Goal: Task Accomplishment & Management: Complete application form

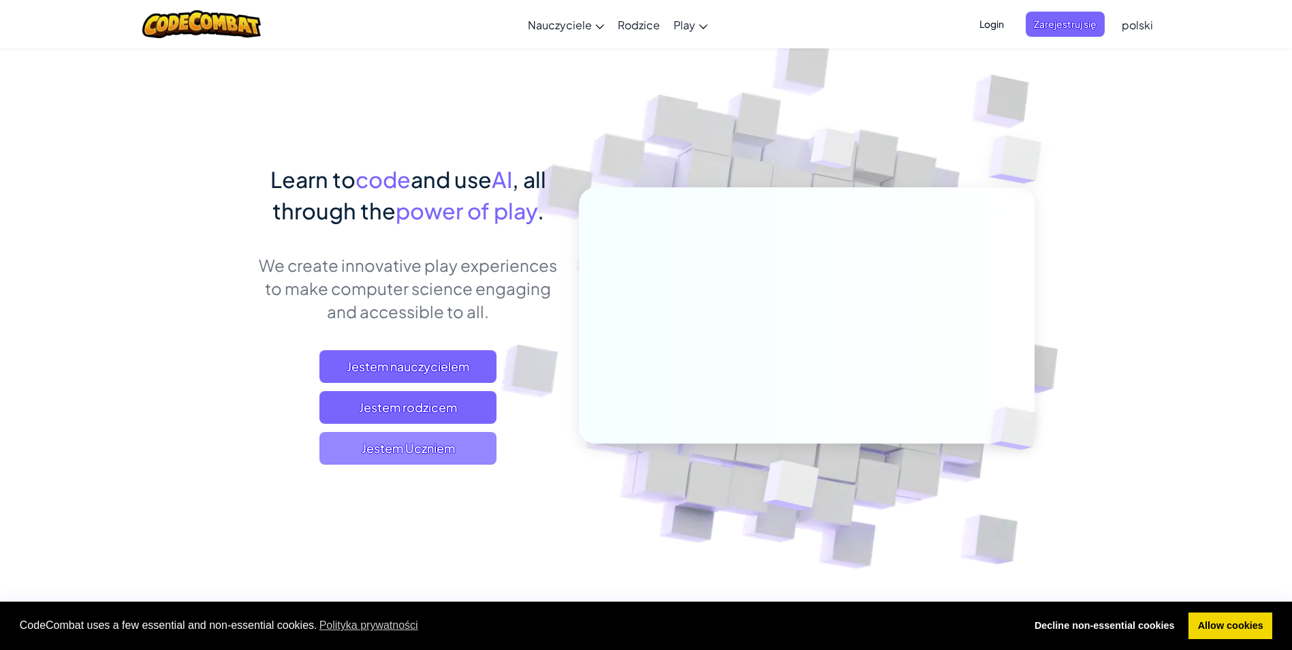
click at [359, 453] on span "Jestem Uczniem" at bounding box center [407, 448] width 177 height 33
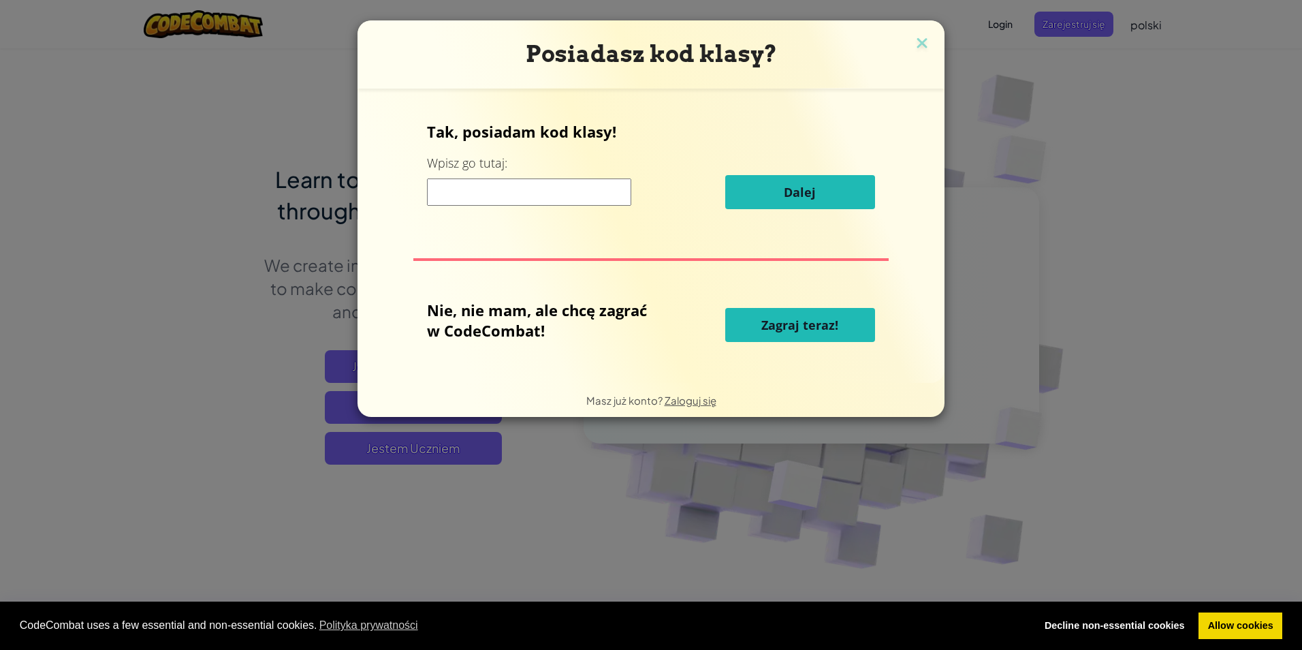
click at [520, 198] on input at bounding box center [529, 191] width 204 height 27
type input "a"
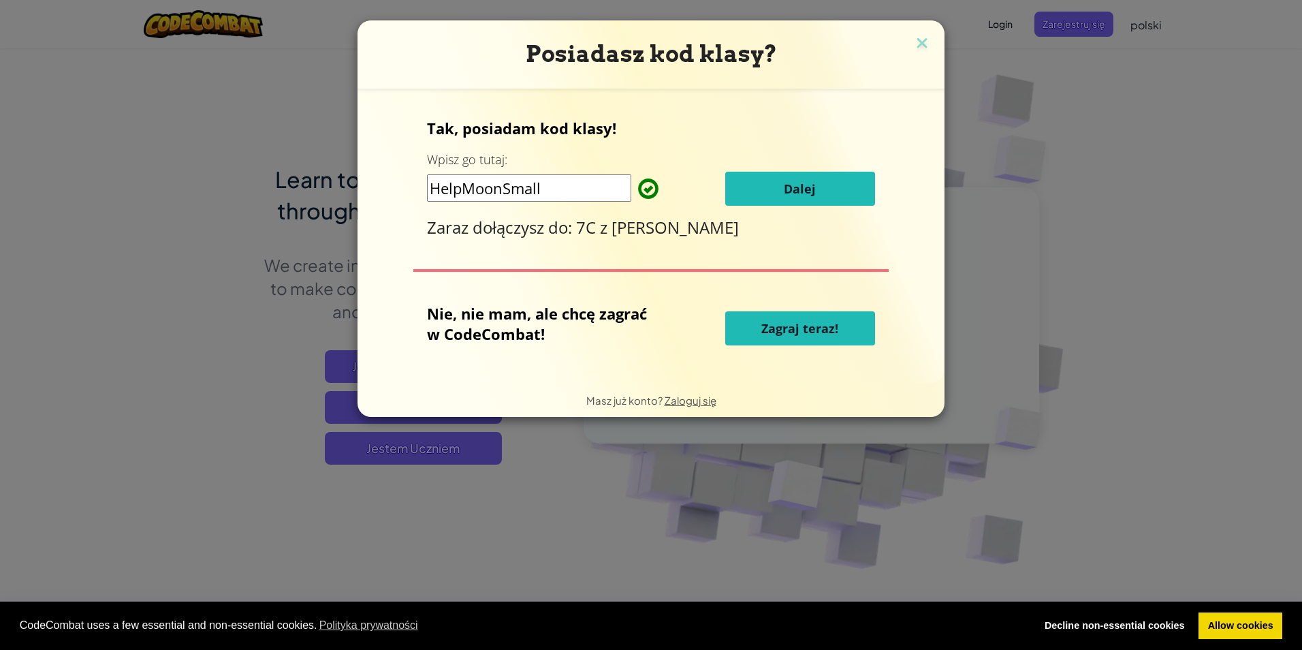
type input "HelpMoonSmall"
click at [740, 181] on button "Dalej" at bounding box center [800, 189] width 150 height 34
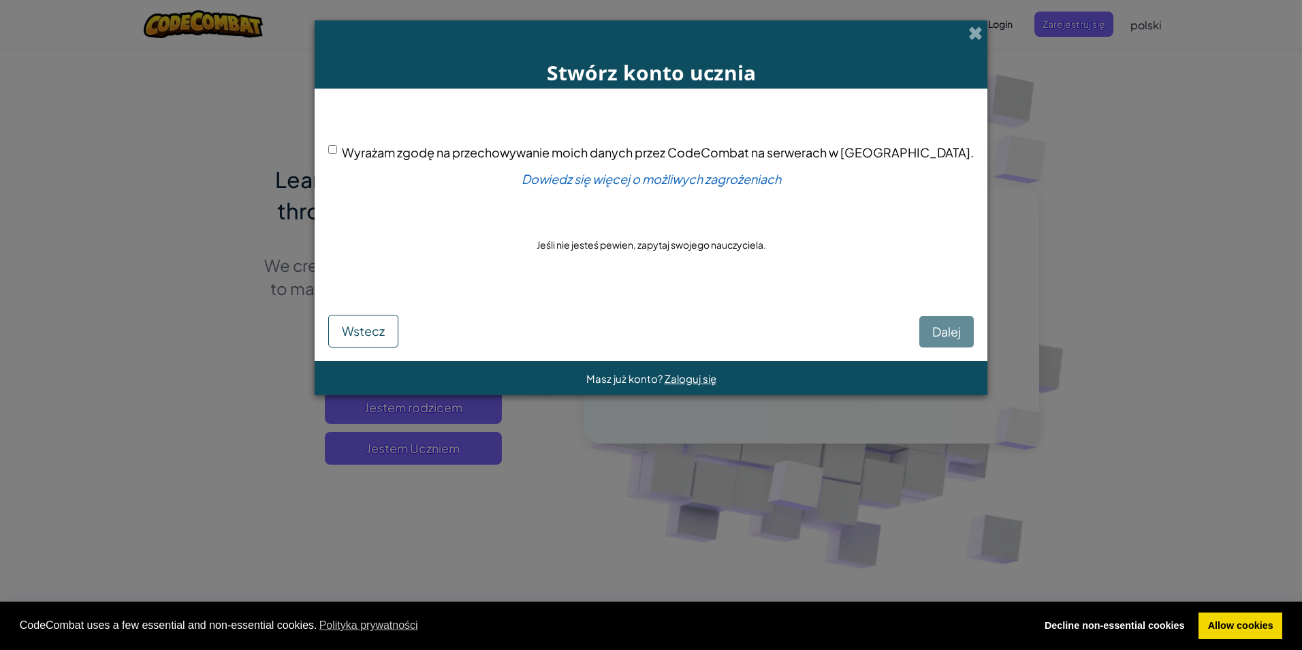
click at [337, 148] on input "Wyrażam zgodę na przechowywanie moich danych przez CodeCombat na serwerach w US…" at bounding box center [332, 149] width 9 height 9
checkbox input "true"
click at [932, 327] on span "Dalej" at bounding box center [946, 332] width 29 height 16
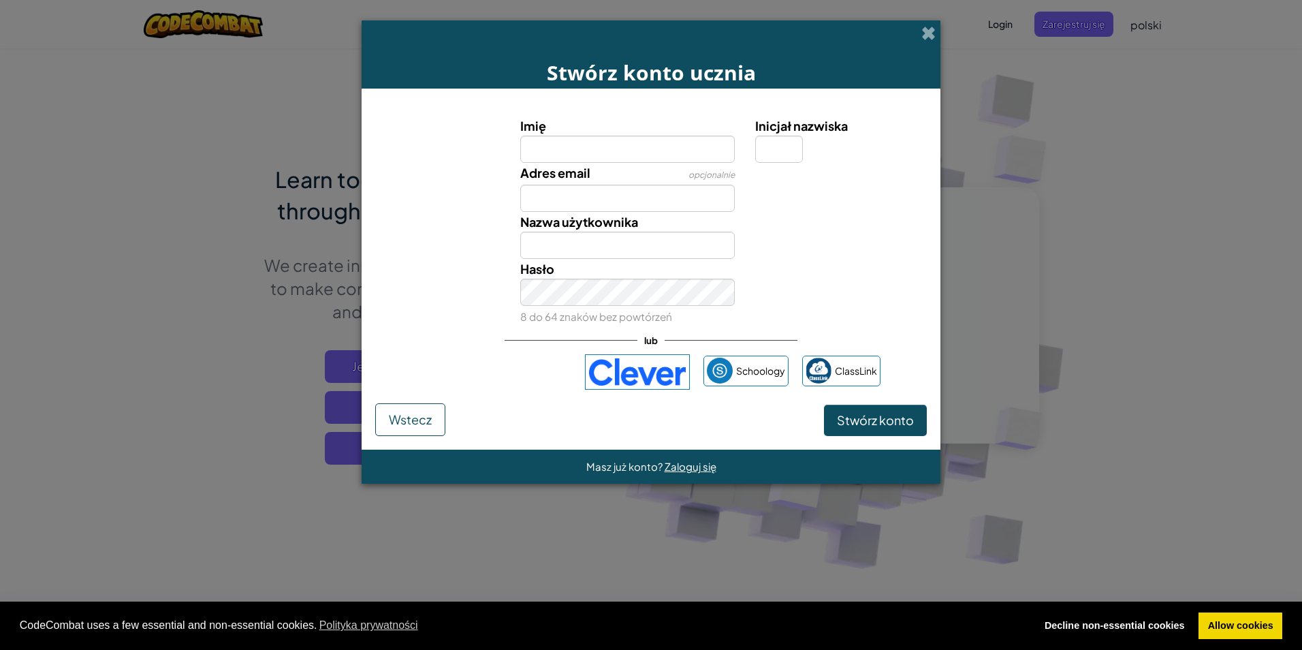
click at [556, 157] on input "Imię" at bounding box center [627, 149] width 215 height 27
type input "K"
type input "klara"
type input "Klara"
click at [785, 157] on input "Inicjał nazwiska" at bounding box center [779, 149] width 48 height 27
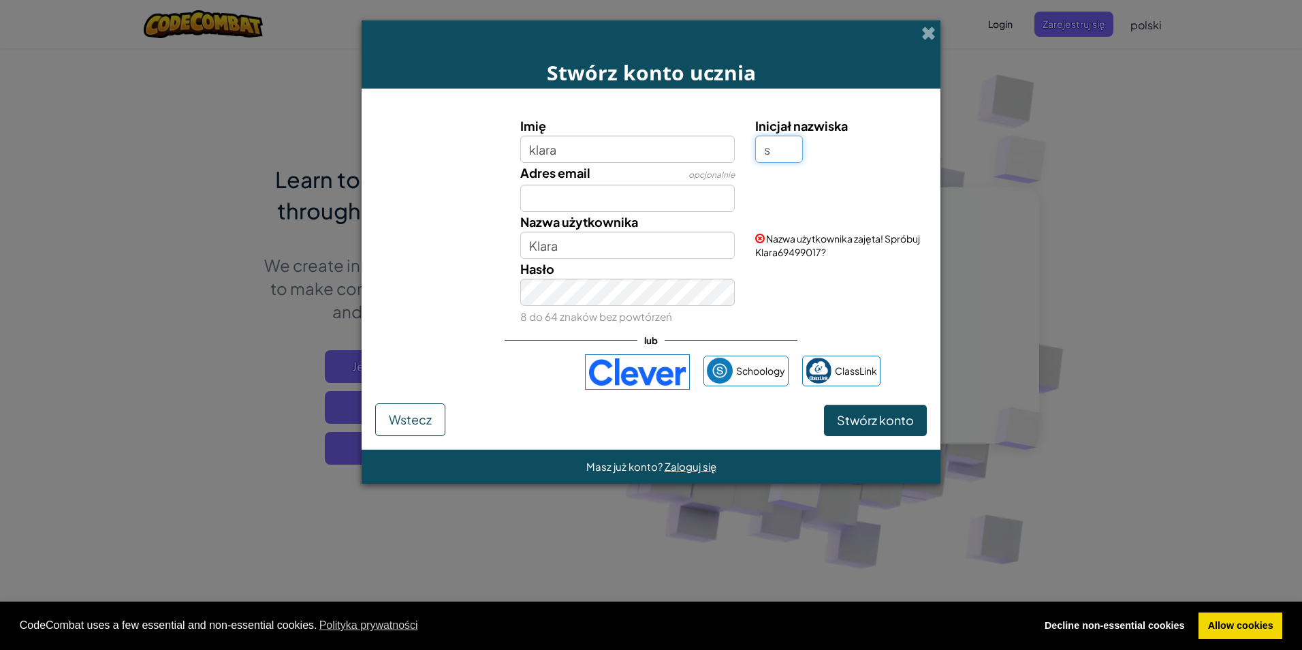
type input "s"
type input "KlaraS"
click at [591, 239] on input "KlaraS" at bounding box center [627, 245] width 215 height 27
drag, startPoint x: 587, startPoint y: 244, endPoint x: 448, endPoint y: 258, distance: 139.7
click at [448, 258] on div "Nazwa użytkownika KlaraS Nazwa użytkownika zajęta! Spróbuj KlaraS73887698?" at bounding box center [650, 235] width 565 height 47
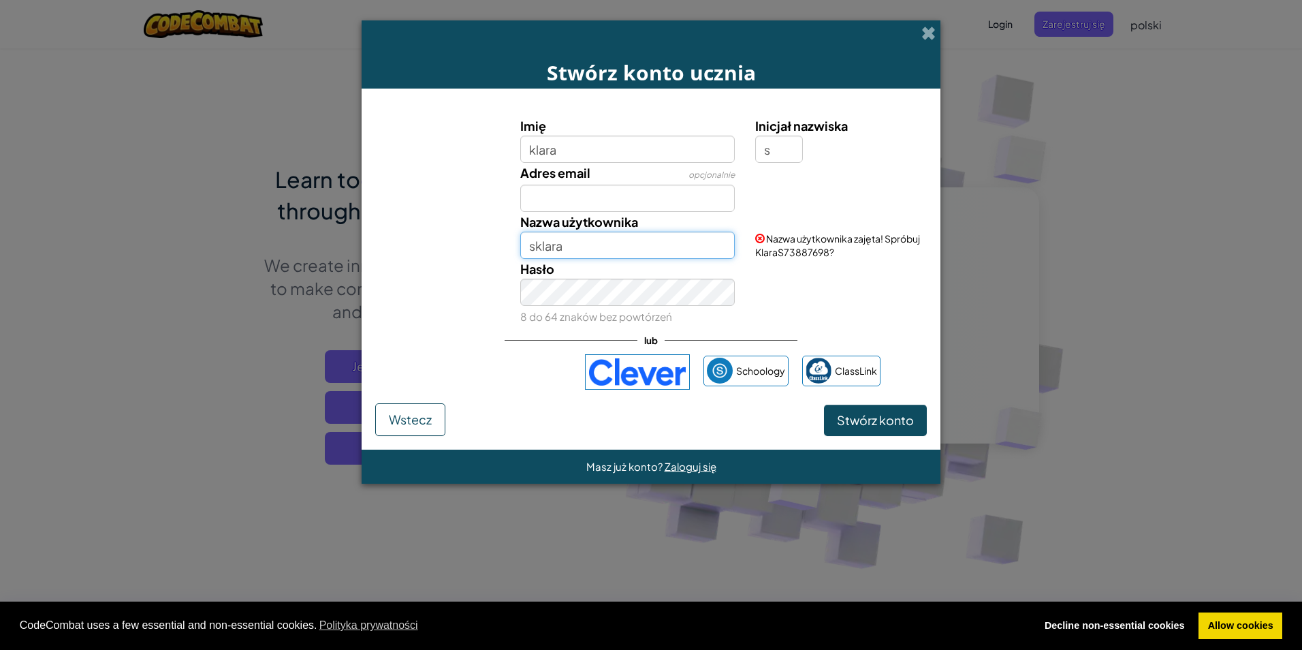
type input "sklara"
click at [899, 430] on button "Stwórz konto" at bounding box center [875, 420] width 103 height 31
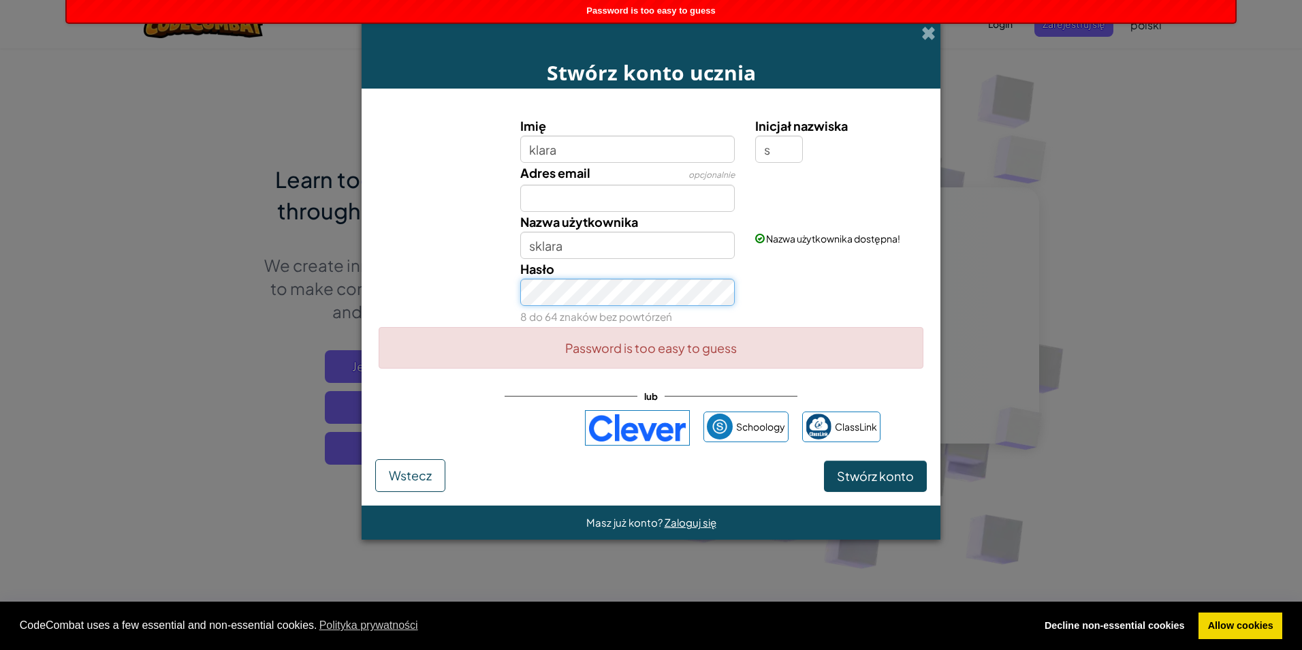
click at [451, 356] on div "Imię klara Inicjał nazwiska s Adres email opcjonalnie Nazwa użytkownika sklara …" at bounding box center [651, 249] width 545 height 266
click at [913, 477] on button "Stwórz konto" at bounding box center [875, 475] width 103 height 31
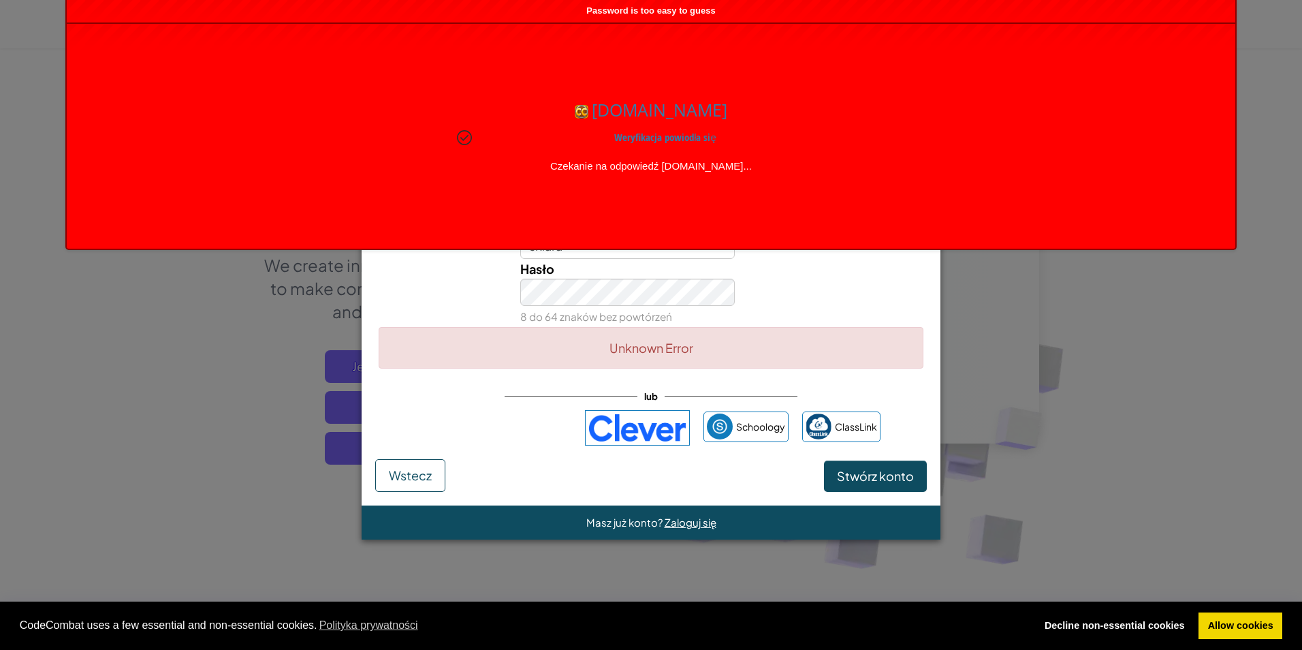
click at [613, 311] on small "8 do 64 znaków bez powtórzeń" at bounding box center [596, 316] width 152 height 13
click at [451, 368] on div "Imię klara Inicjał nazwiska s Adres email opcjonalnie Nazwa użytkownika sklara …" at bounding box center [651, 249] width 545 height 266
click at [883, 471] on button "Stwórz konto" at bounding box center [875, 475] width 103 height 31
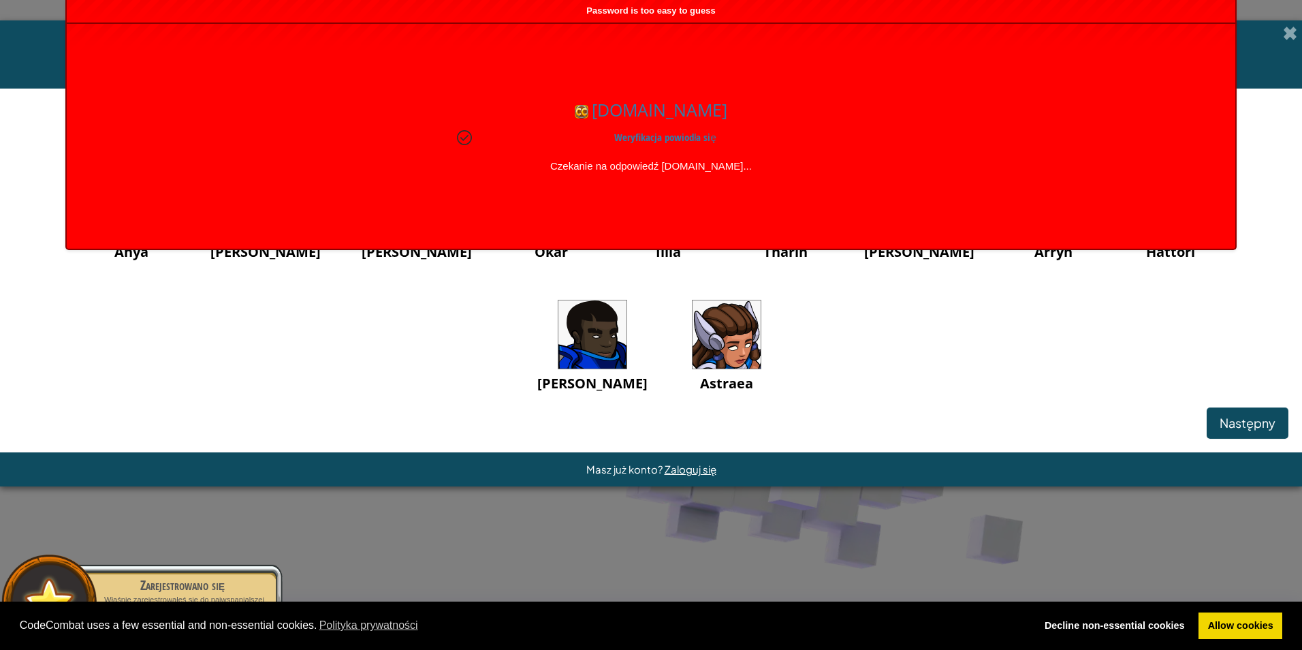
click at [906, 349] on div "Anya Ida Alejandro Okar Illia Tharin Ned Arryn Hattori Gordon Astraea" at bounding box center [651, 296] width 1275 height 263
click at [845, 436] on div "Następny" at bounding box center [651, 422] width 1275 height 31
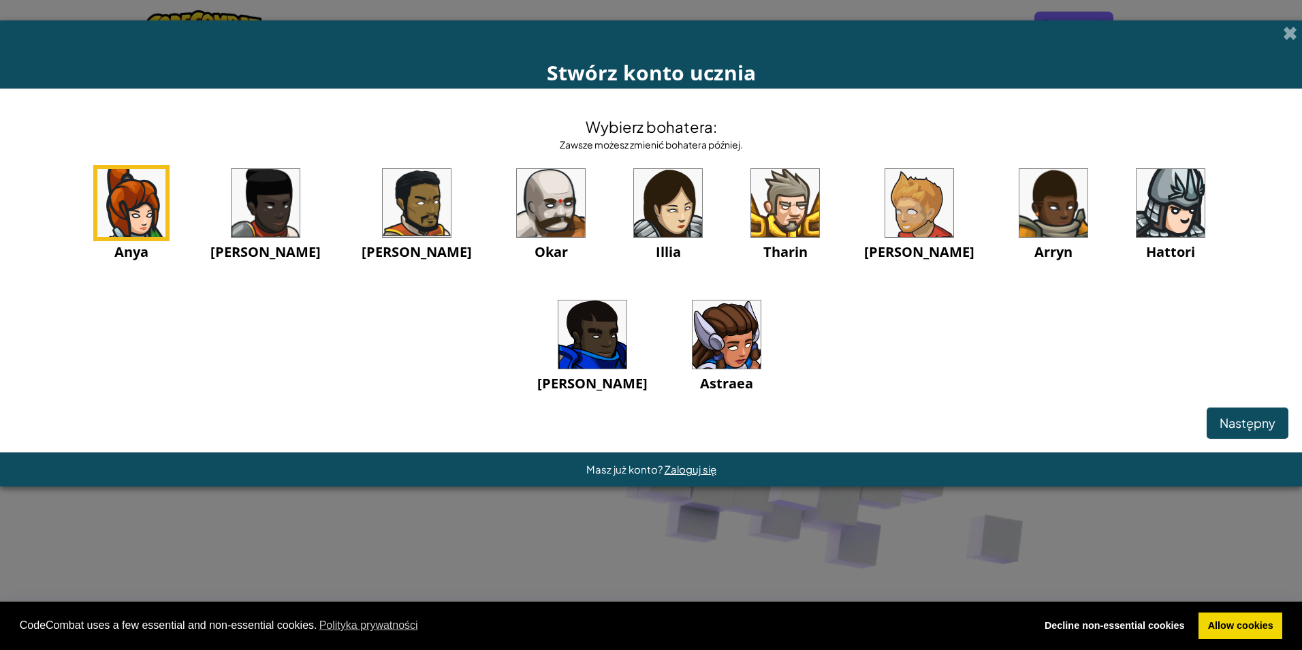
click at [693, 325] on img at bounding box center [727, 334] width 68 height 68
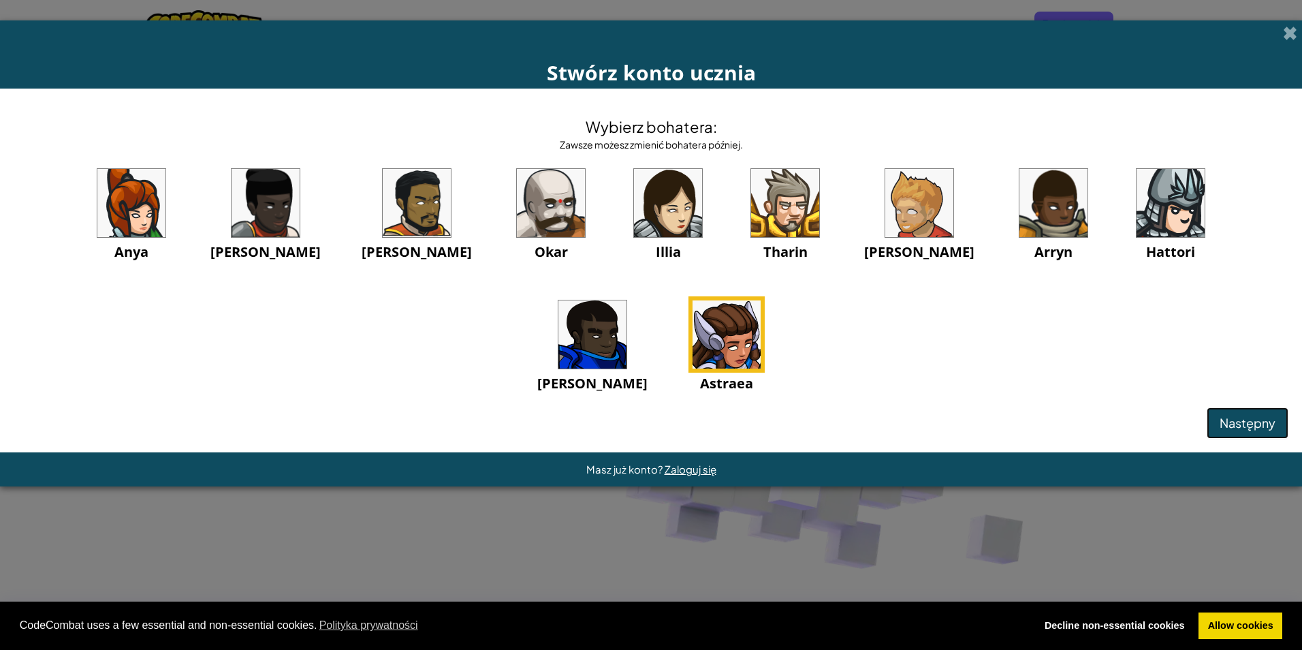
click at [1240, 415] on span "Następny" at bounding box center [1248, 423] width 56 height 16
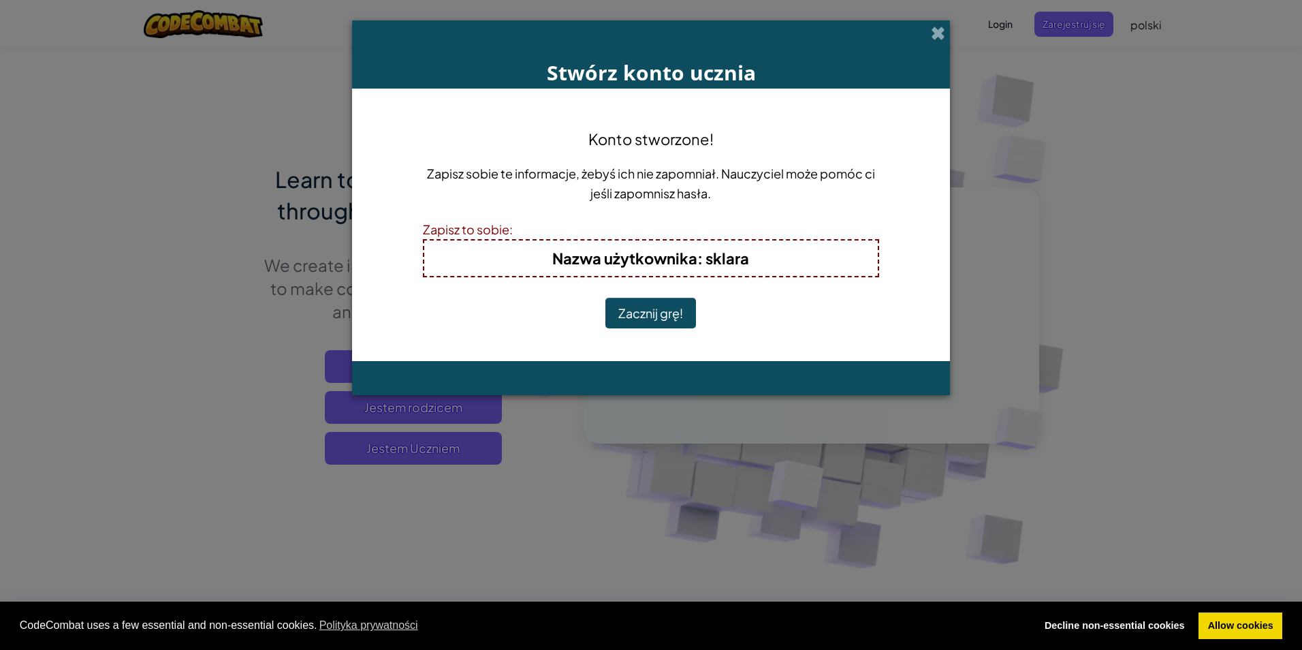
click at [685, 279] on div "Konto stworzone! Zapisz sobie te informacje, żebyś ich nie zapomniał. Nauczycie…" at bounding box center [651, 224] width 456 height 245
click at [725, 268] on h4 "Nazwa użytkownika : sklara" at bounding box center [651, 258] width 426 height 22
click at [736, 264] on b "Nazwa użytkownika : sklara" at bounding box center [650, 258] width 197 height 19
drag, startPoint x: 766, startPoint y: 264, endPoint x: 826, endPoint y: 268, distance: 60.1
click at [826, 268] on h4 "Nazwa użytkownika : sklara" at bounding box center [651, 258] width 426 height 22
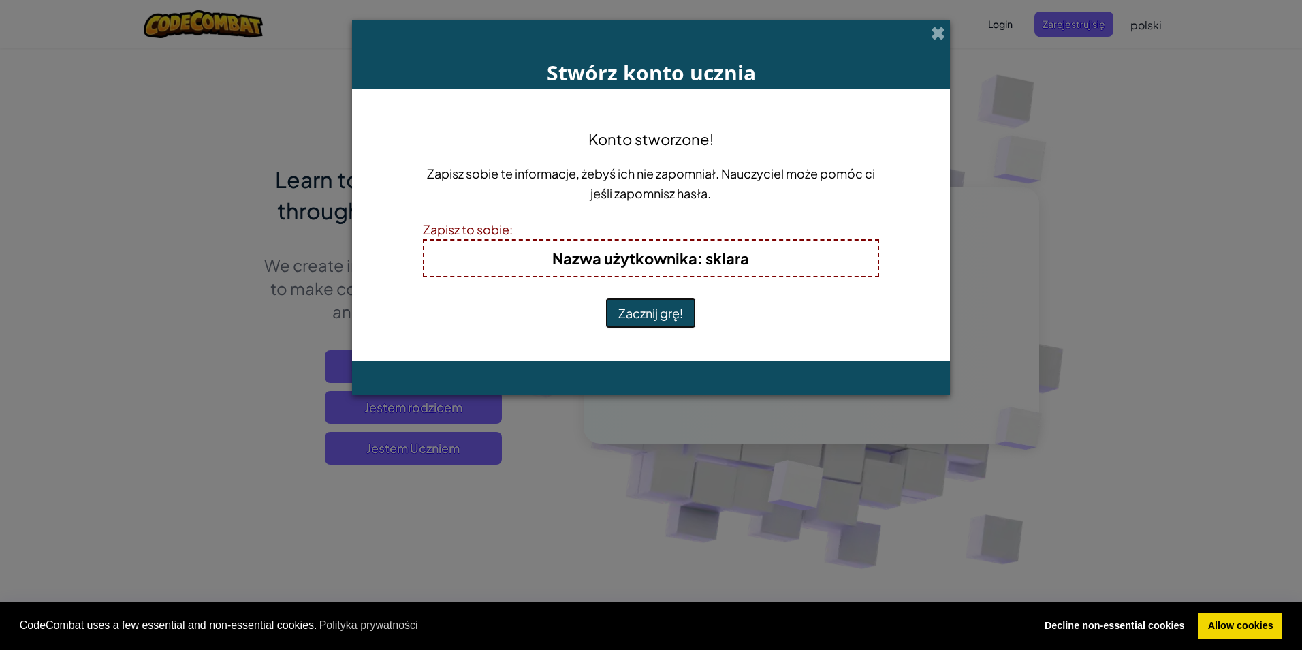
click at [632, 319] on button "Zacznij grę!" at bounding box center [651, 313] width 91 height 31
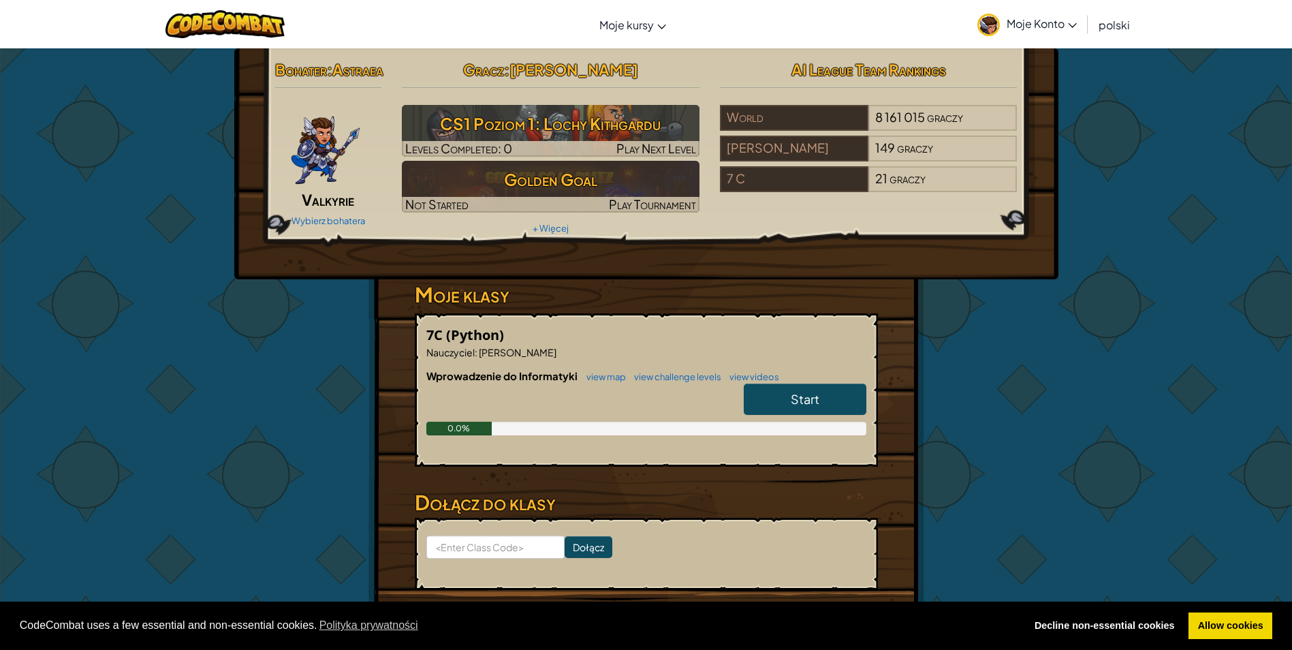
click at [817, 407] on span "Start" at bounding box center [805, 399] width 29 height 16
select select "pl"
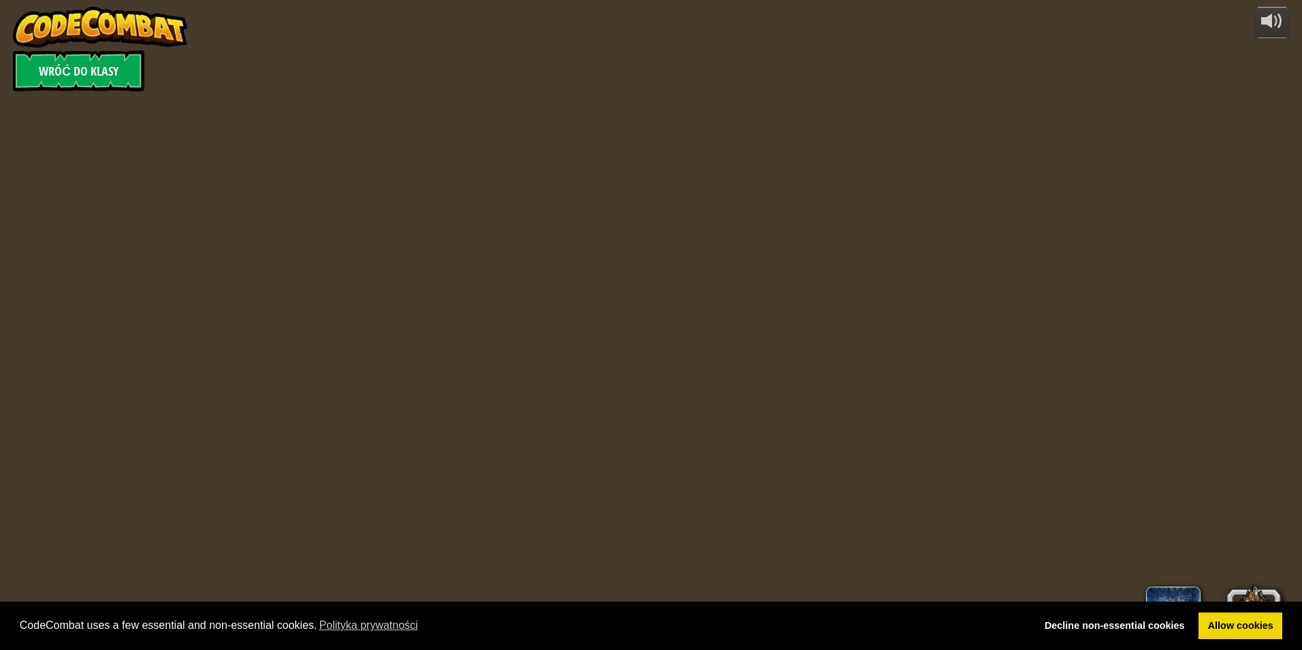
select select "pl"
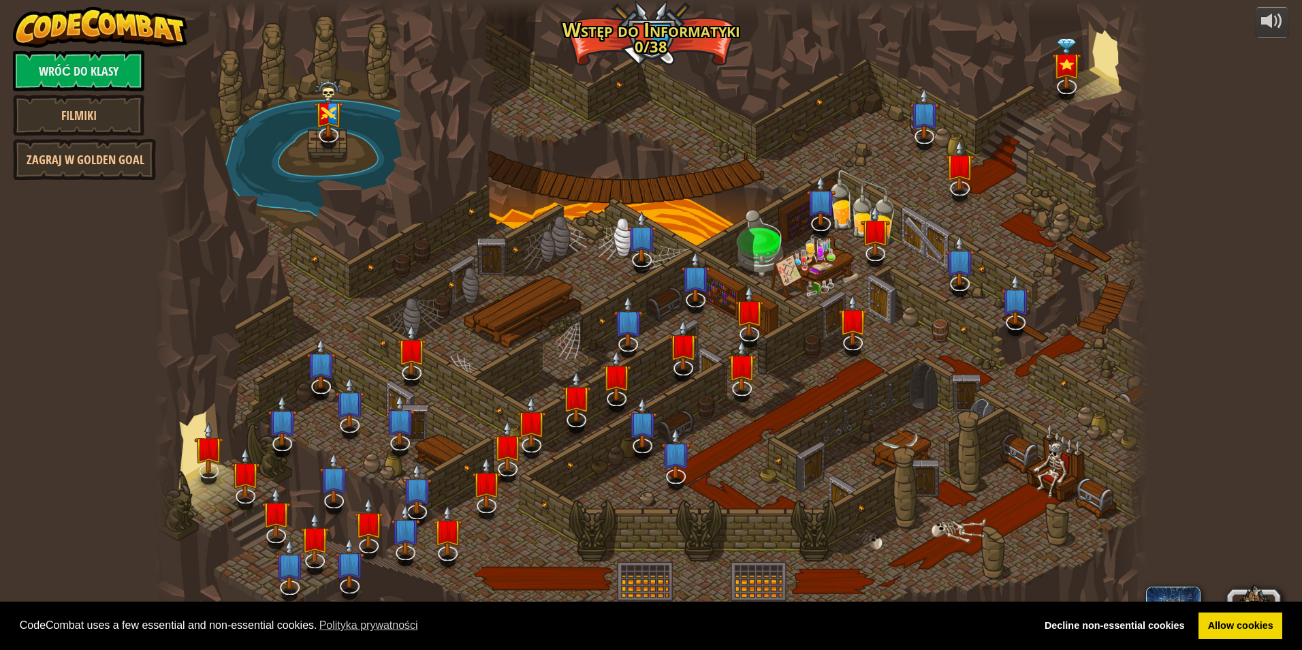
select select "pl"
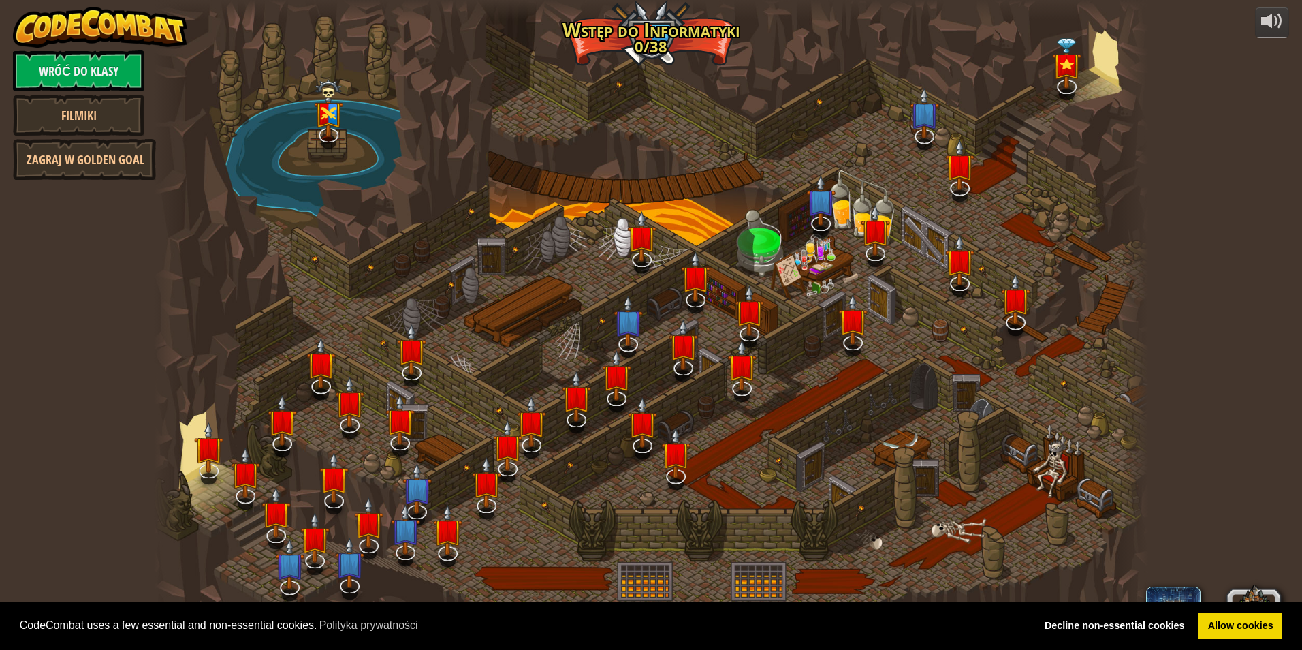
select select "pl"
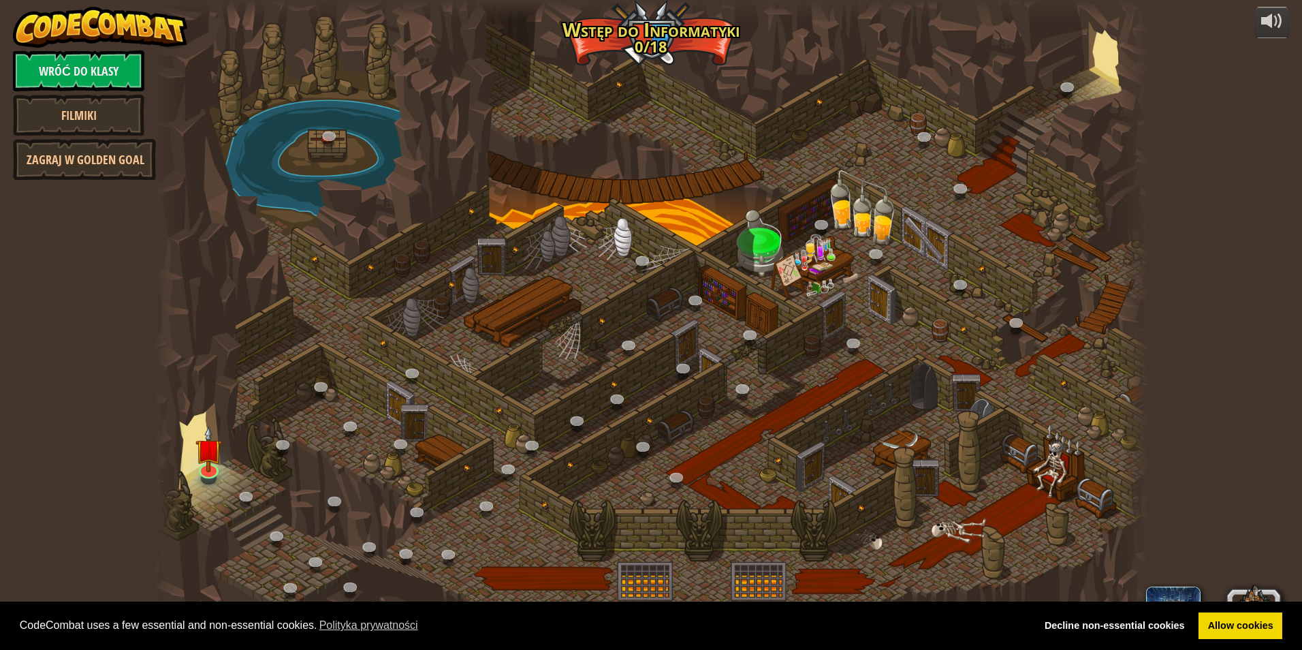
select select "pl"
click at [202, 464] on img at bounding box center [208, 437] width 27 height 61
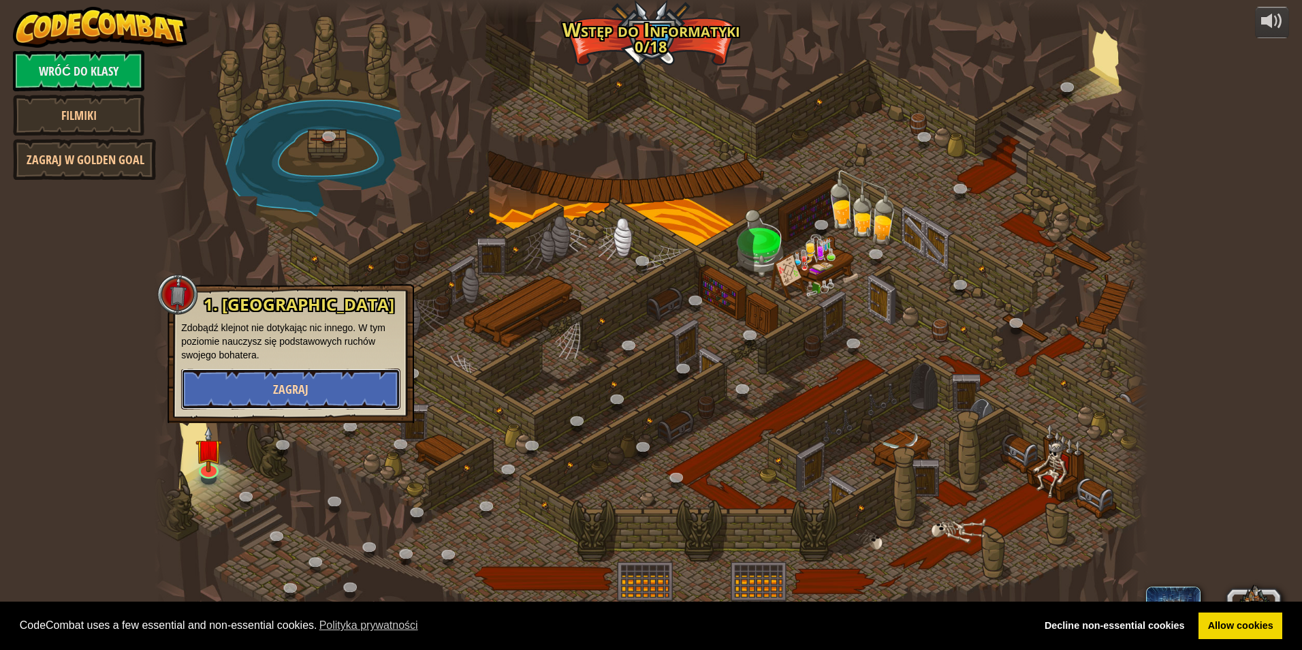
click at [242, 392] on button "Zagraj" at bounding box center [290, 388] width 219 height 41
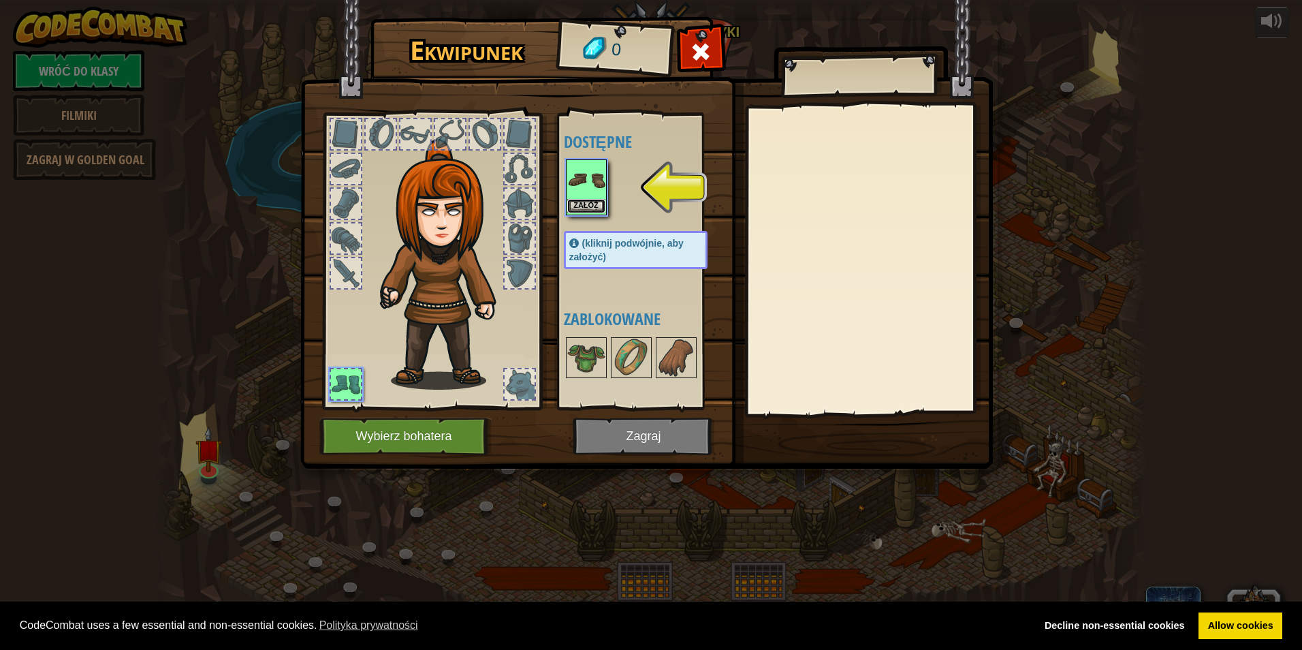
click at [589, 207] on button "Załóż" at bounding box center [586, 206] width 38 height 14
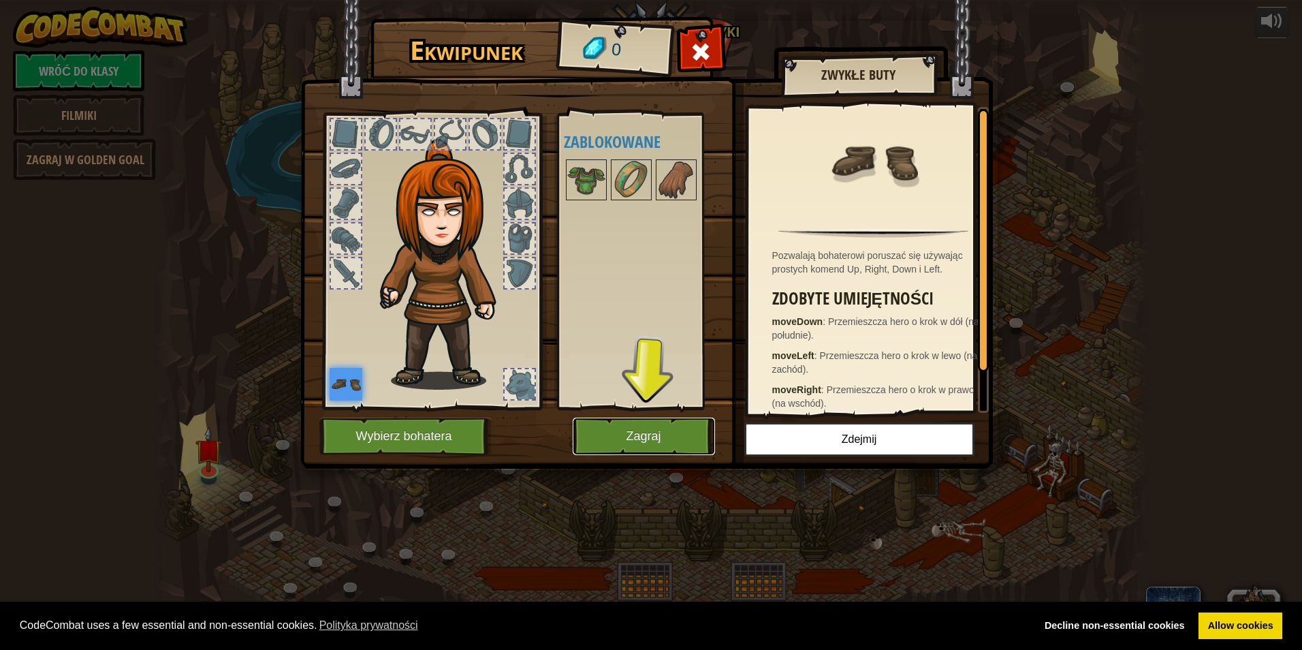
click at [611, 445] on button "Zagraj" at bounding box center [644, 436] width 142 height 37
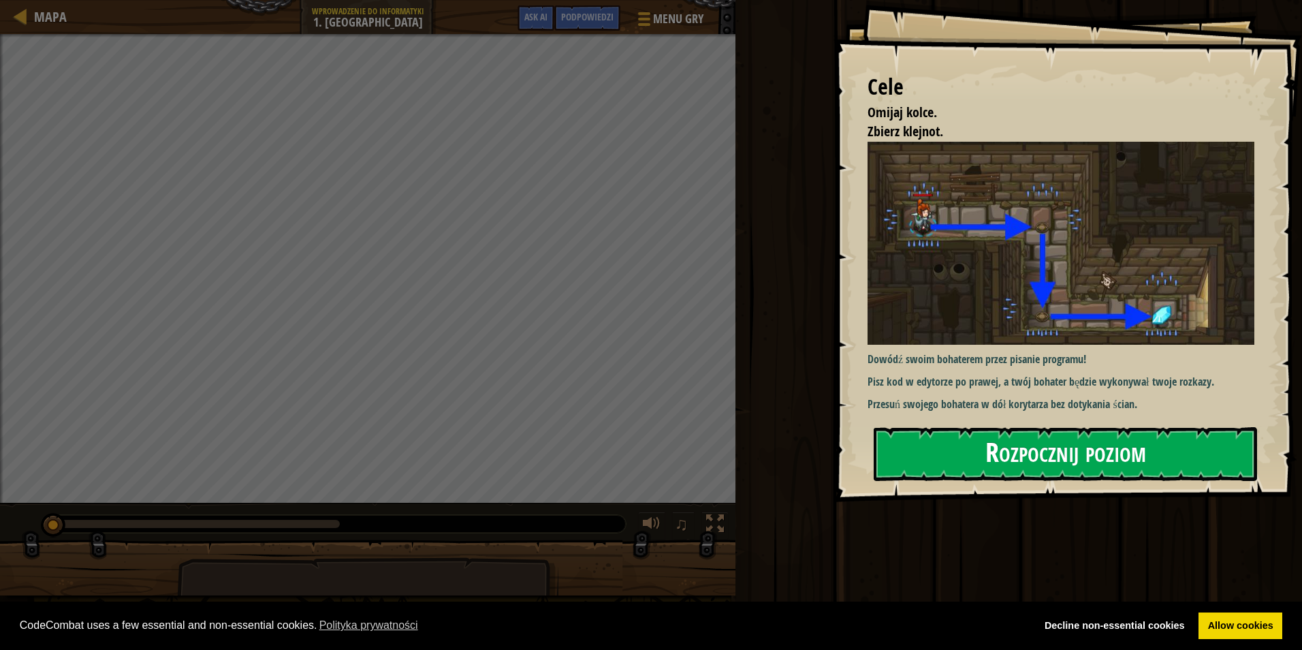
click at [1009, 454] on button "Rozpocznij poziom" at bounding box center [1065, 454] width 383 height 54
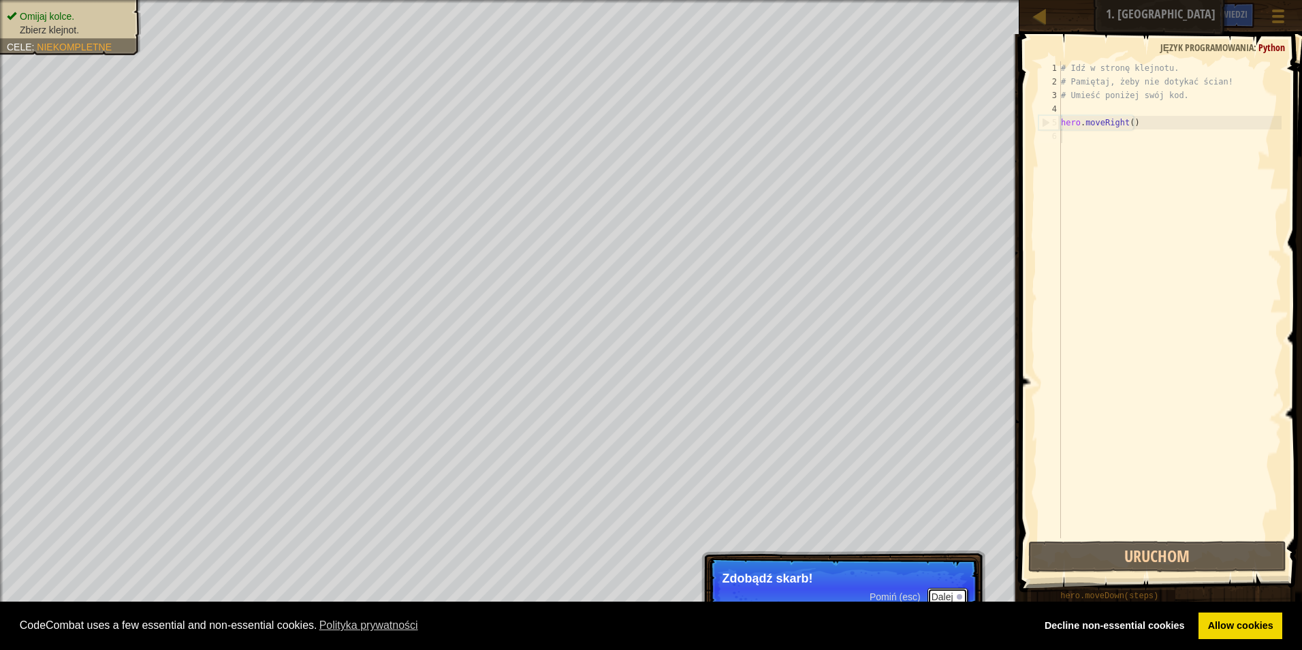
click at [958, 592] on button "Dalej" at bounding box center [948, 597] width 40 height 18
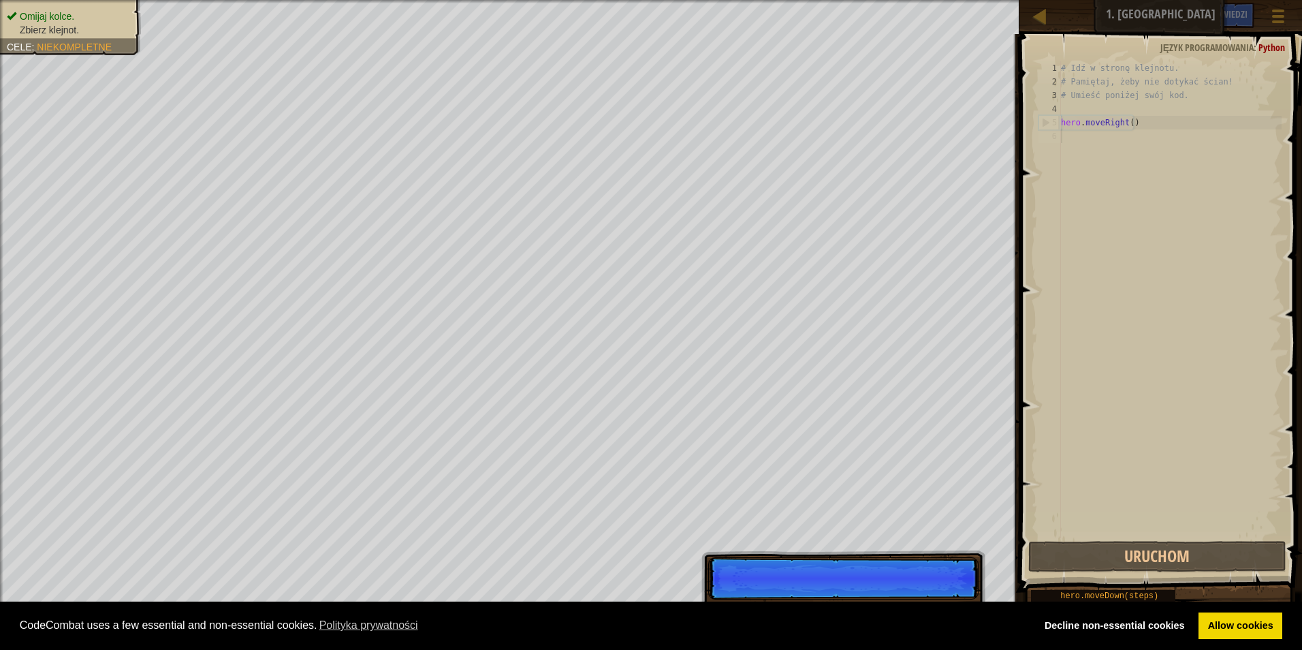
scroll to position [6, 0]
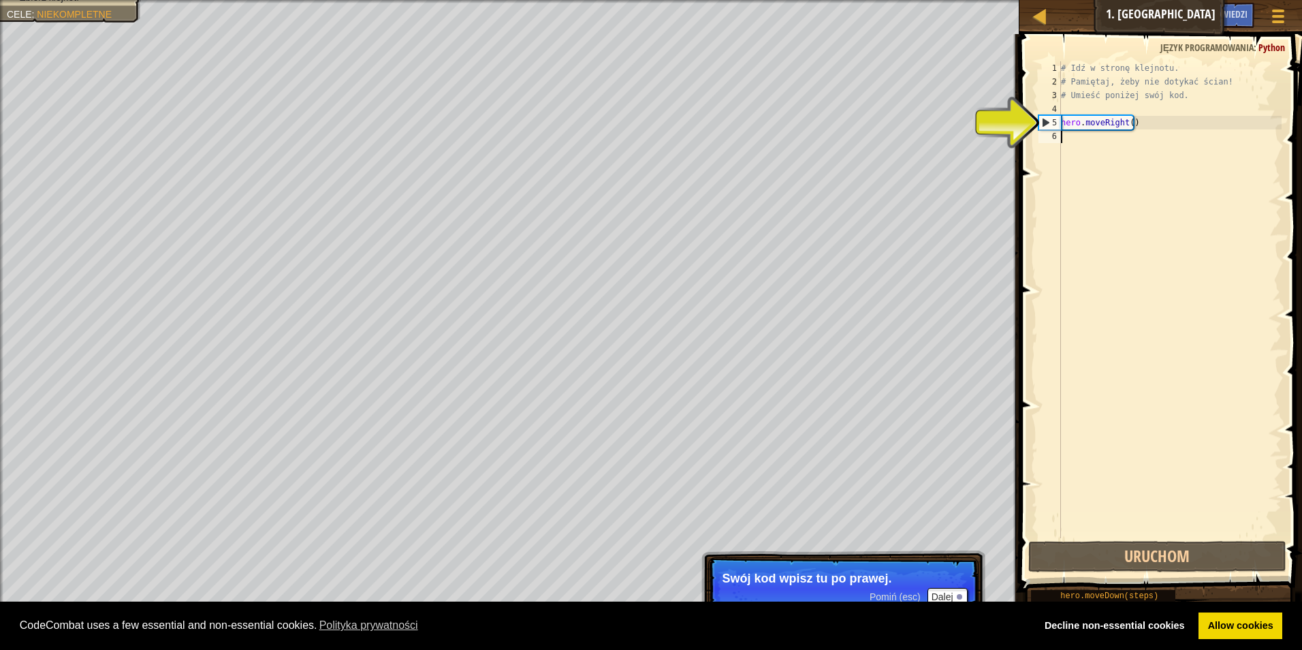
click at [1117, 131] on div "# Idź w stronę klejnotu. # Pamiętaj, żeby nie dotykać ścian! # Umieść poniżej s…" at bounding box center [1169, 313] width 223 height 504
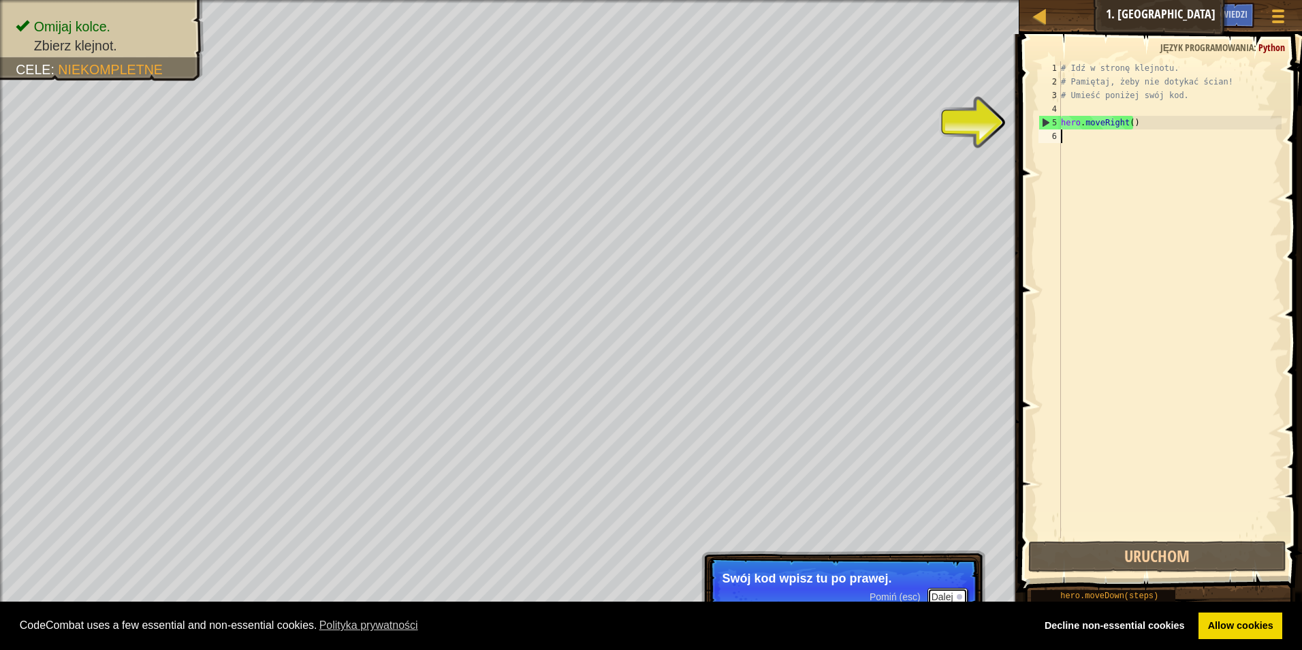
click at [954, 593] on button "Dalej" at bounding box center [948, 597] width 40 height 18
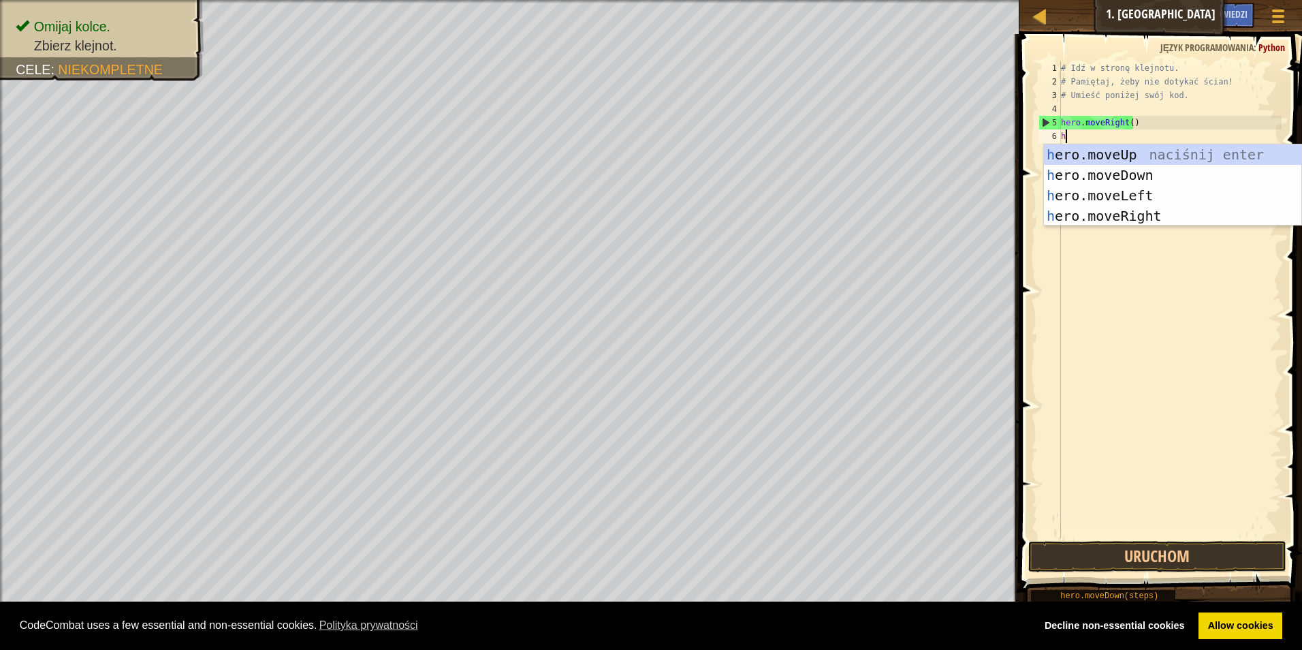
type textarea "hr"
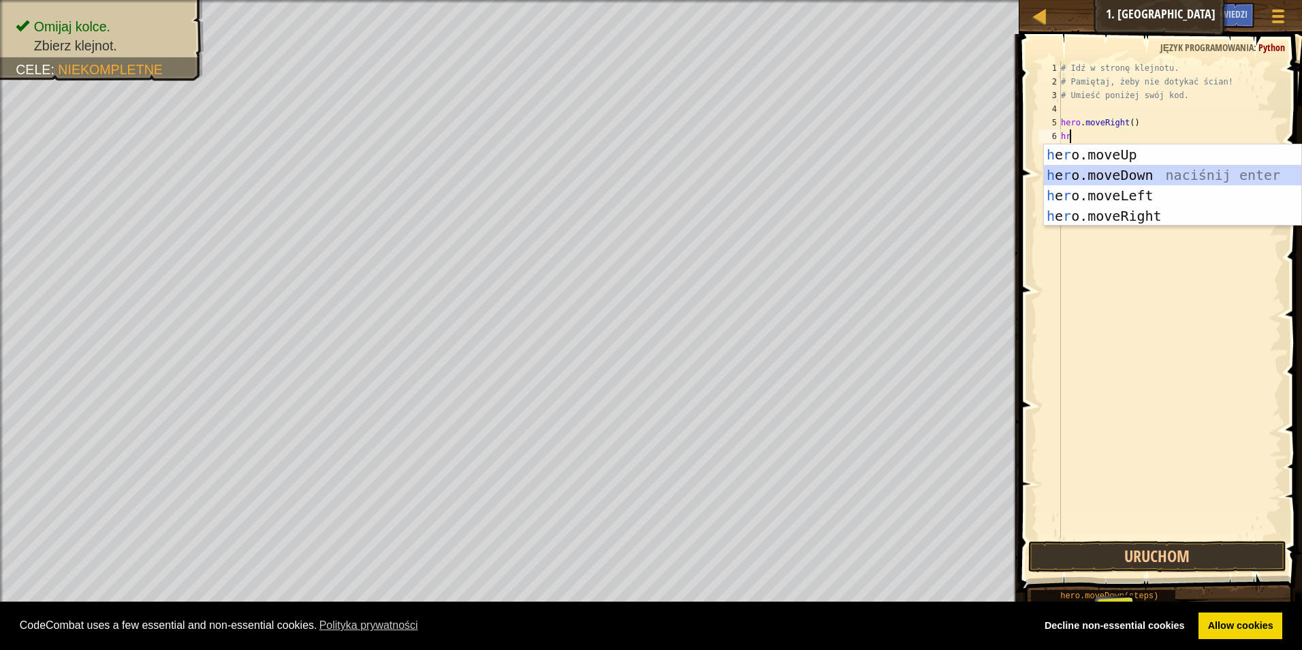
click at [1087, 169] on div "h e r o.moveUp naciśnij enter h e r o.moveDown naciśnij enter h e r o.moveLeft …" at bounding box center [1172, 205] width 257 height 123
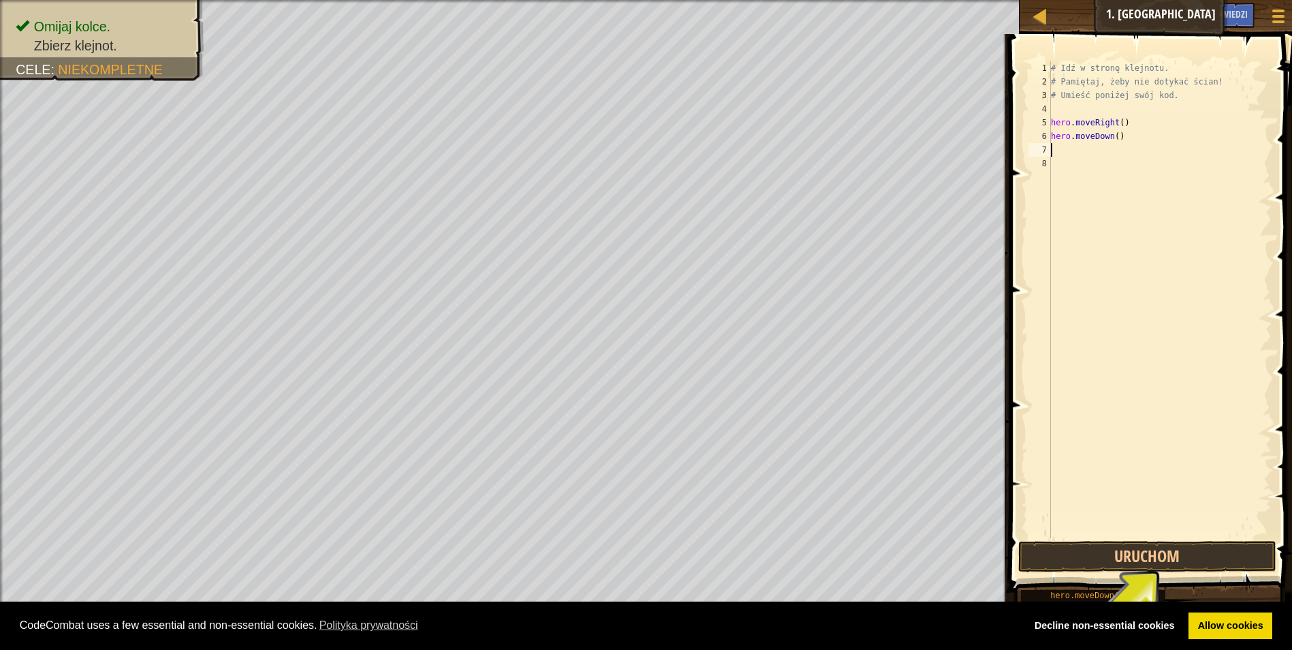
type textarea "h"
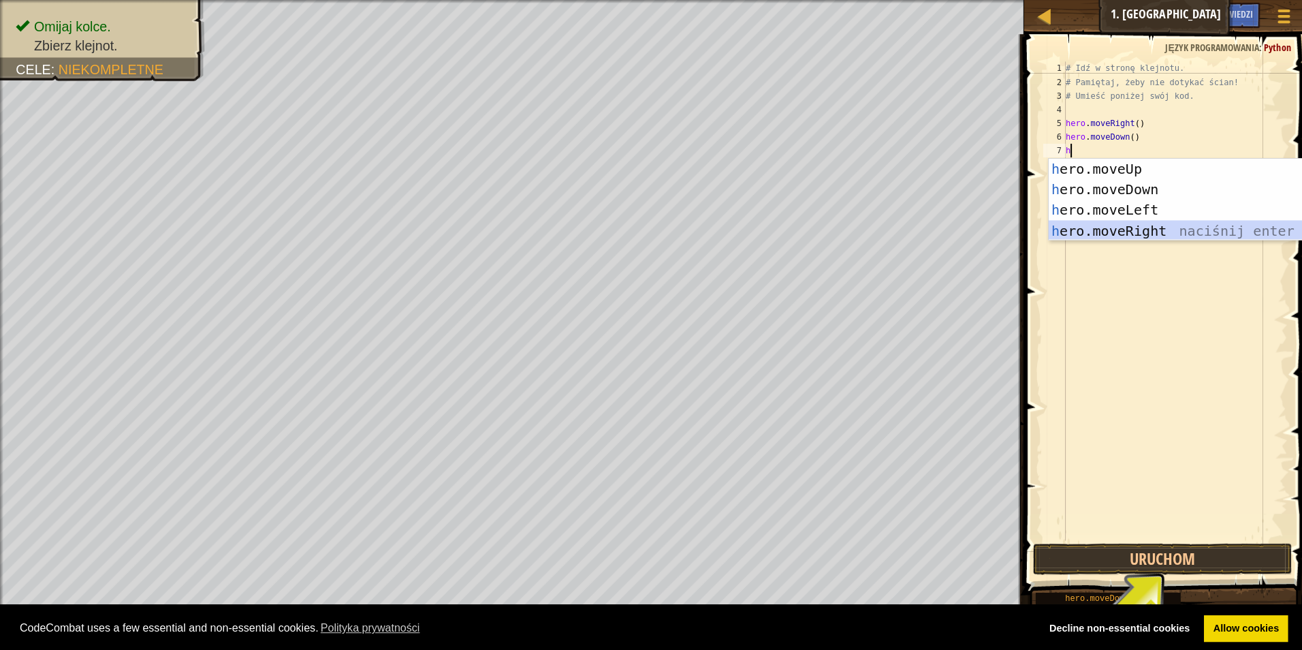
click at [1122, 227] on div "h ero.moveUp naciśnij enter h ero.moveDown naciśnij enter h ero.moveLeft naciśn…" at bounding box center [1172, 219] width 257 height 123
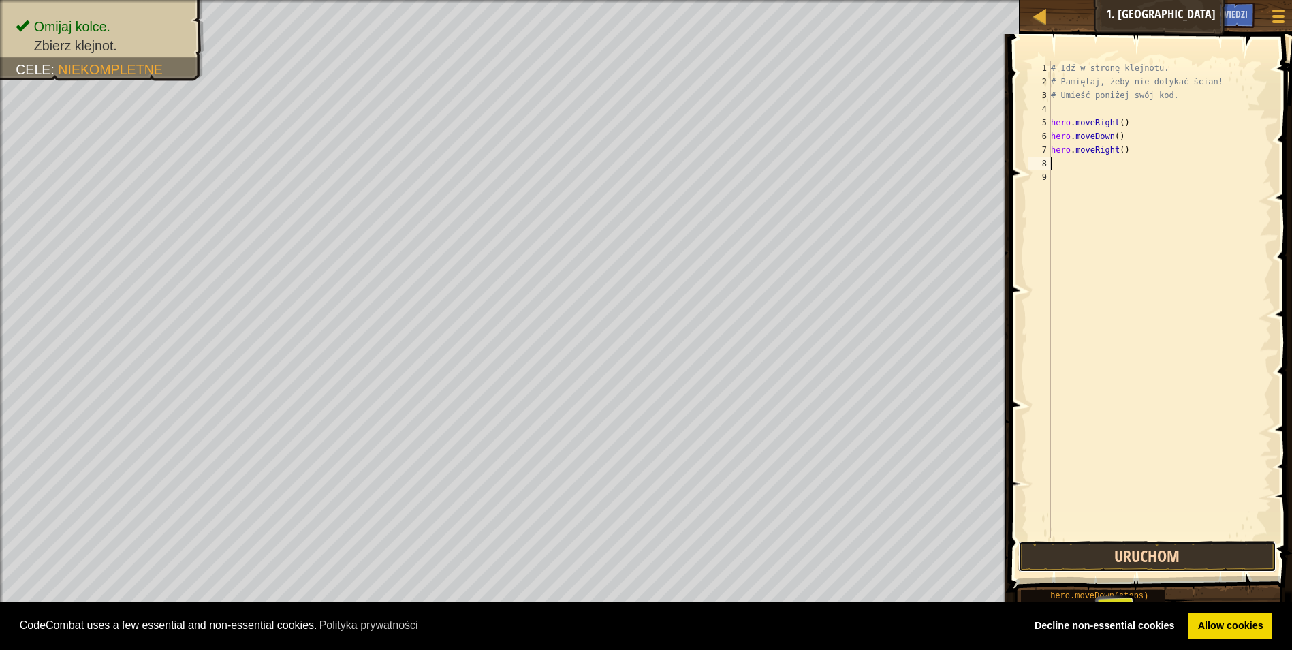
click at [1143, 567] on button "Uruchom" at bounding box center [1147, 556] width 259 height 31
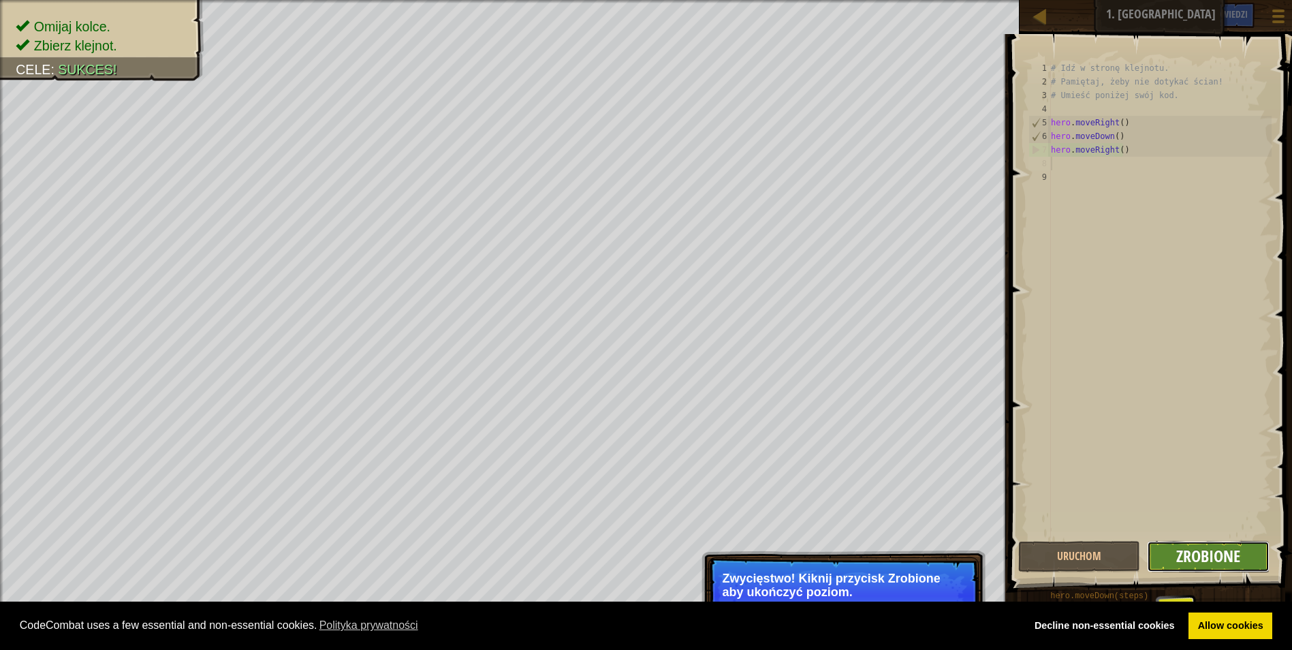
click at [1204, 555] on span "Zrobione" at bounding box center [1208, 556] width 64 height 22
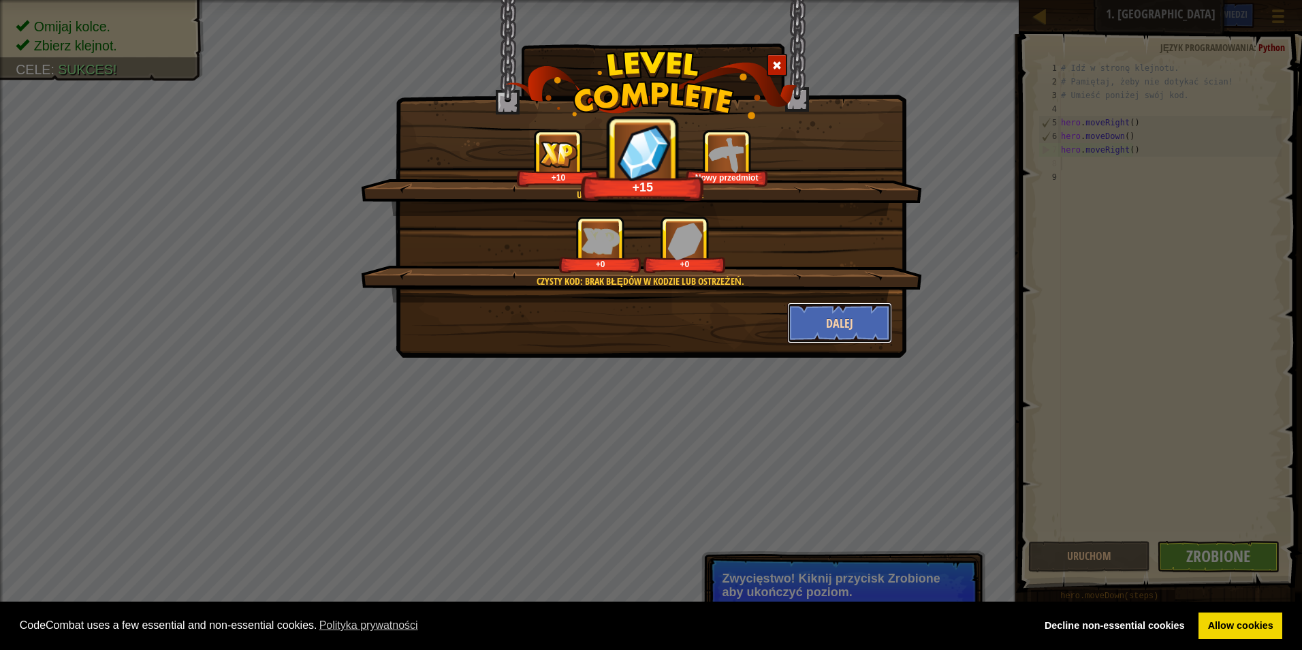
click at [857, 312] on button "Dalej" at bounding box center [840, 322] width 106 height 41
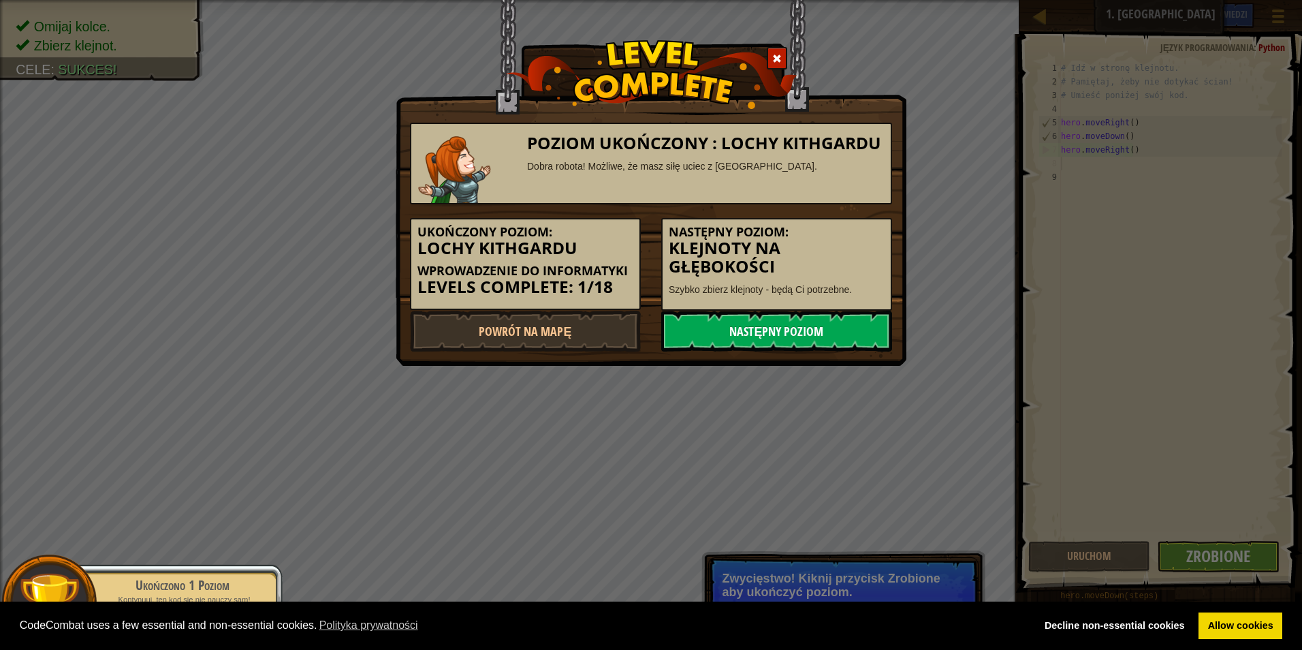
click at [851, 335] on link "Następny poziom" at bounding box center [776, 331] width 231 height 41
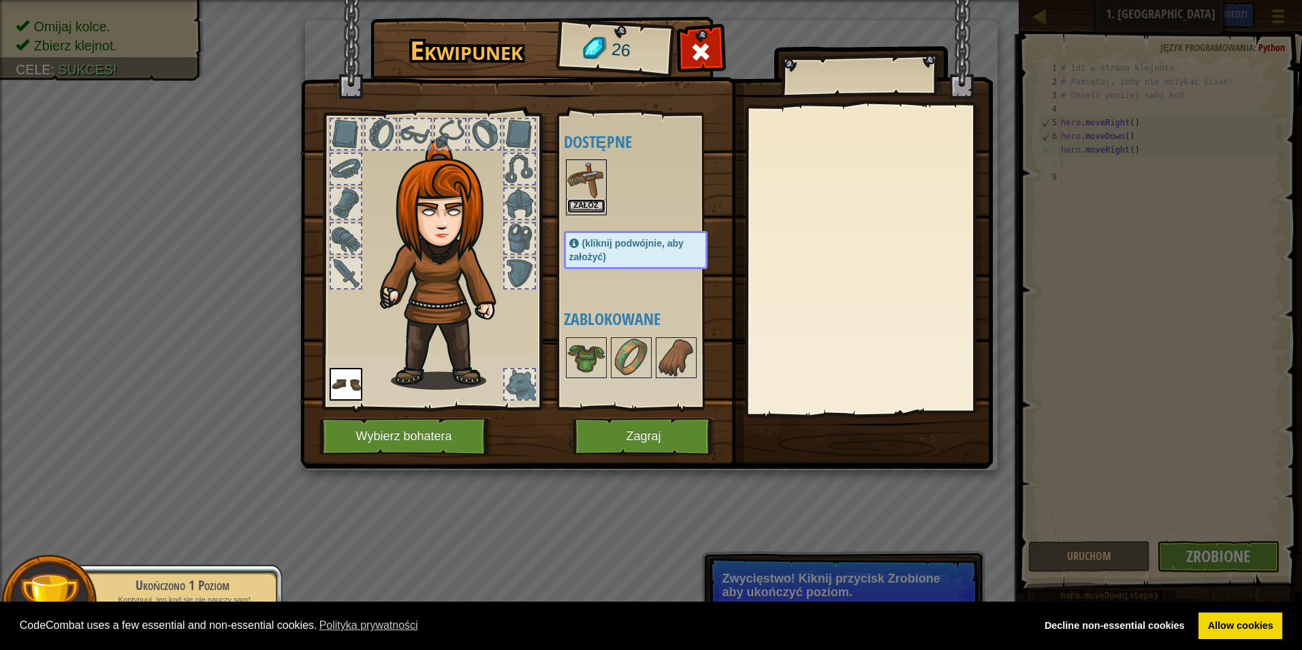
click at [575, 205] on button "Załóż" at bounding box center [586, 206] width 38 height 14
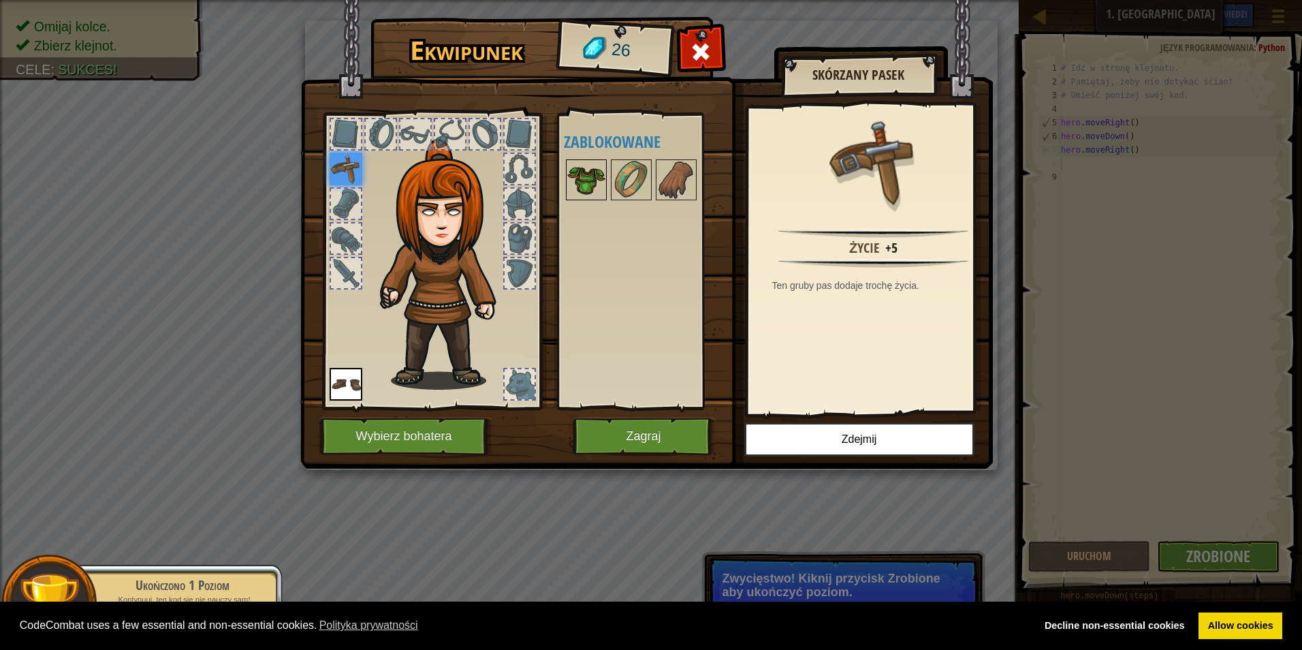
click at [593, 184] on img at bounding box center [586, 180] width 38 height 38
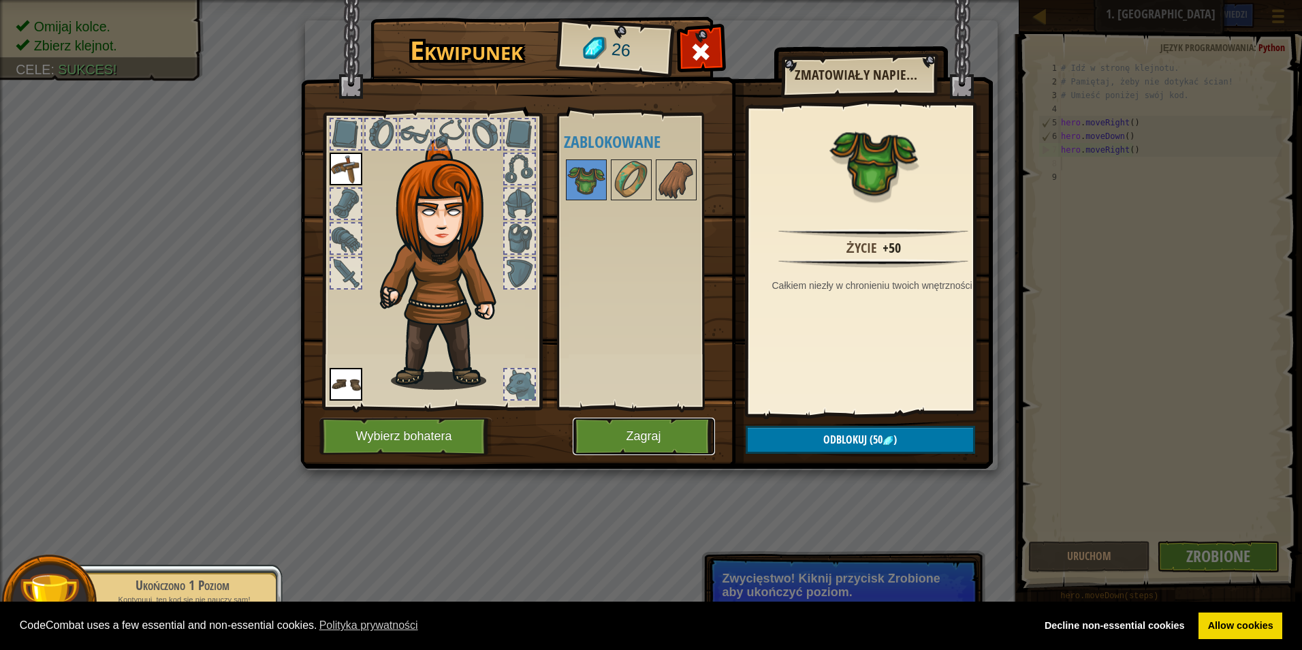
click at [704, 447] on button "Zagraj" at bounding box center [644, 436] width 142 height 37
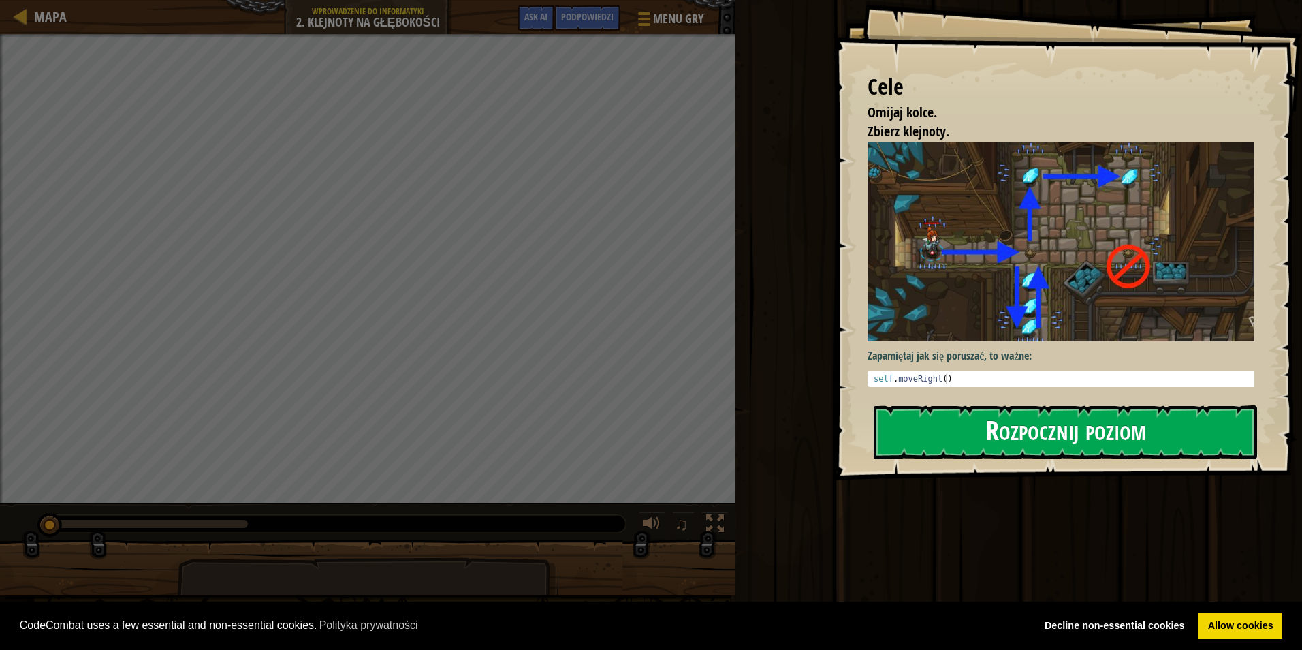
click at [962, 442] on button "Rozpocznij poziom" at bounding box center [1065, 432] width 383 height 54
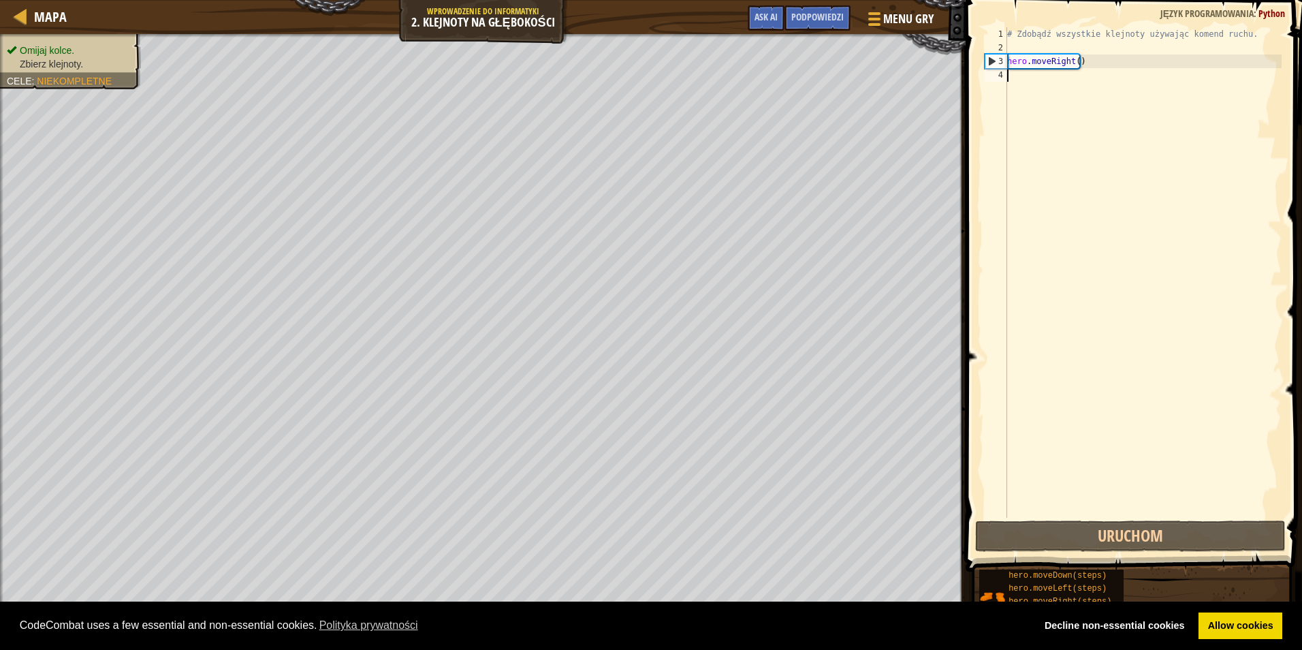
scroll to position [6, 0]
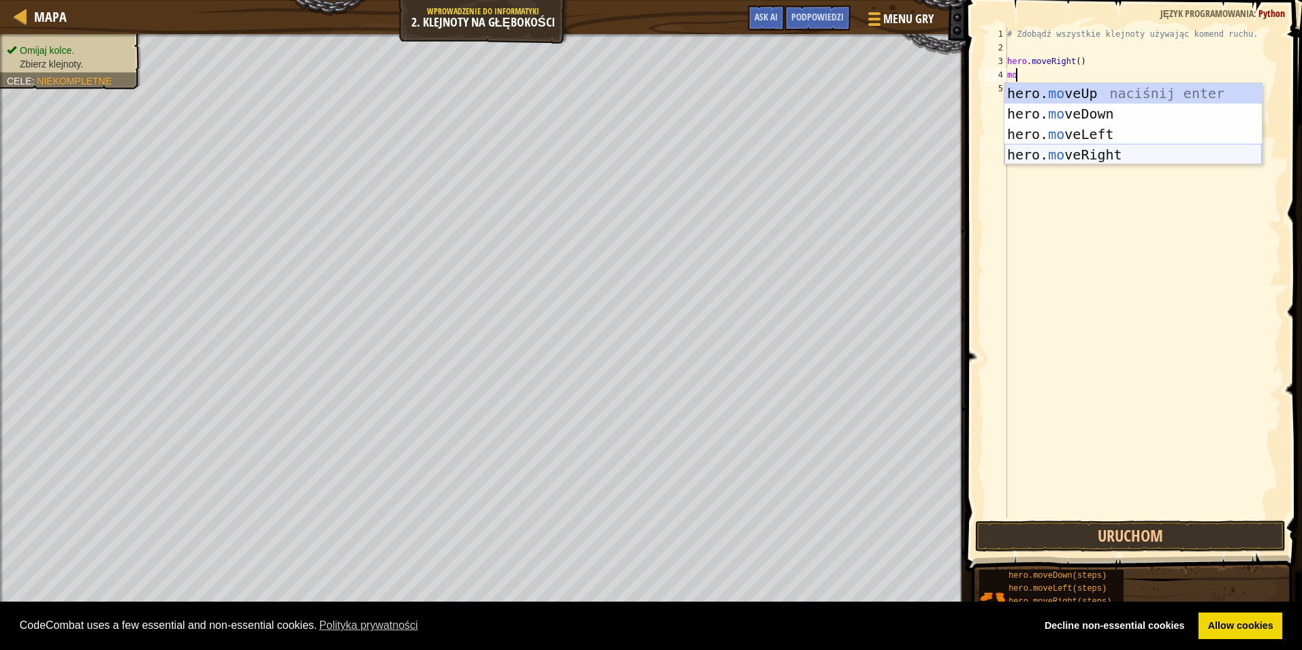
type textarea "mov"
click at [1117, 147] on div "hero. mov eUp naciśnij enter hero. mov eDown naciśnij enter hero. mov eLeft nac…" at bounding box center [1133, 144] width 257 height 123
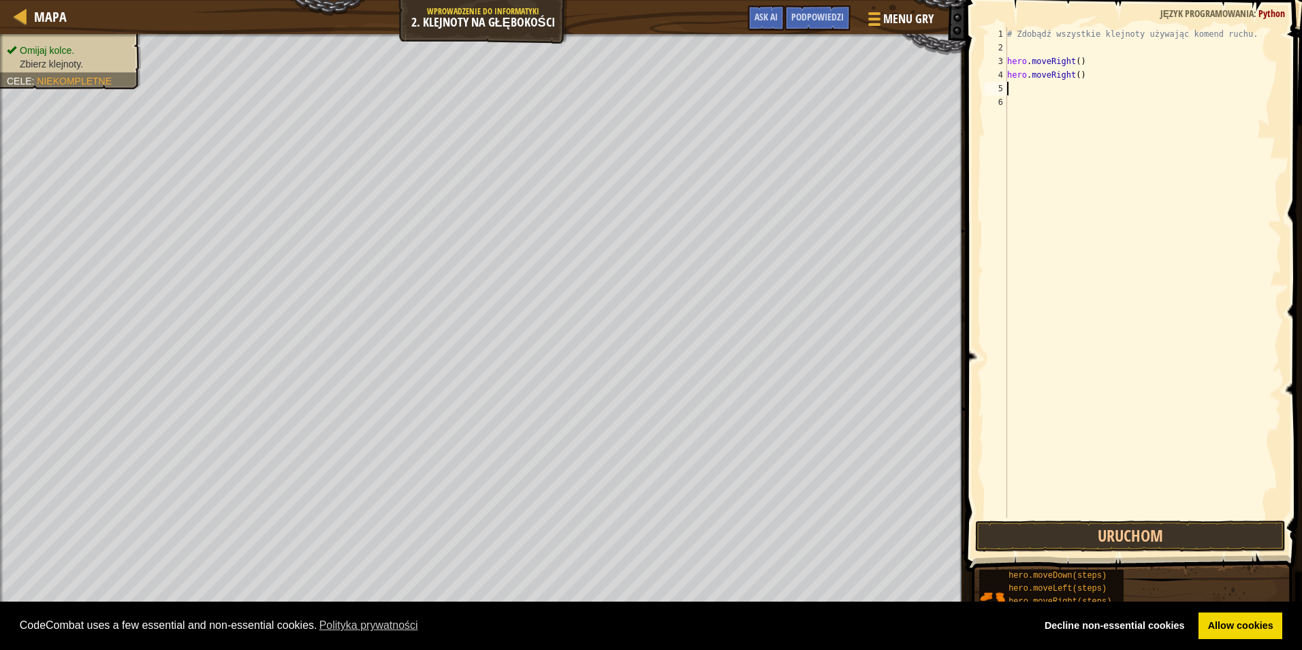
scroll to position [6, 0]
type textarea "h"
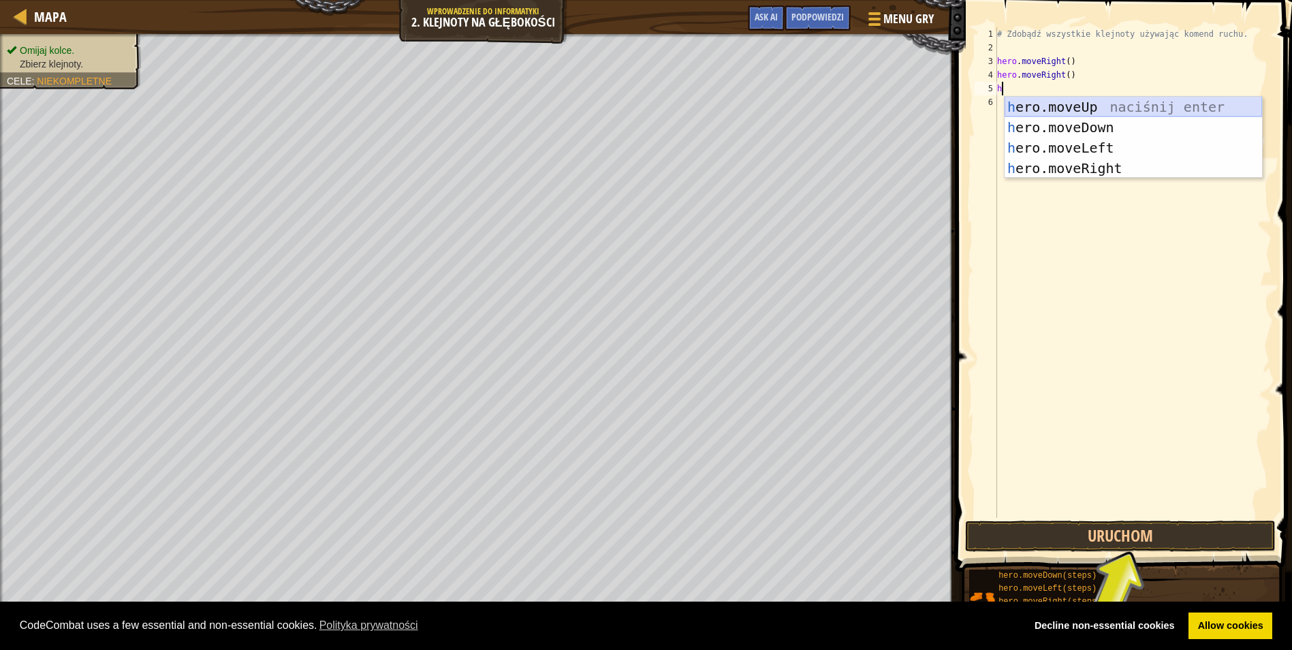
click at [1107, 109] on div "h ero.moveUp naciśnij enter h ero.moveDown naciśnij enter h ero.moveLeft naciśn…" at bounding box center [1133, 158] width 257 height 123
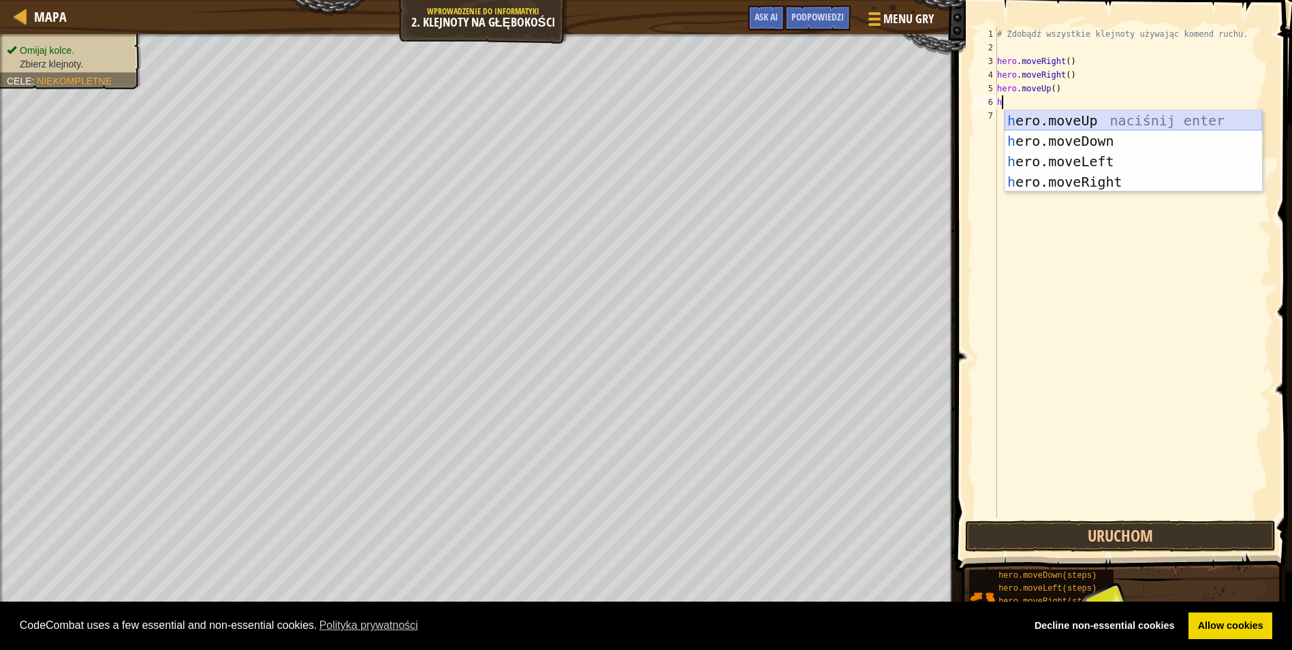
type textarea "he"
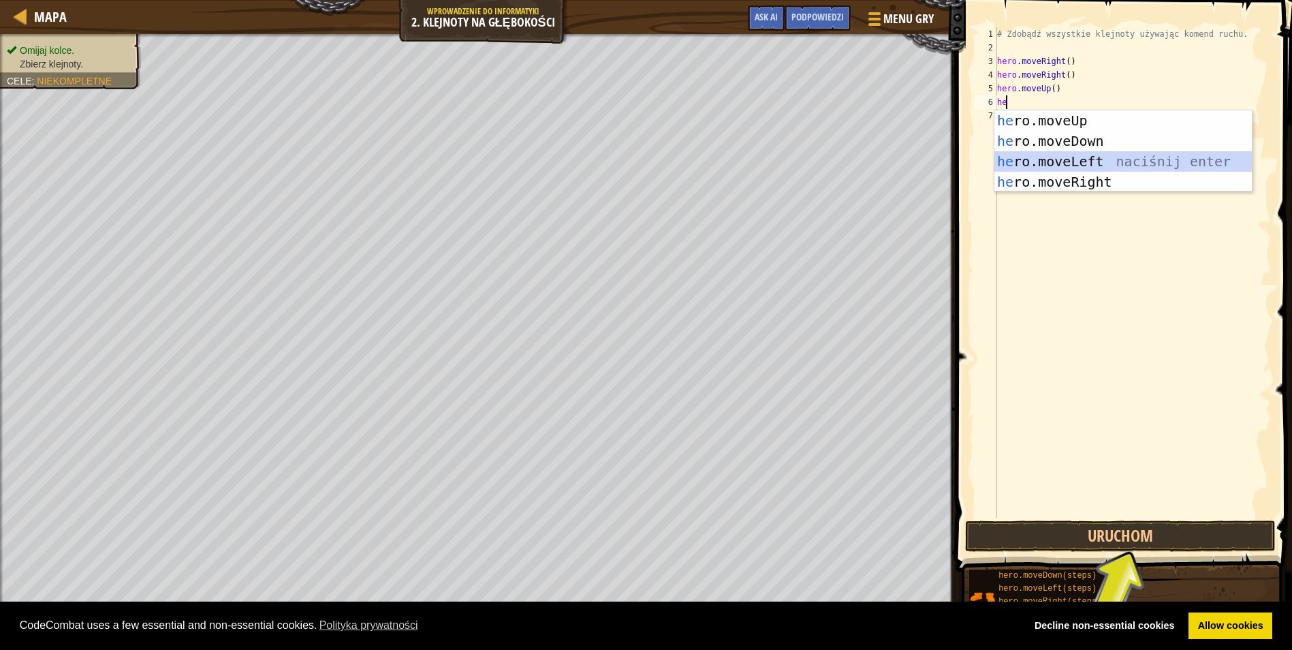
click at [1109, 161] on div "he ro.moveUp naciśnij enter he ro.moveDown naciśnij enter he ro.moveLeft naciśn…" at bounding box center [1122, 171] width 257 height 123
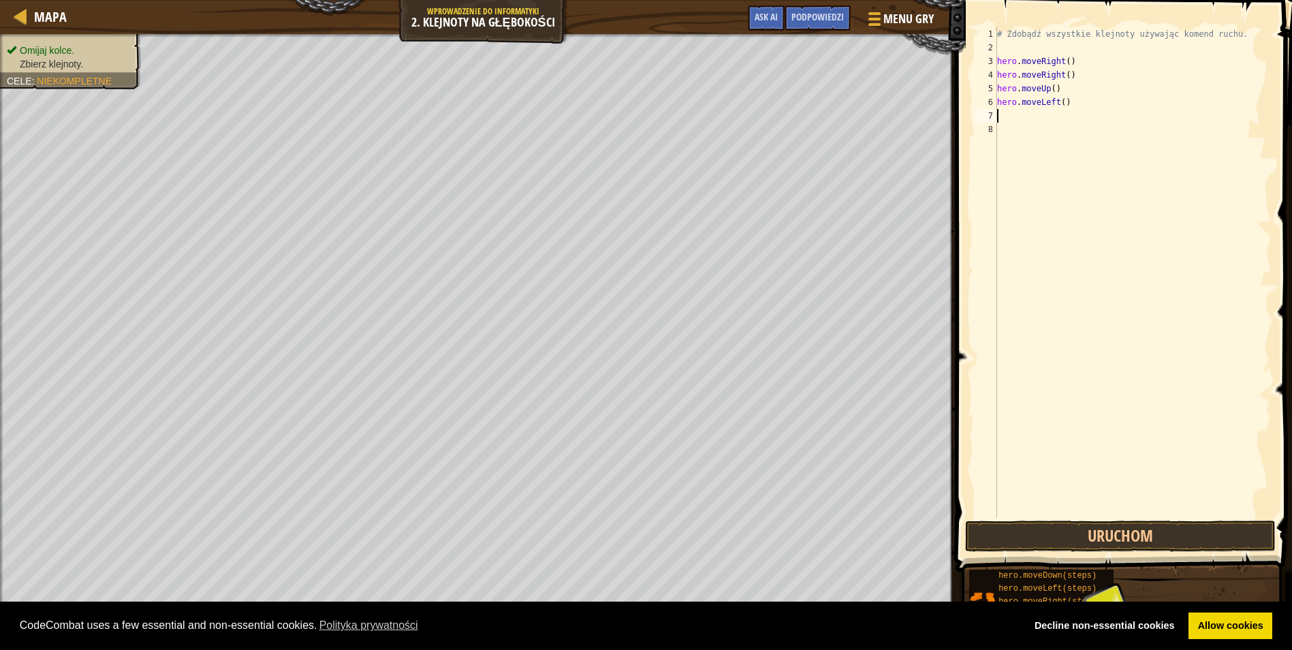
type textarea "h"
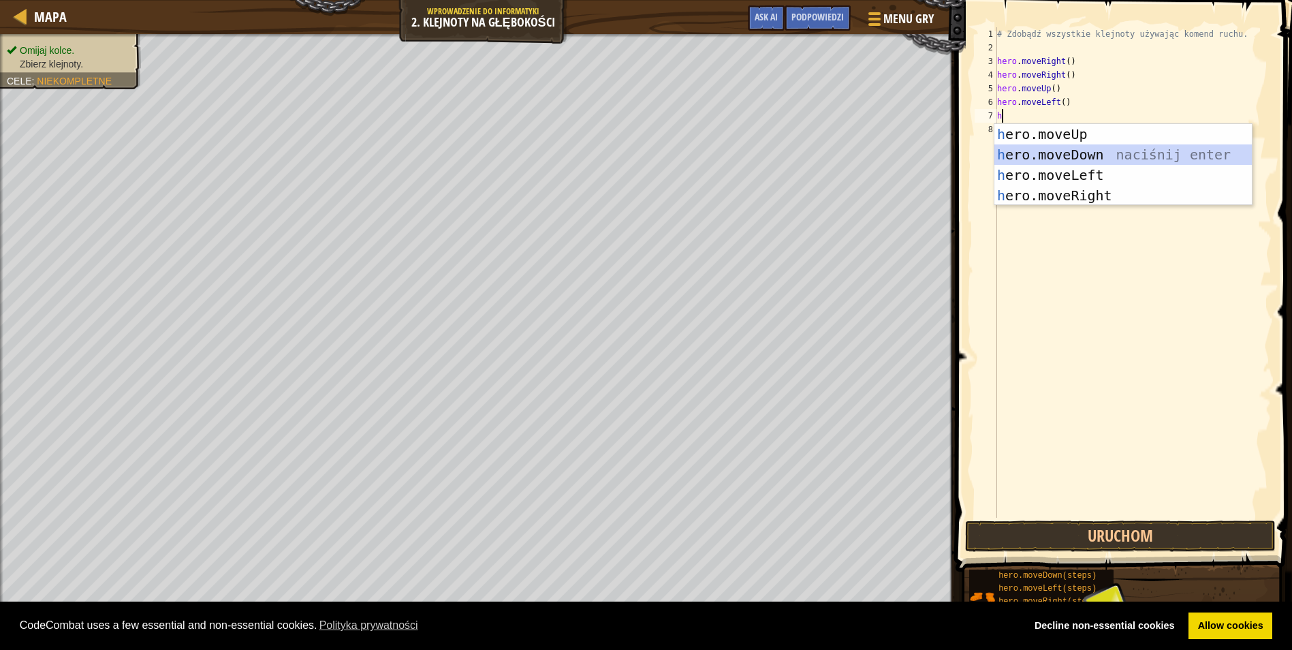
click at [1065, 162] on div "h ero.moveUp naciśnij enter h ero.moveDown naciśnij enter h ero.moveLeft naciśn…" at bounding box center [1122, 185] width 257 height 123
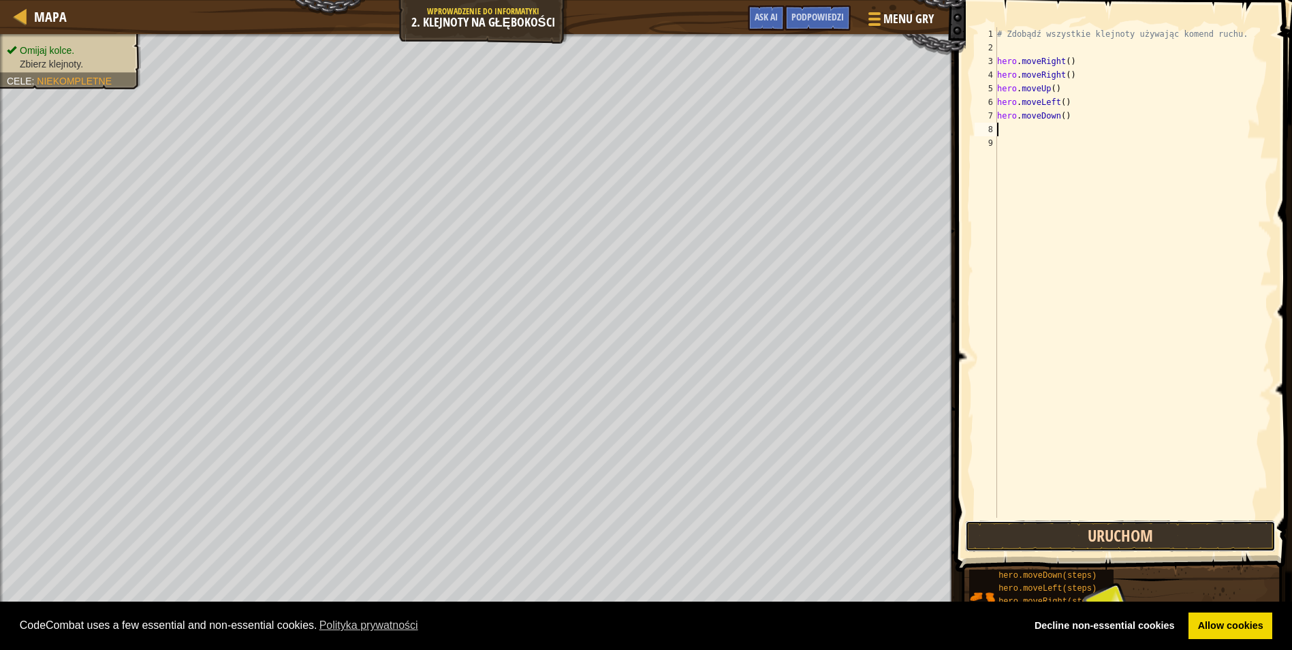
click at [1089, 543] on button "Uruchom" at bounding box center [1120, 535] width 311 height 31
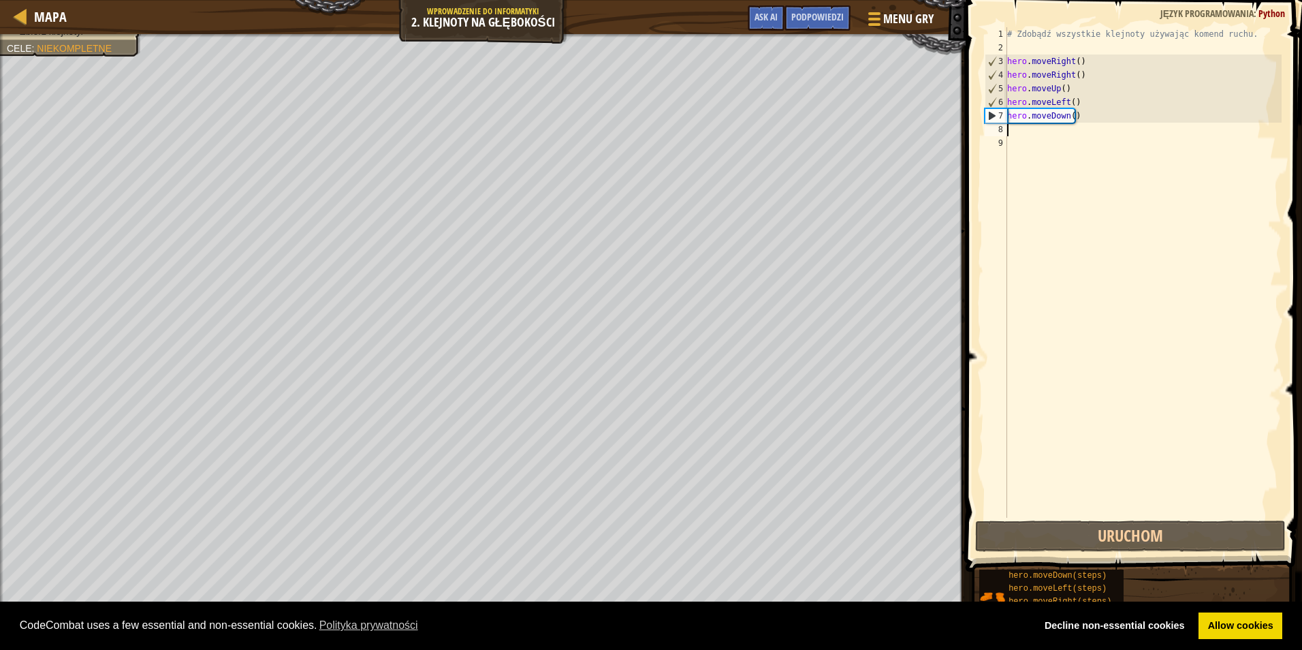
type textarea "h"
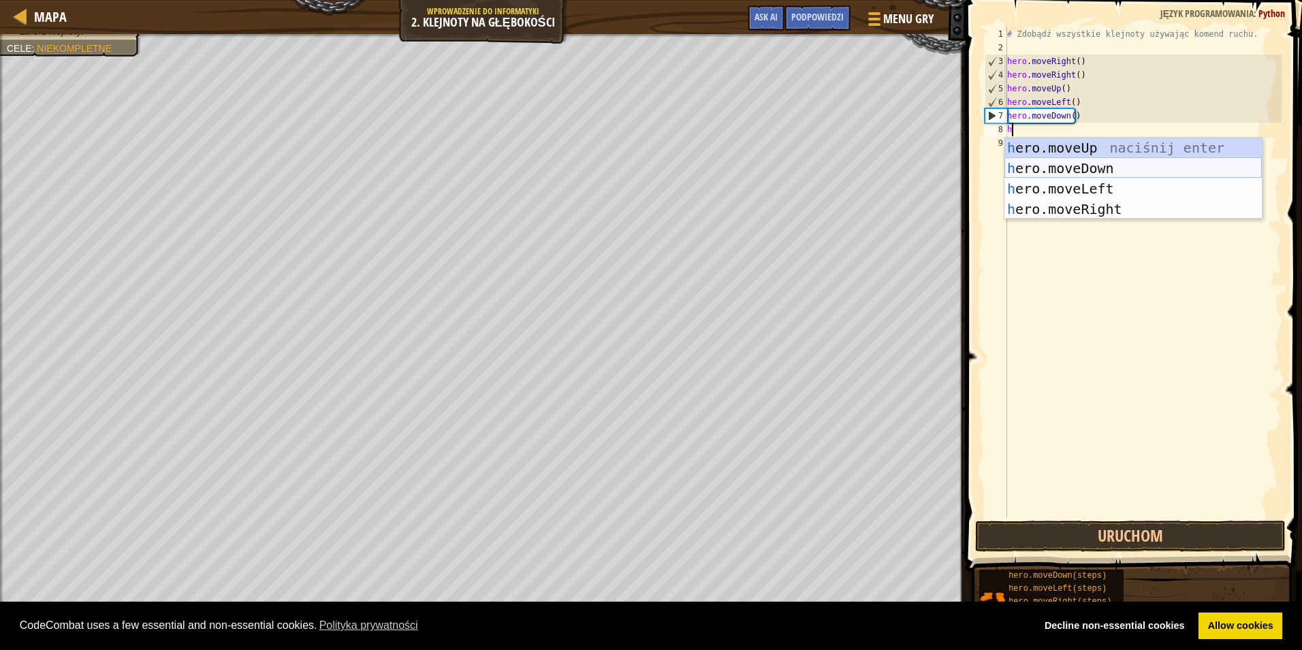
click at [1097, 161] on div "h ero.moveUp naciśnij enter h ero.moveDown naciśnij enter h ero.moveLeft naciśn…" at bounding box center [1133, 199] width 257 height 123
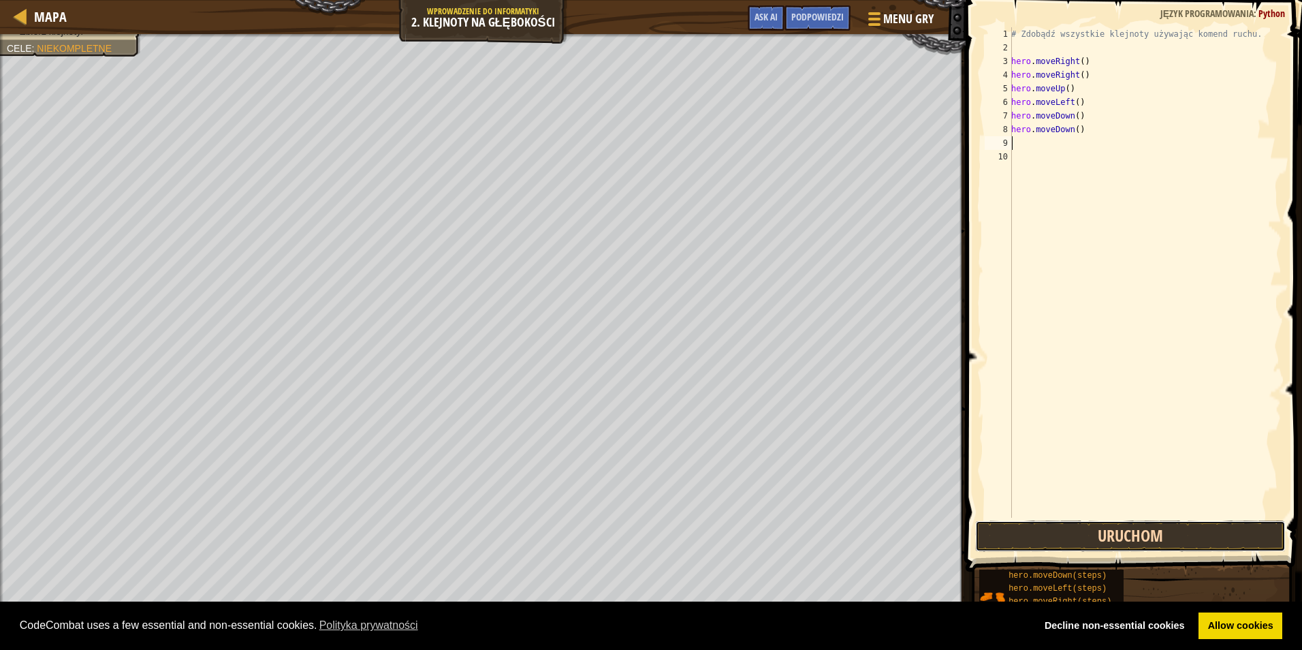
click at [1009, 531] on button "Uruchom" at bounding box center [1130, 535] width 311 height 31
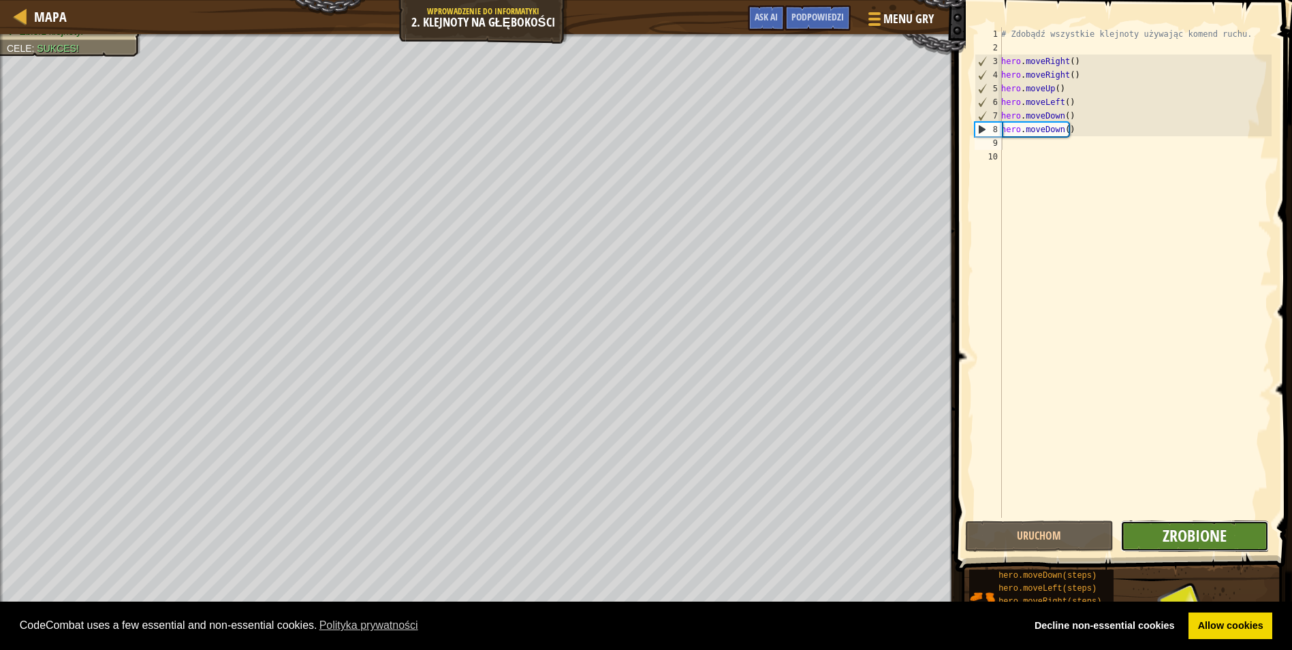
click at [1169, 535] on span "Zrobione" at bounding box center [1195, 535] width 64 height 22
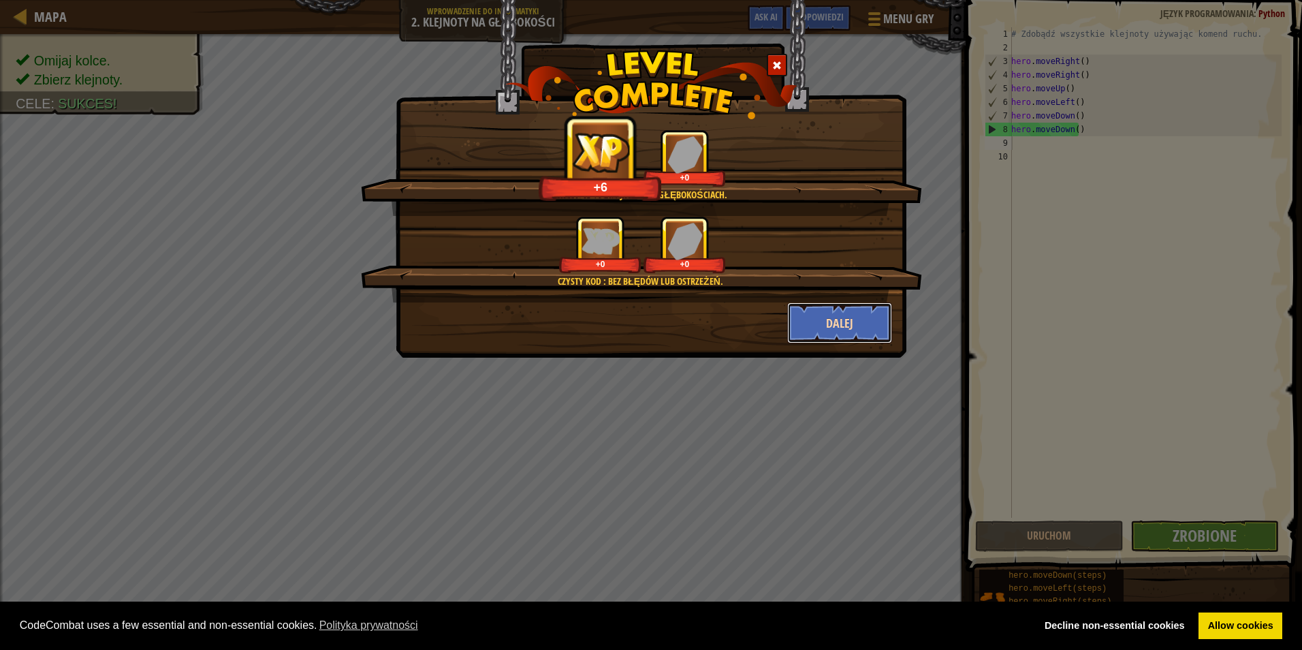
click at [847, 326] on button "Dalej" at bounding box center [840, 322] width 106 height 41
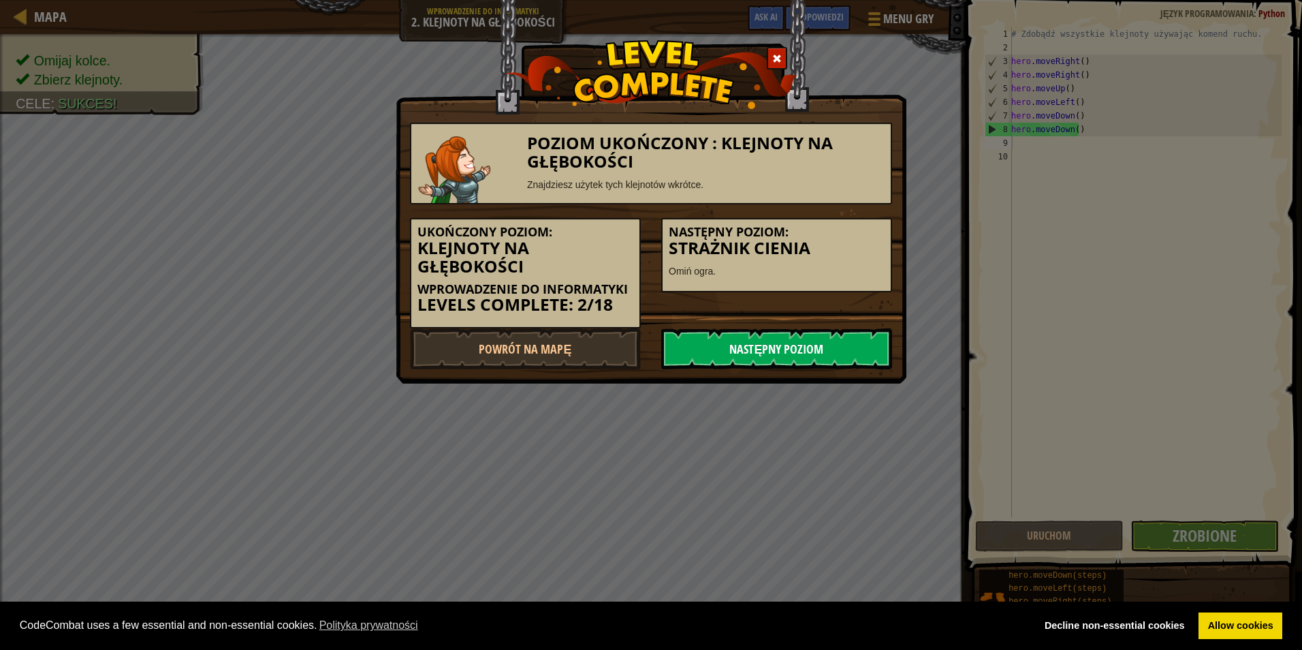
click at [835, 345] on link "Następny poziom" at bounding box center [776, 348] width 231 height 41
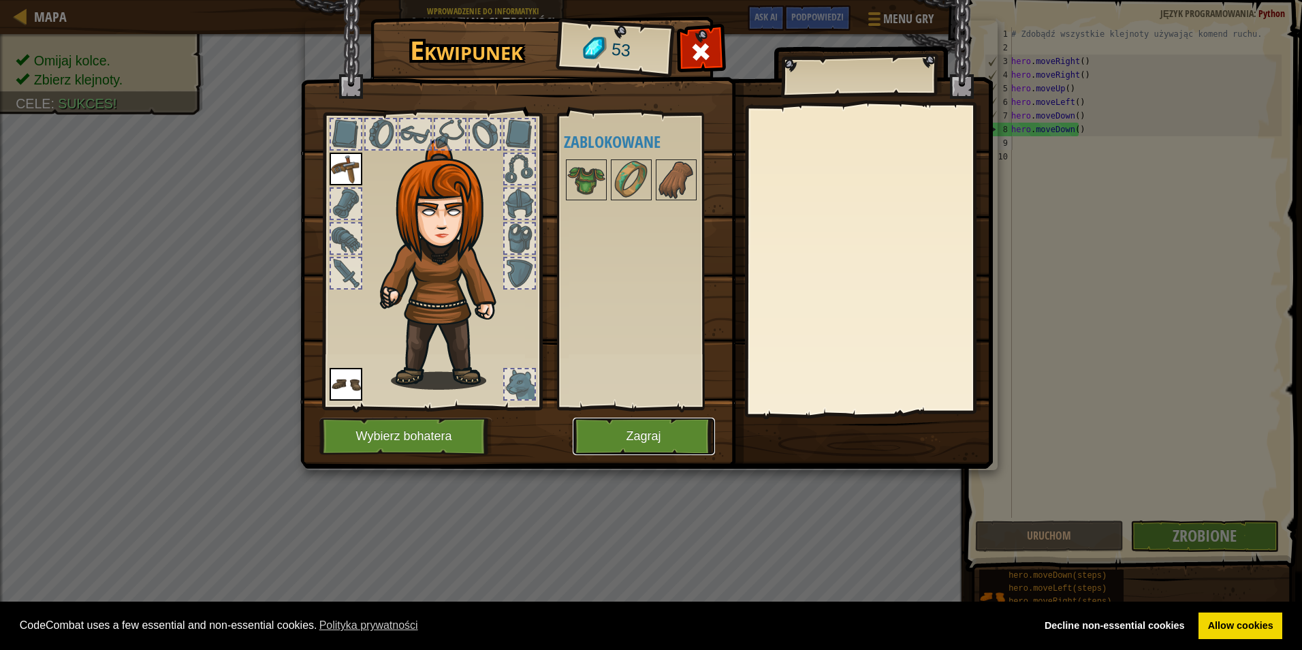
click at [673, 439] on button "Zagraj" at bounding box center [644, 436] width 142 height 37
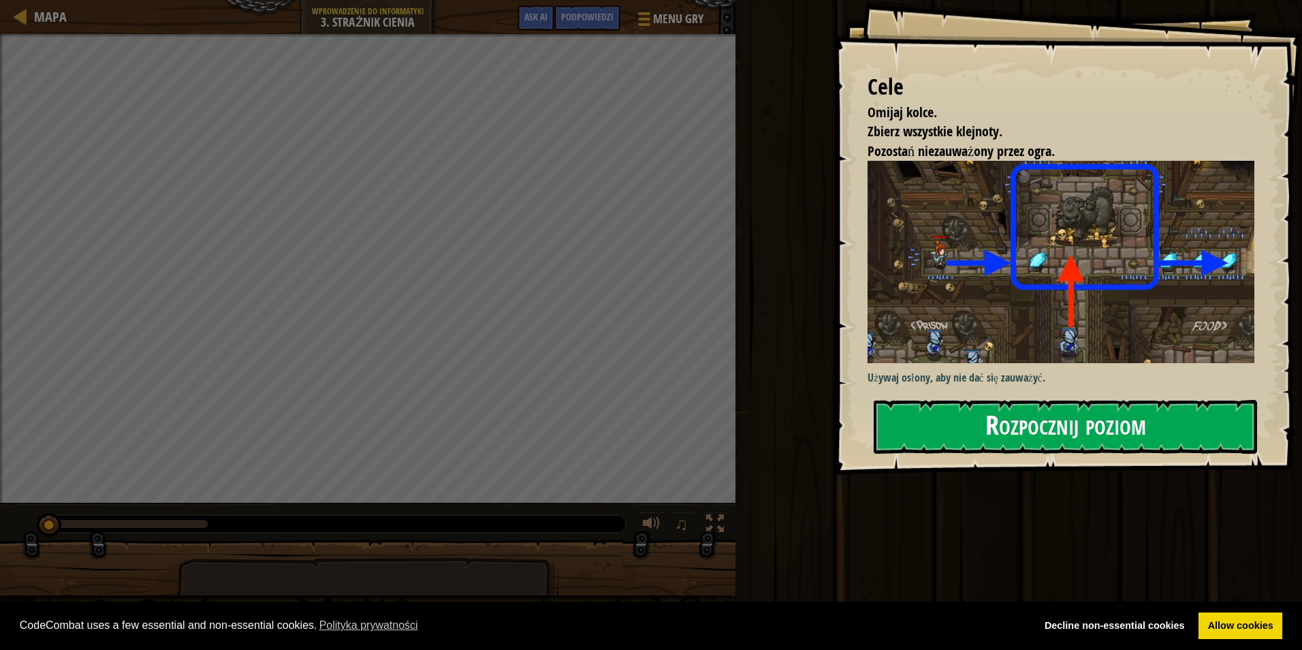
click at [1055, 426] on button "Rozpocznij poziom" at bounding box center [1065, 427] width 383 height 54
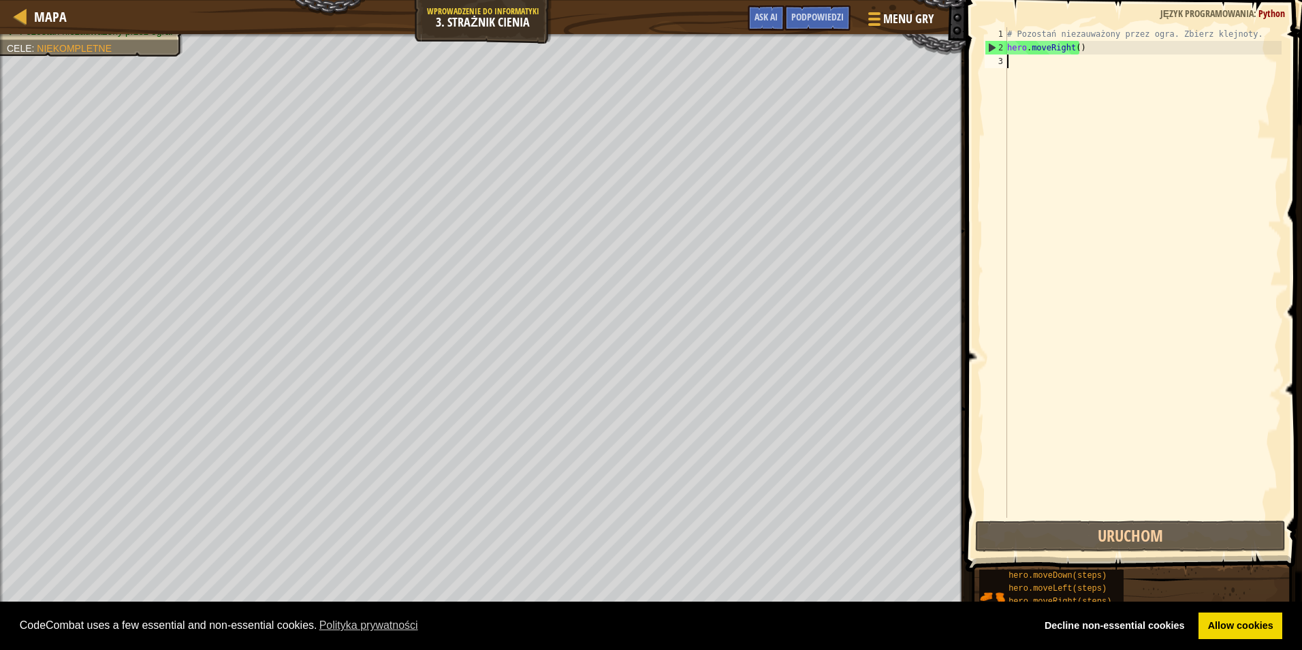
type textarea "h"
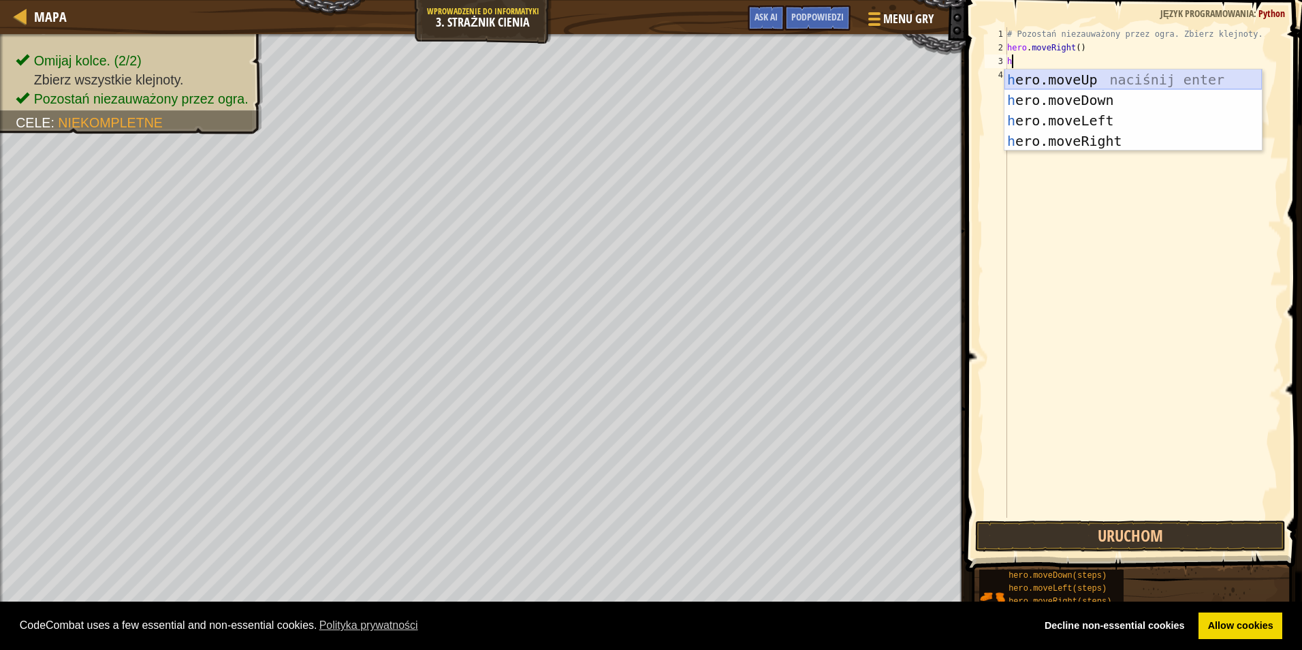
click at [1071, 81] on div "h ero.moveUp naciśnij enter h ero.moveDown naciśnij enter h ero.moveLeft naciśn…" at bounding box center [1133, 130] width 257 height 123
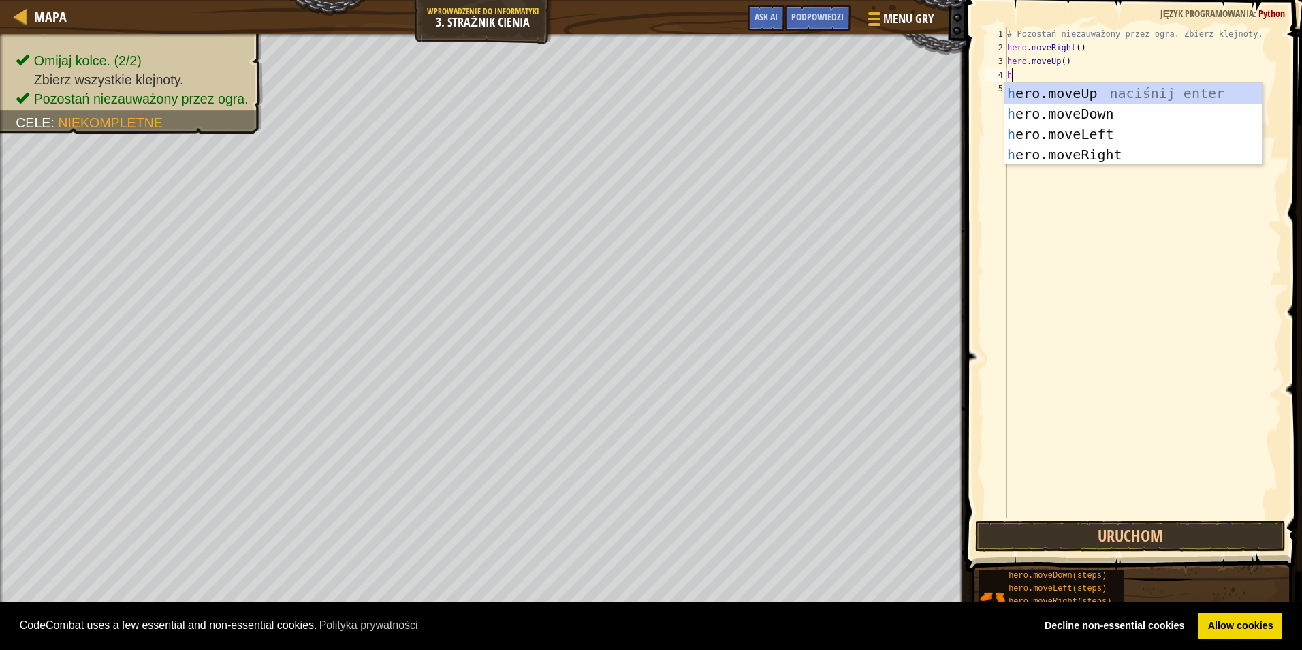
type textarea "he"
click at [1110, 151] on div "he ro.moveUp naciśnij enter he ro.moveDown naciśnij enter he ro.moveLeft naciśn…" at bounding box center [1133, 144] width 257 height 123
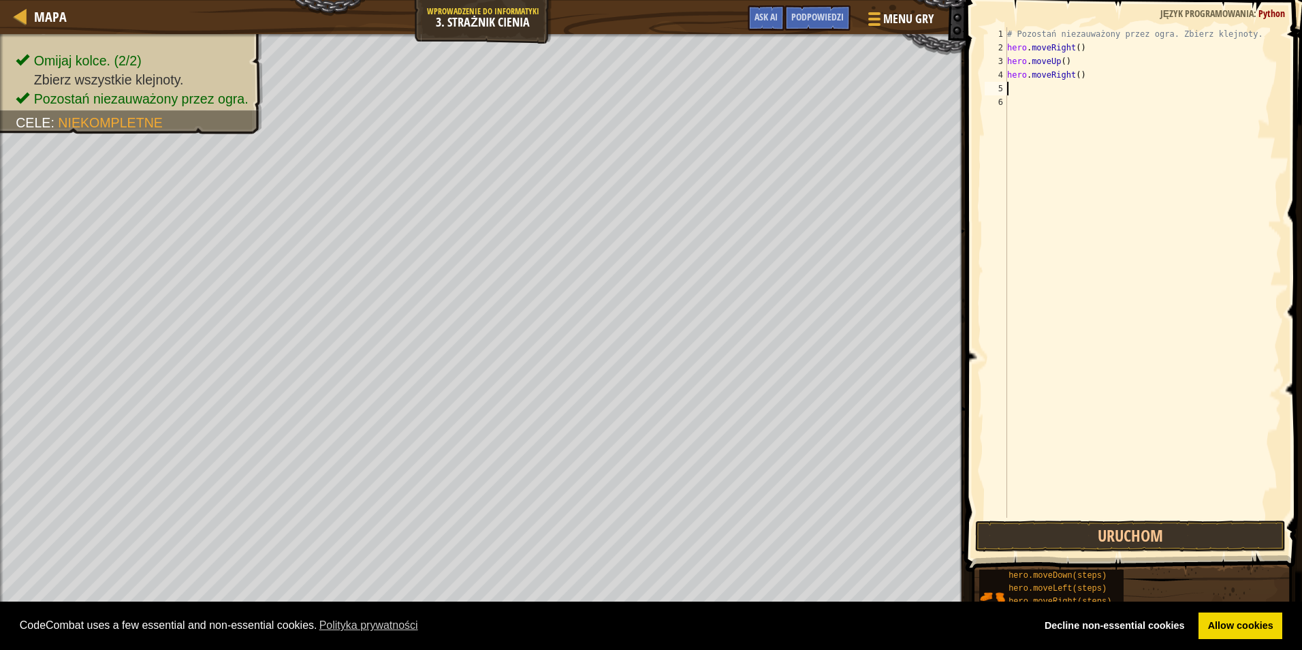
type textarea "h"
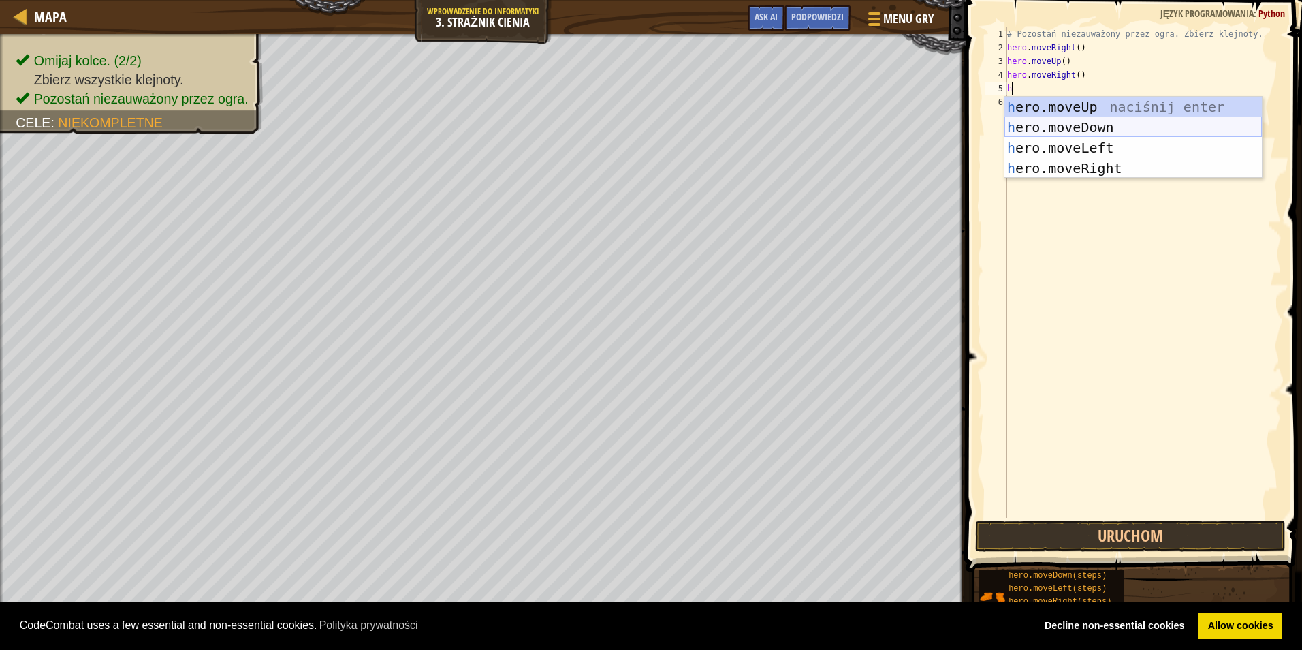
click at [1099, 129] on div "h ero.moveUp naciśnij enter h ero.moveDown naciśnij enter h ero.moveLeft naciśn…" at bounding box center [1133, 158] width 257 height 123
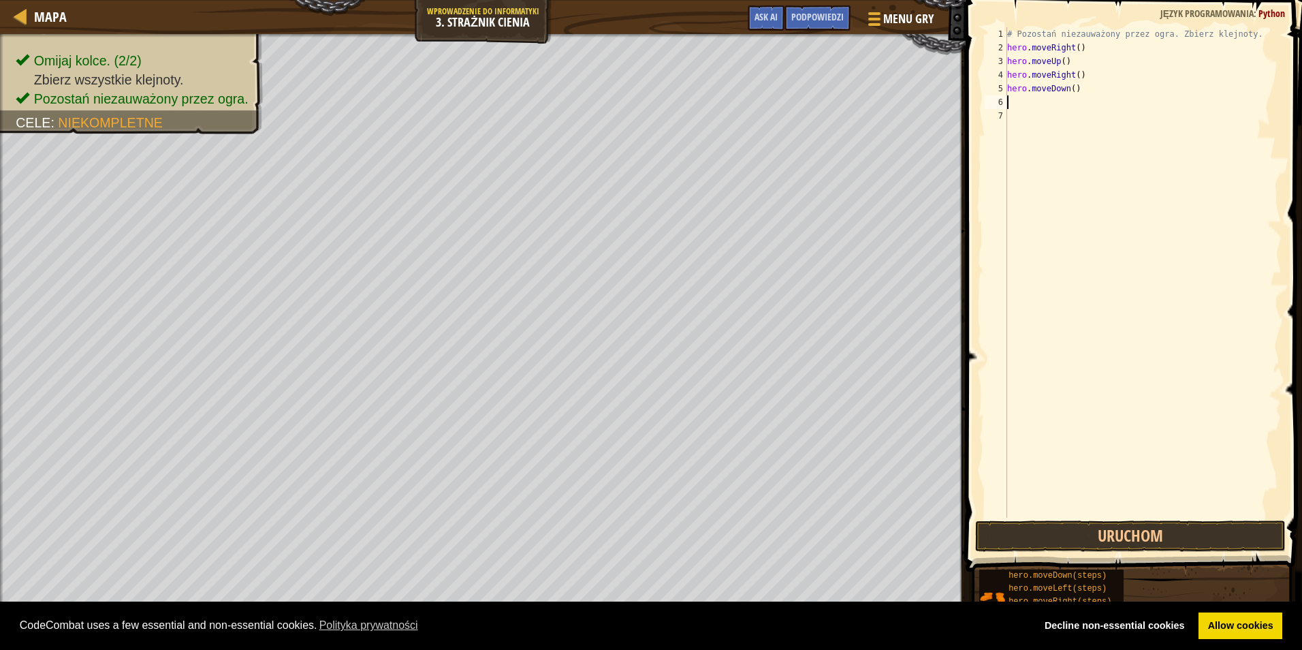
type textarea "h"
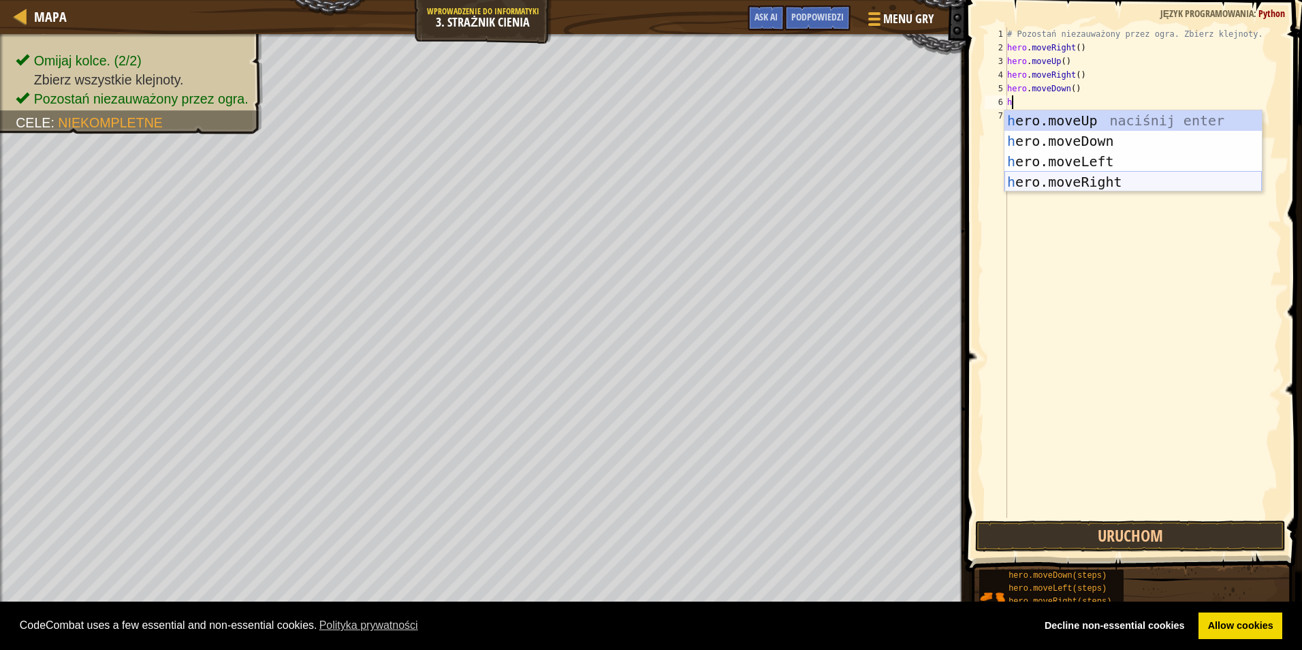
click at [1114, 183] on div "h ero.moveUp naciśnij enter h ero.moveDown naciśnij enter h ero.moveLeft naciśn…" at bounding box center [1133, 171] width 257 height 123
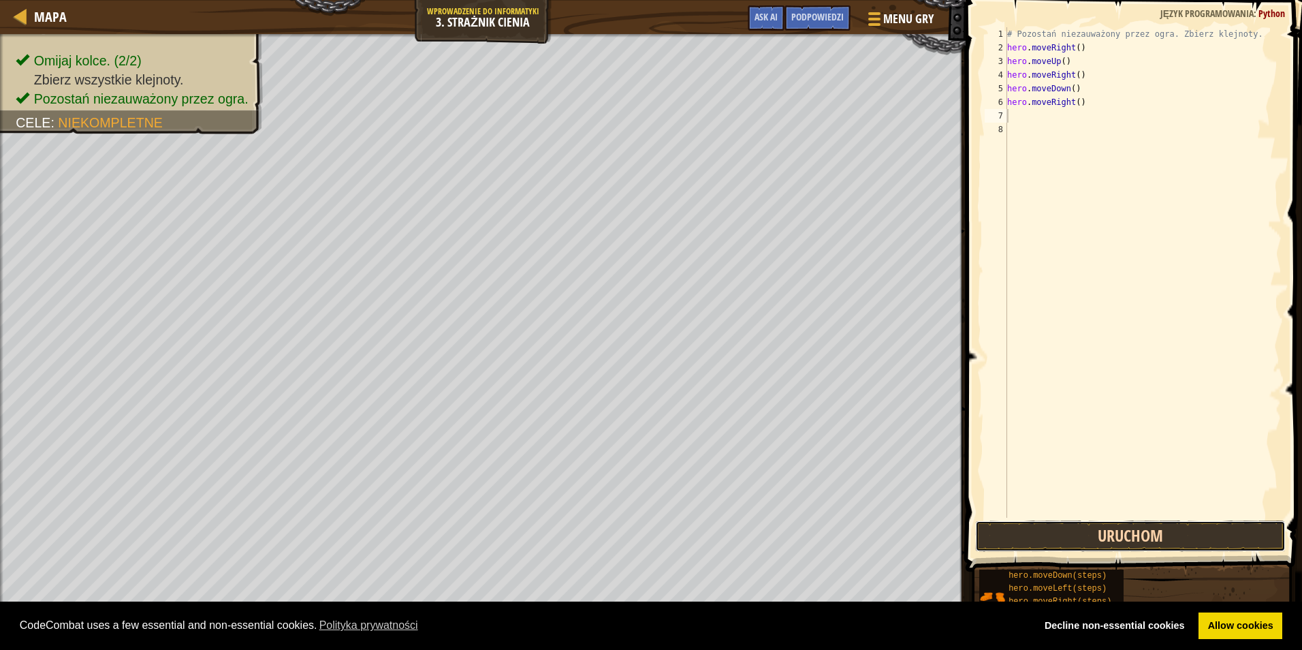
click at [1090, 531] on button "Uruchom" at bounding box center [1130, 535] width 311 height 31
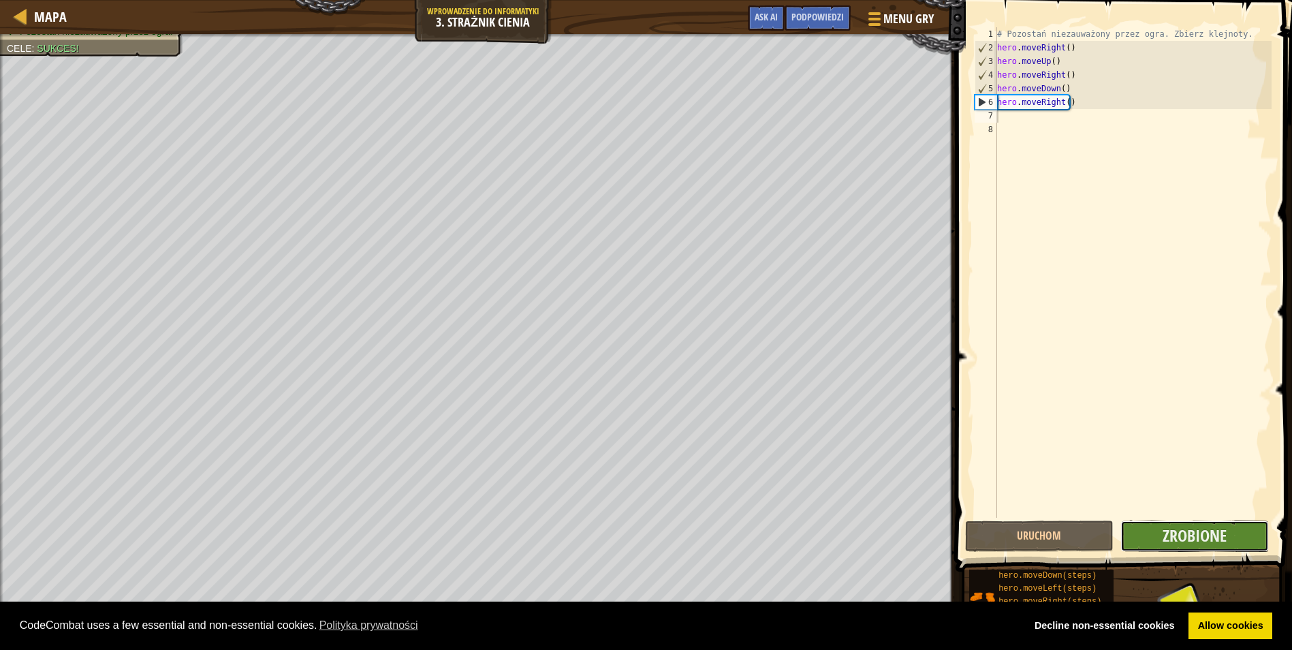
click at [1228, 547] on button "Zrobione" at bounding box center [1194, 535] width 148 height 31
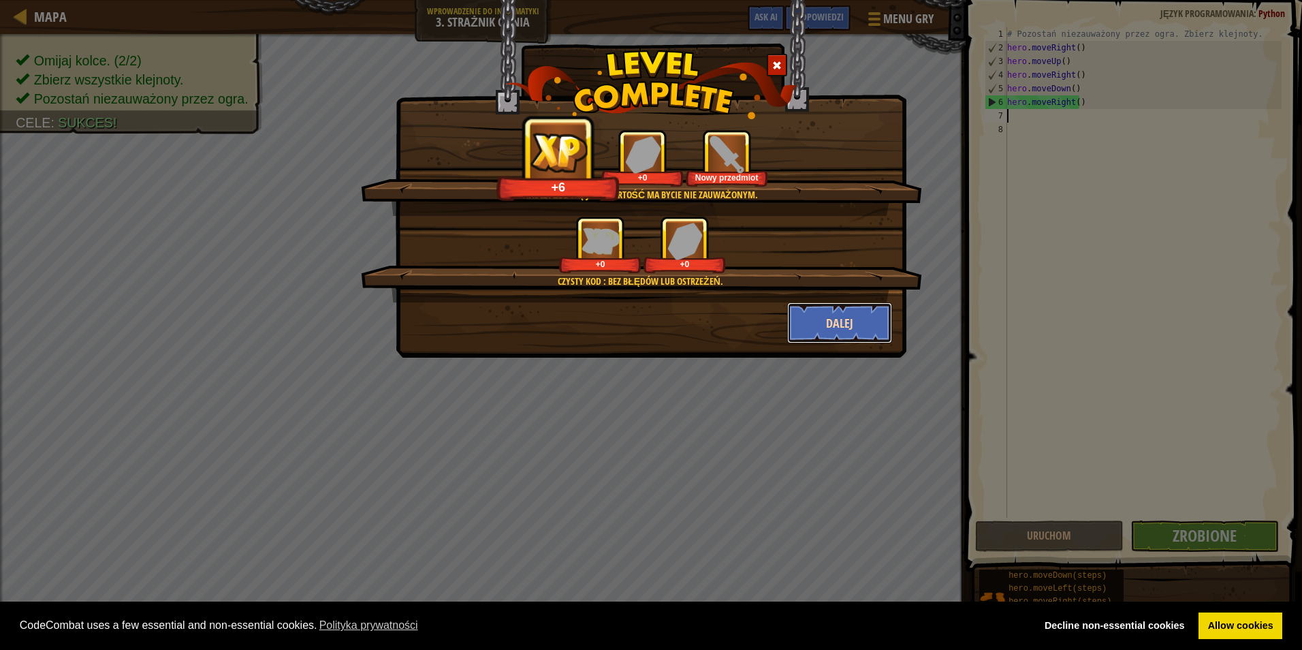
click at [834, 326] on button "Dalej" at bounding box center [840, 322] width 106 height 41
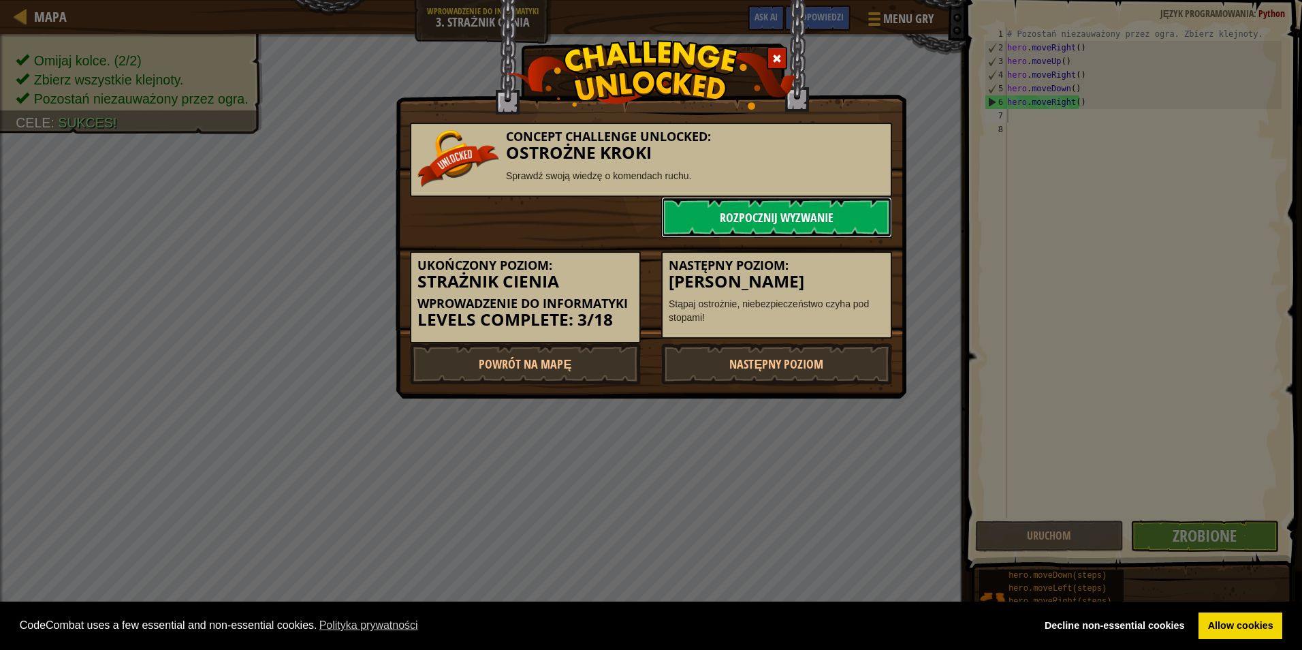
click at [793, 207] on link "Rozpocznij wyzwanie" at bounding box center [776, 217] width 231 height 41
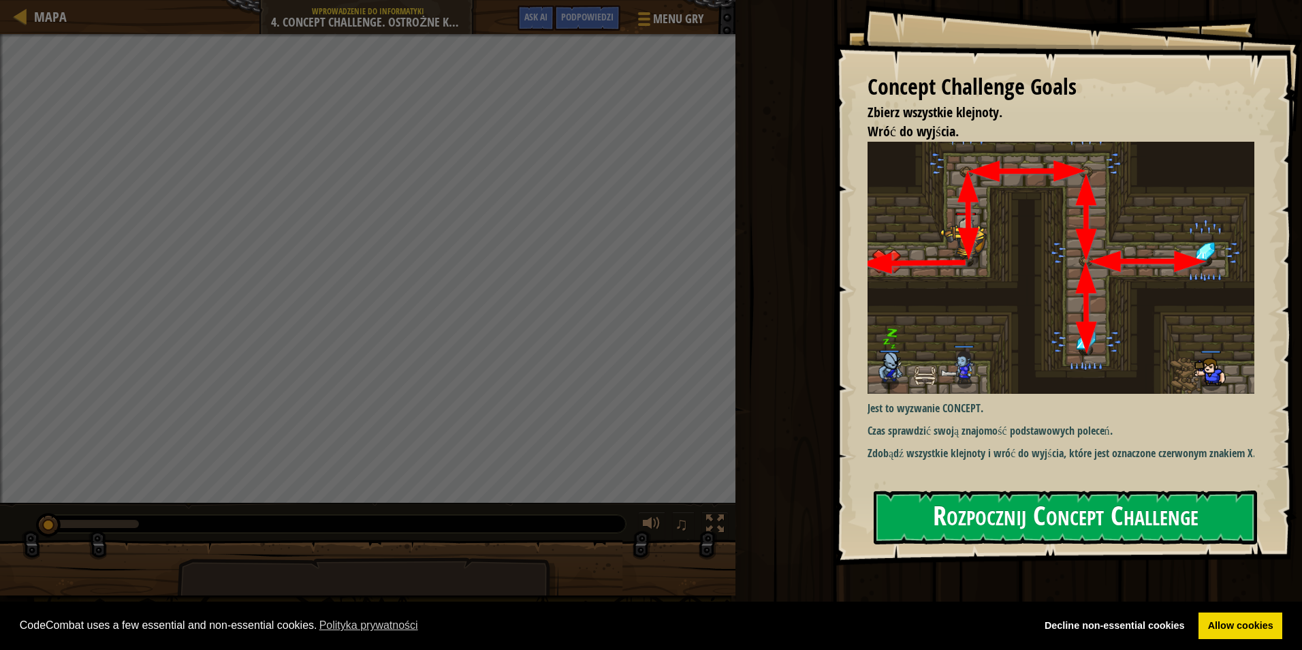
click at [932, 513] on button "Rozpocznij Concept Challenge" at bounding box center [1065, 517] width 383 height 54
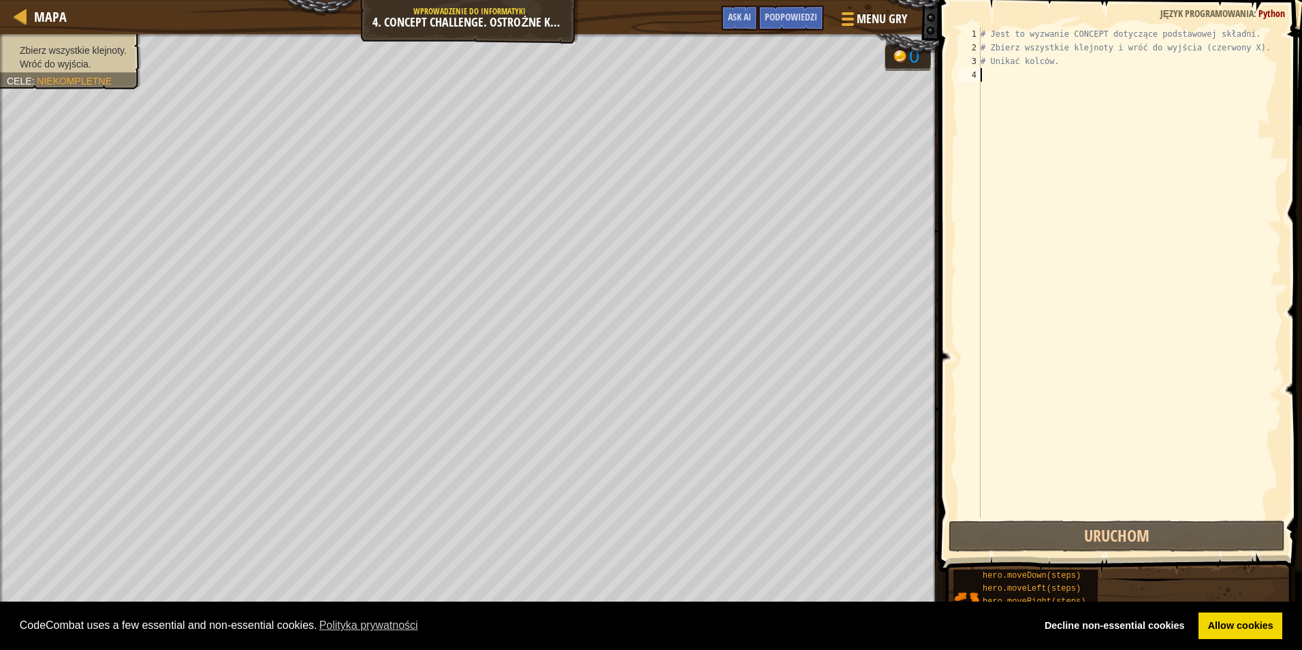
type textarea "h"
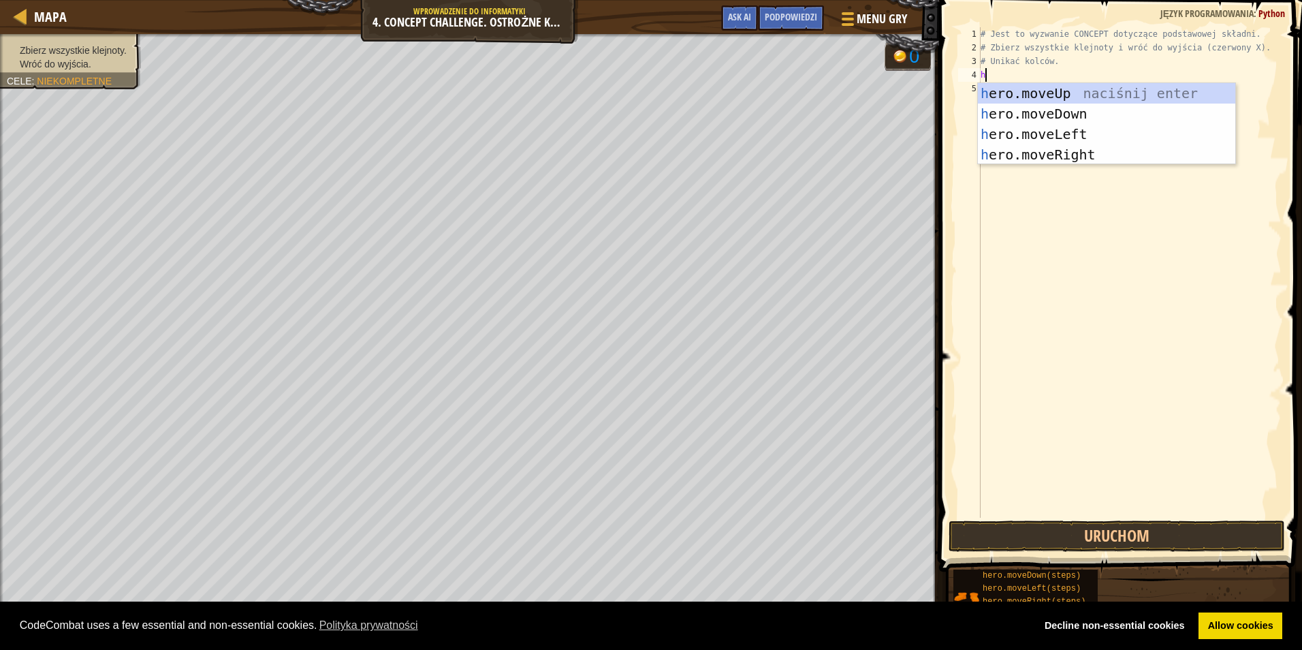
scroll to position [6, 0]
click at [1069, 95] on div "h ero.moveUp naciśnij enter h ero.moveDown naciśnij enter h ero.moveLeft naciśn…" at bounding box center [1106, 144] width 257 height 123
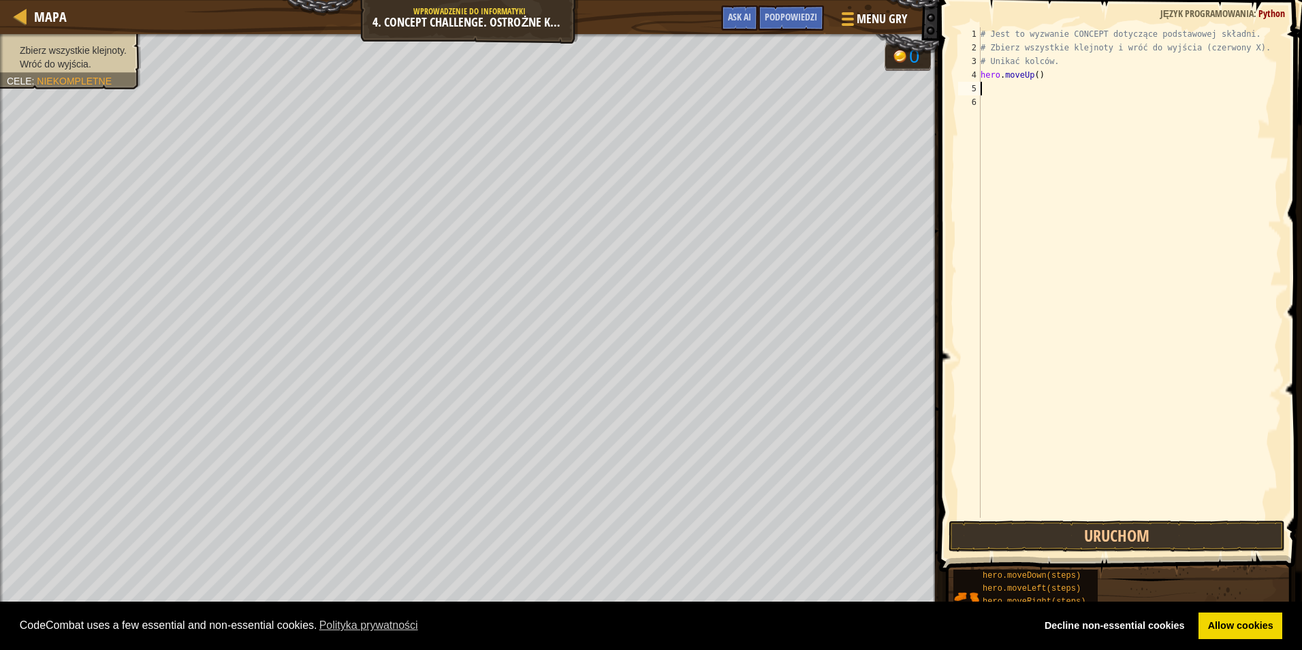
type textarea "h"
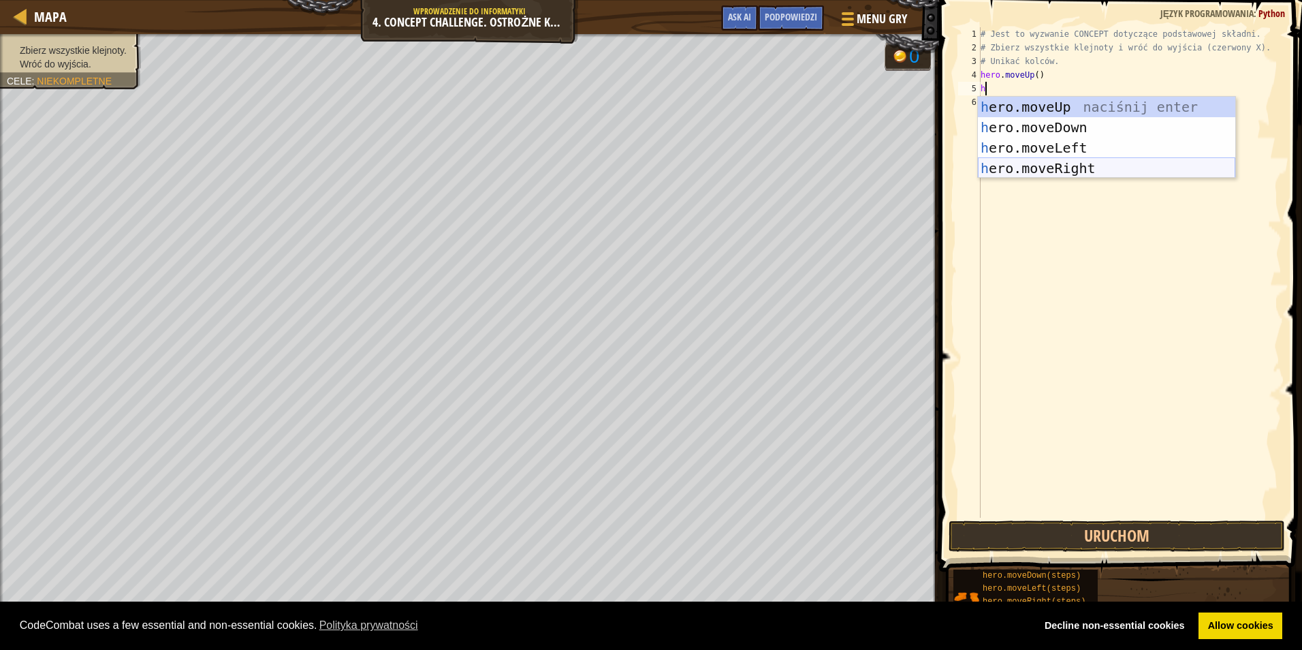
click at [1066, 160] on div "h ero.moveUp naciśnij enter h ero.moveDown naciśnij enter h ero.moveLeft naciśn…" at bounding box center [1106, 158] width 257 height 123
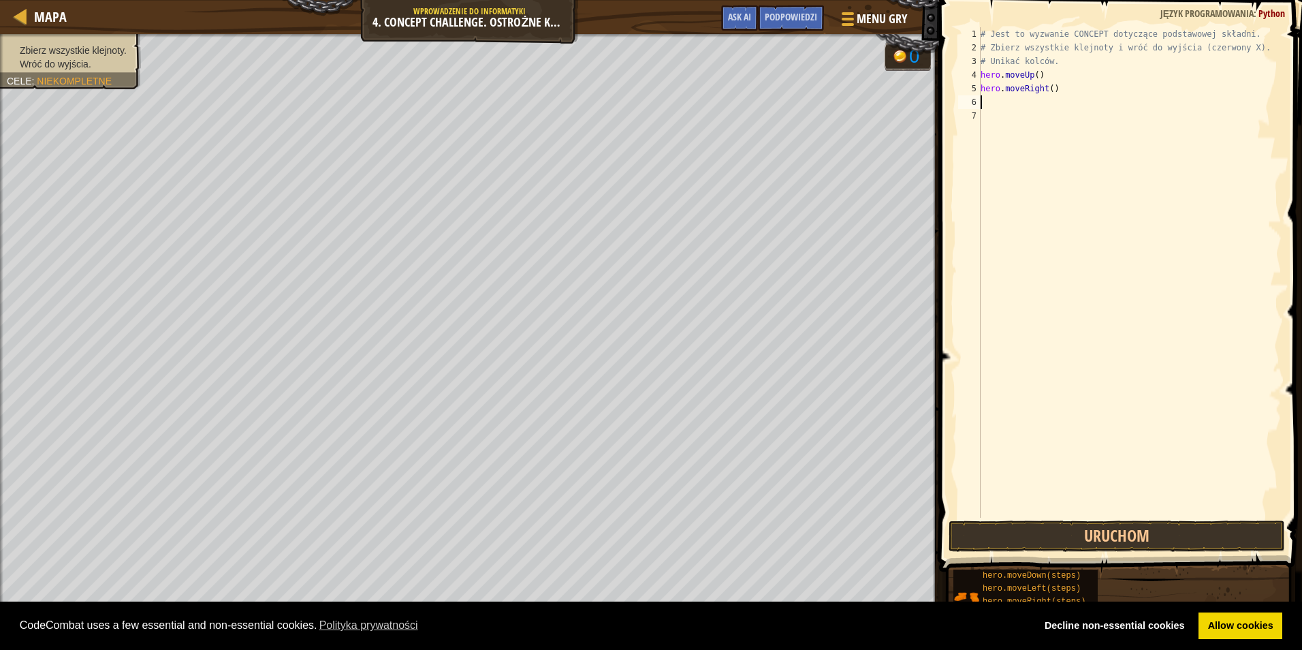
type textarea "h"
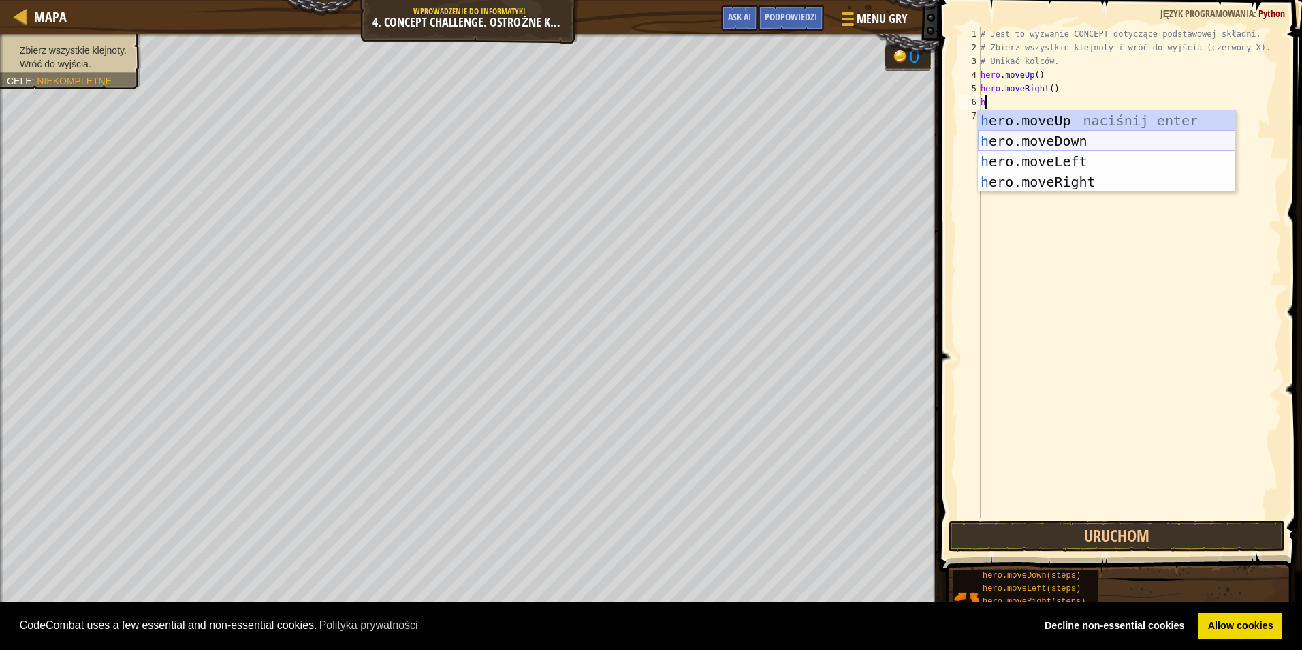
click at [1063, 140] on div "h ero.moveUp naciśnij enter h ero.moveDown naciśnij enter h ero.moveLeft naciśn…" at bounding box center [1106, 171] width 257 height 123
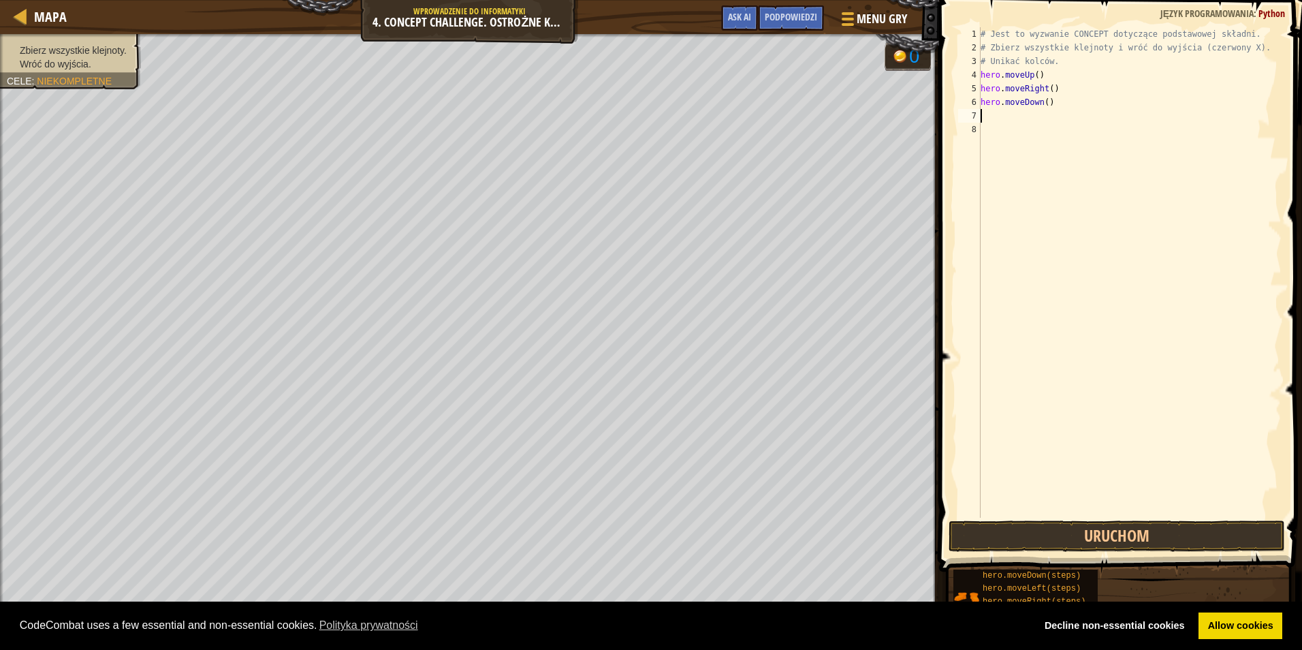
type textarea "h"
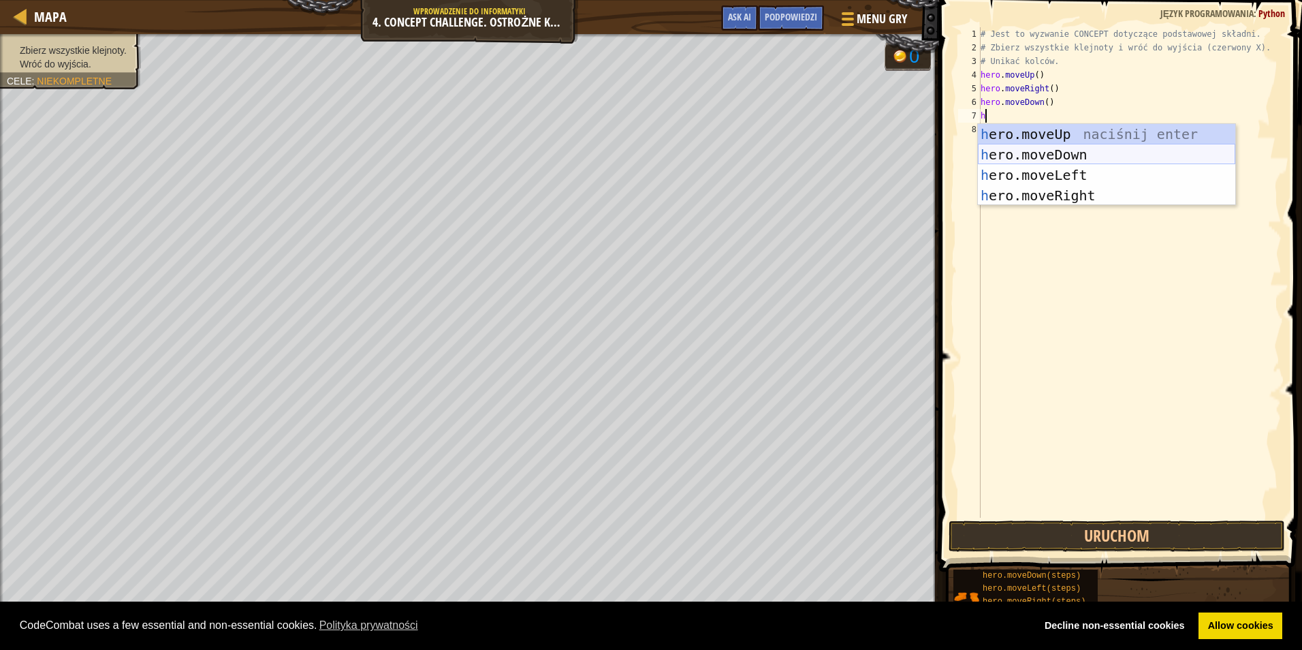
click at [1065, 151] on div "h ero.moveUp naciśnij enter h ero.moveDown naciśnij enter h ero.moveLeft naciśn…" at bounding box center [1106, 185] width 257 height 123
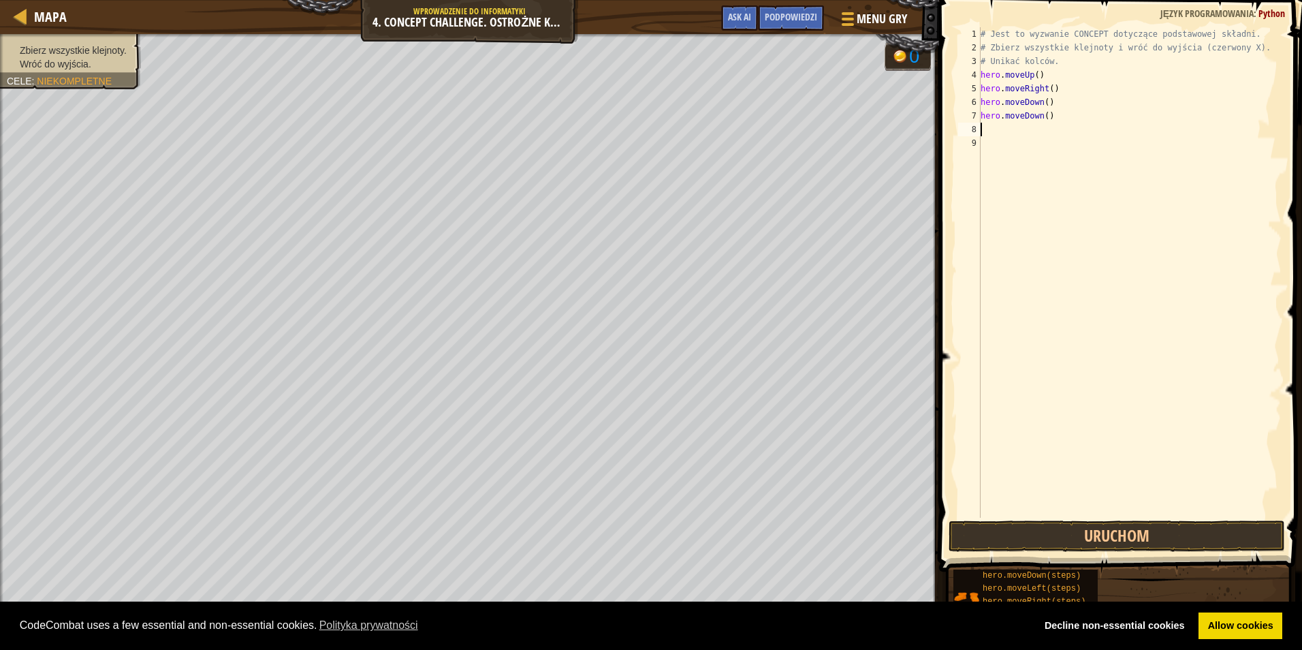
type textarea "h"
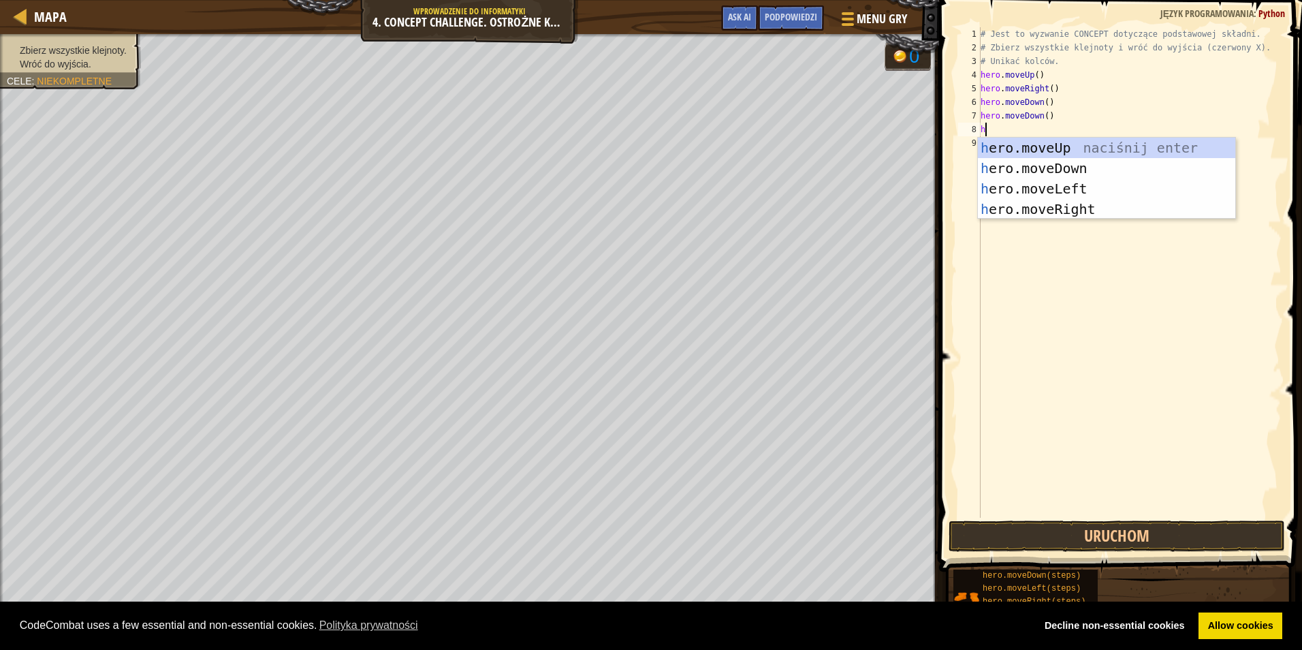
click at [1065, 151] on div "h ero.moveUp naciśnij enter h ero.moveDown naciśnij enter h ero.moveLeft naciśn…" at bounding box center [1106, 199] width 257 height 123
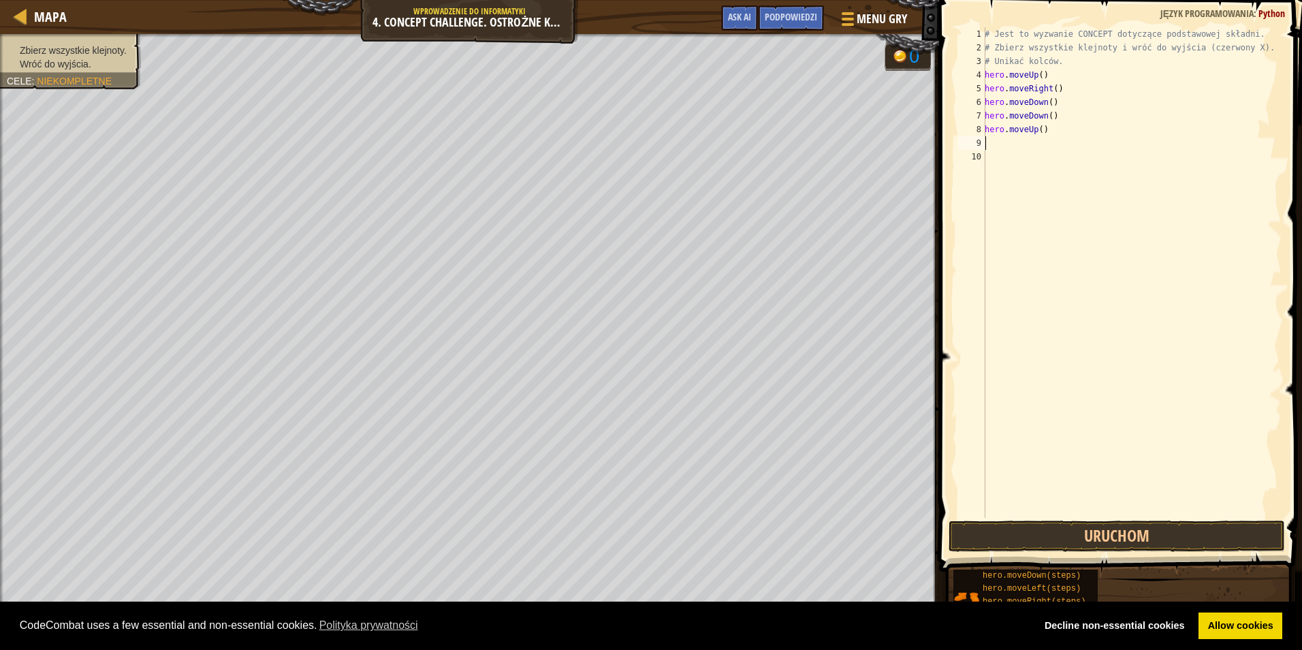
type textarea "h"
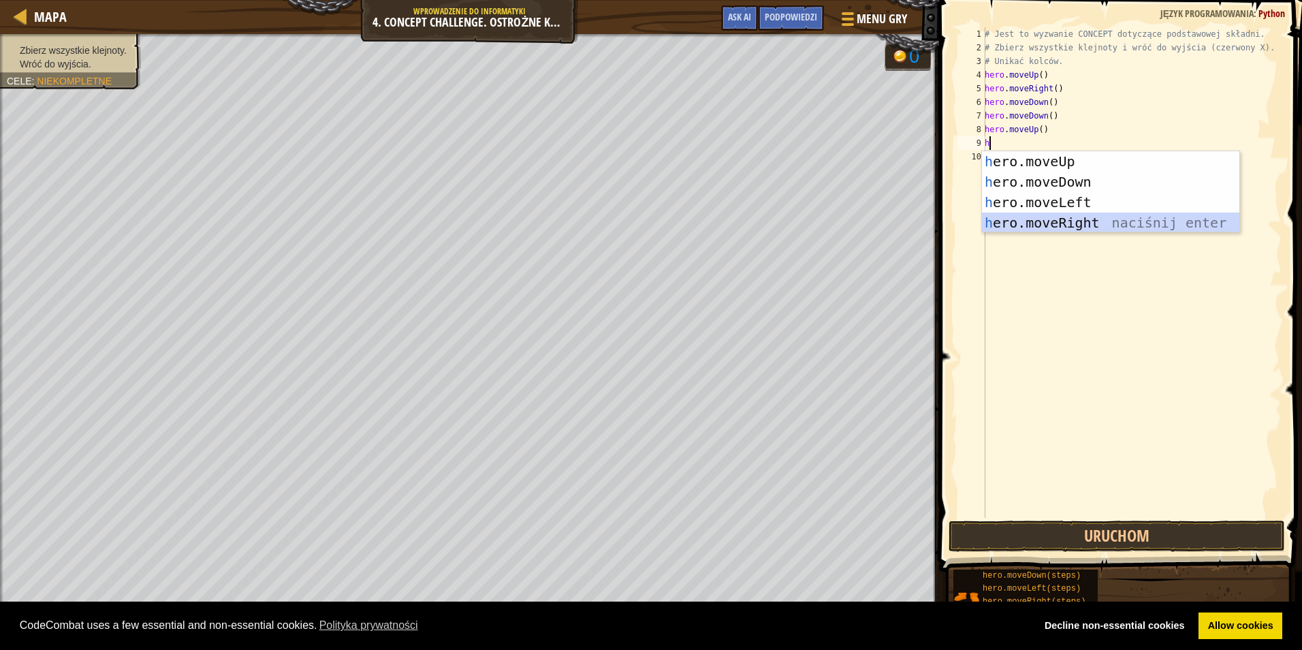
click at [1069, 223] on div "h ero.moveUp naciśnij enter h ero.moveDown naciśnij enter h ero.moveLeft naciśn…" at bounding box center [1110, 212] width 257 height 123
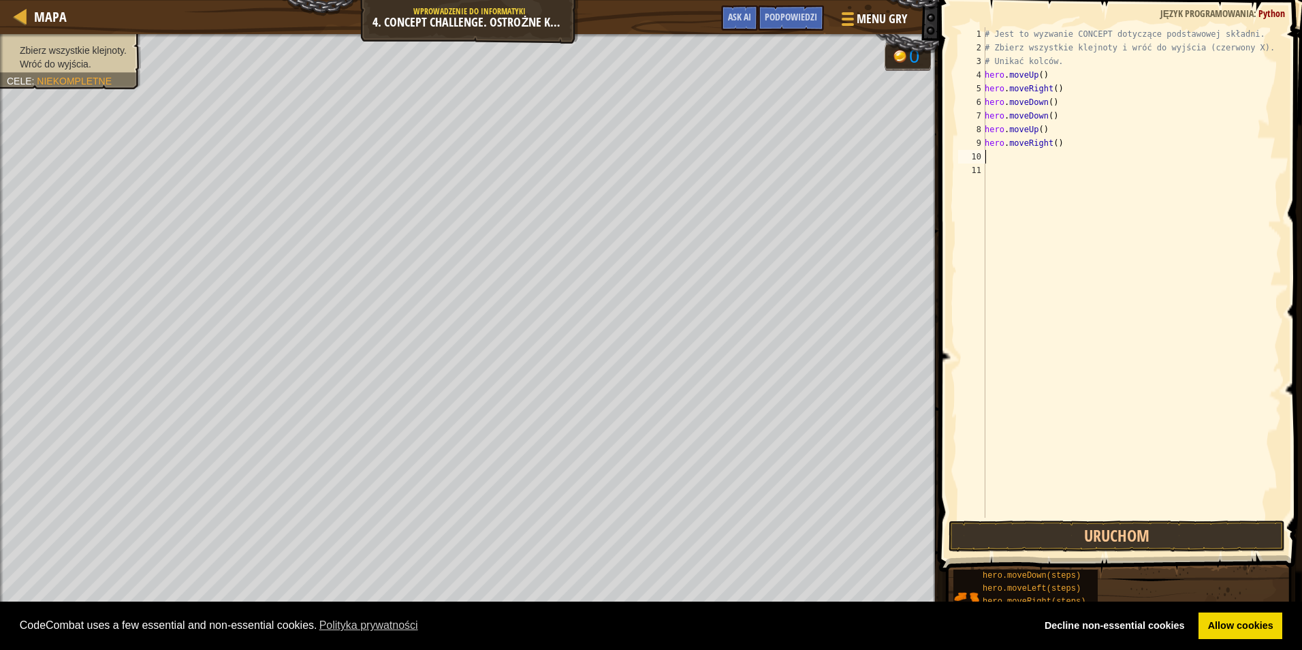
type textarea "h"
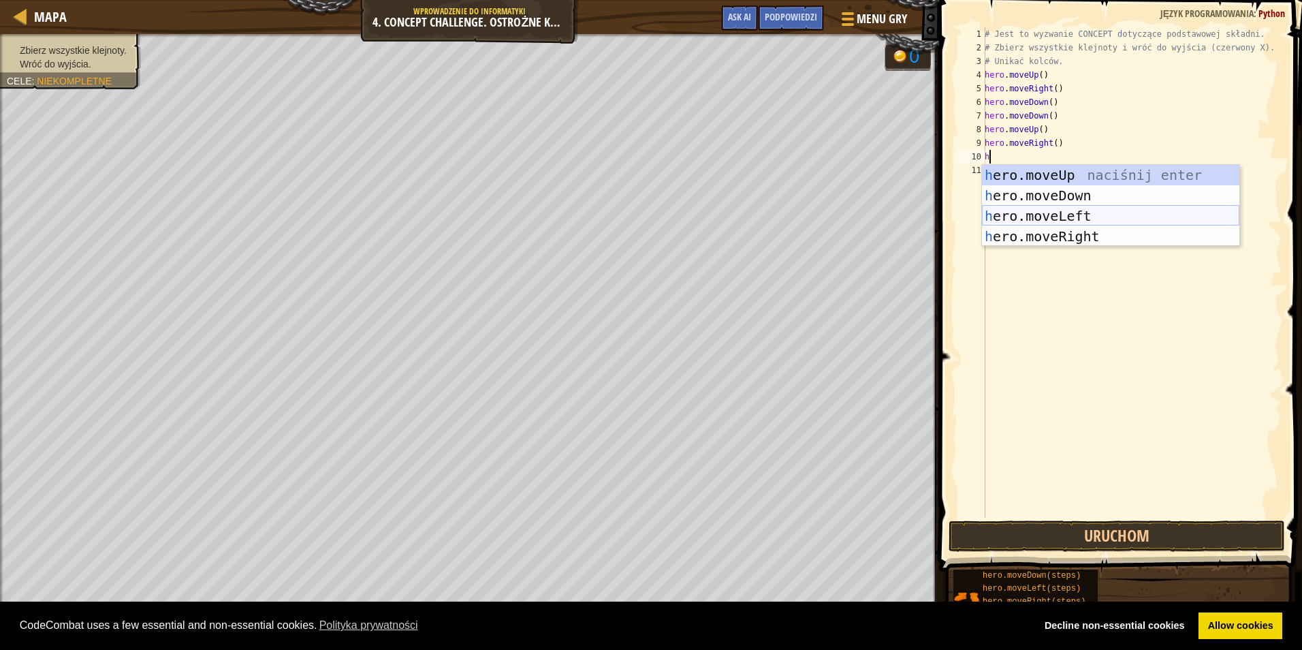
click at [1063, 215] on div "h ero.moveUp naciśnij enter h ero.moveDown naciśnij enter h ero.moveLeft naciśn…" at bounding box center [1110, 226] width 257 height 123
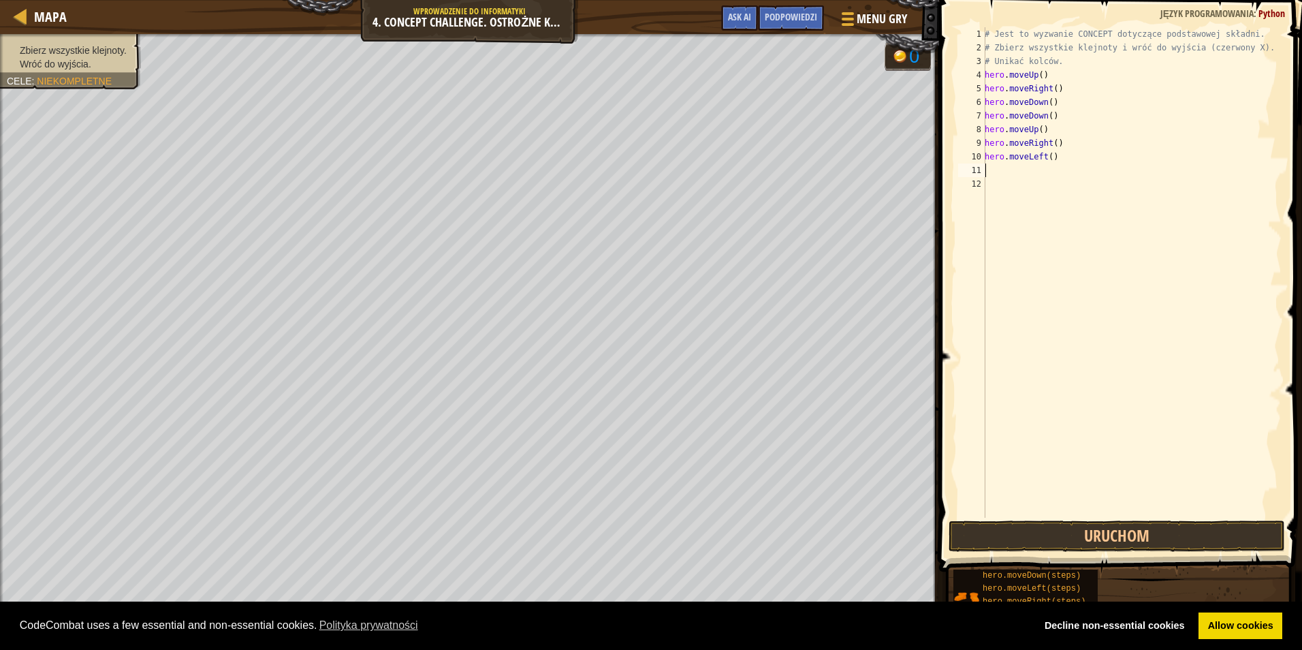
type textarea "h"
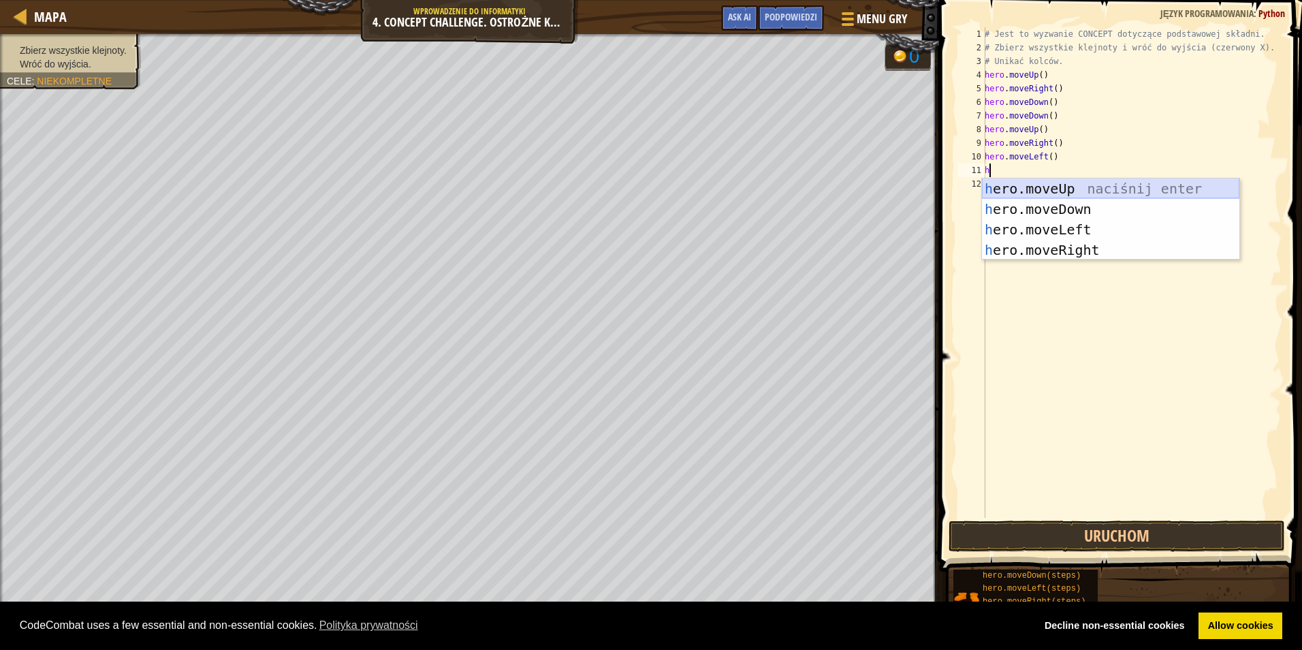
click at [1060, 189] on div "h ero.moveUp naciśnij enter h ero.moveDown naciśnij enter h ero.moveLeft naciśn…" at bounding box center [1110, 239] width 257 height 123
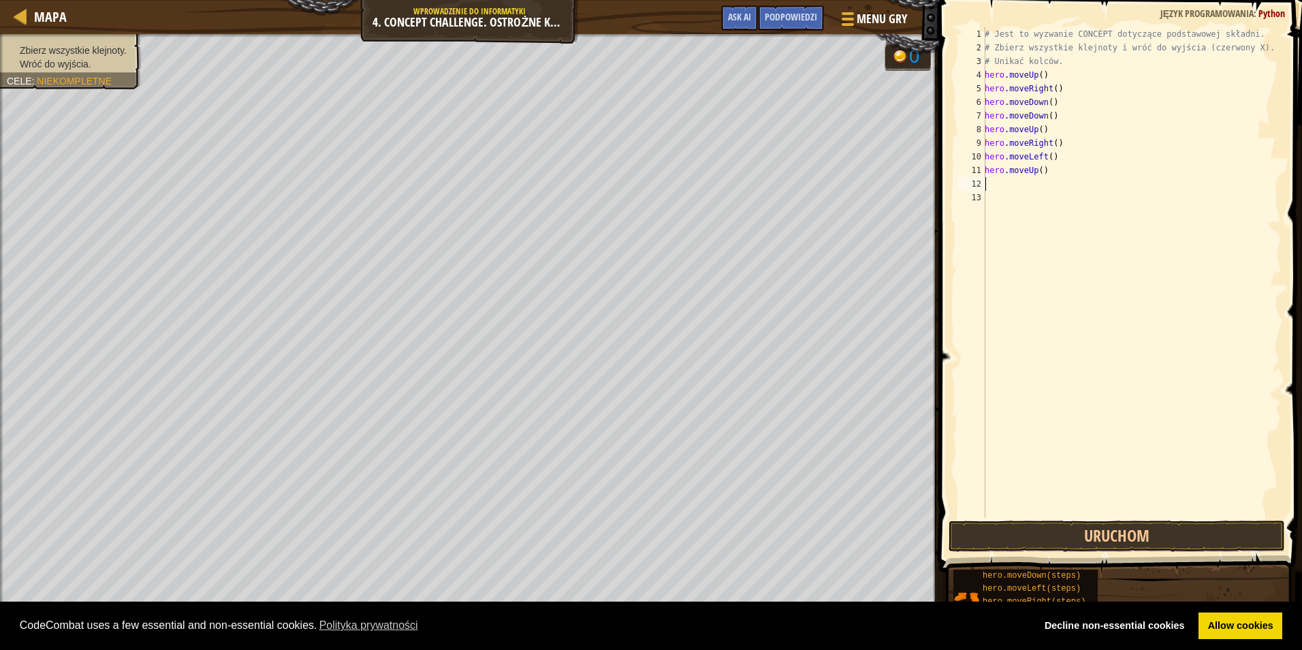
type textarea "h"
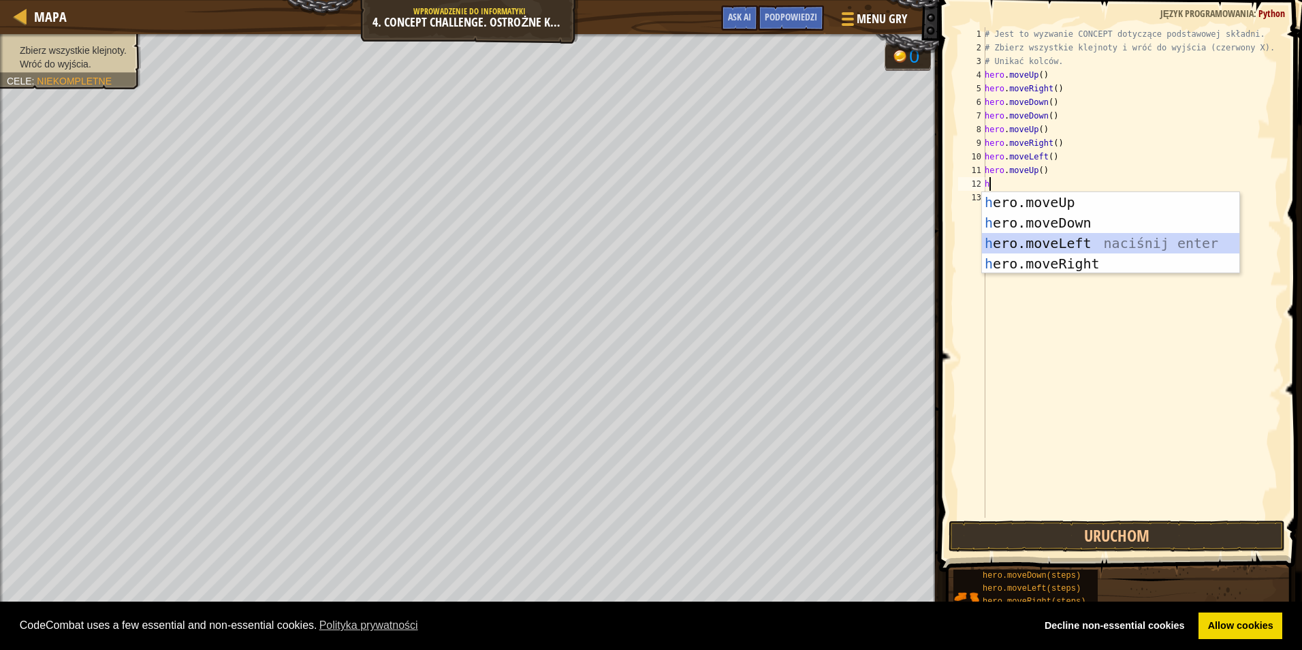
click at [1055, 238] on div "h ero.moveUp naciśnij enter h ero.moveDown naciśnij enter h ero.moveLeft naciśn…" at bounding box center [1110, 253] width 257 height 123
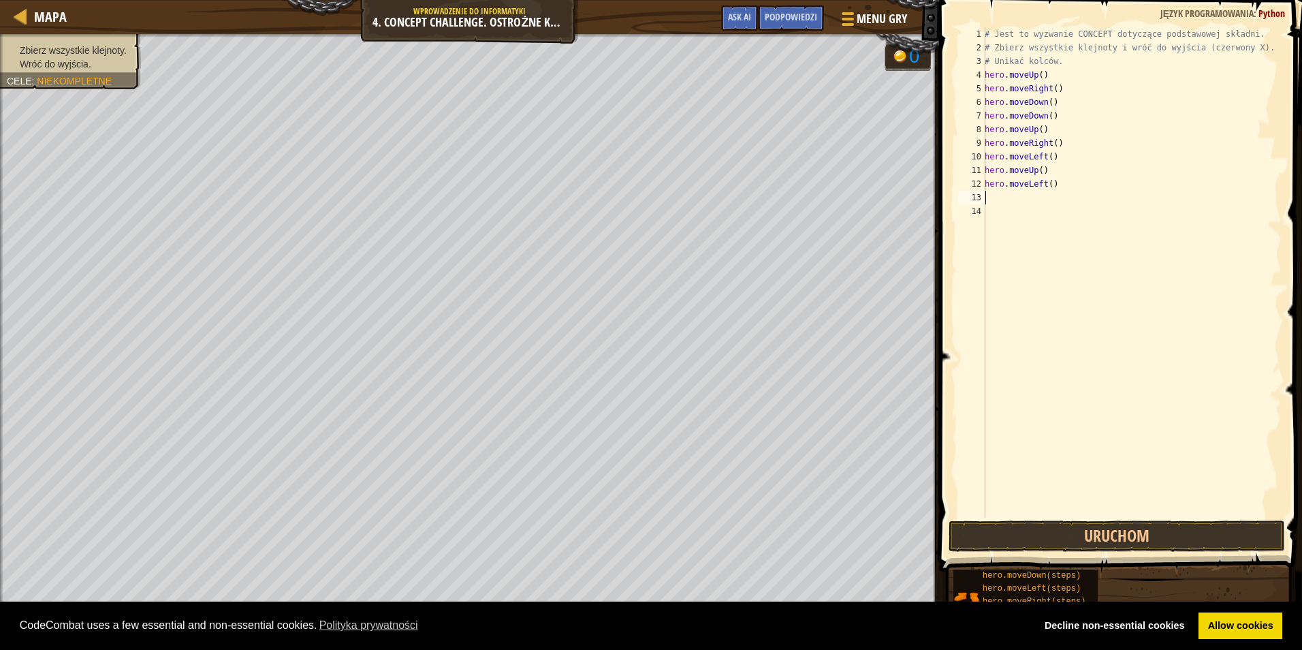
type textarea "h"
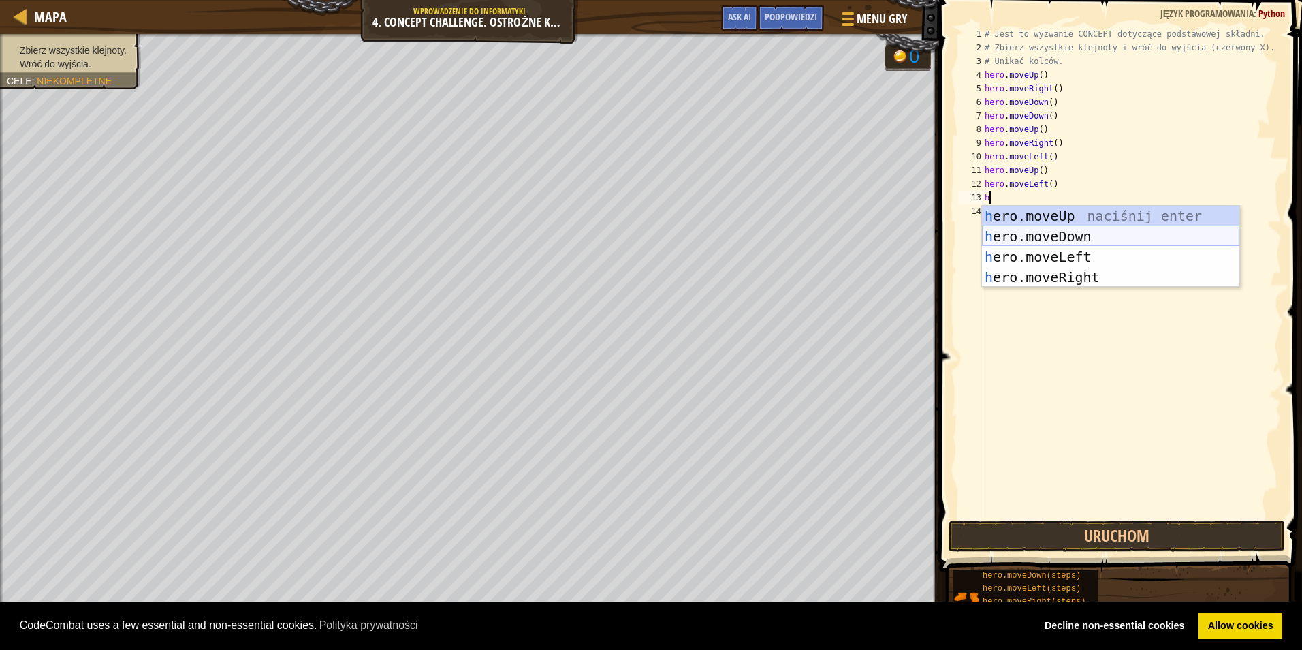
click at [1051, 236] on div "h ero.moveUp naciśnij enter h ero.moveDown naciśnij enter h ero.moveLeft naciśn…" at bounding box center [1110, 267] width 257 height 123
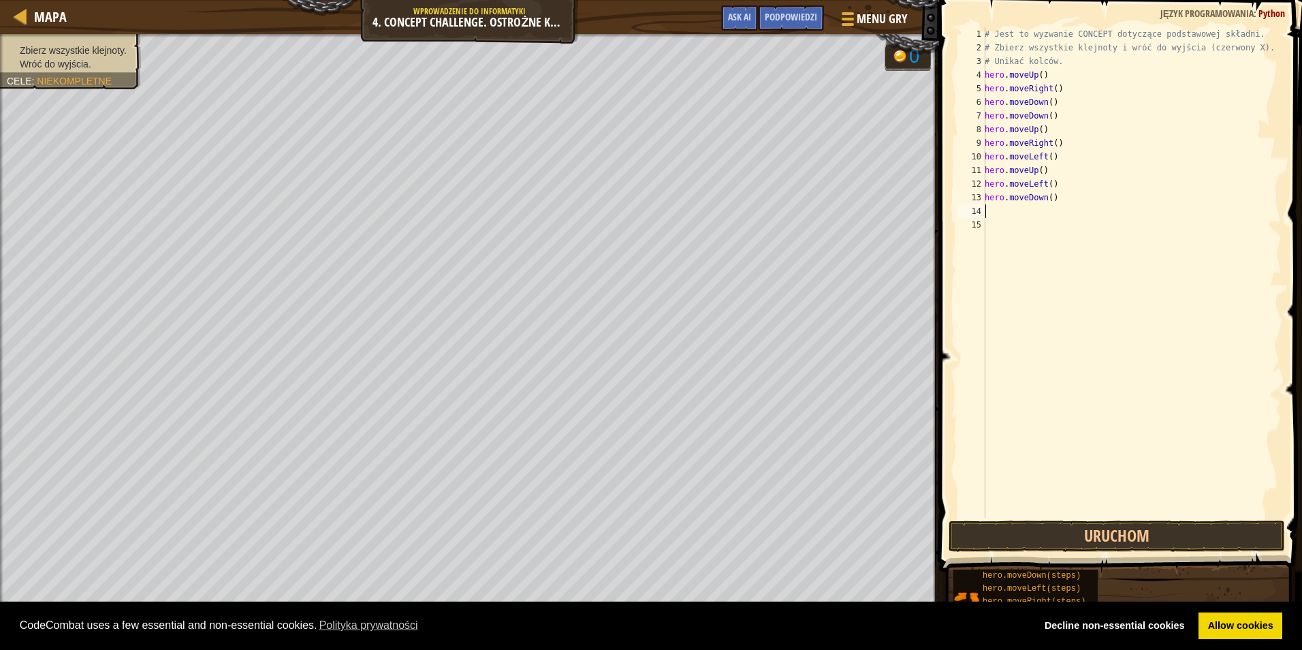
type textarea "h"
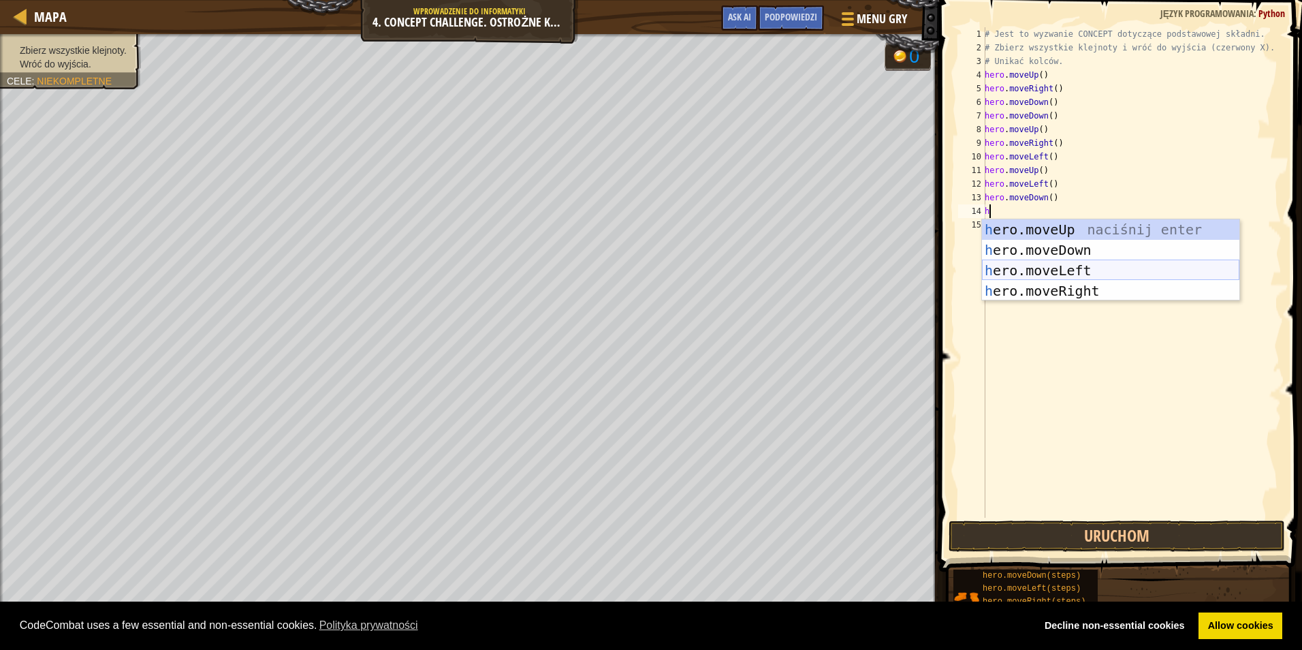
click at [1056, 265] on div "h ero.moveUp naciśnij enter h ero.moveDown naciśnij enter h ero.moveLeft naciśn…" at bounding box center [1110, 280] width 257 height 123
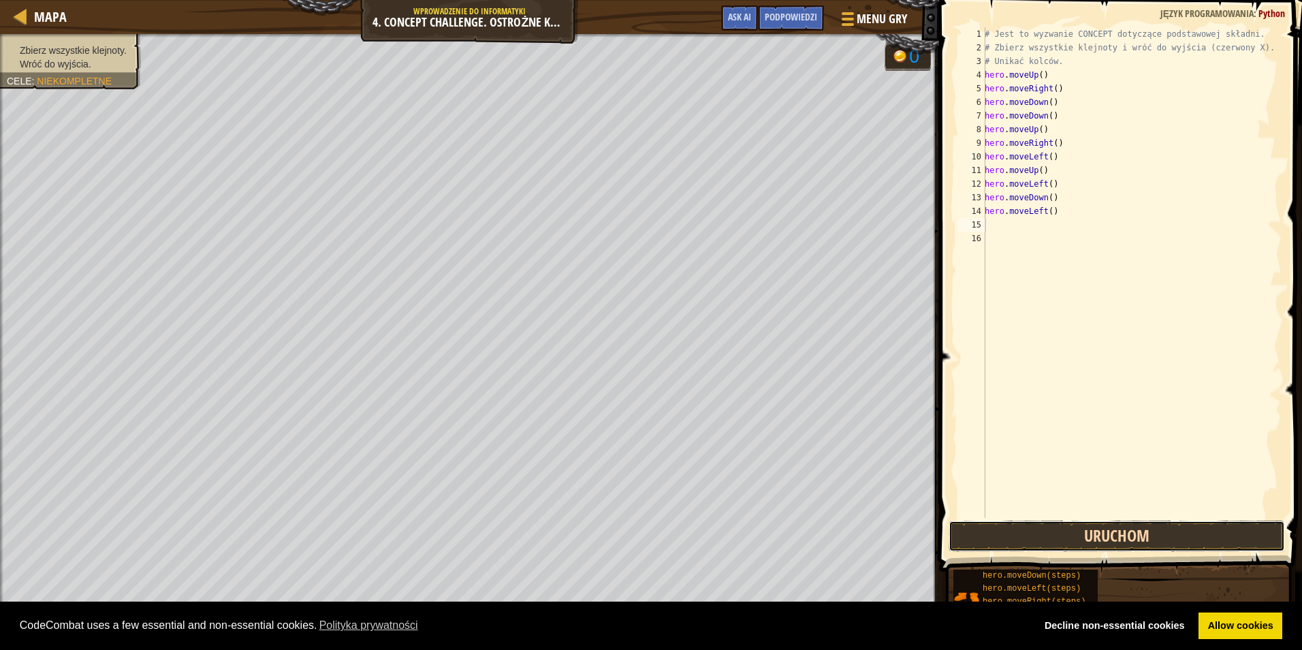
click at [1090, 534] on button "Uruchom" at bounding box center [1117, 535] width 336 height 31
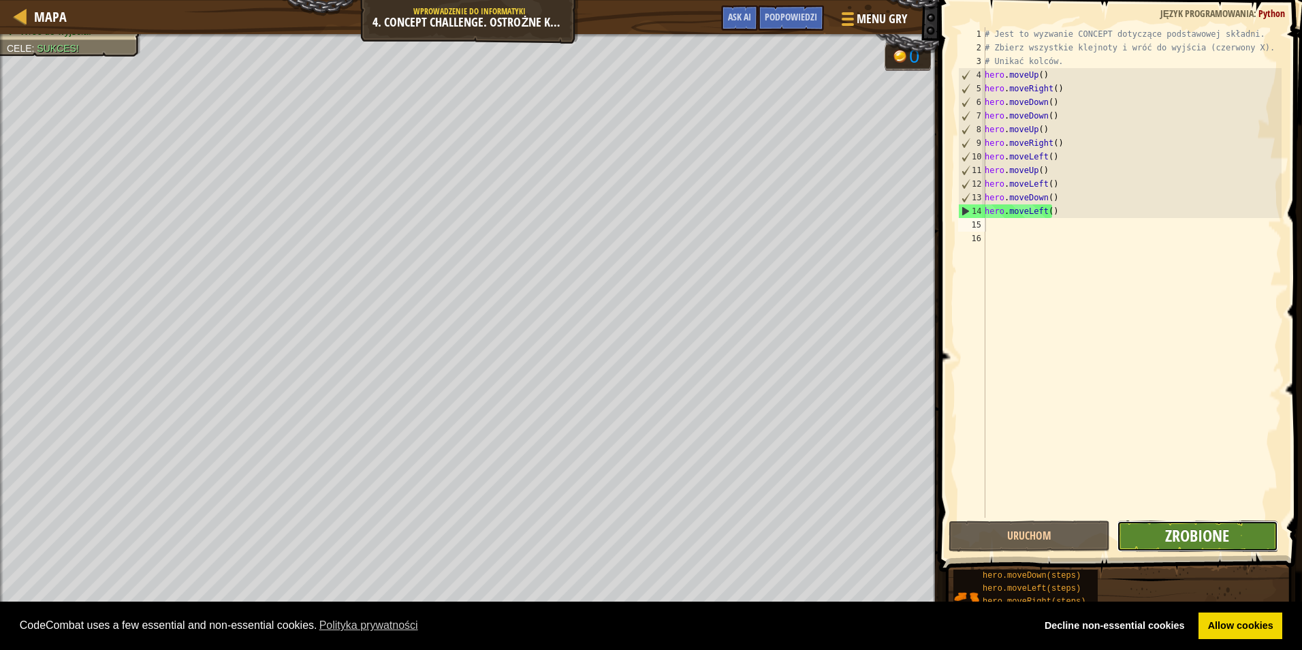
click at [1221, 541] on span "Zrobione" at bounding box center [1197, 535] width 64 height 22
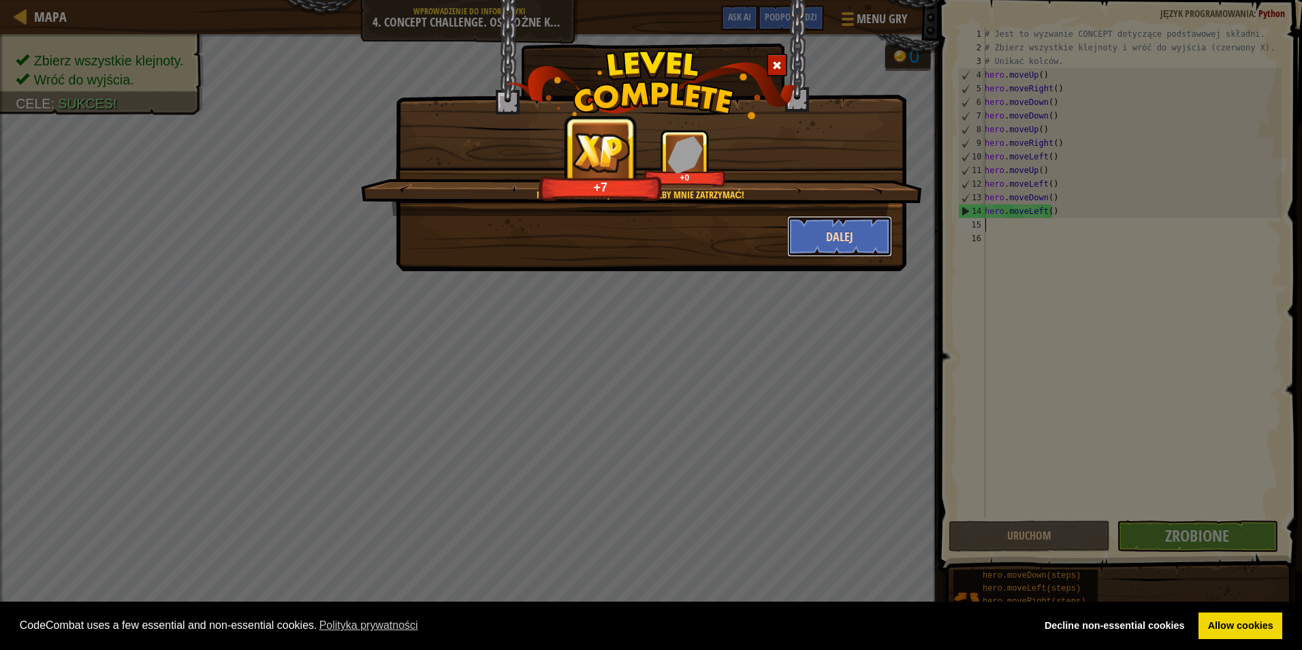
click at [855, 236] on button "Dalej" at bounding box center [840, 236] width 106 height 41
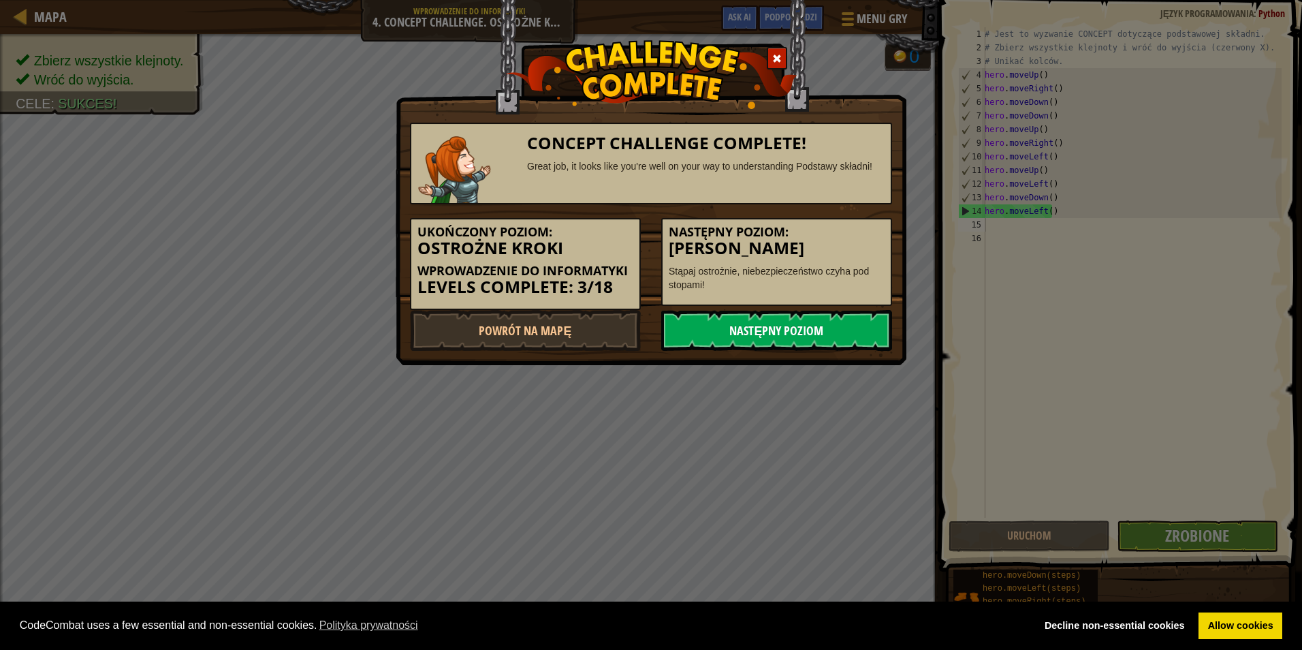
click at [819, 328] on link "Następny poziom" at bounding box center [776, 330] width 231 height 41
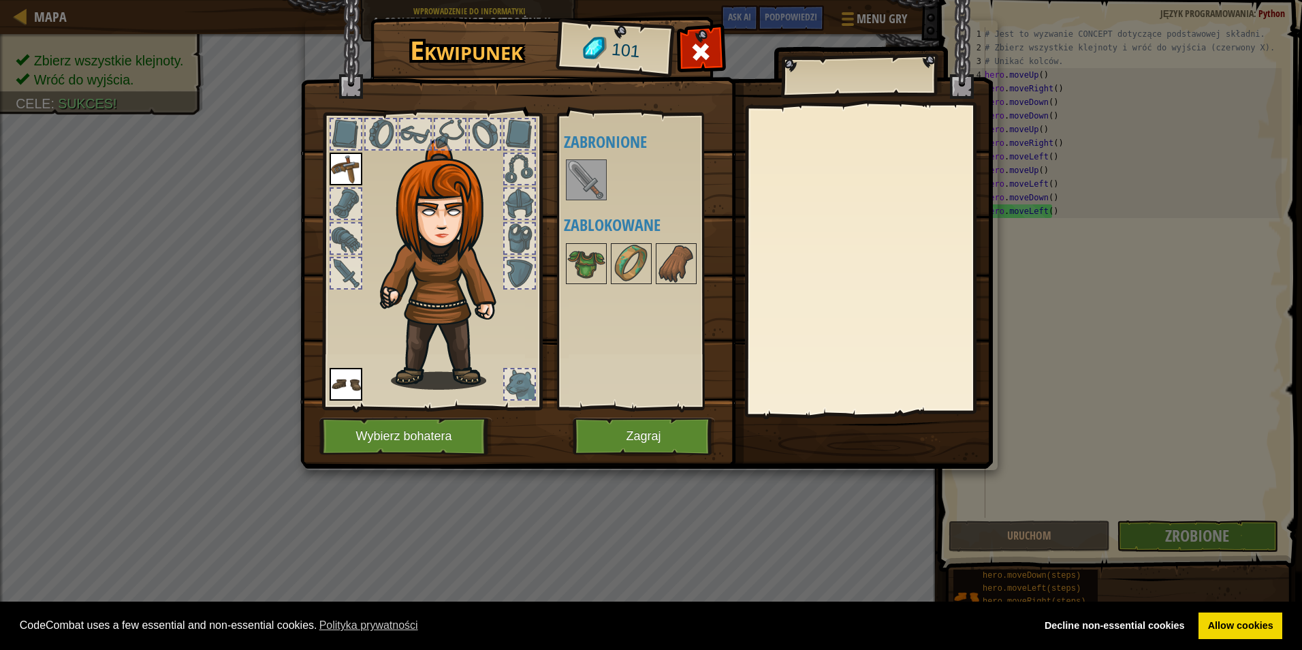
click at [584, 185] on img at bounding box center [586, 180] width 38 height 38
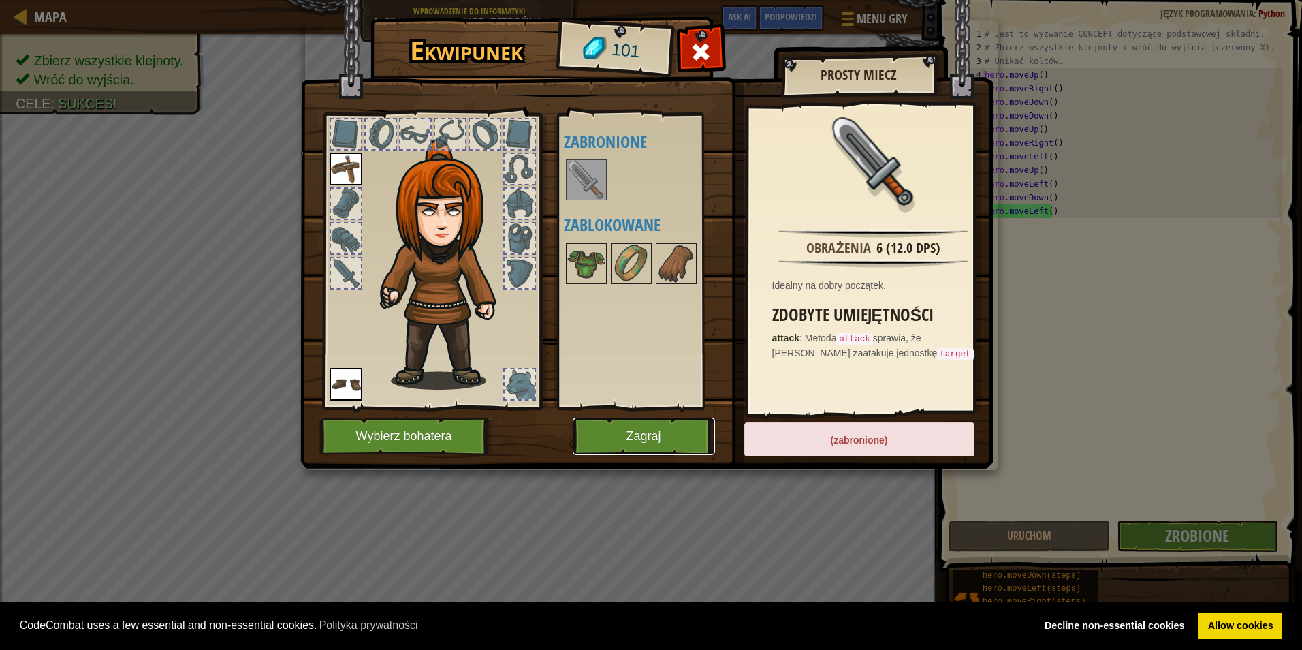
click at [623, 433] on button "Zagraj" at bounding box center [644, 436] width 142 height 37
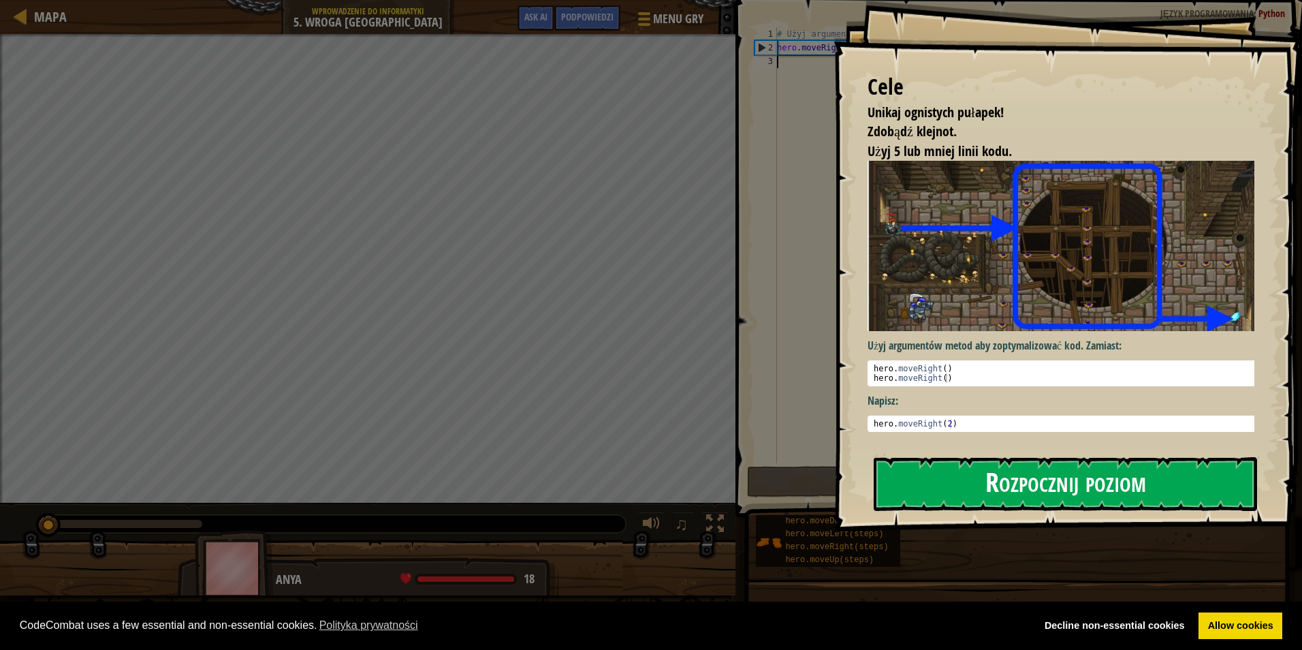
click at [985, 475] on button "Rozpocznij poziom" at bounding box center [1065, 484] width 383 height 54
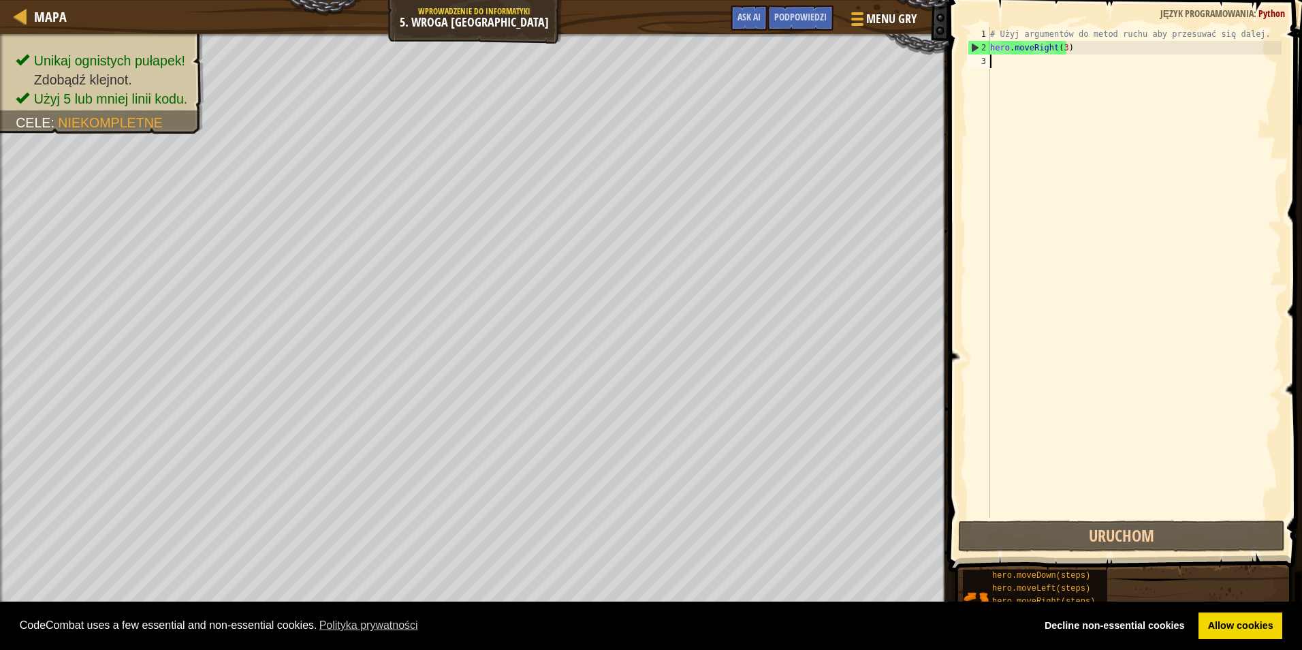
type textarea "h"
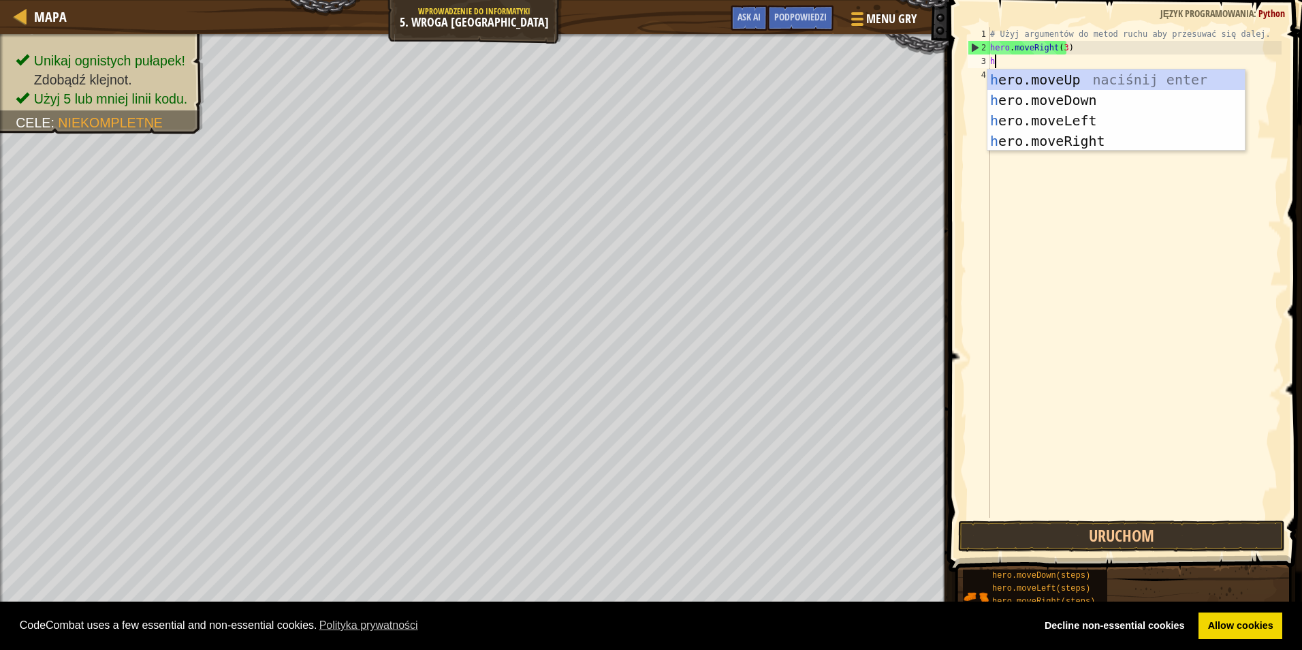
scroll to position [6, 0]
click at [1050, 82] on div "h ero.moveUp naciśnij enter h ero.moveDown naciśnij enter h ero.moveLeft naciśn…" at bounding box center [1116, 130] width 257 height 123
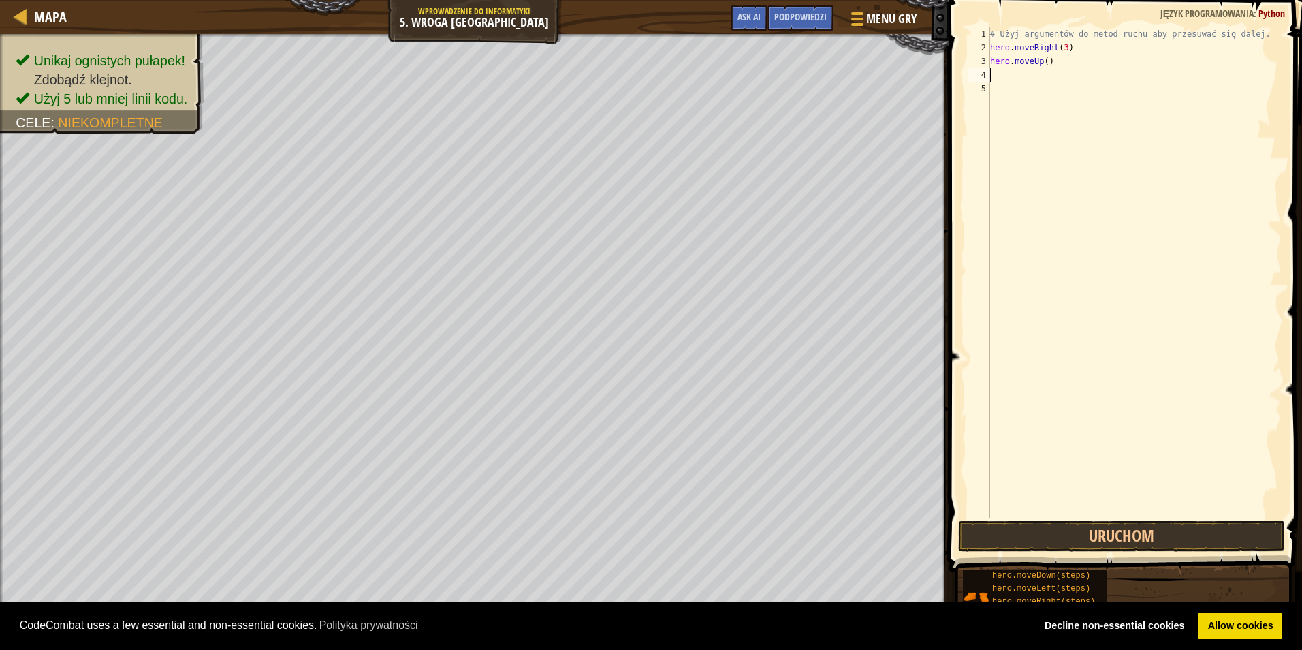
type textarea "h"
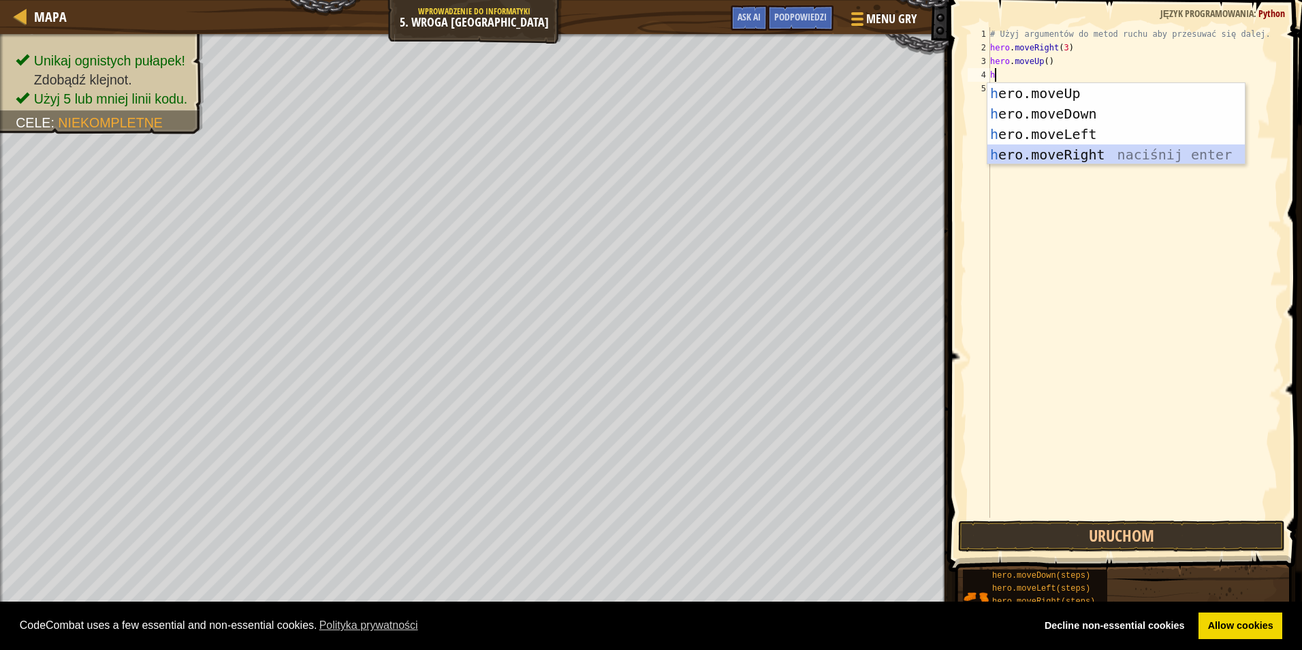
click at [1084, 157] on div "h ero.moveUp naciśnij enter h ero.moveDown naciśnij enter h ero.moveLeft naciśn…" at bounding box center [1116, 144] width 257 height 123
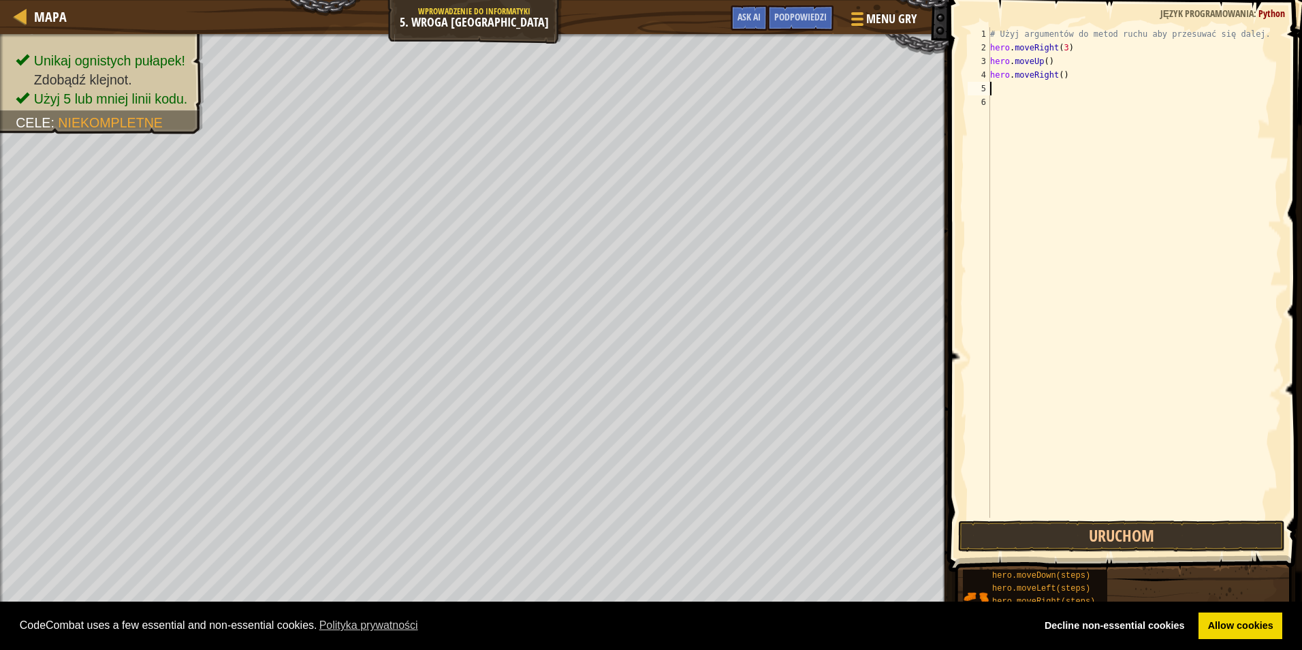
type textarea "h"
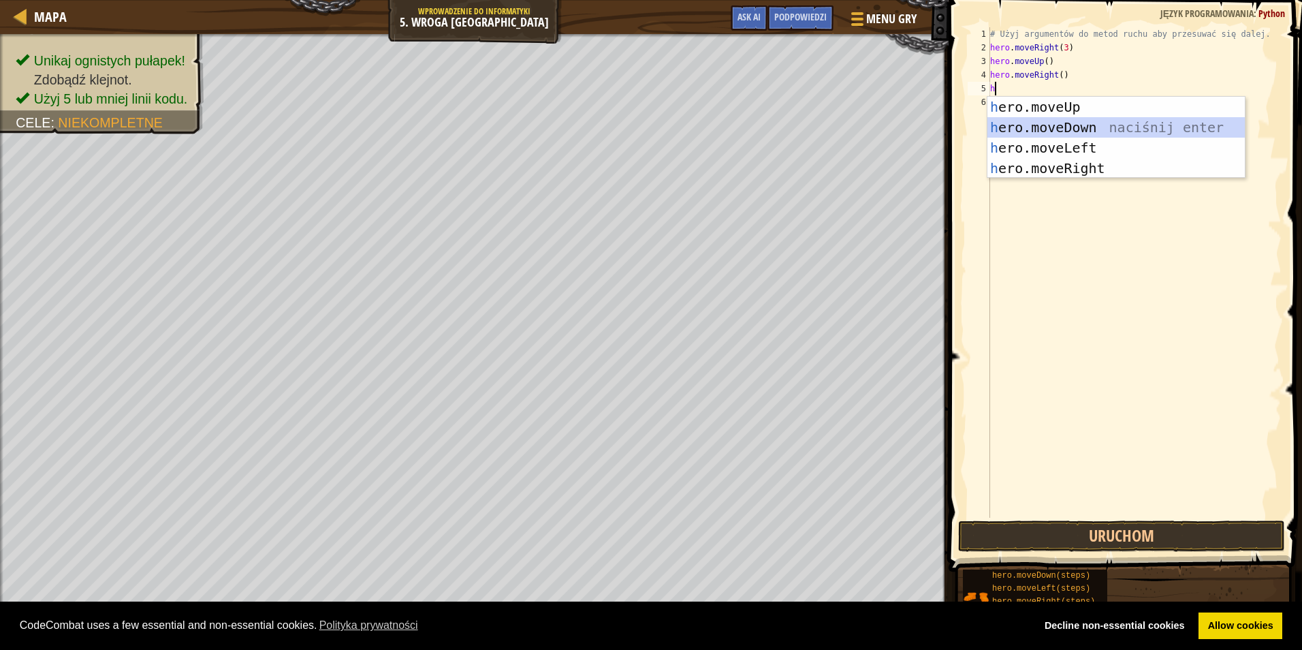
click at [1087, 129] on div "h ero.moveUp naciśnij enter h ero.moveDown naciśnij enter h ero.moveLeft naciśn…" at bounding box center [1116, 158] width 257 height 123
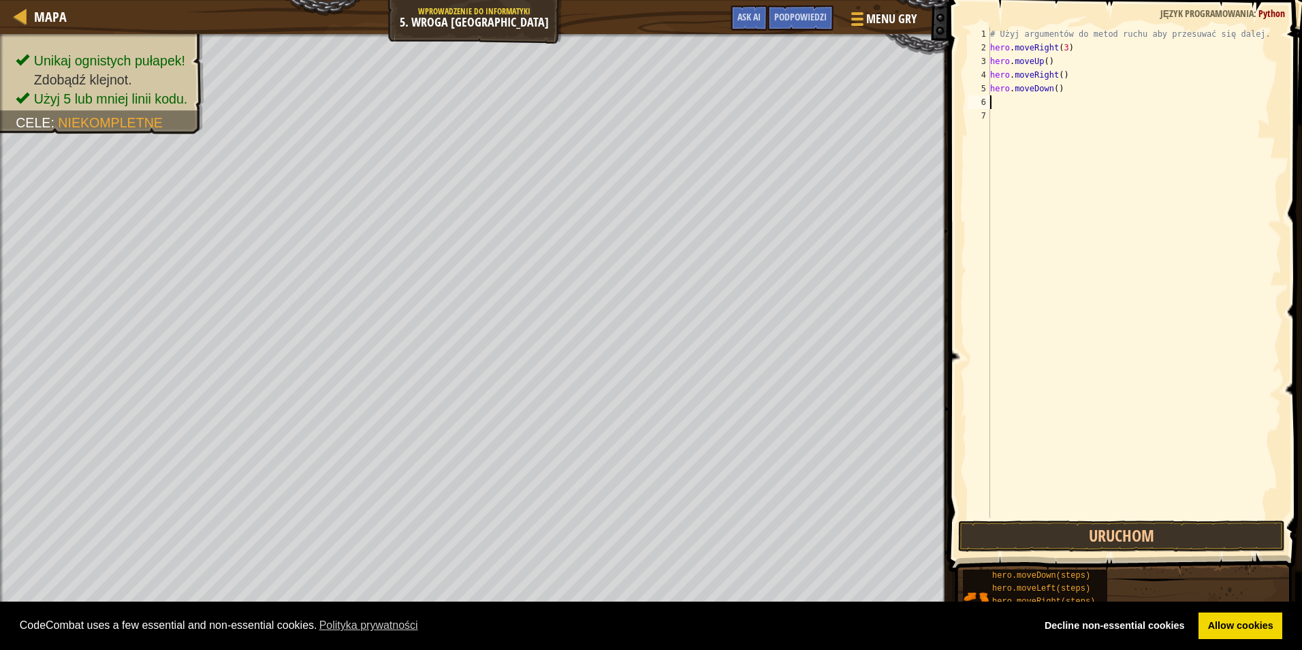
type textarea "h"
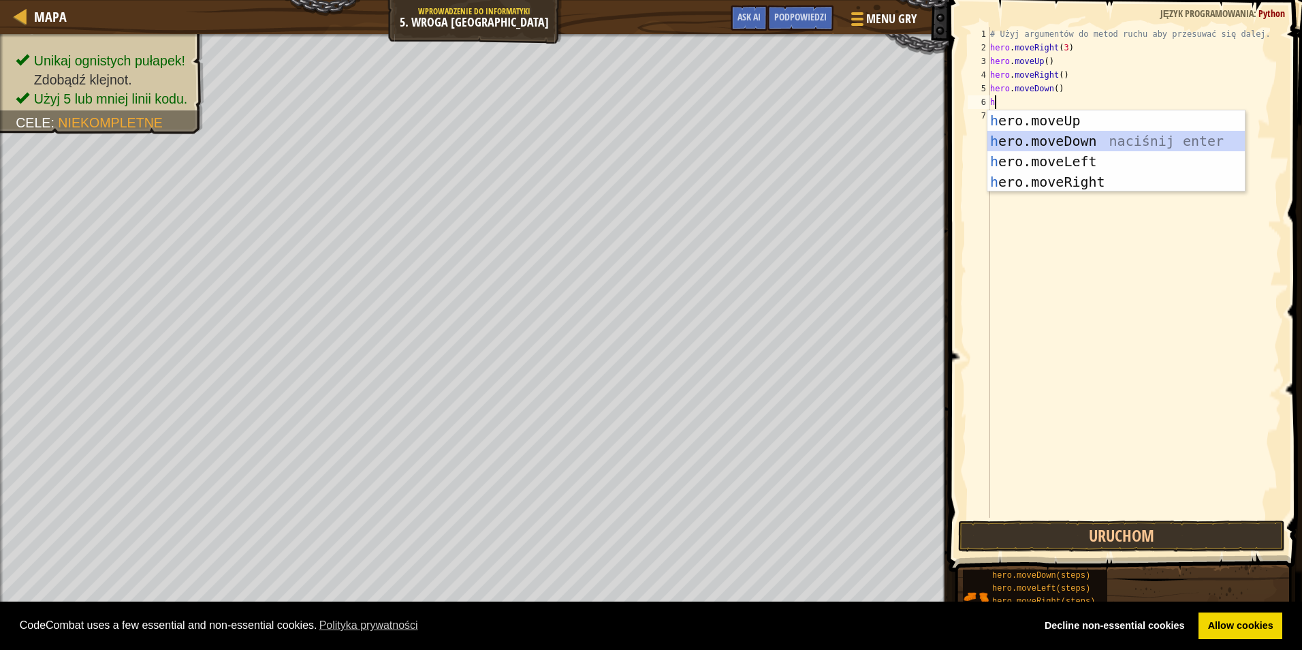
click at [1087, 140] on div "h ero.moveUp naciśnij enter h ero.moveDown naciśnij enter h ero.moveLeft naciśn…" at bounding box center [1116, 171] width 257 height 123
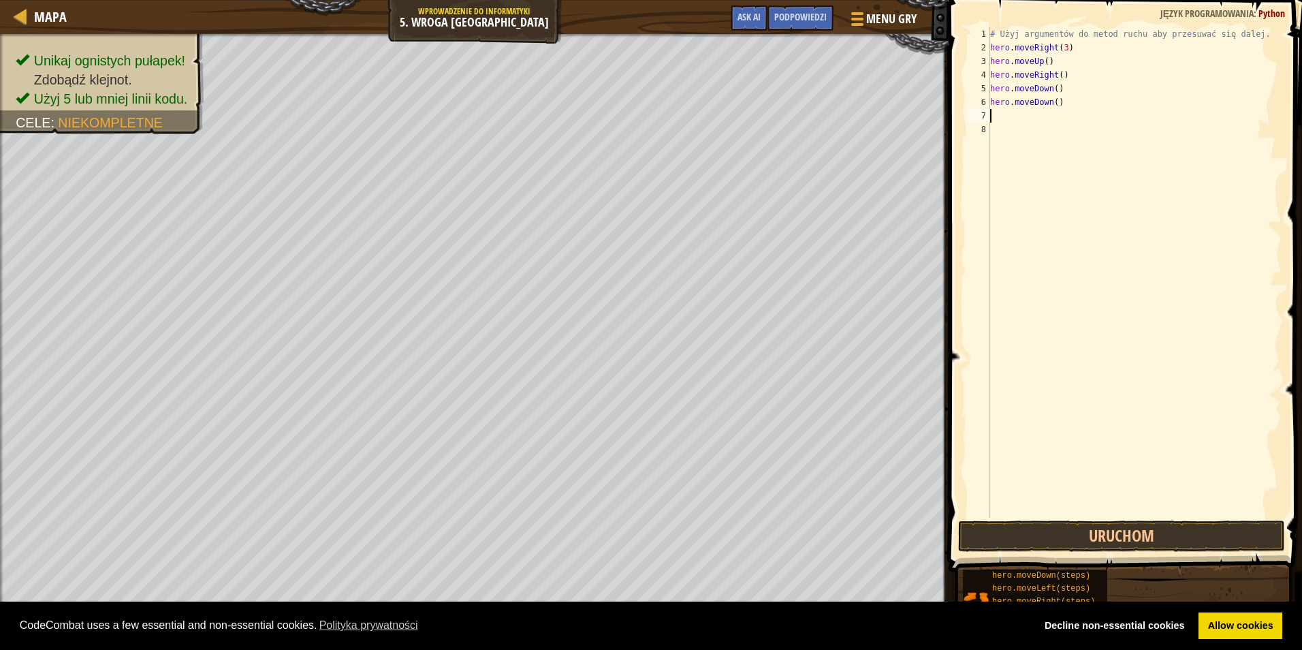
type textarea "h"
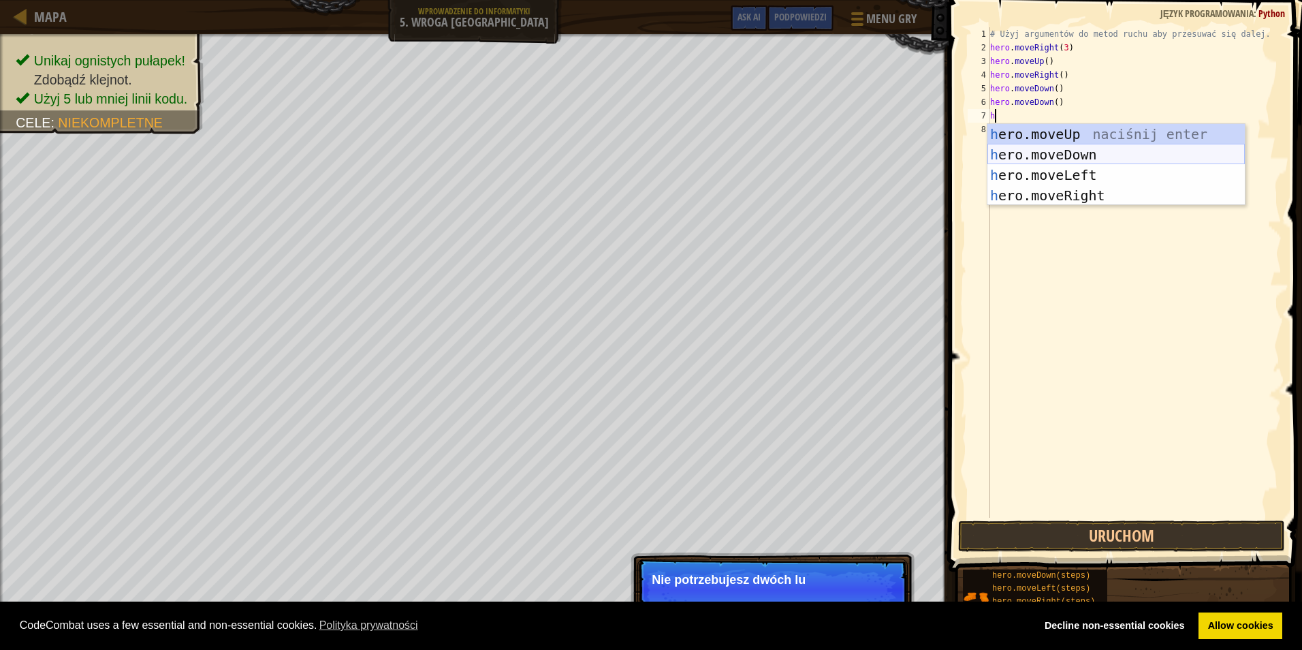
click at [1088, 155] on div "h ero.moveUp naciśnij enter h ero.moveDown naciśnij enter h ero.moveLeft naciśn…" at bounding box center [1116, 185] width 257 height 123
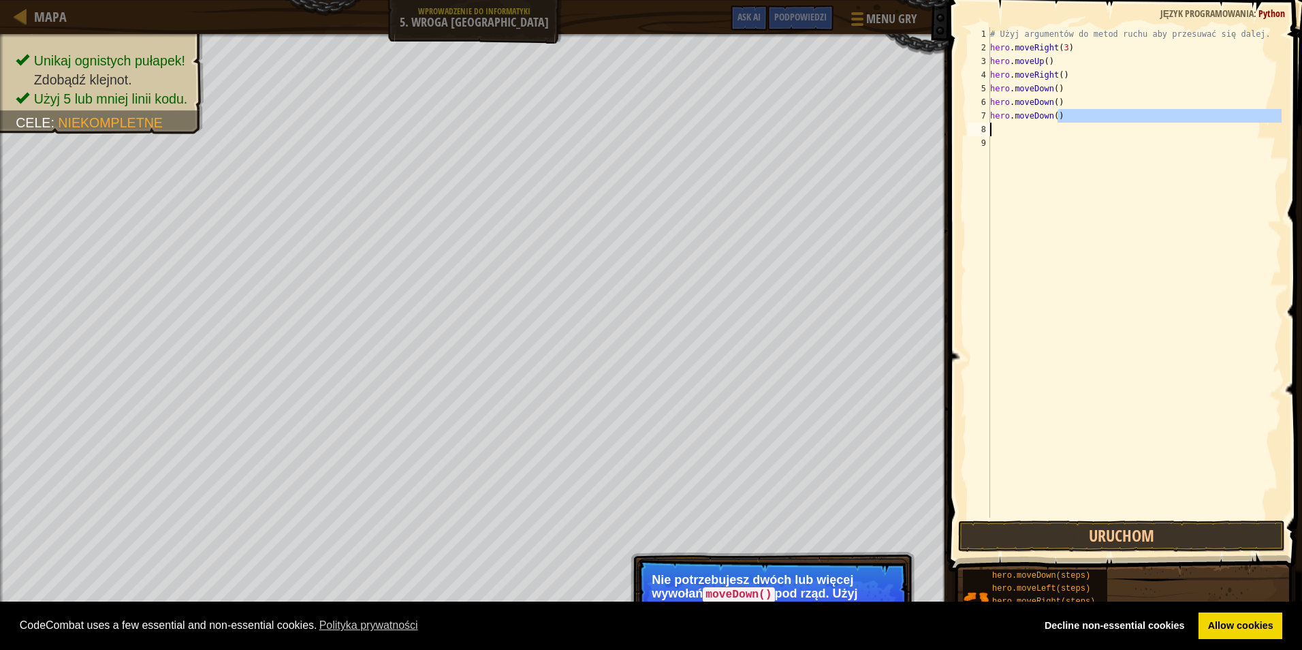
drag, startPoint x: 1071, startPoint y: 121, endPoint x: 1018, endPoint y: 132, distance: 55.0
click at [1018, 132] on div "# Użyj argumentów do metod ruchu aby przesuwać się dalej. hero . moveRight ( 3 …" at bounding box center [1135, 286] width 294 height 518
type textarea "hero.moveDown()"
click at [1045, 127] on div "# Użyj argumentów do metod ruchu aby przesuwać się dalej. hero . moveRight ( 3 …" at bounding box center [1135, 272] width 294 height 490
click at [1058, 108] on div "# Użyj argumentów do metod ruchu aby przesuwać się dalej. hero . moveRight ( 3 …" at bounding box center [1135, 286] width 294 height 518
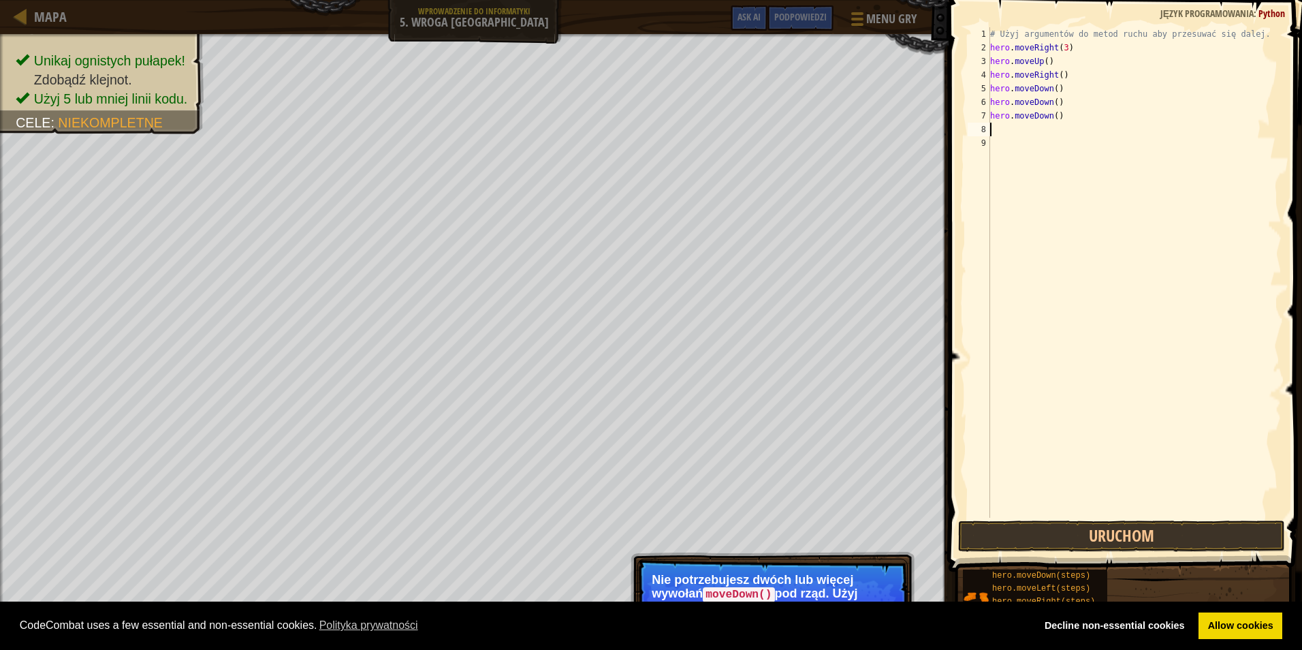
type textarea "hero.moveDown()"
click at [1050, 123] on div "# Użyj argumentów do metod ruchu aby przesuwać się dalej. hero . moveRight ( 3 …" at bounding box center [1135, 286] width 294 height 518
click at [1052, 119] on div "# Użyj argumentów do metod ruchu aby przesuwać się dalej. hero . moveRight ( 3 …" at bounding box center [1135, 286] width 294 height 518
drag, startPoint x: 1043, startPoint y: 116, endPoint x: 986, endPoint y: 115, distance: 57.9
click at [986, 115] on div "hero.moveDown() 1 2 3 4 5 6 7 8 9 # Użyj argumentów do metod ruchu aby przesuwa…" at bounding box center [1123, 272] width 317 height 490
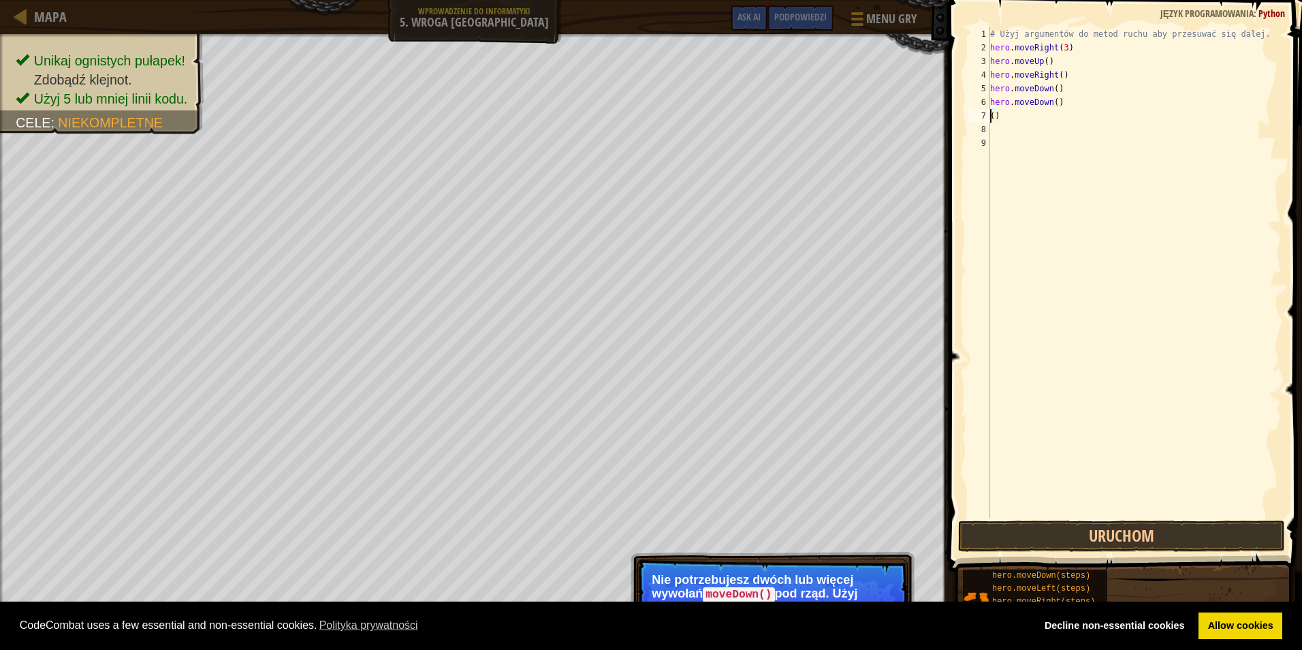
click at [1028, 119] on div "# Użyj argumentów do metod ruchu aby przesuwać się dalej. hero . moveRight ( 3 …" at bounding box center [1135, 286] width 294 height 518
type textarea "("
type textarea "h"
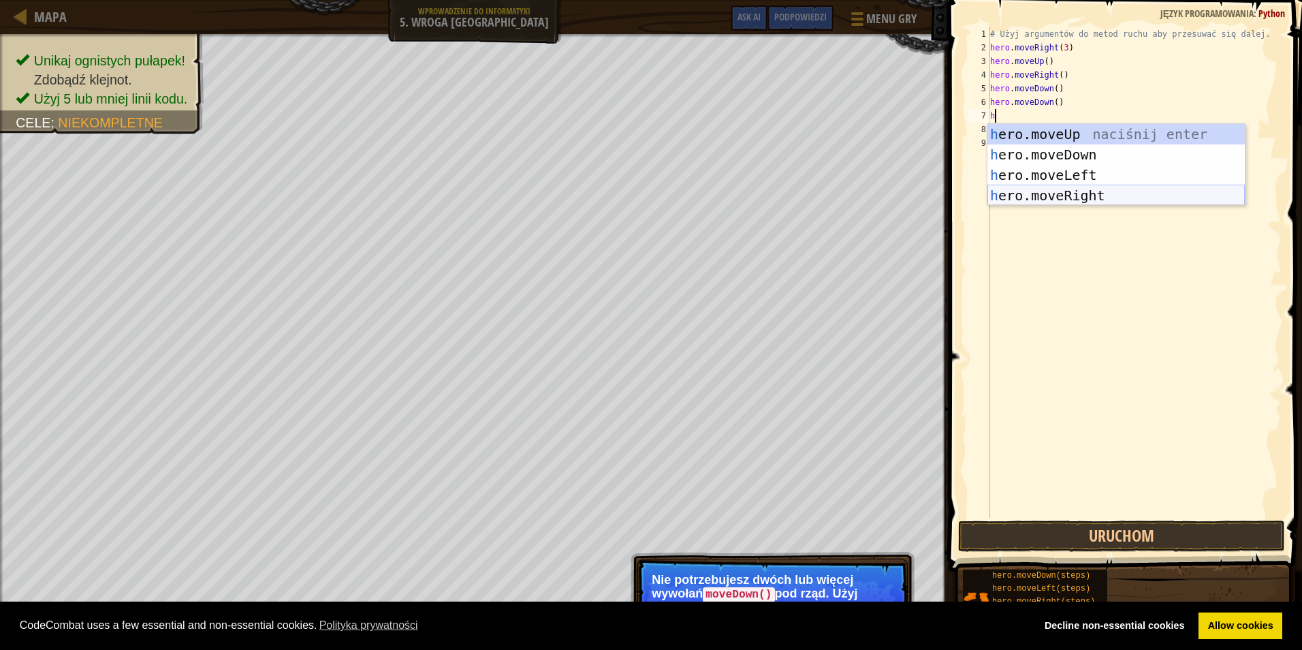
drag, startPoint x: 1048, startPoint y: 192, endPoint x: 1048, endPoint y: 274, distance: 82.4
click at [1049, 193] on div "h ero.moveUp naciśnij enter h ero.moveDown naciśnij enter h ero.moveLeft naciśn…" at bounding box center [1116, 185] width 257 height 123
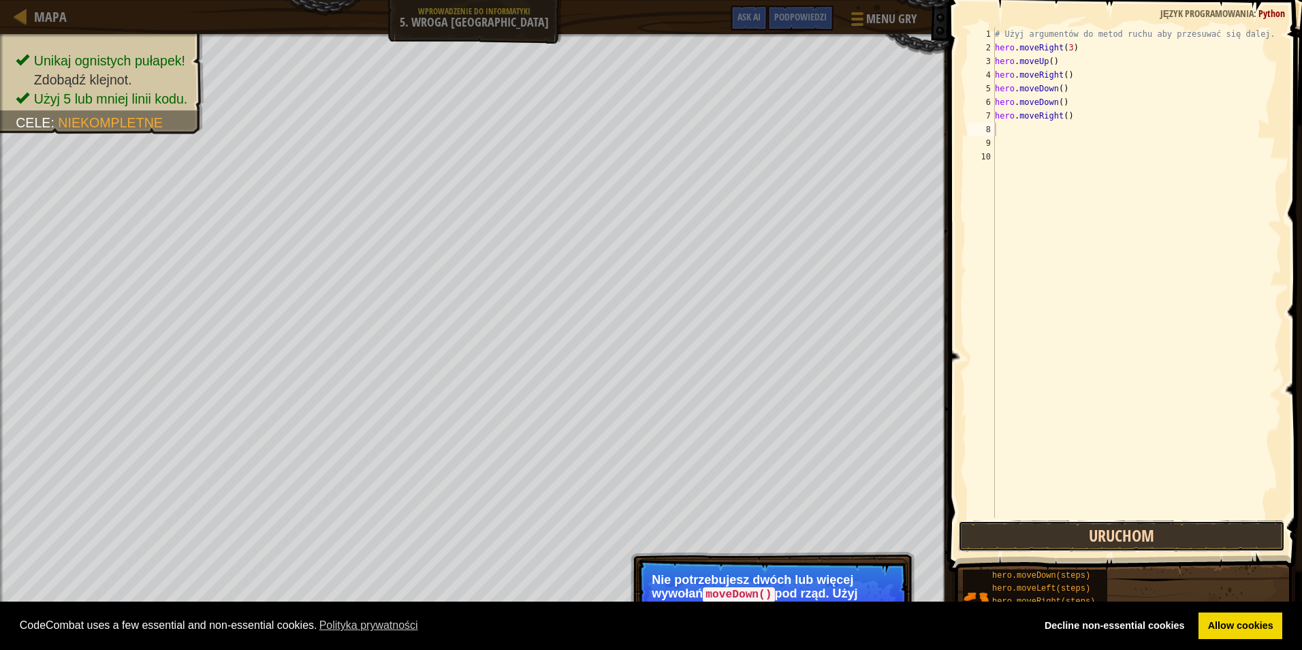
click at [1074, 542] on button "Uruchom" at bounding box center [1121, 535] width 327 height 31
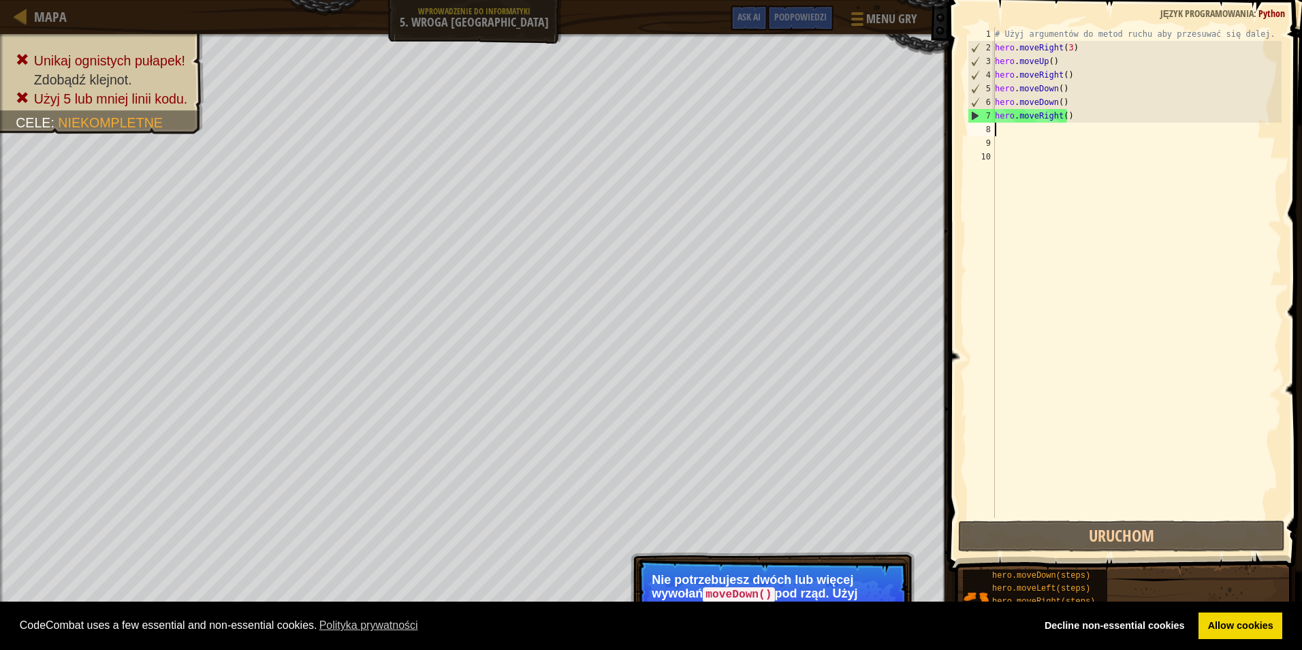
click at [1069, 103] on div "# Użyj argumentów do metod ruchu aby przesuwać się dalej. hero . moveRight ( 3 …" at bounding box center [1137, 286] width 290 height 518
click at [1058, 101] on div "# Użyj argumentów do metod ruchu aby przesuwać się dalej. hero . moveRight ( 3 …" at bounding box center [1137, 286] width 290 height 518
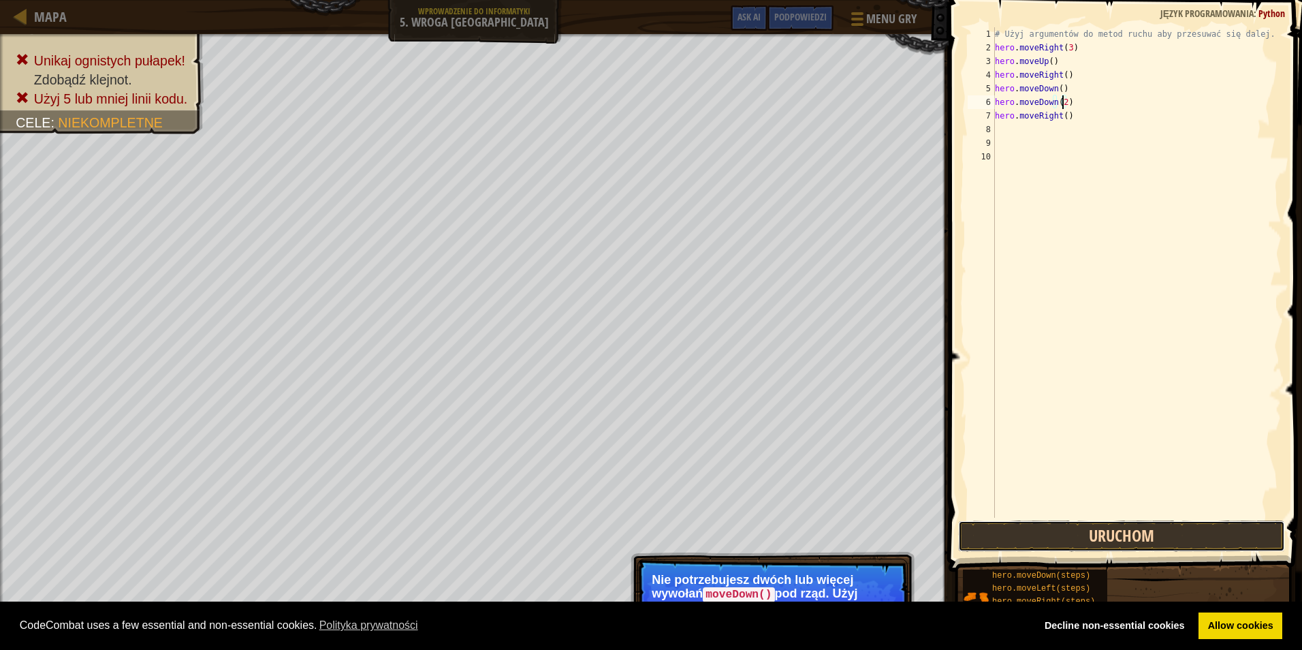
click at [1118, 538] on button "Uruchom" at bounding box center [1121, 535] width 327 height 31
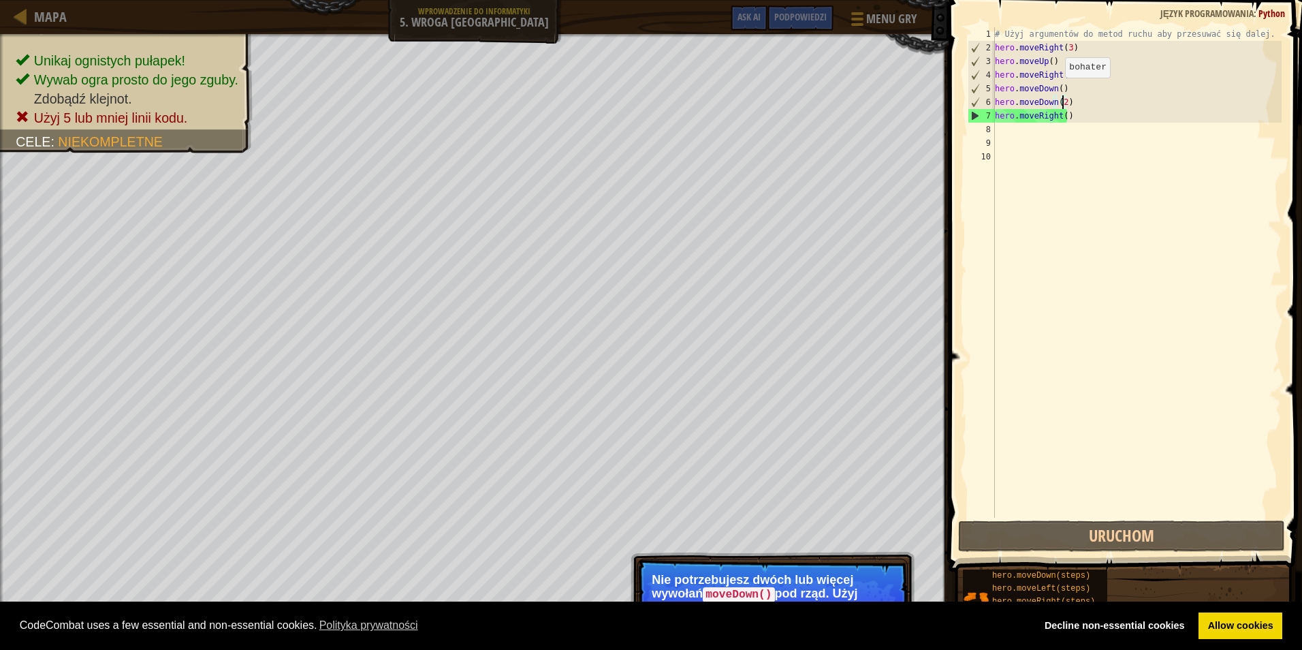
click at [1058, 91] on div "# Użyj argumentów do metod ruchu aby przesuwać się dalej. hero . moveRight ( 3 …" at bounding box center [1137, 286] width 290 height 518
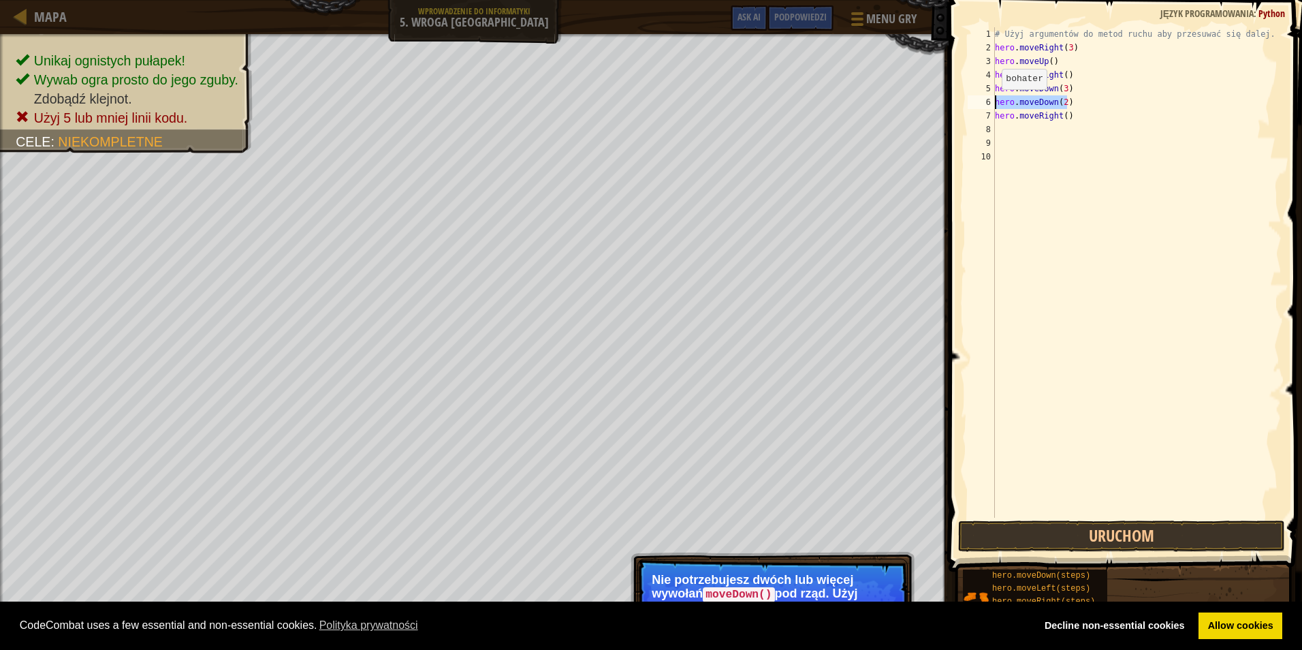
drag, startPoint x: 1075, startPoint y: 102, endPoint x: 969, endPoint y: 103, distance: 106.3
click at [969, 103] on div "hero.moveDown(3) 1 2 3 4 5 6 7 8 9 10 # Użyj argumentów do metod ruchu aby prze…" at bounding box center [1123, 272] width 317 height 490
type textarea "hero.moveDown(2)"
click at [1077, 119] on div "# Użyj argumentów do metod ruchu aby przesuwać się dalej. hero . moveRight ( 3 …" at bounding box center [1137, 286] width 290 height 518
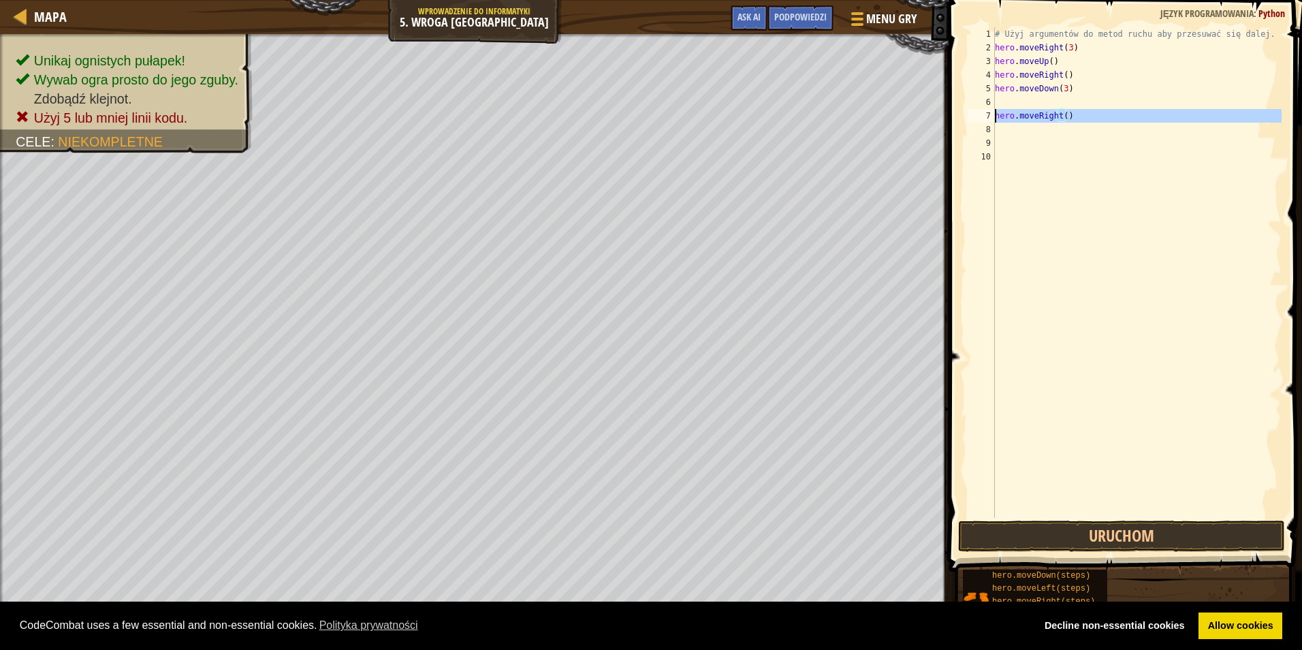
click at [990, 119] on div "7" at bounding box center [981, 116] width 27 height 14
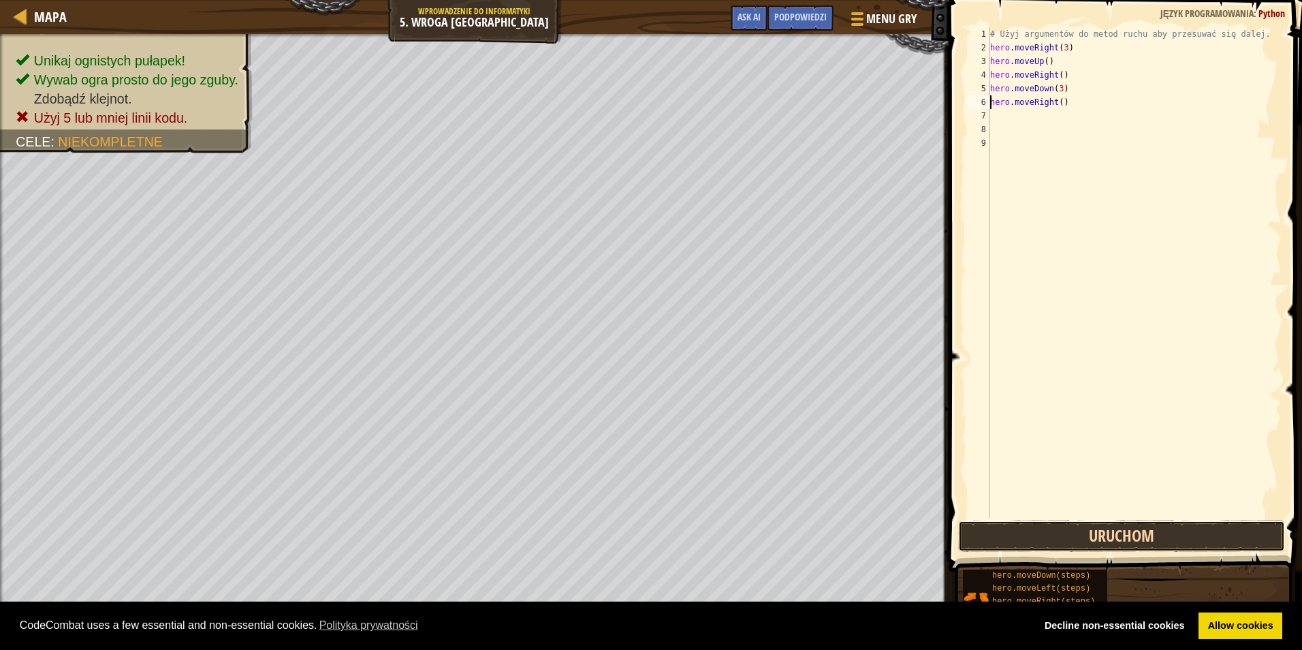
click at [1137, 550] on button "Uruchom" at bounding box center [1121, 535] width 327 height 31
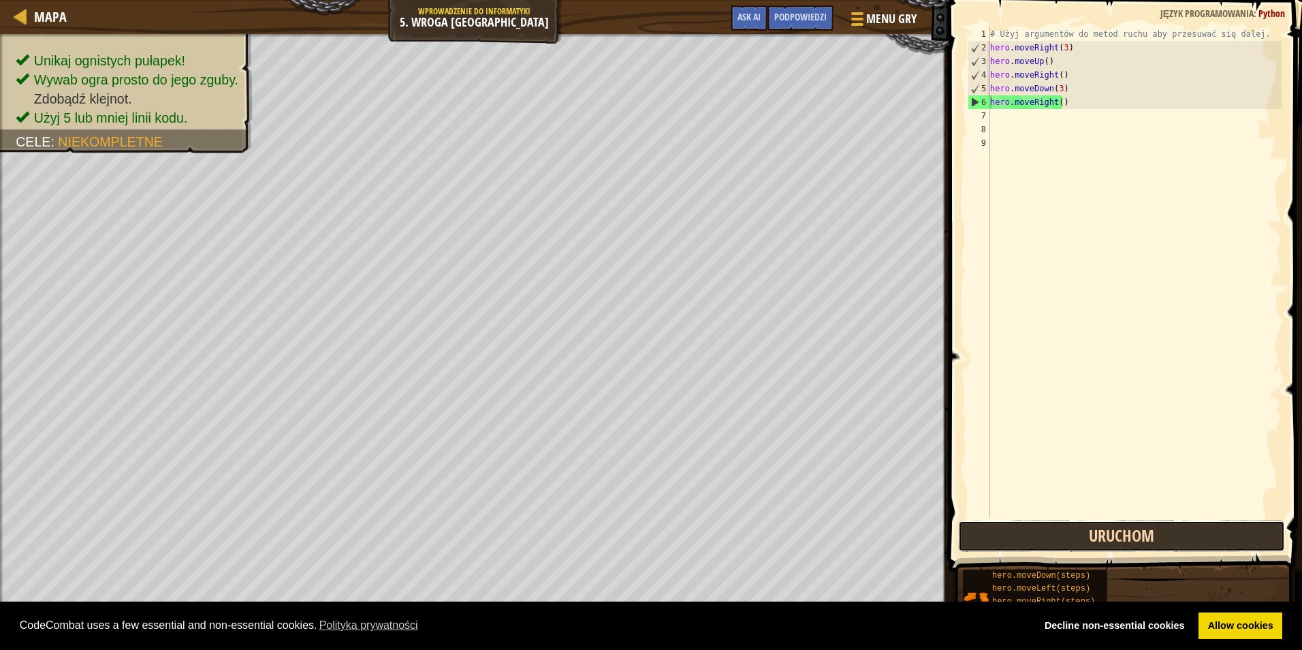
click at [1102, 541] on button "Uruchom" at bounding box center [1121, 535] width 327 height 31
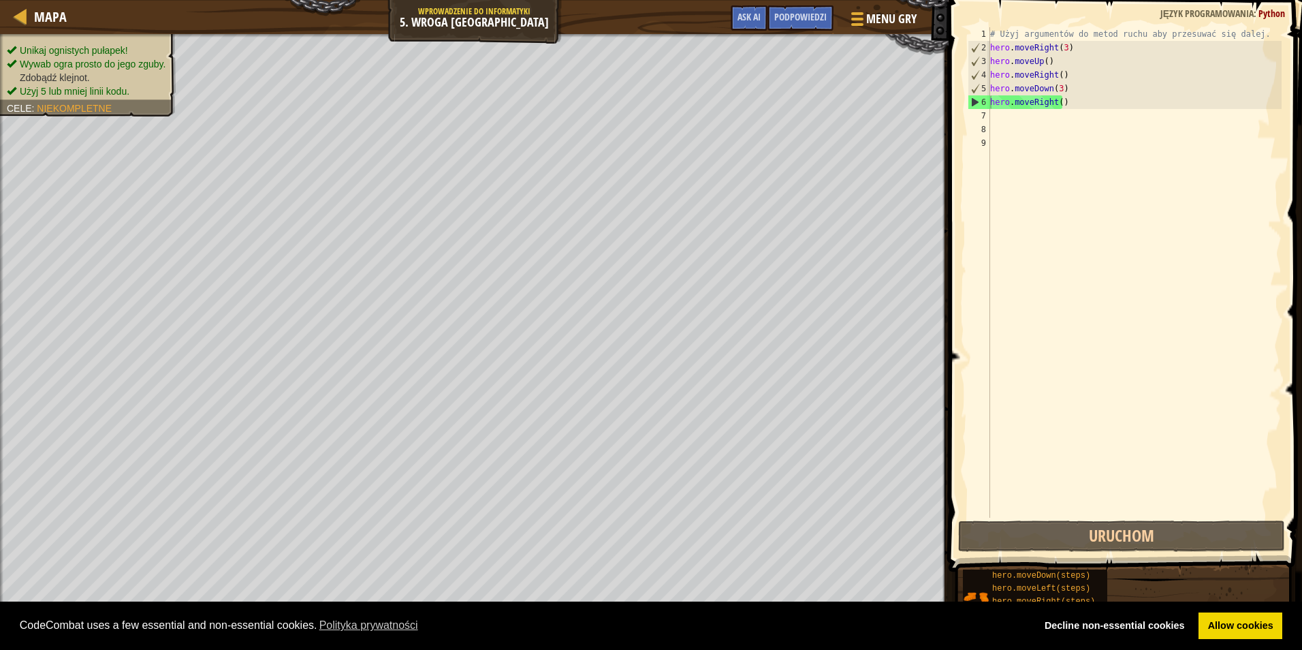
click at [78, 45] on ul "Unikaj ognistych pułapek! Wywab ogra prosto do jego zguby. Zdobądź klejnot. Uży…" at bounding box center [88, 71] width 162 height 54
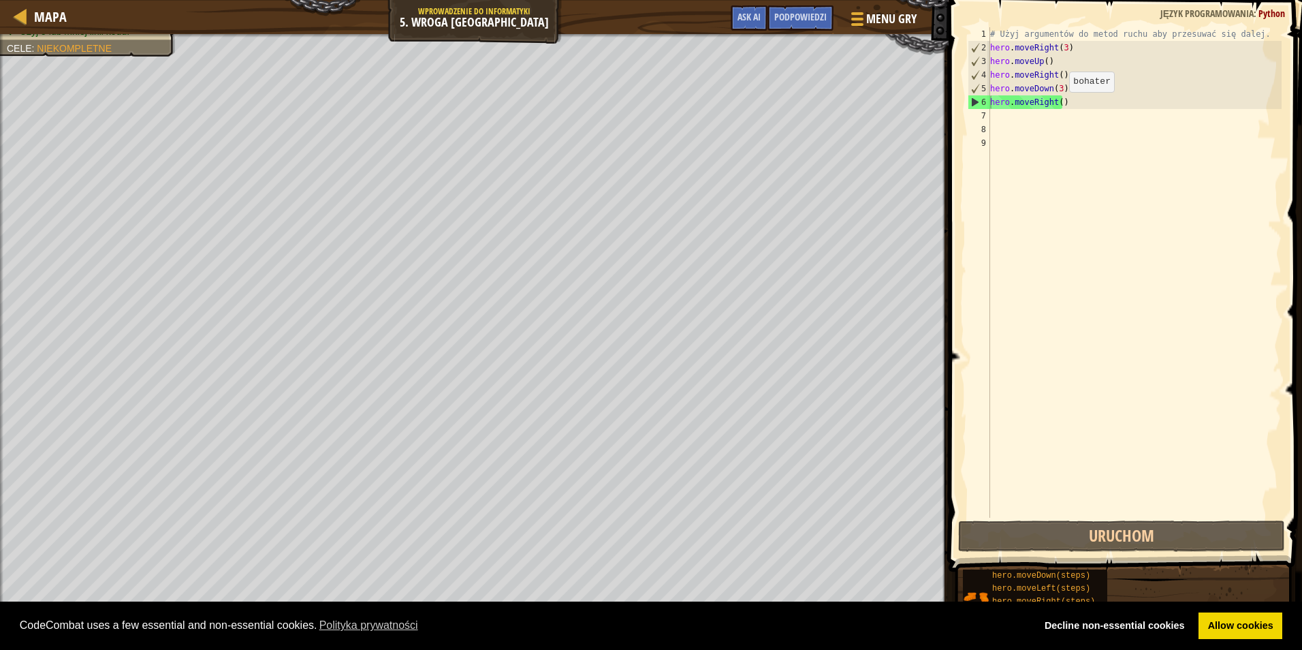
click at [1058, 106] on div "# Użyj argumentów do metod ruchu aby przesuwać się dalej. hero . moveRight ( 3 …" at bounding box center [1135, 286] width 294 height 518
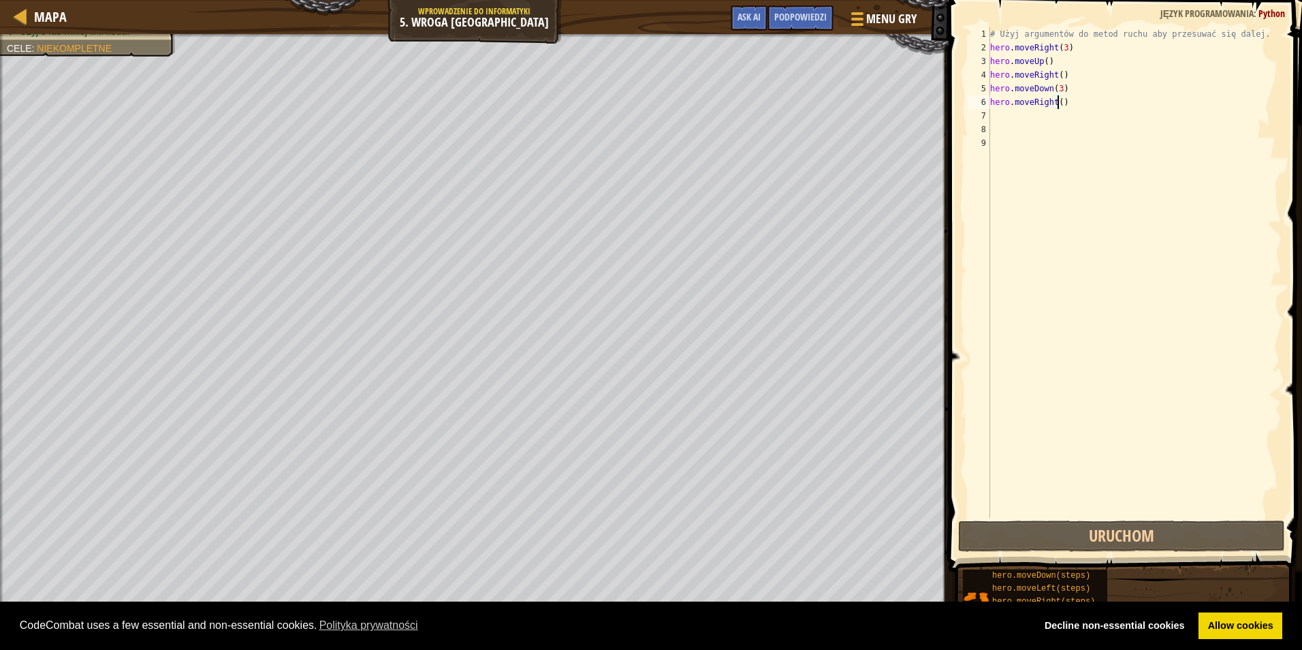
type textarea "hero.moveRight(2)"
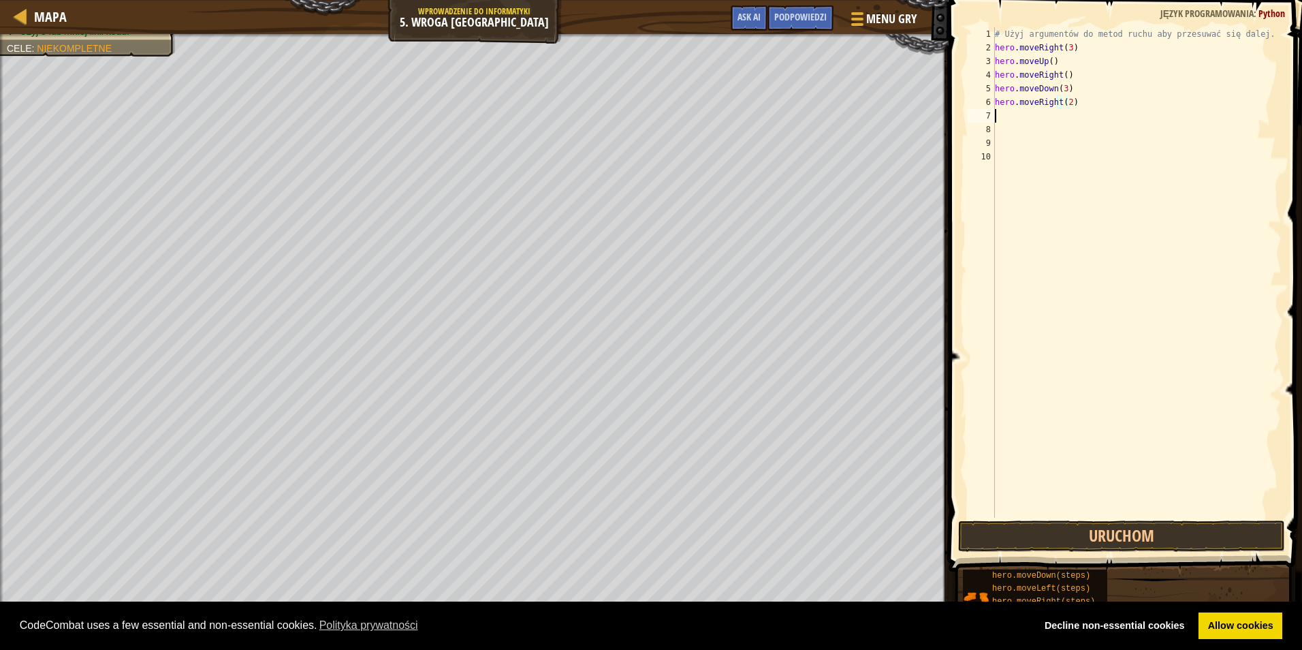
scroll to position [6, 0]
click at [1111, 540] on button "Uruchom" at bounding box center [1121, 535] width 327 height 31
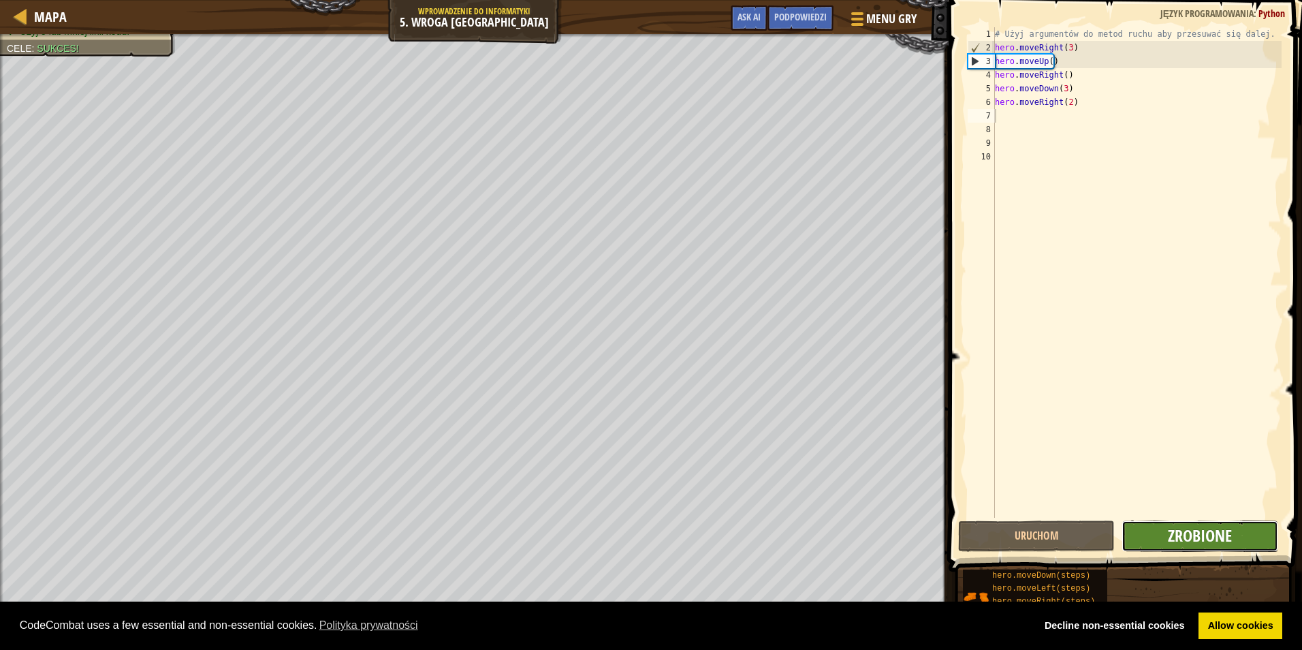
click at [1178, 539] on span "Zrobione" at bounding box center [1200, 535] width 64 height 22
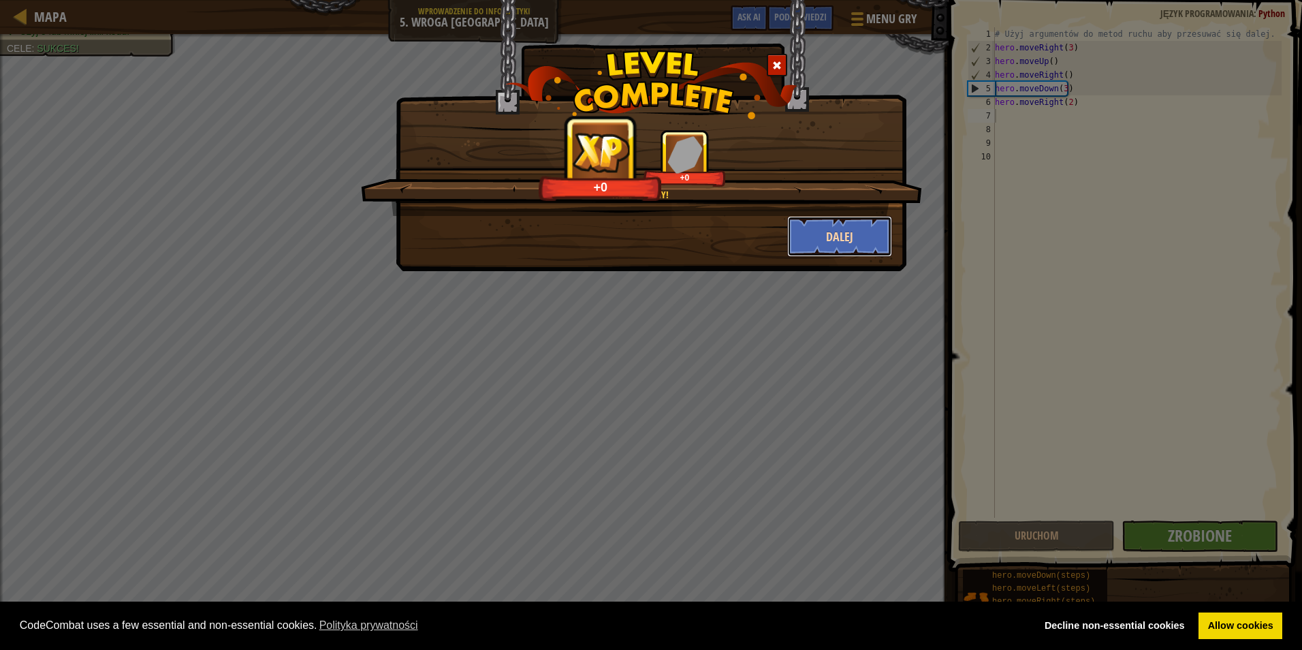
click at [820, 233] on button "Dalej" at bounding box center [840, 236] width 106 height 41
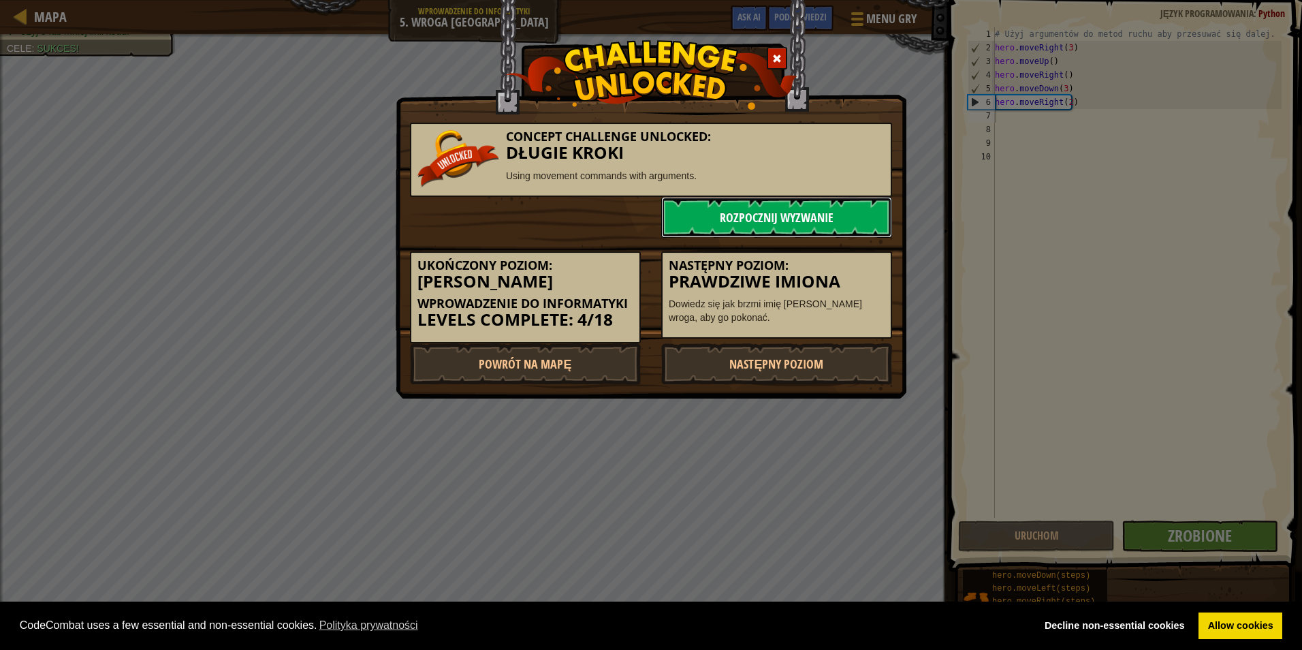
click at [810, 209] on link "Rozpocznij wyzwanie" at bounding box center [776, 217] width 231 height 41
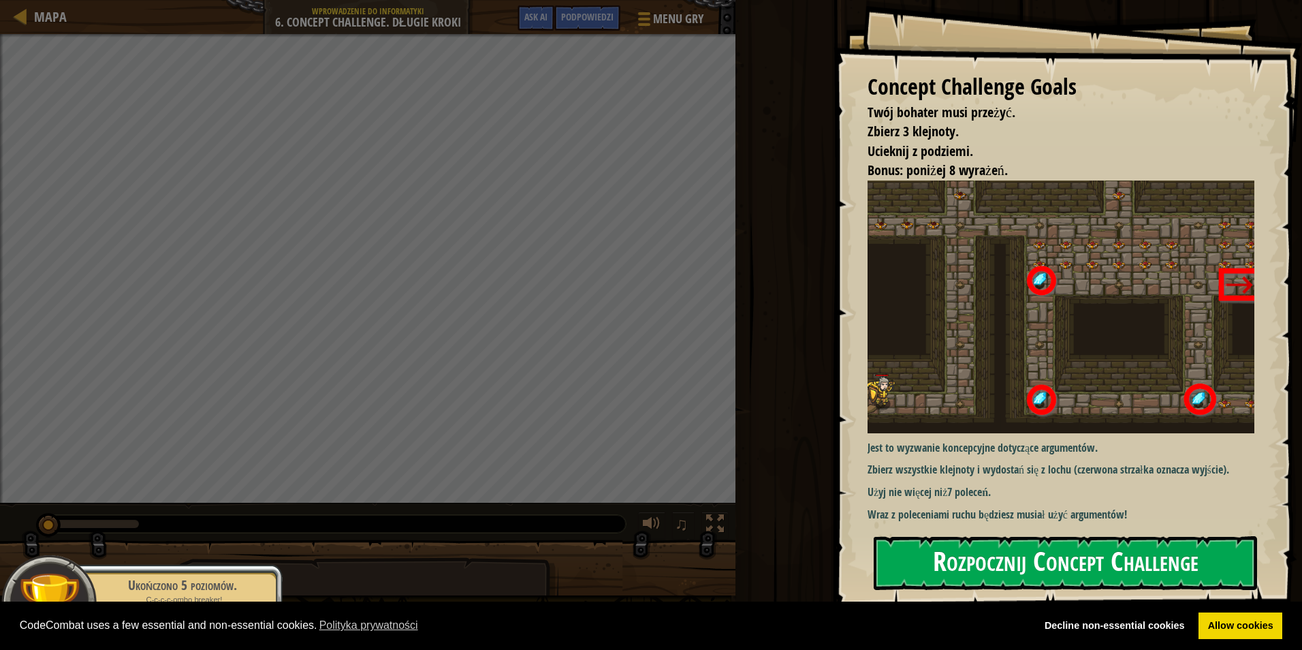
click at [962, 548] on button "Rozpocznij Concept Challenge" at bounding box center [1065, 563] width 383 height 54
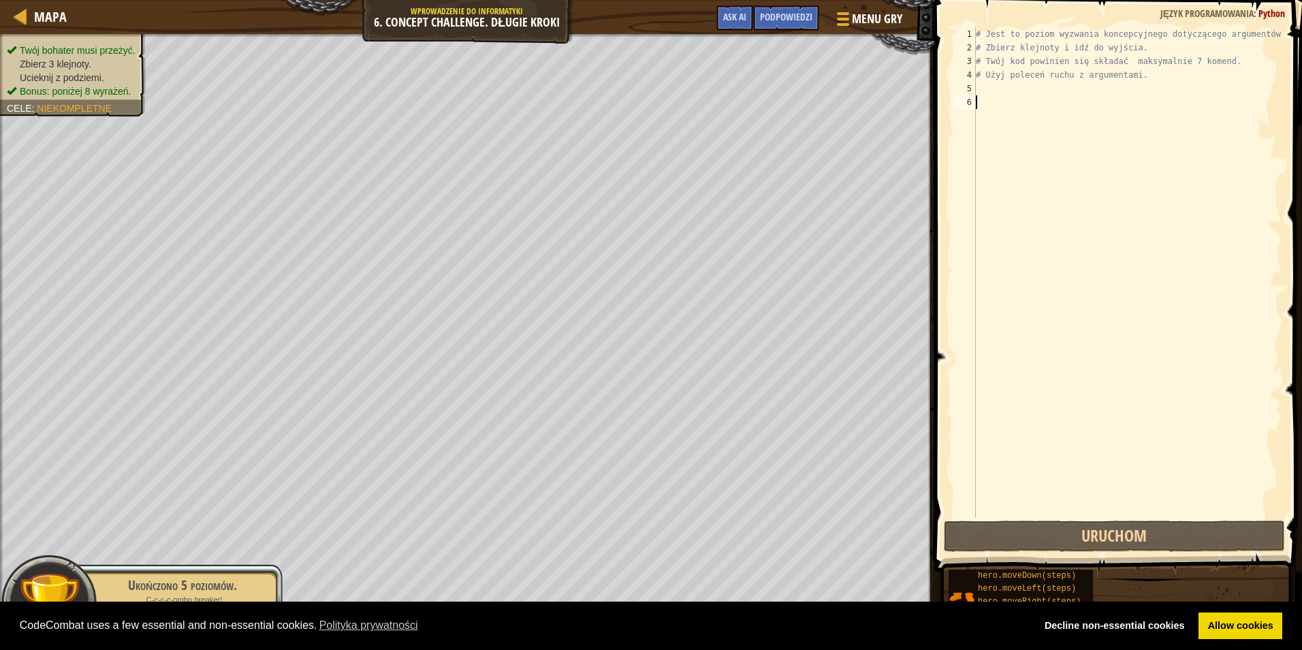
type textarea "h"
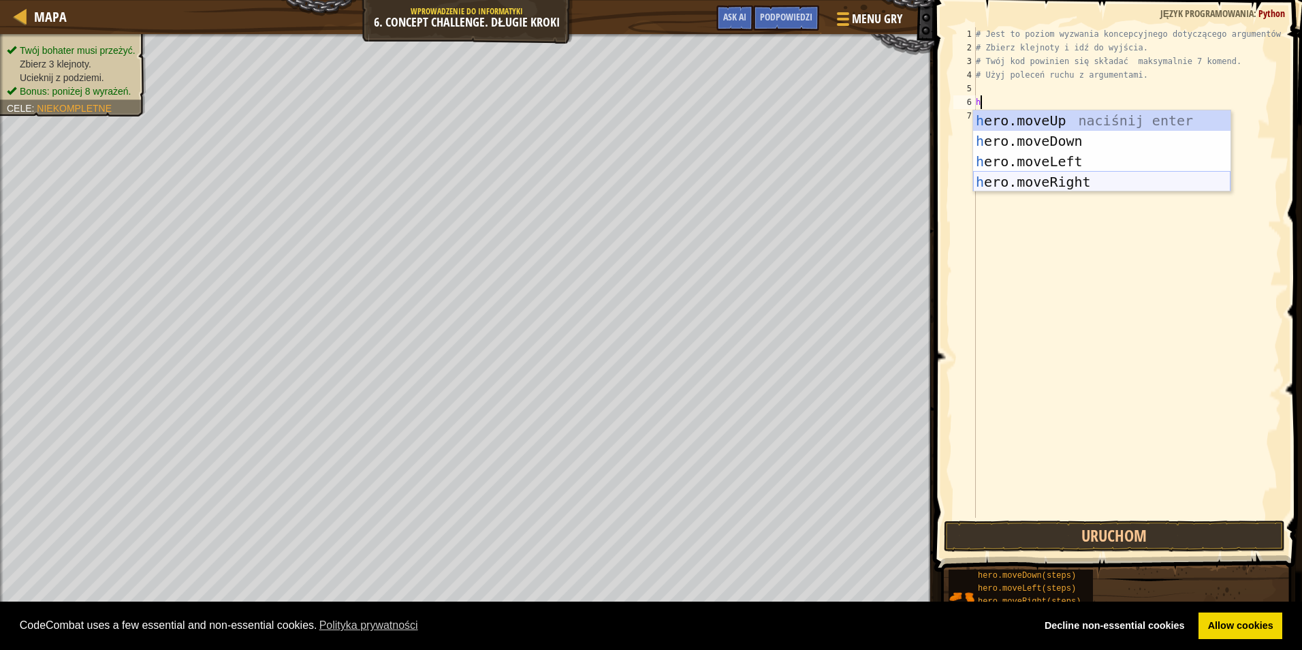
click at [1069, 176] on div "h ero.moveUp naciśnij enter h ero.moveDown naciśnij enter h ero.moveLeft naciśn…" at bounding box center [1101, 171] width 257 height 123
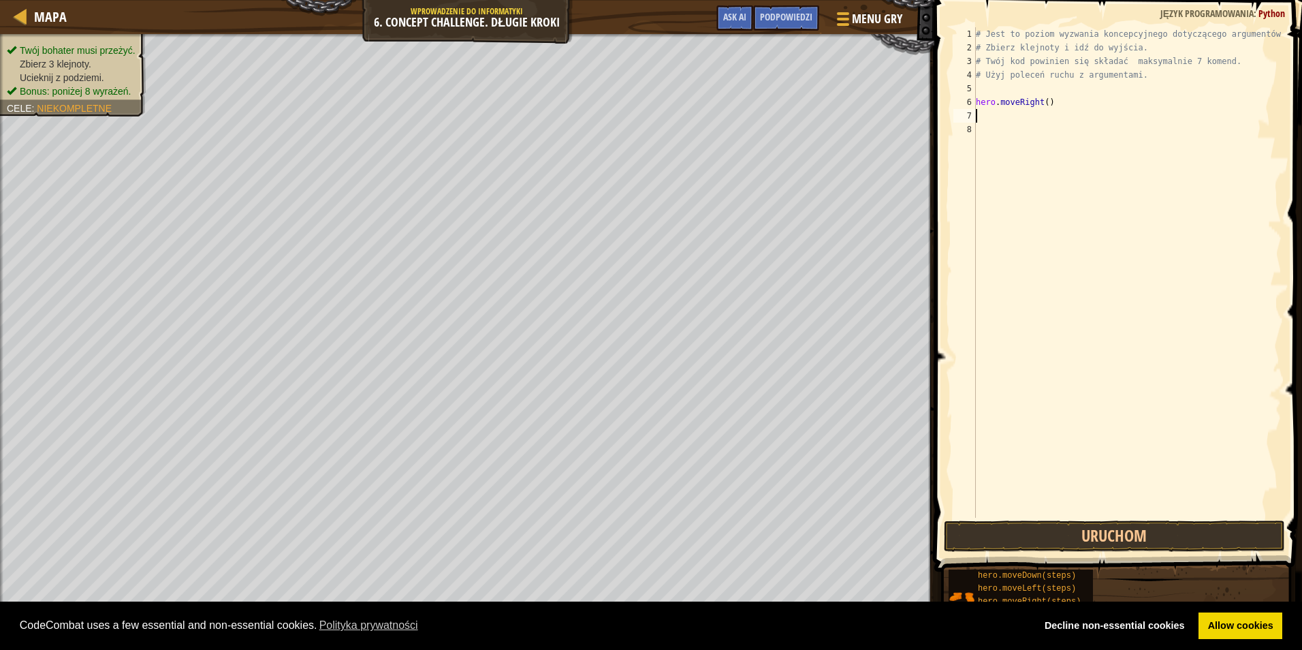
type textarea "h"
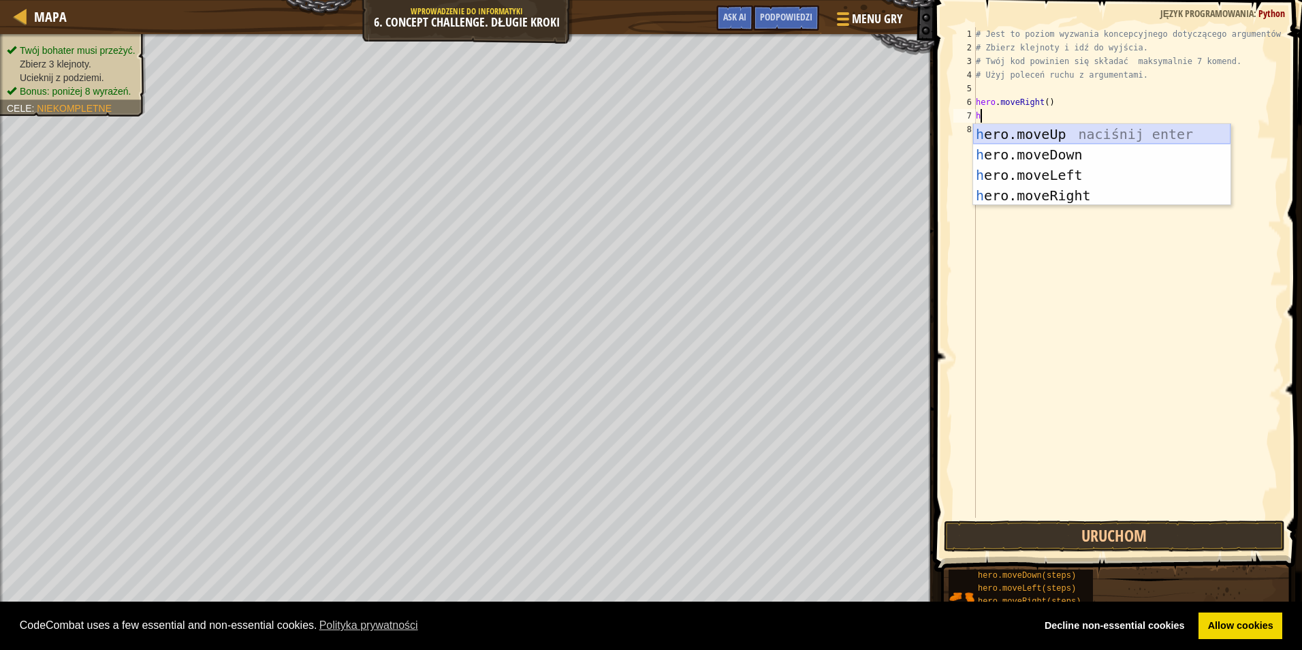
click at [1070, 138] on div "h ero.moveUp naciśnij enter h ero.moveDown naciśnij enter h ero.moveLeft naciśn…" at bounding box center [1101, 185] width 257 height 123
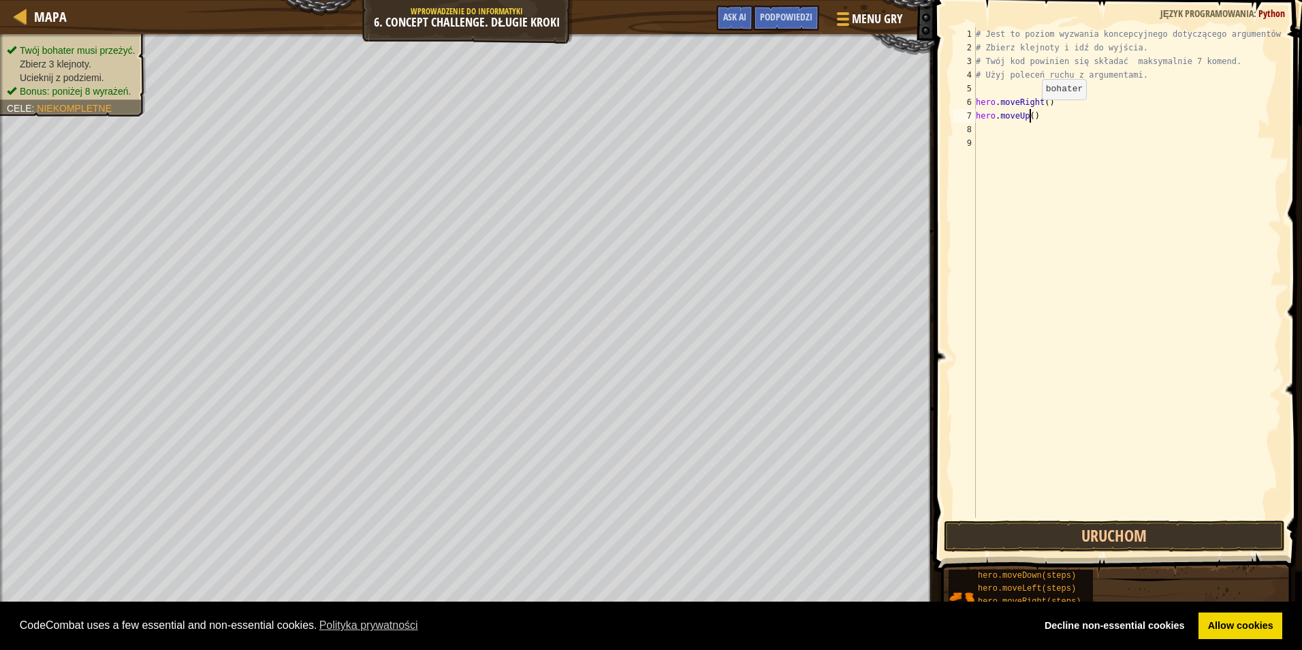
click at [1031, 113] on div "# Jest to poziom wyzwania koncepcyjnego dotyczącego argumentów. # Zbierz klejno…" at bounding box center [1127, 286] width 309 height 518
type textarea "hero.moveUp(3)"
click at [1039, 135] on div "# Jest to poziom wyzwania koncepcyjnego dotyczącego argumentów. # Zbierz klejno…" at bounding box center [1127, 286] width 309 height 518
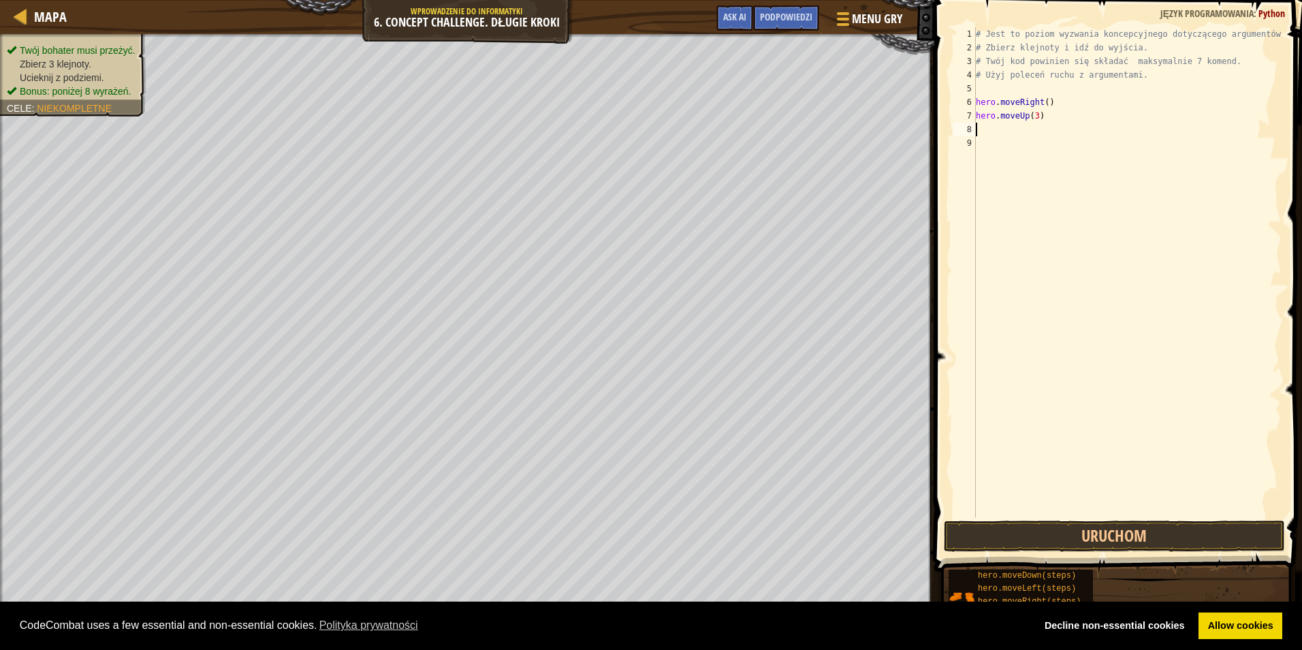
type textarea "h"
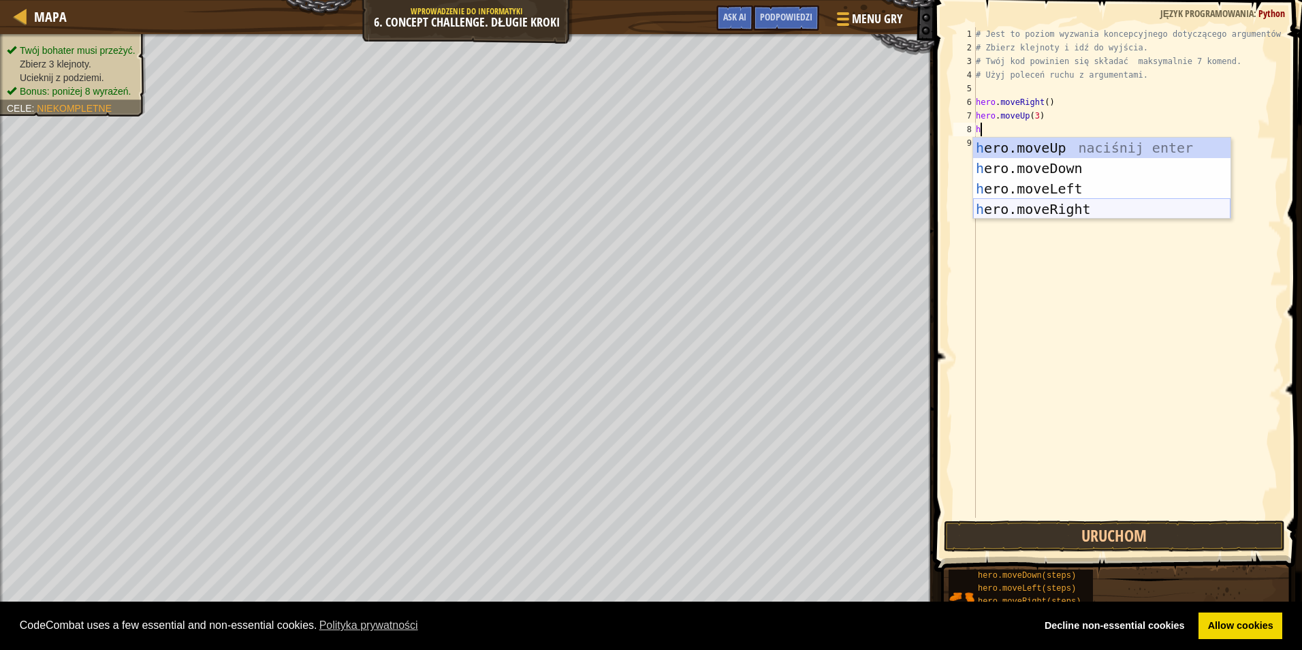
click at [1054, 202] on div "h ero.moveUp naciśnij enter h ero.moveDown naciśnij enter h ero.moveLeft naciśn…" at bounding box center [1101, 199] width 257 height 123
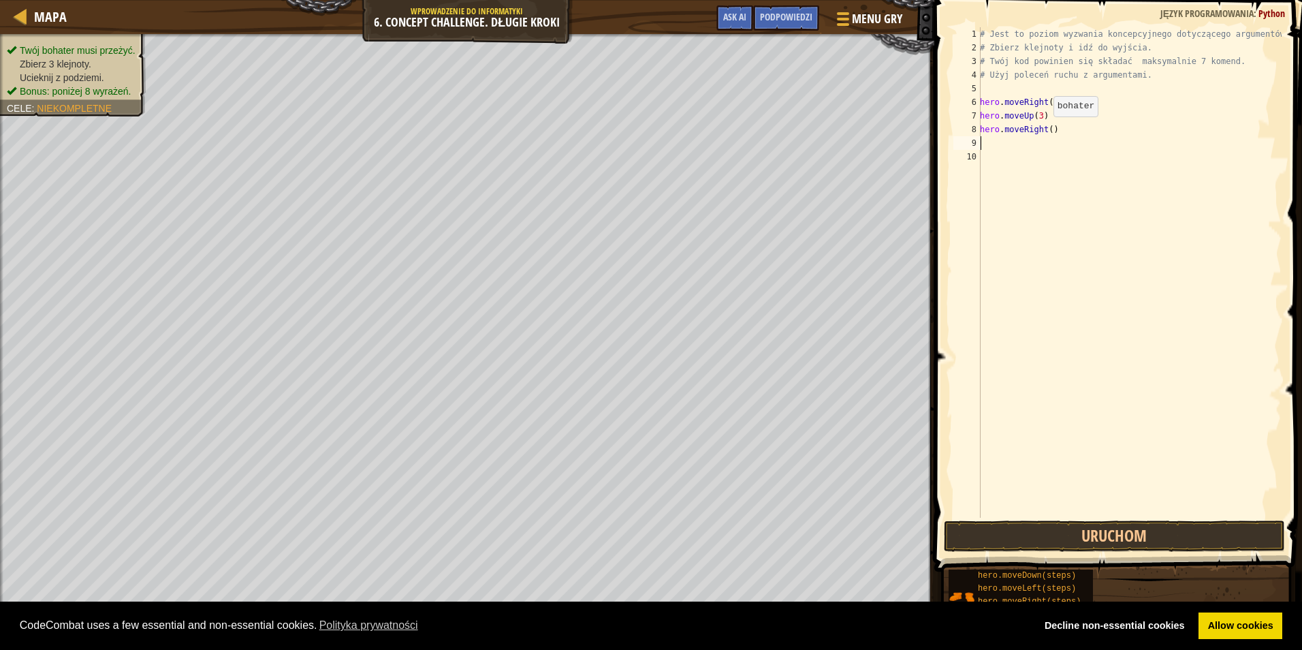
click at [1046, 130] on div "# Jest to poziom wyzwania koncepcyjnego dotyczącego argumentów. # Zbierz klejno…" at bounding box center [1129, 286] width 304 height 518
type textarea "hero.moveRight(2)"
click at [1026, 151] on div "# Jest to poziom wyzwania koncepcyjnego dotyczącego argumentów. # Zbierz klejno…" at bounding box center [1129, 286] width 304 height 518
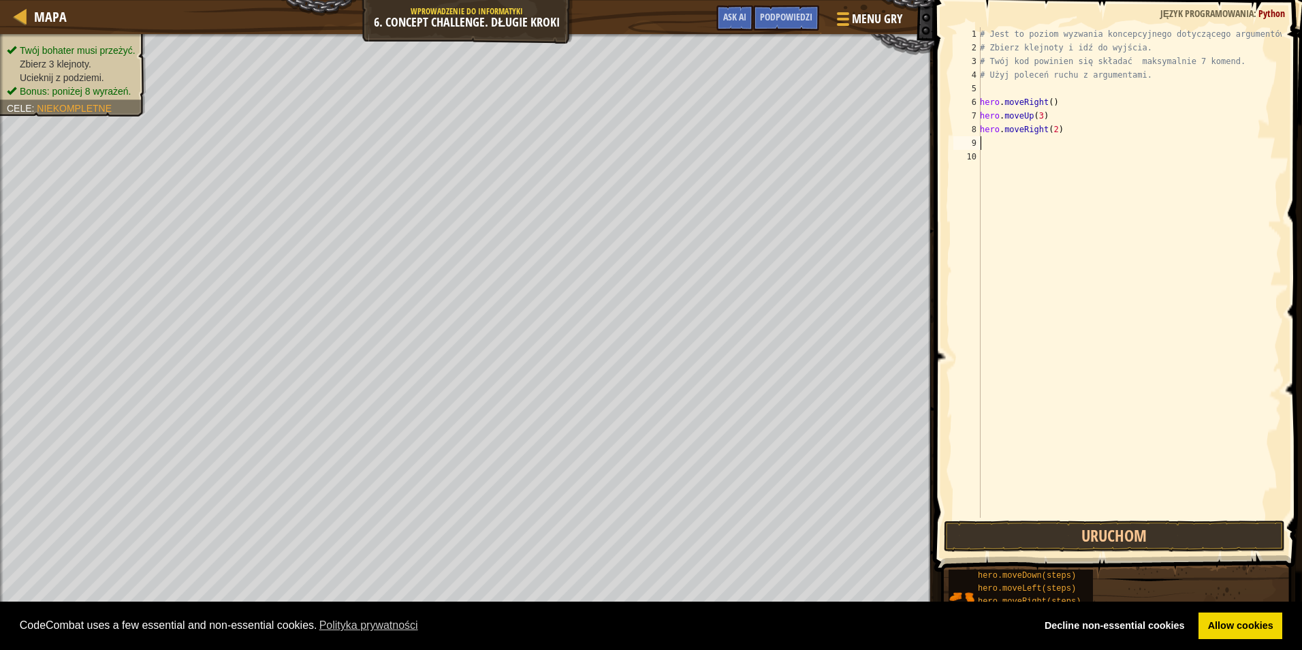
click at [1019, 145] on div "# Jest to poziom wyzwania koncepcyjnego dotyczącego argumentów. # Zbierz klejno…" at bounding box center [1129, 286] width 304 height 518
type textarea "h"
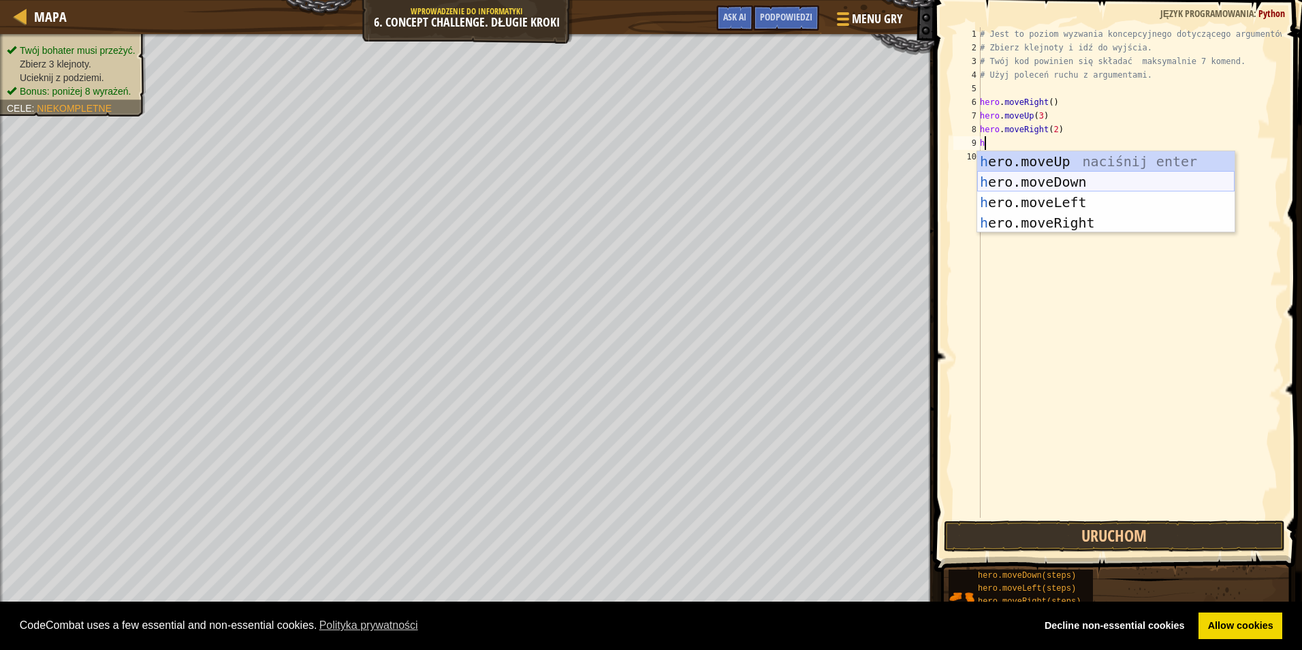
click at [1032, 177] on div "h ero.moveUp naciśnij enter h ero.moveDown naciśnij enter h ero.moveLeft naciśn…" at bounding box center [1105, 212] width 257 height 123
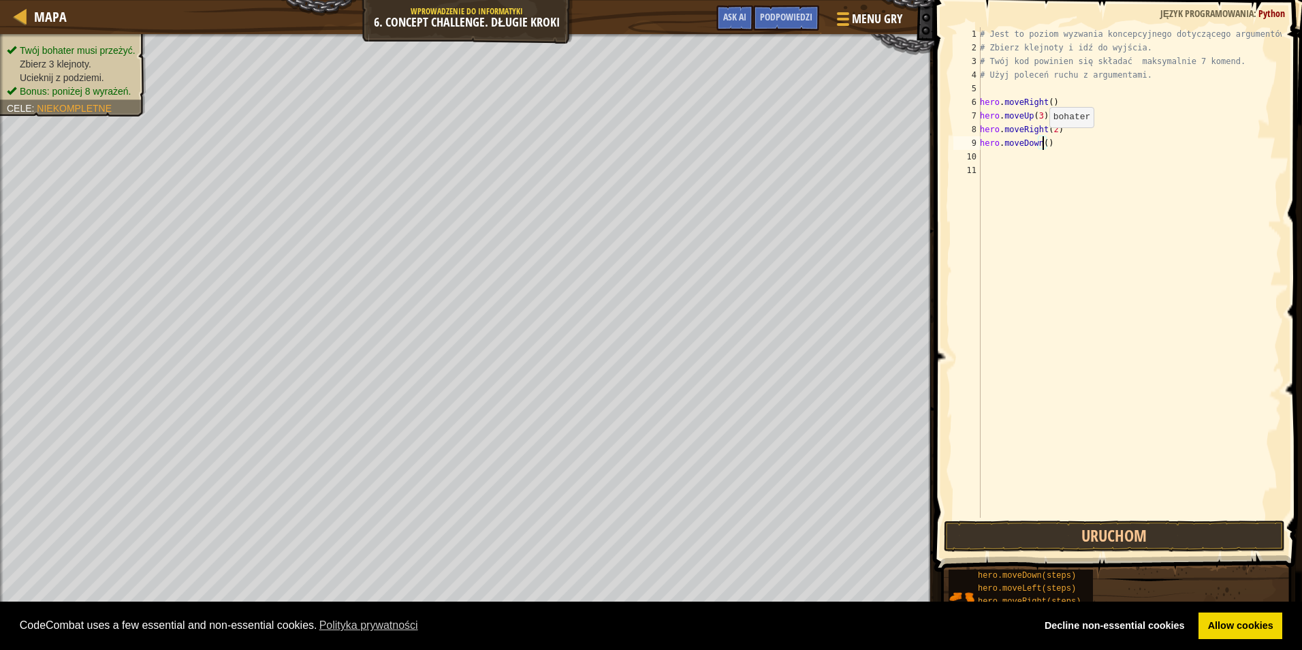
click at [1042, 141] on div "# Jest to poziom wyzwania koncepcyjnego dotyczącego argumentów. # Zbierz klejno…" at bounding box center [1129, 286] width 304 height 518
type textarea "hero.moveDown(3)"
click at [1070, 150] on div "# Jest to poziom wyzwania koncepcyjnego dotyczącego argumentów. # Zbierz klejno…" at bounding box center [1129, 286] width 304 height 518
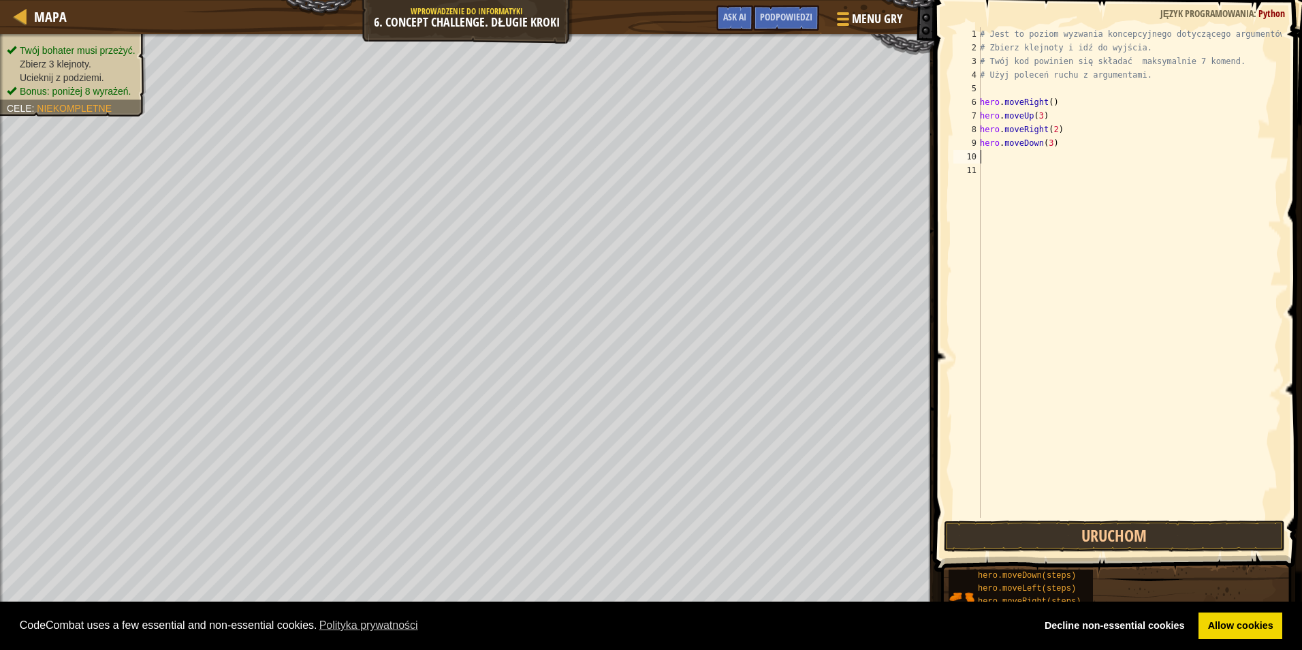
type textarea "h"
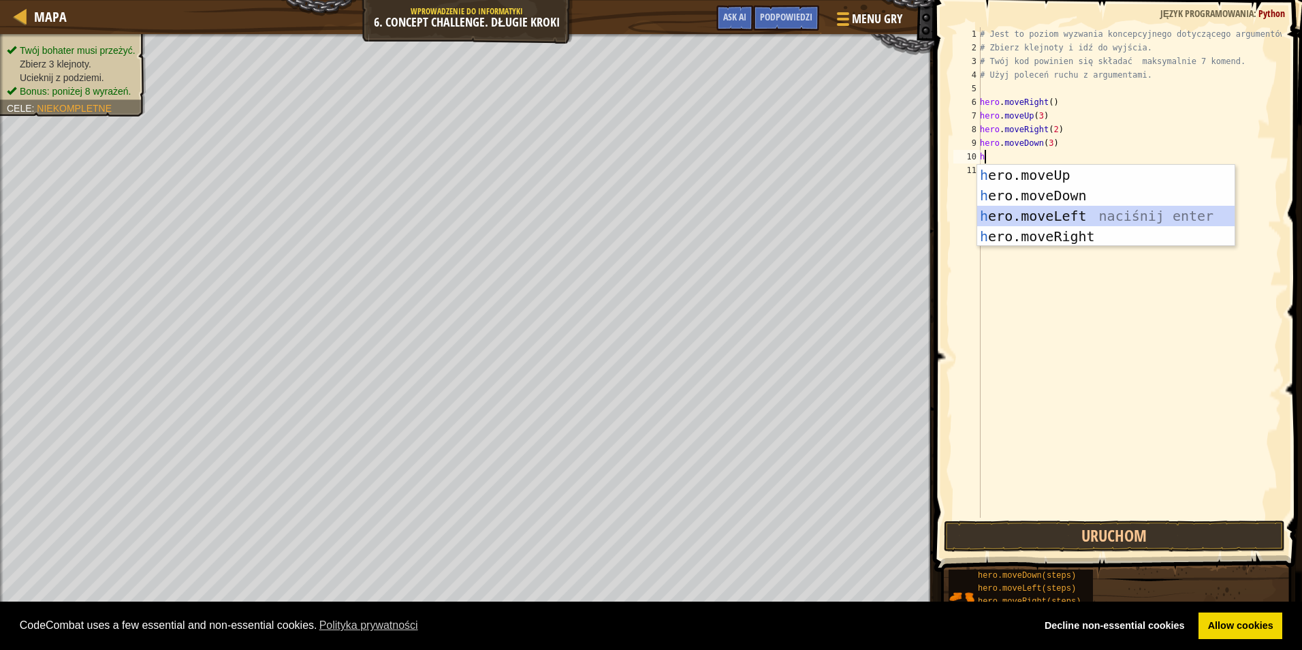
click at [1044, 211] on div "h ero.moveUp naciśnij enter h ero.moveDown naciśnij enter h ero.moveLeft naciśn…" at bounding box center [1105, 226] width 257 height 123
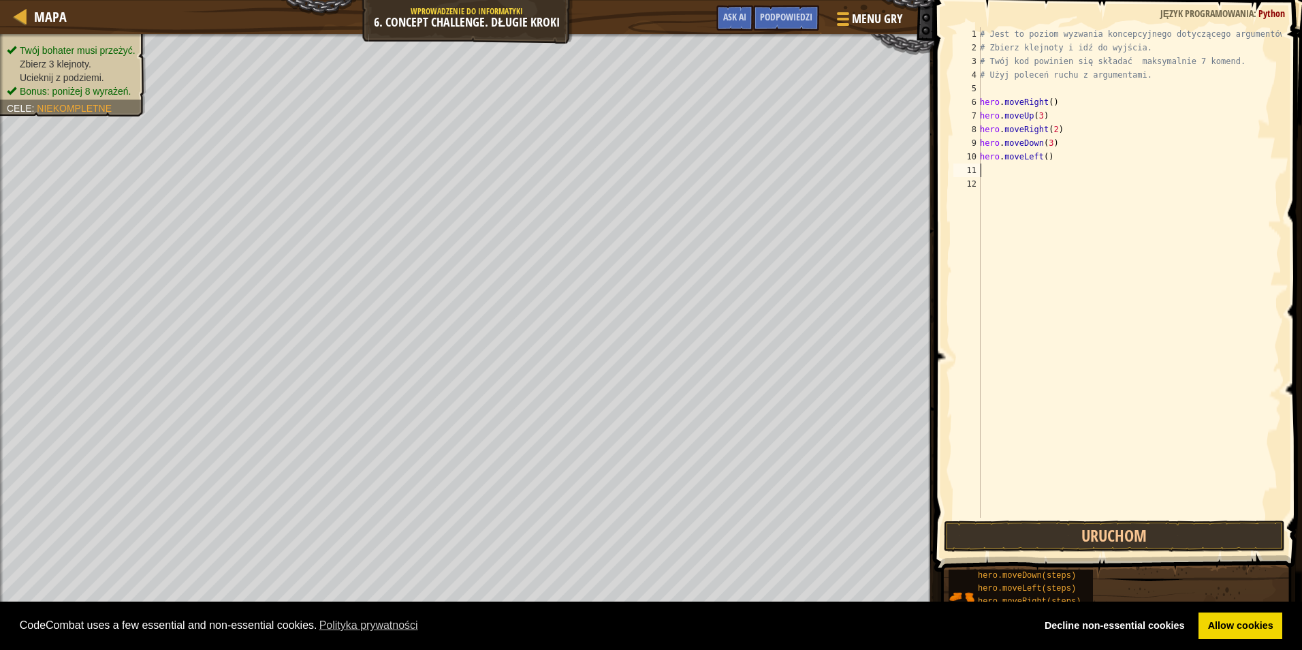
type textarea "h"
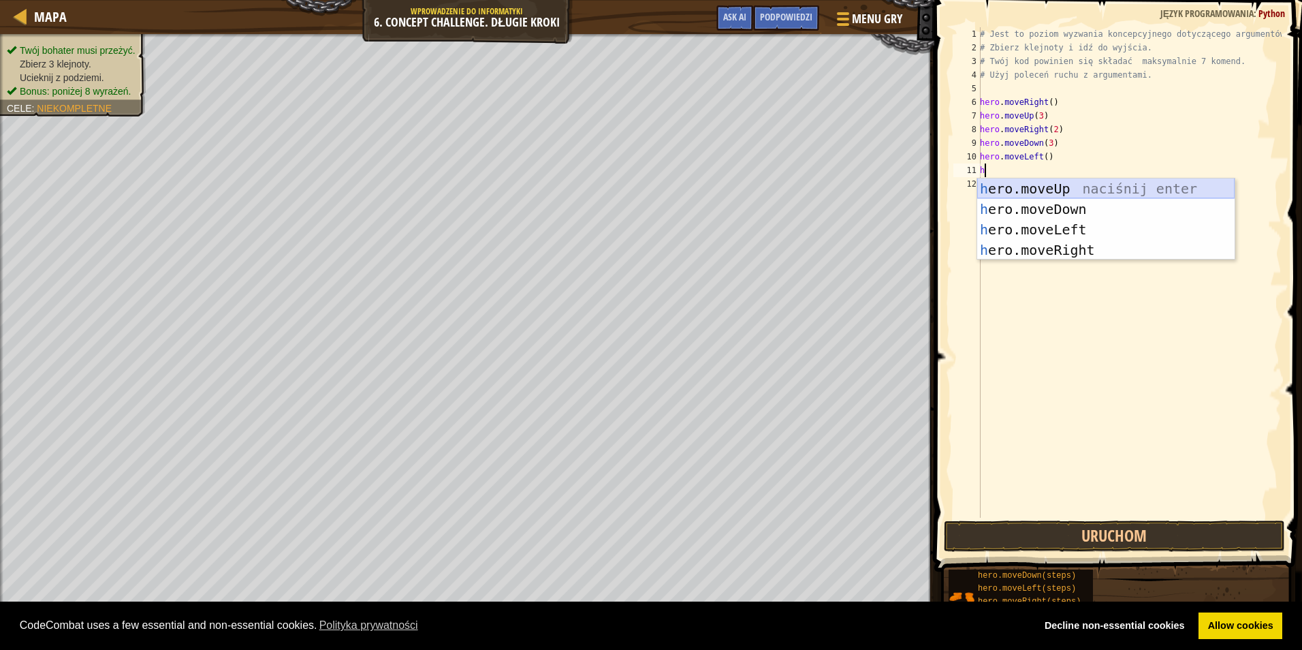
click at [1051, 189] on div "h ero.moveUp naciśnij enter h ero.moveDown naciśnij enter h ero.moveLeft naciśn…" at bounding box center [1105, 239] width 257 height 123
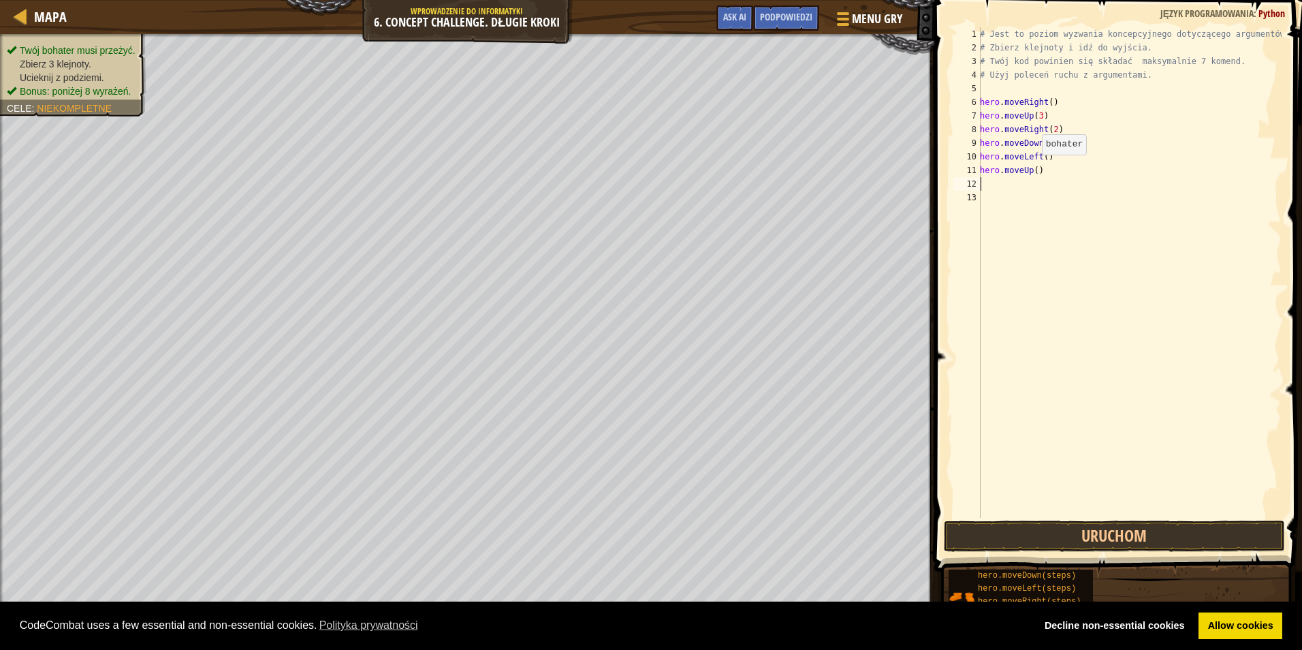
click at [1035, 168] on div "# Jest to poziom wyzwania koncepcyjnego dotyczącego argumentów. # Zbierz klejno…" at bounding box center [1129, 286] width 304 height 518
type textarea "hero.moveUp(2)"
click at [1067, 174] on div "# Jest to poziom wyzwania koncepcyjnego dotyczącego argumentów. # Zbierz klejno…" at bounding box center [1129, 286] width 304 height 518
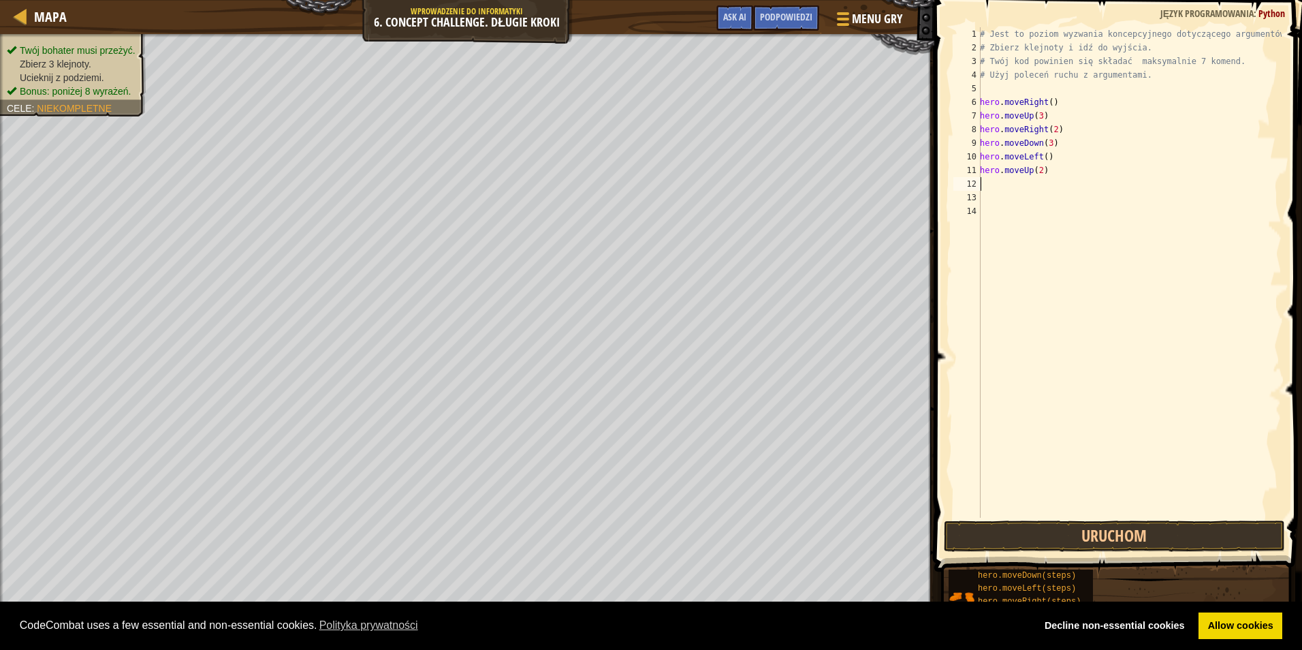
type textarea "h"
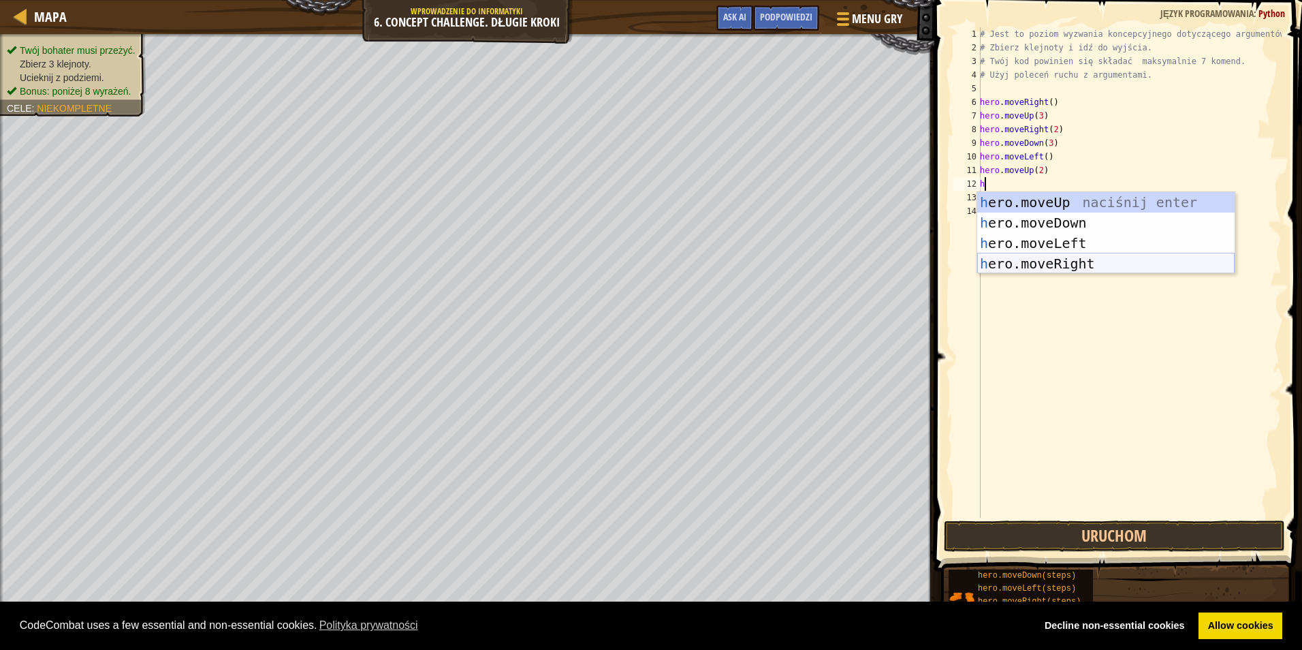
click at [1073, 258] on div "h ero.moveUp naciśnij enter h ero.moveDown naciśnij enter h ero.moveLeft naciśn…" at bounding box center [1105, 253] width 257 height 123
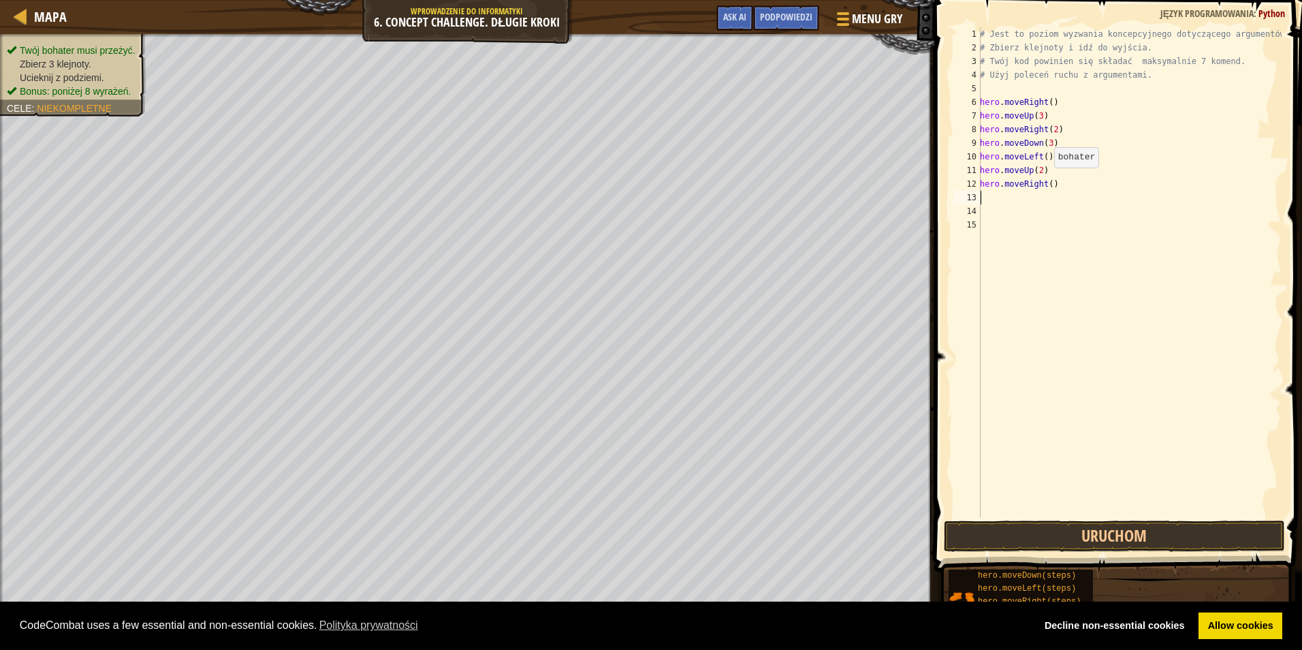
click at [1047, 181] on div "# Jest to poziom wyzwania koncepcyjnego dotyczącego argumentów. # Zbierz klejno…" at bounding box center [1129, 286] width 304 height 518
type textarea "hero.moveRight(3)"
click at [1058, 529] on button "Uruchom" at bounding box center [1114, 535] width 341 height 31
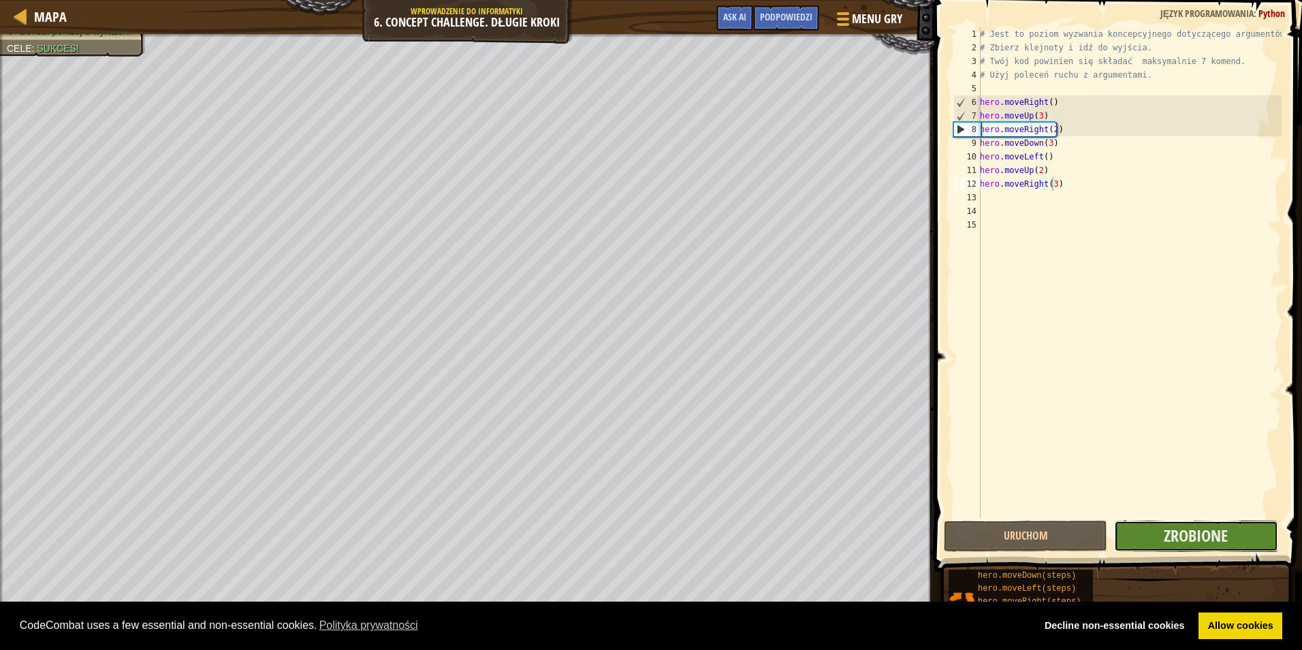
click at [1261, 543] on button "Zrobione" at bounding box center [1195, 535] width 163 height 31
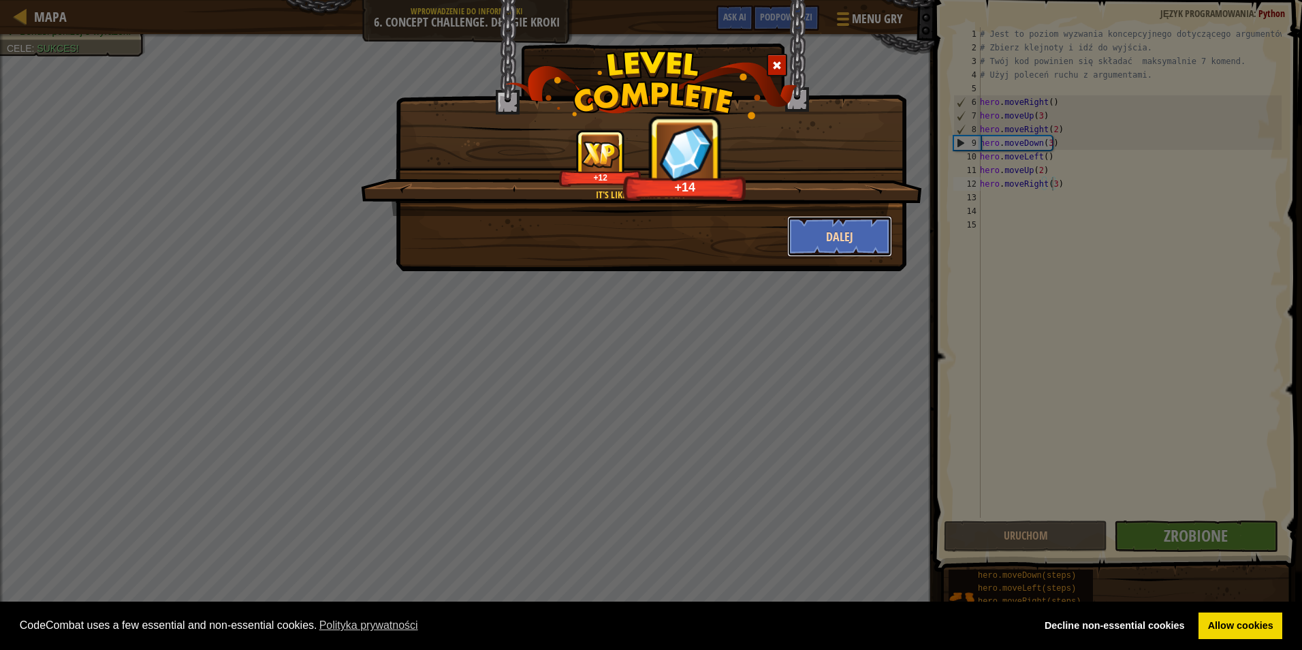
click at [857, 242] on button "Dalej" at bounding box center [840, 236] width 106 height 41
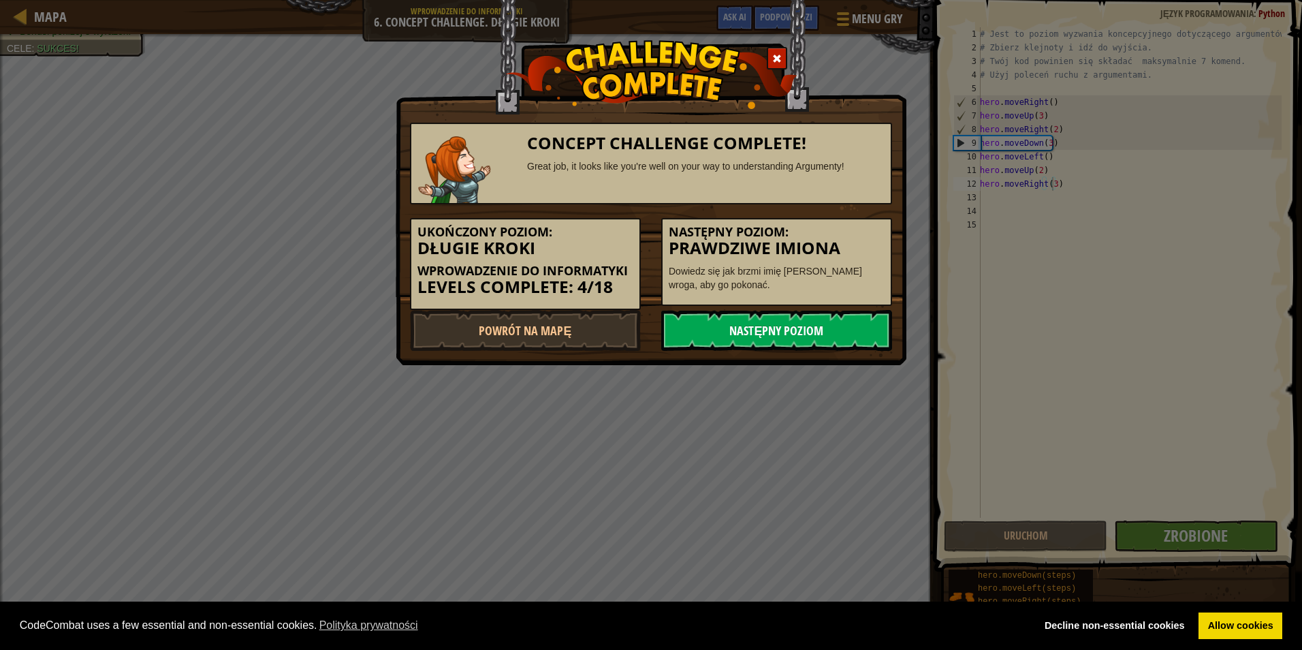
click at [843, 328] on link "Następny poziom" at bounding box center [776, 330] width 231 height 41
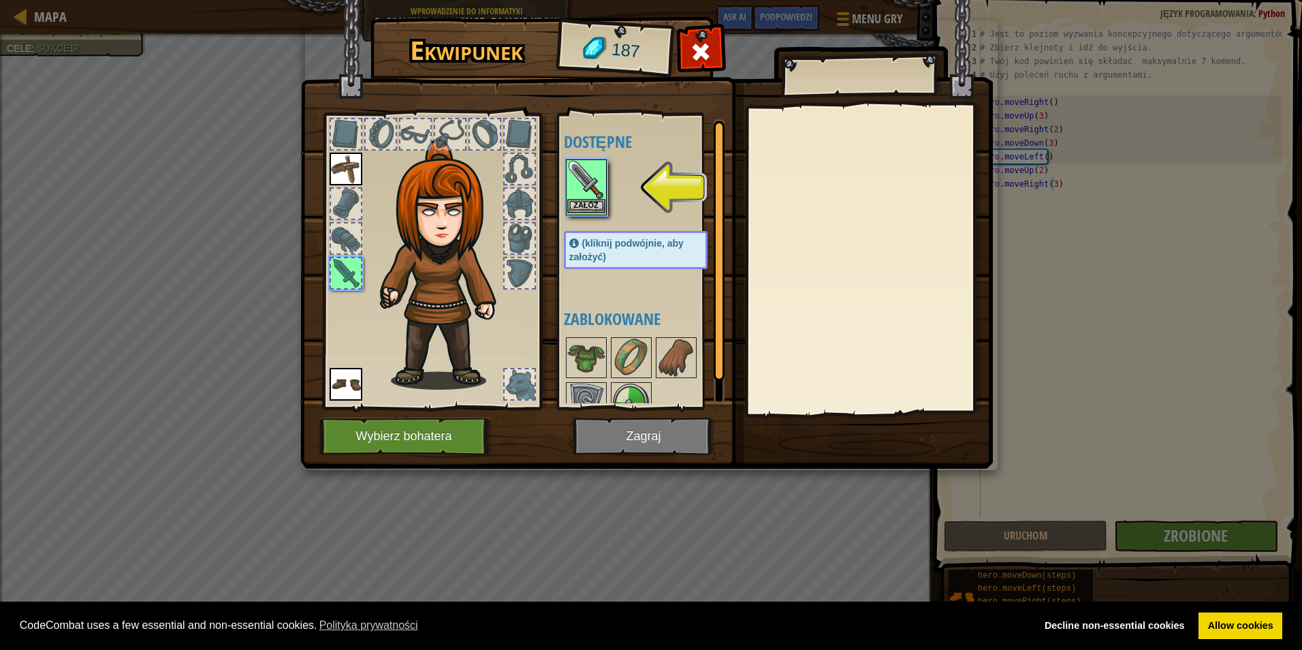
click at [581, 178] on img at bounding box center [586, 180] width 38 height 38
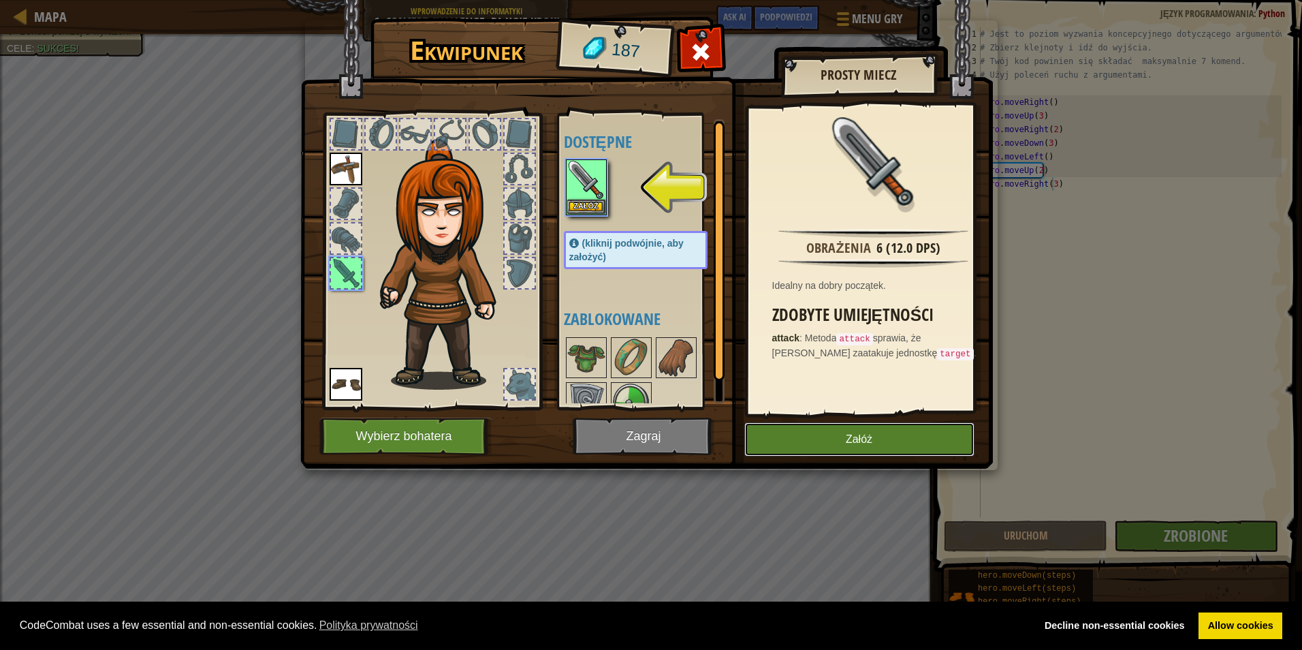
click at [783, 432] on button "Załóż" at bounding box center [859, 439] width 230 height 34
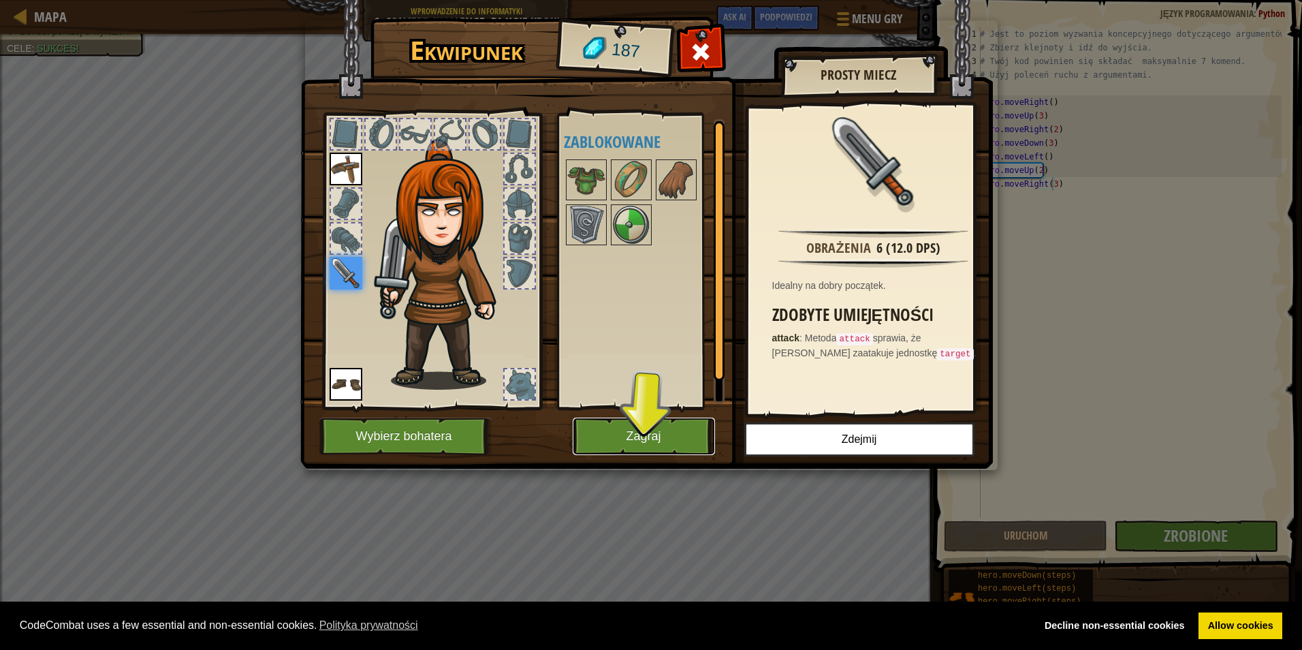
click at [672, 428] on button "Zagraj" at bounding box center [644, 436] width 142 height 37
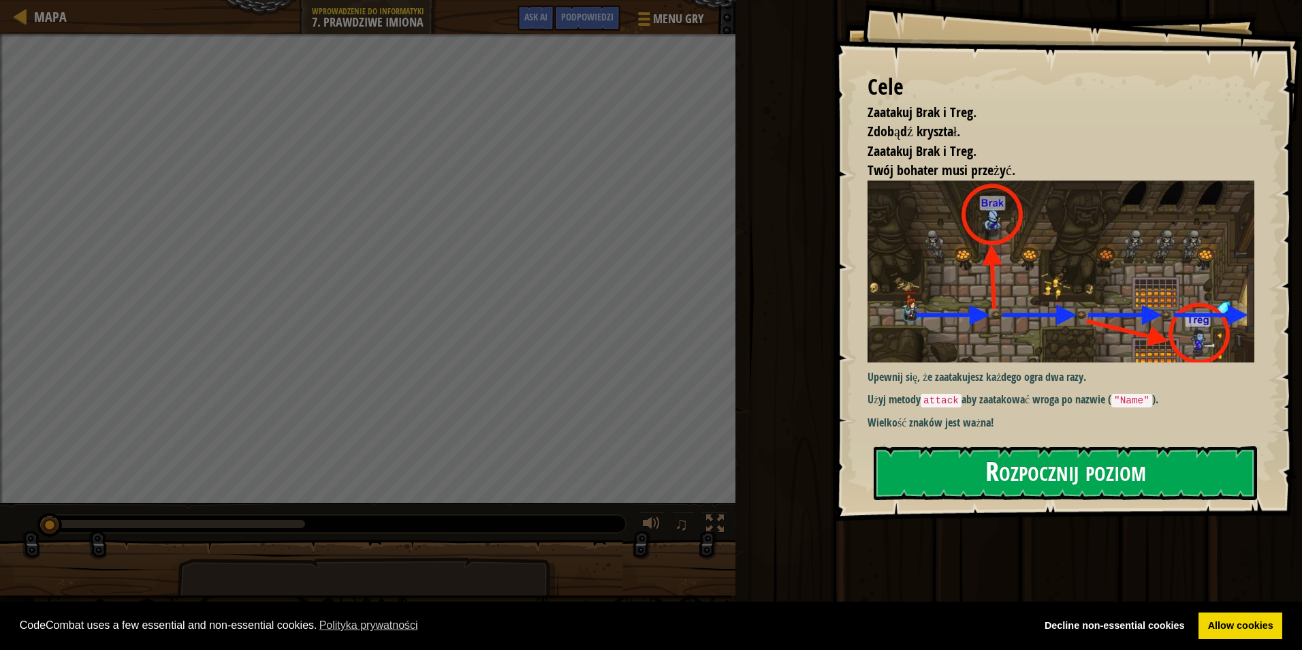
click at [1058, 473] on button "Rozpocznij poziom" at bounding box center [1065, 473] width 383 height 54
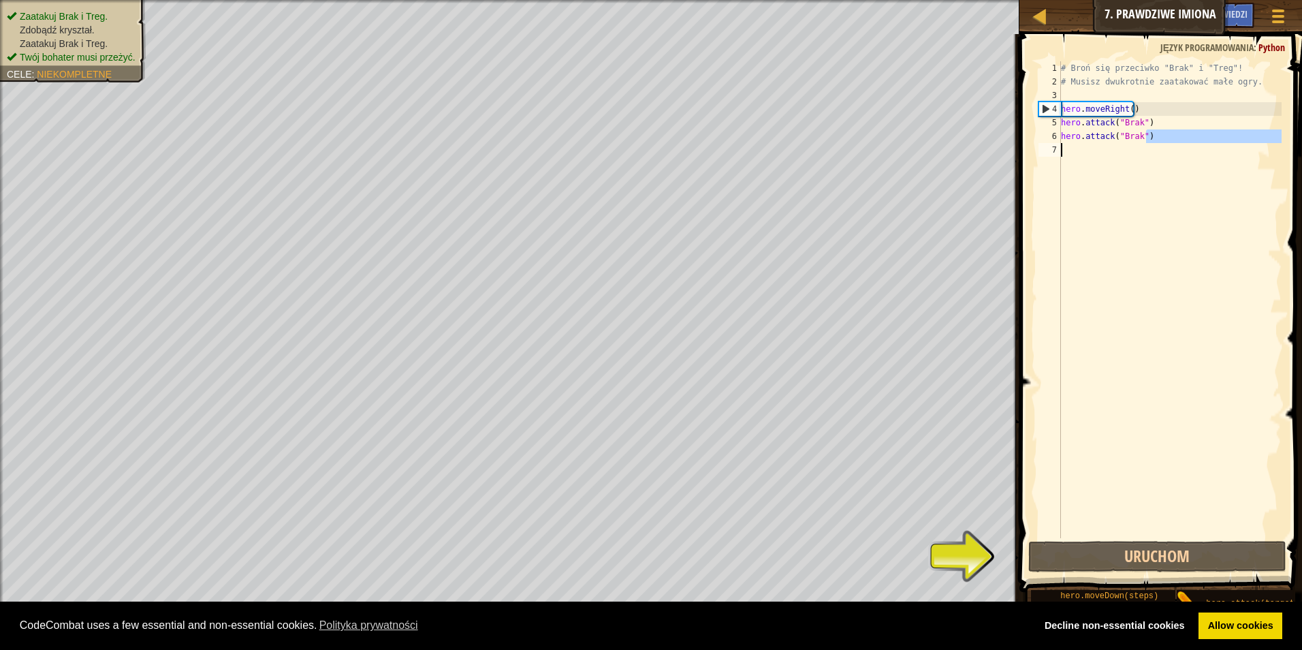
drag, startPoint x: 1157, startPoint y: 141, endPoint x: 1212, endPoint y: 149, distance: 56.4
click at [1212, 149] on div "# Broń się przeciwko "Brak" i "Treg"! # Musisz dwukrotnie zaatakować małe ogry.…" at bounding box center [1169, 313] width 223 height 504
type textarea "hero.attack("Brak")"
click at [1097, 158] on div "# Broń się przeciwko "Brak" i "Treg"! # Musisz dwukrotnie zaatakować małe ogry.…" at bounding box center [1169, 299] width 223 height 477
type textarea "h"
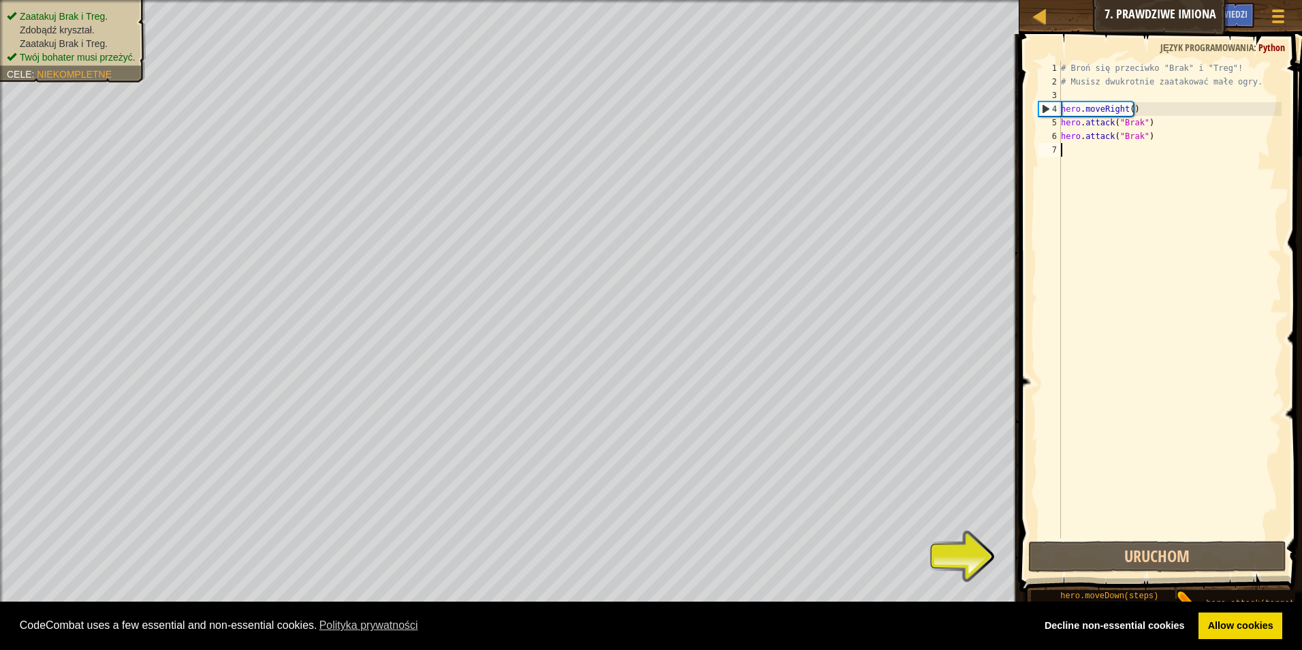
scroll to position [6, 0]
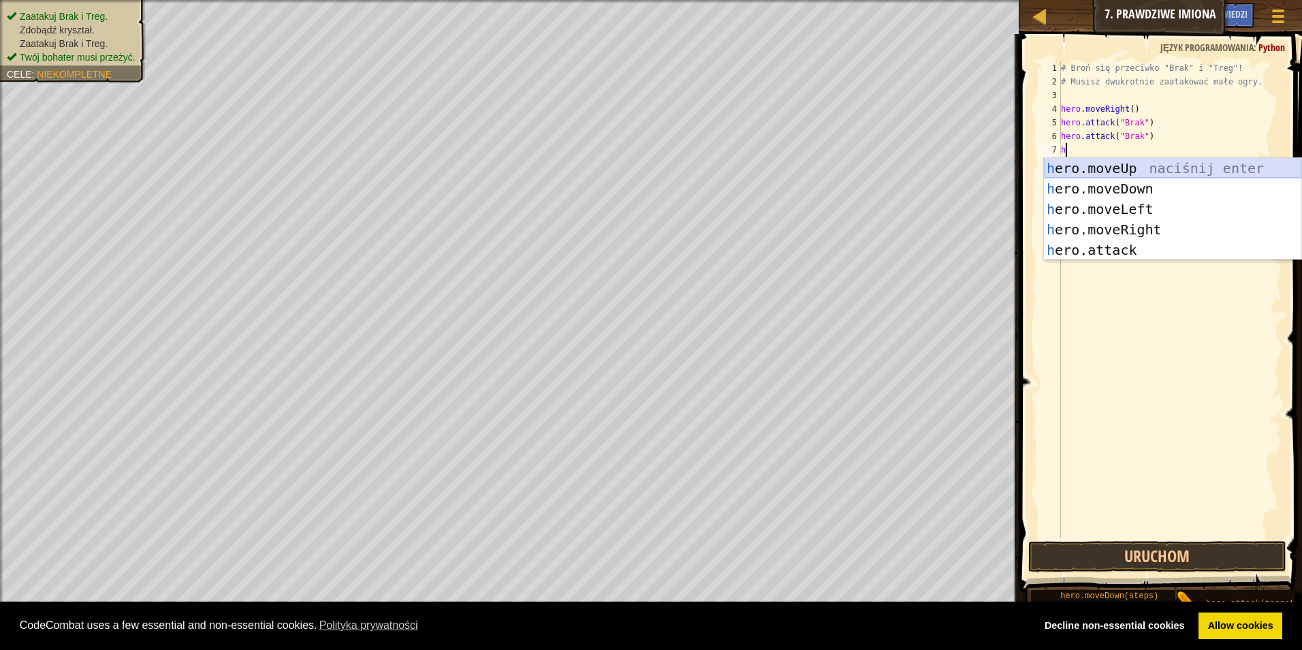
click at [1153, 173] on div "h ero.moveUp naciśnij enter h ero.moveDown naciśnij enter h ero.moveLeft naciśn…" at bounding box center [1172, 229] width 257 height 143
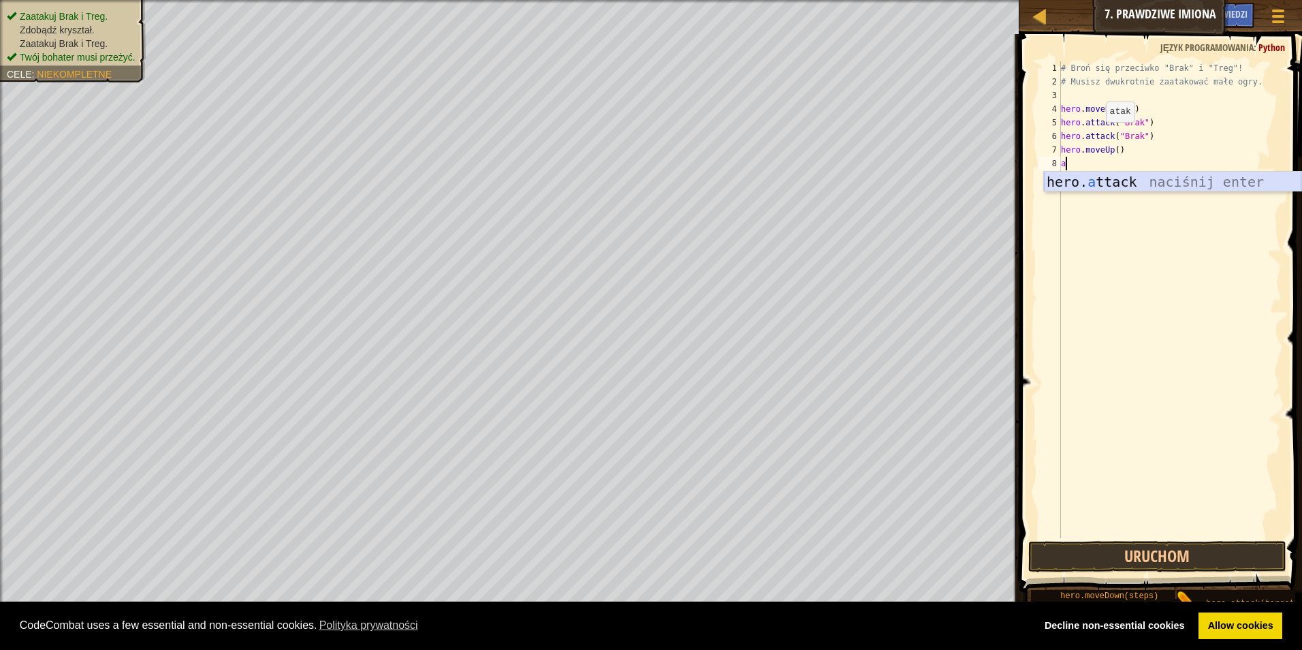
click at [1115, 182] on div "hero. a ttack naciśnij enter" at bounding box center [1172, 202] width 257 height 61
type textarea "hero.attack("Brak")"
click at [1165, 162] on div "# Broń się przeciwko "Brak" i "Treg"! # Musisz dwukrotnie zaatakować małe ogry.…" at bounding box center [1169, 313] width 223 height 504
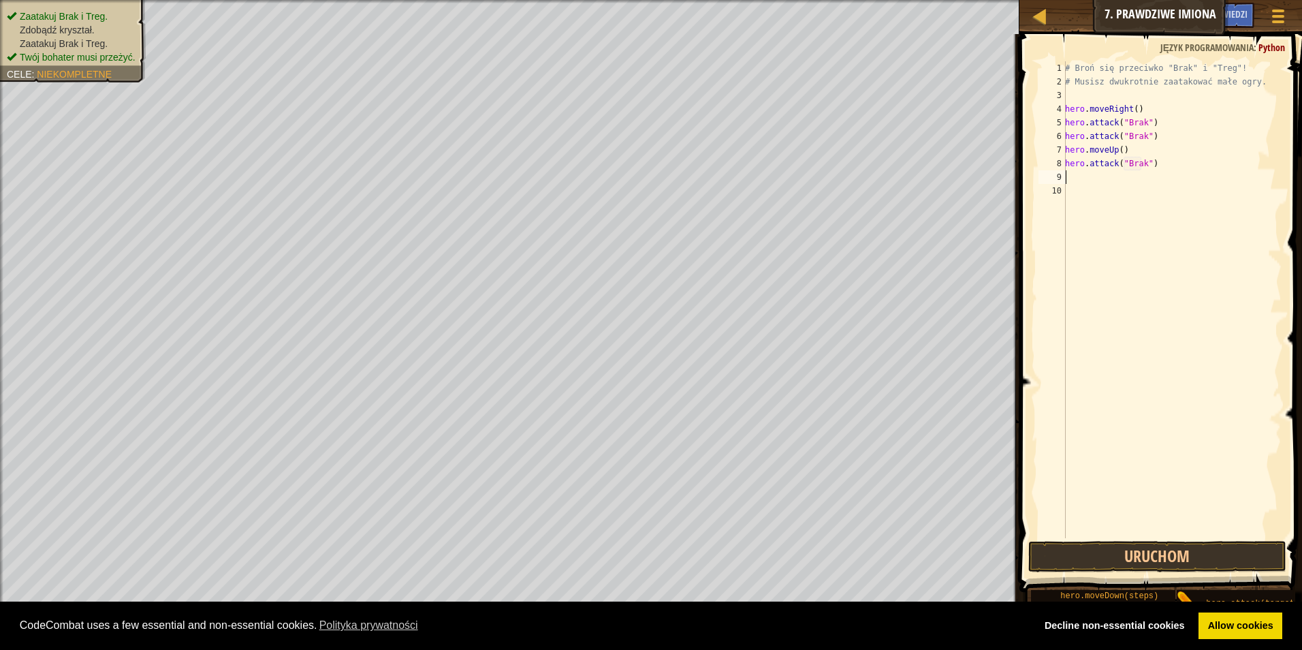
type textarea "h"
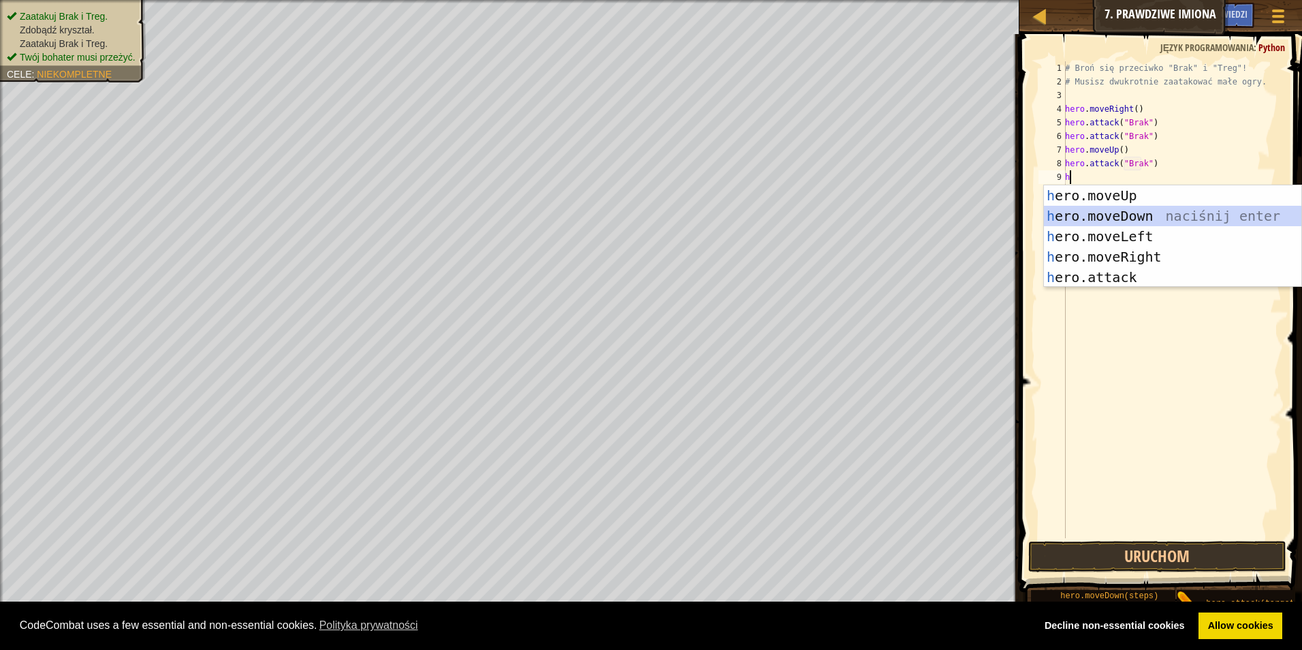
click at [1144, 211] on div "h ero.moveUp naciśnij enter h ero.moveDown naciśnij enter h ero.moveLeft naciśn…" at bounding box center [1172, 256] width 257 height 143
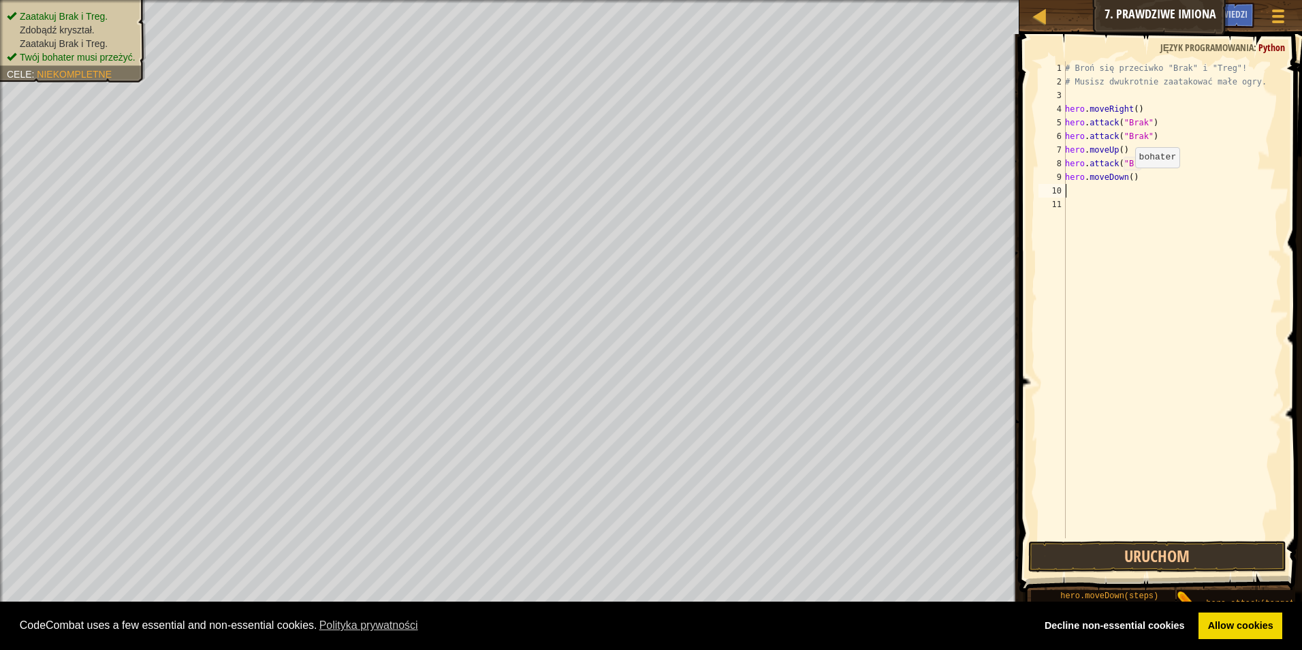
click at [1128, 181] on div "# Broń się przeciwko "Brak" i "Treg"! # Musisz dwukrotnie zaatakować małe ogry.…" at bounding box center [1172, 313] width 219 height 504
type textarea "hero.moveDown(2)"
click at [1153, 185] on div "# Broń się przeciwko "Brak" i "Treg"! # Musisz dwukrotnie zaatakować małe ogry.…" at bounding box center [1172, 313] width 219 height 504
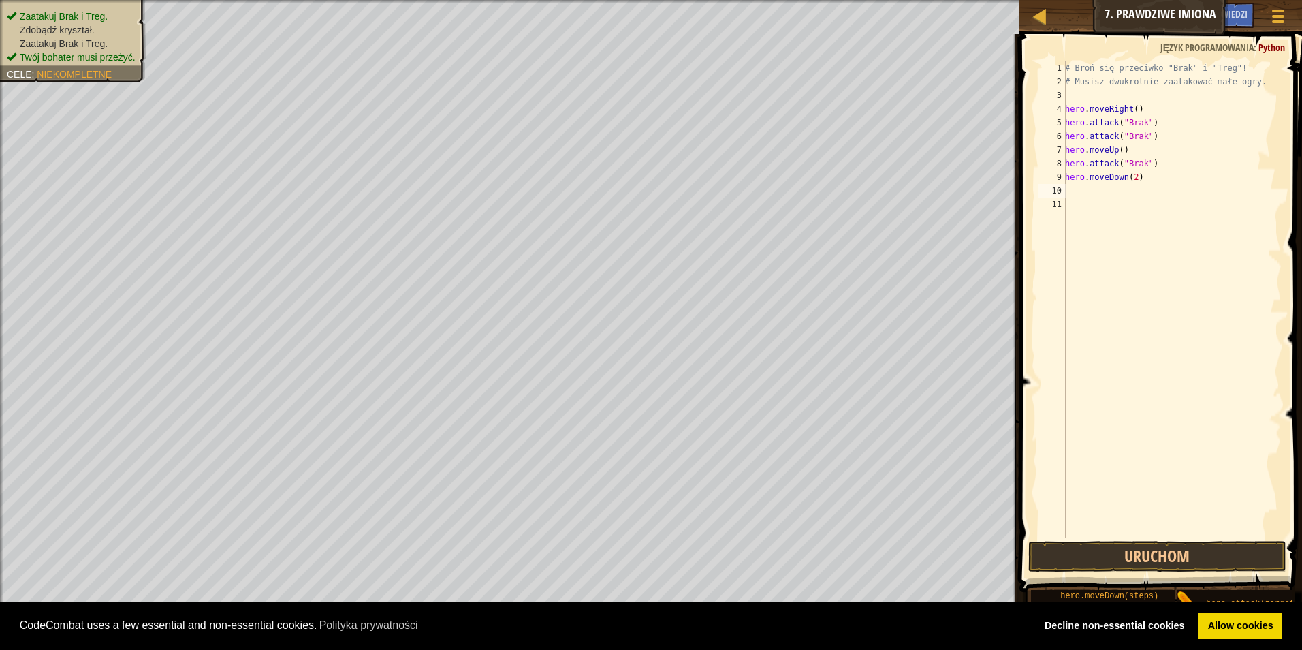
type textarea "h"
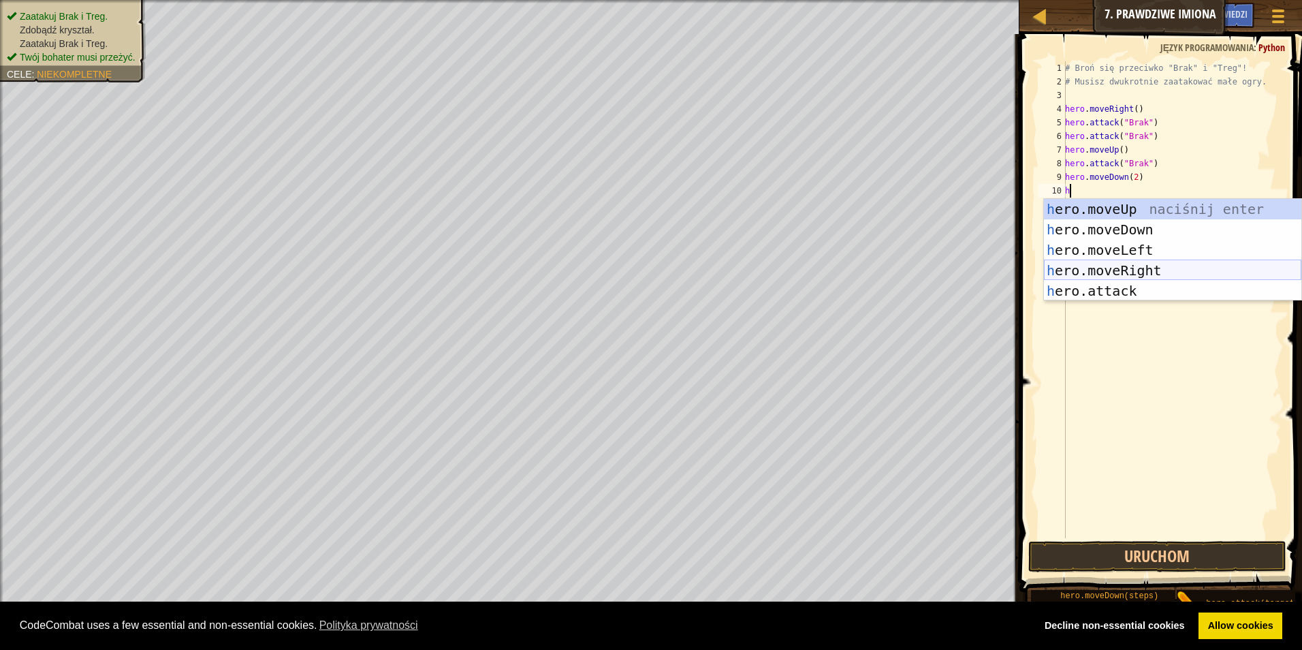
click at [1146, 269] on div "h ero.moveUp naciśnij enter h ero.moveDown naciśnij enter h ero.moveLeft naciśn…" at bounding box center [1172, 270] width 257 height 143
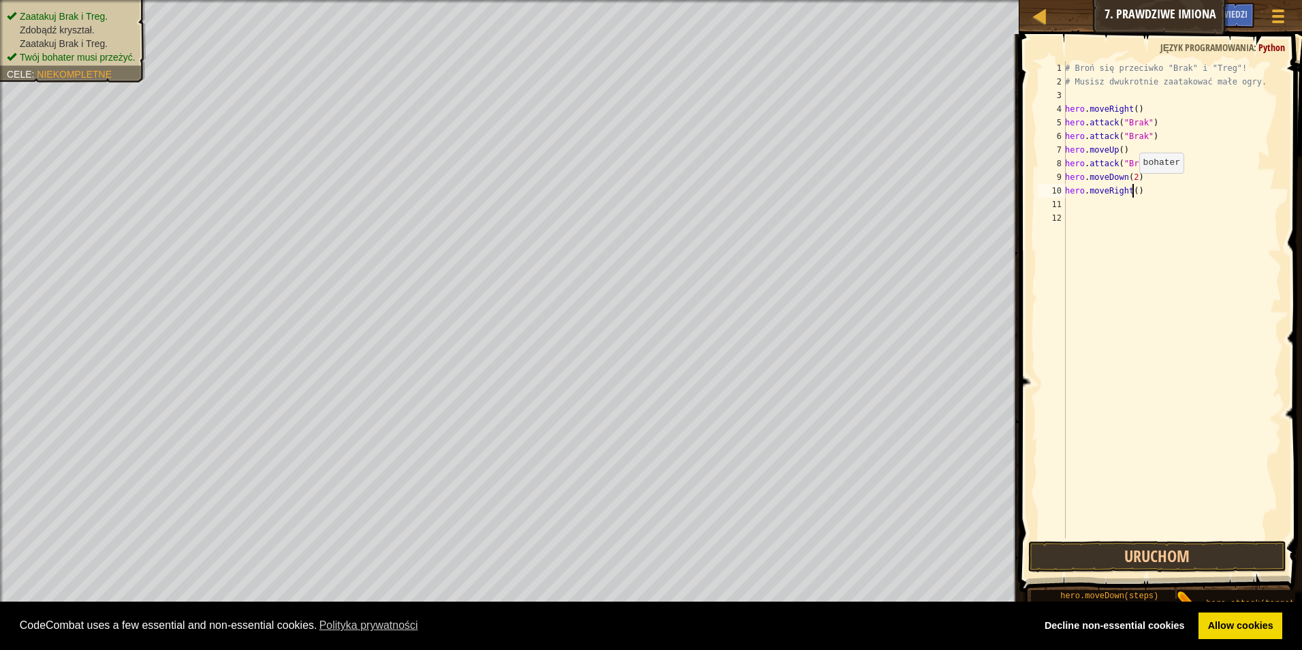
click at [1132, 187] on div "# Broń się przeciwko "Brak" i "Treg"! # Musisz dwukrotnie zaatakować małe ogry.…" at bounding box center [1172, 313] width 219 height 504
type textarea "hero.moveRight(2)"
click at [1155, 197] on div "# Broń się przeciwko "Brak" i "Treg"! # Musisz dwukrotnie zaatakować małe ogry.…" at bounding box center [1172, 313] width 219 height 504
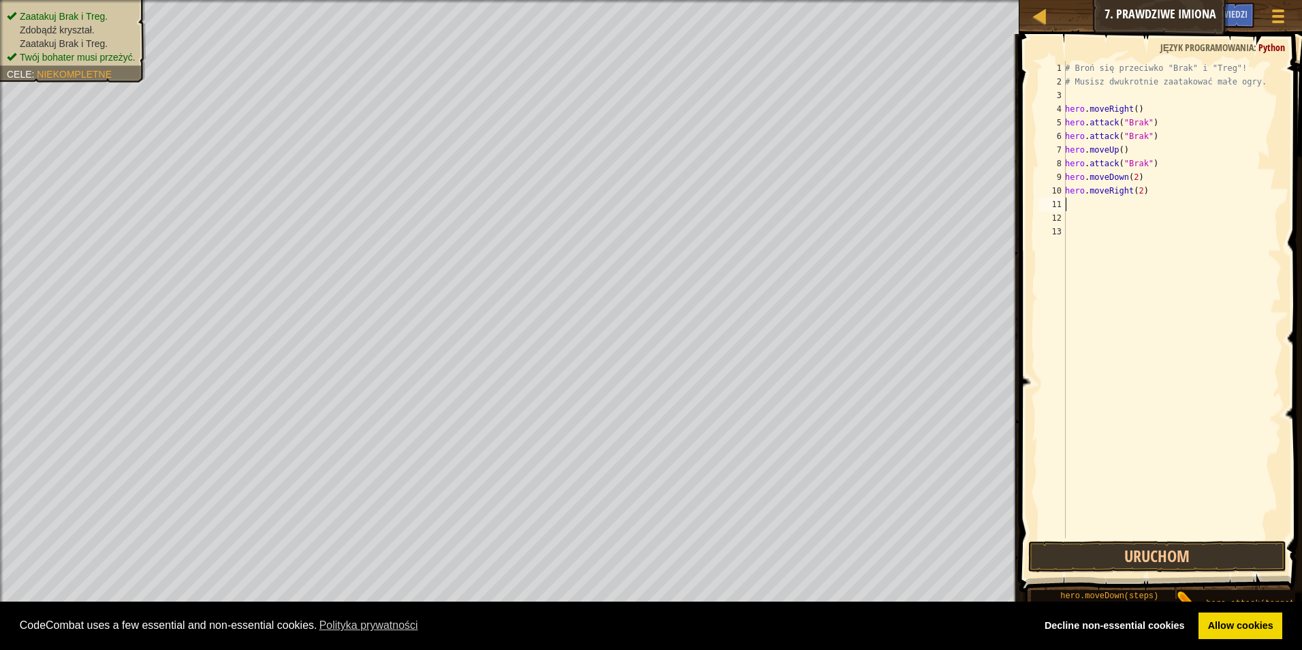
type textarea "a"
type textarea "h"
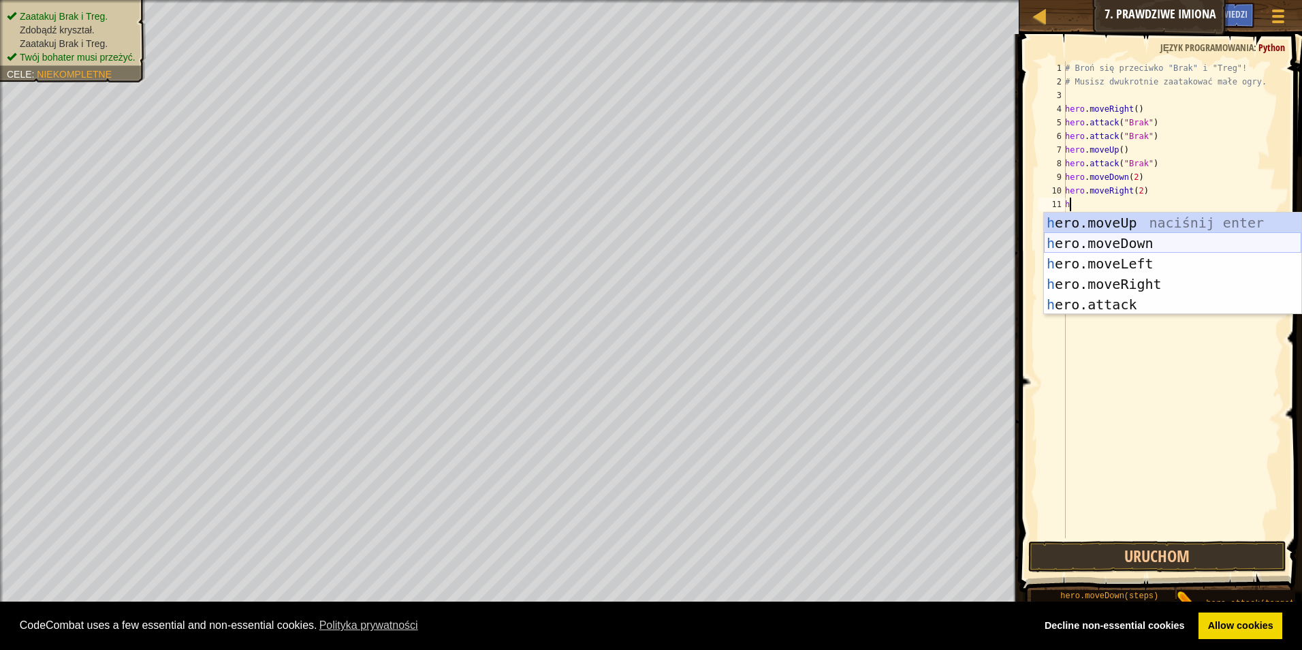
click at [1150, 243] on div "h ero.moveUp naciśnij enter h ero.moveDown naciśnij enter h ero.moveLeft naciśn…" at bounding box center [1172, 284] width 257 height 143
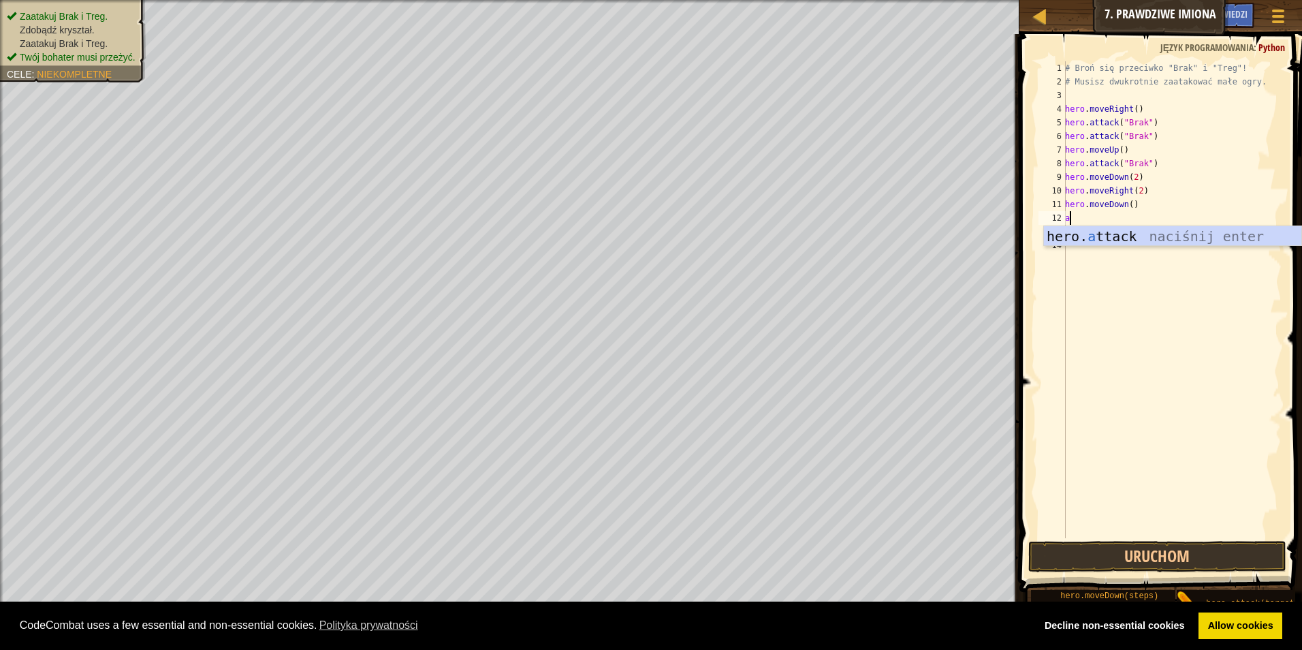
click at [1141, 235] on div "hero. a ttack naciśnij enter" at bounding box center [1172, 256] width 257 height 61
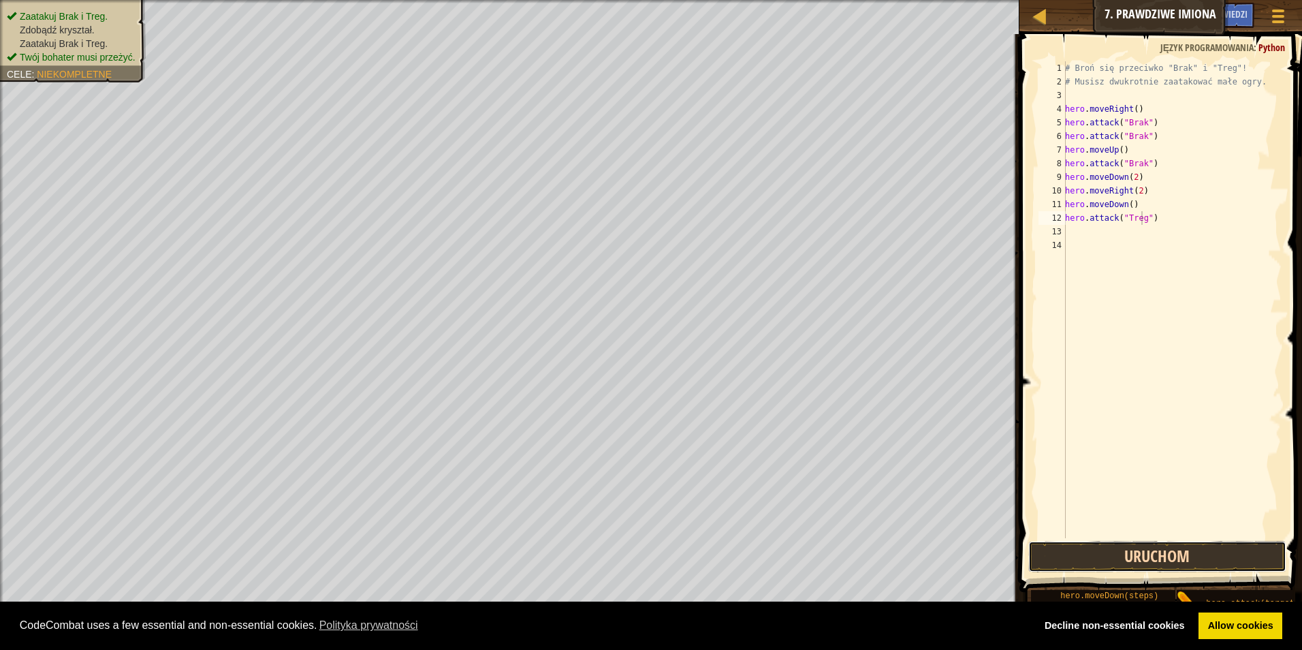
click at [1143, 559] on button "Uruchom" at bounding box center [1157, 556] width 259 height 31
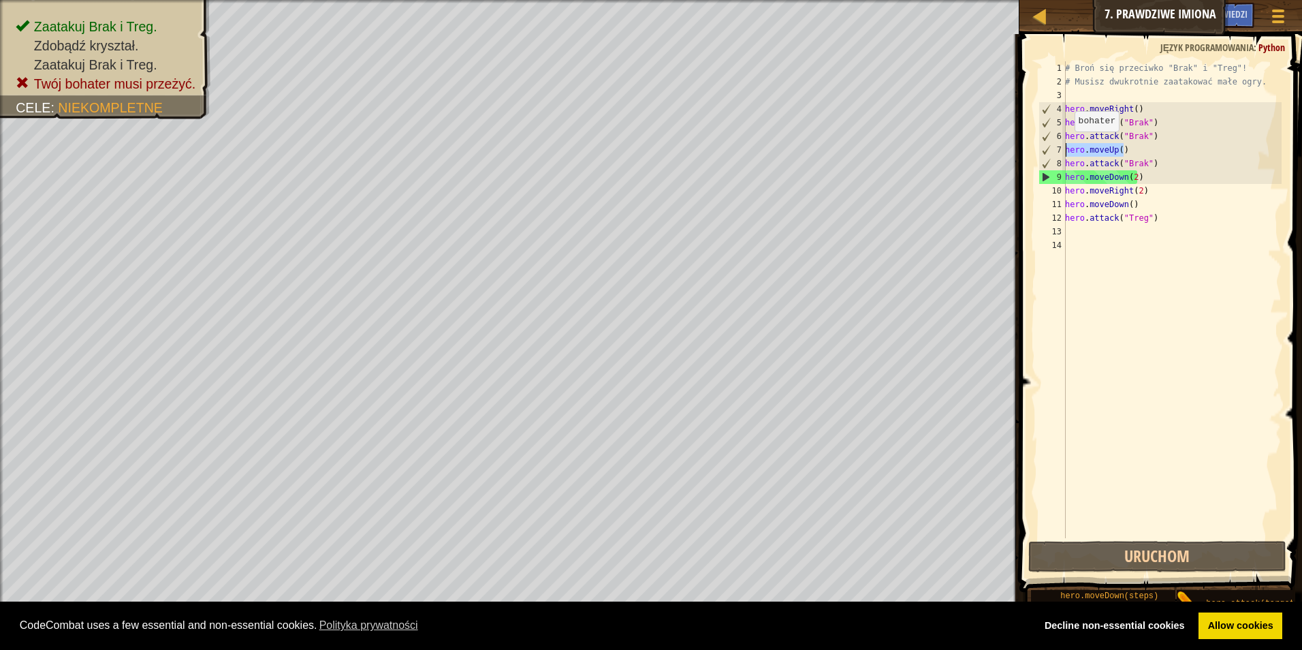
drag, startPoint x: 1130, startPoint y: 151, endPoint x: 1067, endPoint y: 145, distance: 62.9
click at [1067, 145] on div "# Broń się przeciwko "Brak" i "Treg"! # Musisz dwukrotnie zaatakować małe ogry.…" at bounding box center [1172, 313] width 219 height 504
type textarea "hero.moveUp()"
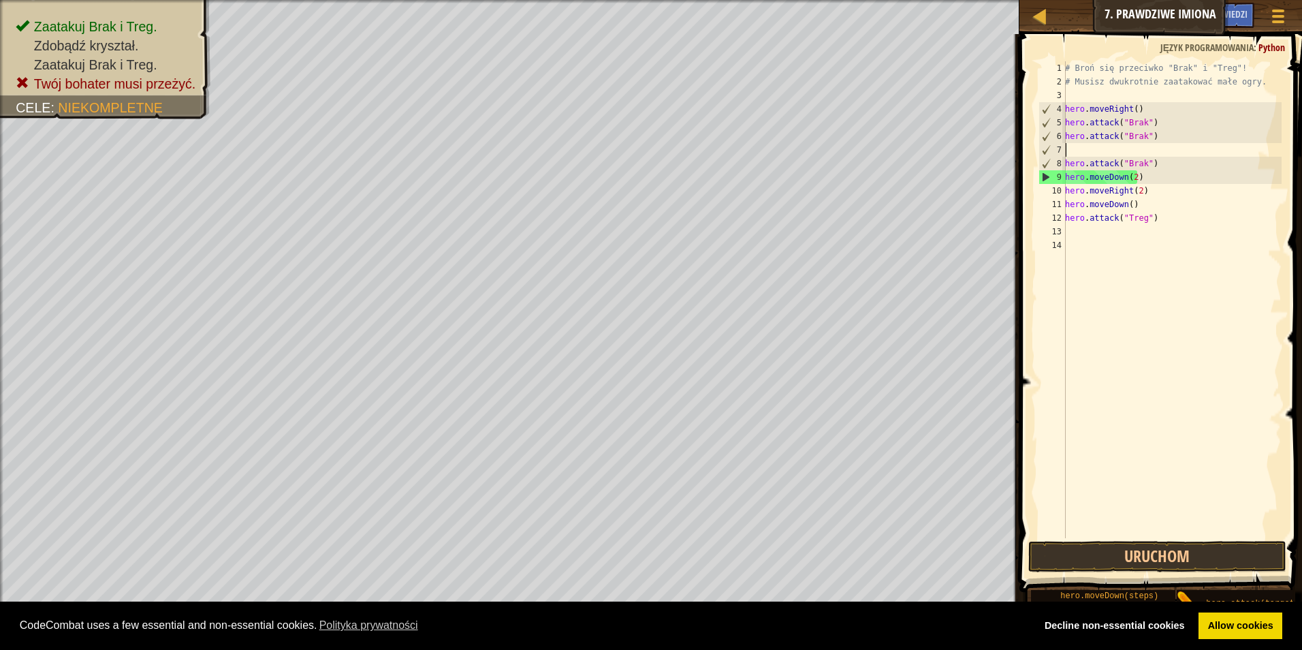
scroll to position [6, 0]
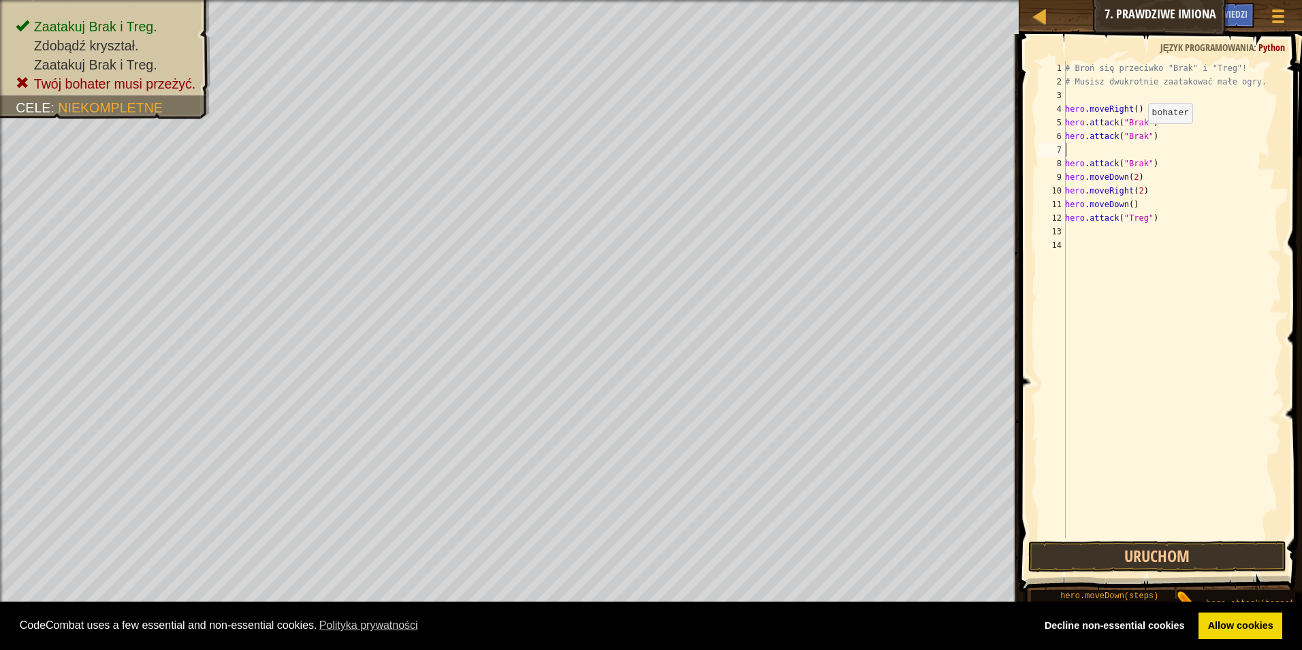
click at [1141, 137] on div "# Broń się przeciwko "Brak" i "Treg"! # Musisz dwukrotnie zaatakować małe ogry.…" at bounding box center [1172, 313] width 219 height 504
drag, startPoint x: 1152, startPoint y: 161, endPoint x: 1037, endPoint y: 160, distance: 115.1
click at [1037, 160] on div "hero.attack("Trag") 1 2 3 4 5 6 7 8 9 10 11 12 13 14 # Broń się przeciwko "Brak…" at bounding box center [1159, 299] width 246 height 477
type textarea "hero.attack("Brak")"
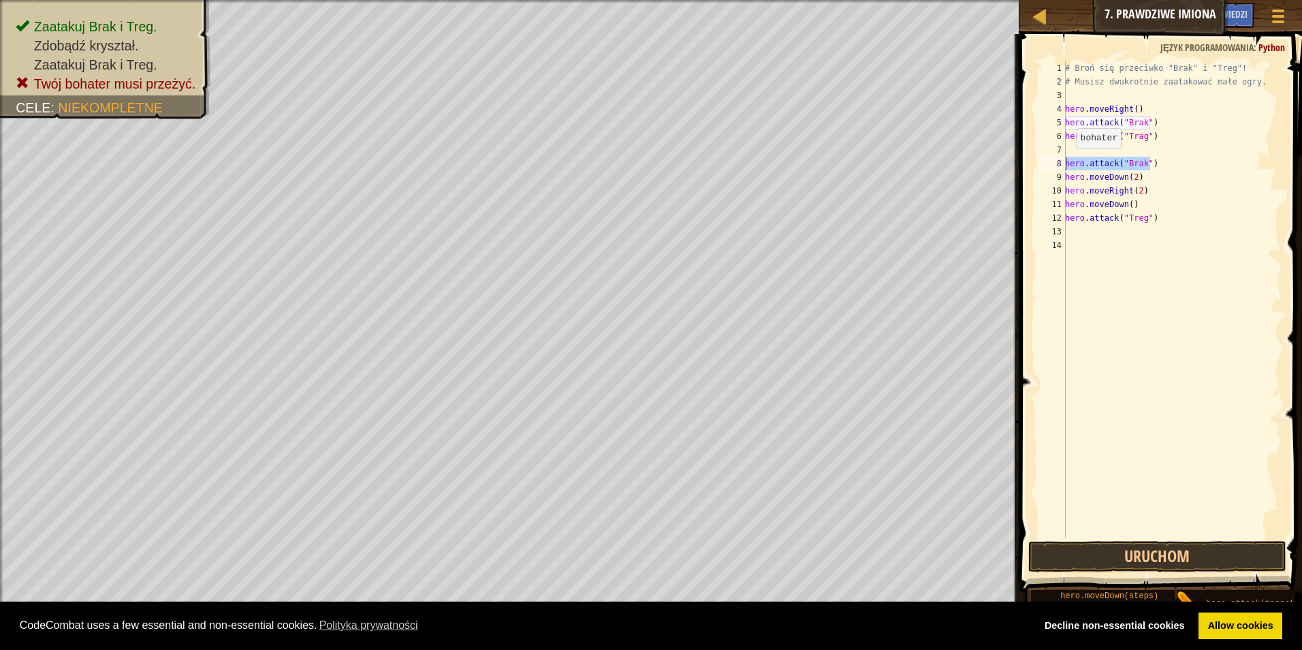
scroll to position [6, 0]
click at [1155, 559] on button "Uruchom" at bounding box center [1157, 556] width 259 height 31
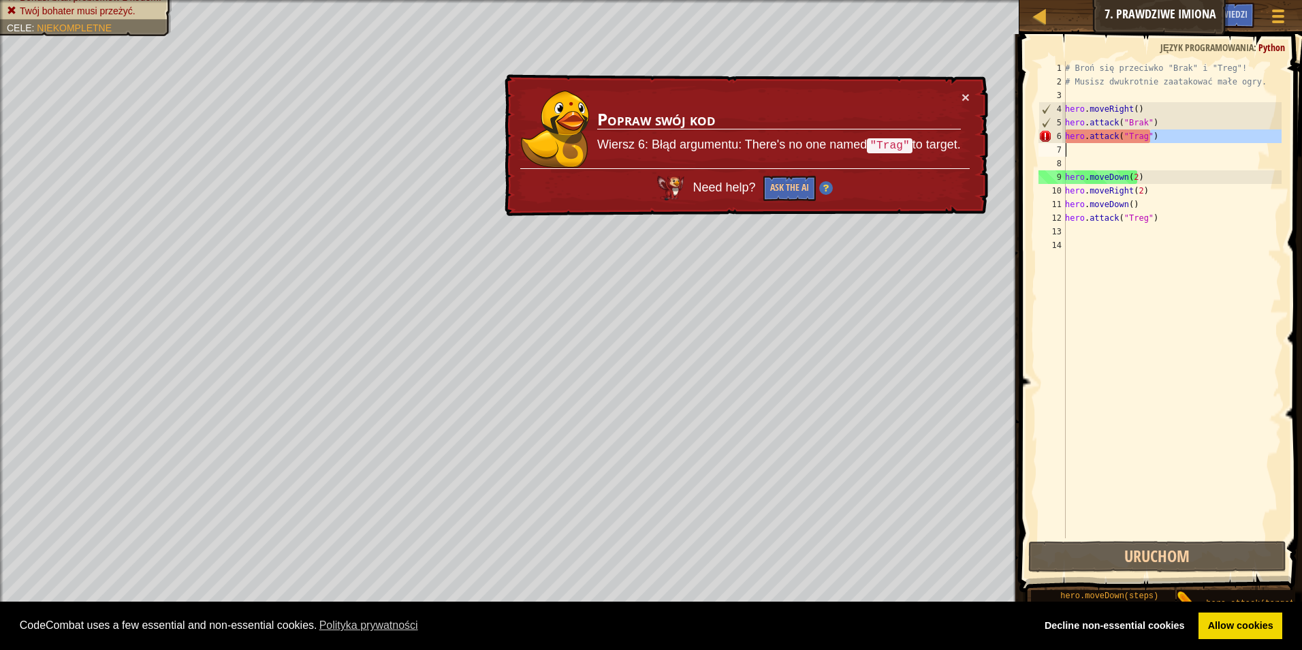
drag, startPoint x: 1168, startPoint y: 138, endPoint x: 1038, endPoint y: 148, distance: 130.5
click at [1038, 148] on div "1 2 3 4 5 6 7 8 9 10 11 12 13 14 # Broń się przeciwko "Brak" i "Treg"! # Musisz…" at bounding box center [1159, 299] width 246 height 477
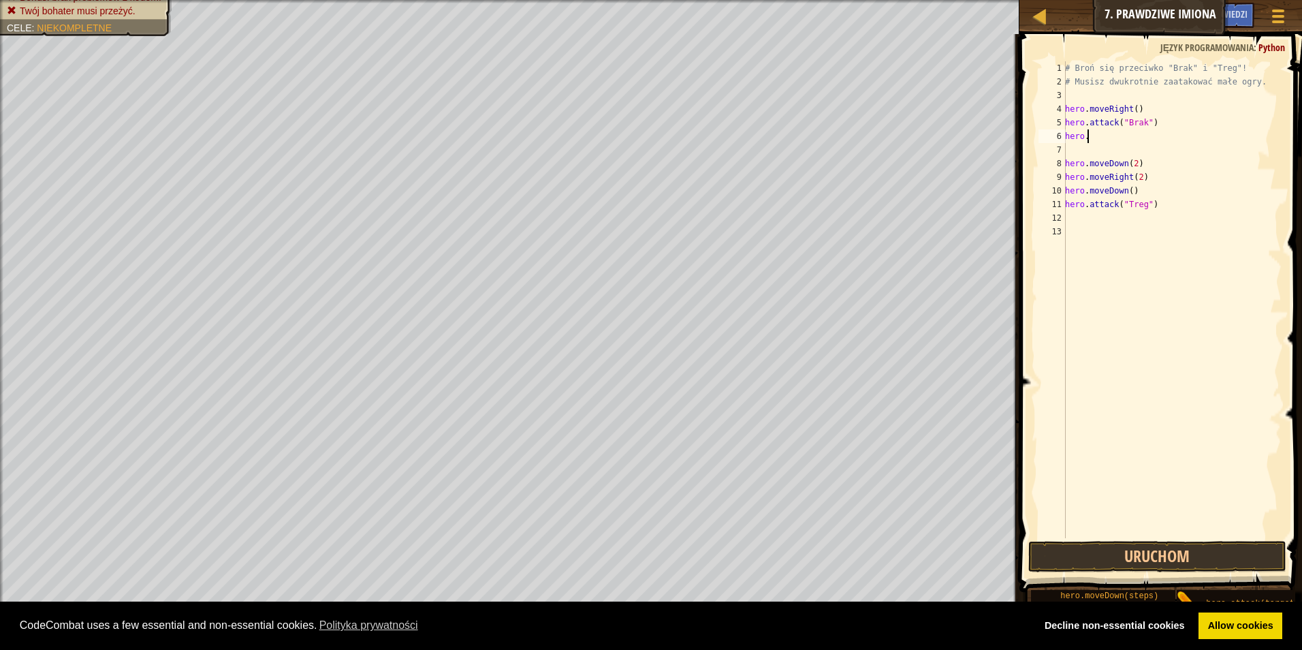
type textarea "h"
click at [1066, 162] on div "# Broń się przeciwko "Brak" i "Treg"! # Musisz dwukrotnie zaatakować małe ogry.…" at bounding box center [1172, 313] width 219 height 504
click at [1095, 558] on button "Uruchom" at bounding box center [1157, 556] width 259 height 31
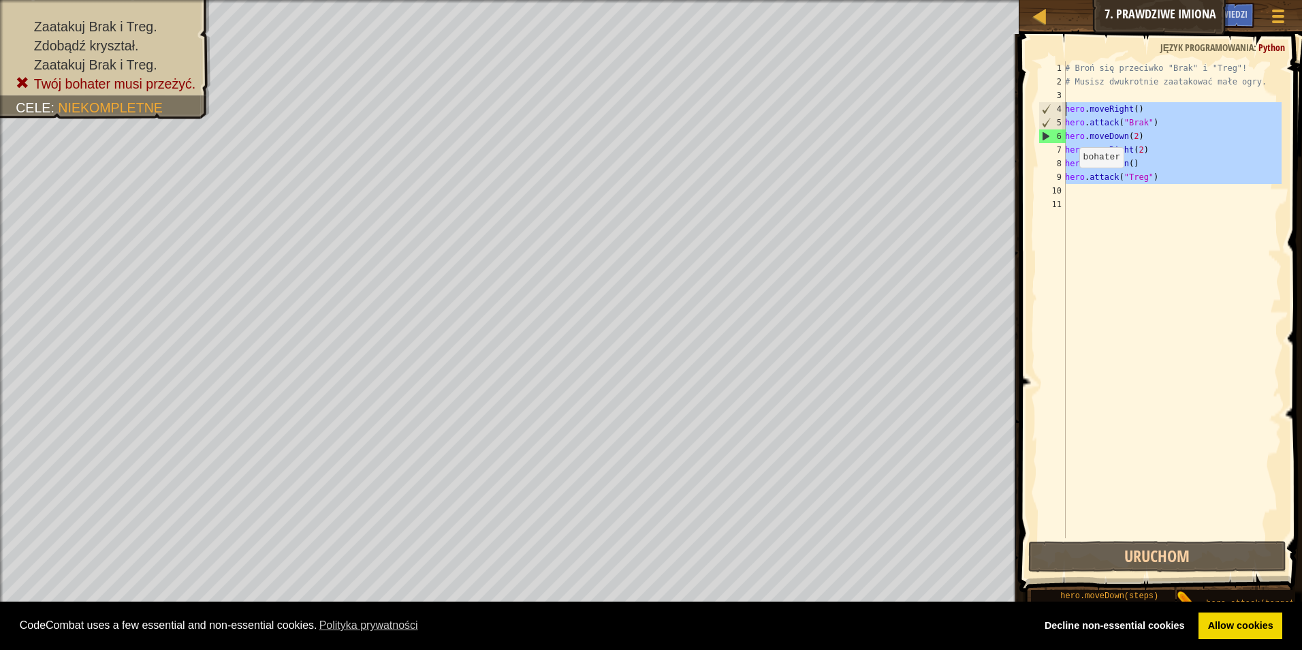
drag, startPoint x: 1155, startPoint y: 189, endPoint x: 1027, endPoint y: 114, distance: 148.4
click at [1027, 114] on div "hero.moveDown(2) 1 2 3 4 5 6 7 8 9 10 11 # Broń się przeciwko "Brak" i "Treg"! …" at bounding box center [1159, 340] width 287 height 598
type textarea "hero.moveRight() hero.attack("Brak")"
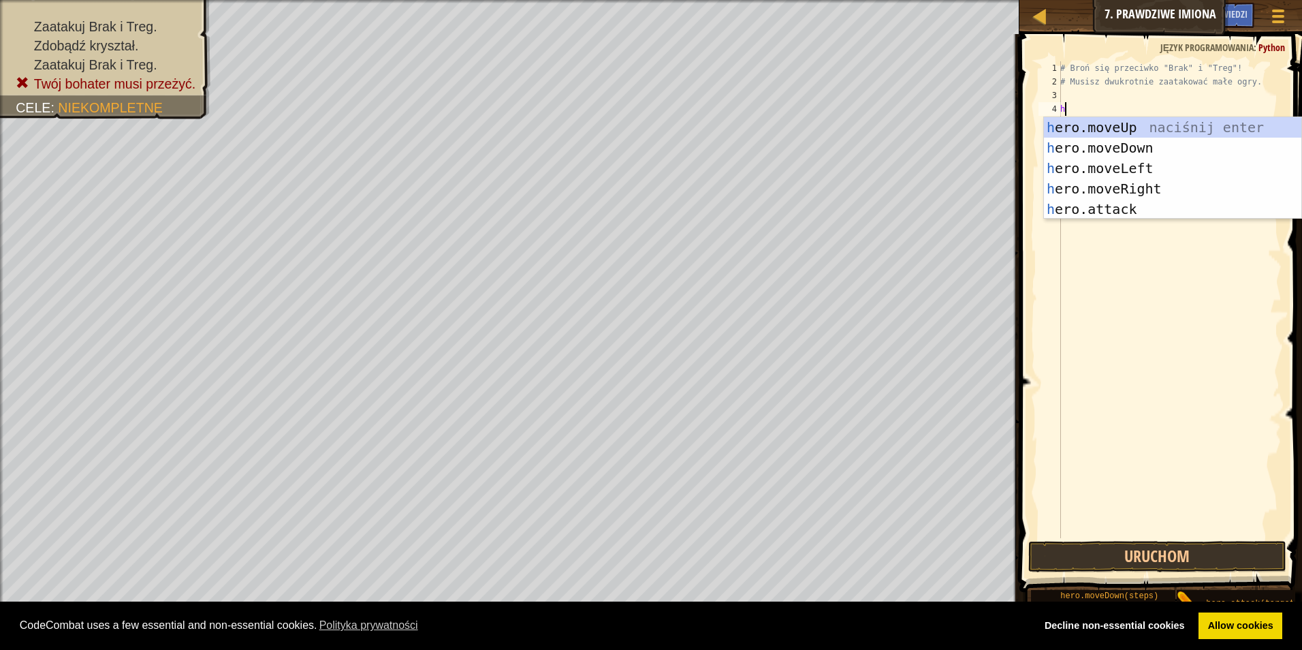
type textarea "h"
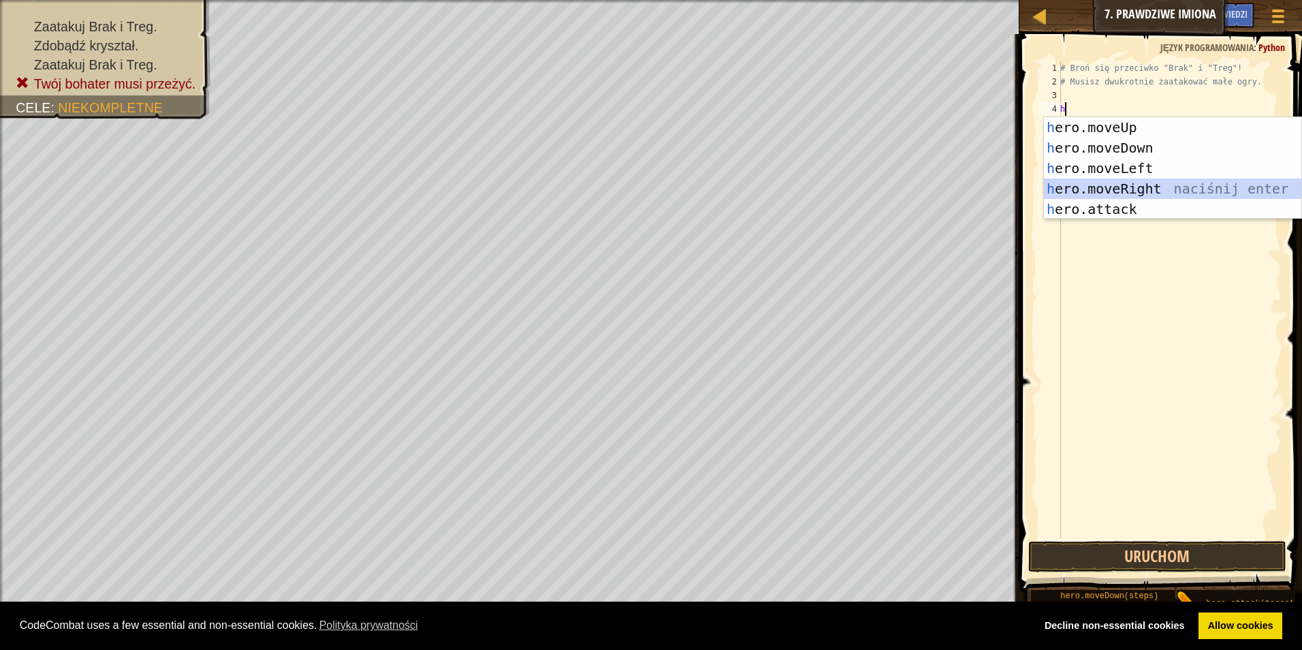
click at [1135, 185] on div "h ero.moveUp naciśnij enter h ero.moveDown naciśnij enter h ero.moveLeft naciśn…" at bounding box center [1172, 188] width 257 height 143
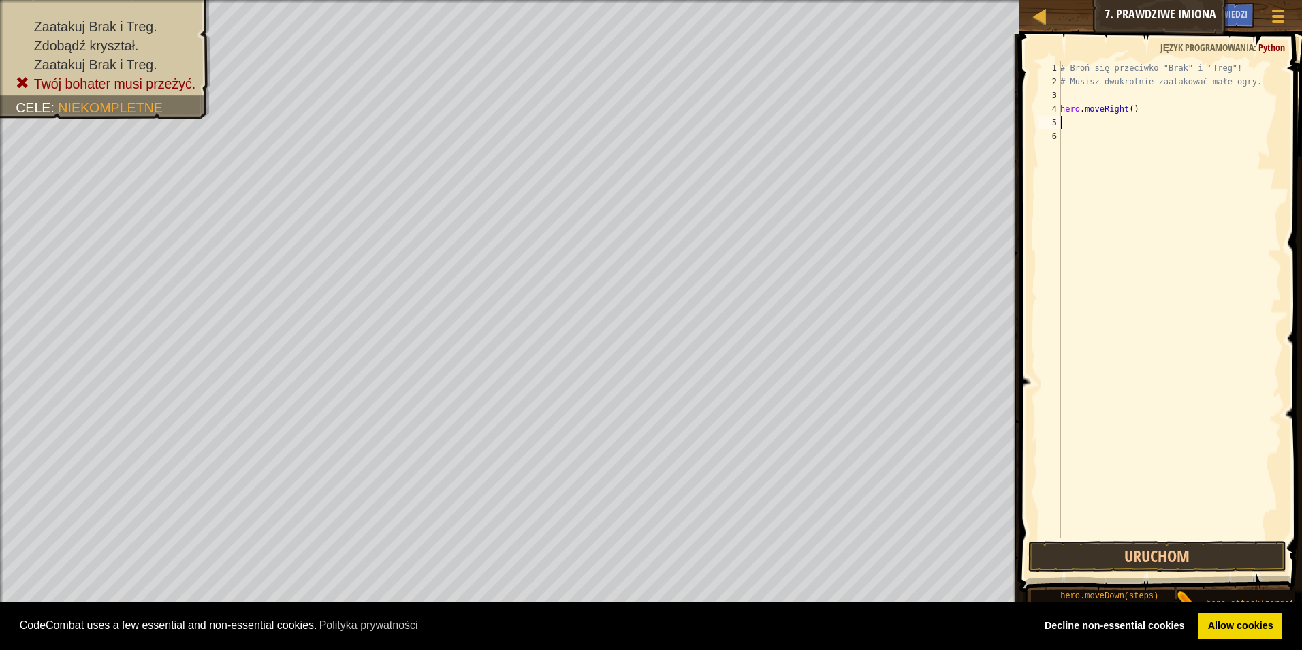
type textarea "h"
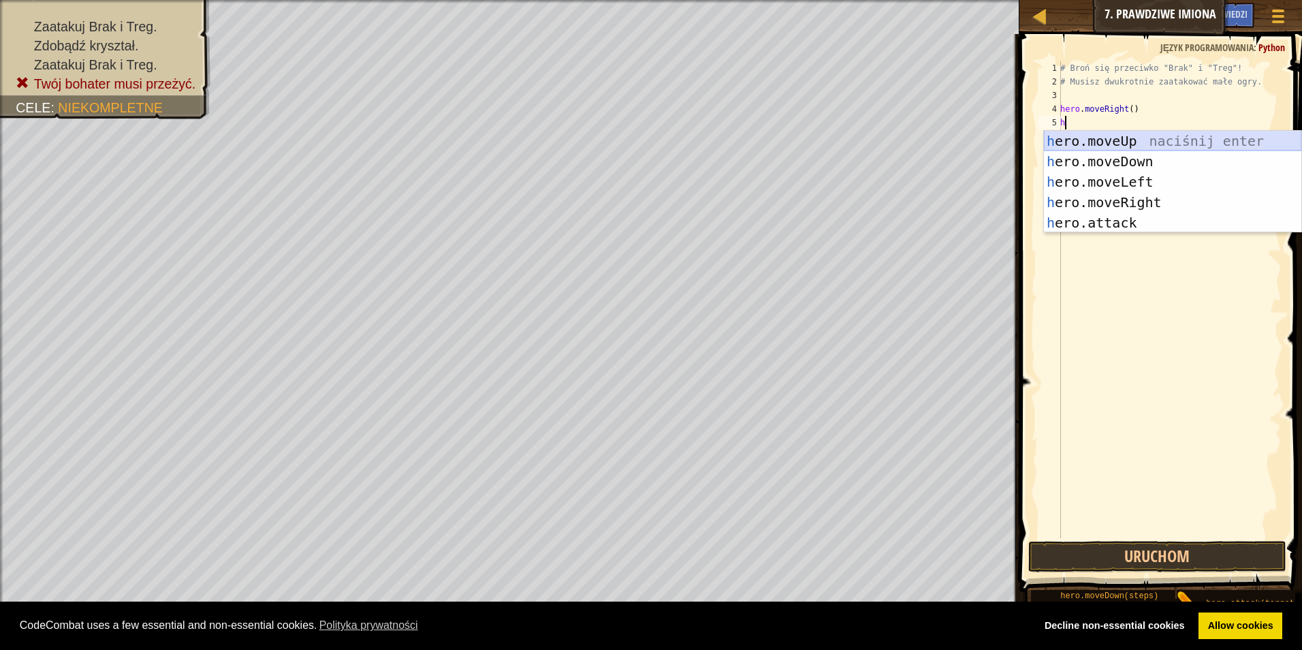
click at [1146, 139] on div "h ero.moveUp naciśnij enter h ero.moveDown naciśnij enter h ero.moveLeft naciśn…" at bounding box center [1172, 202] width 257 height 143
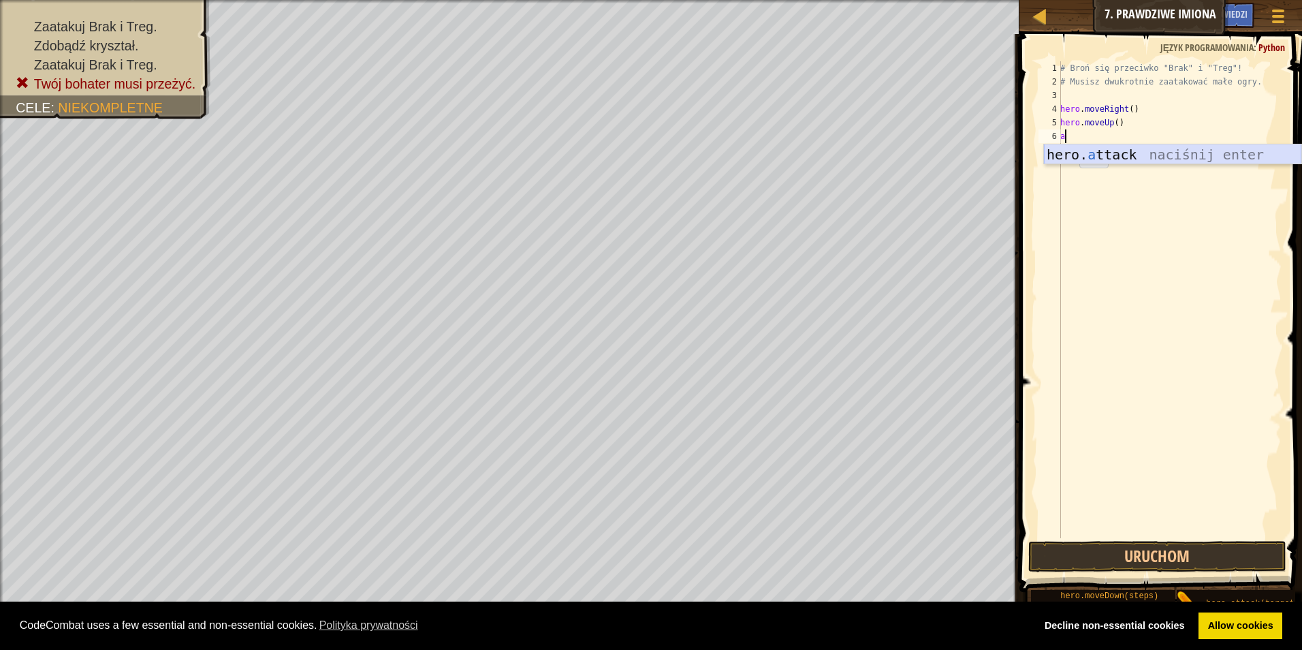
click at [1146, 154] on div "hero. a ttack naciśnij enter" at bounding box center [1172, 174] width 257 height 61
click at [1163, 129] on div "# Broń się przeciwko "Brak" i "Treg"! # Musisz dwukrotnie zaatakować małe ogry.…" at bounding box center [1170, 313] width 224 height 504
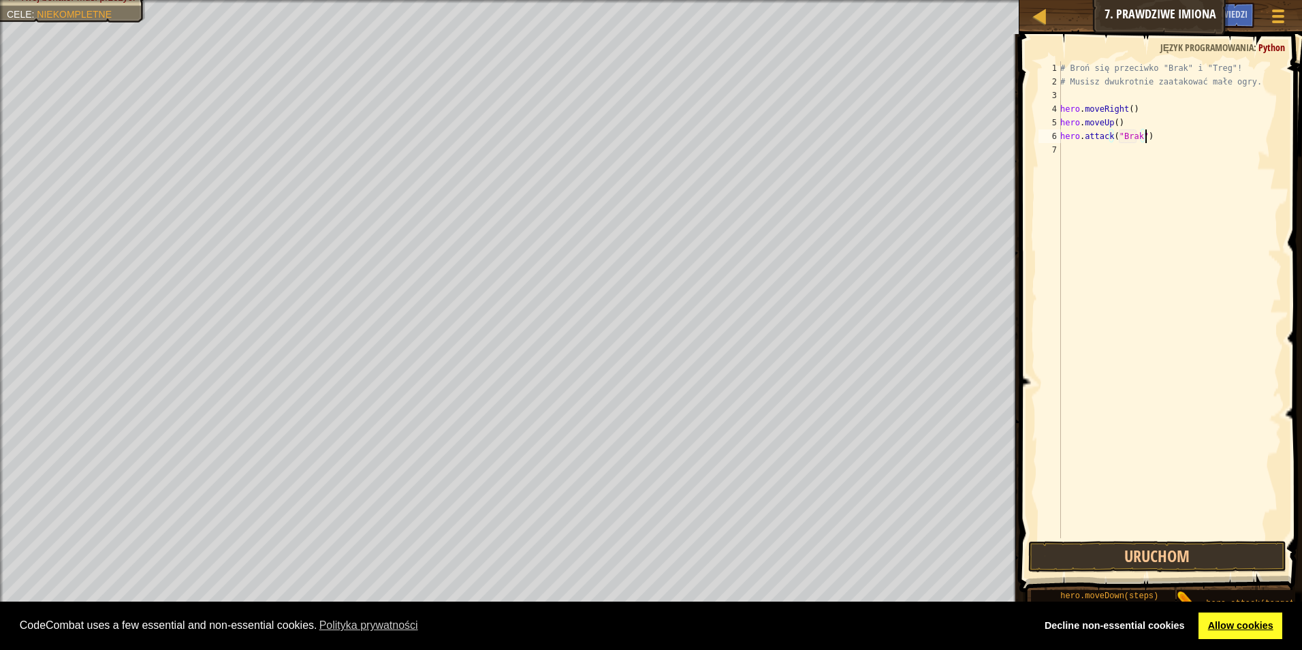
type textarea "hero.attack("Brak")"
click at [1231, 625] on link "Allow cookies" at bounding box center [1241, 625] width 84 height 27
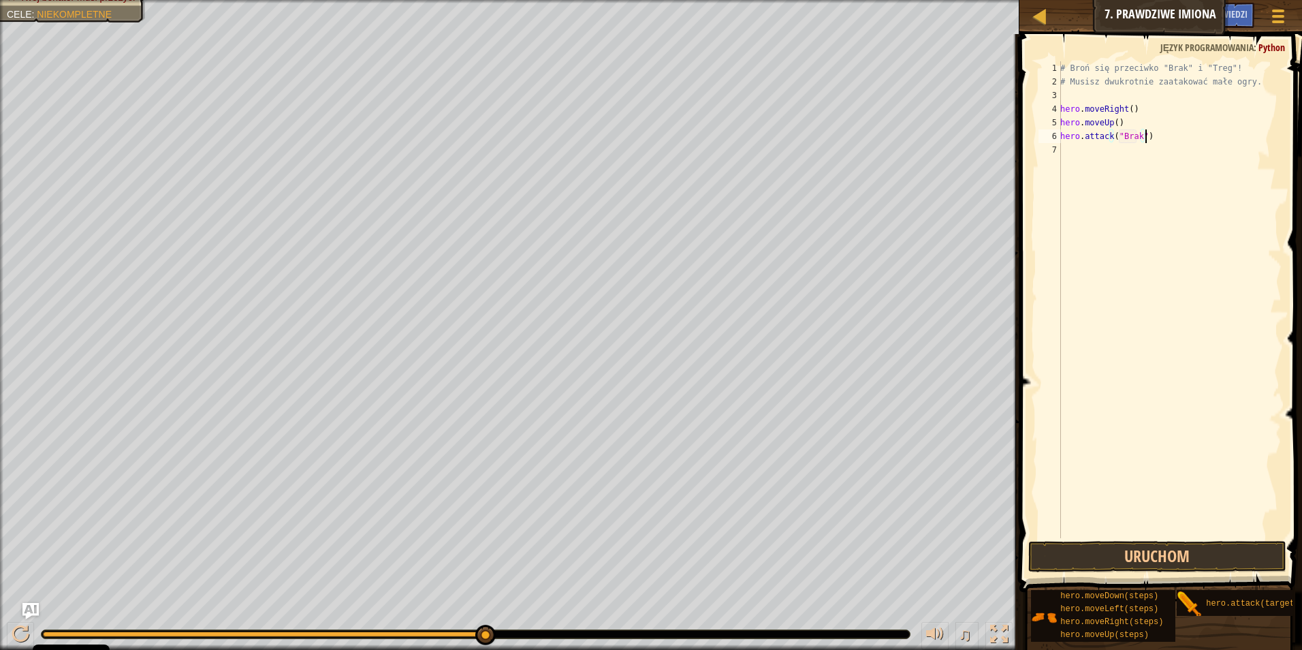
click at [1165, 140] on div "# Broń się przeciwko "Brak" i "Treg"! # Musisz dwukrotnie zaatakować małe ogry.…" at bounding box center [1170, 313] width 224 height 504
click at [27, 636] on div at bounding box center [21, 634] width 18 height 18
click at [25, 634] on button at bounding box center [20, 636] width 27 height 28
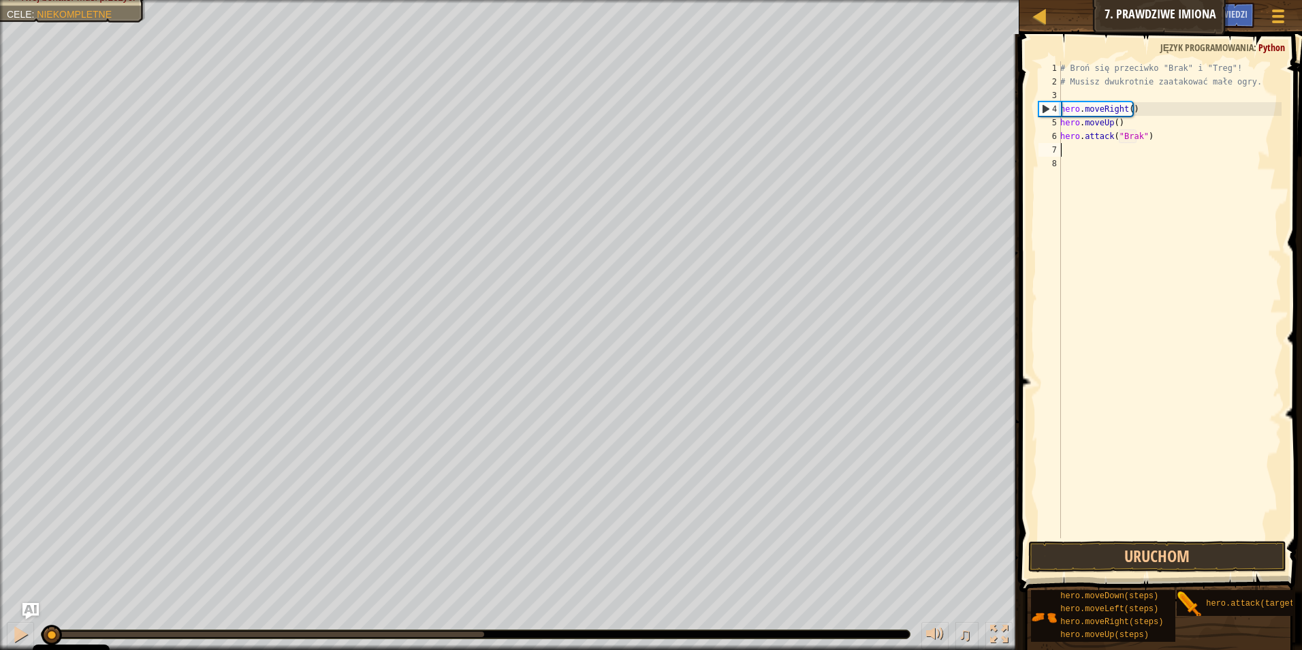
type textarea "h"
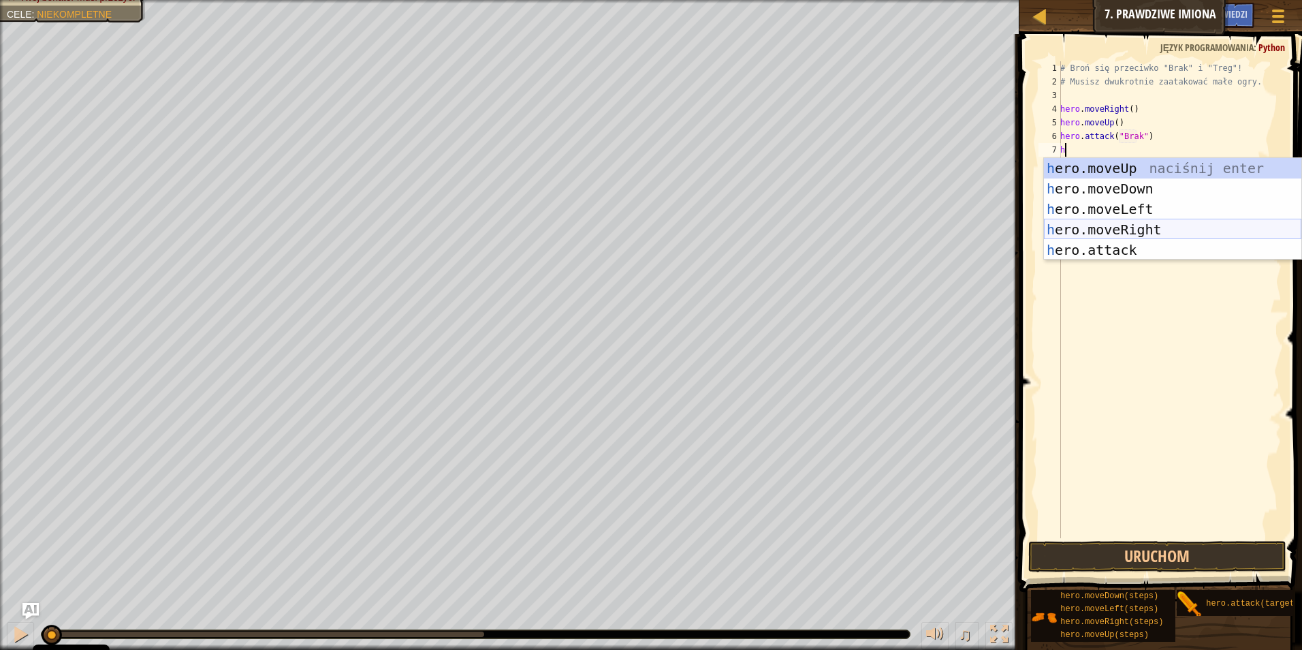
click at [1122, 227] on div "h ero.moveUp naciśnij enter h ero.moveDown naciśnij enter h ero.moveLeft naciśn…" at bounding box center [1172, 229] width 257 height 143
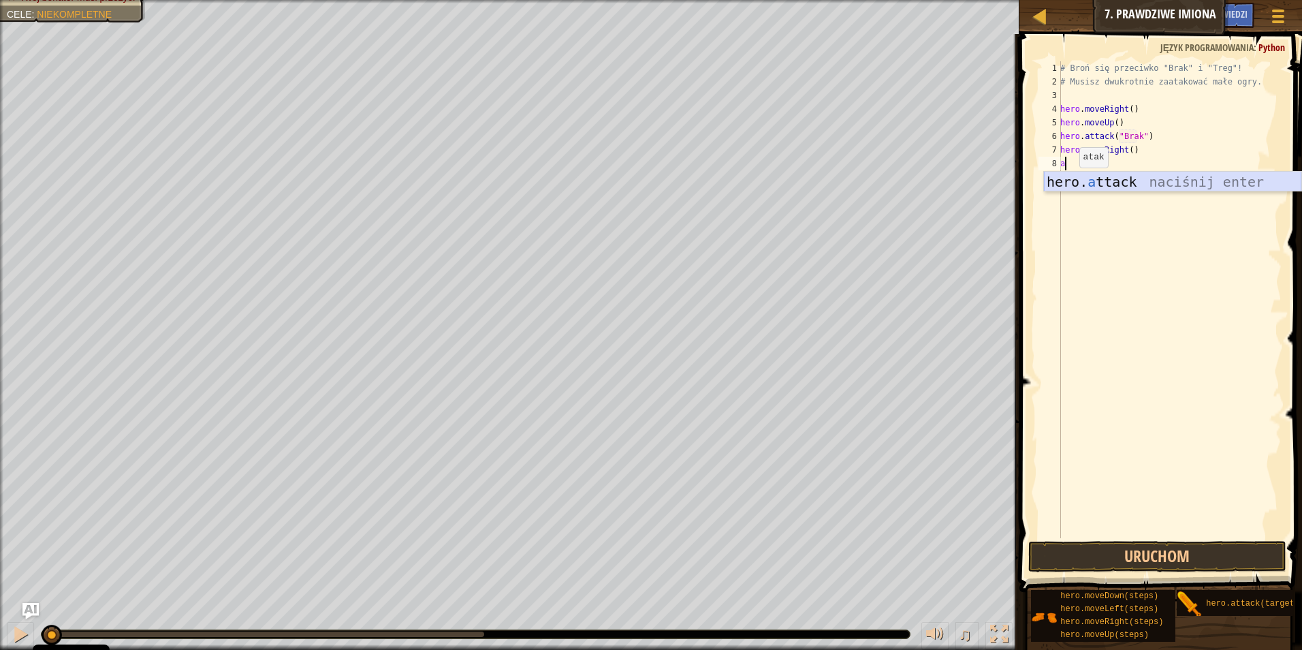
click at [1122, 185] on div "hero. a ttack naciśnij enter" at bounding box center [1172, 202] width 257 height 61
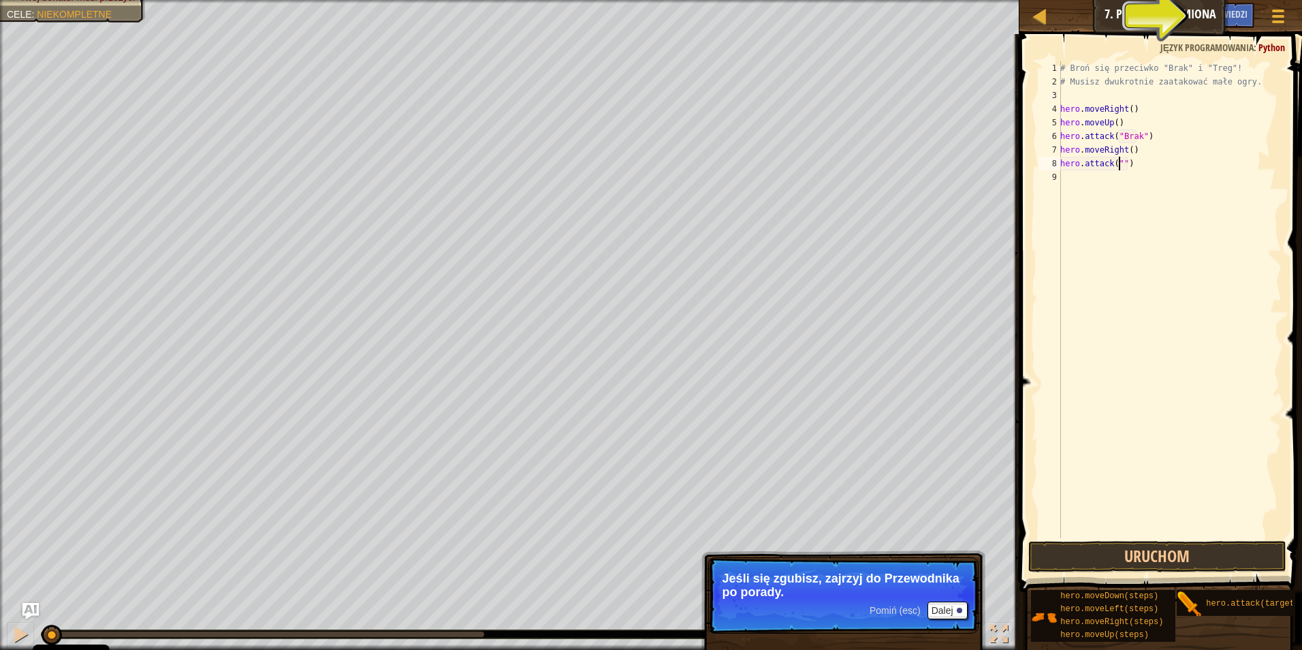
scroll to position [6, 5]
type textarea "hero.attack("Treg")"
click at [1201, 183] on div "# Broń się przeciwko "Brak" i "Treg"! # Musisz dwukrotnie zaatakować małe ogry.…" at bounding box center [1170, 313] width 224 height 504
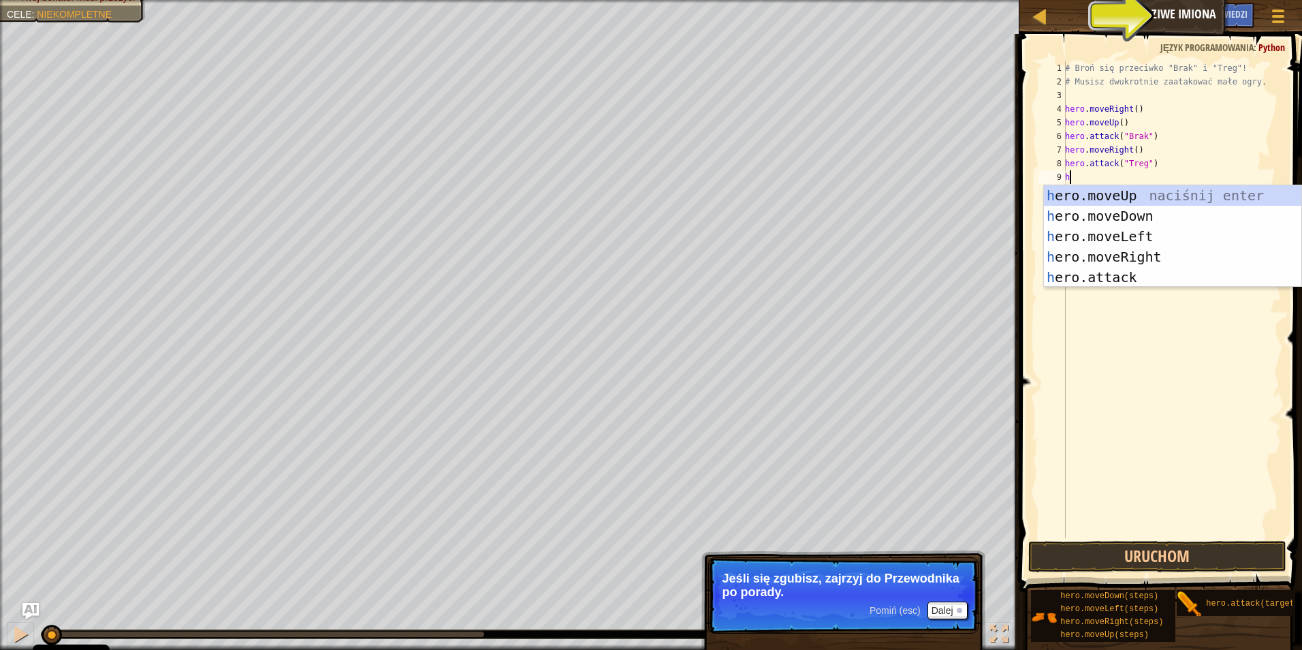
type textarea "he"
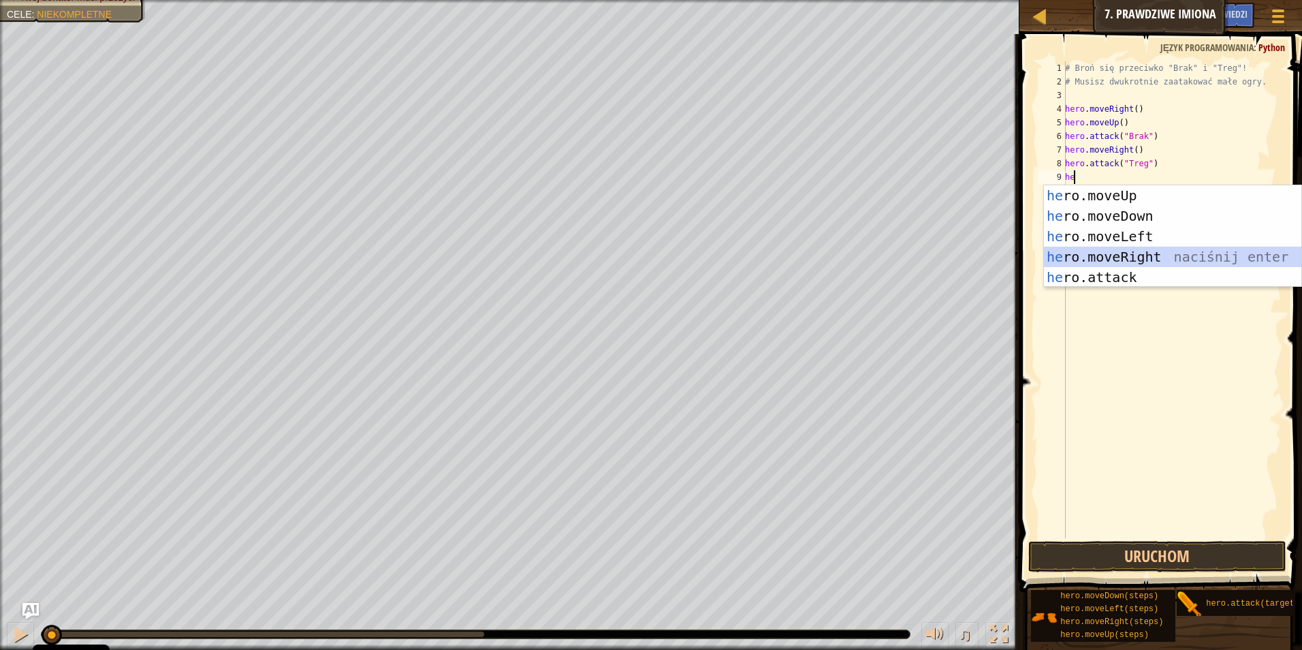
click at [1144, 253] on div "he ro.moveUp naciśnij enter he ro.moveDown naciśnij enter he ro.moveLeft naciśn…" at bounding box center [1172, 256] width 257 height 143
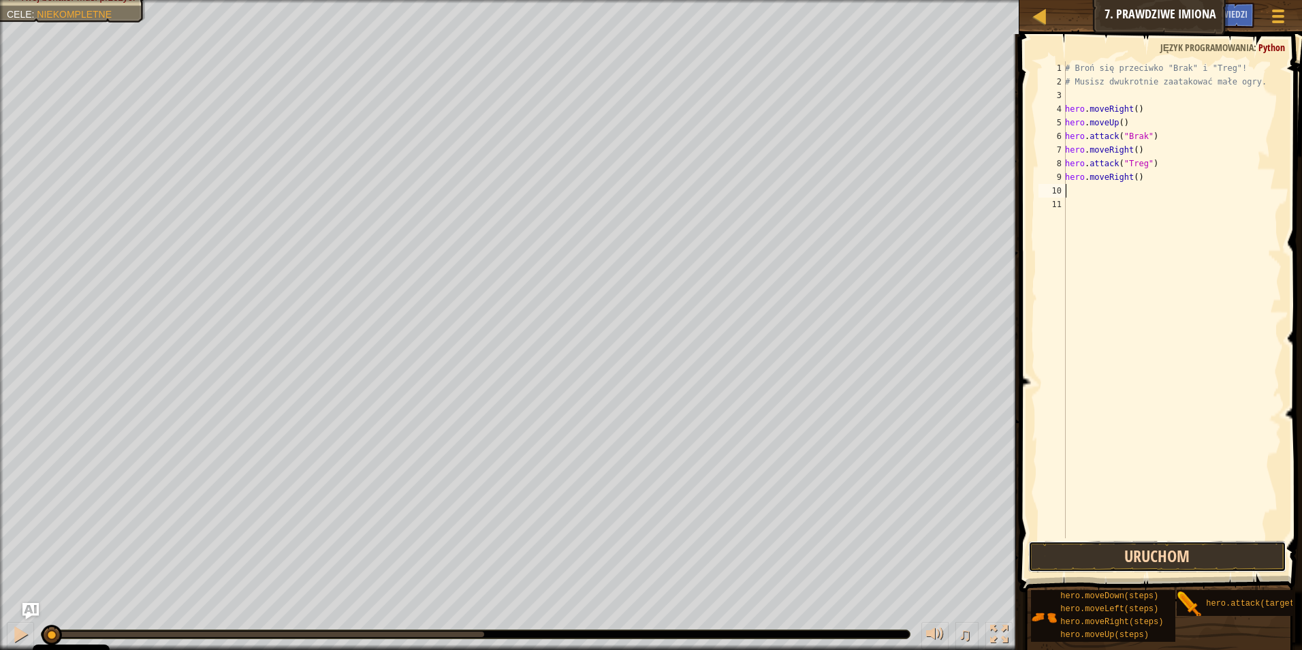
click at [1103, 558] on button "Uruchom" at bounding box center [1157, 556] width 259 height 31
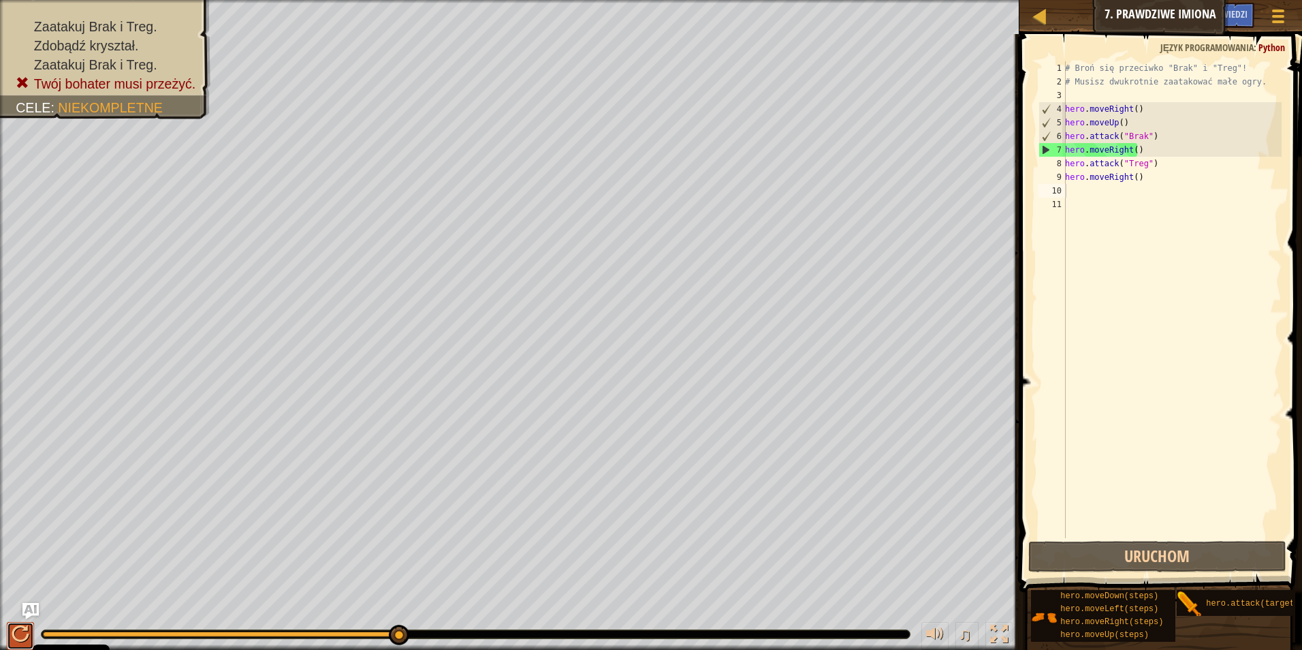
click at [24, 626] on div at bounding box center [21, 634] width 18 height 18
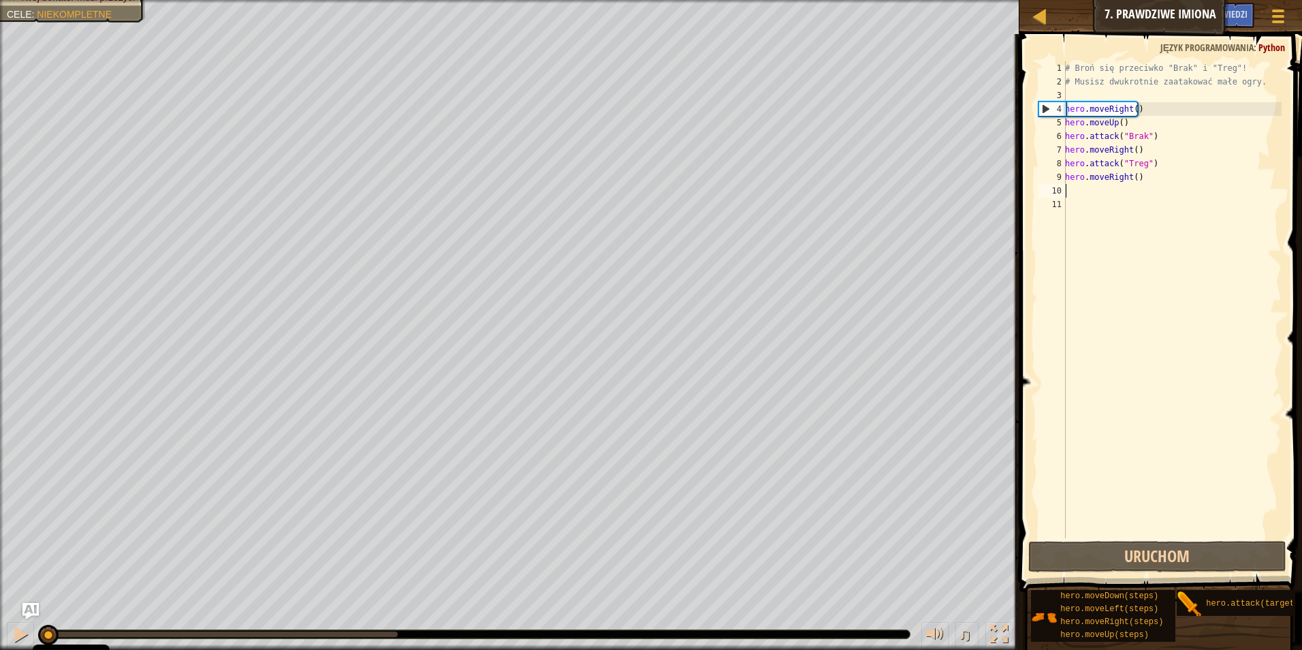
drag, startPoint x: 133, startPoint y: 631, endPoint x: -3, endPoint y: 612, distance: 137.5
click at [0, 0] on html "Cookie Policy CodeCombat uses a few essential and non-essential cookies. Polity…" at bounding box center [651, 0] width 1302 height 0
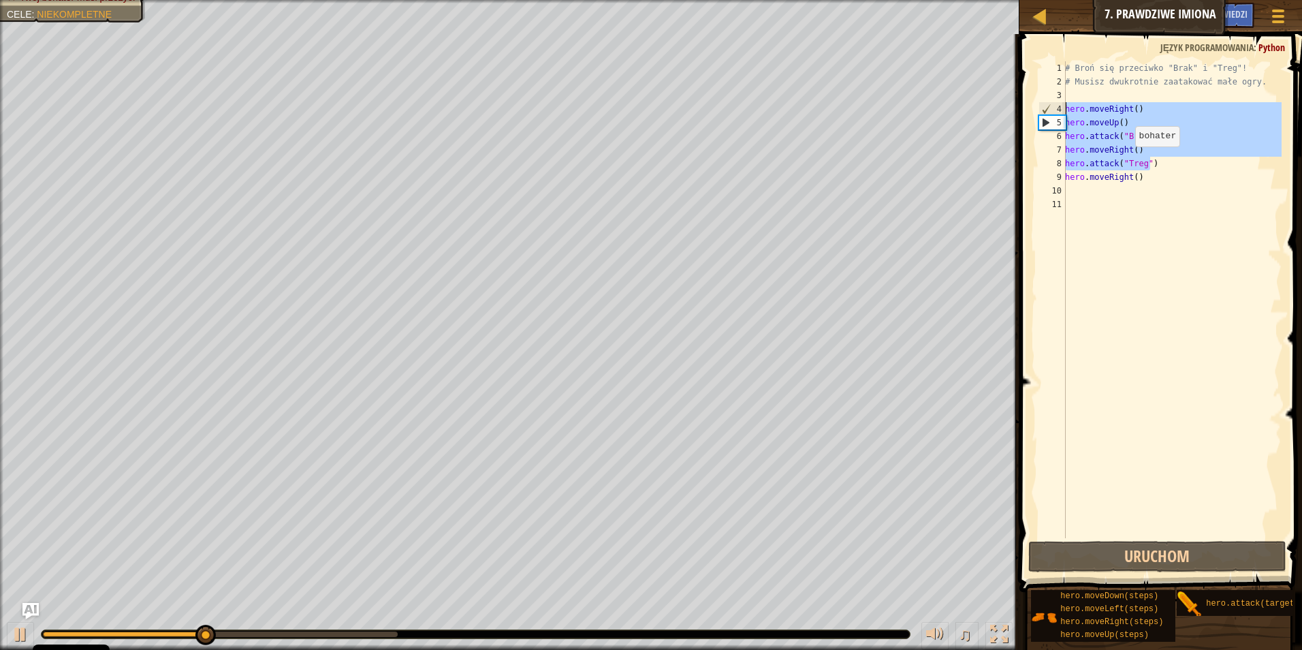
click at [708, 108] on div "Mapa Wprowadzenie do Informatyki 7. Prawdziwe Imiona Menu gry Zrobione Podpowie…" at bounding box center [651, 325] width 1302 height 650
type textarea "hero.moveRight() hero.moveUp()"
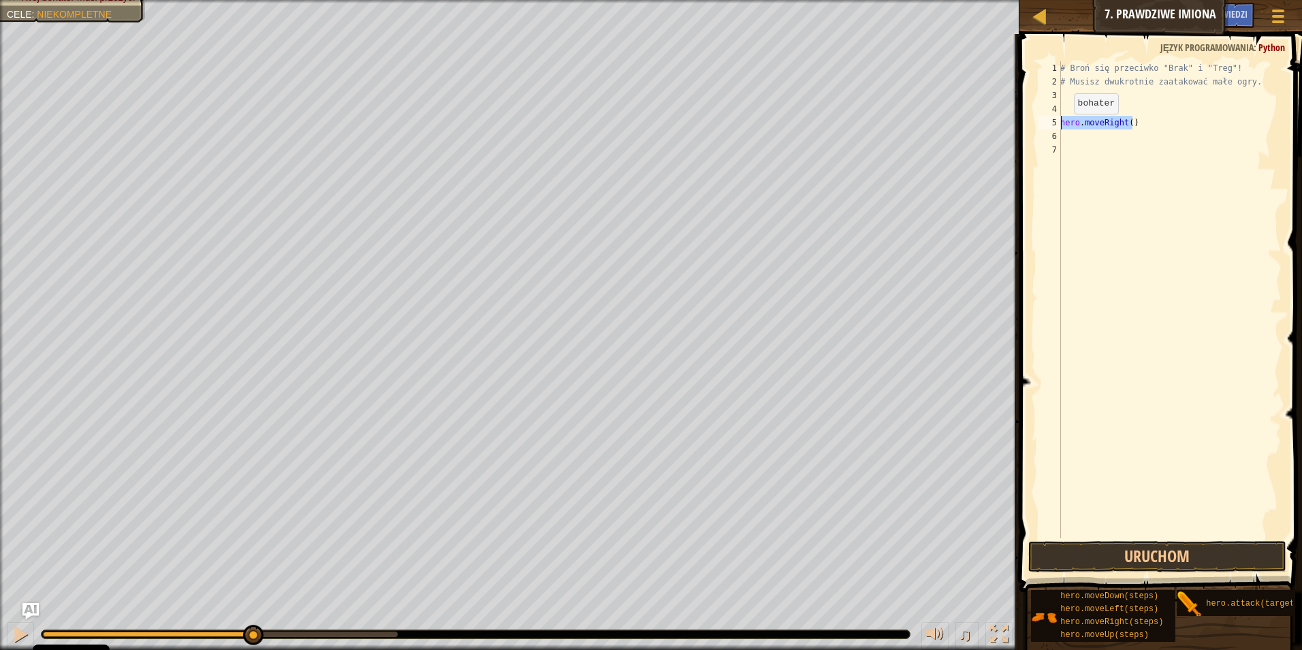
click at [1004, 127] on div "Mapa Wprowadzenie do Informatyki 7. Prawdziwe Imiona Menu gry Zrobione Podpowie…" at bounding box center [651, 325] width 1302 height 650
type textarea "hero.moveRight()"
click at [1080, 99] on div "# Broń się przeciwko "Brak" i "Treg"! # Musisz dwukrotnie zaatakować małe ogry." at bounding box center [1170, 313] width 224 height 504
click at [1075, 125] on div "# Broń się przeciwko "Brak" i "Treg"! # Musisz dwukrotnie zaatakować małe ogry." at bounding box center [1170, 313] width 224 height 504
click at [1072, 114] on div "# Broń się przeciwko "Brak" i "Treg"! # Musisz dwukrotnie zaatakować małe ogry." at bounding box center [1170, 313] width 224 height 504
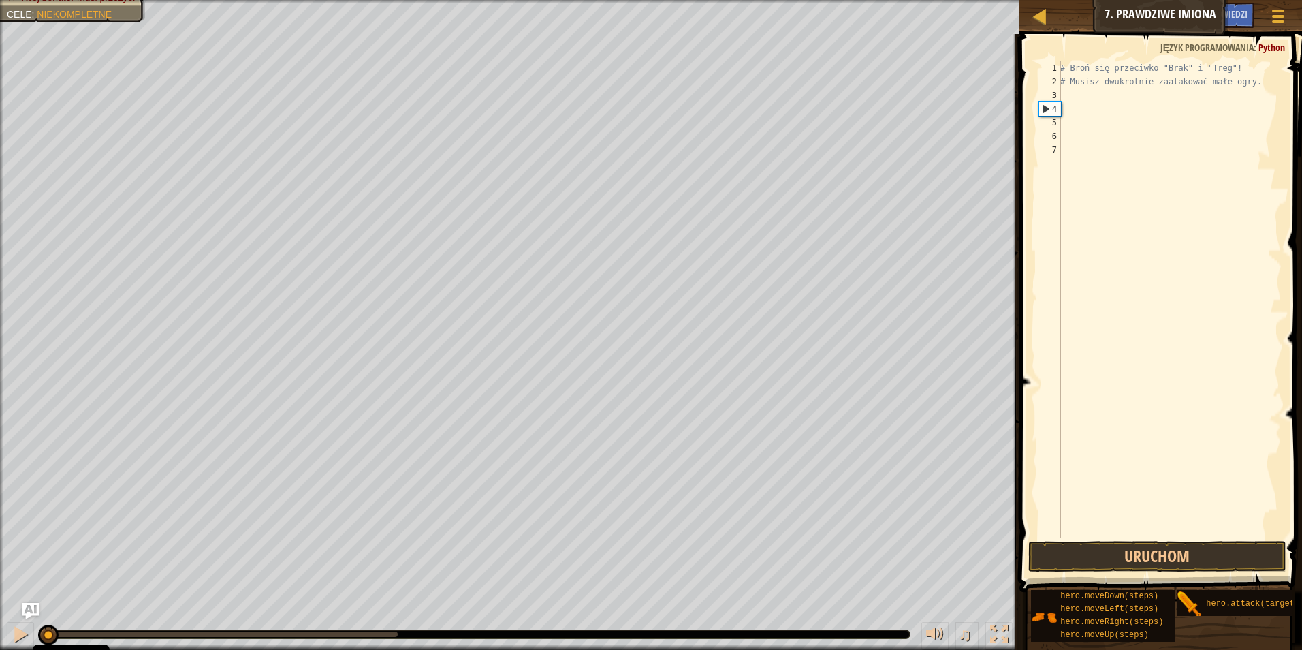
drag, startPoint x: 245, startPoint y: 631, endPoint x: -2, endPoint y: 626, distance: 247.3
click at [0, 0] on html "Cookie Policy CodeCombat uses a few essential and non-essential cookies. Polity…" at bounding box center [651, 0] width 1302 height 0
type textarea "h"
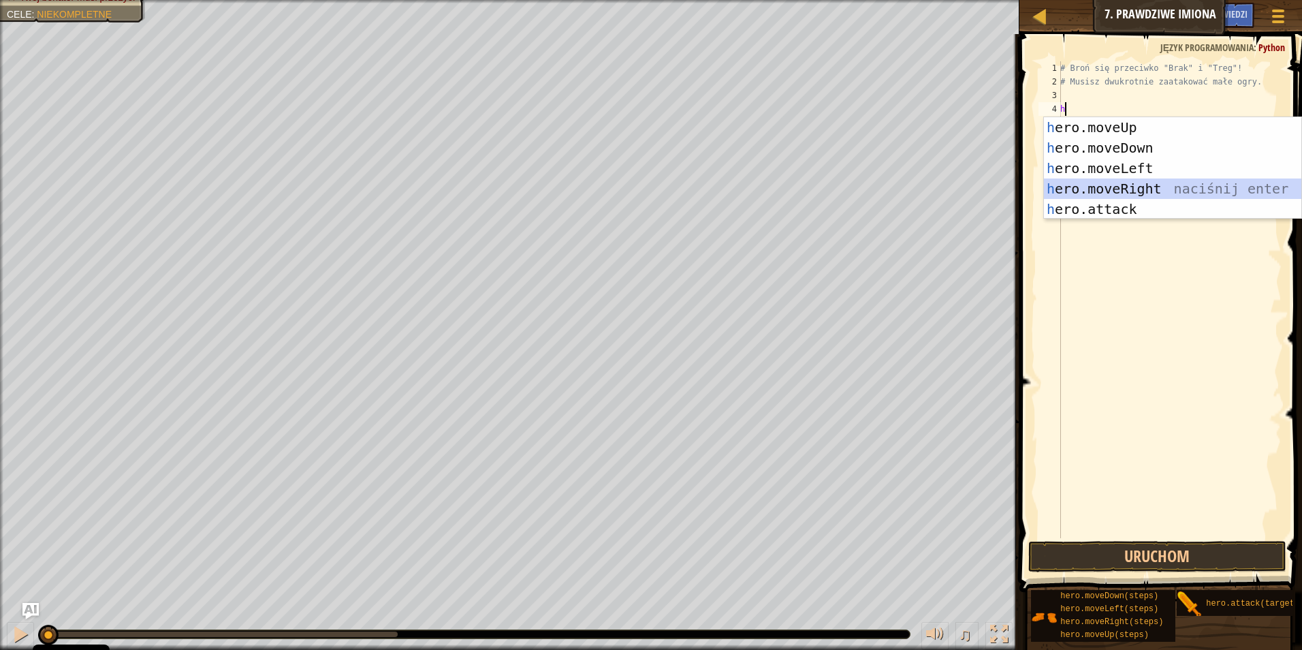
click at [1147, 186] on div "h ero.moveUp naciśnij enter h ero.moveDown naciśnij enter h ero.moveLeft naciśn…" at bounding box center [1172, 188] width 257 height 143
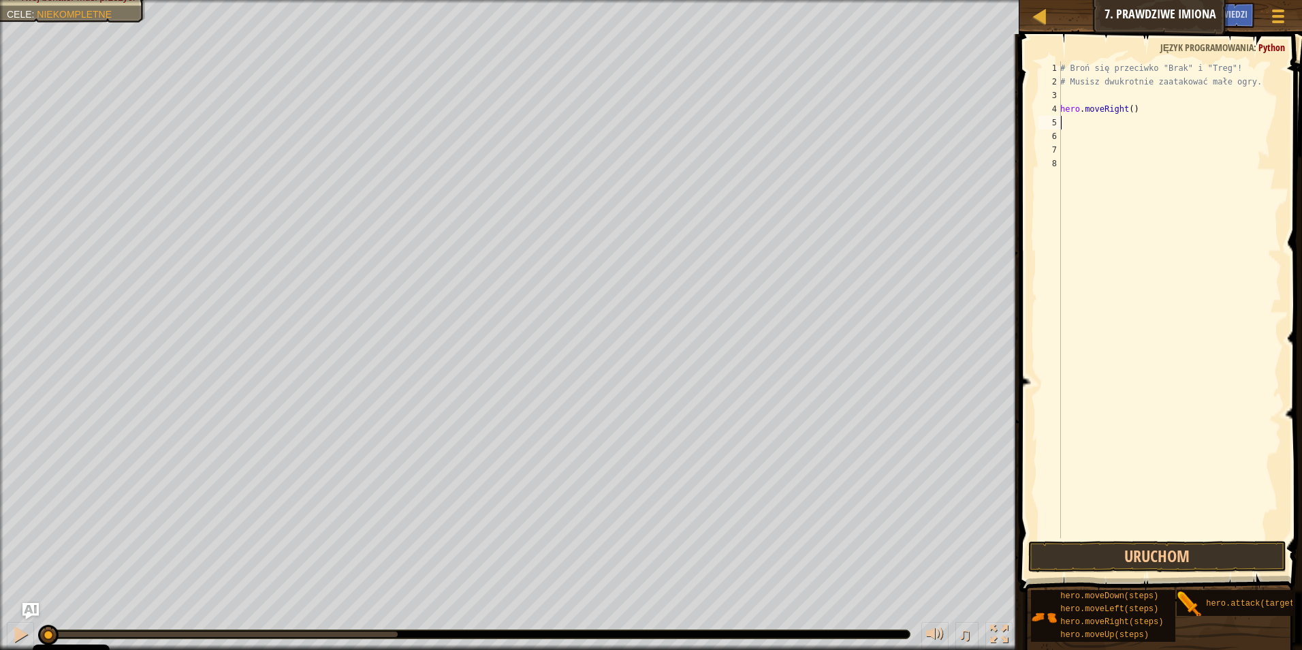
type textarea "h"
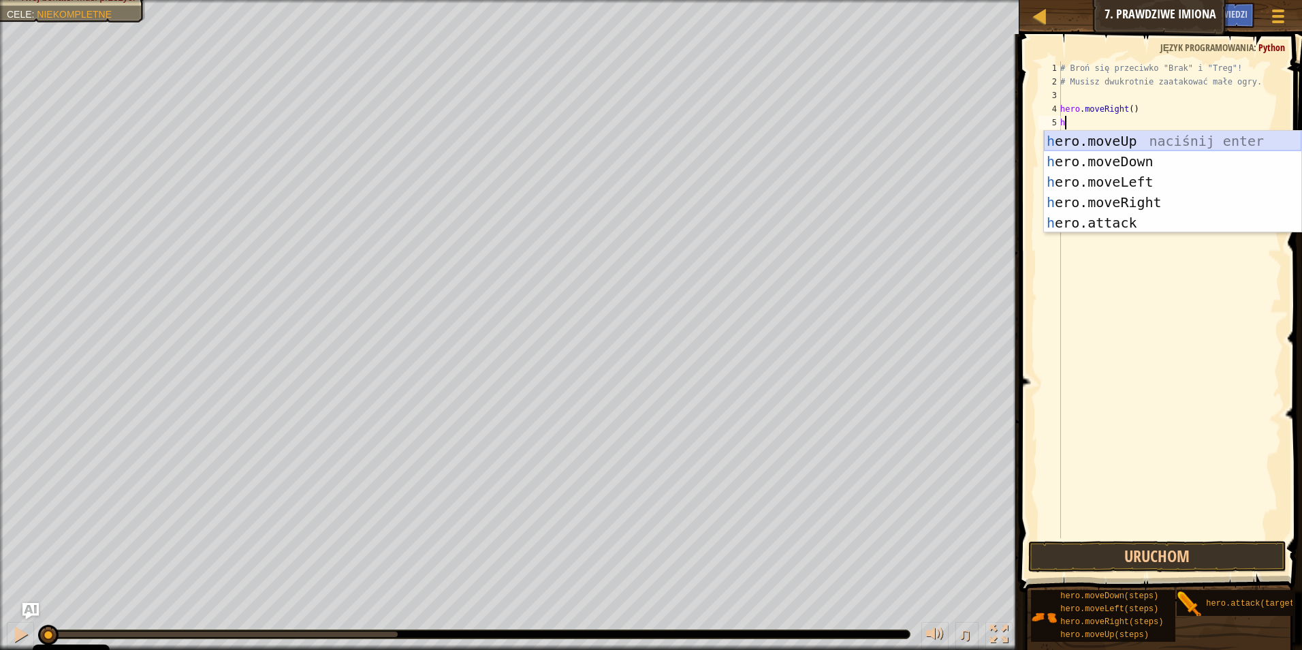
click at [1148, 138] on div "h ero.moveUp naciśnij enter h ero.moveDown naciśnij enter h ero.moveLeft naciśn…" at bounding box center [1172, 202] width 257 height 143
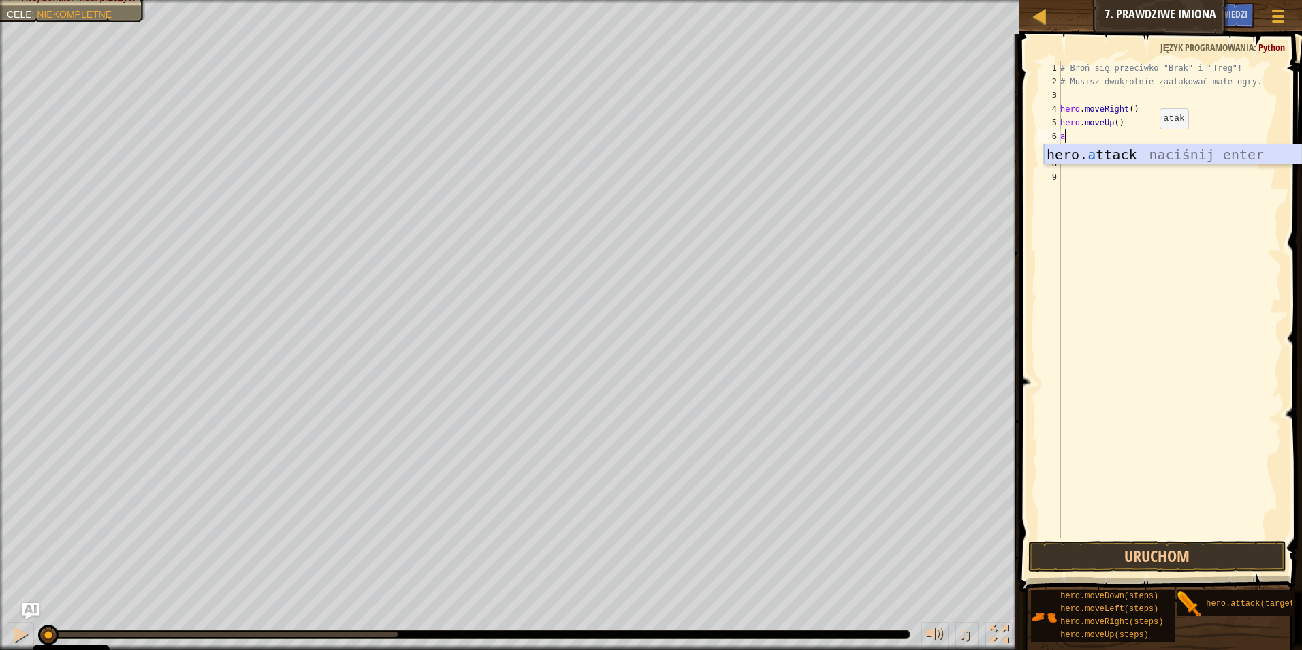
click at [1169, 160] on div "hero. a ttack naciśnij enter" at bounding box center [1172, 174] width 257 height 61
type textarea "hero.attack("Brak")"
click at [1200, 152] on div "# Broń się przeciwko "Brak" i "Treg"! # Musisz dwukrotnie zaatakować małe ogry.…" at bounding box center [1170, 313] width 224 height 504
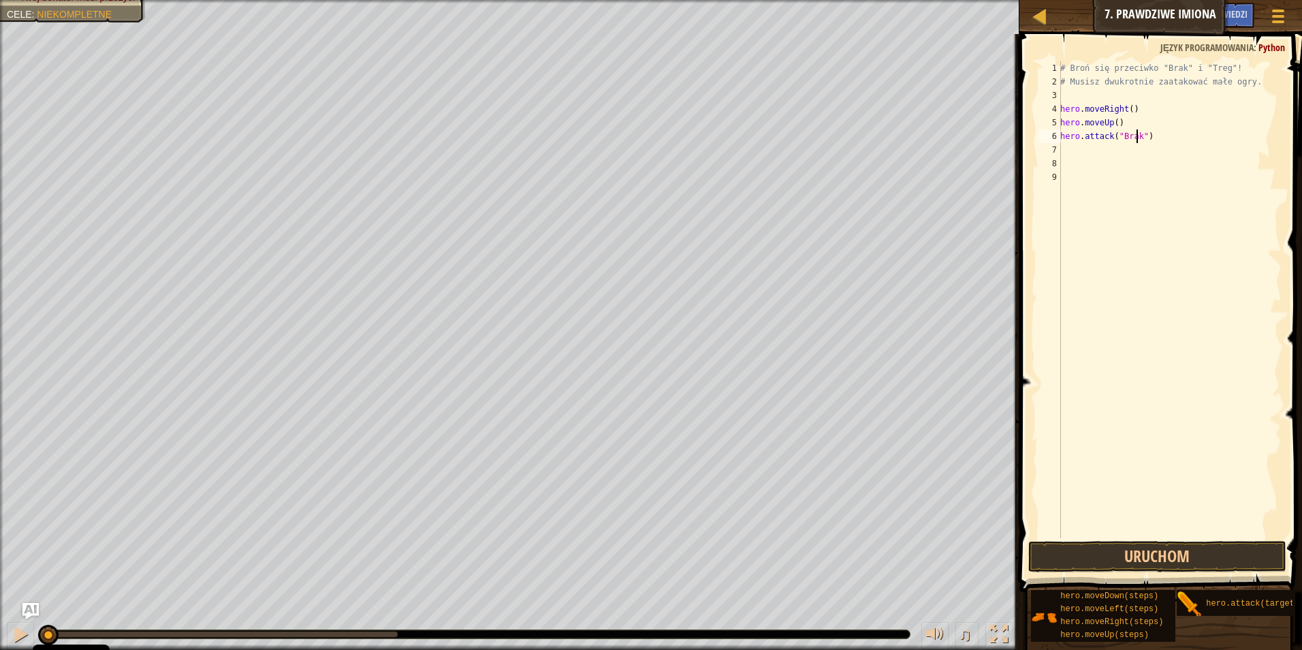
scroll to position [6, 0]
click at [1184, 167] on div "hero. a ttack naciśnij enter" at bounding box center [1172, 188] width 257 height 61
type textarea "hero.attack("Trag")"
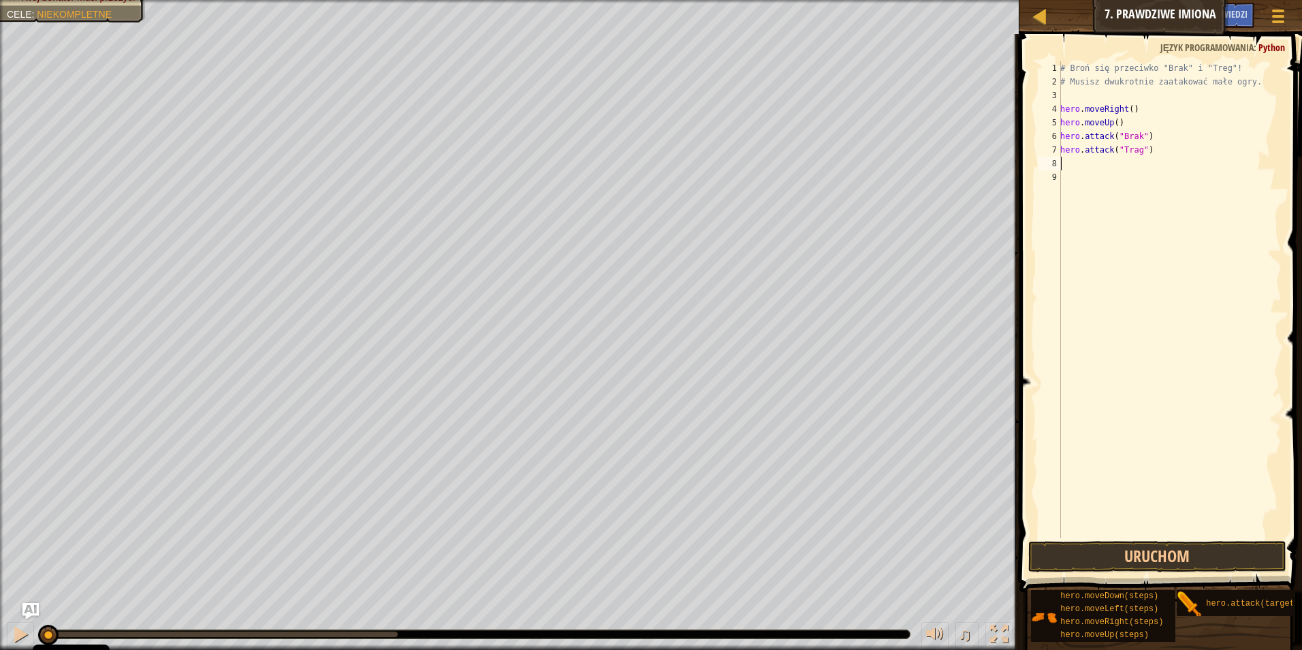
click at [1214, 166] on div "# Broń się przeciwko "Brak" i "Treg"! # Musisz dwukrotnie zaatakować małe ogry.…" at bounding box center [1170, 313] width 224 height 504
type textarea "h"
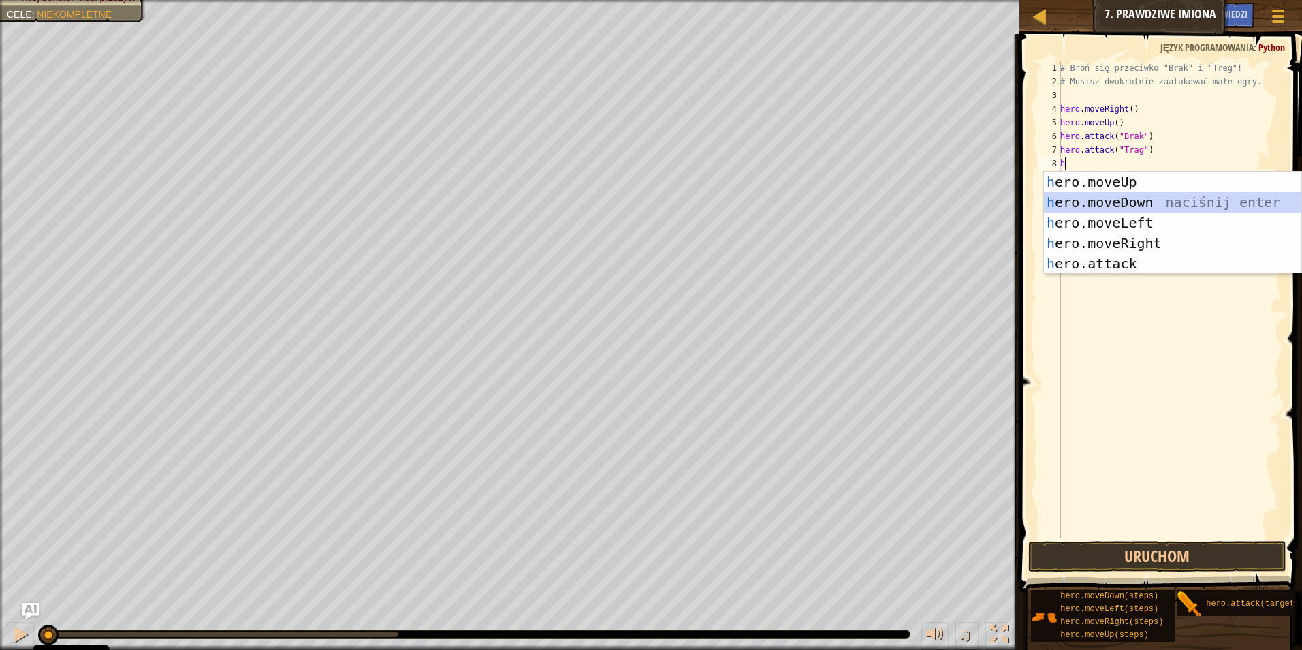
click at [1167, 204] on div "h ero.moveUp naciśnij enter h ero.moveDown naciśnij enter h ero.moveLeft naciśn…" at bounding box center [1172, 243] width 257 height 143
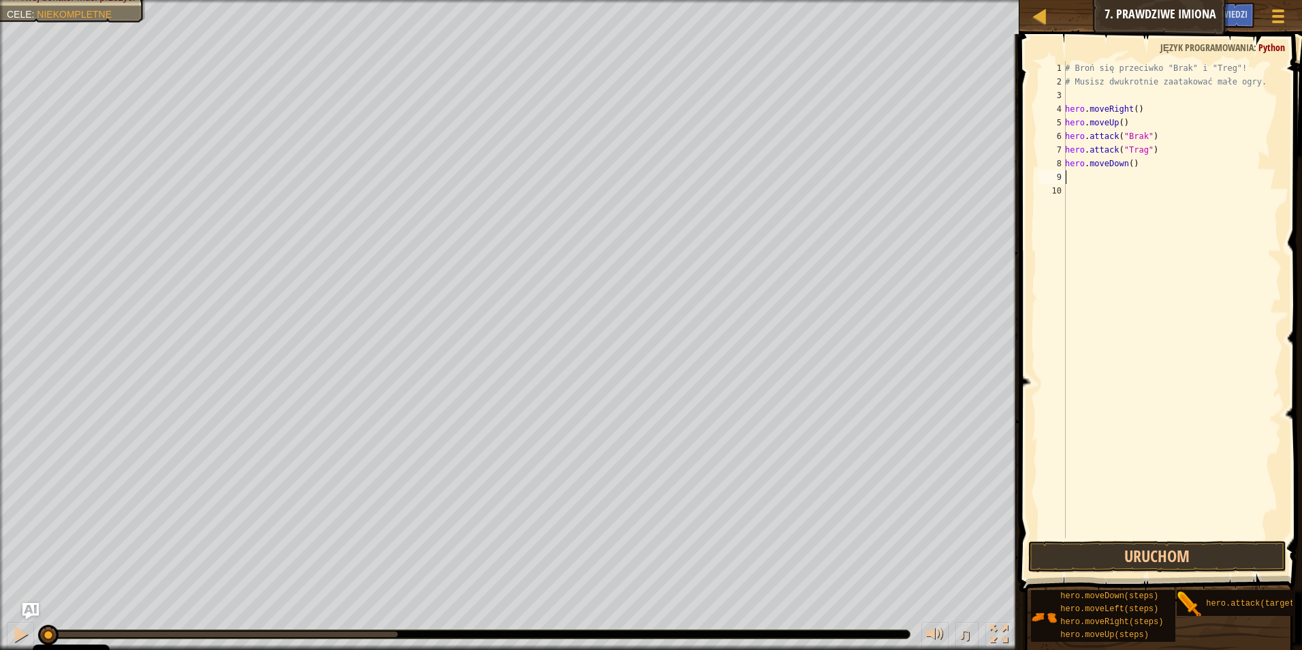
type textarea "h"
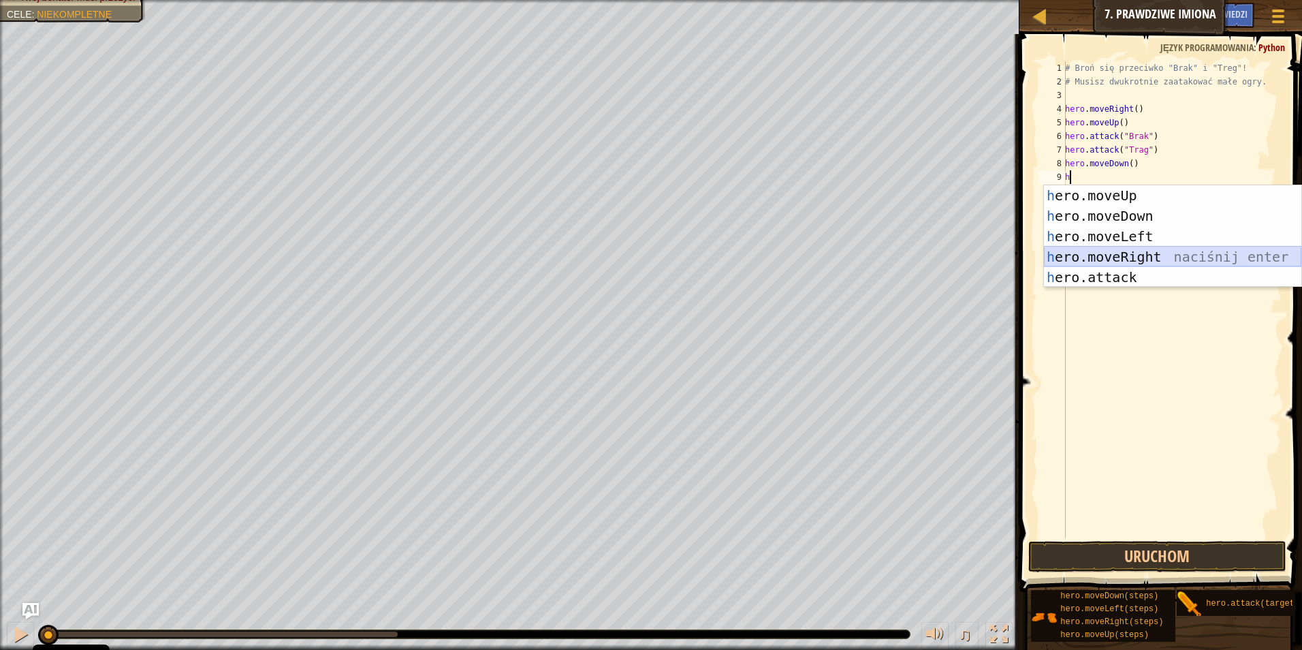
click at [1142, 251] on div "h ero.moveUp naciśnij enter h ero.moveDown naciśnij enter h ero.moveLeft naciśn…" at bounding box center [1172, 256] width 257 height 143
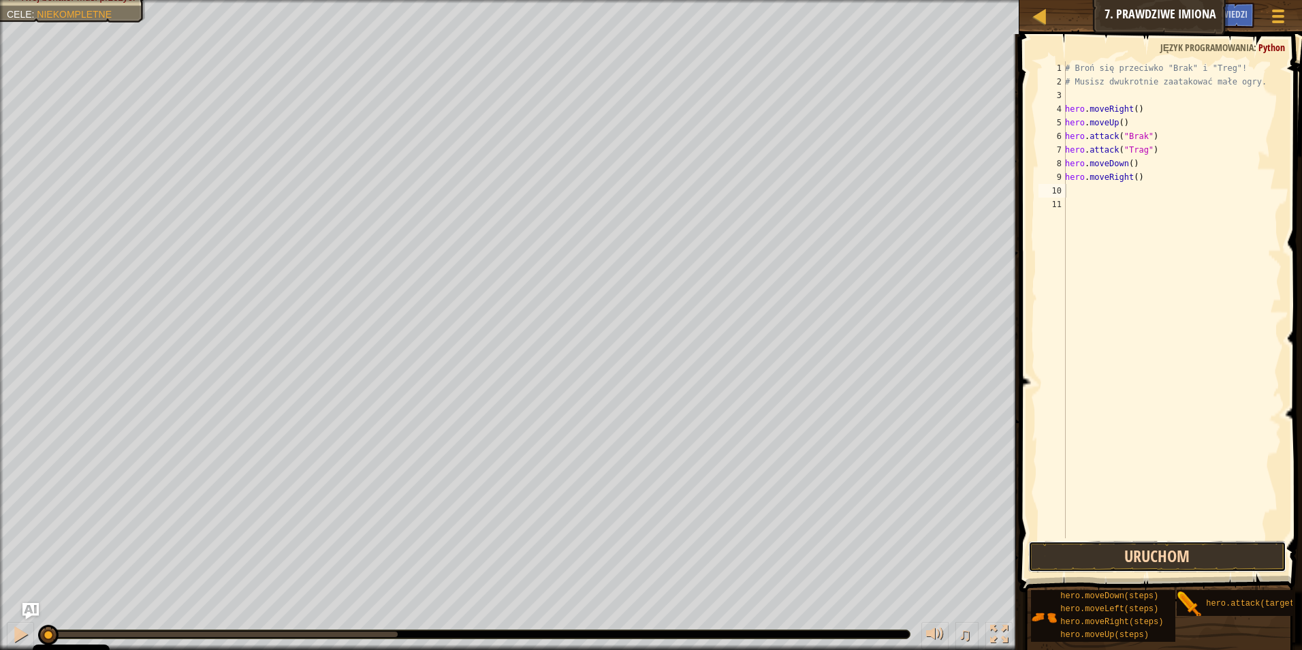
click at [1092, 559] on button "Uruchom" at bounding box center [1157, 556] width 259 height 31
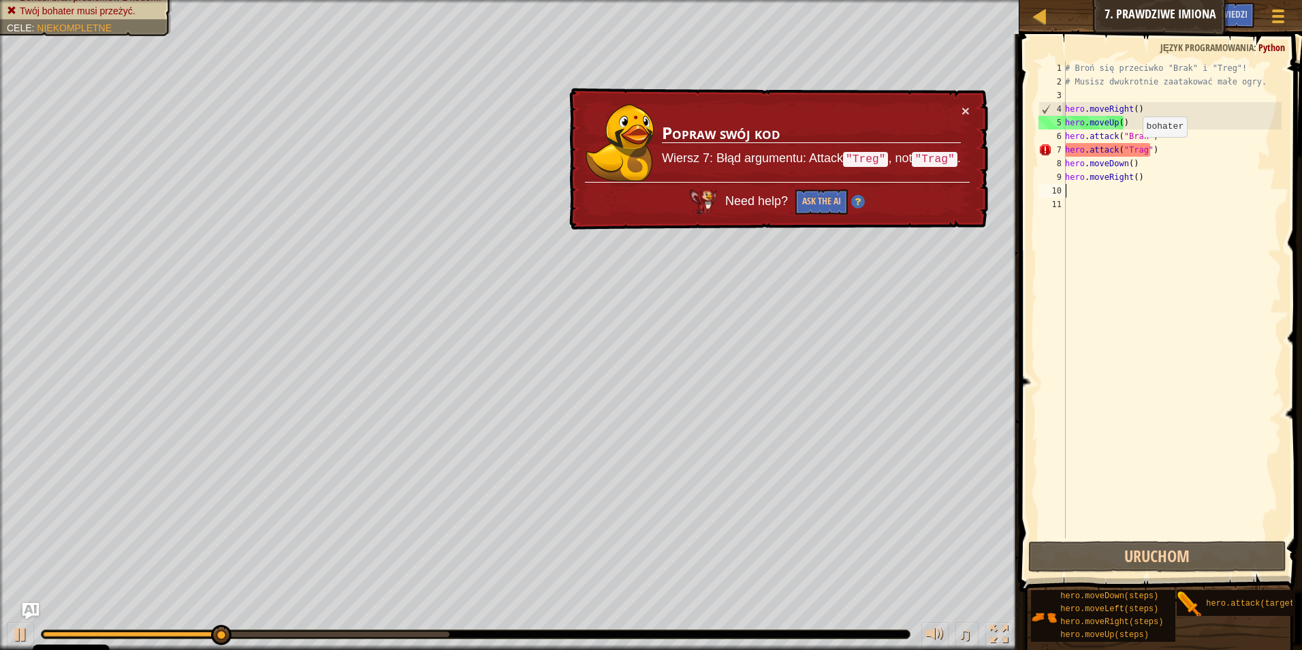
click at [1135, 151] on div "# Broń się przeciwko "Brak" i "Treg"! # Musisz dwukrotnie zaatakować małe ogry.…" at bounding box center [1172, 313] width 219 height 504
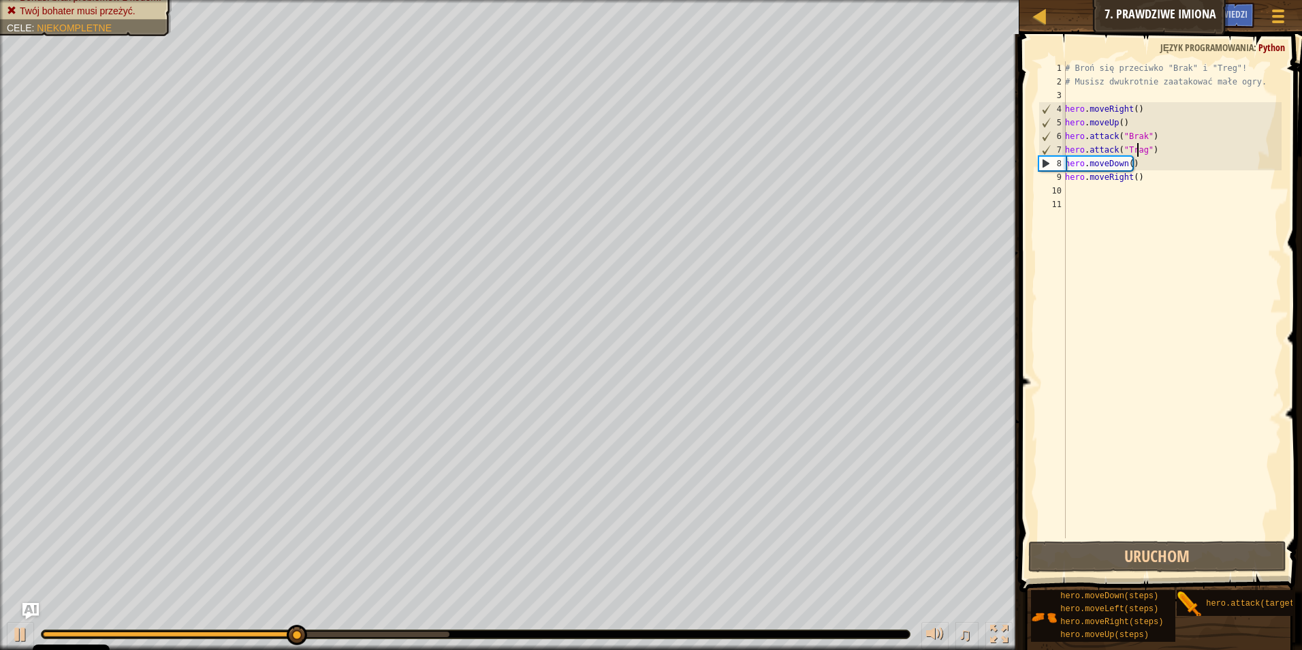
scroll to position [6, 5]
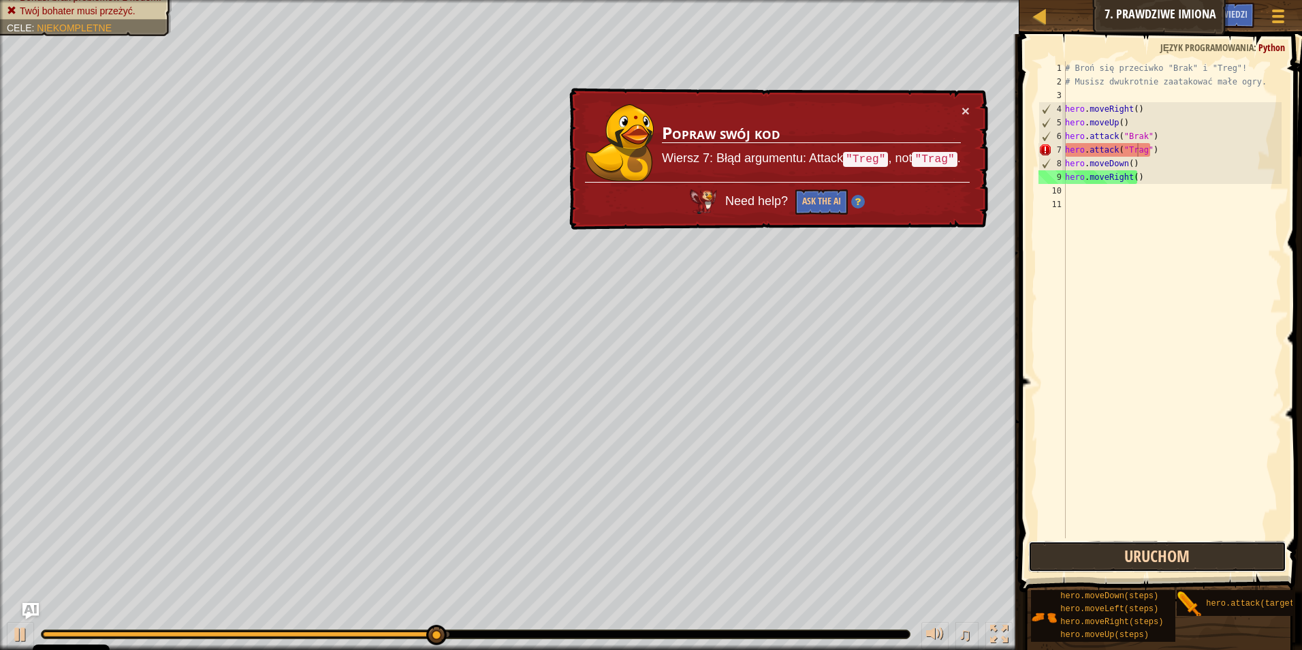
click at [1096, 569] on button "Uruchom" at bounding box center [1157, 556] width 259 height 31
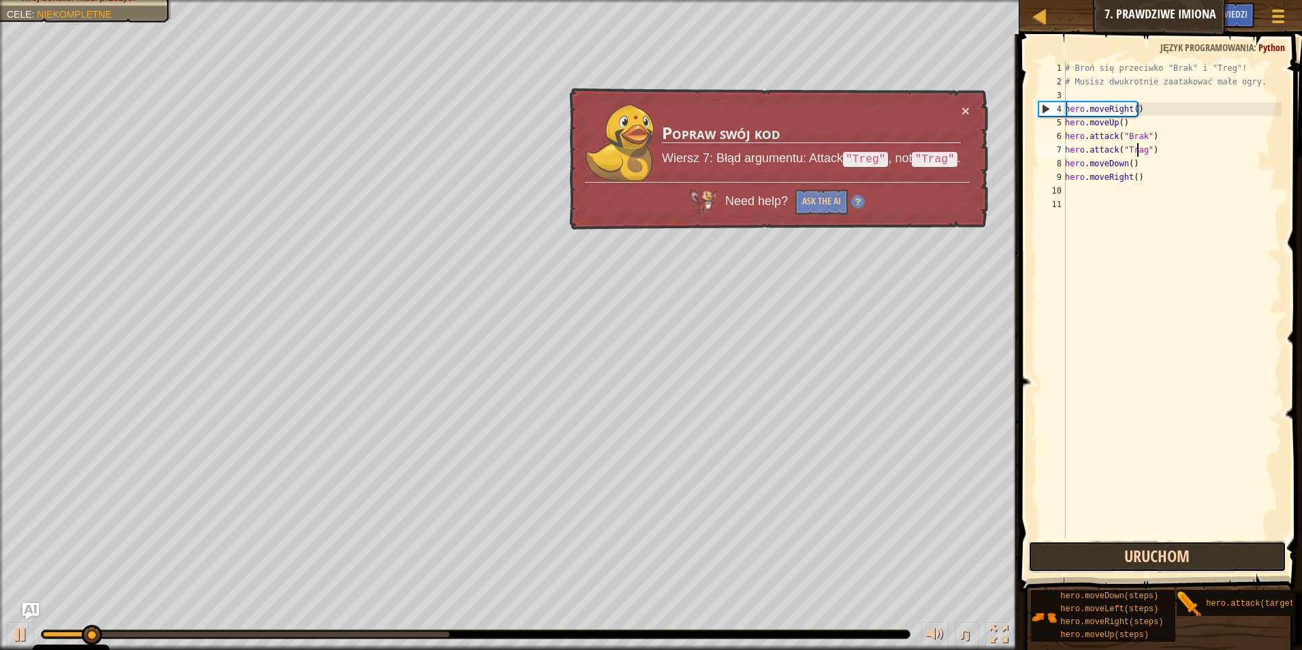
click at [1096, 568] on button "Uruchom" at bounding box center [1157, 556] width 259 height 31
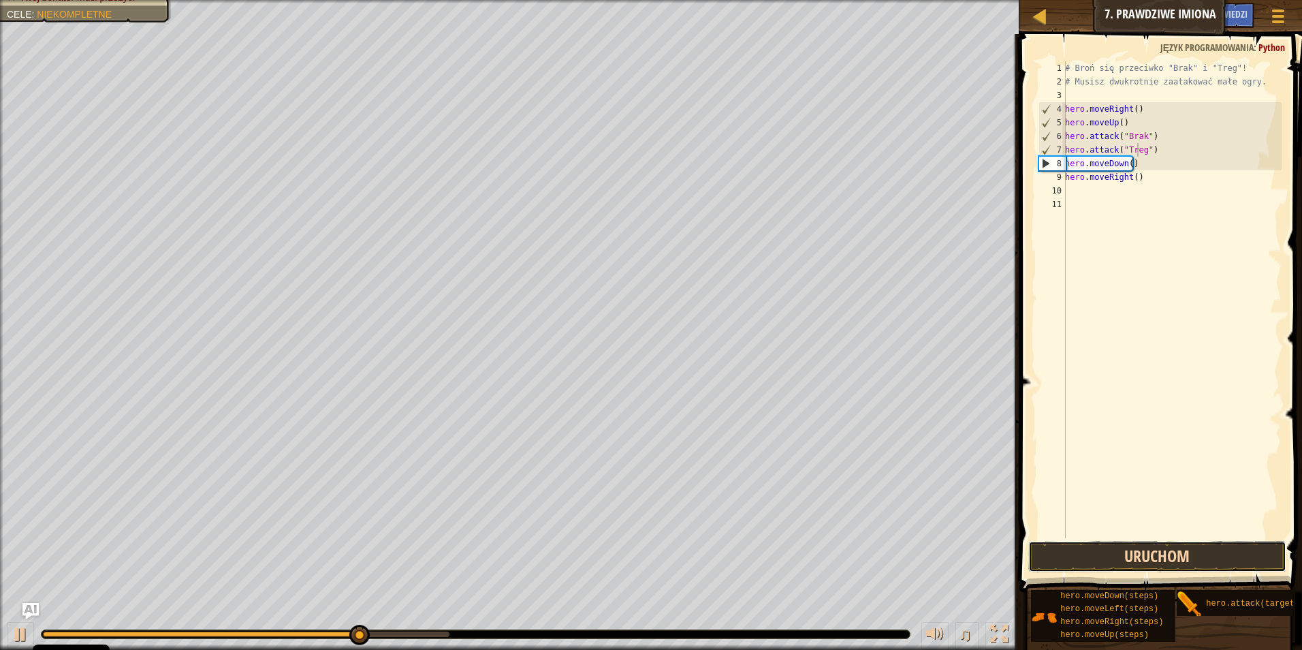
click at [1112, 564] on button "Uruchom" at bounding box center [1157, 556] width 259 height 31
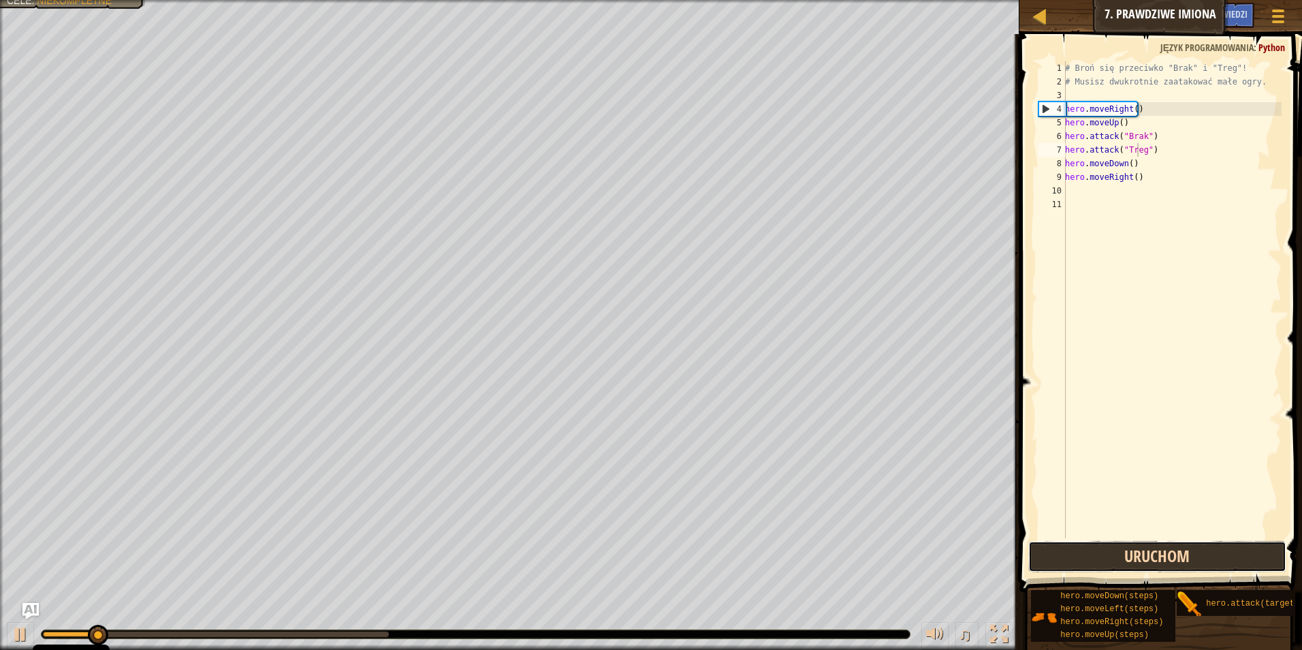
click at [1112, 561] on button "Uruchom" at bounding box center [1157, 556] width 259 height 31
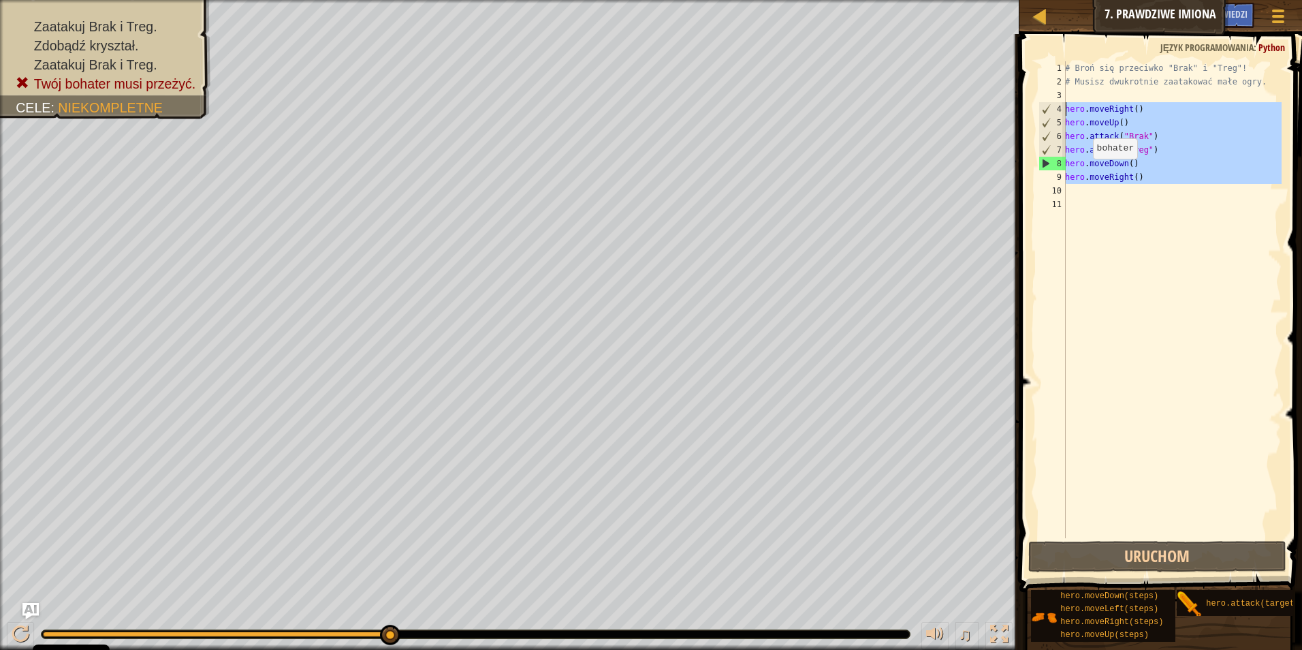
click at [1005, 108] on div "Mapa Wprowadzenie do Informatyki 7. Prawdziwe Imiona Menu gry Zrobione Podpowie…" at bounding box center [651, 325] width 1302 height 650
type textarea "hero.moveRight() hero.moveUp()"
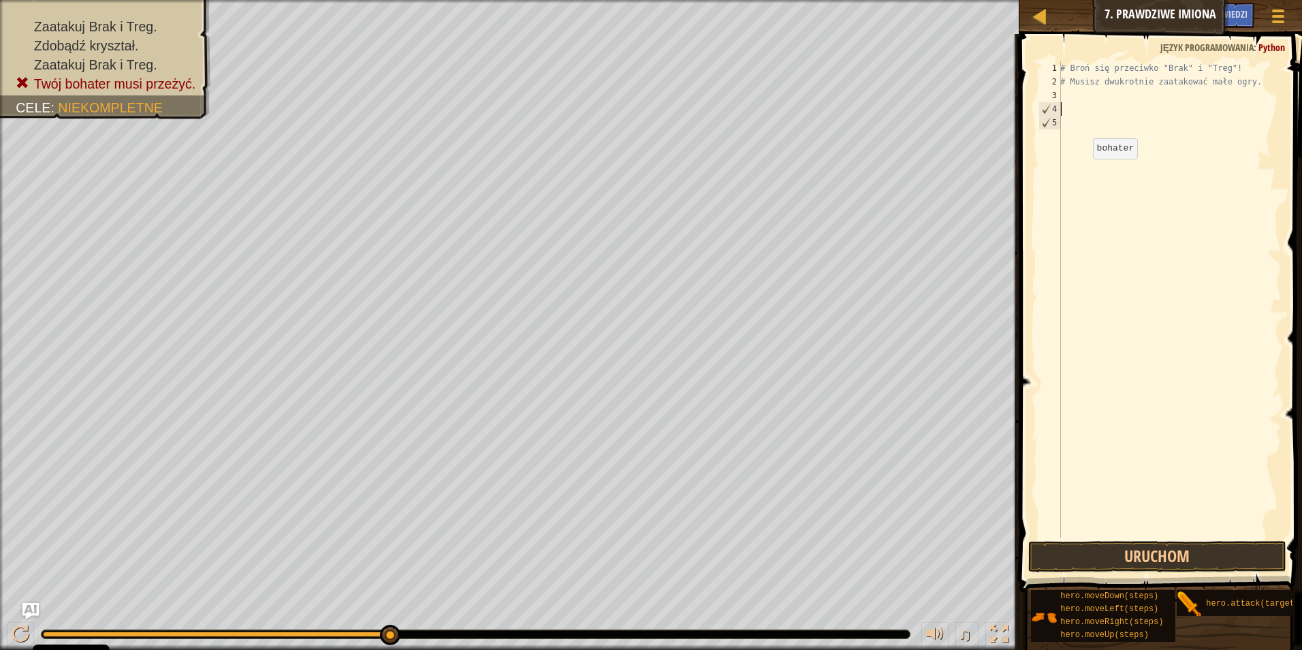
scroll to position [6, 0]
click at [15, 623] on button at bounding box center [20, 636] width 27 height 28
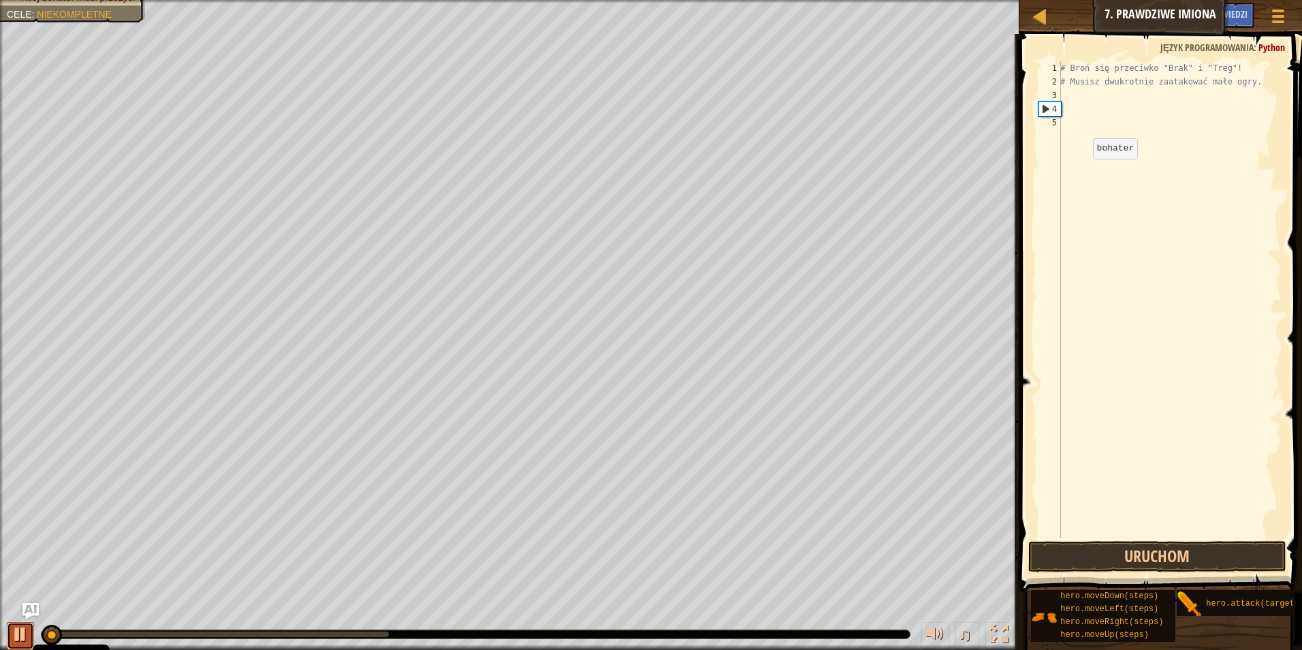
click at [24, 636] on div at bounding box center [21, 634] width 18 height 18
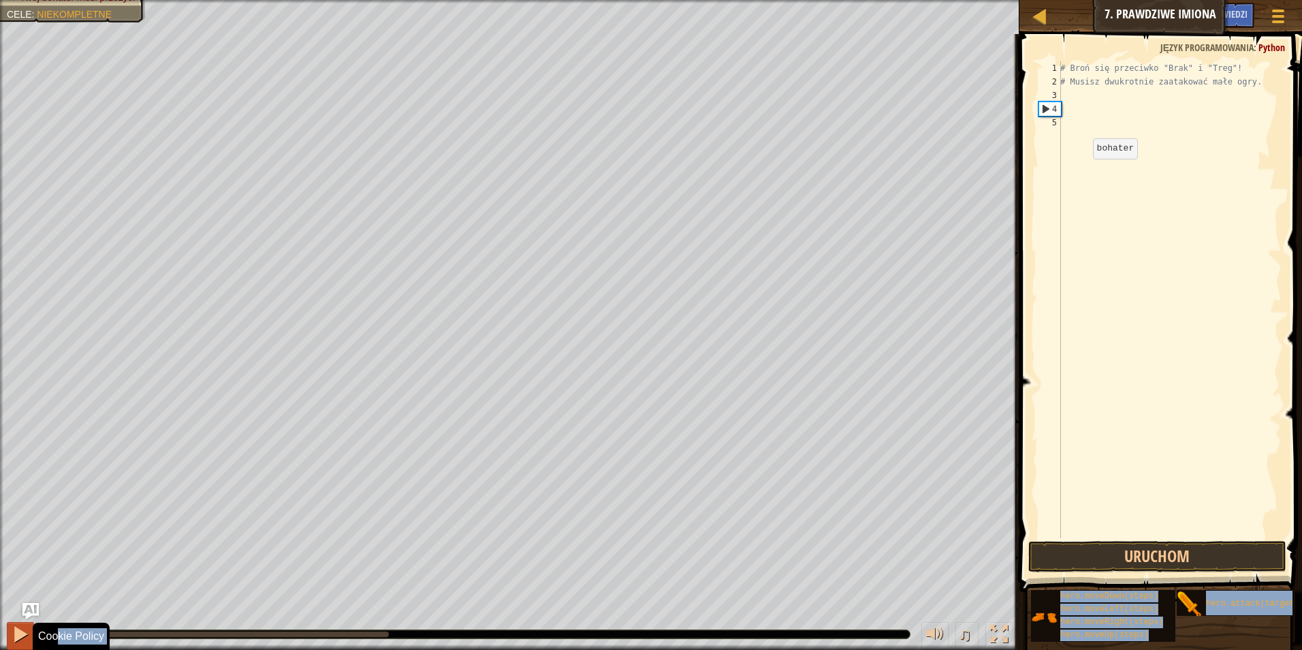
drag, startPoint x: 57, startPoint y: 638, endPoint x: 7, endPoint y: 633, distance: 49.3
click at [7, 0] on body "Cookie Policy CodeCombat uses a few essential and non-essential cookies. Polity…" at bounding box center [651, 0] width 1302 height 0
click at [240, 618] on div "♫" at bounding box center [510, 630] width 1020 height 41
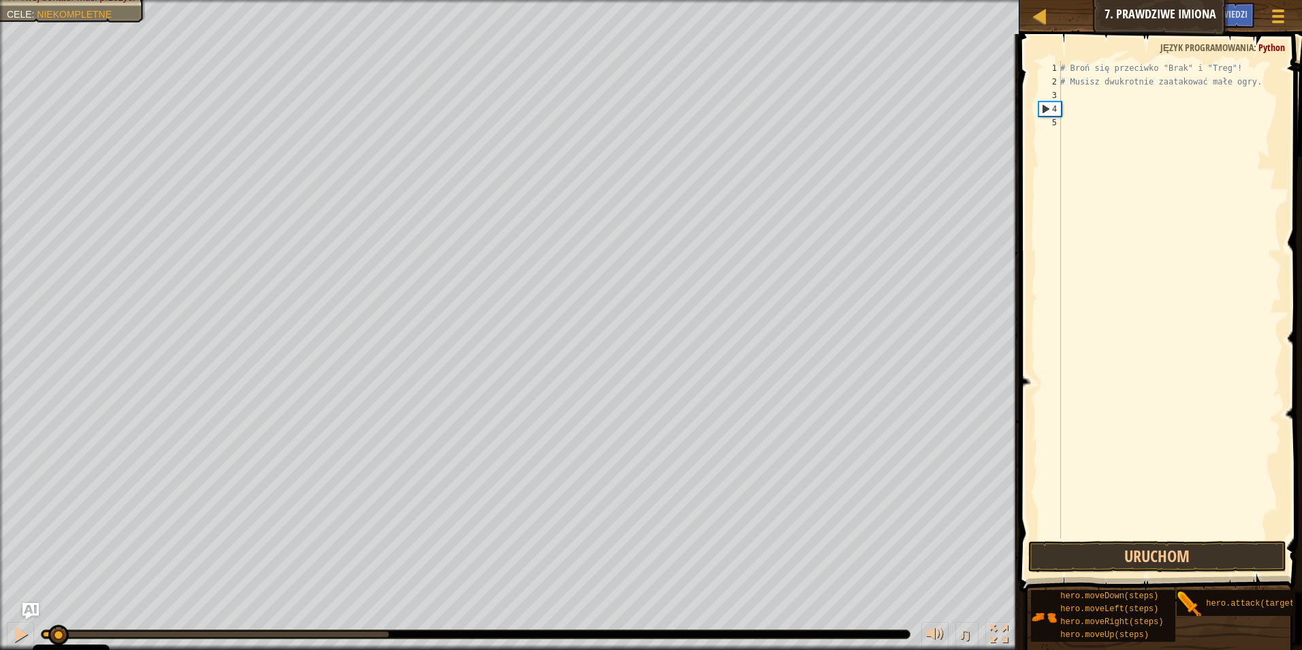
click at [1073, 109] on div "# Broń się przeciwko "Brak" i "Treg"! # Musisz dwukrotnie zaatakować małe ogry." at bounding box center [1170, 313] width 224 height 504
type textarea "h"
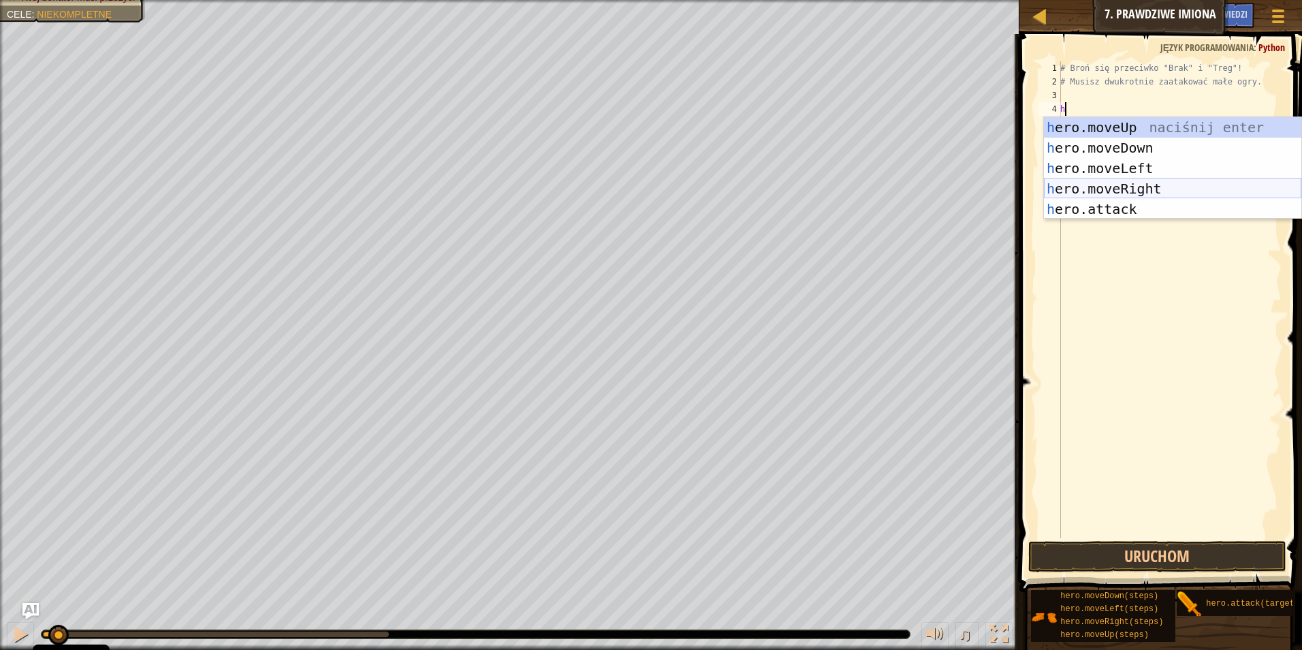
click at [1169, 189] on div "h ero.moveUp naciśnij enter h ero.moveDown naciśnij enter h ero.moveLeft naciśn…" at bounding box center [1172, 188] width 257 height 143
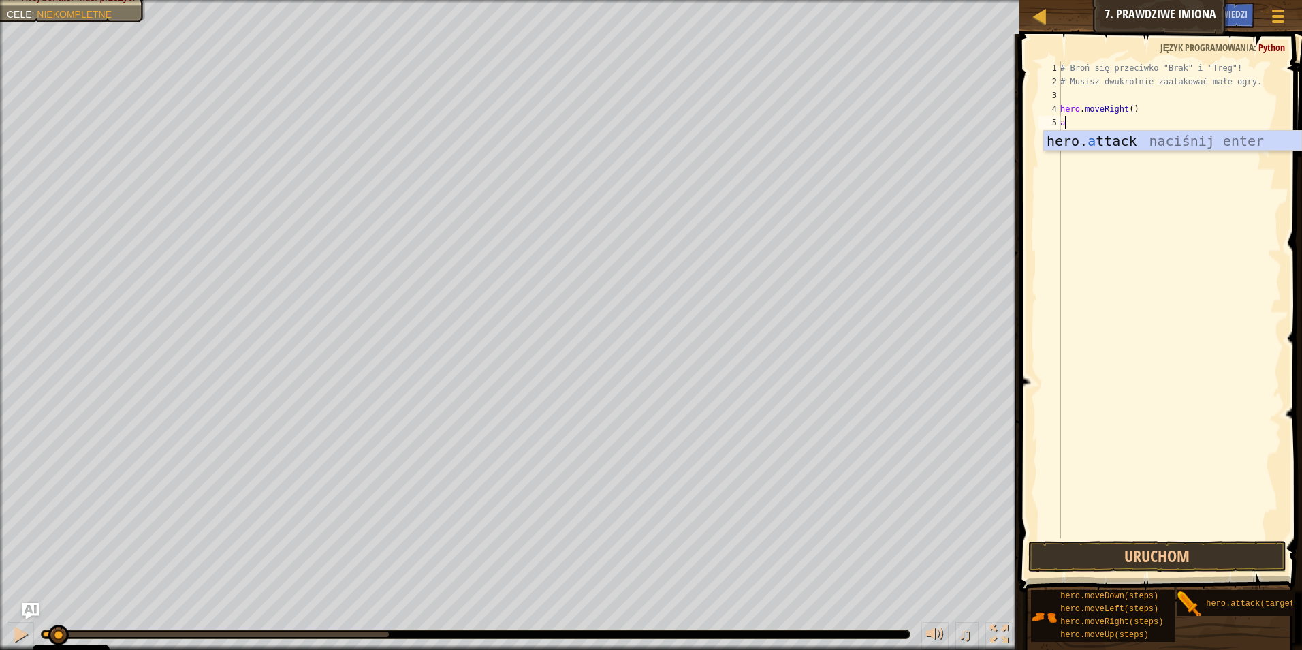
click at [1093, 135] on div "hero. a ttack naciśnij enter" at bounding box center [1172, 161] width 257 height 61
type textarea "hero.attack("Brak")"
click at [1173, 131] on div "# Broń się przeciwko "Brak" i "Treg"! # Musisz dwukrotnie zaatakować małe ogry.…" at bounding box center [1170, 313] width 224 height 504
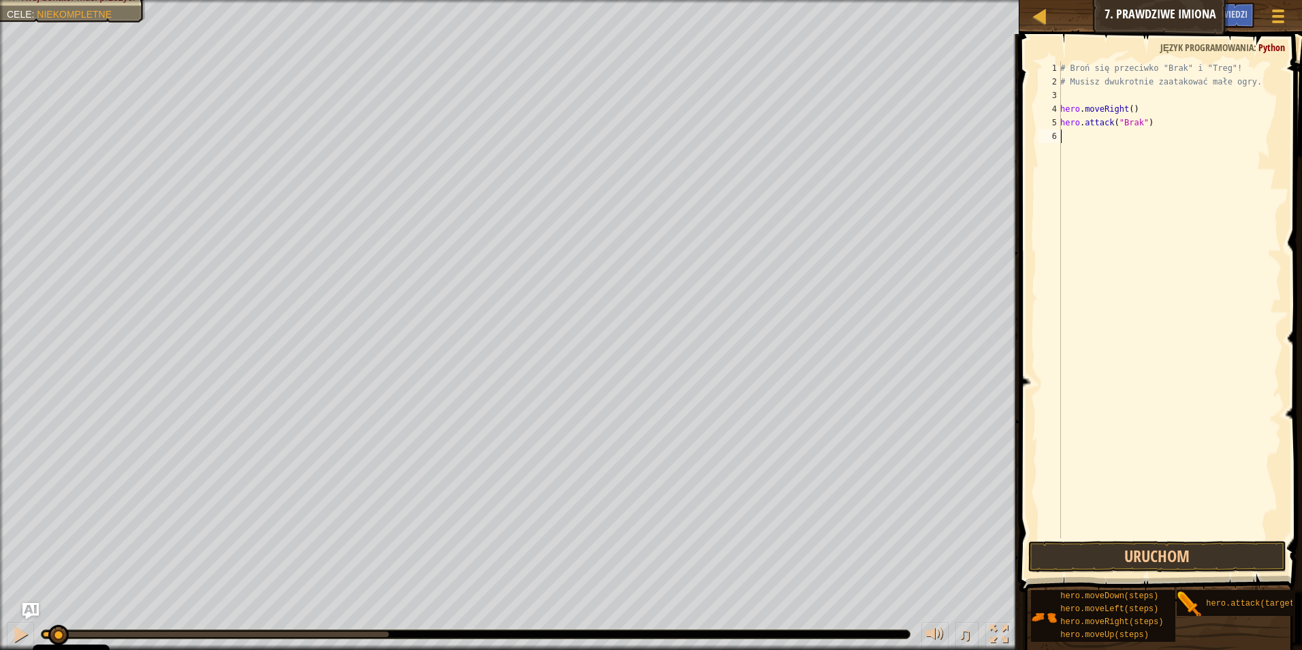
scroll to position [6, 0]
drag, startPoint x: 1184, startPoint y: 415, endPoint x: 1180, endPoint y: 465, distance: 49.8
click at [1182, 462] on div "# Broń się przeciwko "Brak" i "Treg"! # Musisz dwukrotnie zaatakować małe ogry.…" at bounding box center [1170, 313] width 224 height 504
click at [1163, 555] on button "Uruchom" at bounding box center [1157, 556] width 259 height 31
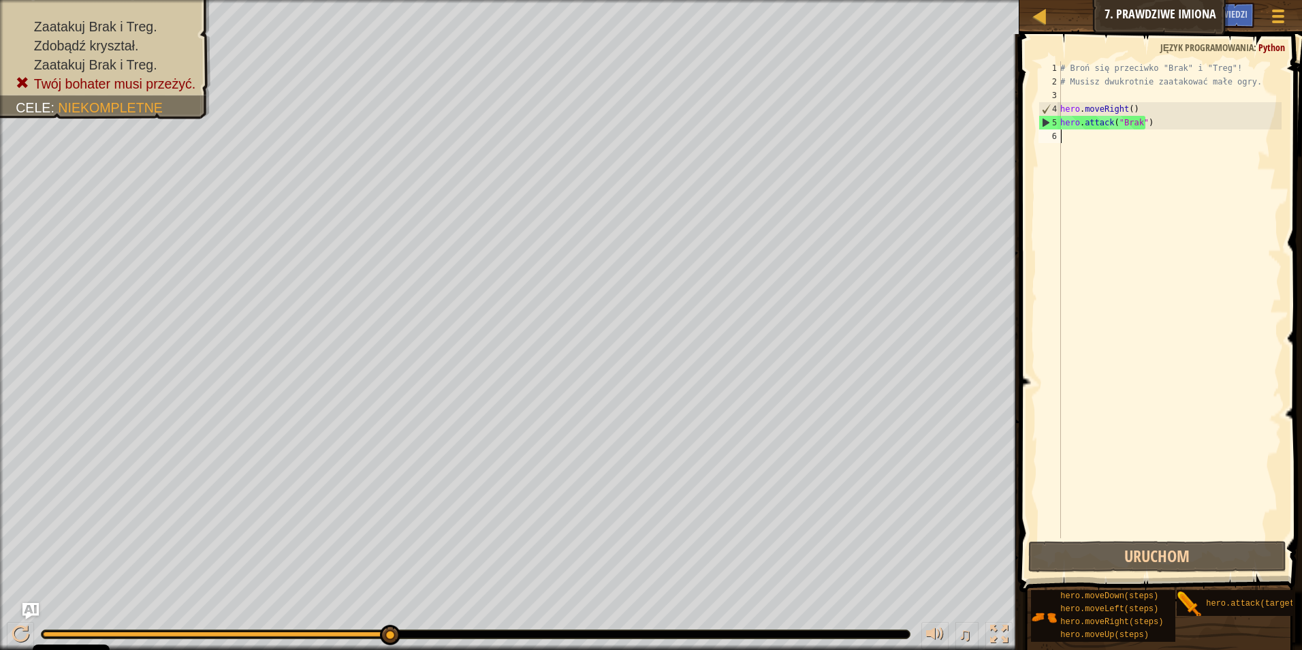
type textarea "h"
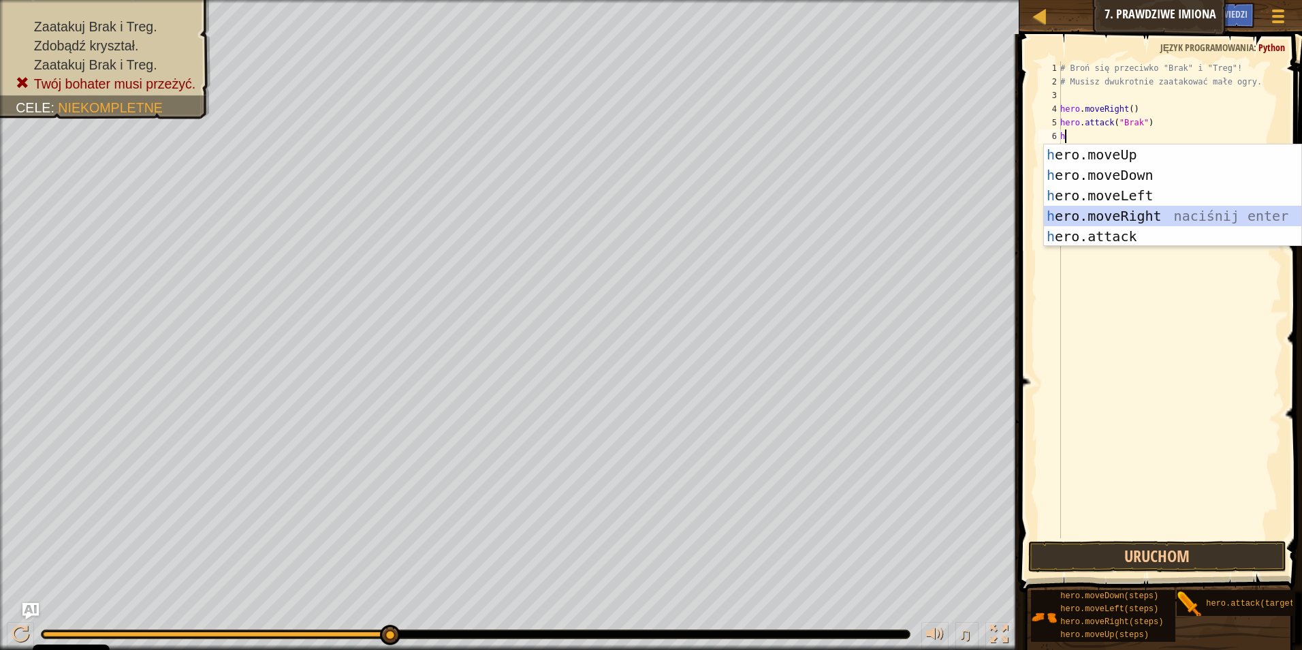
click at [1133, 218] on div "h ero.moveUp naciśnij enter h ero.moveDown naciśnij enter h ero.moveLeft naciśn…" at bounding box center [1172, 215] width 257 height 143
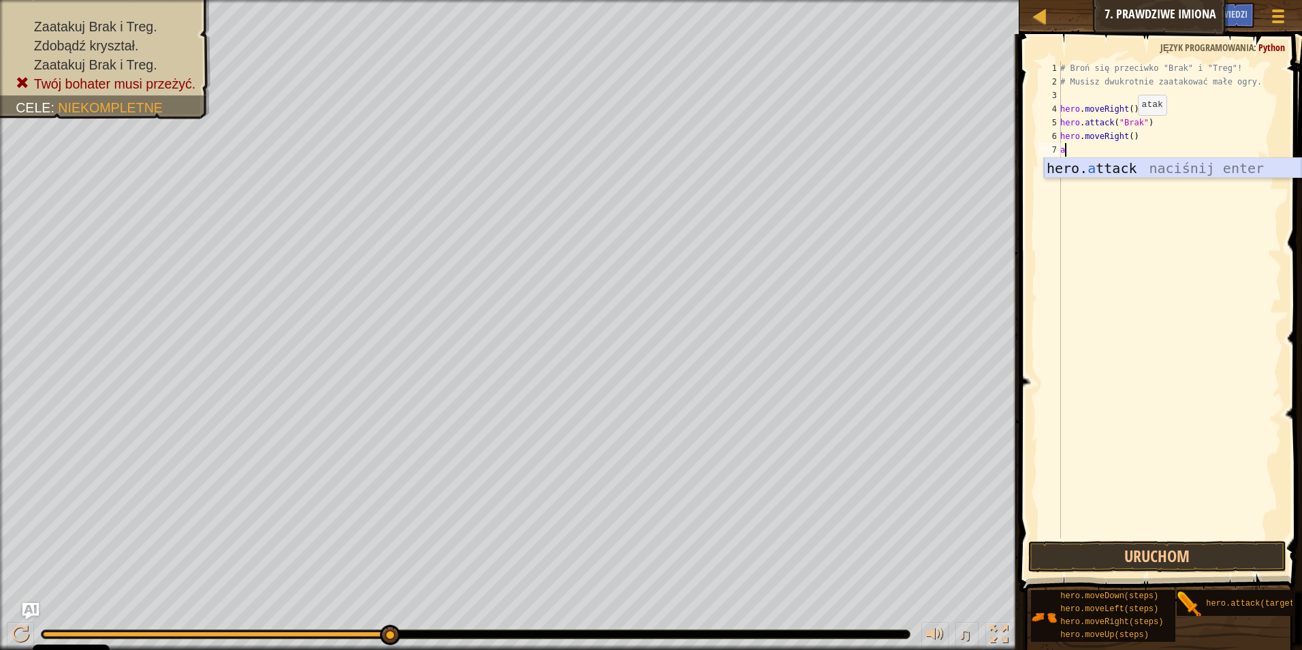
click at [1104, 173] on div "hero. a ttack naciśnij enter" at bounding box center [1172, 188] width 257 height 61
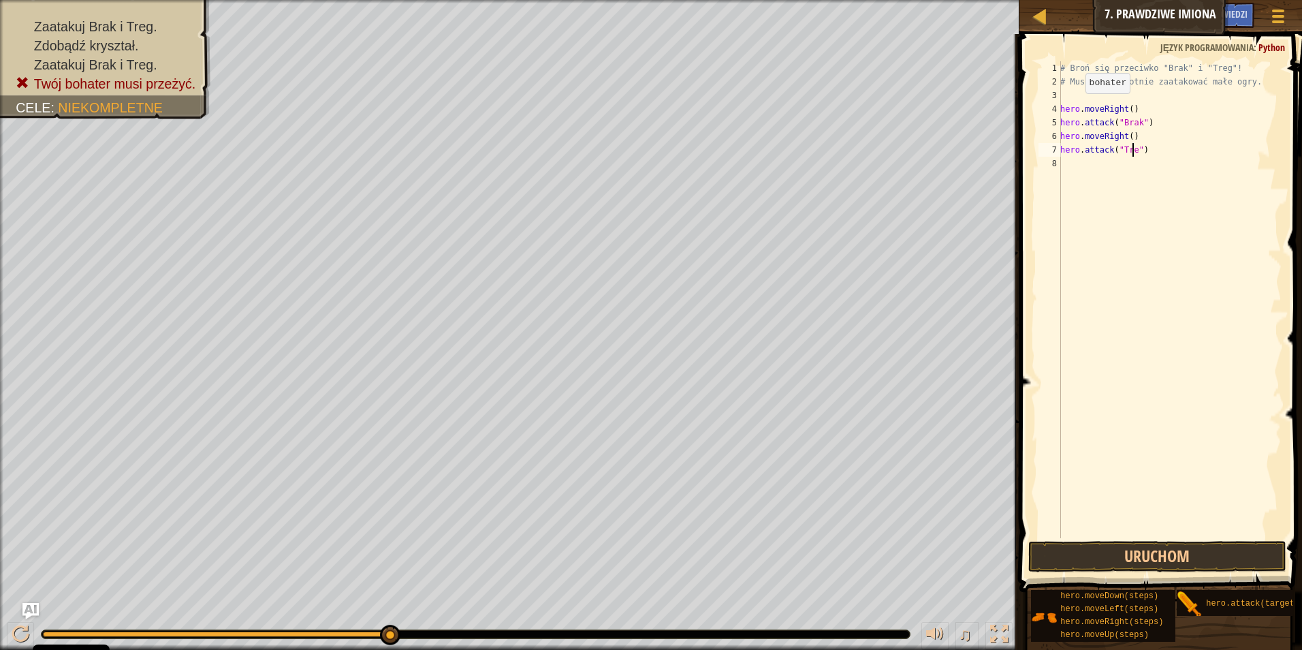
scroll to position [6, 6]
click at [1124, 563] on button "Uruchom" at bounding box center [1157, 556] width 259 height 31
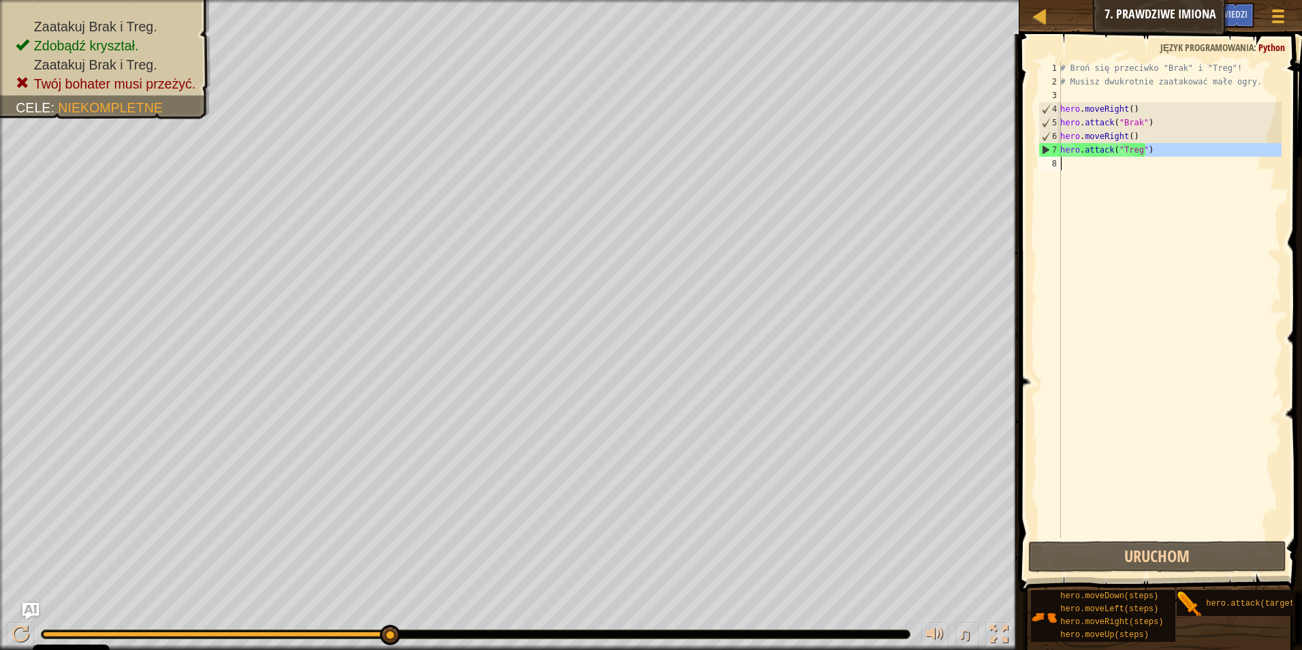
drag, startPoint x: 1169, startPoint y: 151, endPoint x: 1014, endPoint y: 180, distance: 157.5
click at [1016, 180] on div "Podpowiedzi Filmiki hero.attack("Treg") 1 2 3 4 5 6 7 8 # Broń się przeciwko "B…" at bounding box center [1159, 342] width 287 height 616
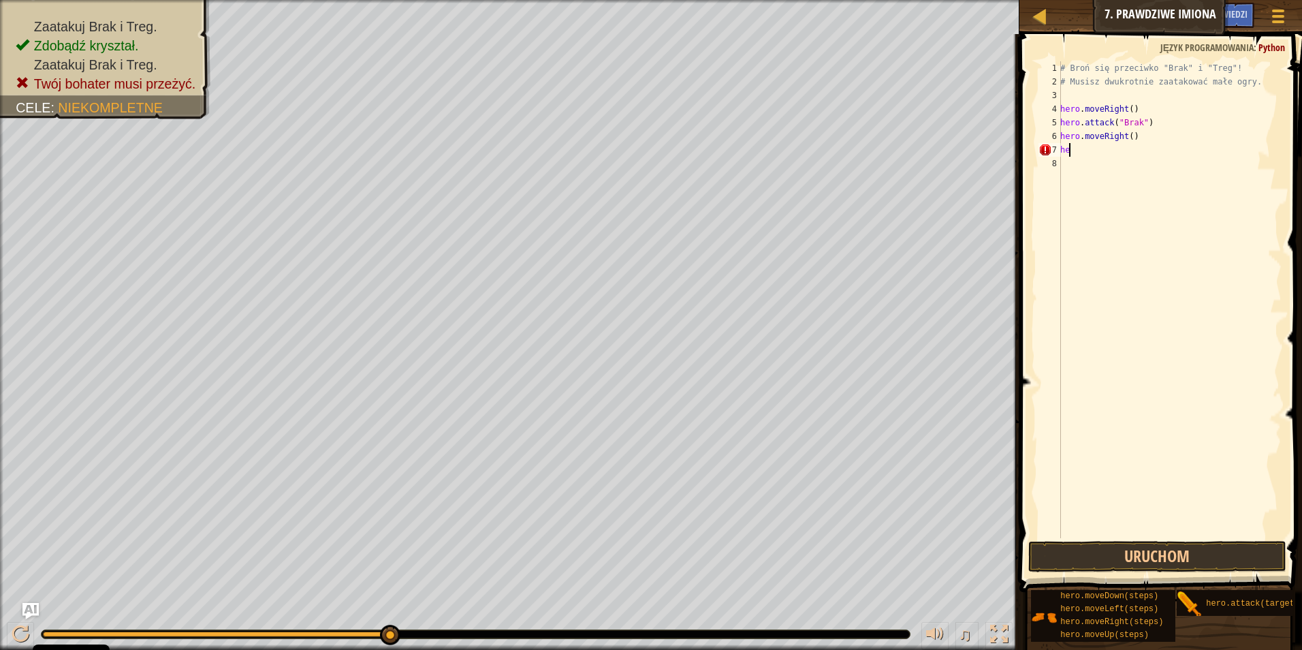
scroll to position [6, 0]
type textarea "h"
click at [1157, 555] on button "Uruchom" at bounding box center [1157, 556] width 259 height 31
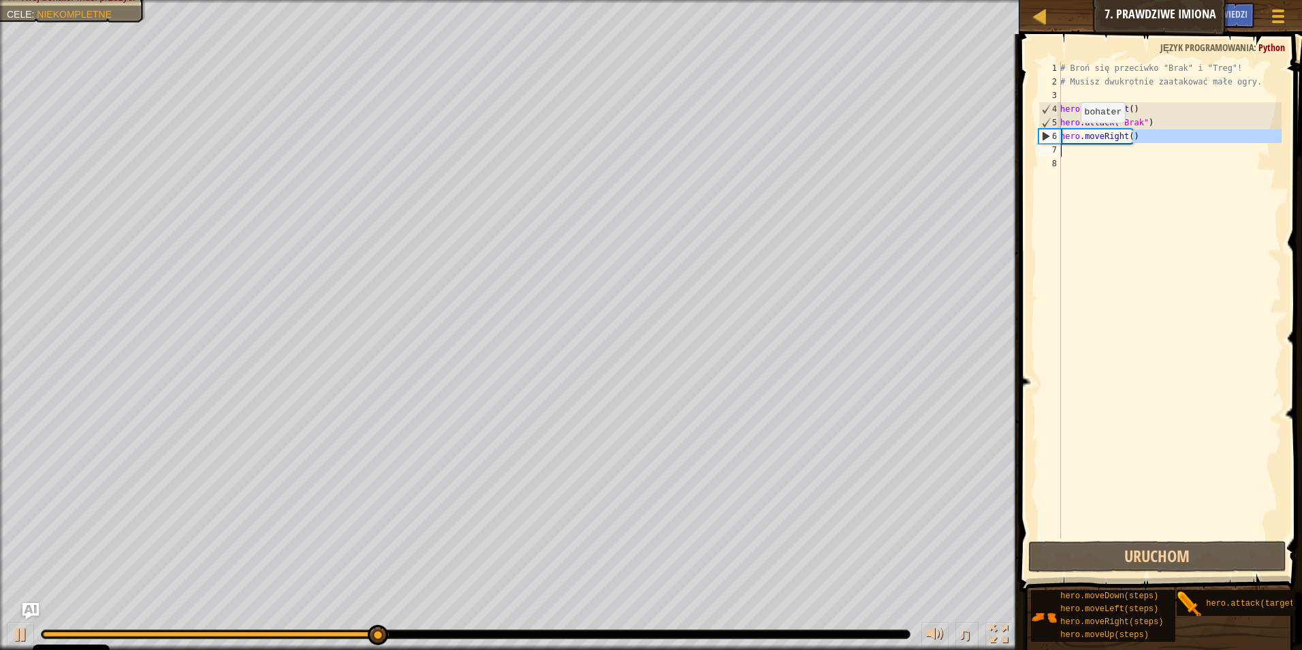
click at [947, 148] on div "Mapa Wprowadzenie do Informatyki 7. Prawdziwe Imiona Menu gry Zrobione Podpowie…" at bounding box center [651, 325] width 1302 height 650
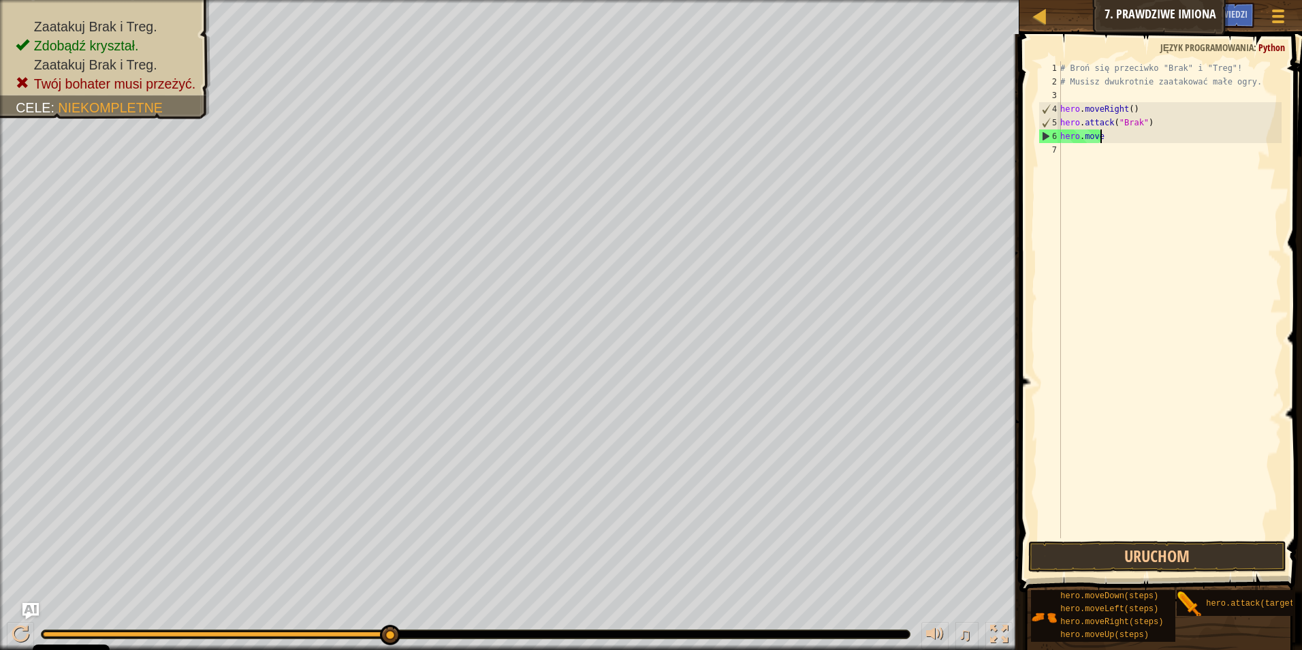
type textarea "h"
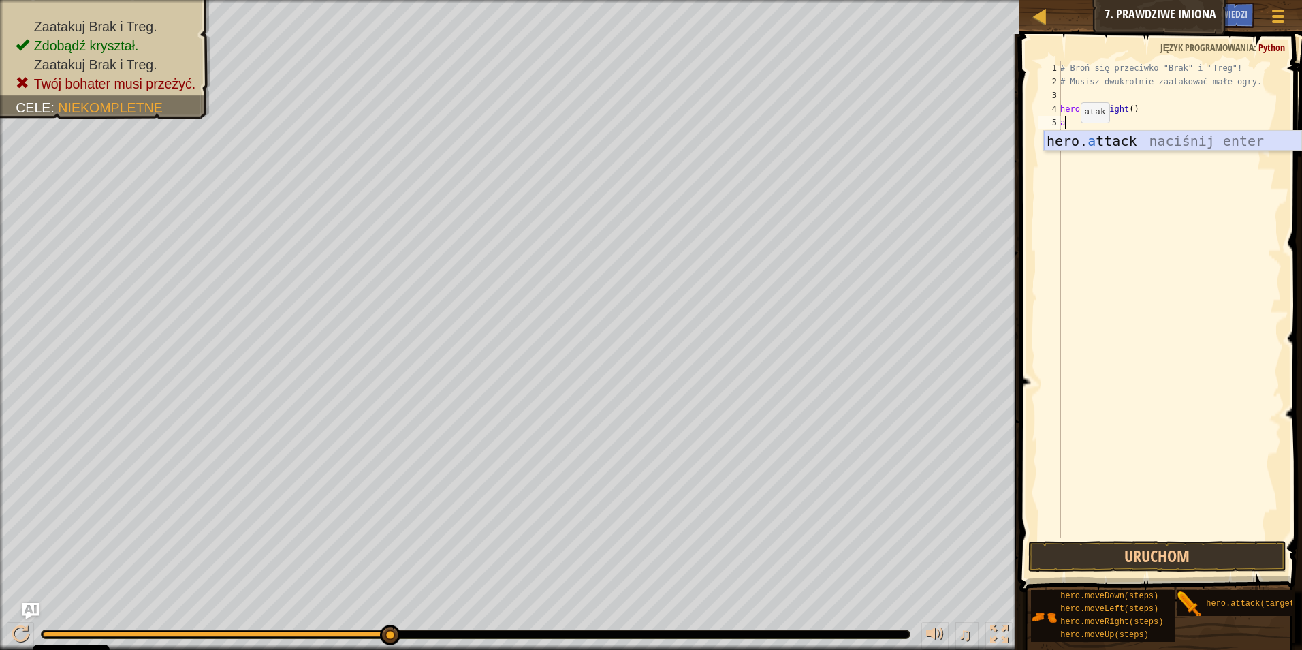
click at [1072, 140] on div "hero. a ttack naciśnij enter" at bounding box center [1172, 161] width 257 height 61
type textarea "hero.attack("Brak")"
click at [1195, 131] on div "# Broń się przeciwko "Brak" i "Treg"! # Musisz dwukrotnie zaatakować małe ogry.…" at bounding box center [1170, 313] width 224 height 504
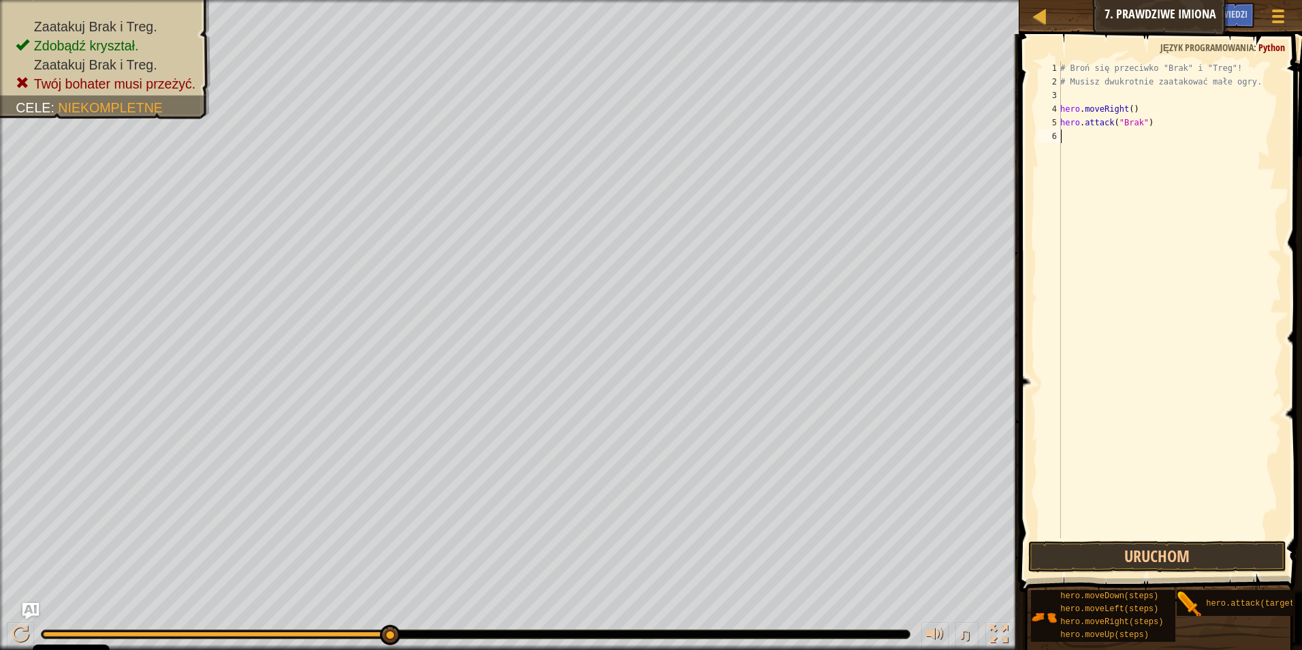
scroll to position [6, 0]
type textarea "h"
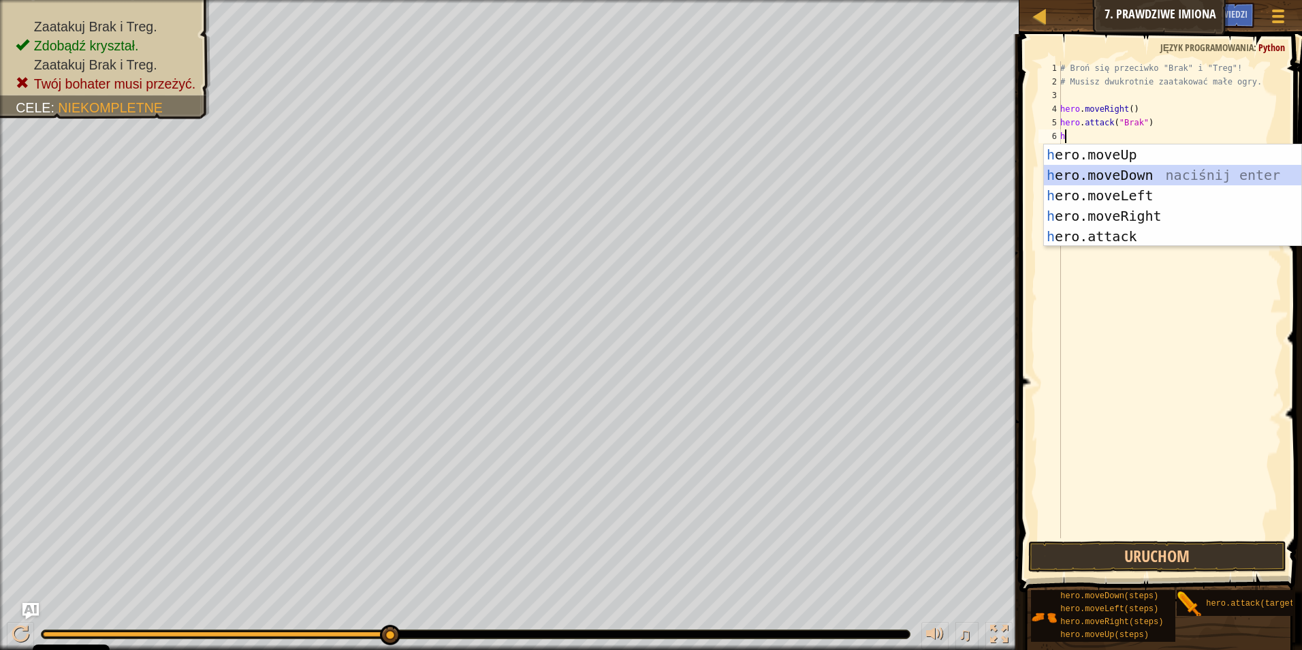
click at [1192, 174] on div "h ero.moveUp naciśnij enter h ero.moveDown naciśnij enter h ero.moveLeft naciśn…" at bounding box center [1172, 215] width 257 height 143
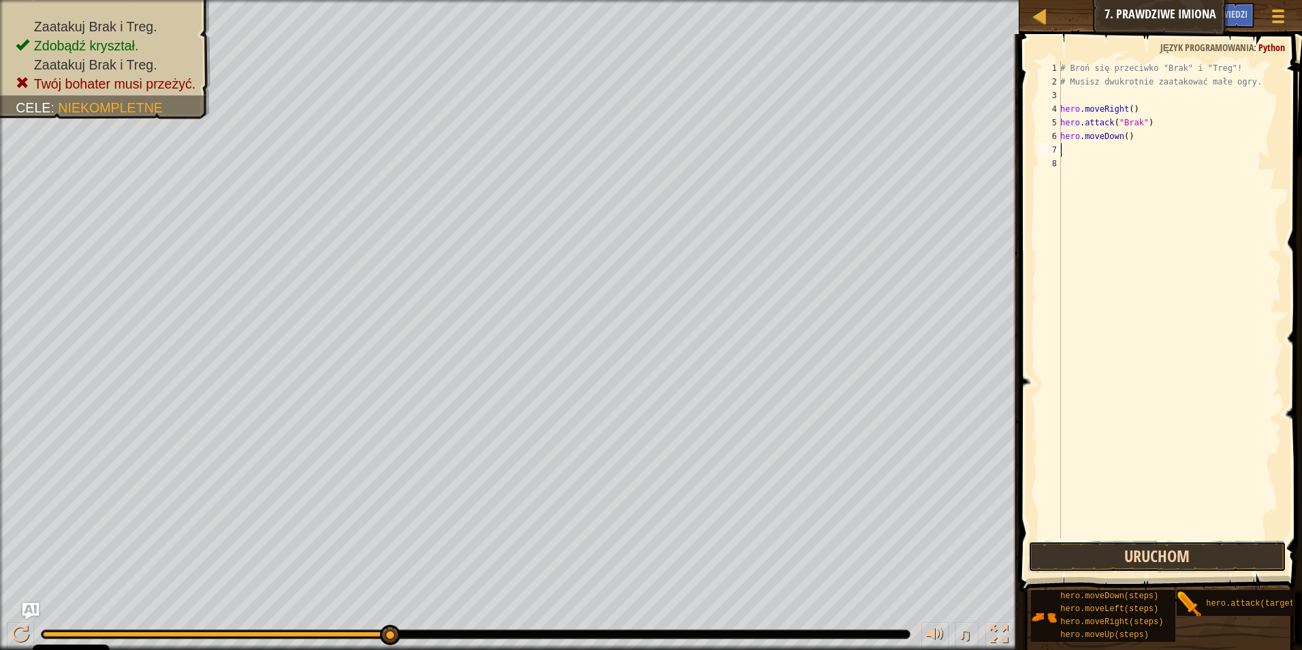
click at [1160, 561] on button "Uruchom" at bounding box center [1157, 556] width 259 height 31
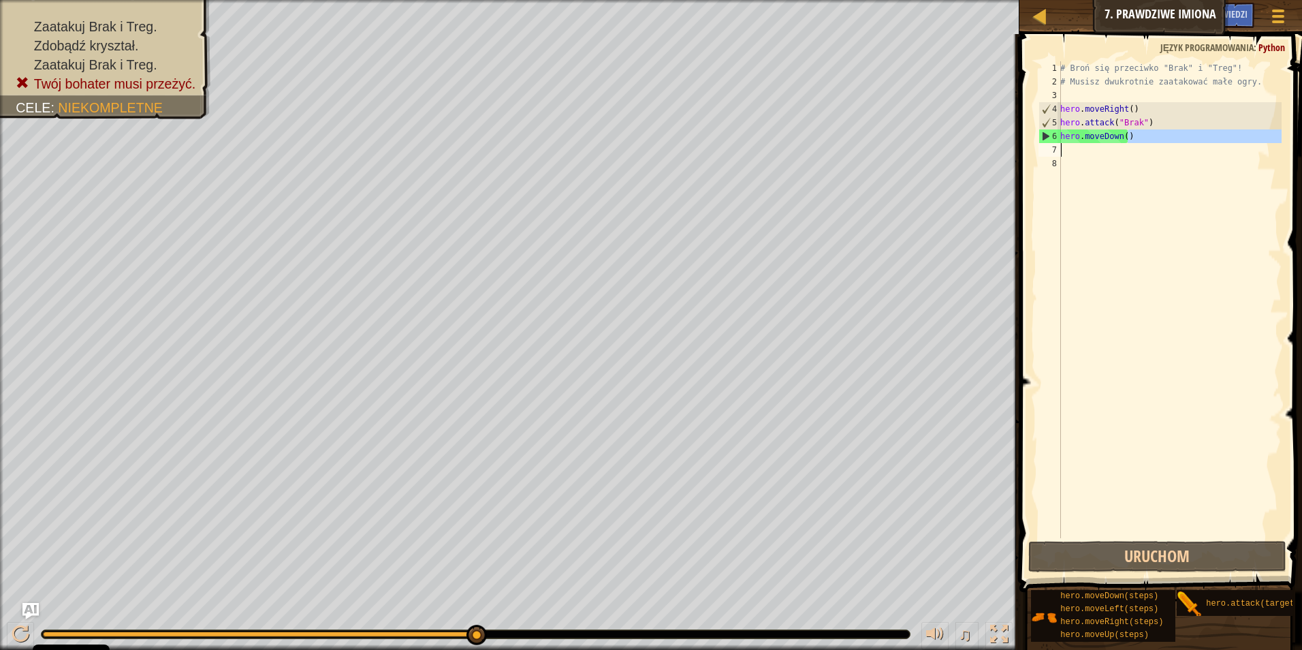
click at [962, 153] on div "Mapa Wprowadzenie do Informatyki 7. Prawdziwe Imiona Menu gry Zrobione Podpowie…" at bounding box center [651, 325] width 1302 height 650
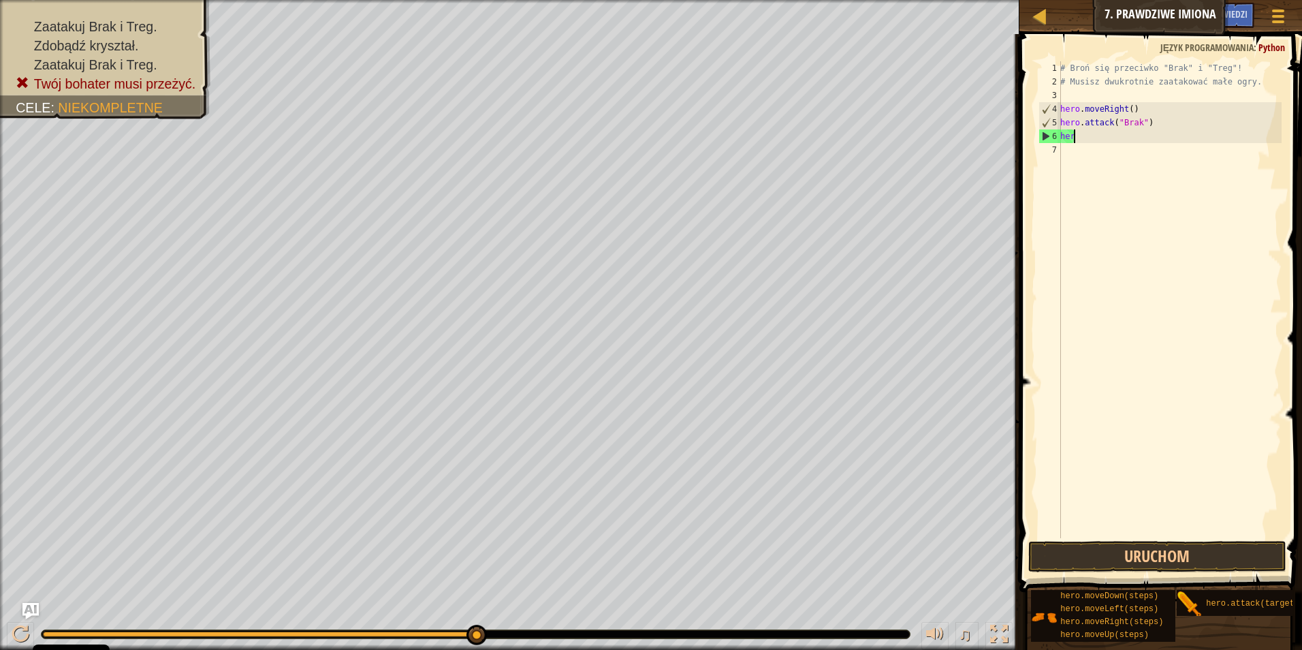
type textarea "h"
click at [1134, 555] on button "Uruchom" at bounding box center [1157, 556] width 259 height 31
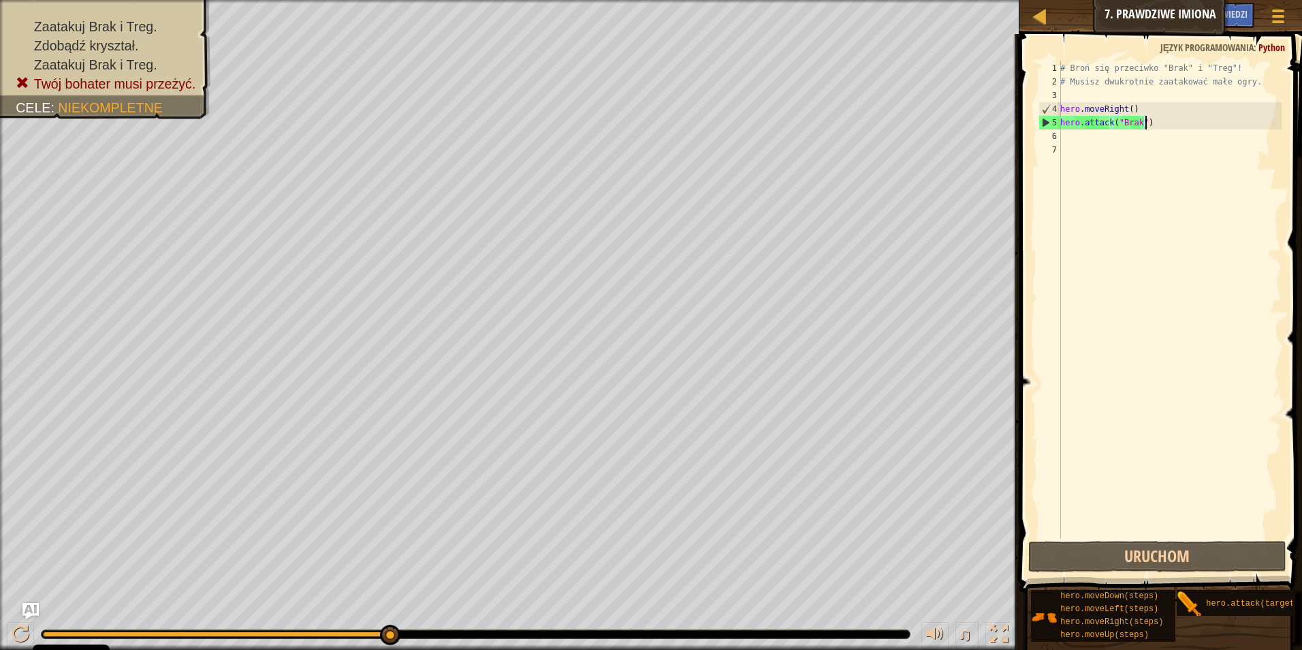
click at [1155, 123] on div "# Broń się przeciwko "Brak" i "Treg"! # Musisz dwukrotnie zaatakować małe ogry.…" at bounding box center [1170, 313] width 224 height 504
type textarea "hero.attack("Brak")"
click at [1171, 189] on div "# Broń się przeciwko "Brak" i "Treg"! # Musisz dwukrotnie zaatakować małe ogry.…" at bounding box center [1170, 313] width 224 height 504
drag, startPoint x: 1150, startPoint y: 121, endPoint x: 1028, endPoint y: 142, distance: 123.7
click at [1028, 142] on div "1 2 3 4 5 6 7 # Broń się przeciwko "Brak" i "Treg"! # Musisz dwukrotnie zaatako…" at bounding box center [1159, 340] width 287 height 598
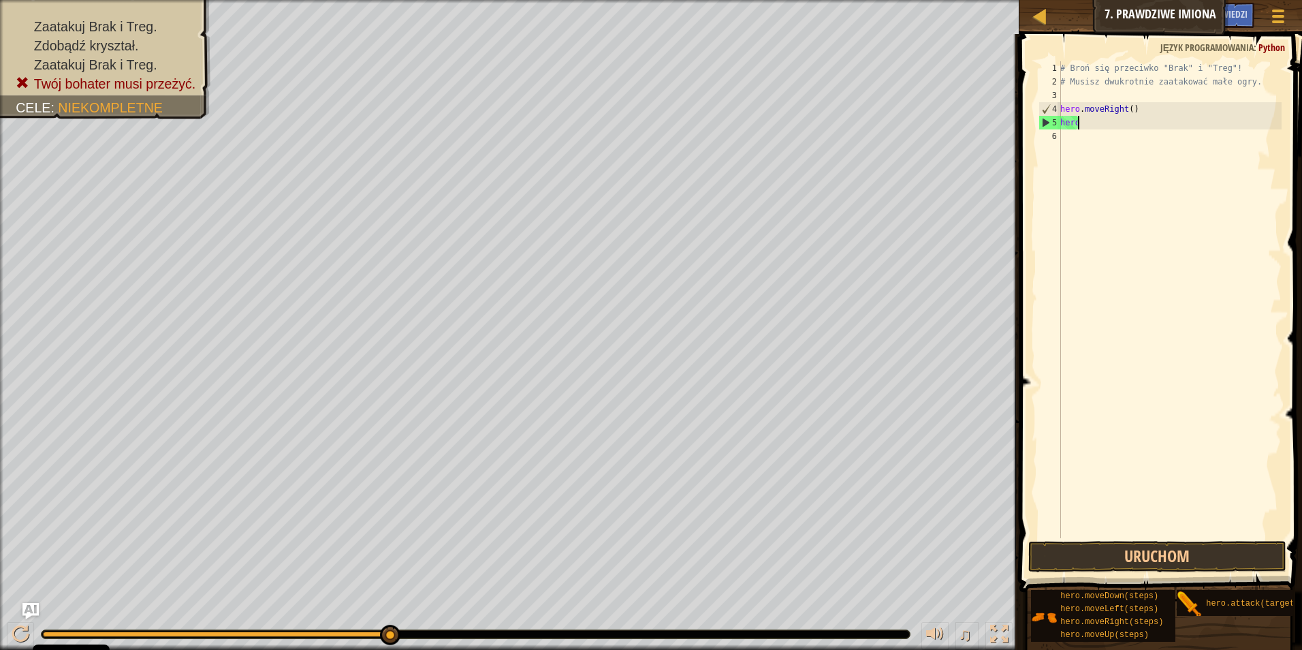
type textarea "h"
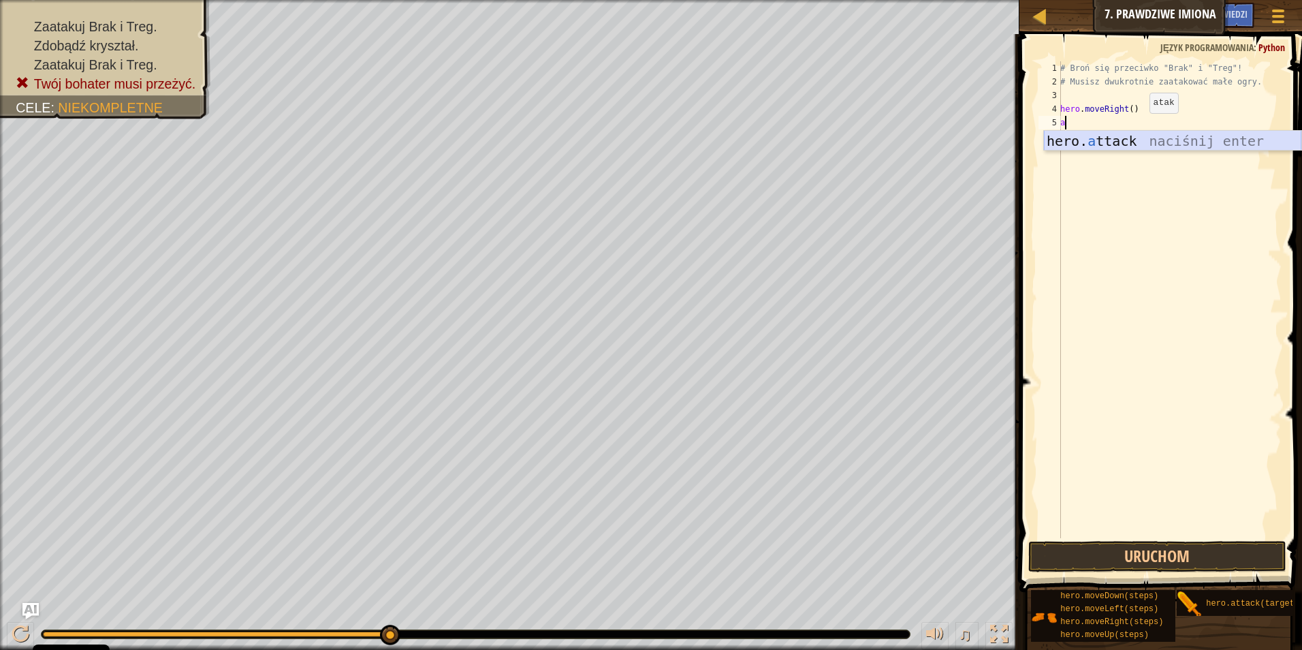
click at [1069, 139] on div "hero. a ttack naciśnij enter" at bounding box center [1172, 161] width 257 height 61
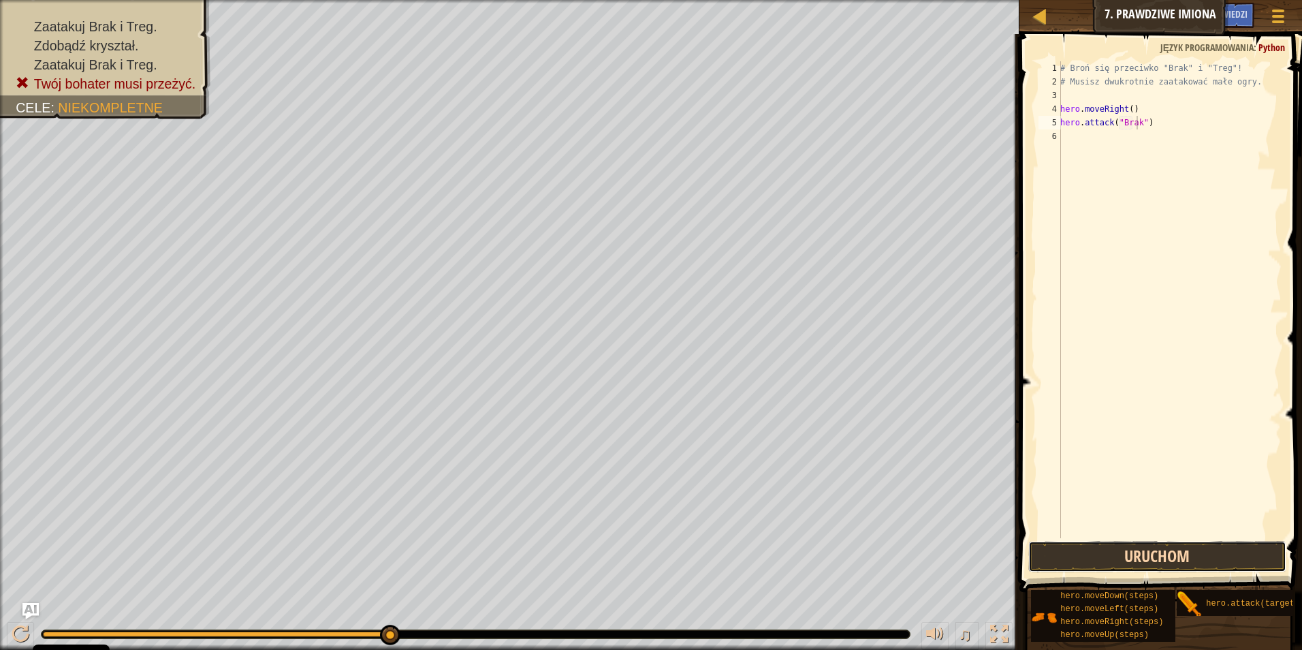
click at [1161, 554] on button "Uruchom" at bounding box center [1157, 556] width 259 height 31
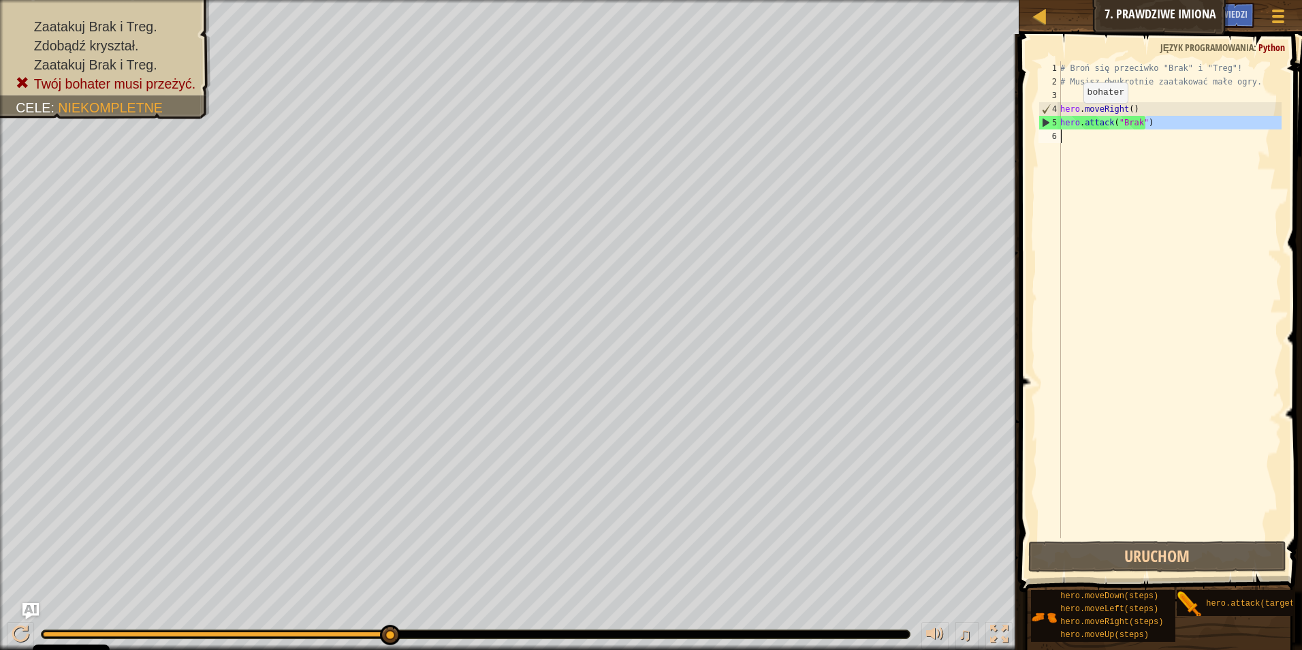
click at [804, 188] on div "Mapa Wprowadzenie do Informatyki 7. Prawdziwe Imiona Menu gry Zrobione Podpowie…" at bounding box center [651, 325] width 1302 height 650
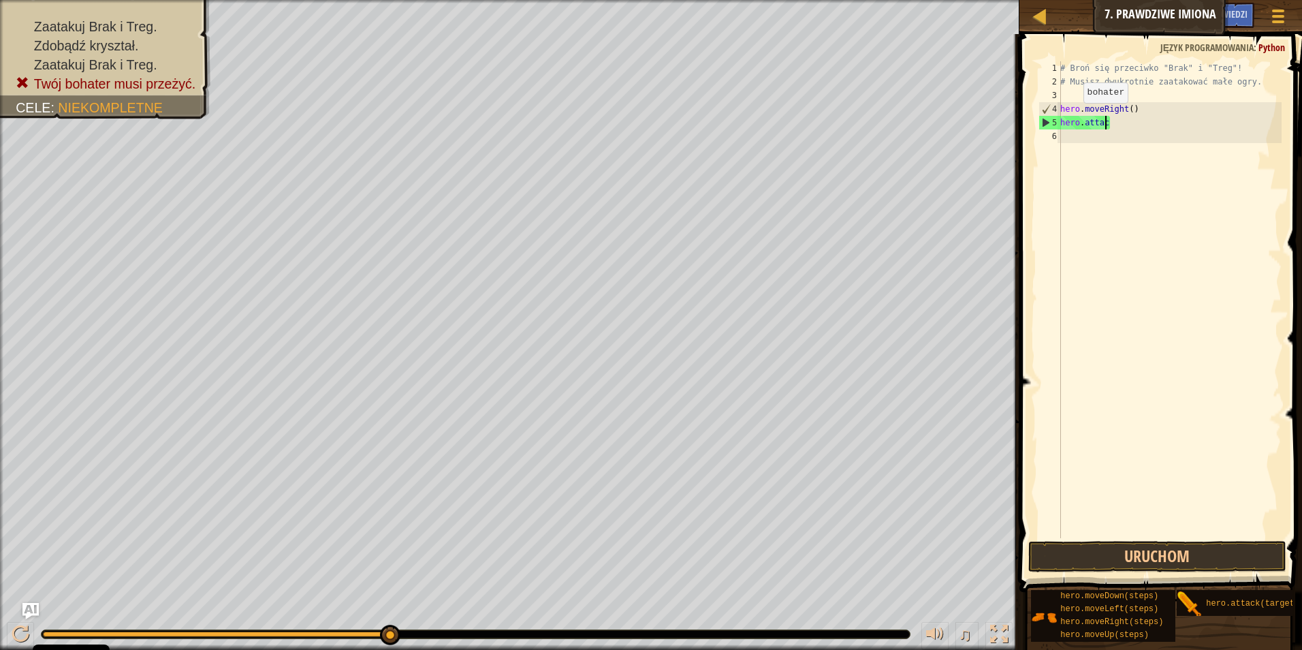
scroll to position [6, 1]
type textarea "h"
type textarea "#"
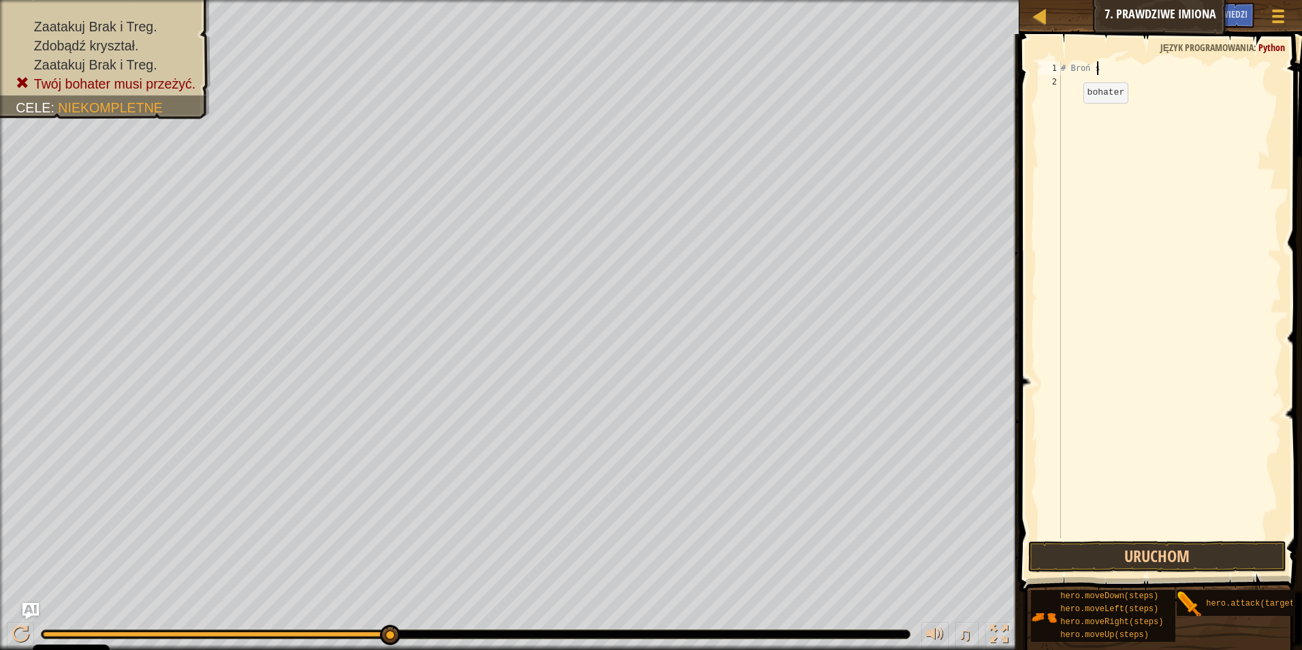
type textarea "#"
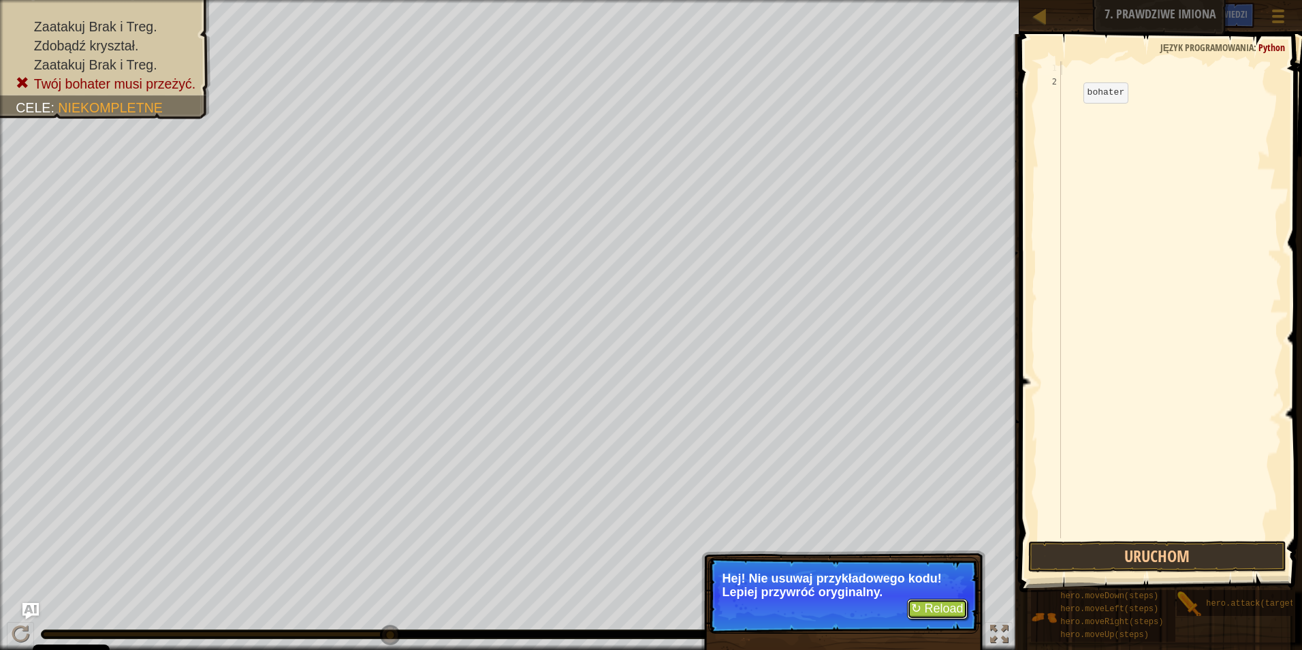
click at [948, 611] on button "↻ Reload" at bounding box center [937, 609] width 61 height 20
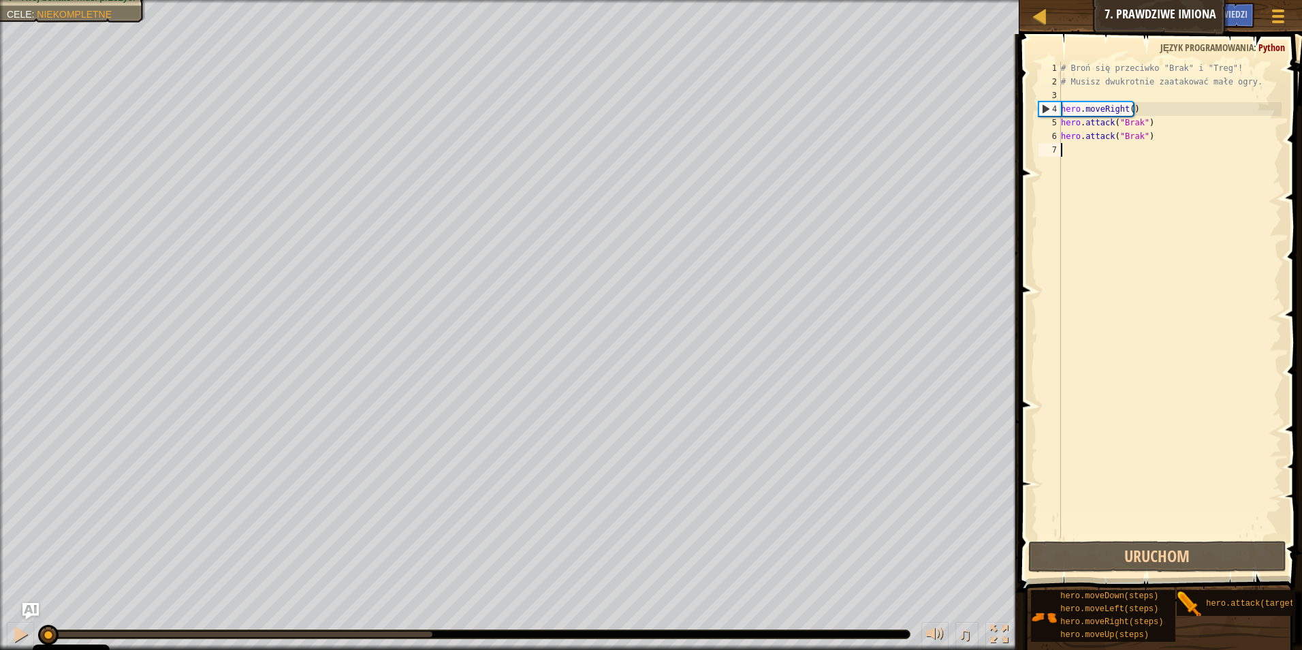
click at [1194, 148] on div "# Broń się przeciwko "Brak" i "Treg"! # Musisz dwukrotnie zaatakować małe ogry.…" at bounding box center [1169, 313] width 223 height 504
click at [1211, 561] on button "Uruchom" at bounding box center [1157, 556] width 259 height 31
click at [1200, 148] on div "# Broń się przeciwko "Brak" i "Treg"! # Musisz dwukrotnie zaatakować małe ogry.…" at bounding box center [1169, 313] width 223 height 504
type textarea "h"
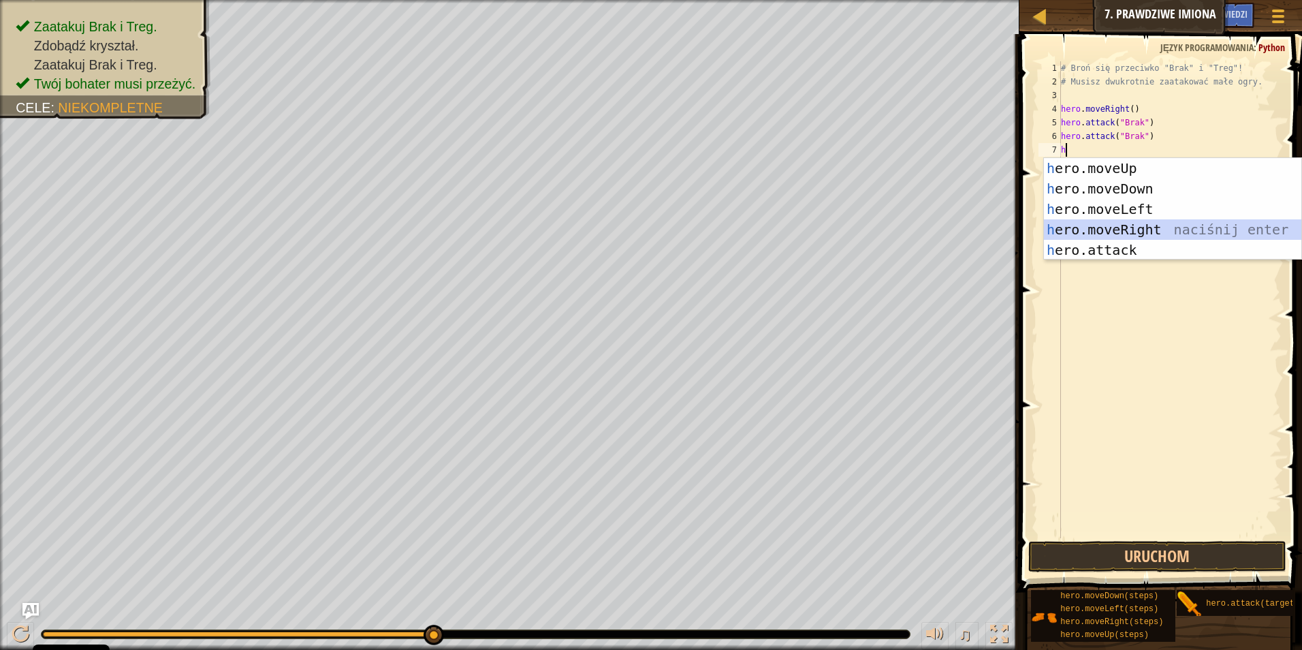
click at [1145, 223] on div "h ero.moveUp naciśnij enter h ero.moveDown naciśnij enter h ero.moveLeft naciśn…" at bounding box center [1172, 229] width 257 height 143
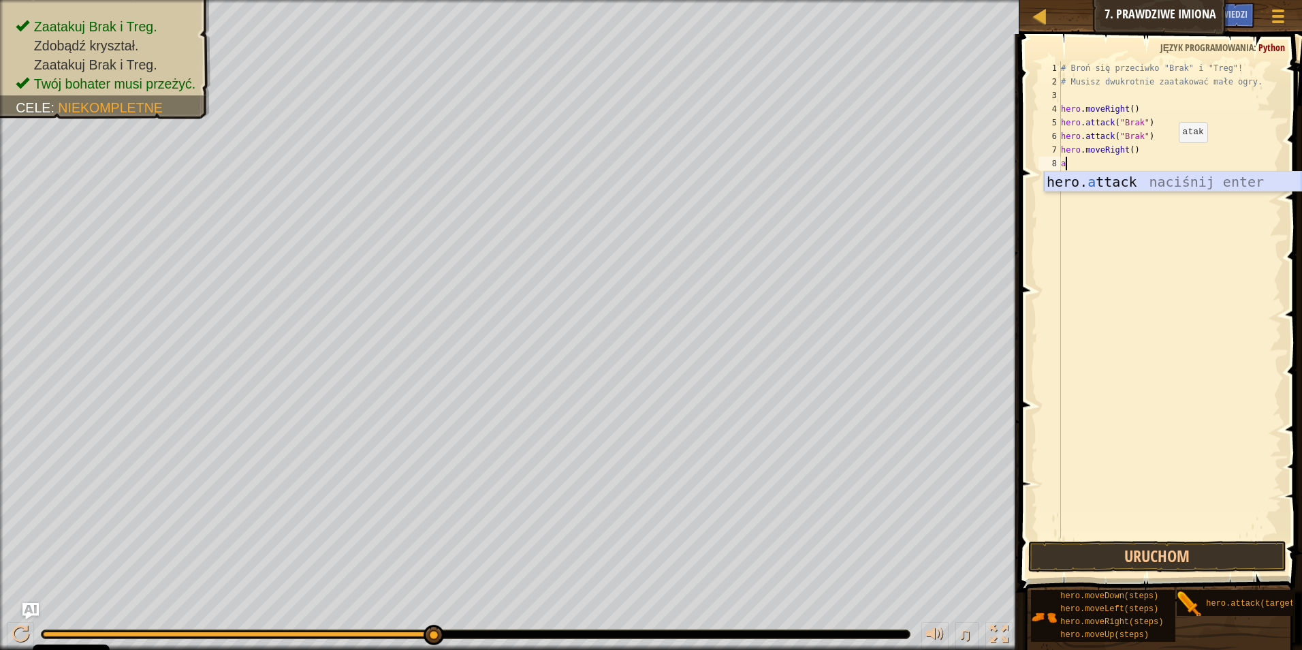
click at [1146, 180] on div "hero. a ttack naciśnij enter" at bounding box center [1172, 202] width 257 height 61
type textarea "hero.attack("Treg")"
click at [1178, 174] on div "# Broń się przeciwko "Brak" i "Treg"! # Musisz dwukrotnie zaatakować małe ogry.…" at bounding box center [1169, 313] width 223 height 504
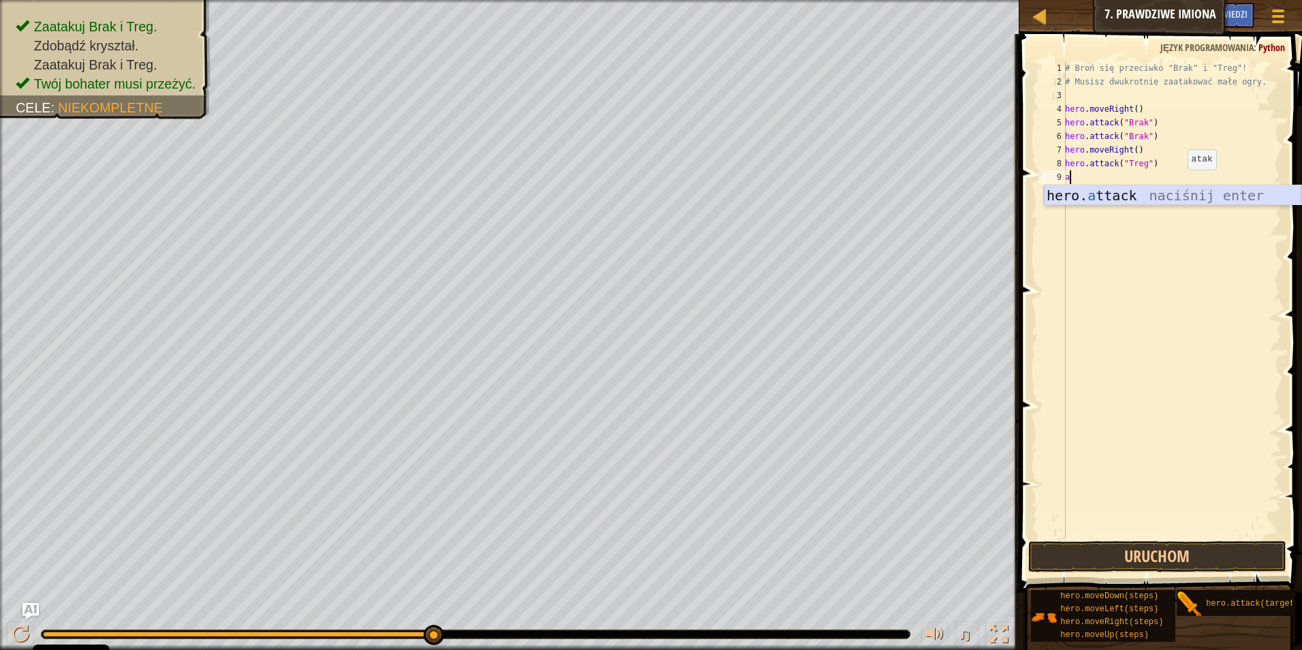
click at [1173, 200] on div "hero. a ttack naciśnij enter" at bounding box center [1172, 215] width 257 height 61
type textarea "hero.attack("Treg")"
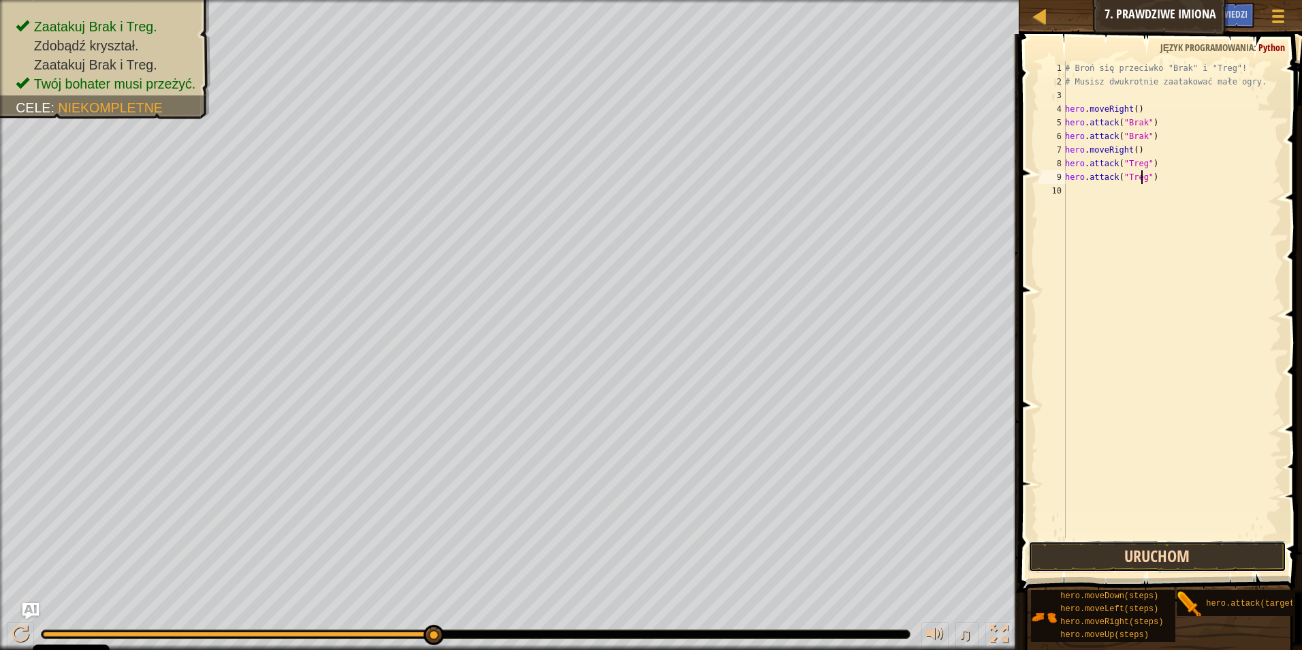
click at [1156, 561] on button "Uruchom" at bounding box center [1157, 556] width 259 height 31
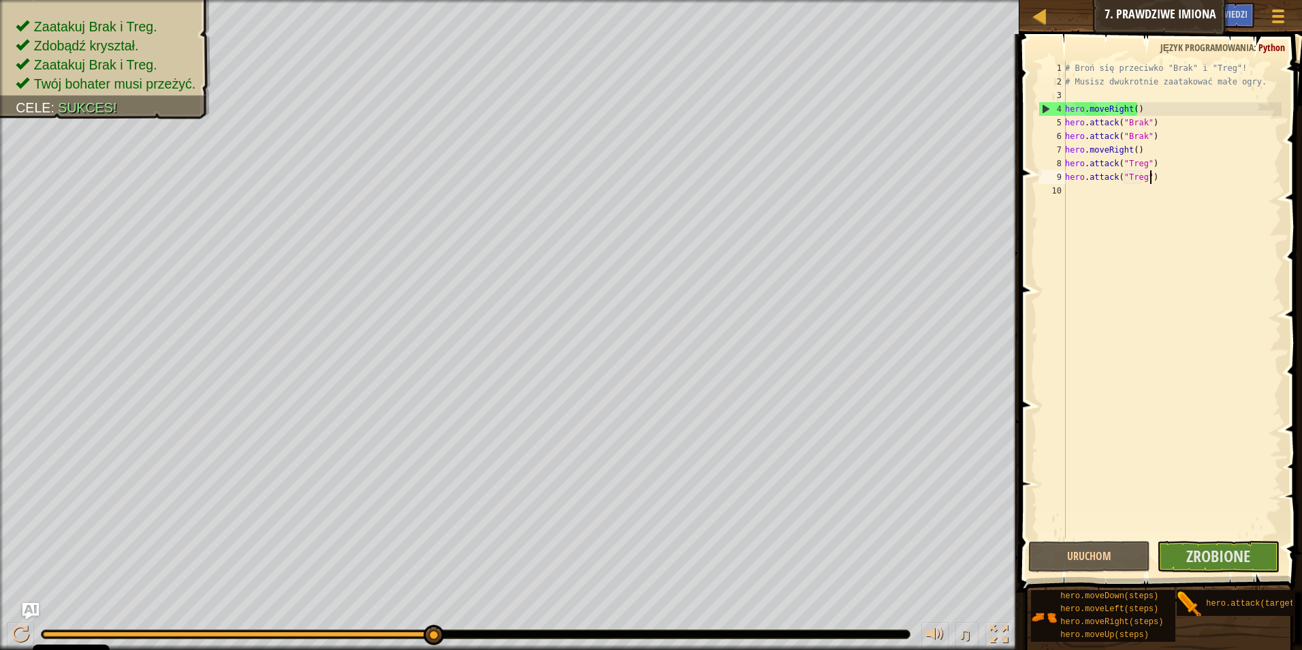
click at [1182, 180] on div "# Broń się przeciwko "Brak" i "Treg"! # Musisz dwukrotnie zaatakować małe ogry.…" at bounding box center [1172, 313] width 219 height 504
type textarea "h"
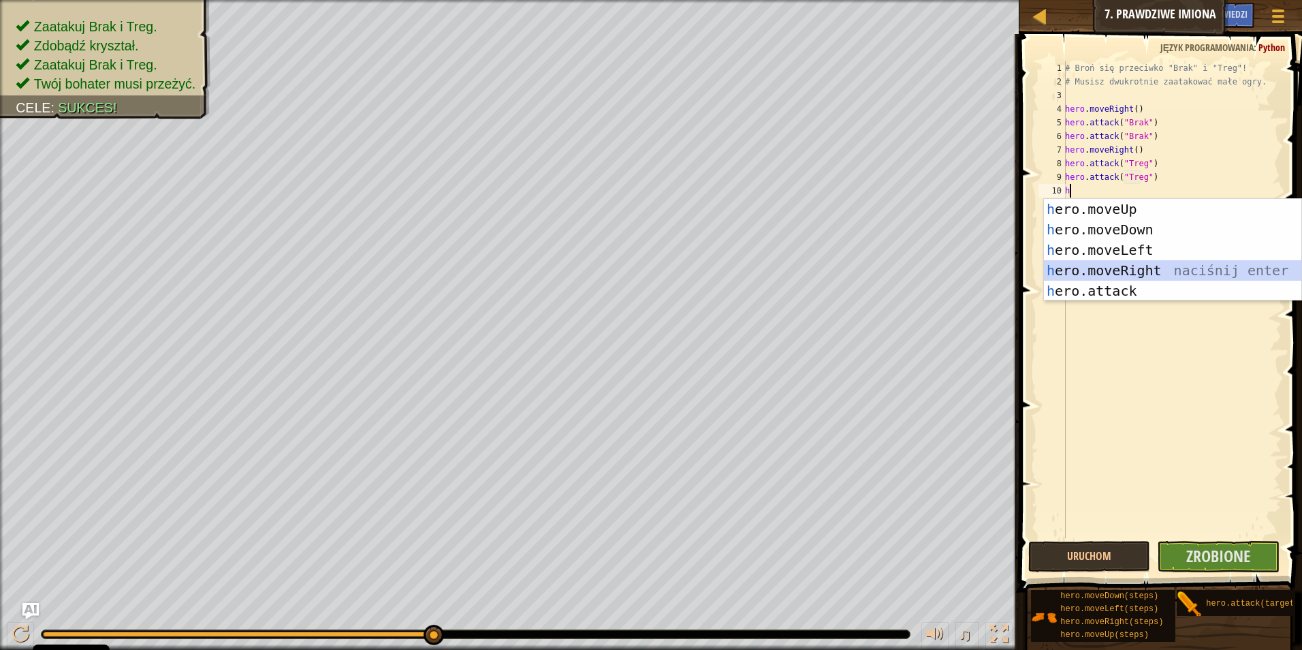
click at [1157, 263] on div "h ero.moveUp naciśnij enter h ero.moveDown naciśnij enter h ero.moveLeft naciśn…" at bounding box center [1172, 270] width 257 height 143
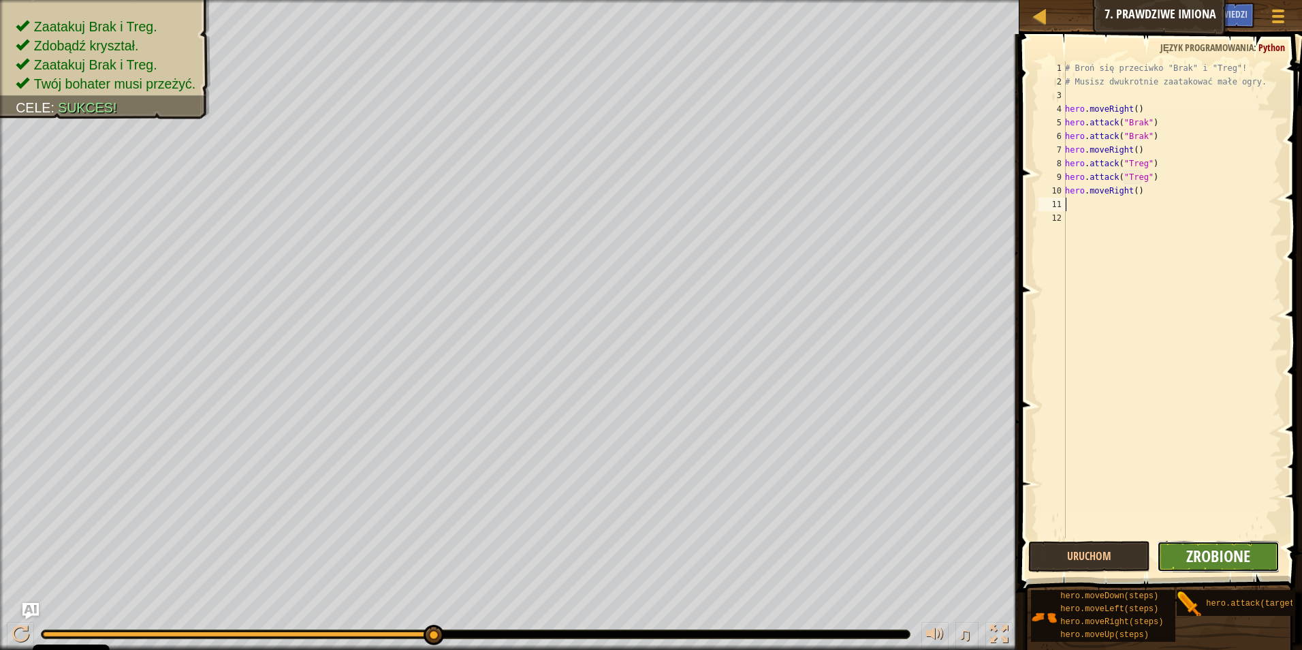
click at [1221, 548] on span "Zrobione" at bounding box center [1218, 556] width 64 height 22
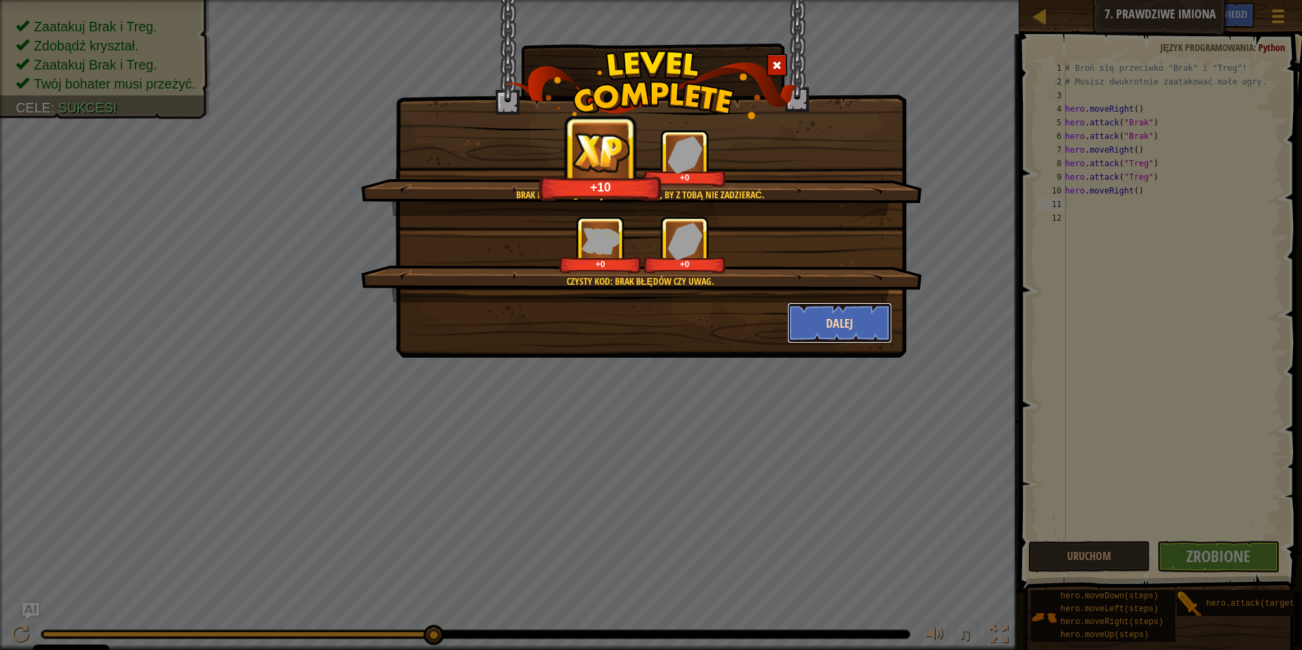
click at [798, 317] on button "Dalej" at bounding box center [840, 322] width 106 height 41
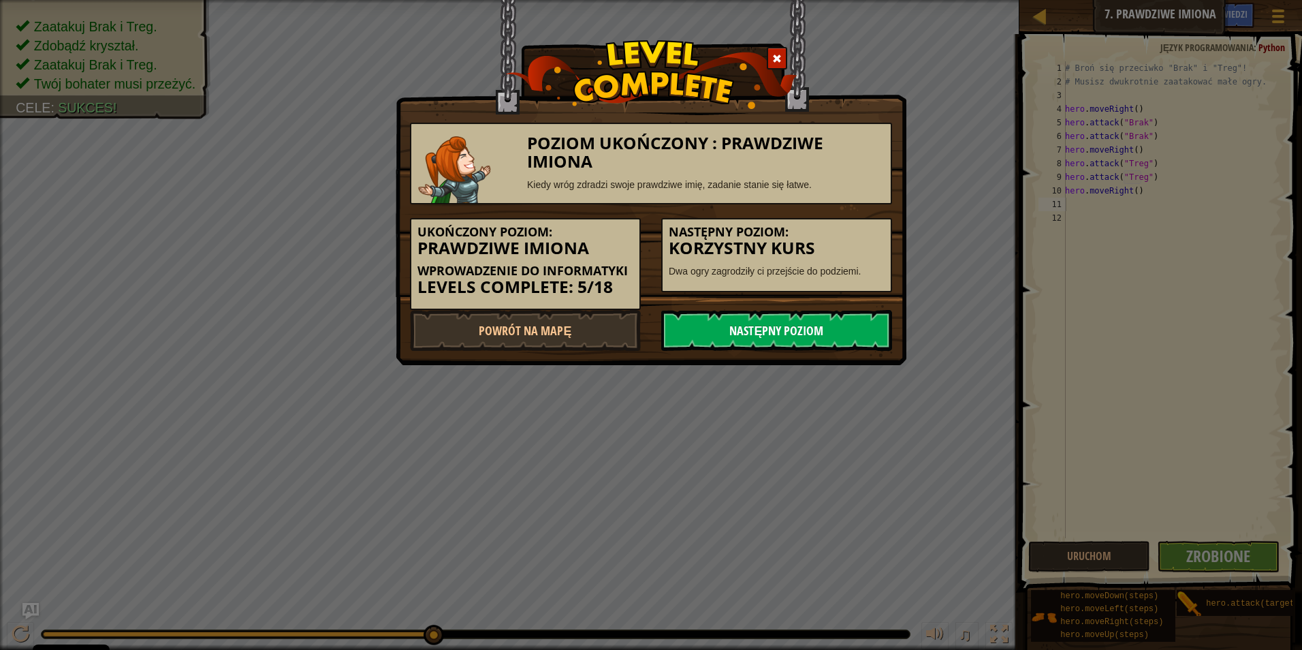
click at [800, 327] on link "Następny poziom" at bounding box center [776, 330] width 231 height 41
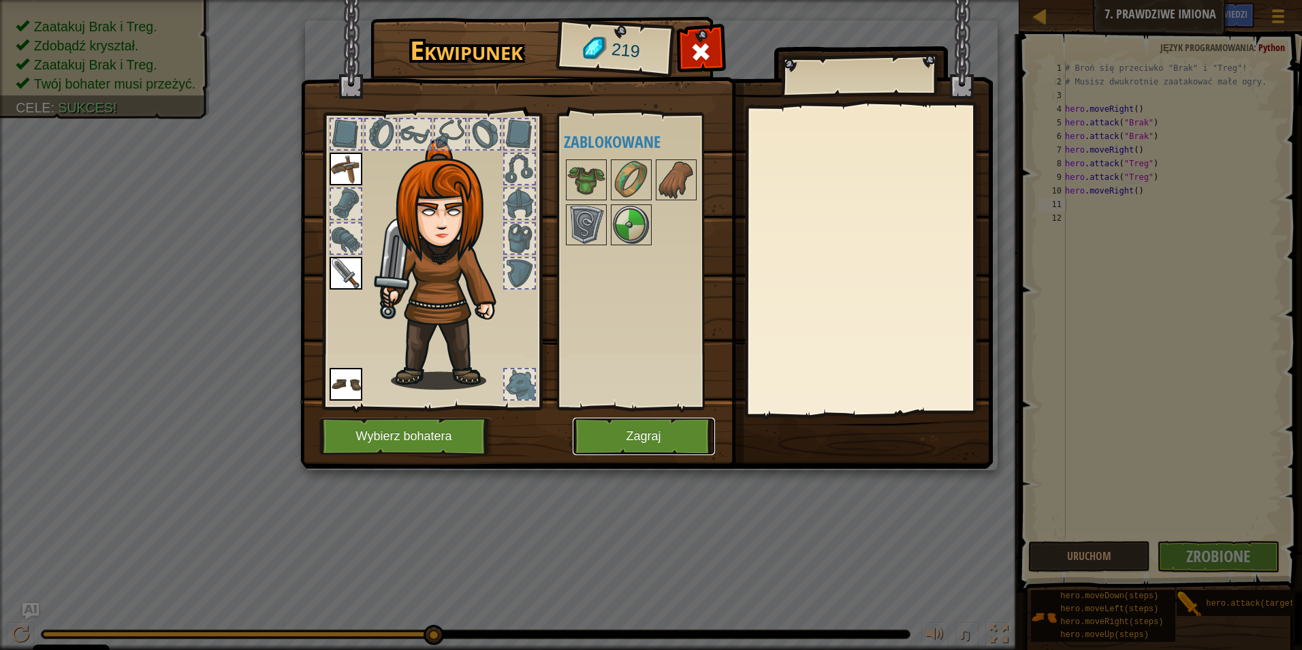
click at [658, 442] on button "Zagraj" at bounding box center [644, 436] width 142 height 37
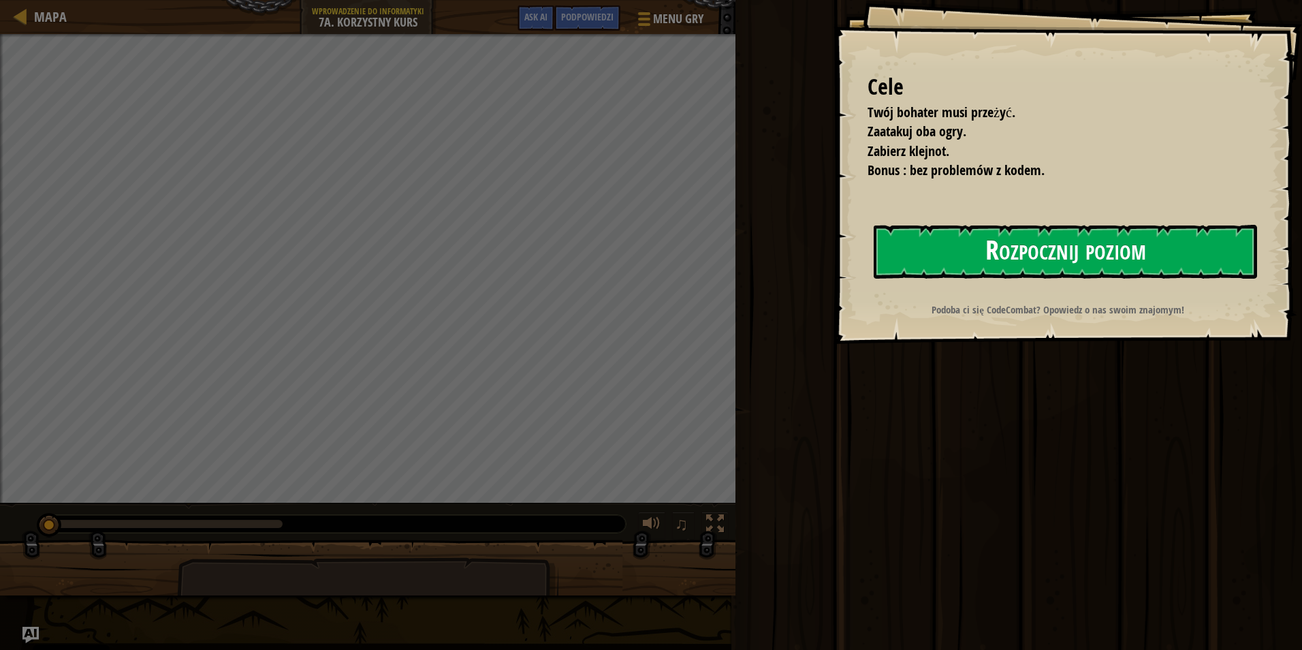
click at [934, 253] on button "Rozpocznij poziom" at bounding box center [1065, 252] width 383 height 54
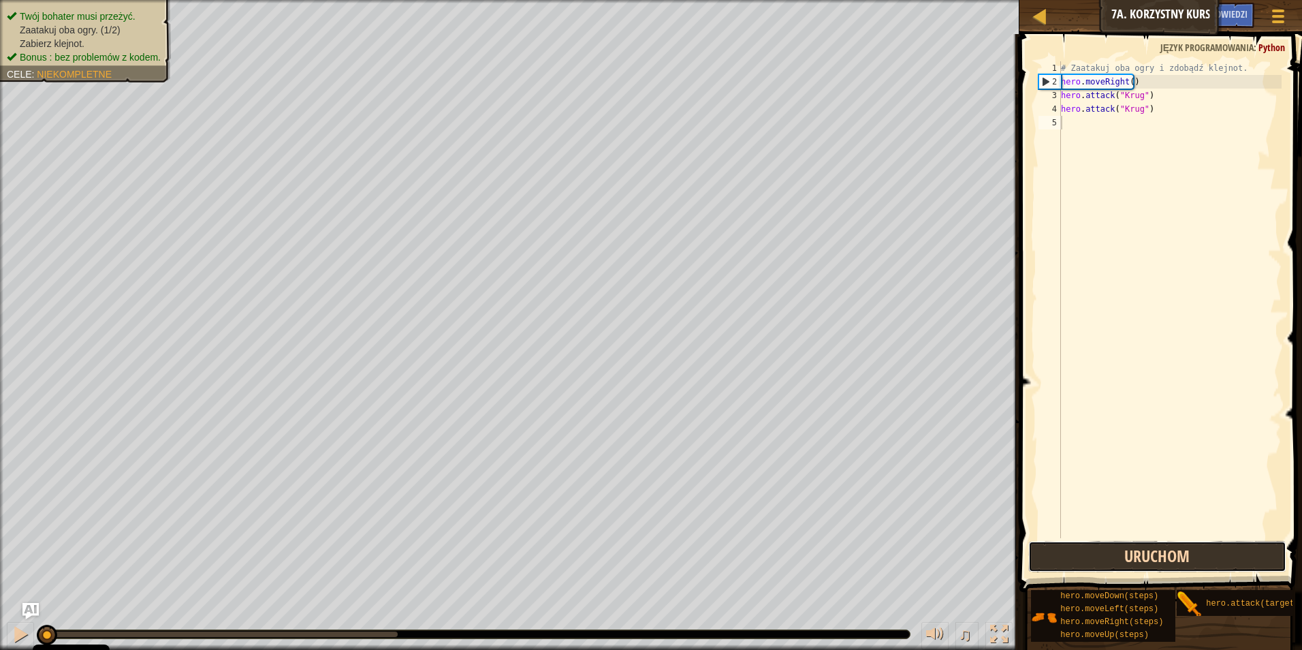
click at [1083, 546] on button "Uruchom" at bounding box center [1157, 556] width 259 height 31
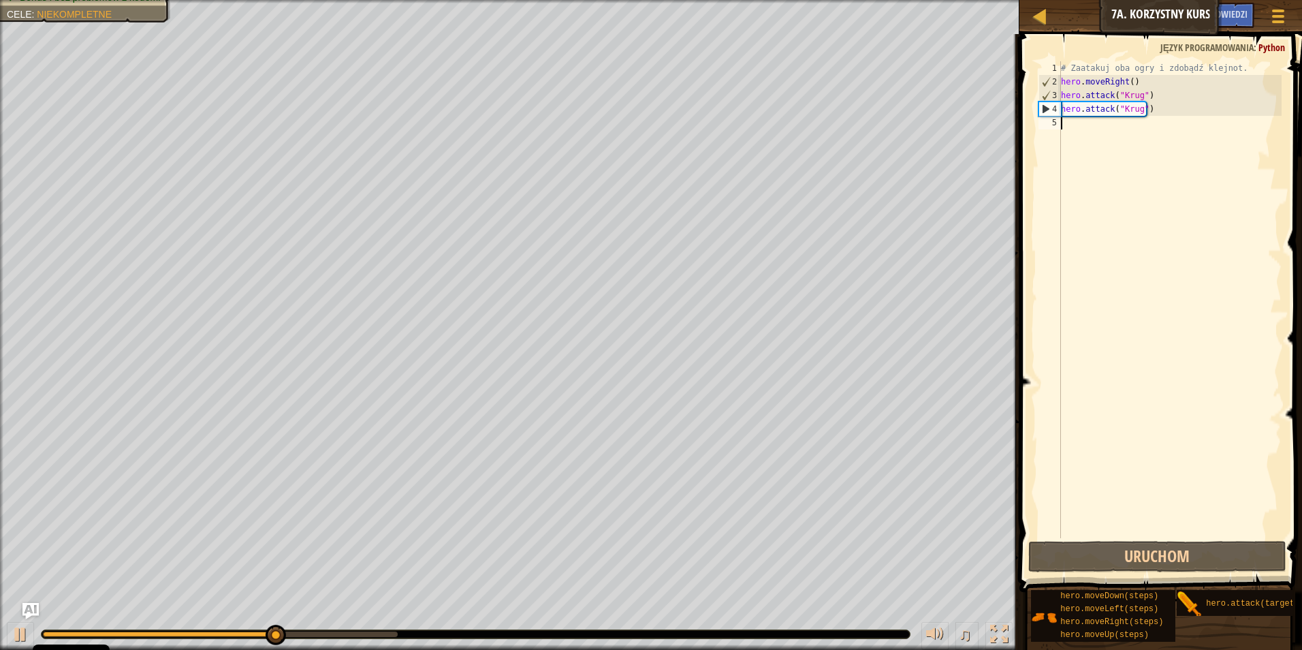
type textarea "h"
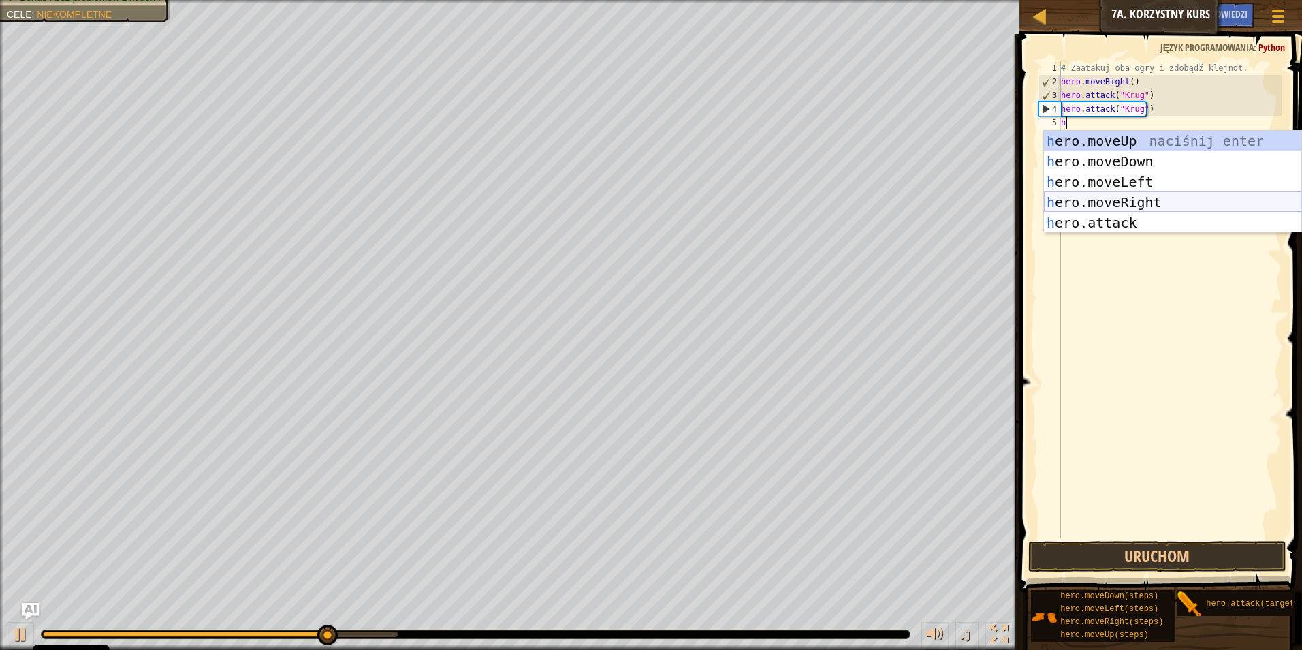
click at [1164, 200] on div "h ero.moveUp naciśnij enter h ero.moveDown naciśnij enter h ero.moveLeft naciśn…" at bounding box center [1172, 202] width 257 height 143
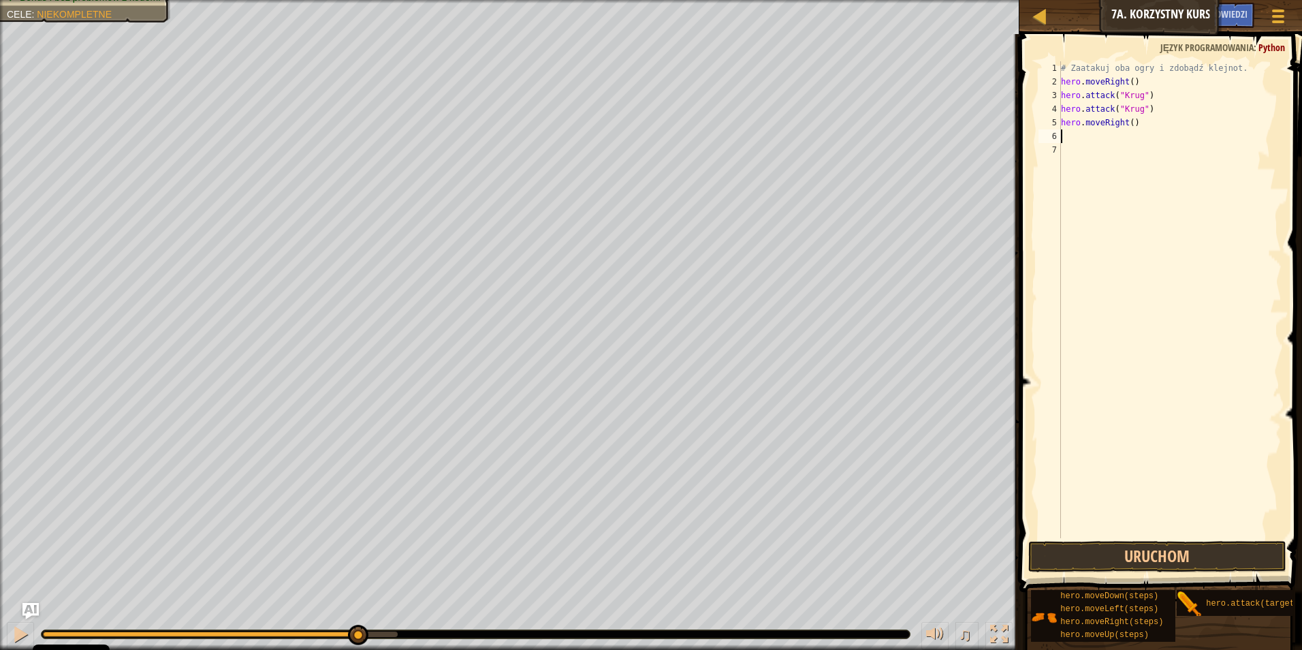
type textarea "h"
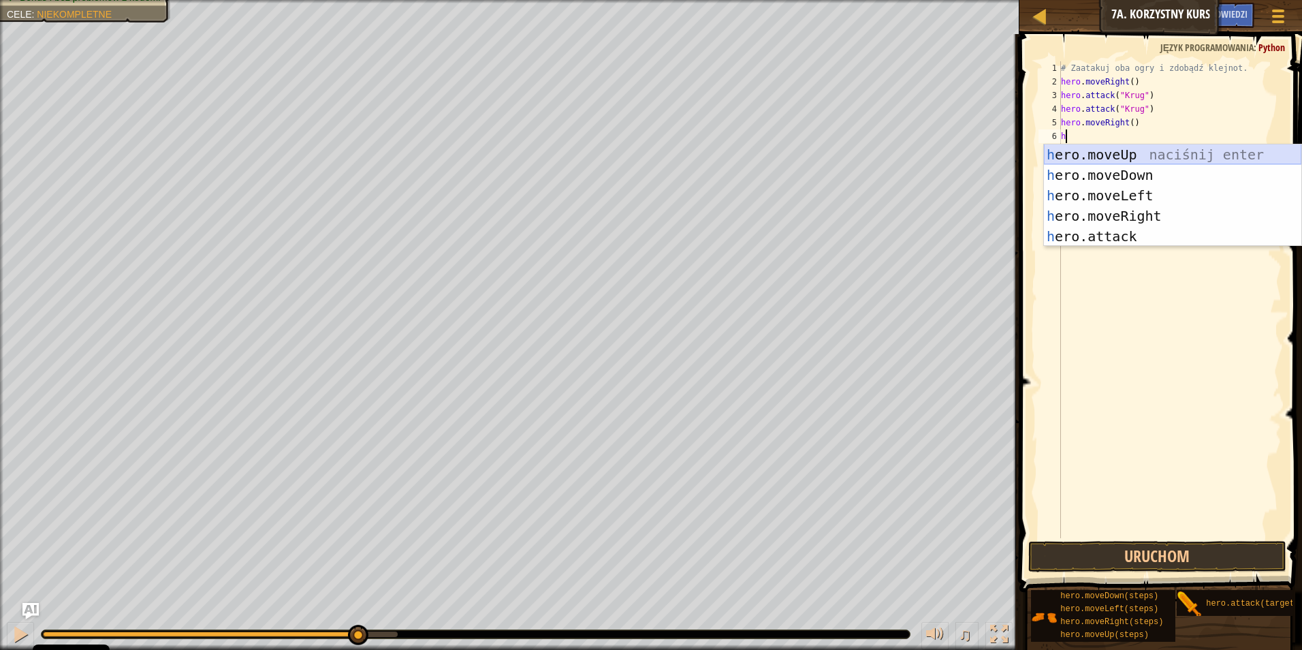
click at [1145, 153] on div "h ero.moveUp naciśnij enter h ero.moveDown naciśnij enter h ero.moveLeft naciśn…" at bounding box center [1172, 215] width 257 height 143
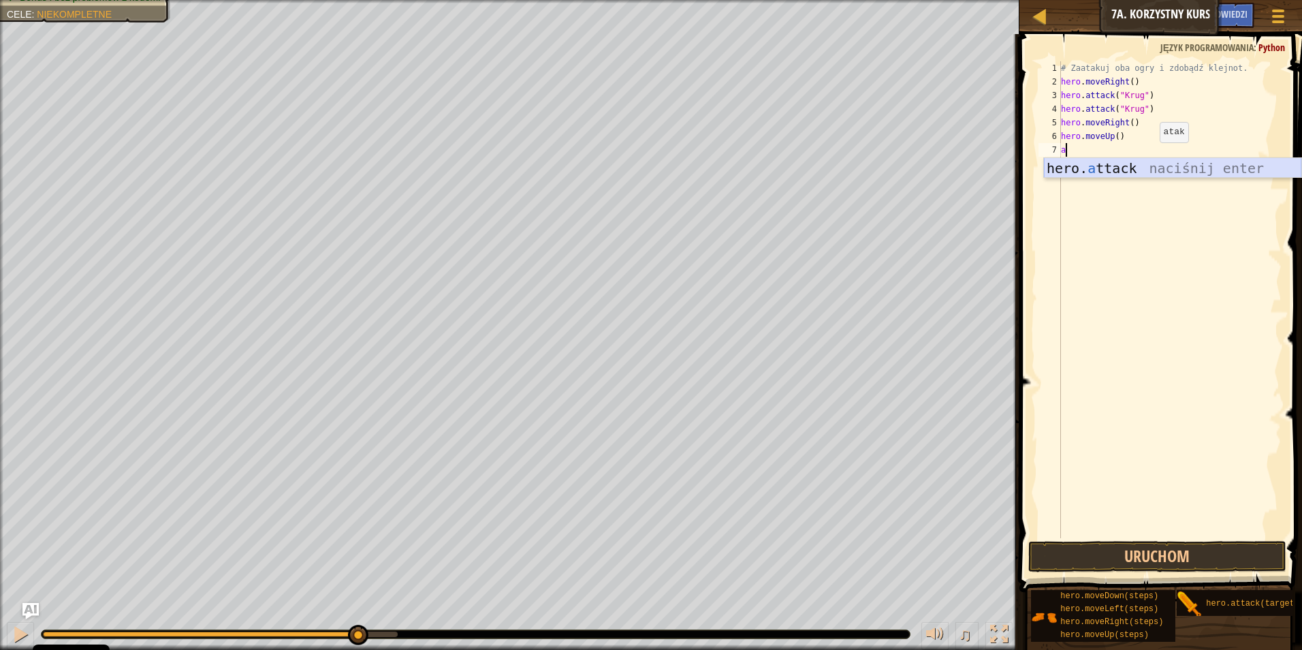
click at [1144, 164] on div "hero. a ttack naciśnij enter" at bounding box center [1172, 188] width 257 height 61
type textarea "hero.attack("Grump")"
click at [1162, 158] on div "# Zaatakuj oba ogry i zdobądź klejnot. hero . moveRight ( ) hero . attack ( "Kr…" at bounding box center [1169, 313] width 223 height 504
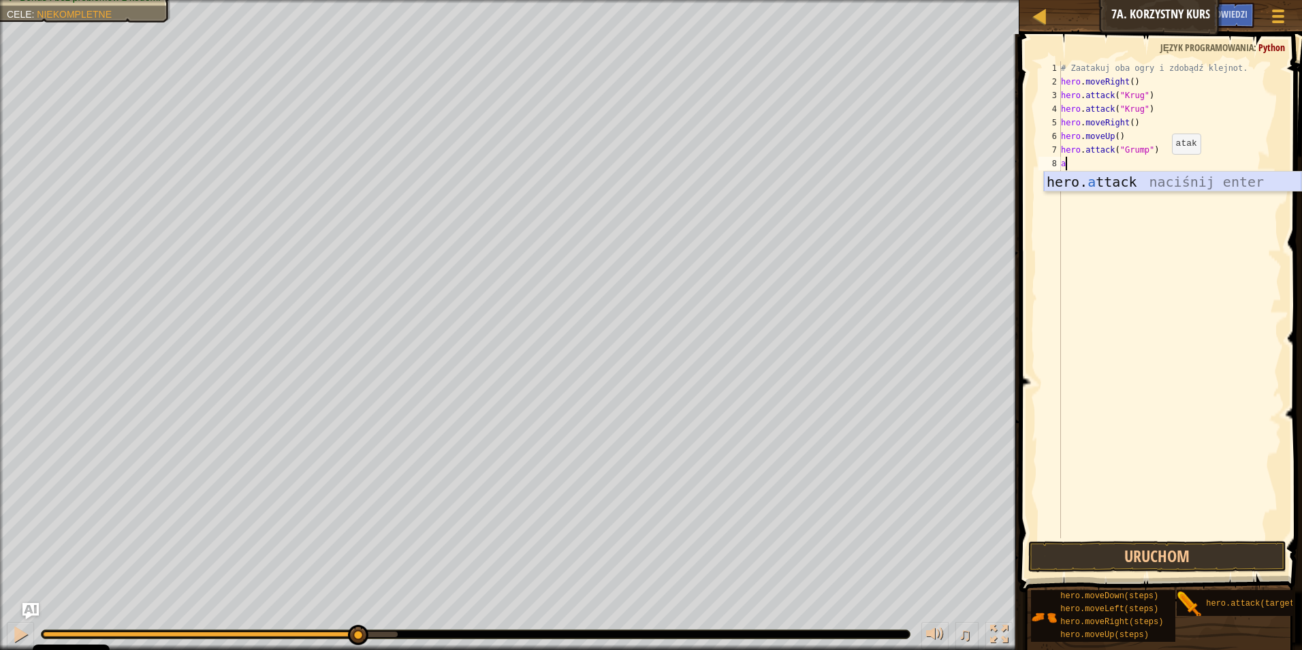
click at [1160, 183] on div "hero. a ttack naciśnij enter" at bounding box center [1172, 202] width 257 height 61
type textarea "hero.attack("Grump")"
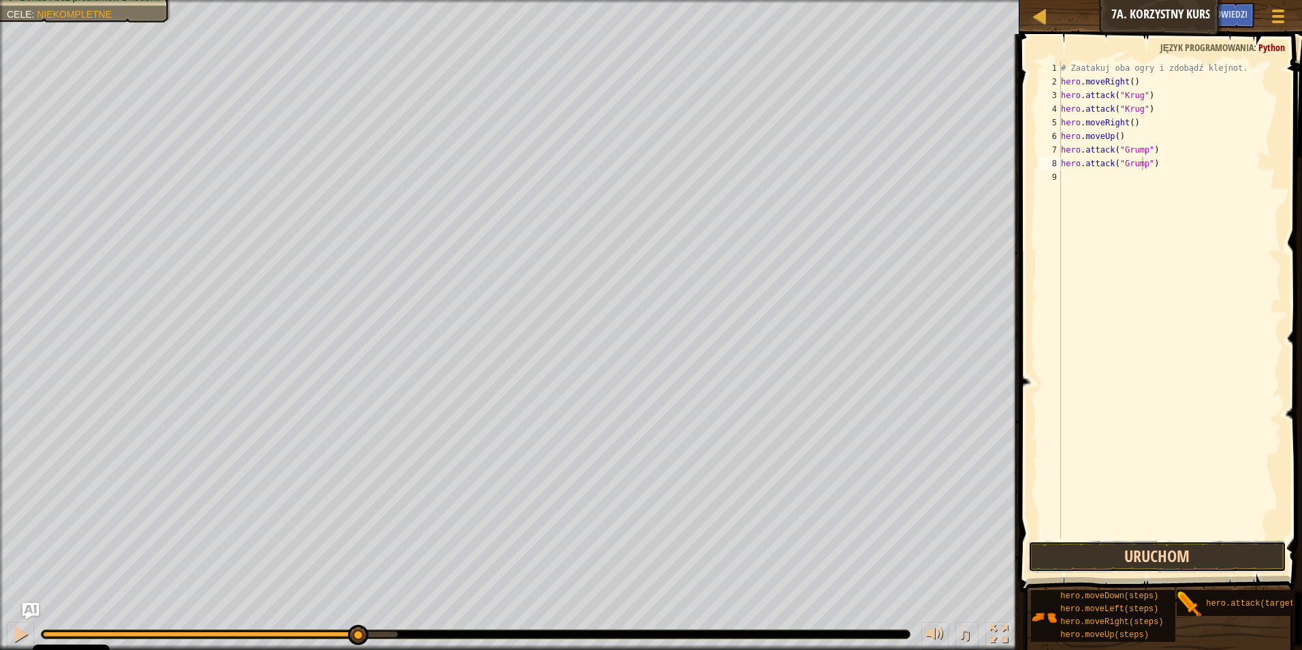
click at [1131, 550] on button "Uruchom" at bounding box center [1157, 556] width 259 height 31
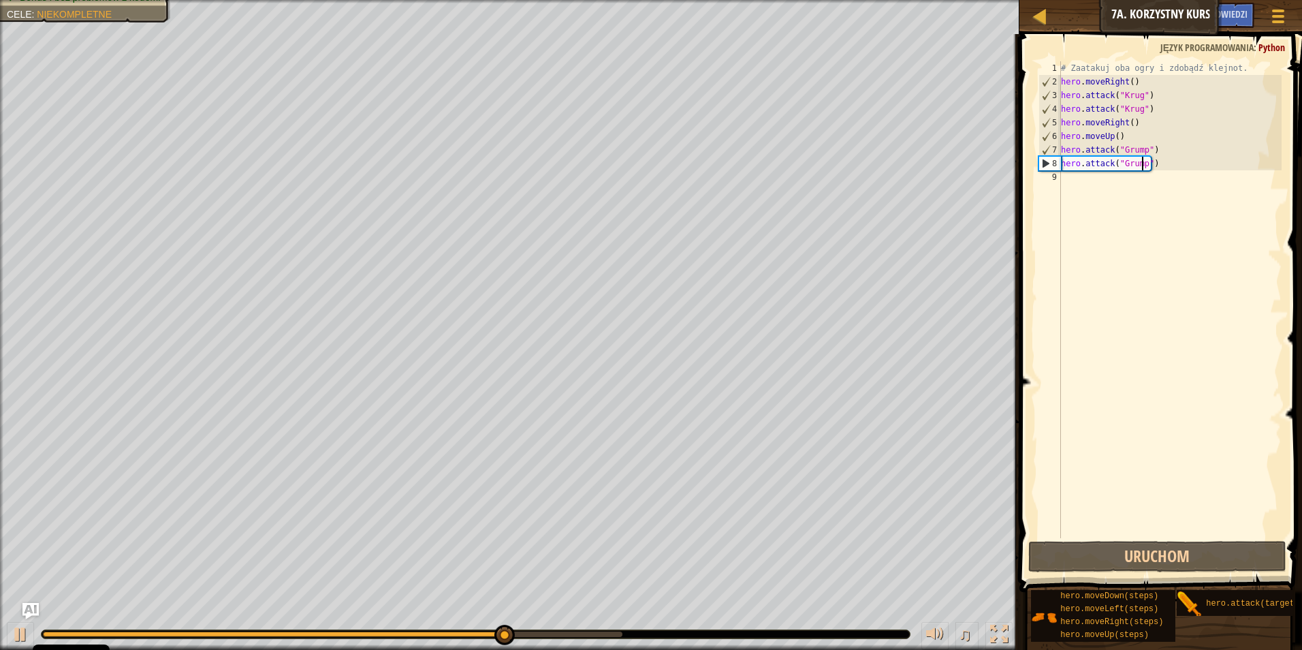
click at [1191, 164] on div "# Zaatakuj oba ogry i zdobądź klejnot. hero . moveRight ( ) hero . attack ( "Kr…" at bounding box center [1169, 313] width 223 height 504
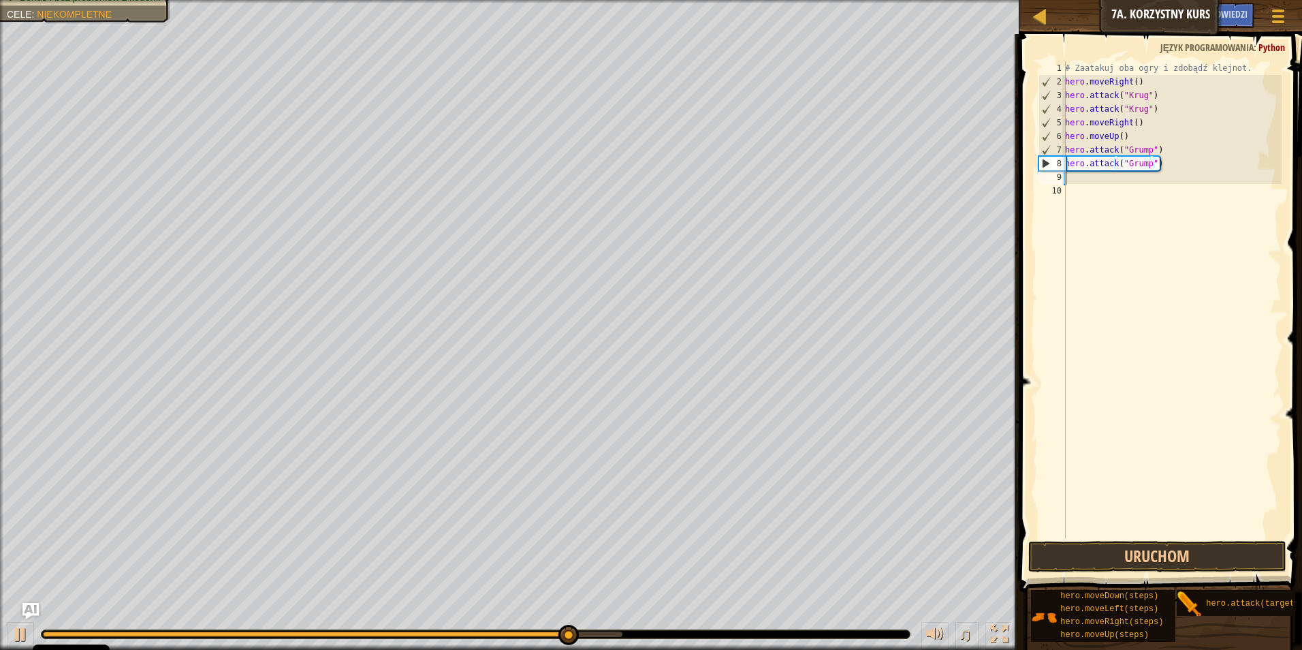
scroll to position [6, 0]
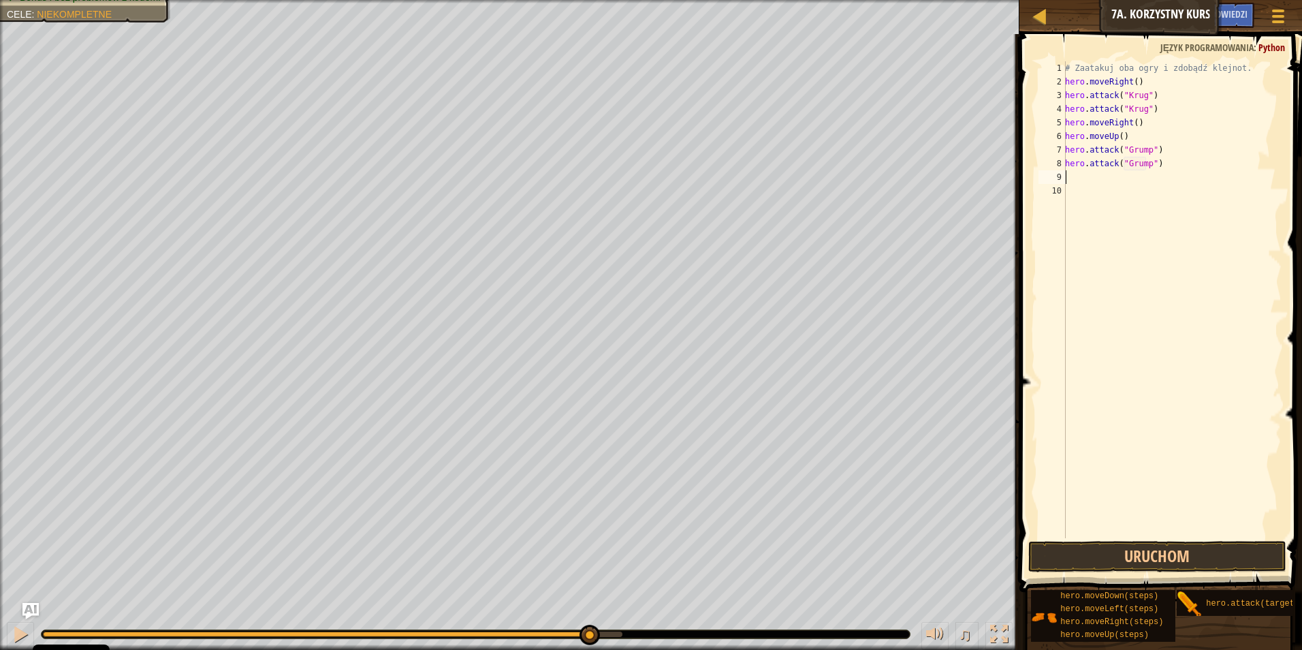
type textarea "h"
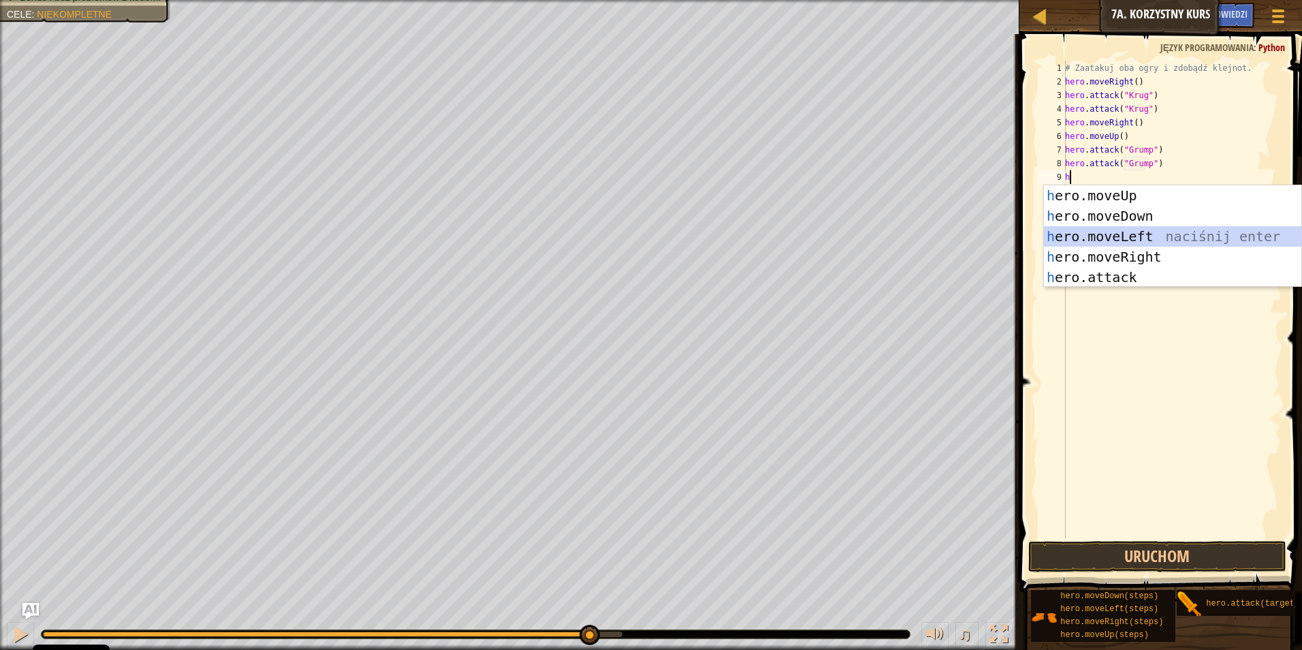
click at [1152, 234] on div "h ero.moveUp naciśnij enter h ero.moveDown naciśnij enter h ero.moveLeft naciśn…" at bounding box center [1172, 256] width 257 height 143
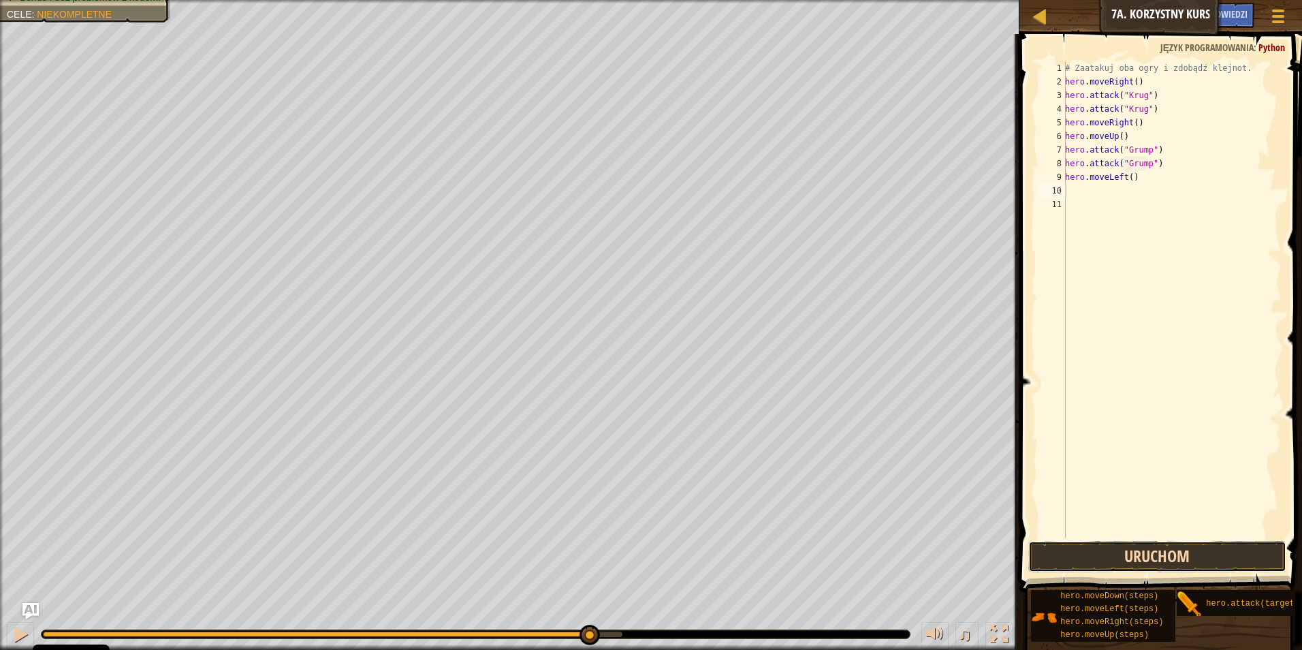
click at [1127, 549] on button "Uruchom" at bounding box center [1157, 556] width 259 height 31
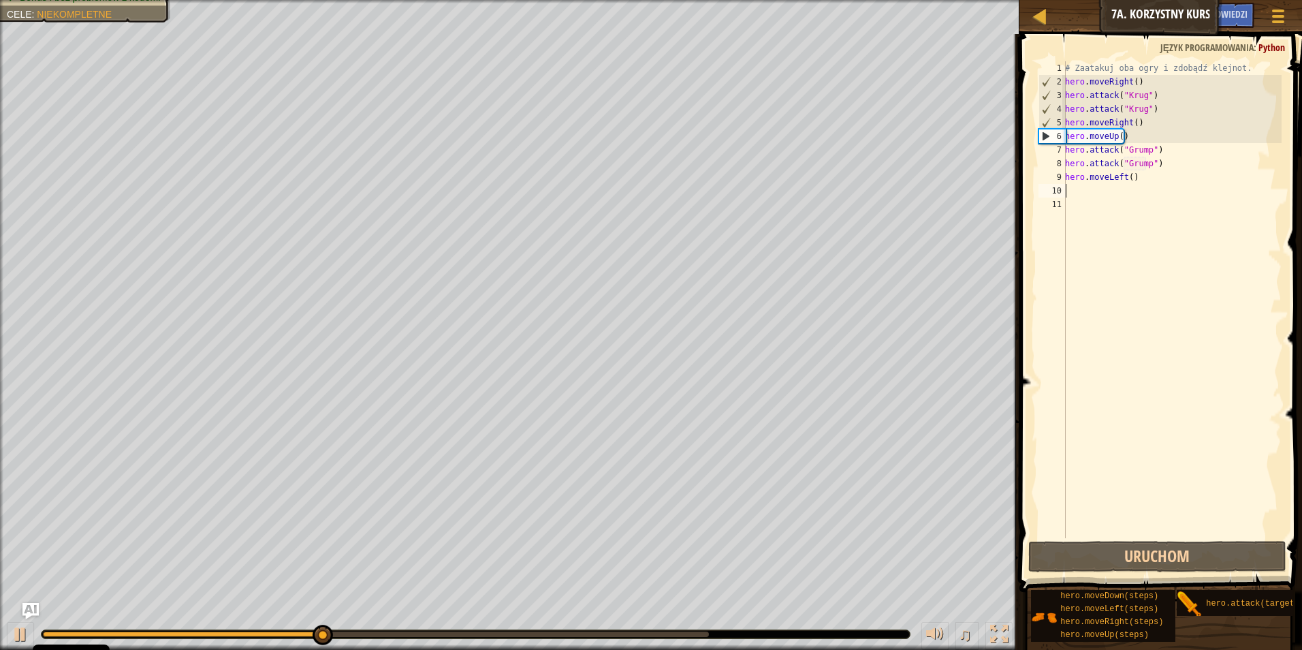
click at [1158, 185] on div "# Zaatakuj oba ogry i zdobądź klejnot. hero . moveRight ( ) hero . attack ( "Kr…" at bounding box center [1172, 313] width 219 height 504
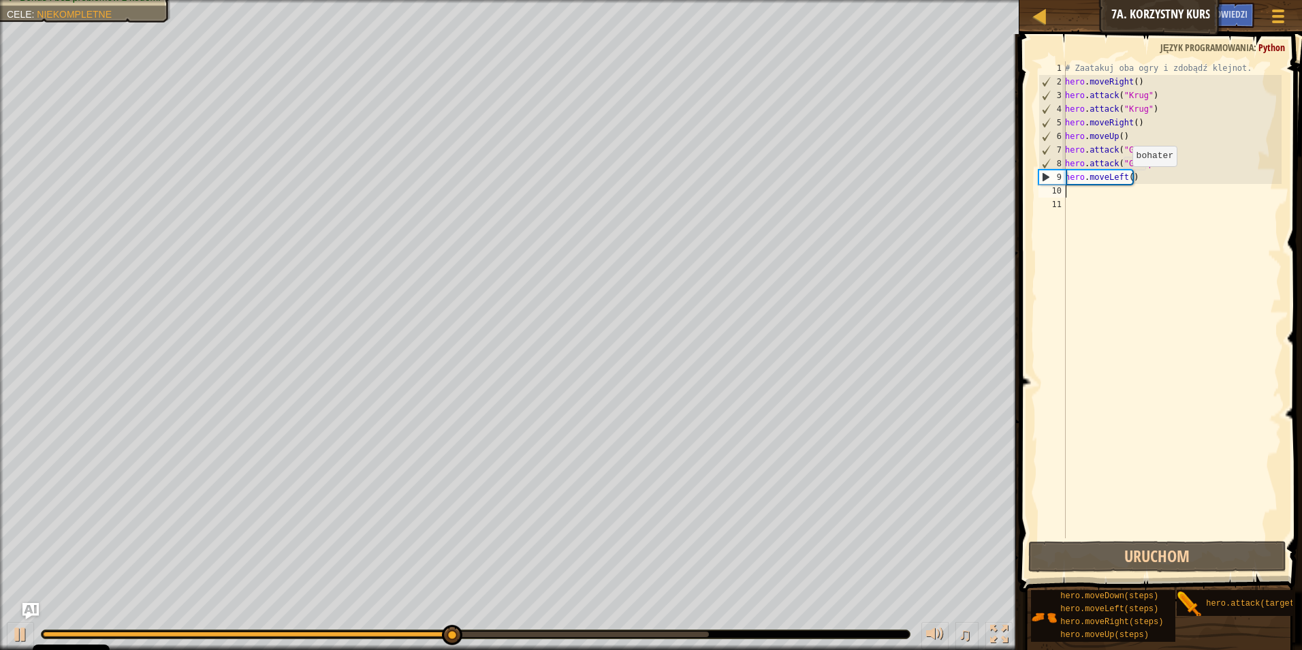
click at [1125, 180] on div "# Zaatakuj oba ogry i zdobądź klejnot. hero . moveRight ( ) hero . attack ( "Kr…" at bounding box center [1172, 313] width 219 height 504
click at [1130, 178] on div "# Zaatakuj oba ogry i zdobądź klejnot. hero . moveRight ( ) hero . attack ( "Kr…" at bounding box center [1172, 313] width 219 height 504
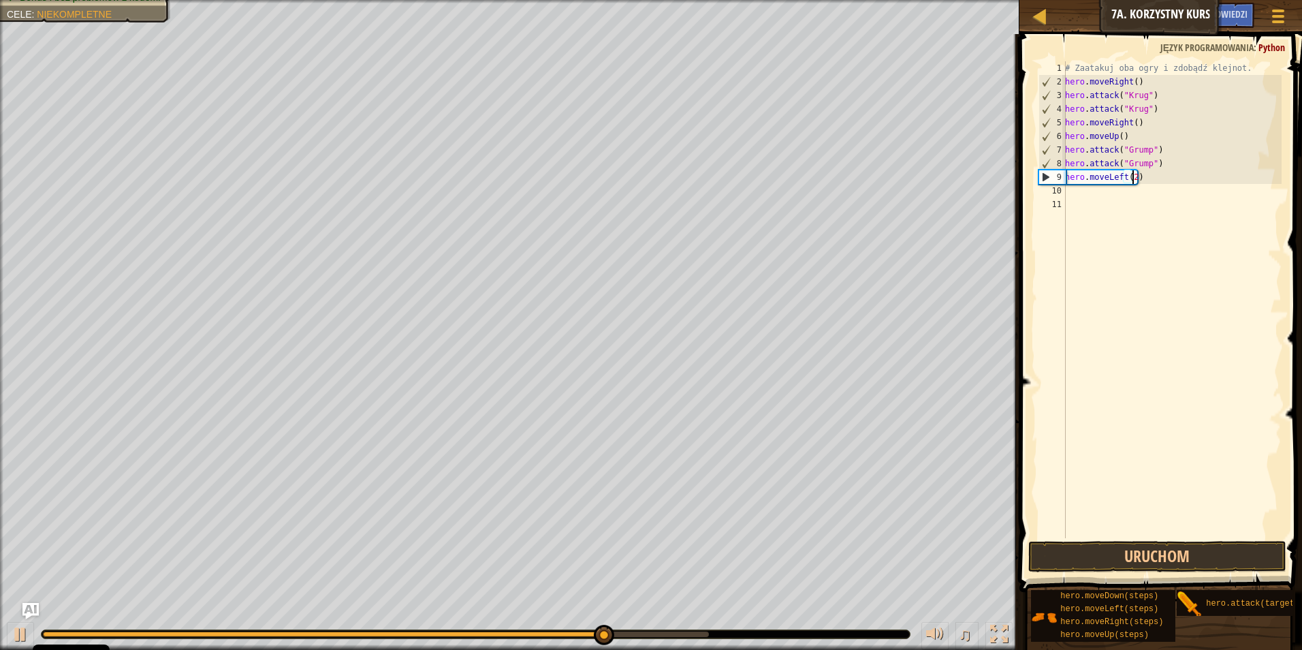
scroll to position [6, 5]
type textarea "hero.moveLeft(2)"
click at [1171, 558] on button "Uruchom" at bounding box center [1157, 556] width 259 height 31
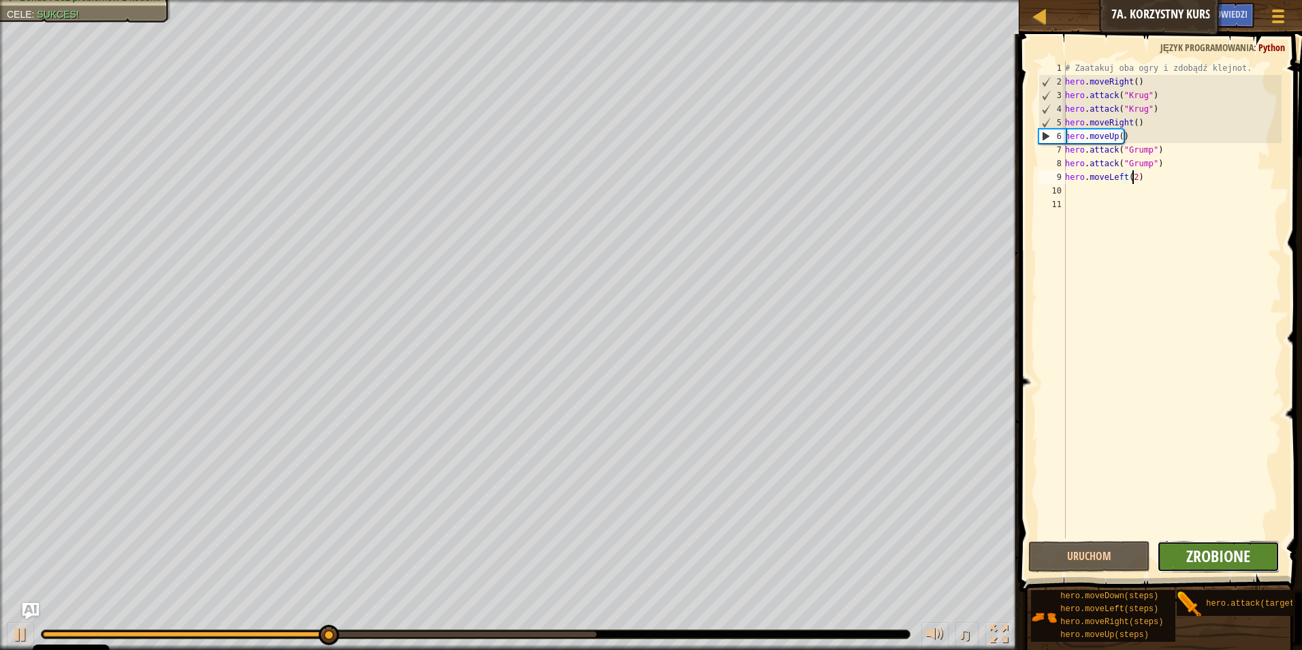
click at [1199, 560] on span "Zrobione" at bounding box center [1218, 556] width 64 height 22
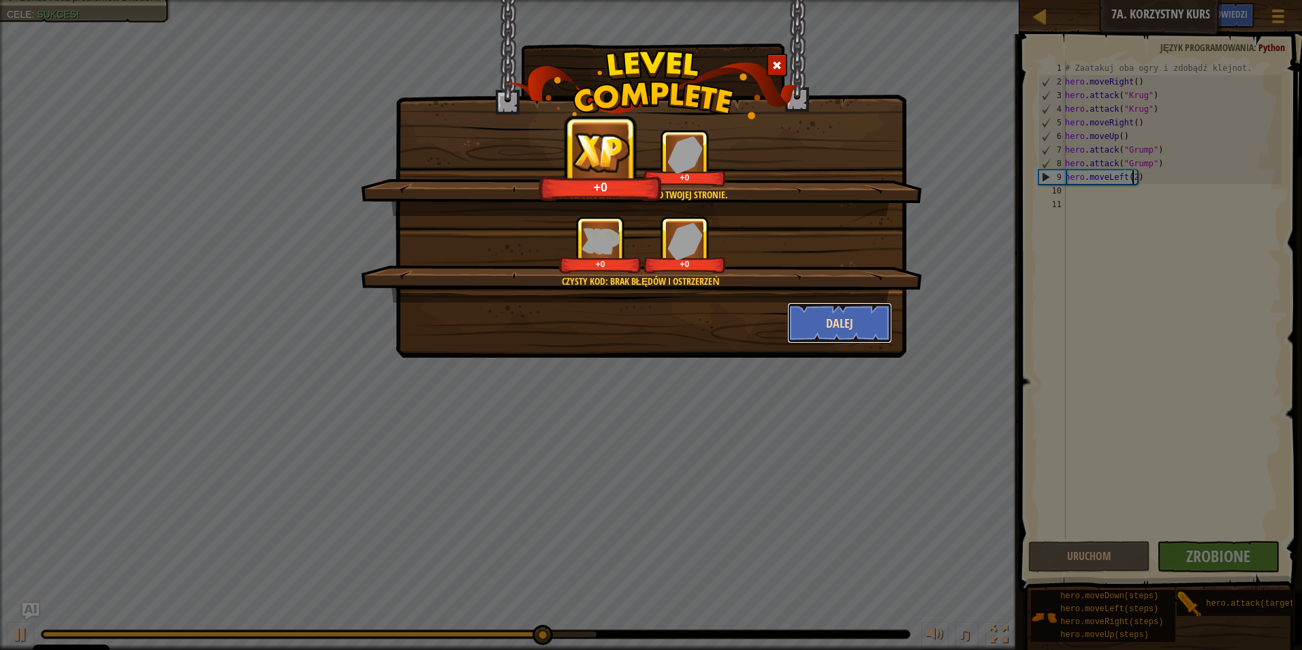
click at [819, 317] on button "Dalej" at bounding box center [840, 322] width 106 height 41
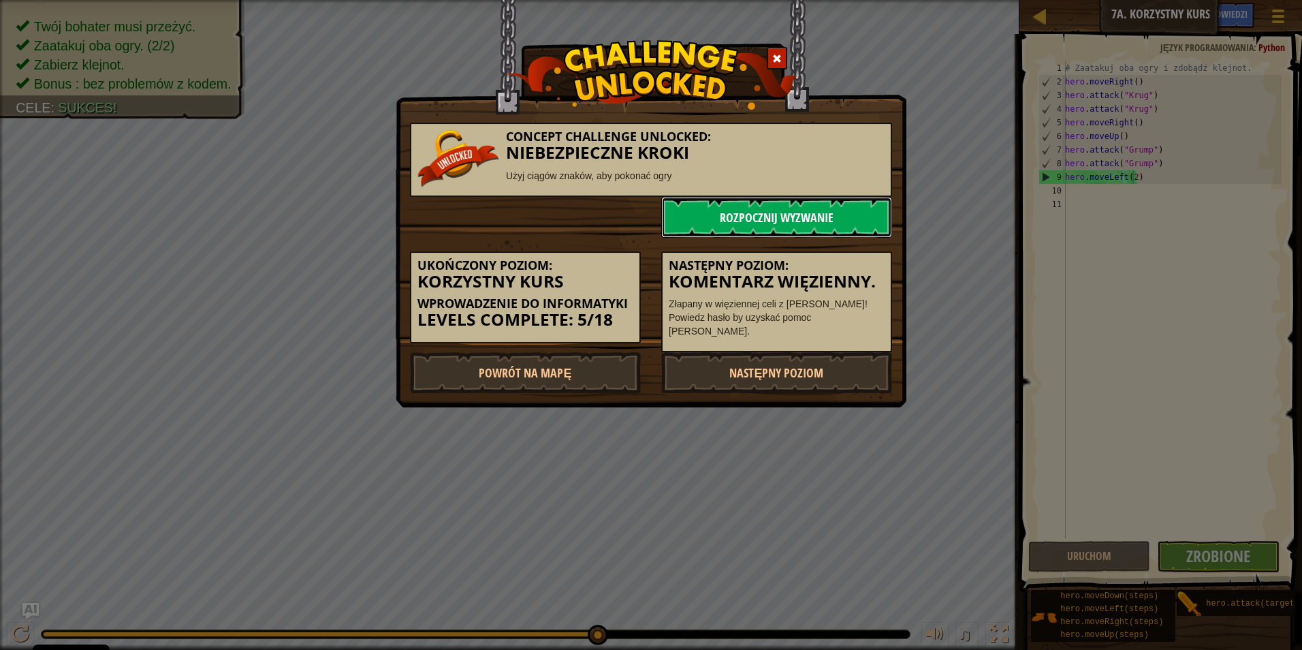
click at [702, 227] on link "Rozpocznij wyzwanie" at bounding box center [776, 217] width 231 height 41
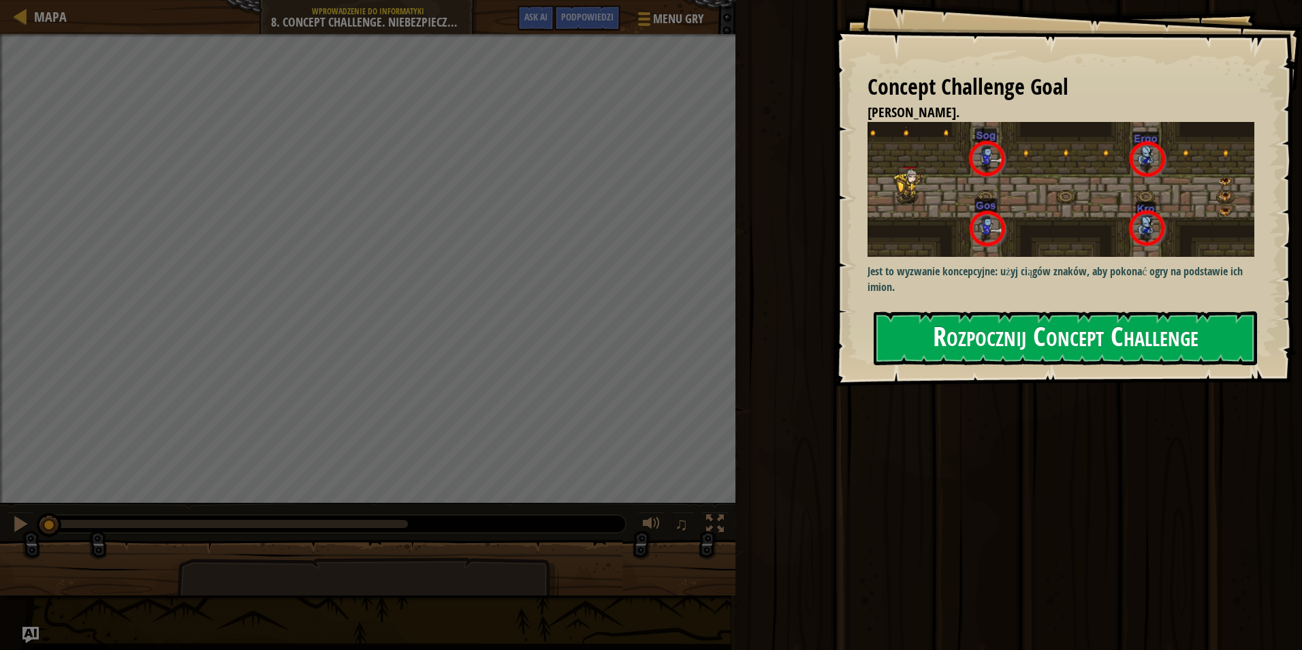
click at [1037, 343] on button "Rozpocznij Concept Challenge" at bounding box center [1065, 338] width 383 height 54
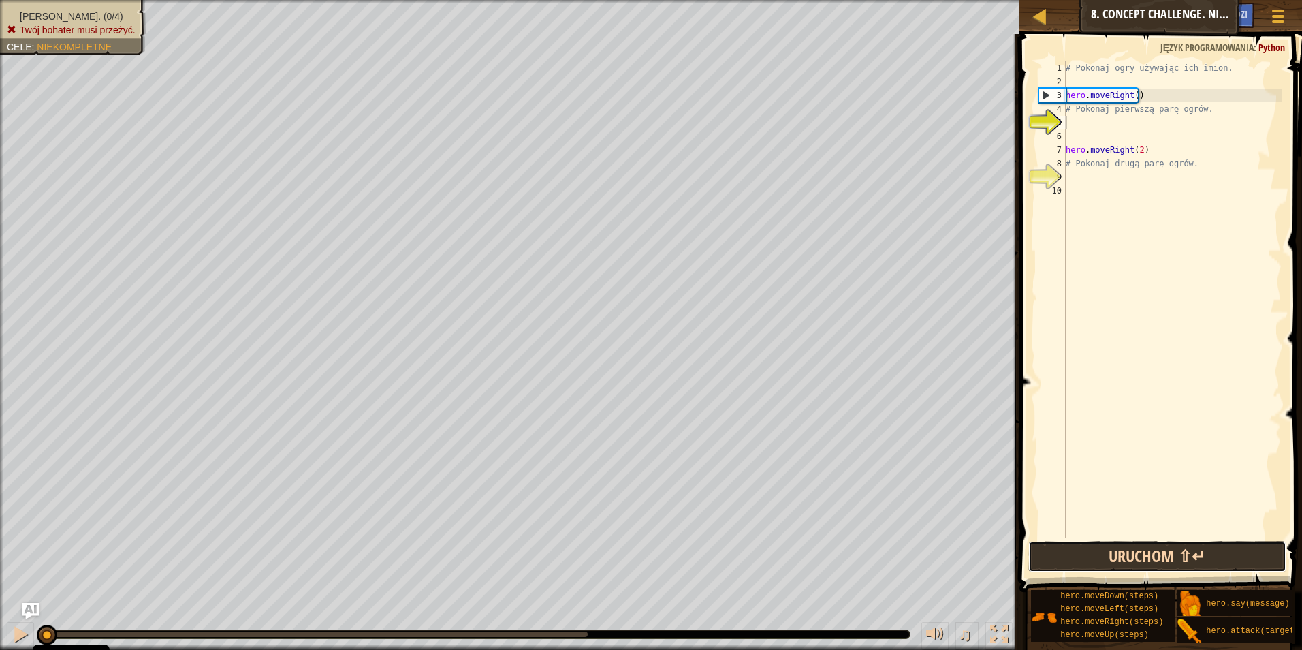
click at [1077, 563] on button "Uruchom ⇧↵" at bounding box center [1157, 556] width 259 height 31
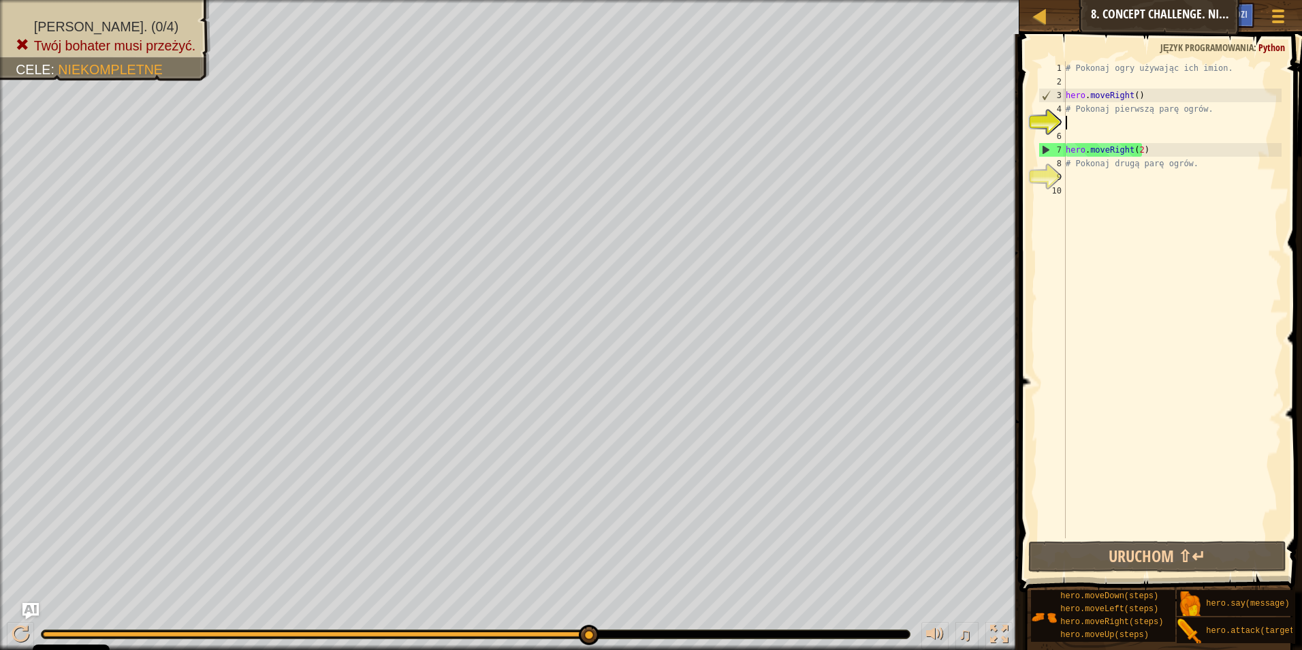
click at [1157, 116] on div "# Pokonaj ogry używając ich imion. hero . moveRight ( ) # Pokonaj pierwszą parę…" at bounding box center [1172, 313] width 219 height 504
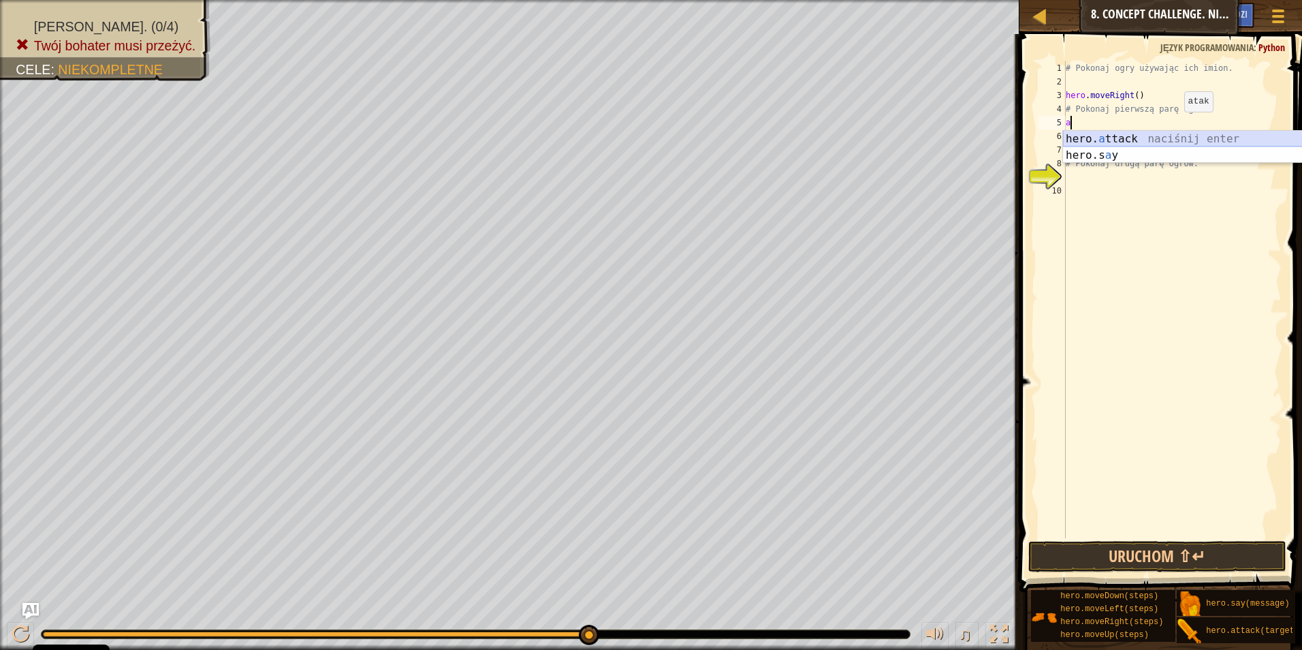
click at [1175, 142] on div "hero. a ttack naciśnij enter hero.s a y naciśnij enter" at bounding box center [1191, 163] width 257 height 65
type textarea "hero.attack("Sog")"
click at [1171, 131] on div "# Pokonaj ogry używając ich imion. hero . moveRight ( ) # Pokonaj pierwszą parę…" at bounding box center [1172, 313] width 219 height 504
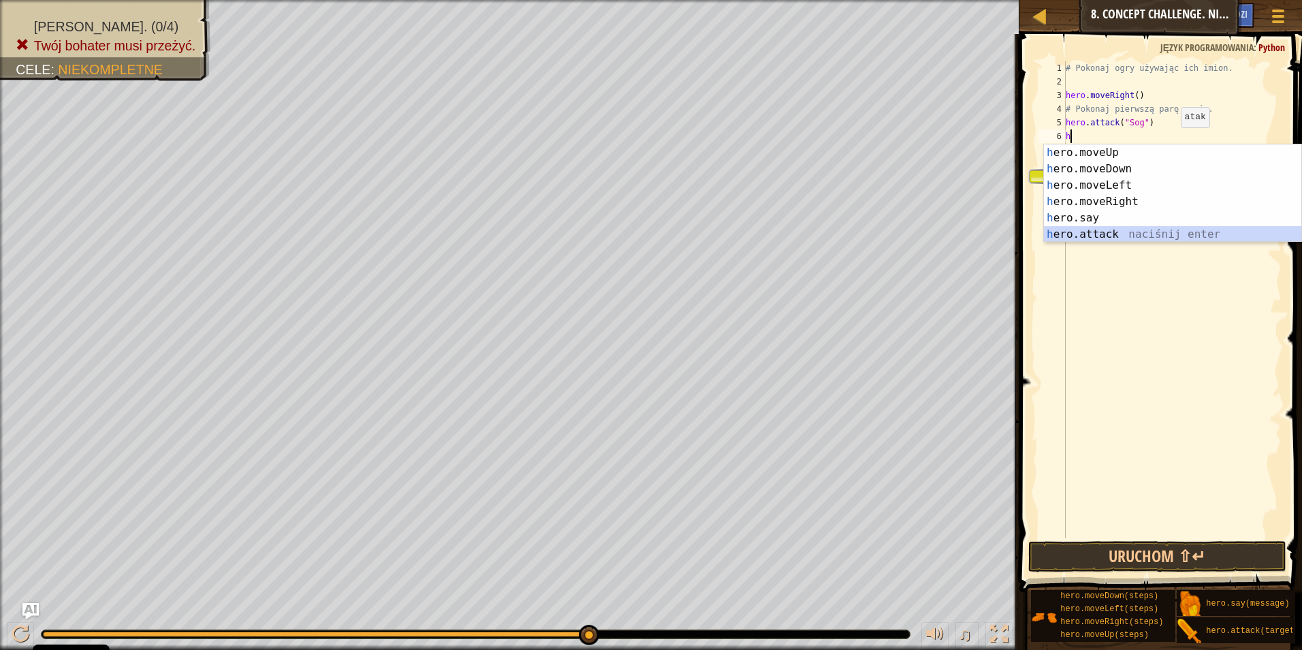
click at [1146, 232] on div "h ero.moveUp naciśnij enter h ero.moveDown naciśnij enter h ero.moveLeft naciśn…" at bounding box center [1172, 209] width 257 height 131
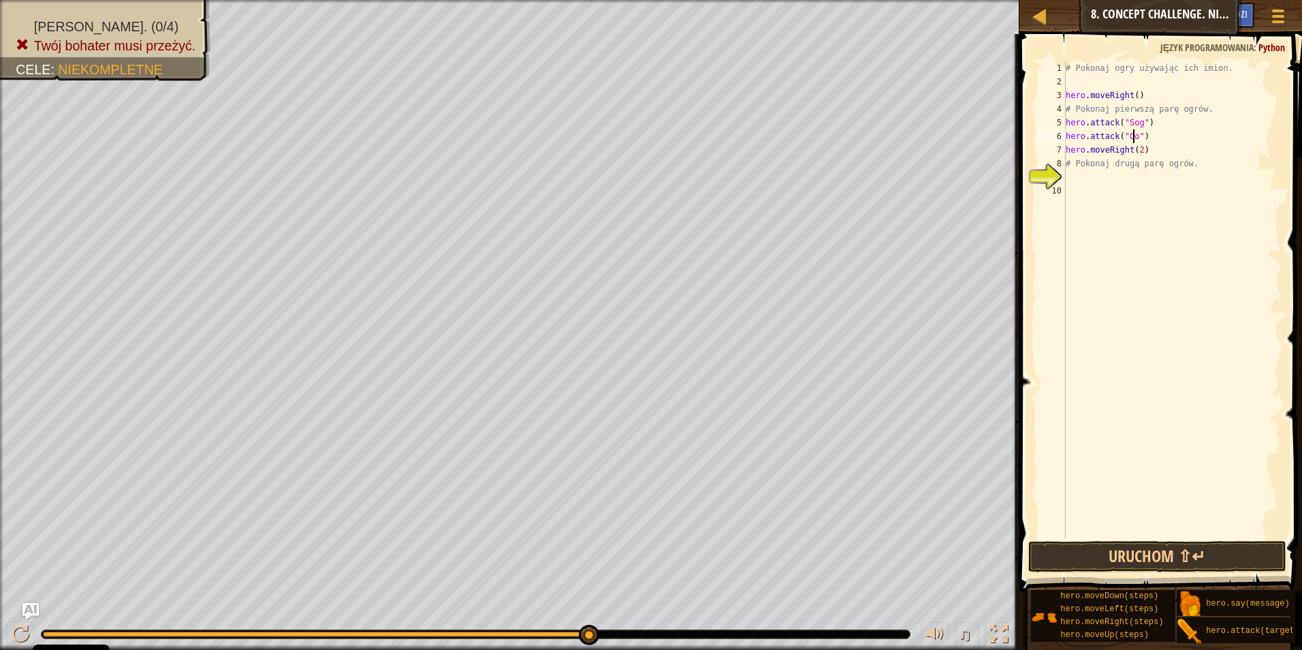
scroll to position [6, 5]
click at [1073, 561] on button "Uruchom ⇧↵" at bounding box center [1157, 556] width 259 height 31
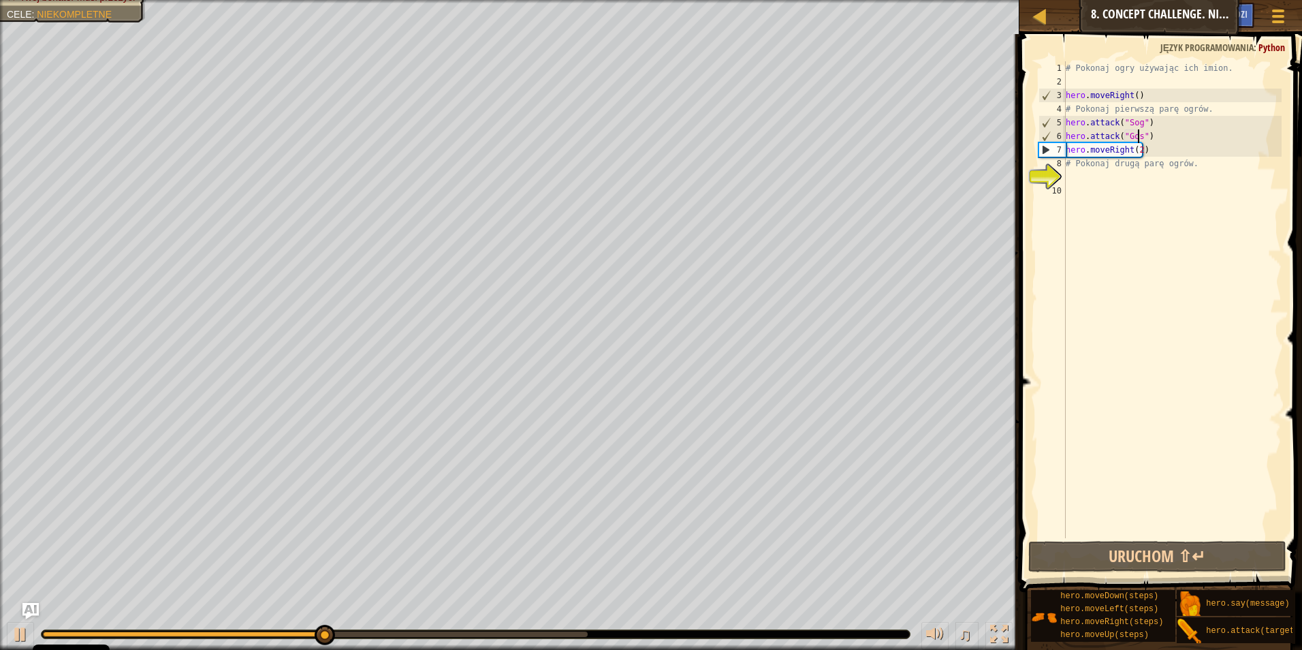
click at [1181, 126] on div "# Pokonaj ogry używając ich imion. hero . moveRight ( ) # Pokonaj pierwszą parę…" at bounding box center [1172, 313] width 219 height 504
type textarea "hero.attack("Sog")"
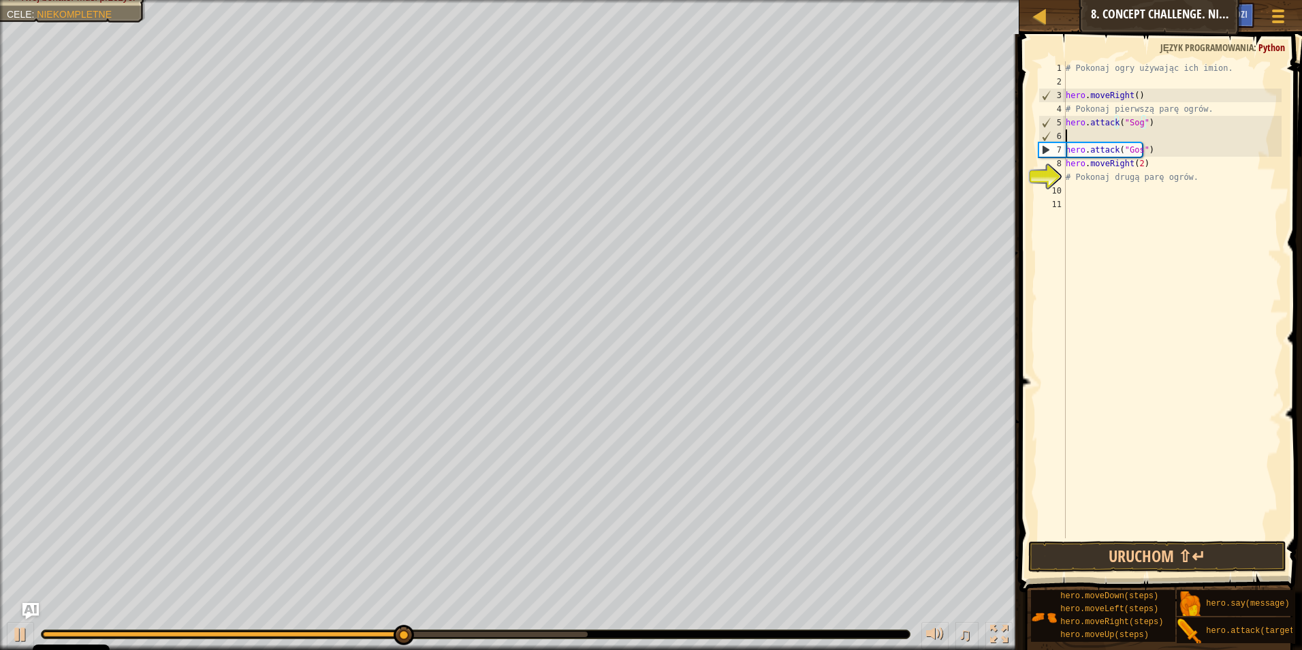
scroll to position [6, 0]
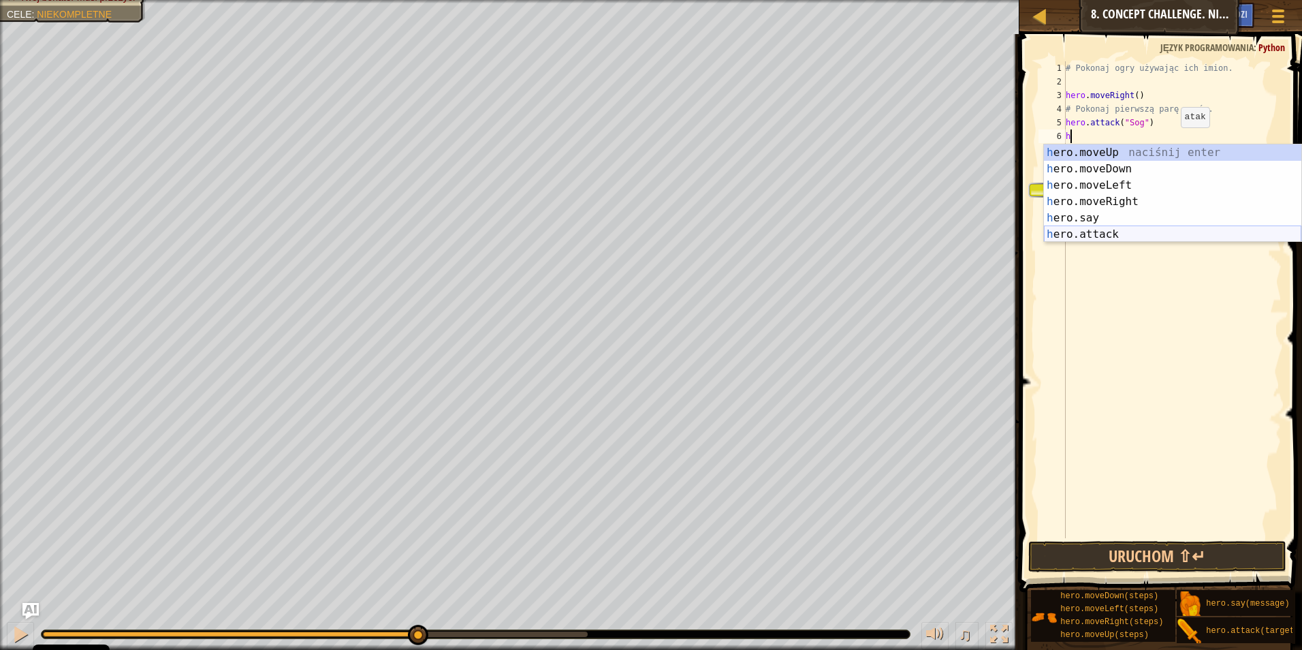
click at [1186, 235] on div "h ero.moveUp naciśnij enter h ero.moveDown naciśnij enter h ero.moveLeft naciśn…" at bounding box center [1172, 209] width 257 height 131
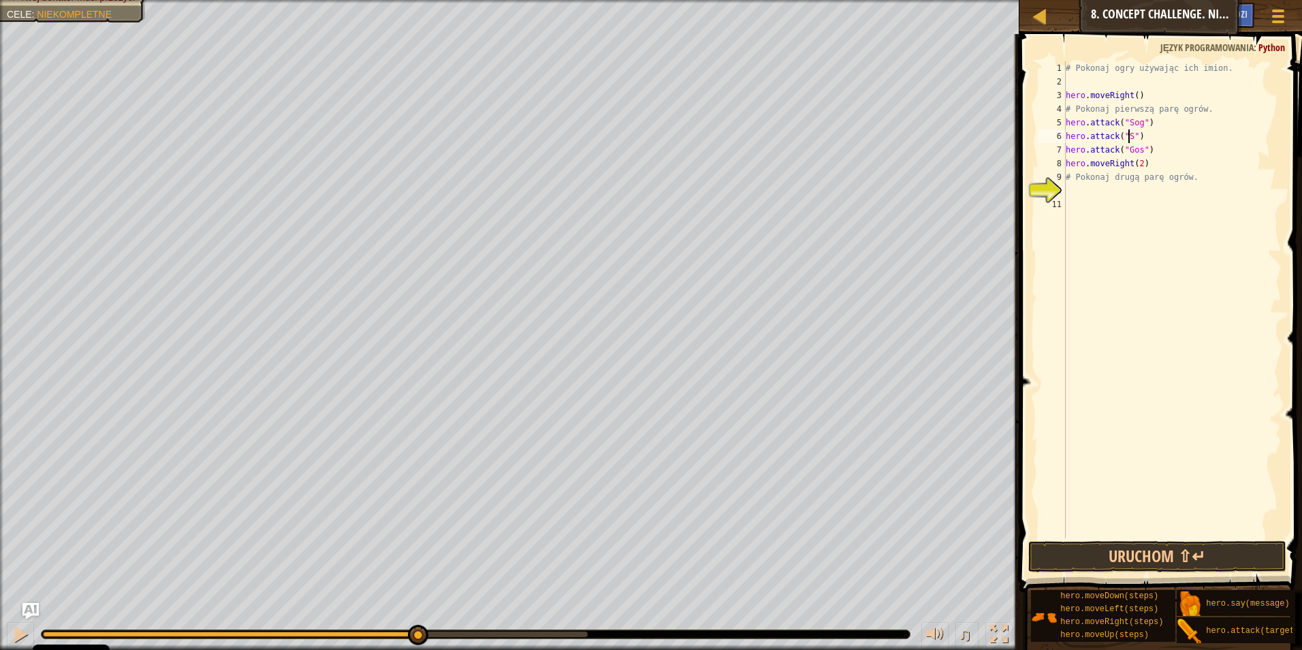
scroll to position [6, 5]
type textarea "hero.attack("Sog")"
click at [1172, 131] on div "# Pokonaj ogry używając ich imion. hero . moveRight ( ) # Pokonaj pierwszą parę…" at bounding box center [1172, 313] width 219 height 504
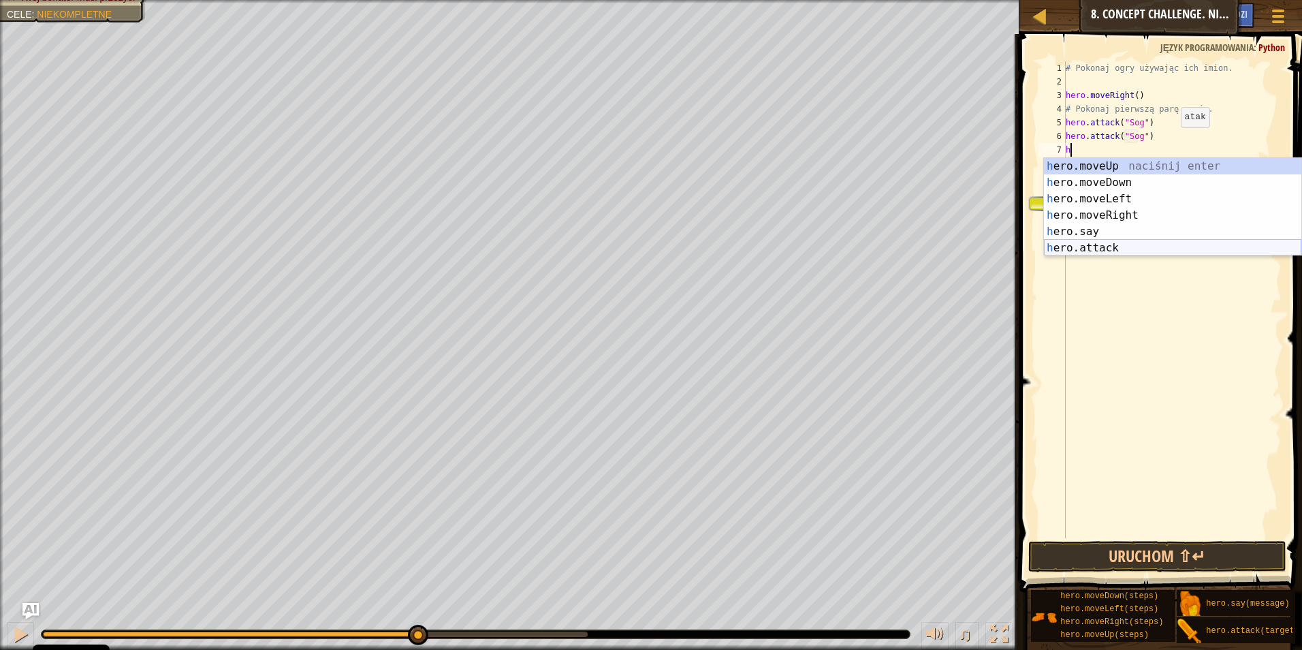
click at [1148, 248] on div "h ero.moveUp naciśnij enter h ero.moveDown naciśnij enter h ero.moveLeft naciśn…" at bounding box center [1172, 223] width 257 height 131
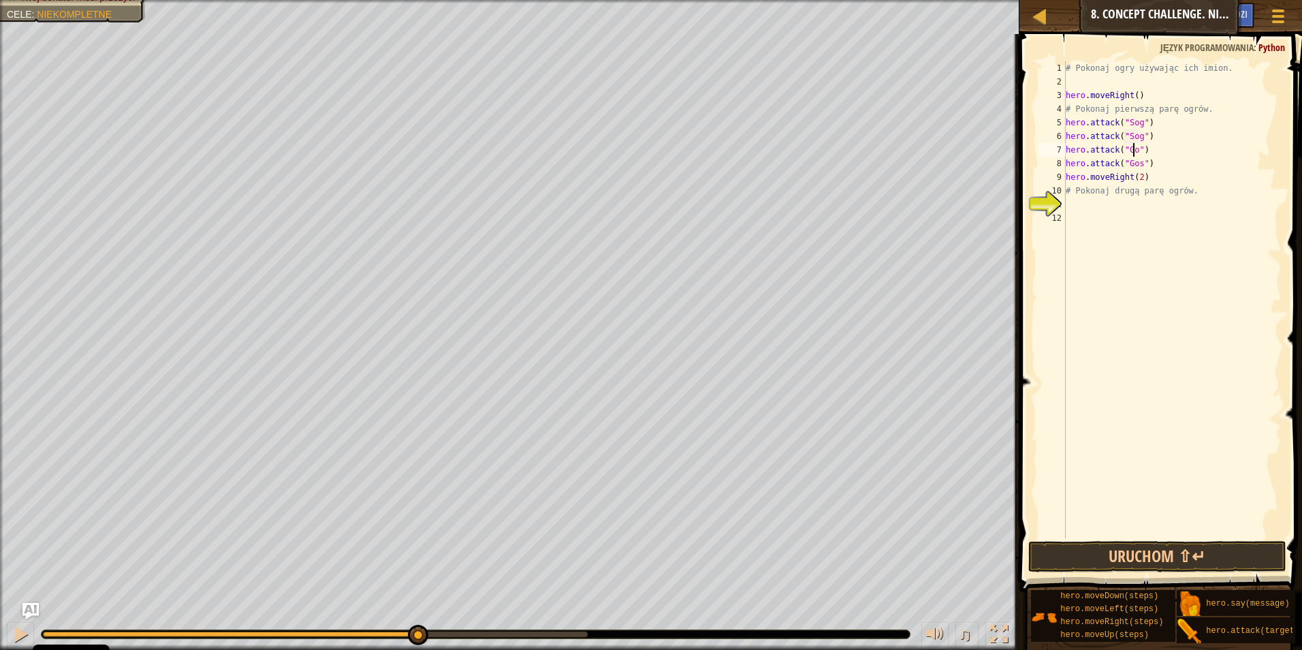
scroll to position [6, 5]
click at [1081, 563] on button "Uruchom ⇧↵" at bounding box center [1157, 556] width 259 height 31
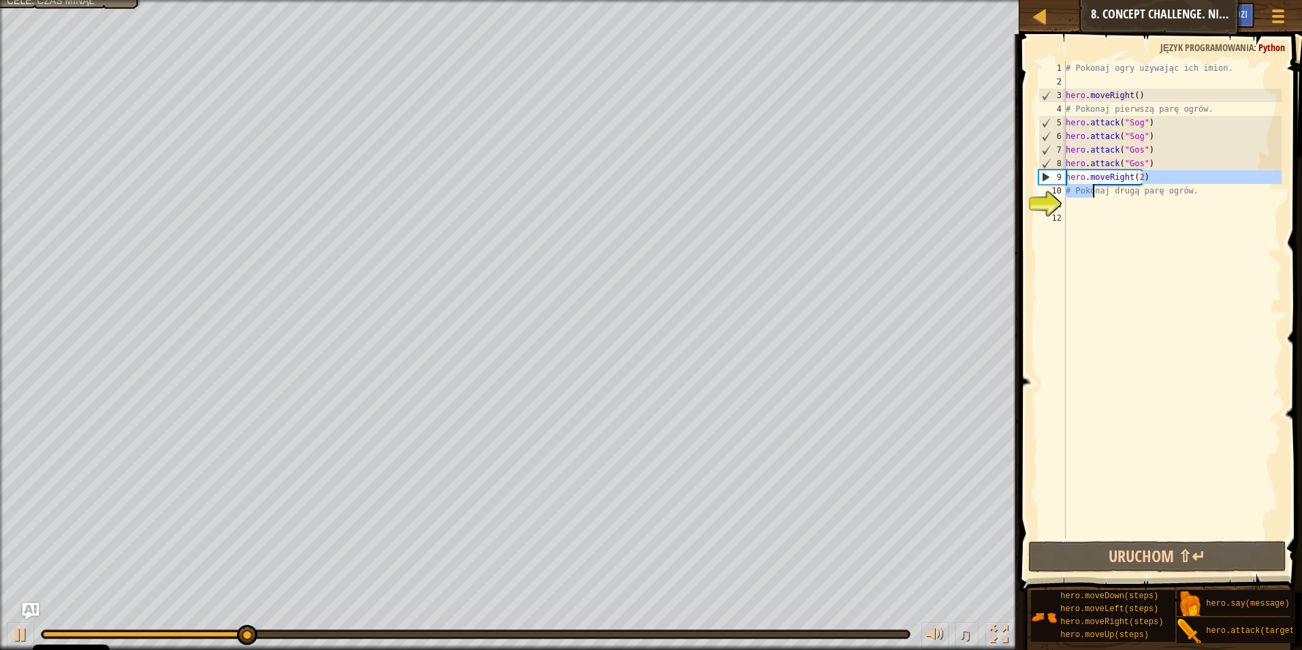
drag, startPoint x: 1169, startPoint y: 180, endPoint x: 1095, endPoint y: 183, distance: 73.6
click at [1095, 183] on div "# Pokonaj ogry używając ich imion. hero . moveRight ( ) # Pokonaj pierwszą parę…" at bounding box center [1172, 313] width 219 height 504
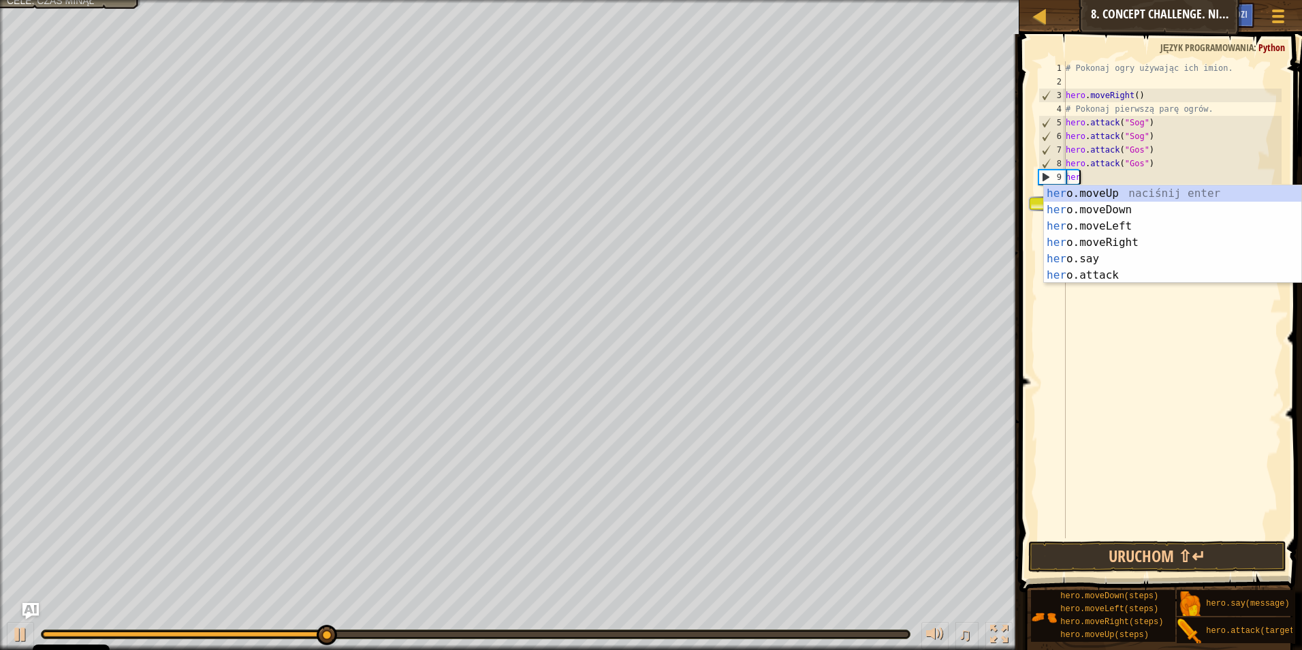
scroll to position [6, 0]
type textarea "h"
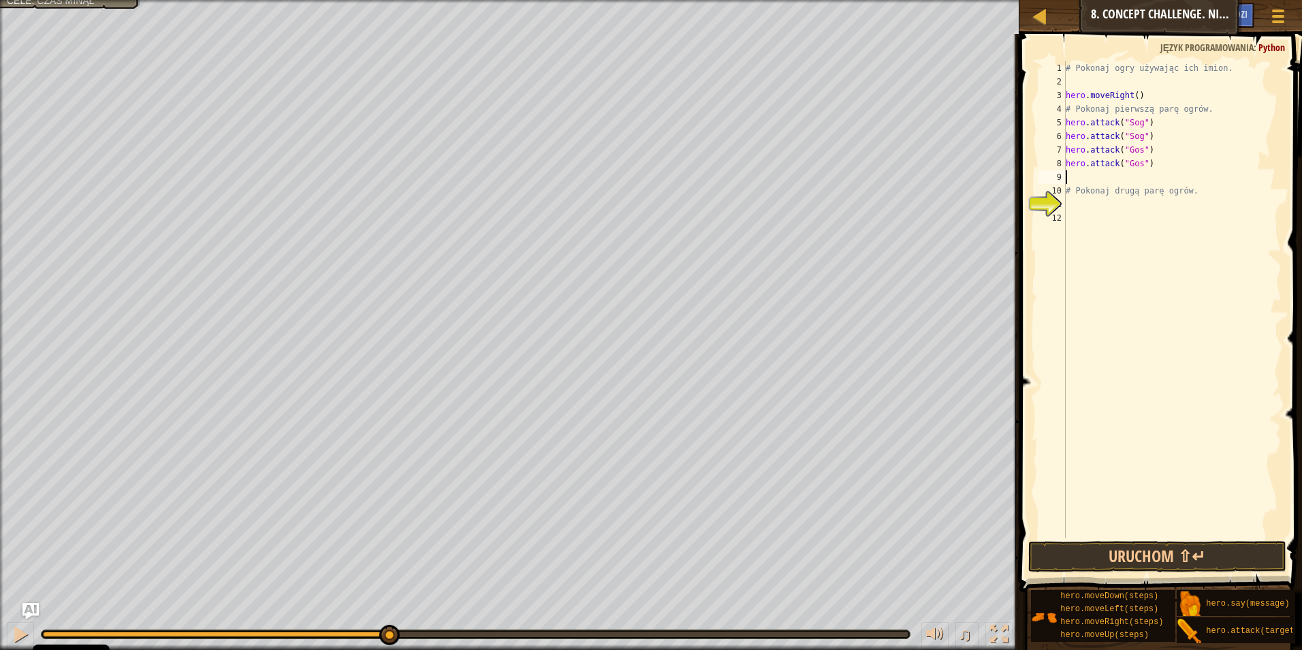
type textarea "h"
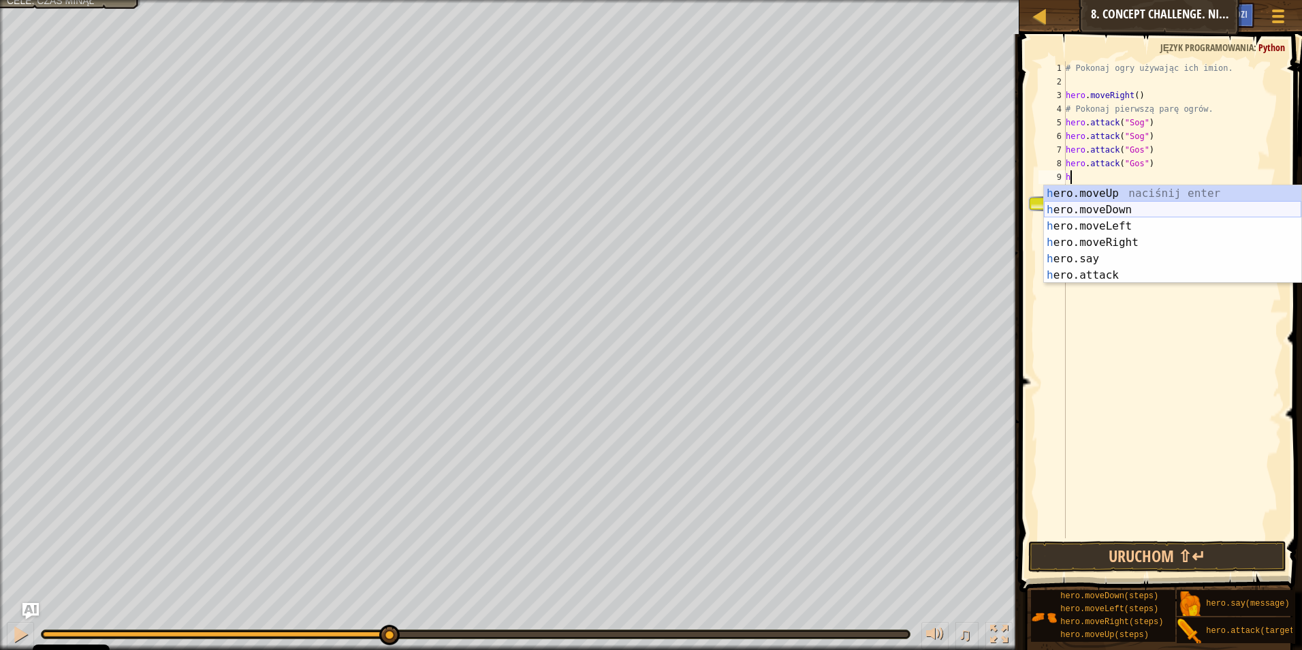
click at [1112, 213] on div "h ero.moveUp naciśnij enter h ero.moveDown naciśnij enter h ero.moveLeft naciśn…" at bounding box center [1172, 250] width 257 height 131
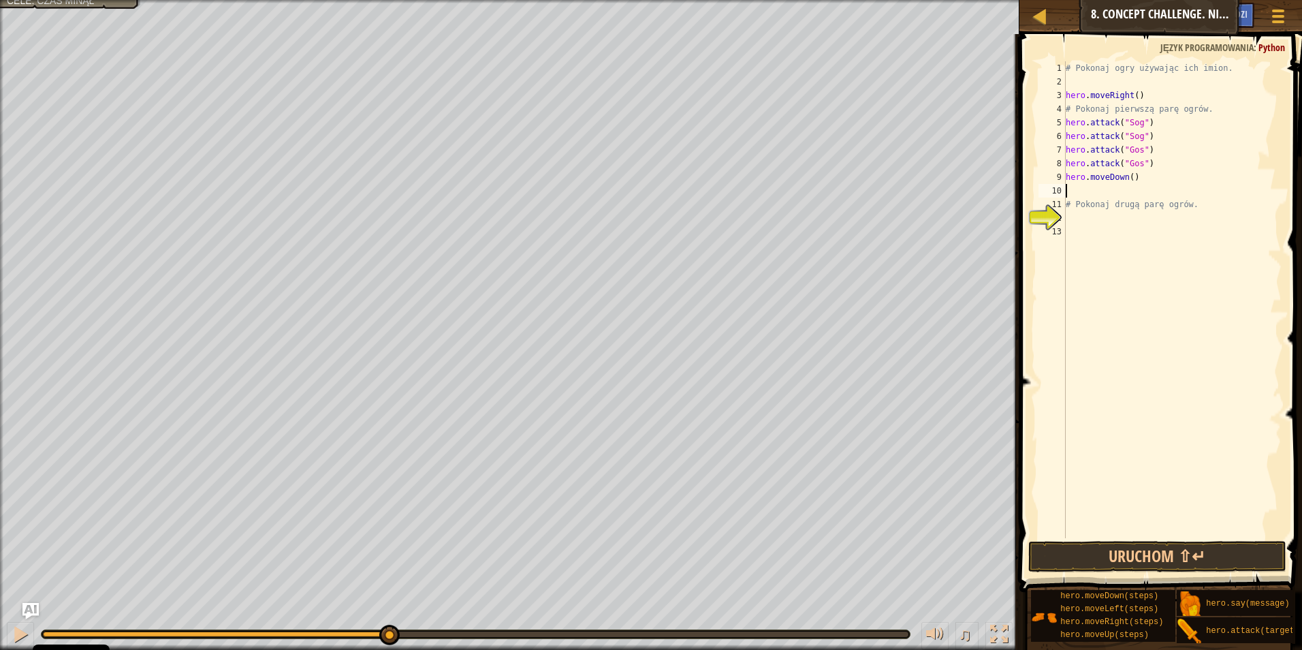
type textarea "h"
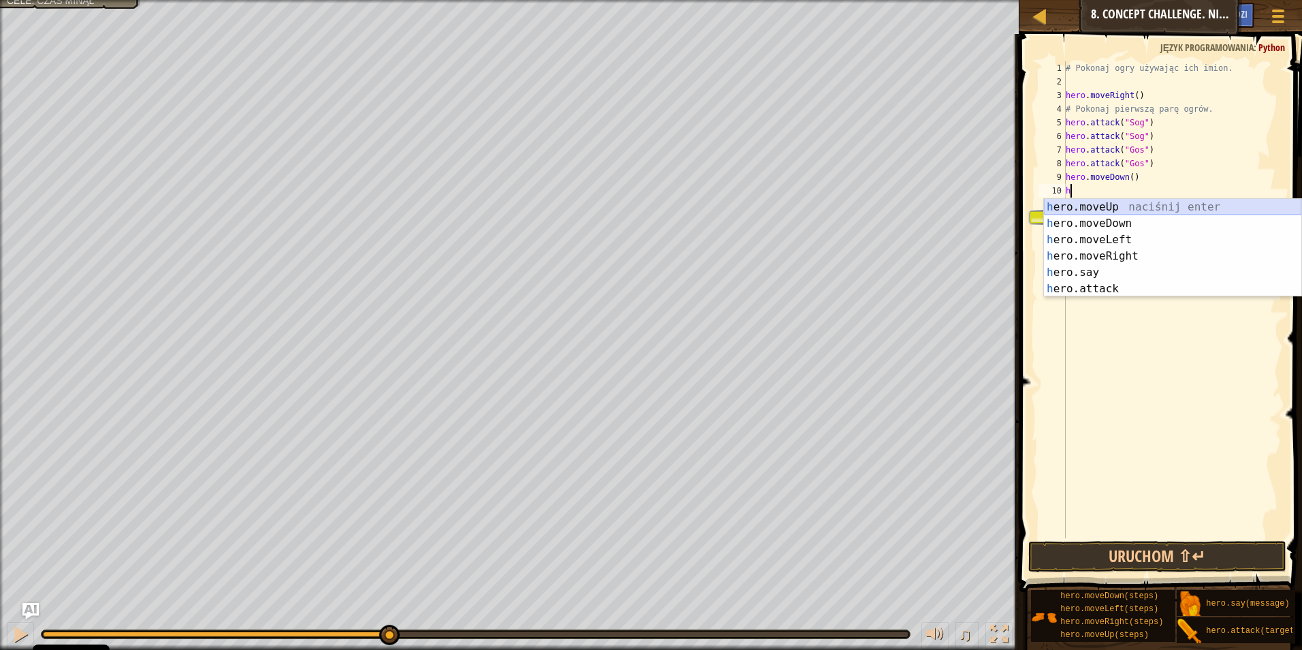
click at [1120, 208] on div "h ero.moveUp naciśnij enter h ero.moveDown naciśnij enter h ero.moveLeft naciśn…" at bounding box center [1172, 264] width 257 height 131
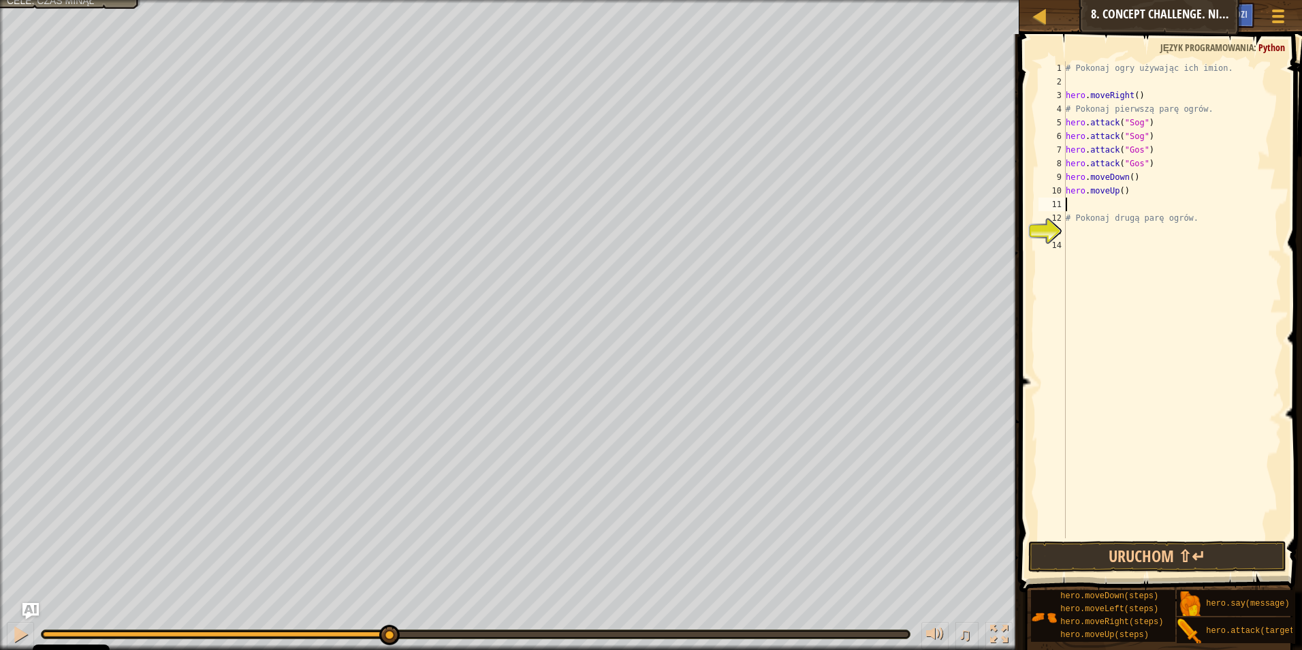
type textarea "h"
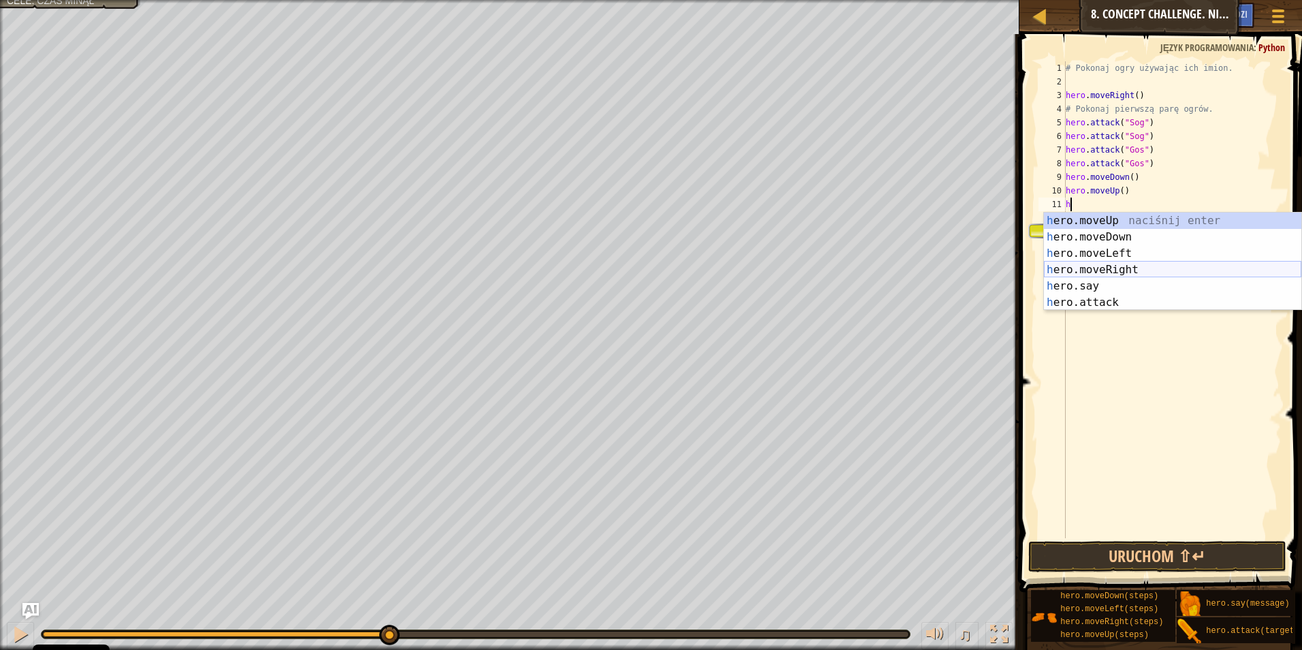
click at [1125, 267] on div "h ero.moveUp naciśnij enter h ero.moveDown naciśnij enter h ero.moveLeft naciśn…" at bounding box center [1172, 278] width 257 height 131
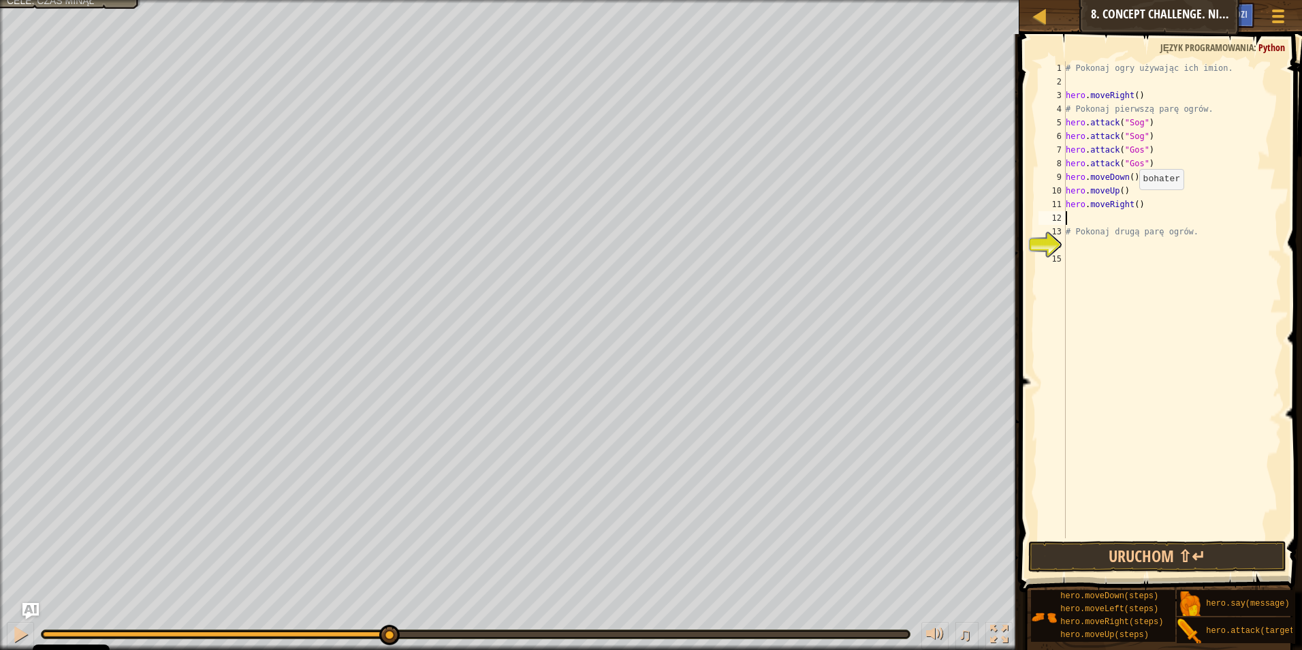
click at [1133, 203] on div "# Pokonaj ogry używając ich imion. hero . moveRight ( ) # Pokonaj pierwszą parę…" at bounding box center [1172, 313] width 219 height 504
type textarea "hero.moveRight(2)"
click at [1172, 210] on div "# Pokonaj ogry używając ich imion. hero . moveRight ( ) # Pokonaj pierwszą parę…" at bounding box center [1172, 313] width 219 height 504
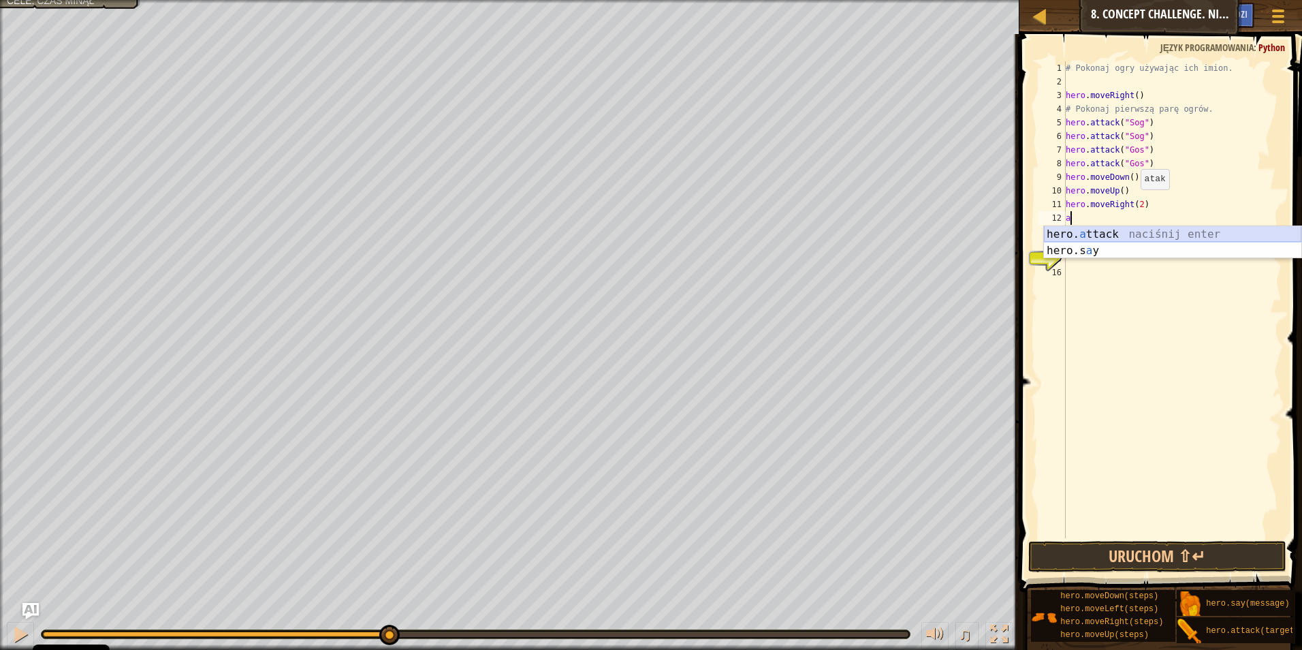
click at [1149, 238] on div "hero. a ttack naciśnij enter hero.s a y naciśnij enter" at bounding box center [1172, 258] width 257 height 65
type textarea "hero.attack("Ergo")"
click at [1159, 222] on div "# Pokonaj ogry używając ich imion. hero . moveRight ( ) # Pokonaj pierwszą parę…" at bounding box center [1172, 313] width 219 height 504
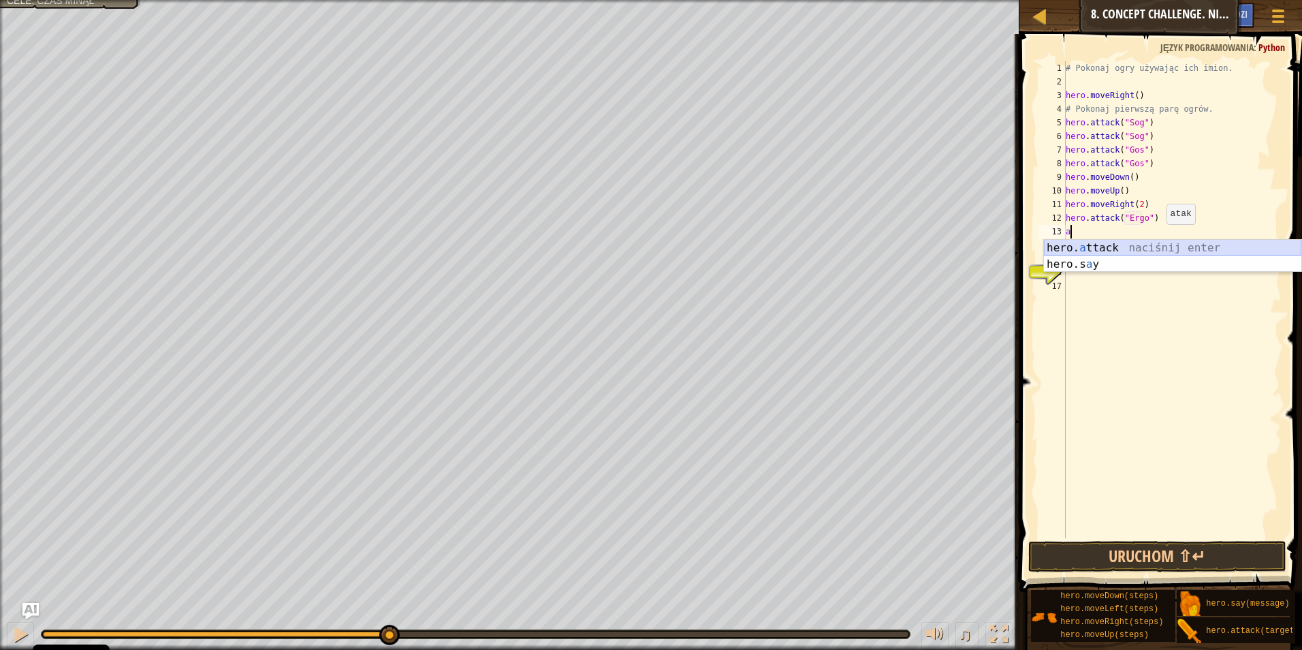
click at [1153, 242] on div "hero. a ttack naciśnij enter hero.s a y naciśnij enter" at bounding box center [1172, 272] width 257 height 65
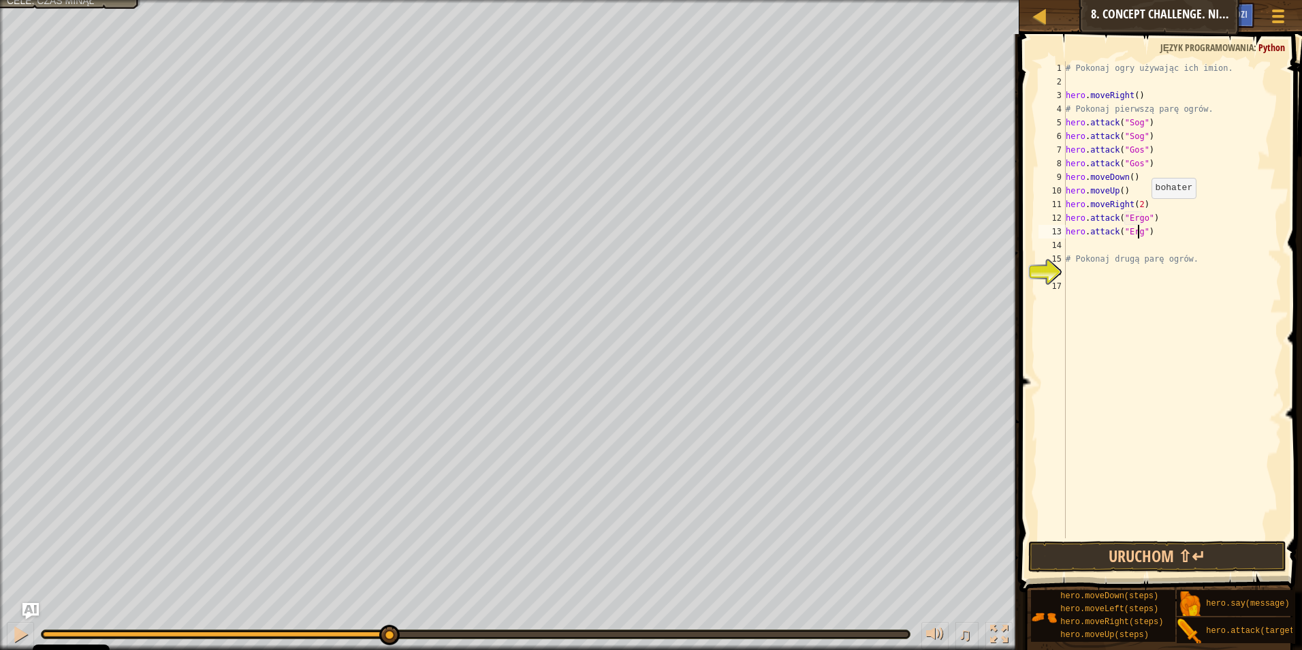
type textarea "hero.attack("Ergo")"
click at [1166, 235] on div "# Pokonaj ogry używając ich imion. hero . moveRight ( ) # Pokonaj pierwszą parę…" at bounding box center [1172, 313] width 219 height 504
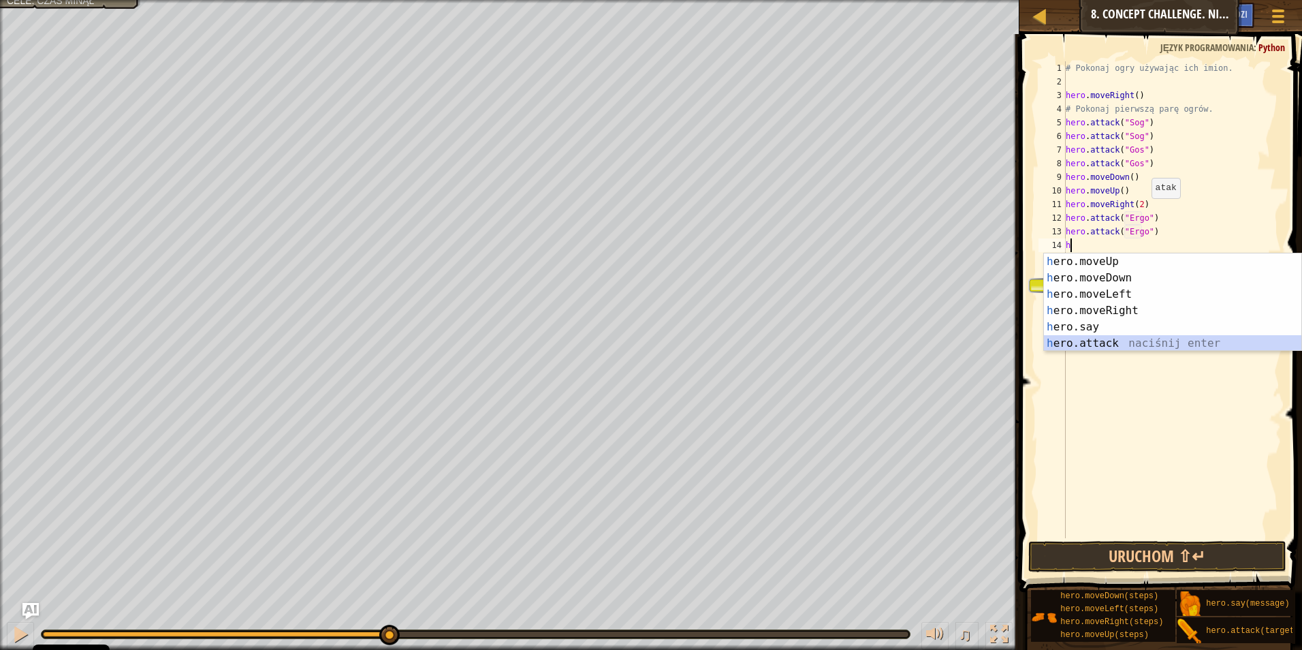
click at [1104, 336] on div "h ero.moveUp naciśnij enter h ero.moveDown naciśnij enter h ero.moveLeft naciśn…" at bounding box center [1172, 318] width 257 height 131
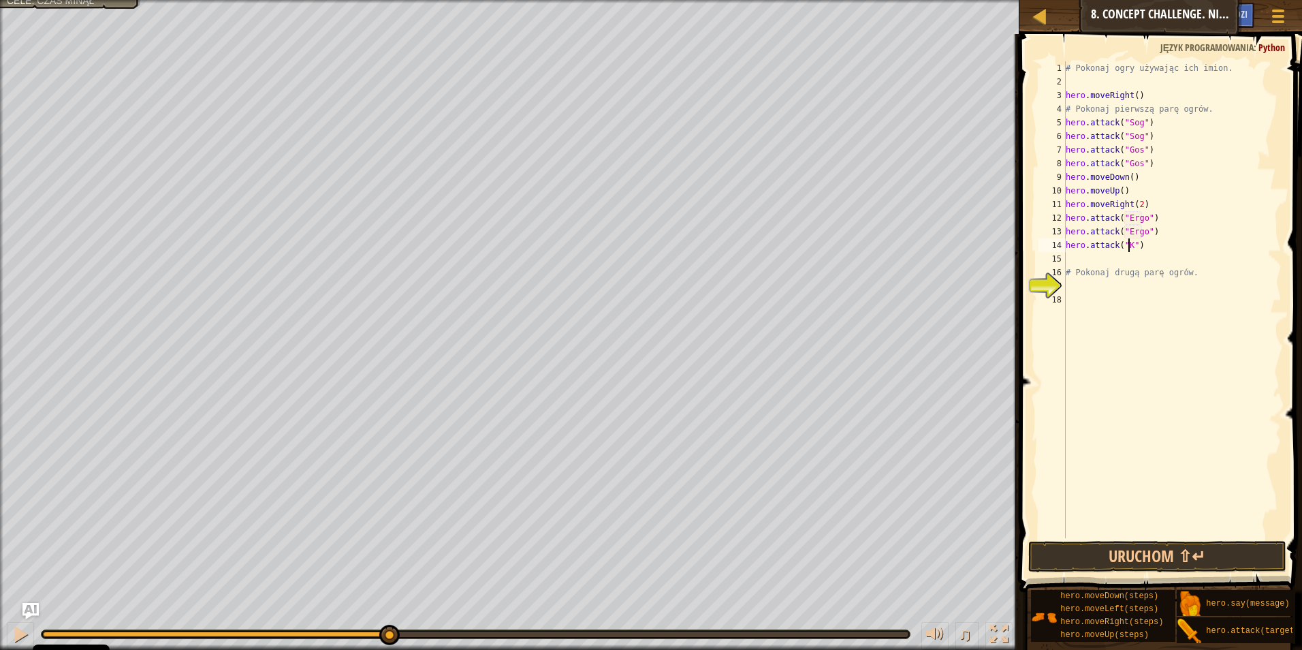
scroll to position [6, 5]
type textarea "hero.attack("Kro")"
click at [1162, 247] on div "# Pokonaj ogry używając ich imion. hero . moveRight ( ) # Pokonaj pierwszą parę…" at bounding box center [1172, 313] width 219 height 504
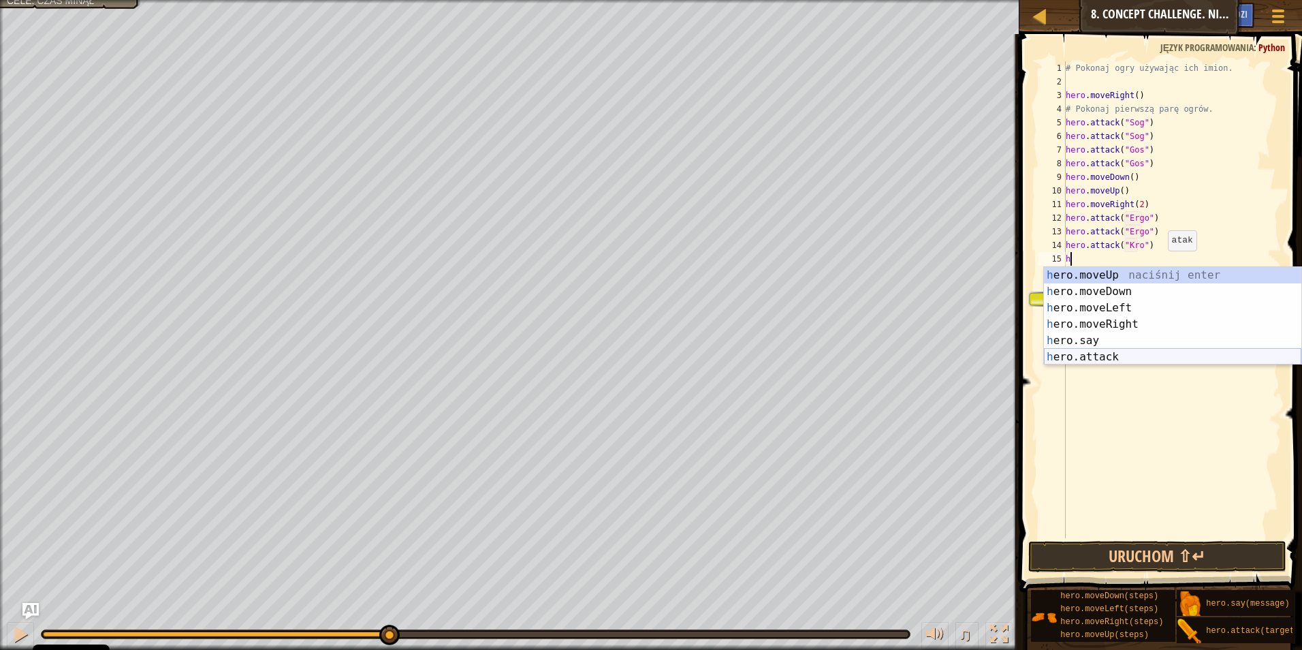
click at [1120, 357] on div "h ero.moveUp naciśnij enter h ero.moveDown naciśnij enter h ero.moveLeft naciśn…" at bounding box center [1172, 332] width 257 height 131
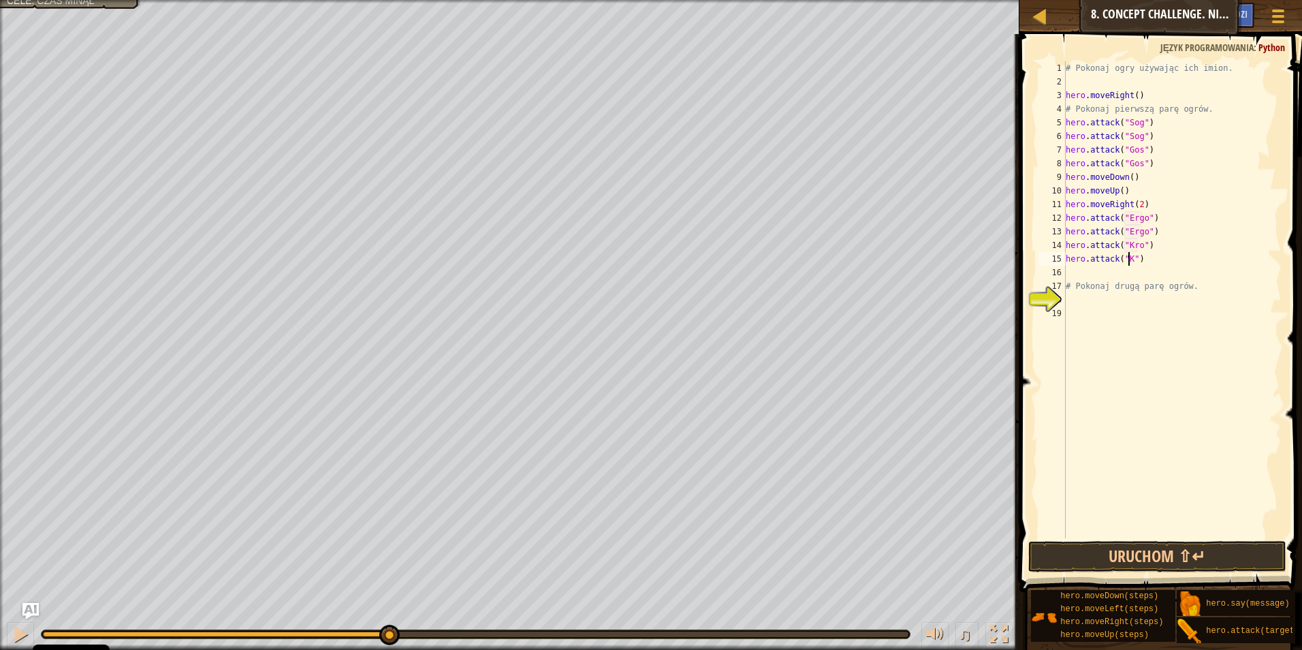
scroll to position [6, 5]
type textarea "hero.attack("Kro")"
click at [1113, 559] on button "Uruchom ⇧↵" at bounding box center [1157, 556] width 259 height 31
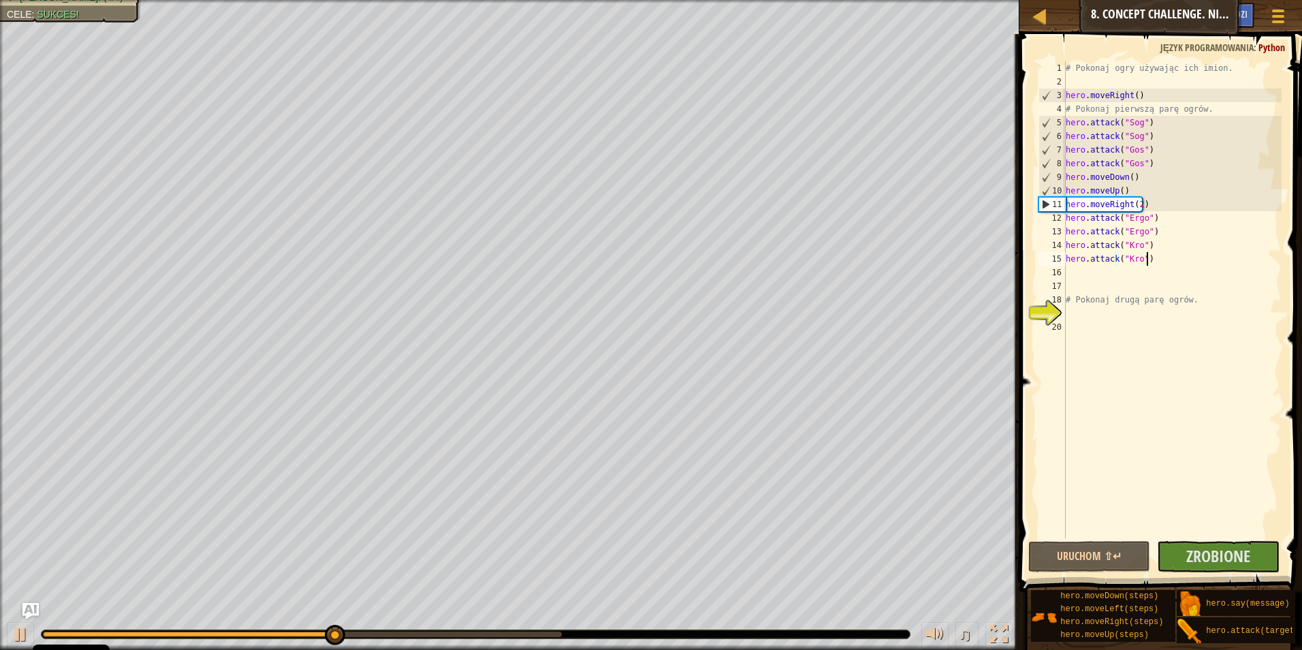
click at [1169, 265] on div "# Pokonaj ogry używając ich imion. hero . moveRight ( ) # Pokonaj pierwszą parę…" at bounding box center [1172, 313] width 219 height 504
type textarea "hero.attack("Kro")"
click at [1083, 269] on div "# Pokonaj ogry używając ich imion. hero . moveRight ( ) # Pokonaj pierwszą parę…" at bounding box center [1172, 313] width 219 height 504
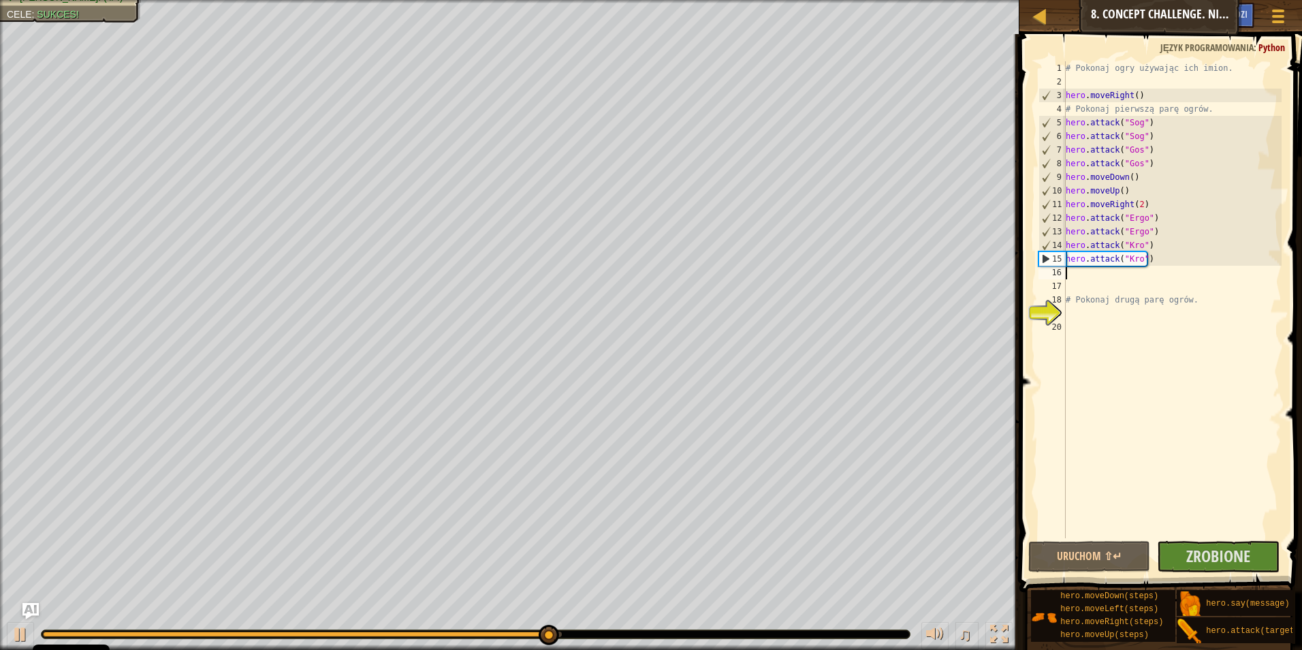
type textarea "h"
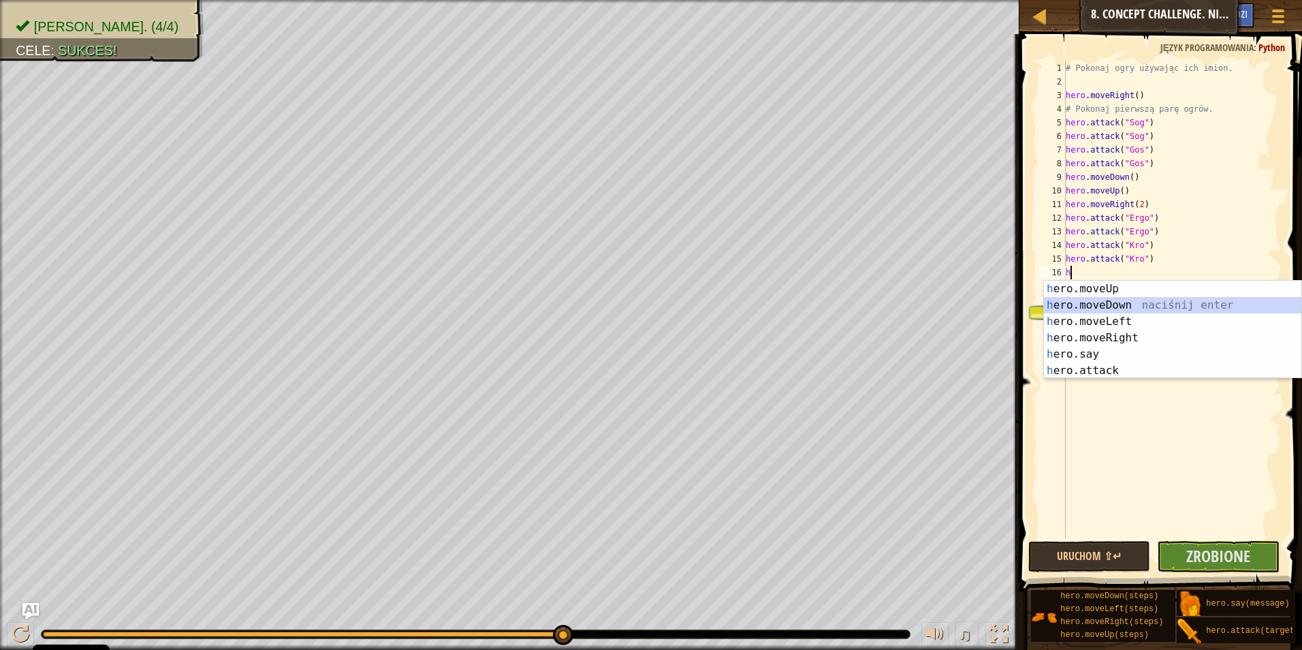
click at [1118, 302] on div "h ero.moveUp naciśnij enter h ero.moveDown naciśnij enter h ero.moveLeft naciśn…" at bounding box center [1172, 346] width 257 height 131
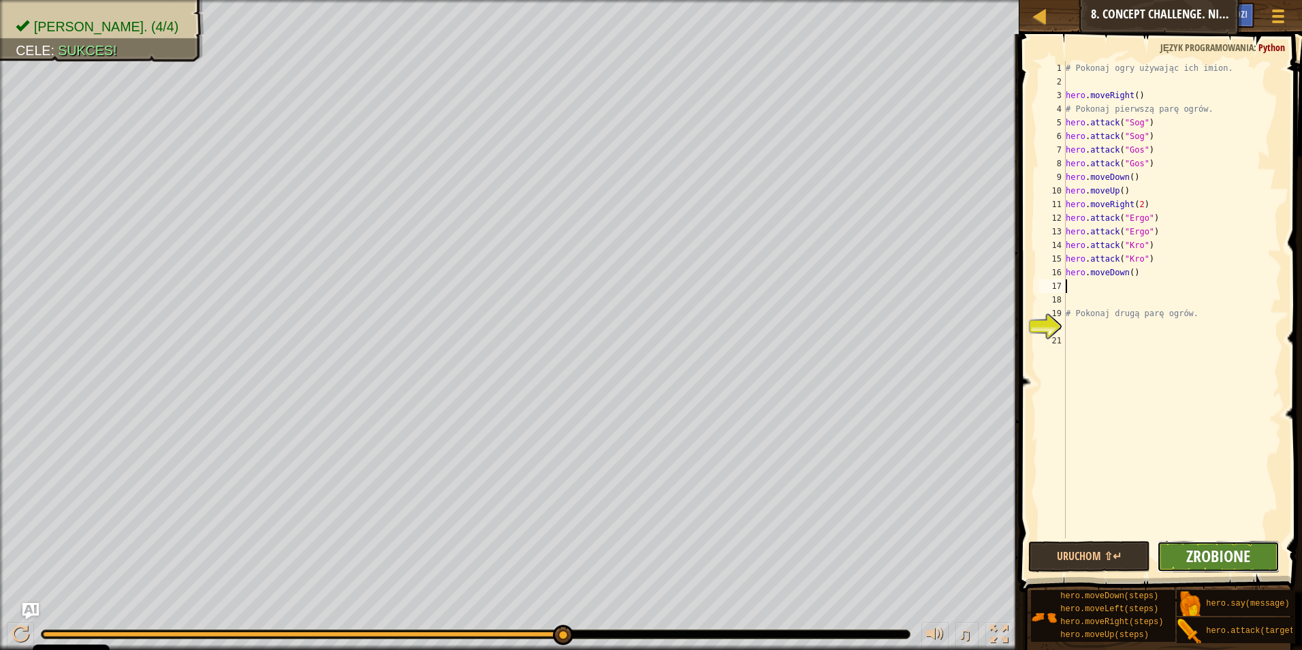
click at [1189, 549] on span "Zrobione" at bounding box center [1218, 556] width 64 height 22
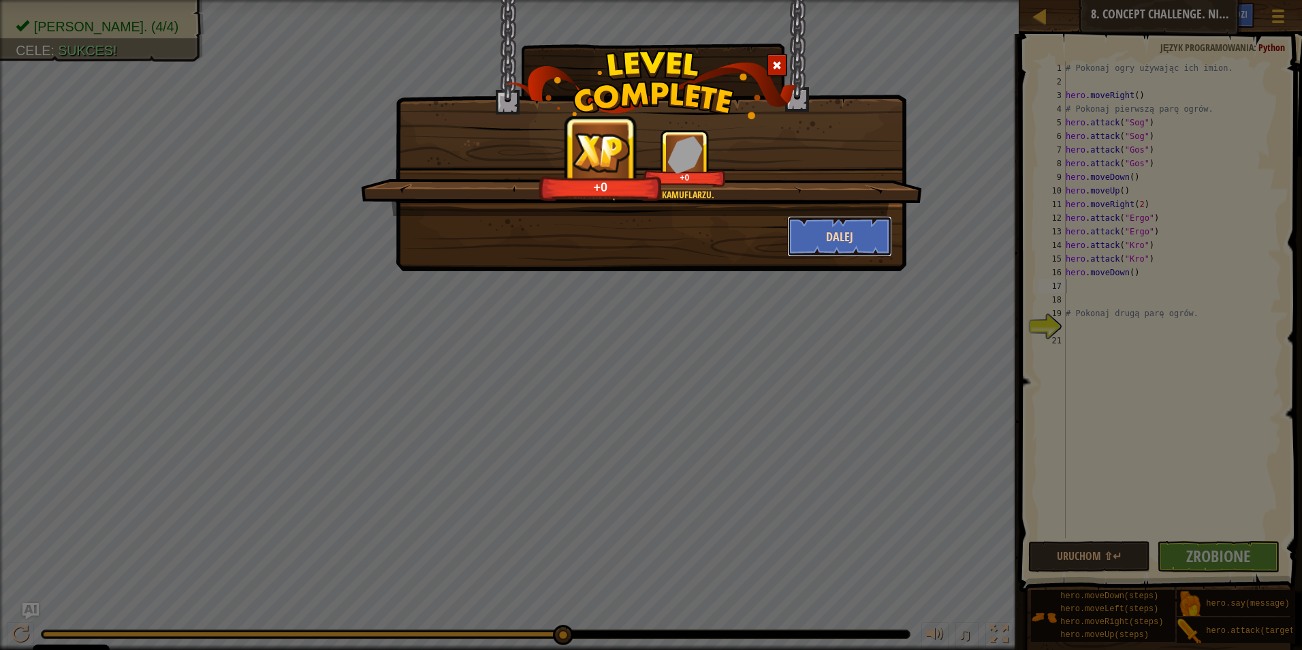
click at [866, 227] on button "Dalej" at bounding box center [840, 236] width 106 height 41
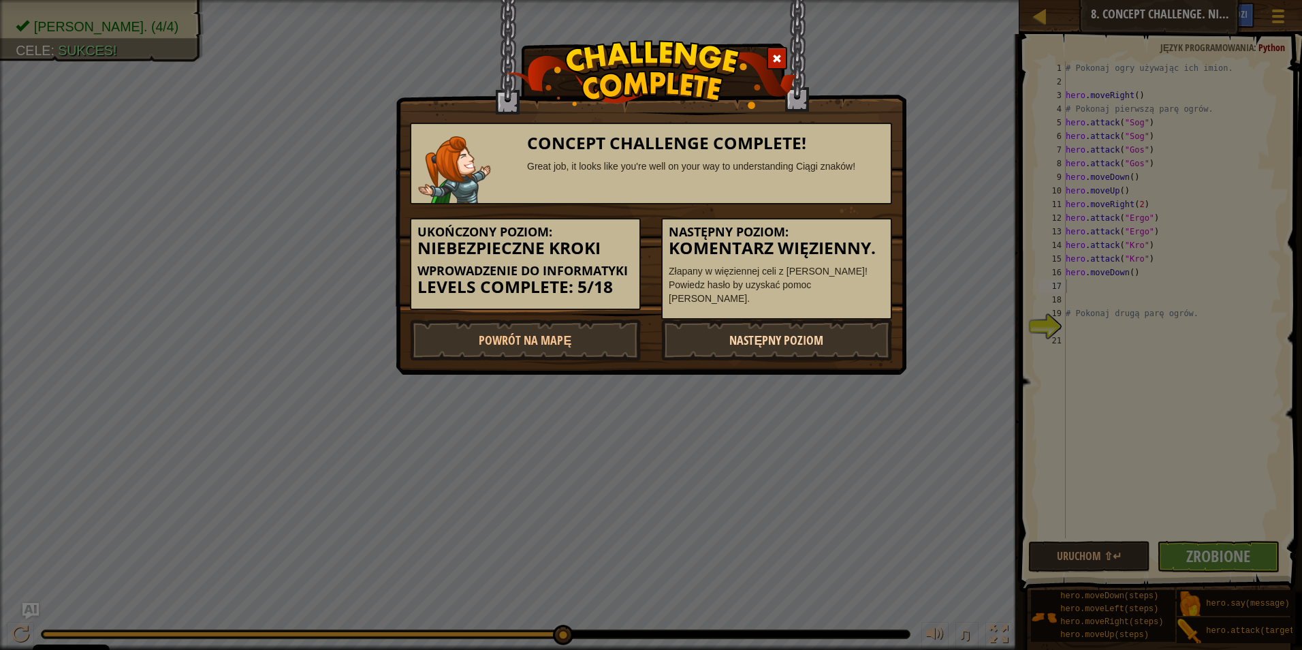
click at [781, 336] on link "Następny poziom" at bounding box center [776, 339] width 231 height 41
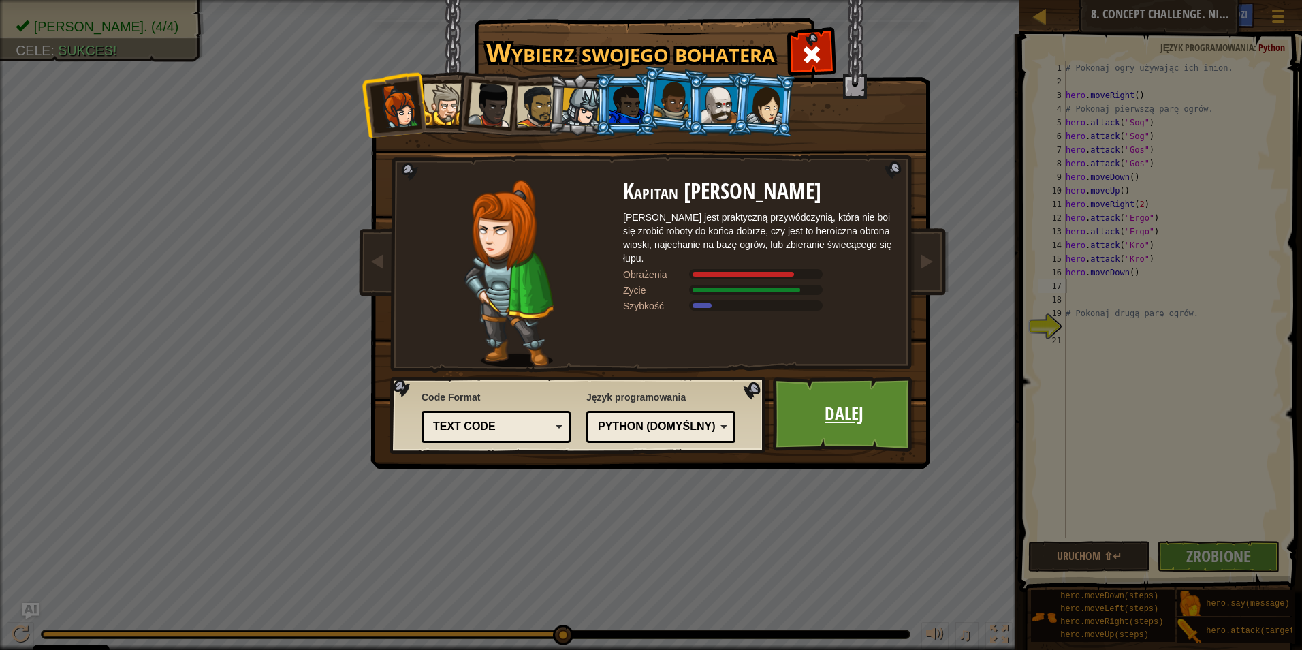
click at [815, 421] on link "Dalej" at bounding box center [844, 414] width 142 height 75
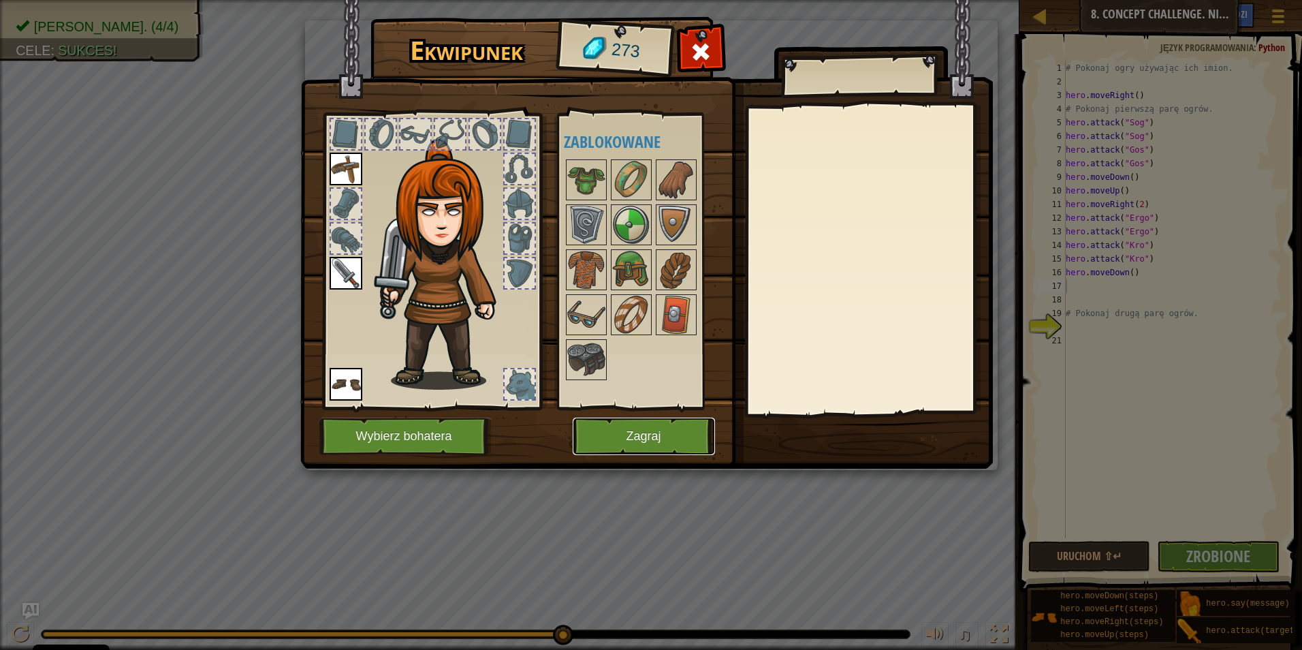
click at [648, 437] on button "Zagraj" at bounding box center [644, 436] width 142 height 37
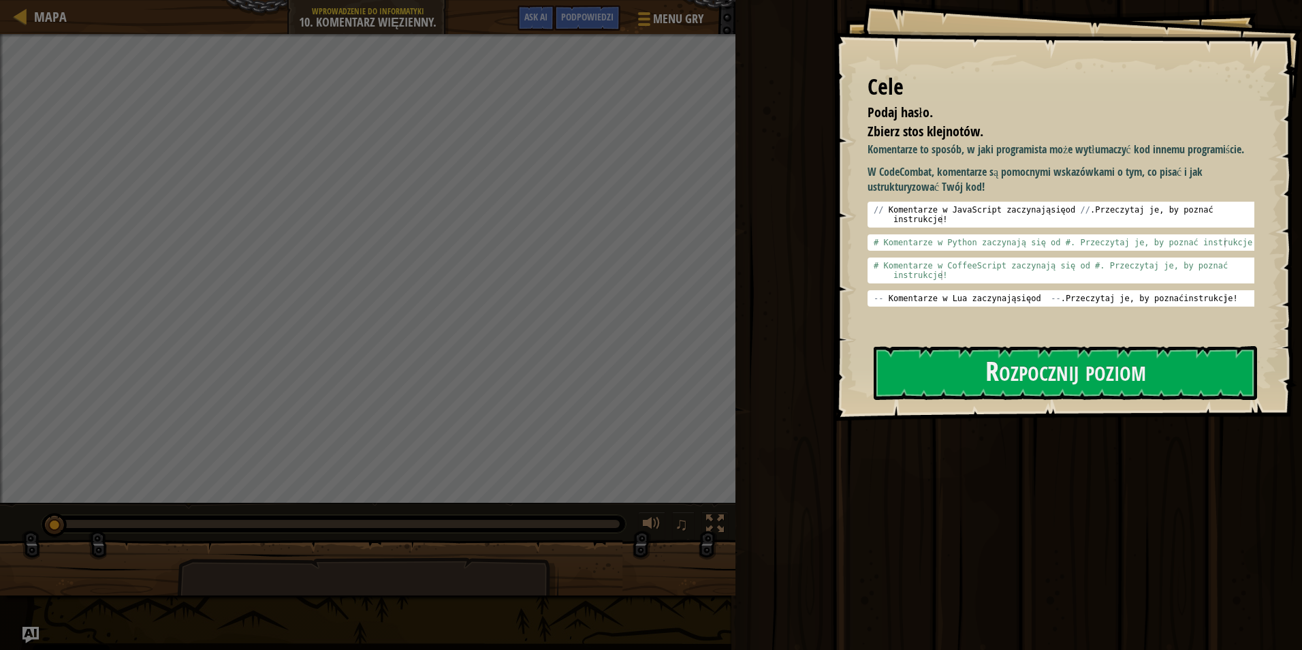
click at [911, 385] on button "Rozpocznij poziom" at bounding box center [1065, 373] width 383 height 54
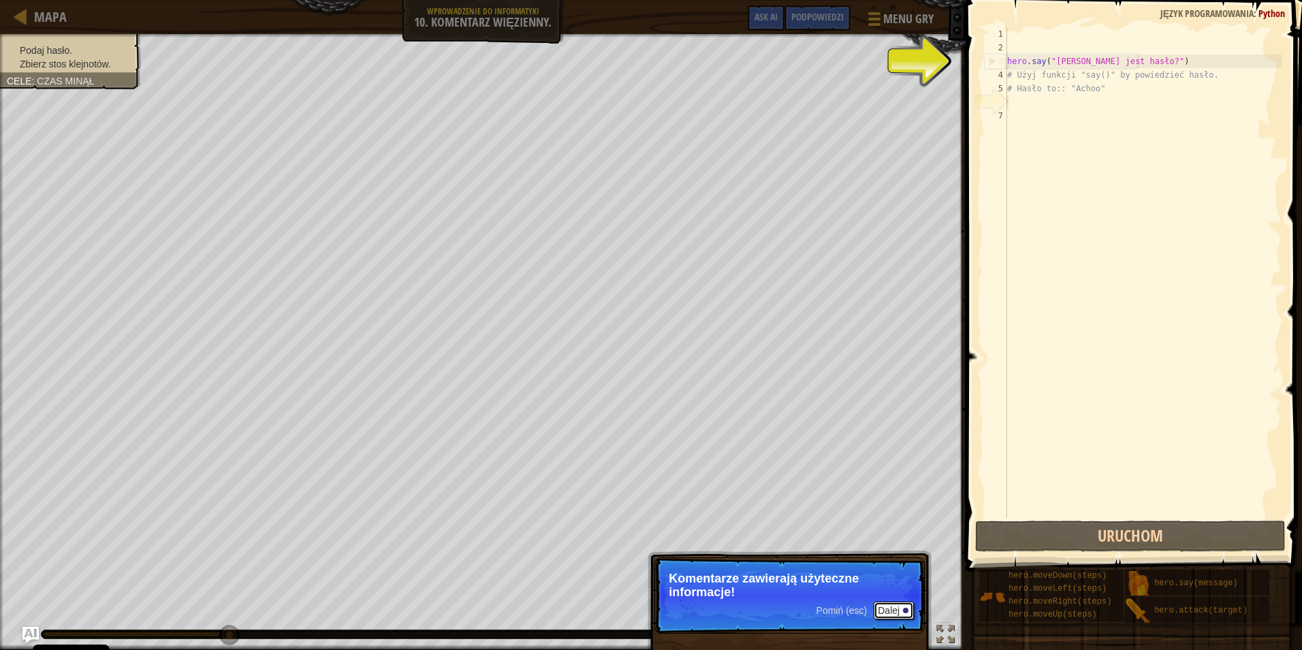
click at [894, 609] on button "Dalej" at bounding box center [894, 610] width 40 height 18
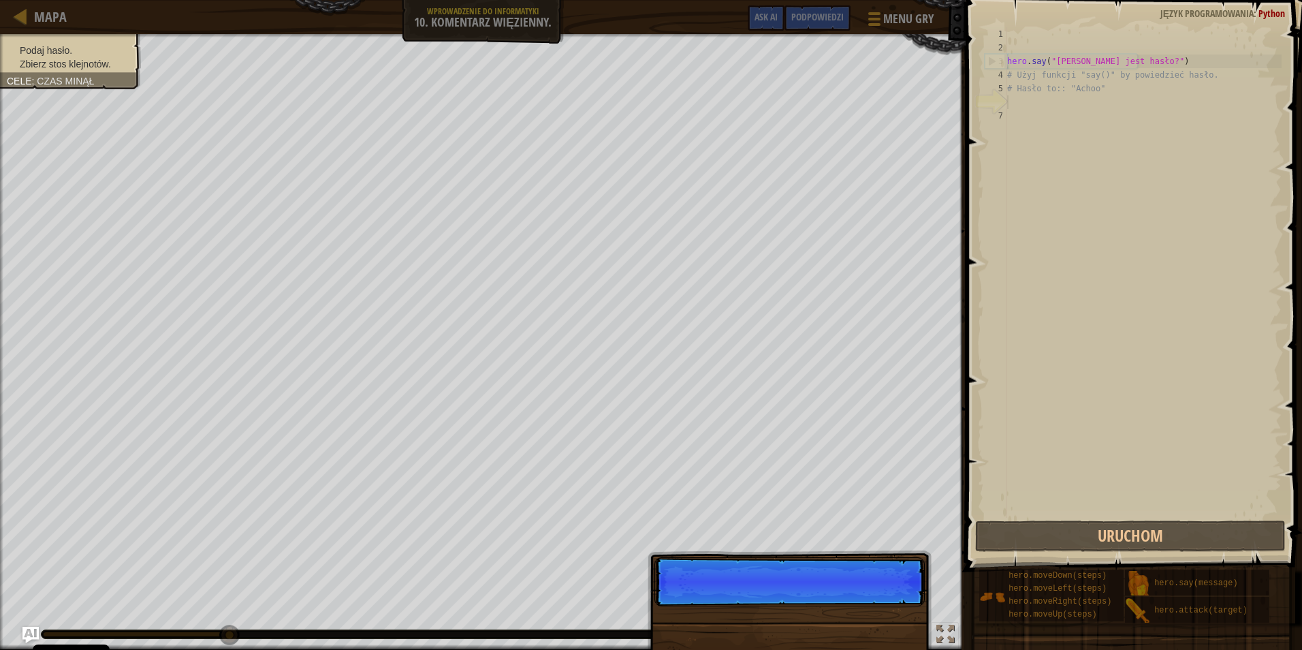
scroll to position [6, 0]
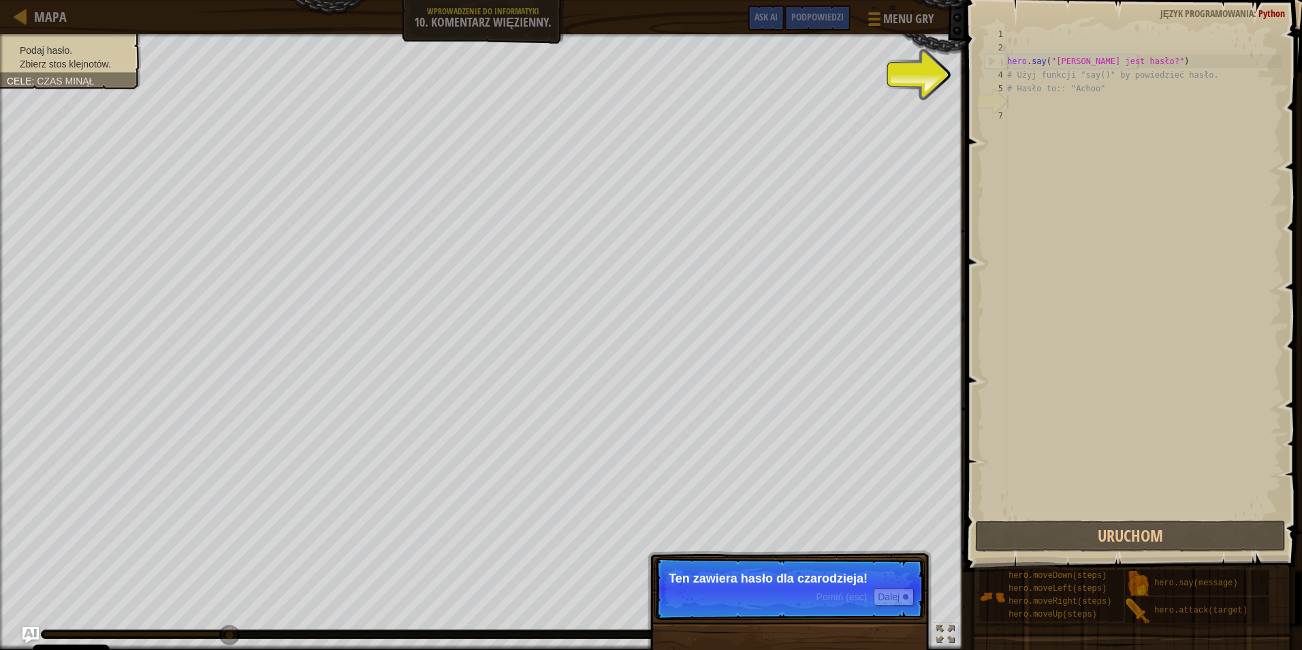
click at [855, 609] on p "Pomiń (esc) Dalej Ten zawiera hasło dla czarodzieja!" at bounding box center [790, 588] width 270 height 63
click at [885, 591] on button "Dalej" at bounding box center [894, 597] width 40 height 18
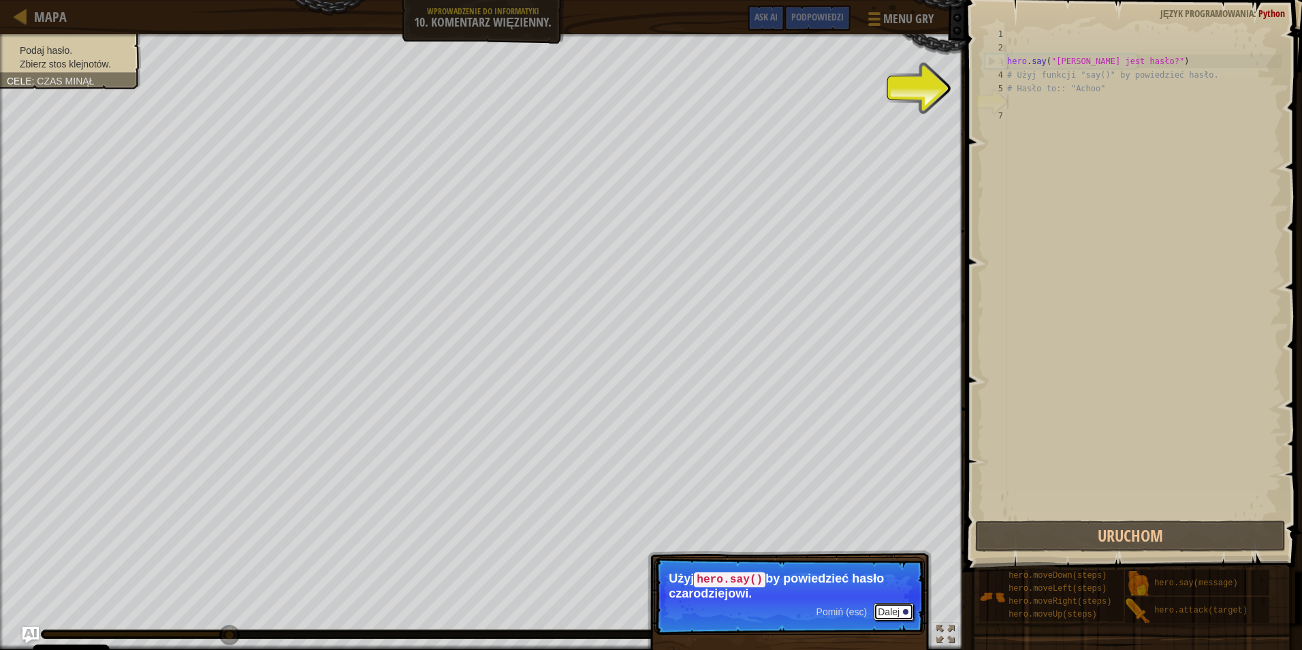
click at [896, 615] on button "Dalej" at bounding box center [894, 612] width 40 height 18
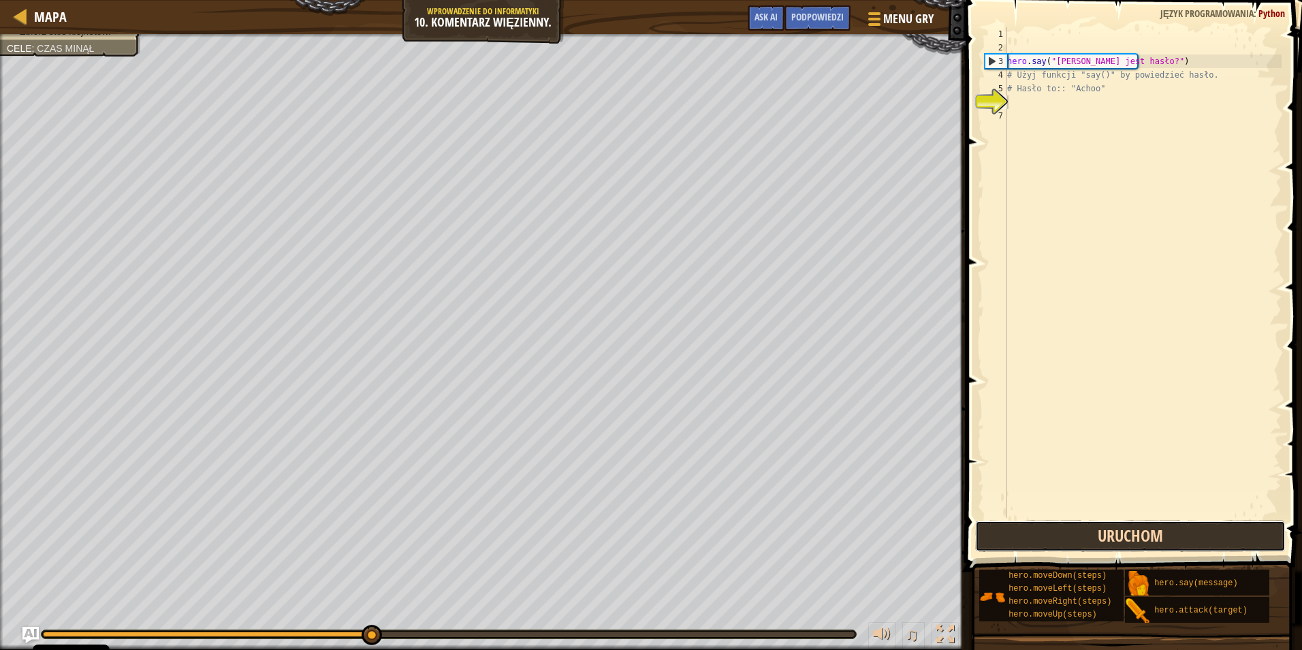
click at [1000, 539] on button "Uruchom" at bounding box center [1130, 535] width 311 height 31
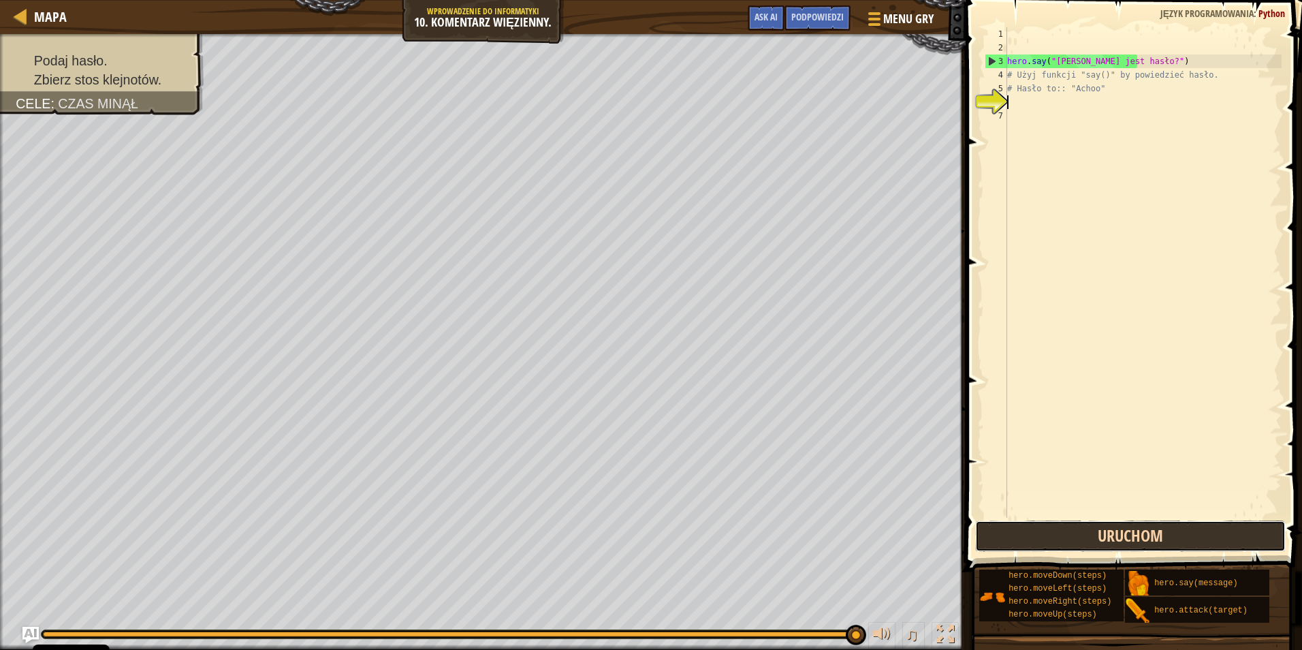
click at [1096, 541] on button "Uruchom" at bounding box center [1130, 535] width 311 height 31
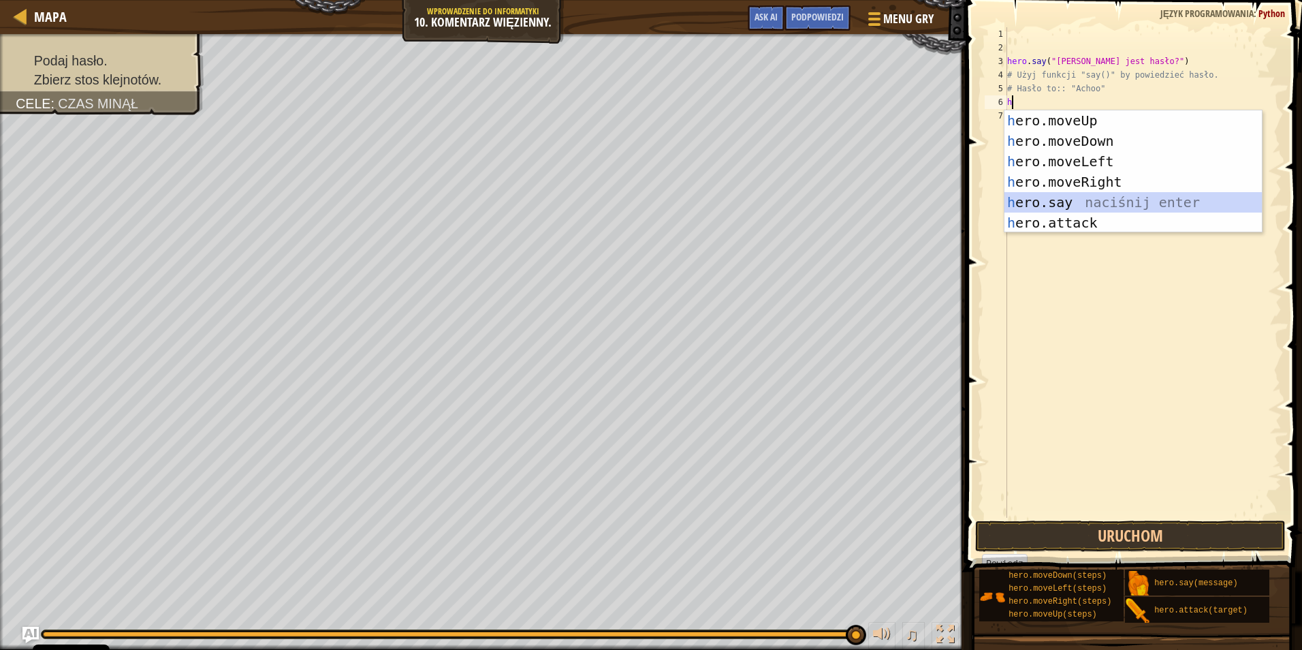
click at [1082, 210] on div "h ero.moveUp naciśnij enter h ero.moveDown naciśnij enter h ero.moveLeft naciśn…" at bounding box center [1133, 191] width 257 height 163
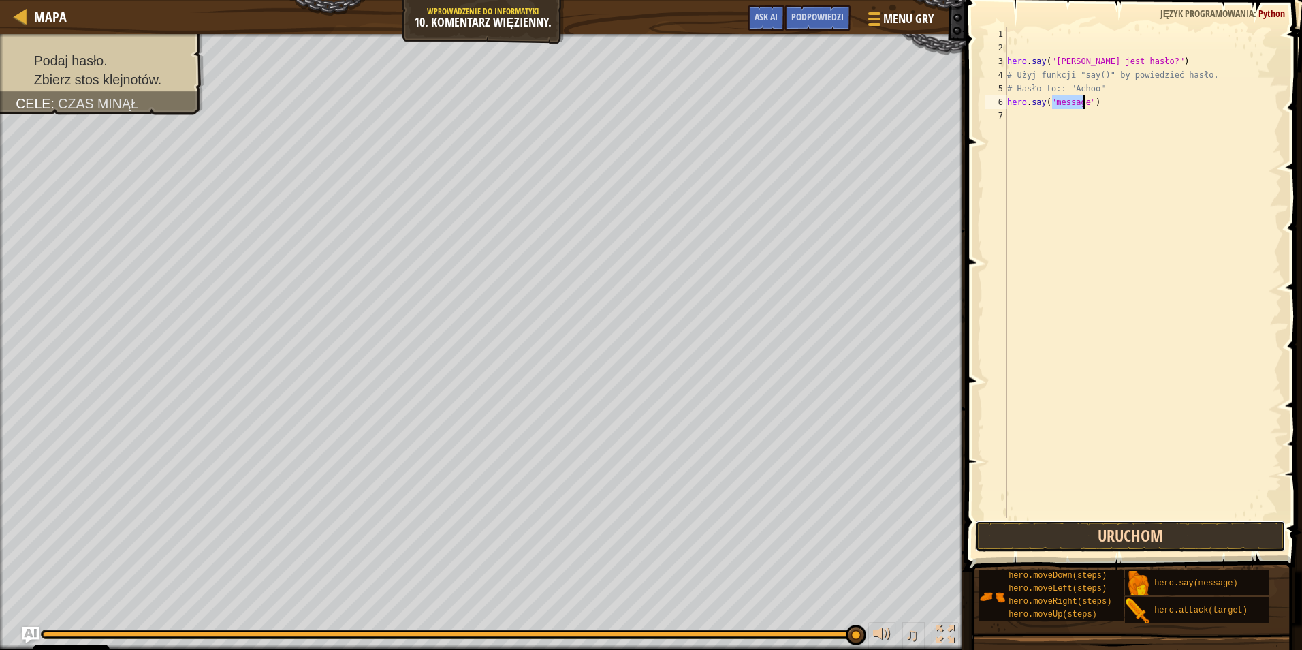
click at [1073, 547] on button "Uruchom" at bounding box center [1130, 535] width 311 height 31
click at [1084, 550] on button "Uruchom" at bounding box center [1130, 535] width 311 height 31
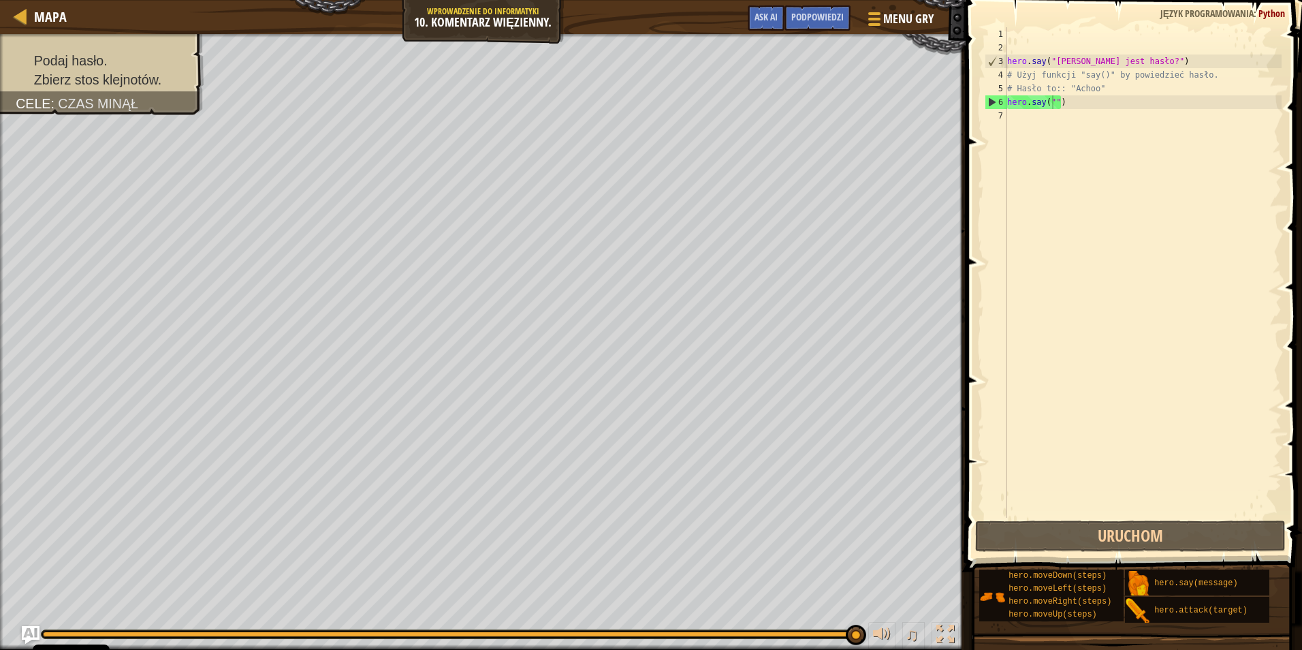
click at [27, 630] on img "Ask AI" at bounding box center [31, 635] width 18 height 18
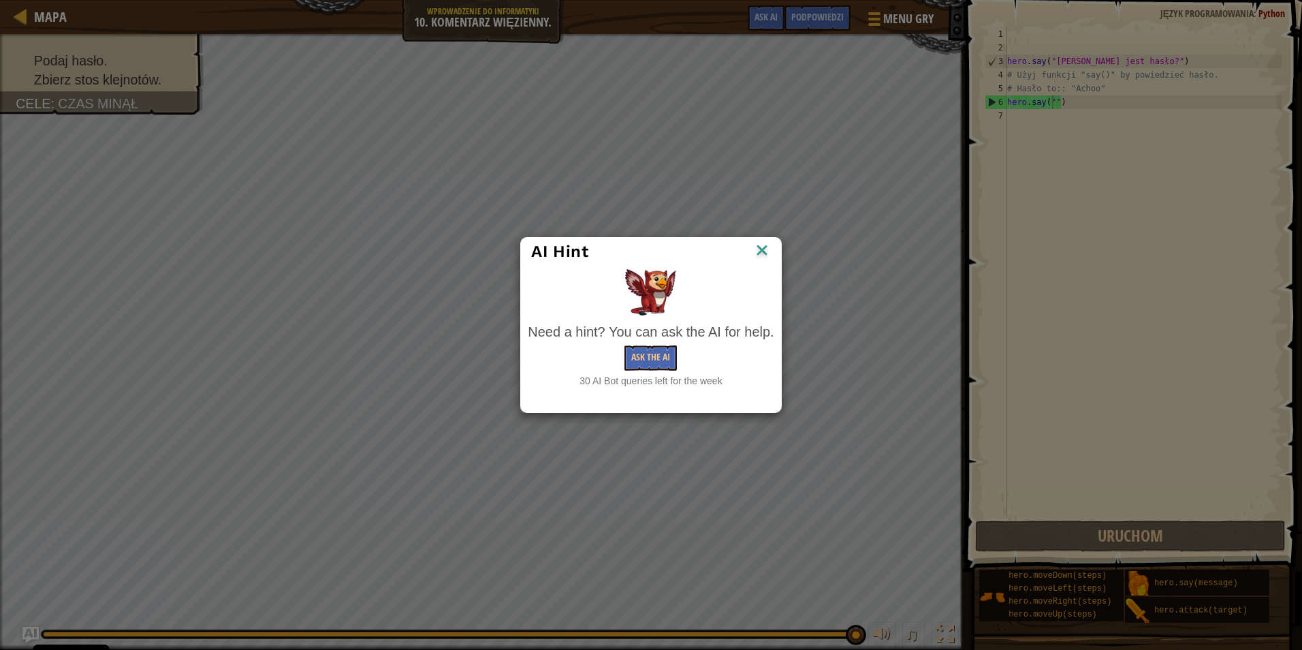
click at [768, 251] on img at bounding box center [762, 251] width 18 height 20
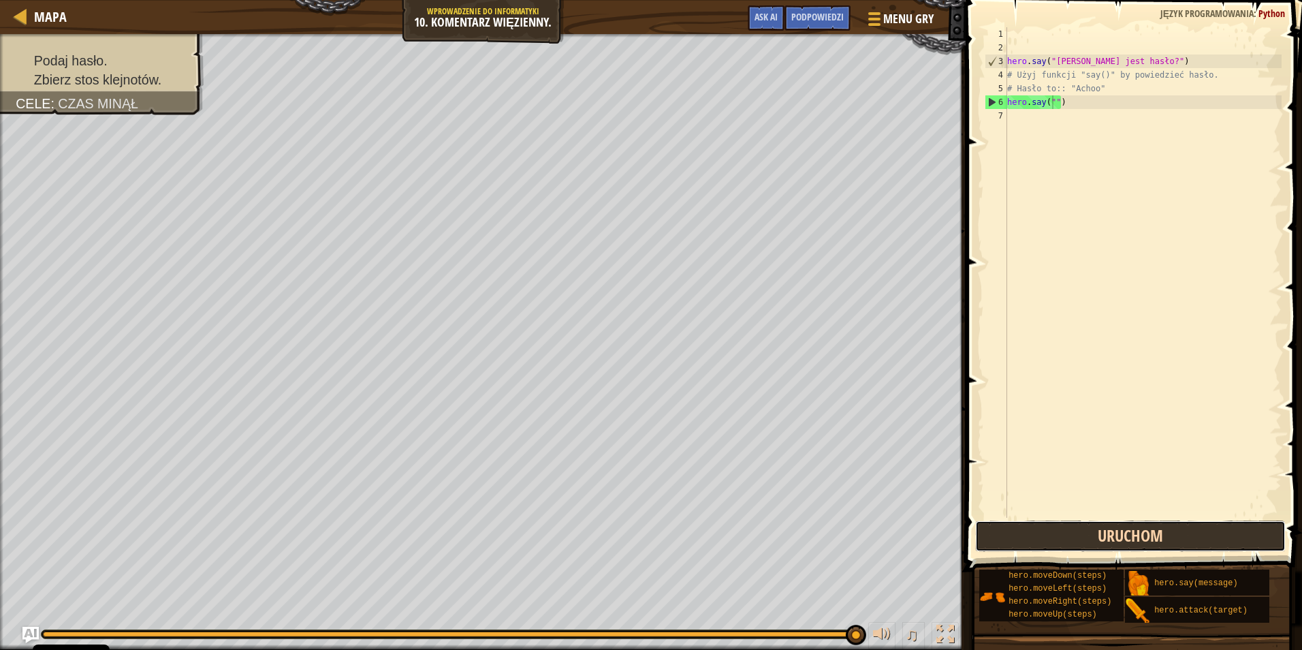
click at [1072, 535] on button "Uruchom" at bounding box center [1130, 535] width 311 height 31
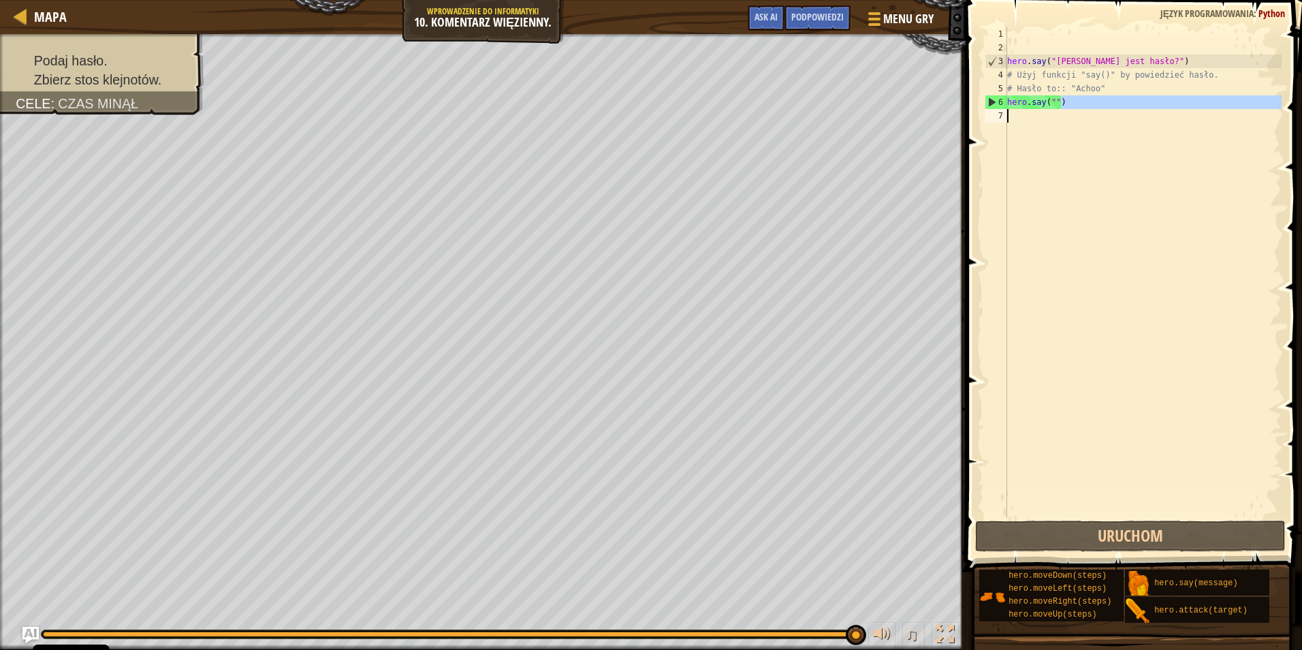
click at [941, 128] on div "Mapa Wprowadzenie do Informatyki 10. Komentarz więzienny. Menu gry Zrobione Pod…" at bounding box center [651, 325] width 1302 height 650
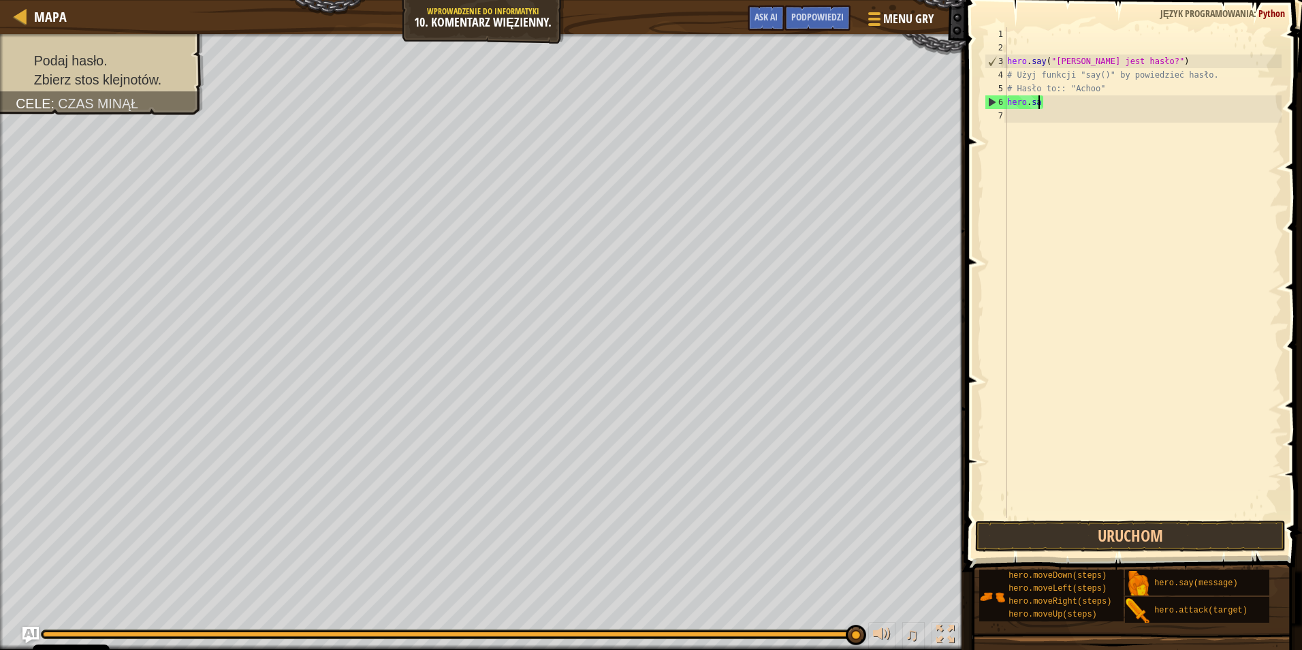
type textarea "h"
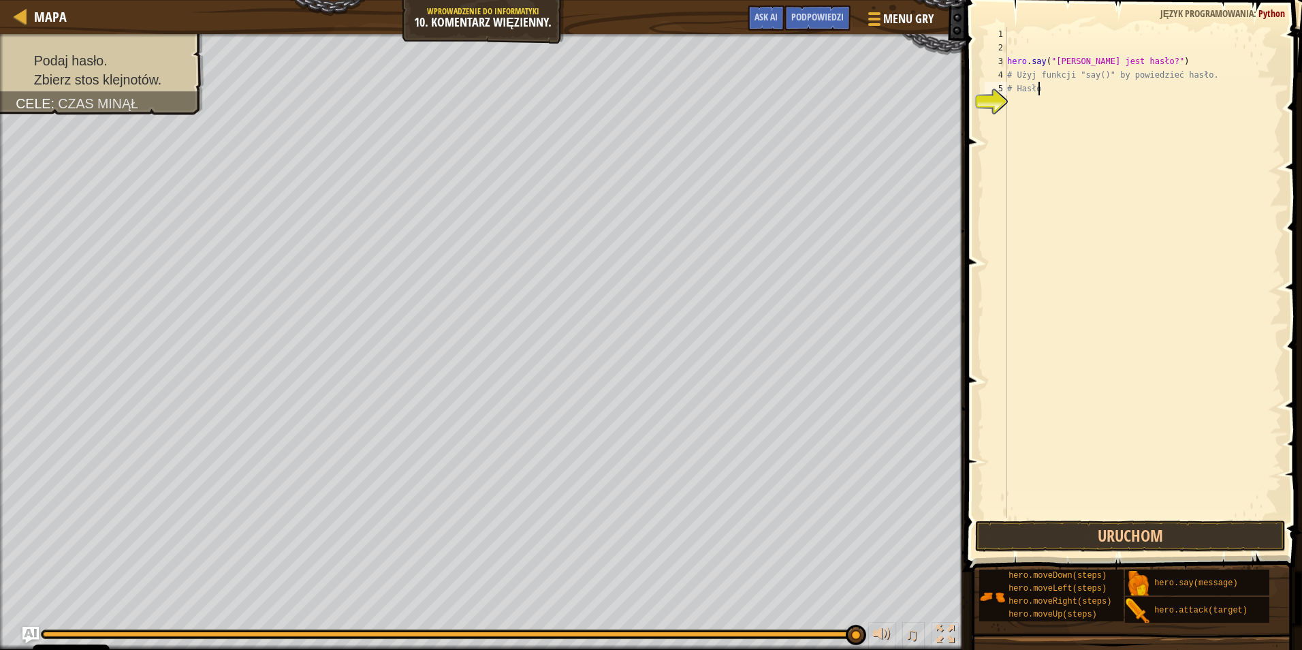
type textarea "#"
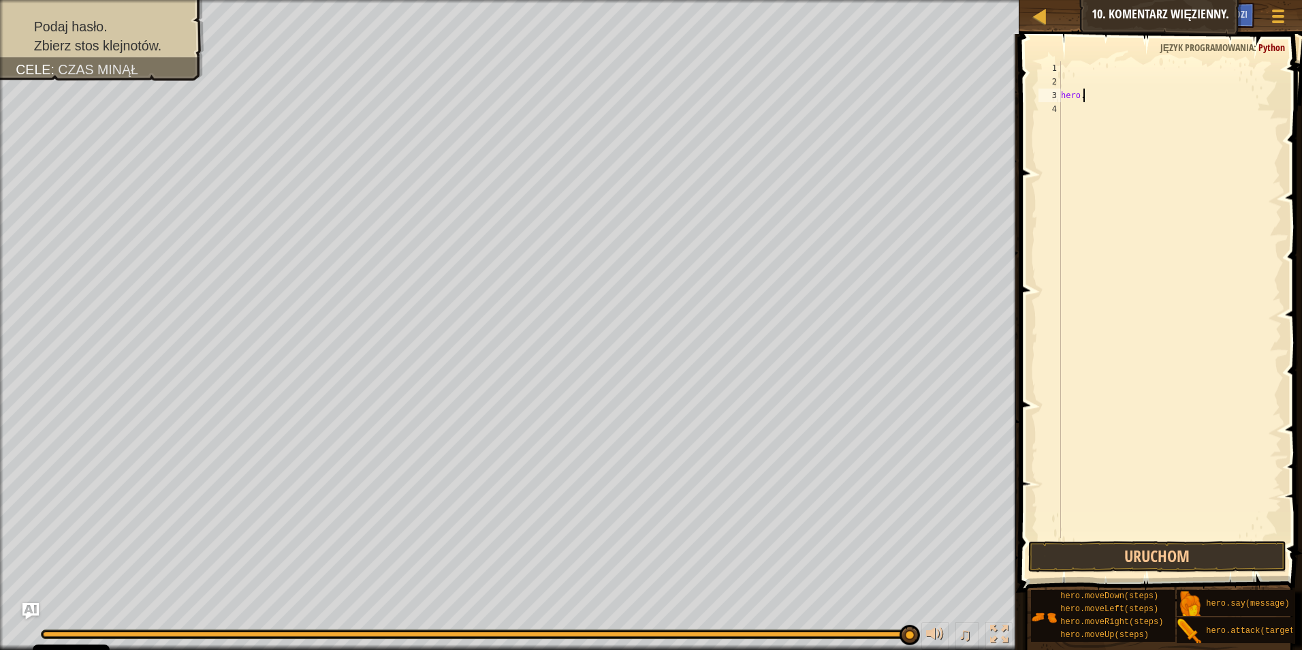
type textarea "h"
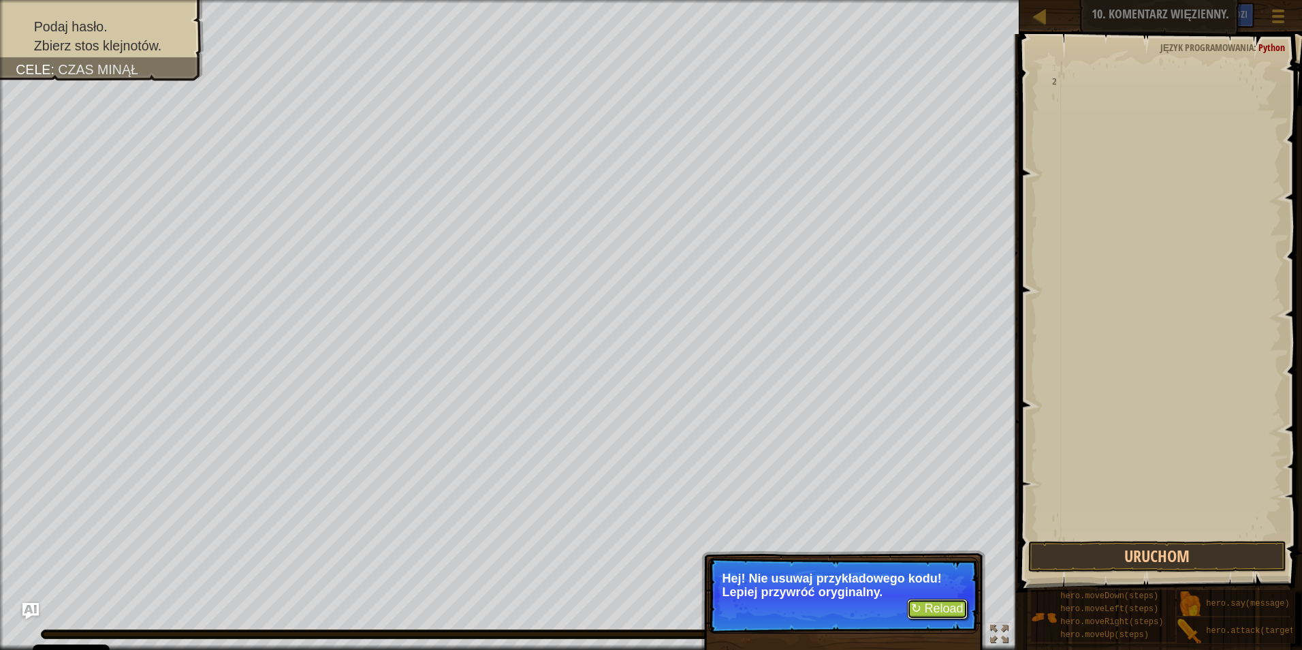
click at [941, 610] on button "↻ Reload" at bounding box center [937, 609] width 61 height 20
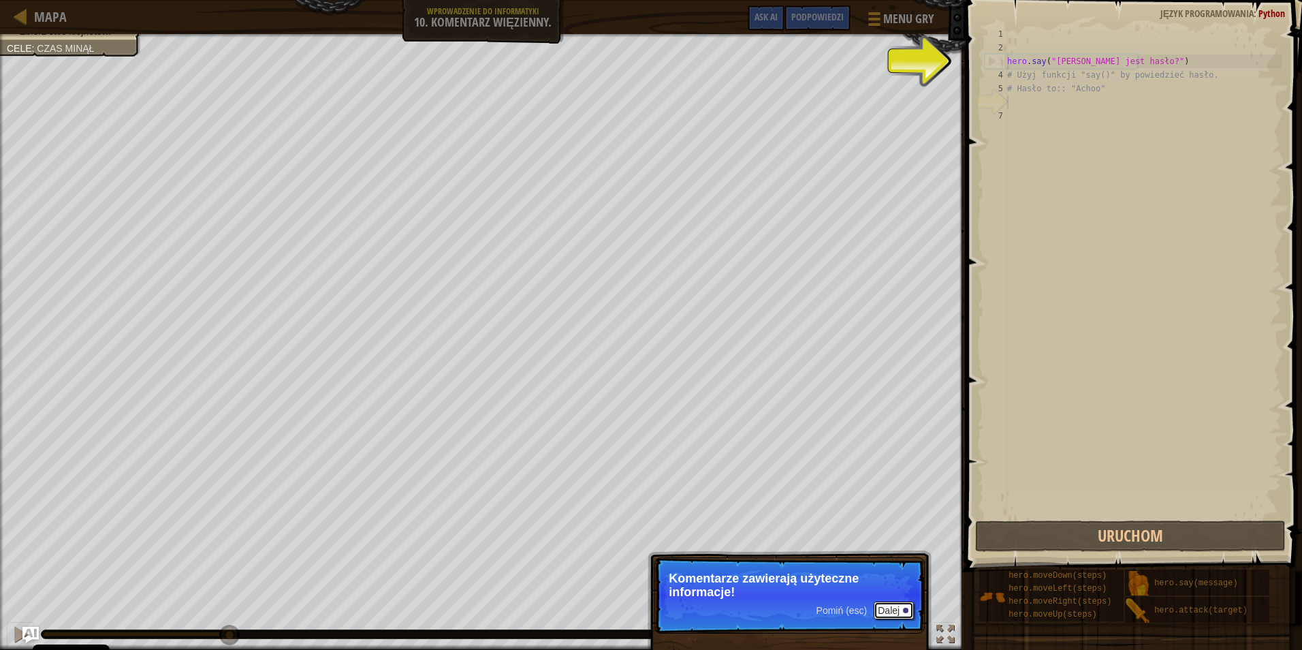
click at [888, 612] on button "Dalej" at bounding box center [894, 610] width 40 height 18
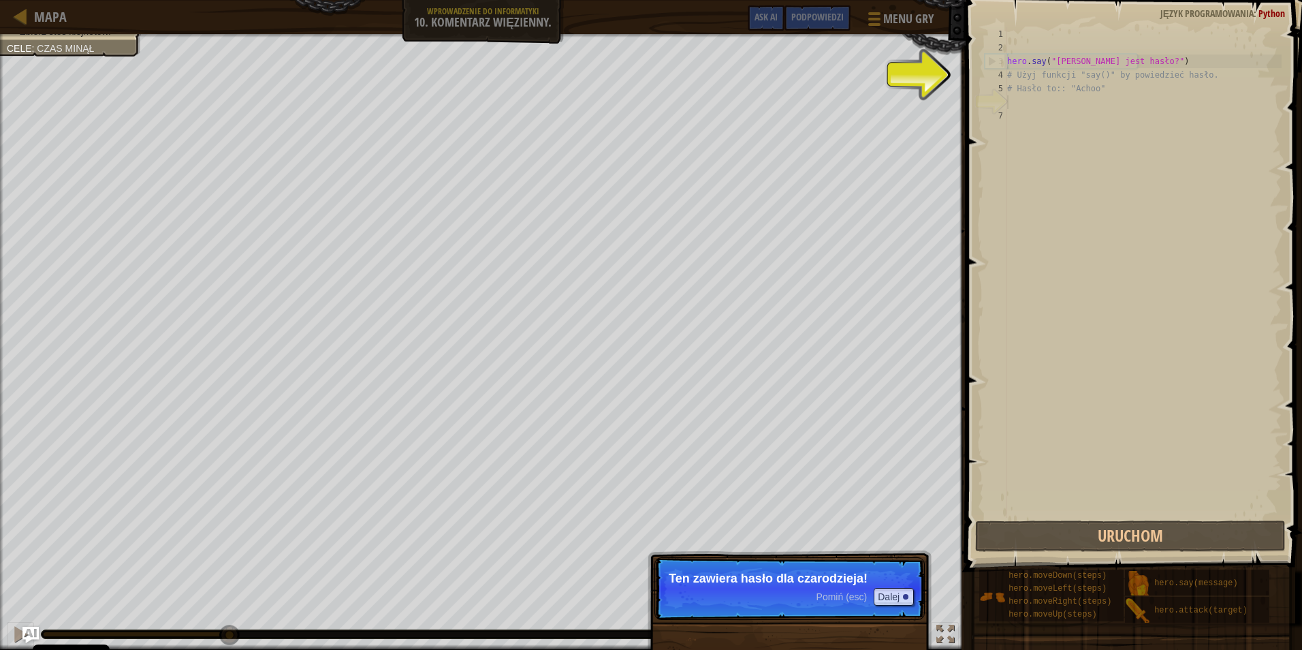
click at [821, 585] on p "Pomiń (esc) Dalej Ten zawiera hasło dla czarodzieja!" at bounding box center [790, 588] width 270 height 63
click at [882, 589] on button "Dalej" at bounding box center [894, 597] width 40 height 18
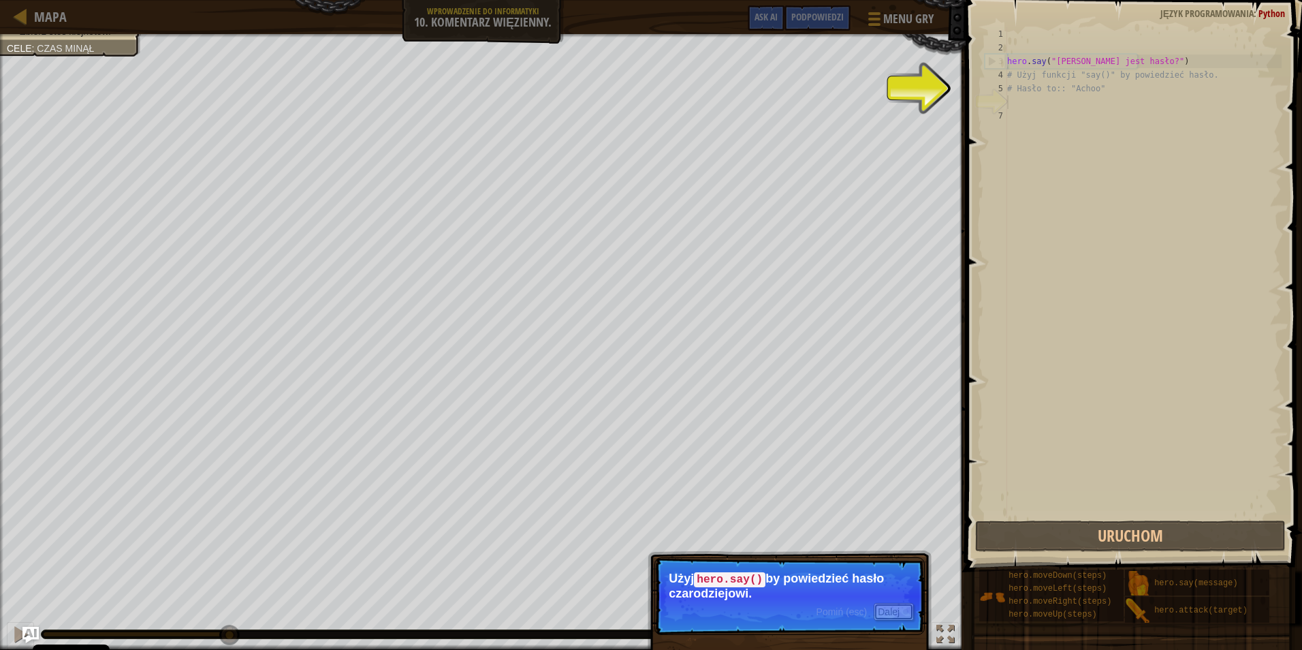
click at [892, 606] on button "Dalej" at bounding box center [894, 612] width 40 height 18
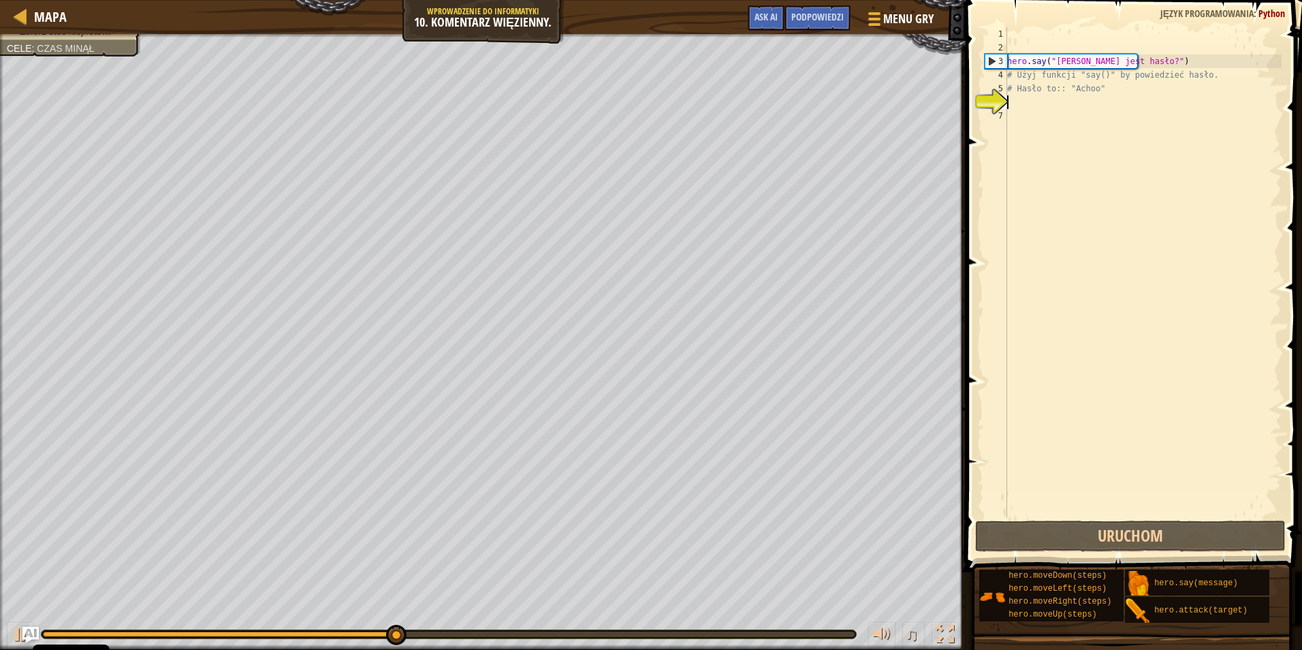
type textarea "h"
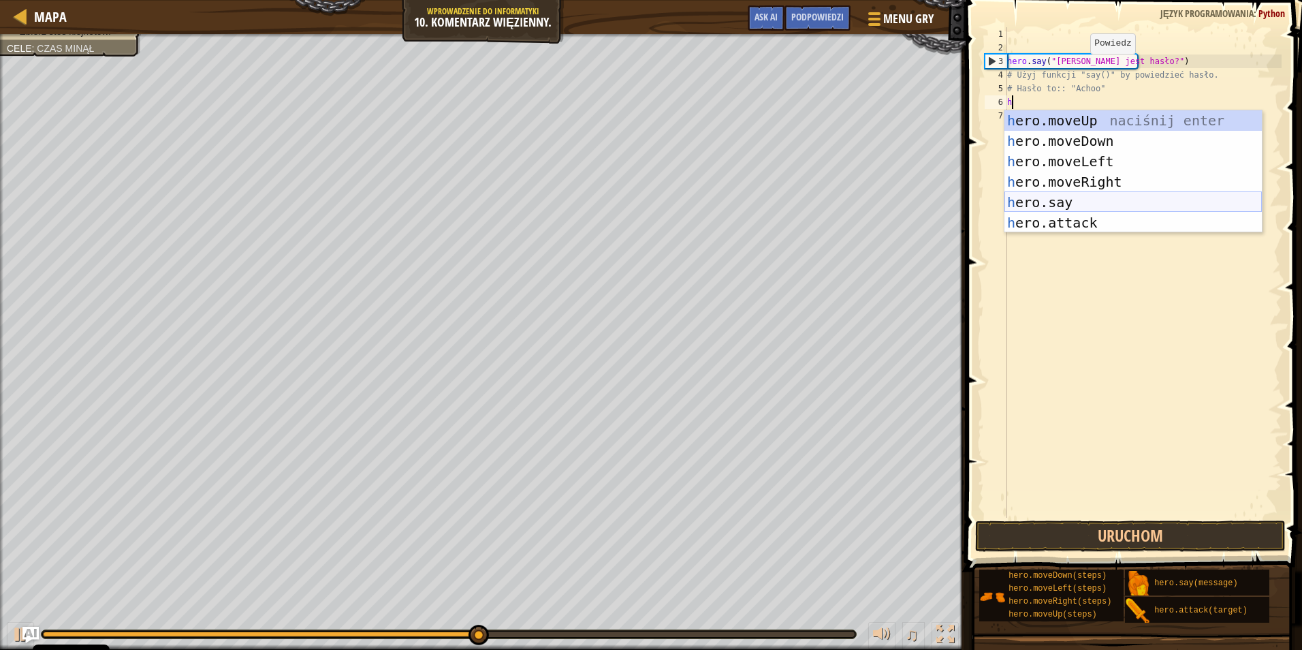
click at [1050, 190] on div "h ero.moveUp naciśnij enter h ero.moveDown naciśnij enter h ero.moveLeft naciśn…" at bounding box center [1133, 191] width 257 height 163
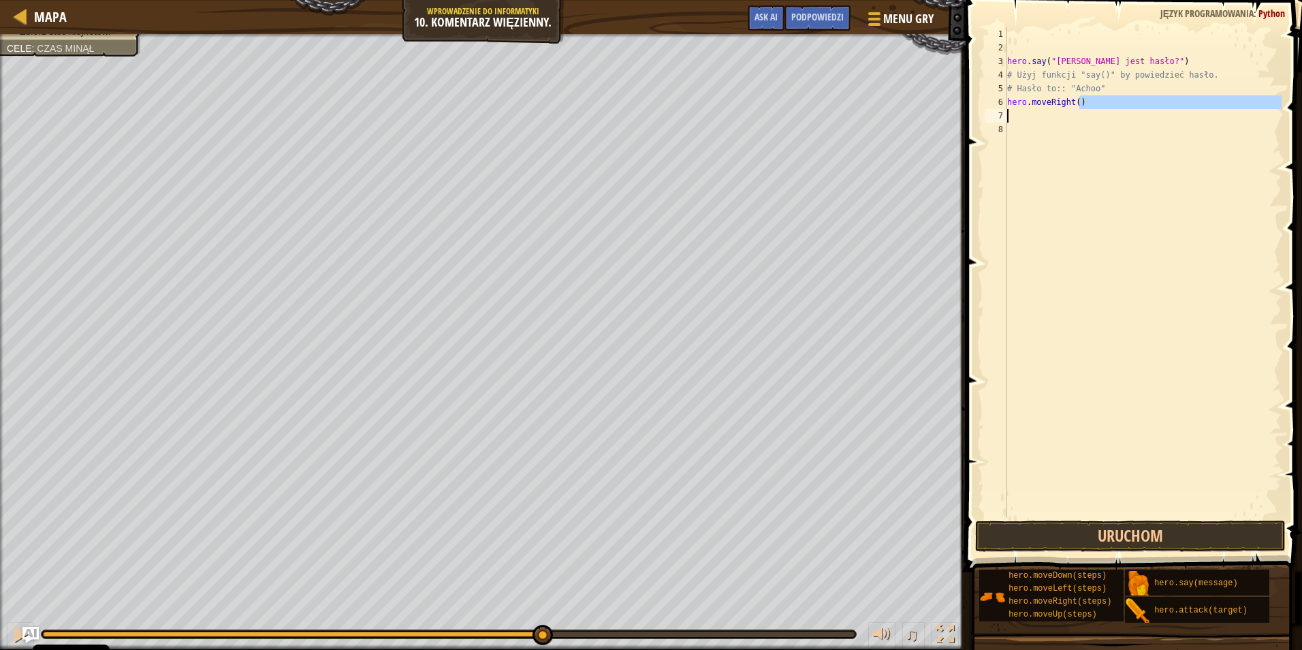
drag, startPoint x: 1086, startPoint y: 101, endPoint x: 988, endPoint y: 110, distance: 97.8
click at [988, 110] on div "1 2 3 4 5 6 7 8 hero . say ( "[PERSON_NAME] jest hasło?" ) # Użyj funkcji "say(…" at bounding box center [1132, 272] width 300 height 490
type textarea "h"
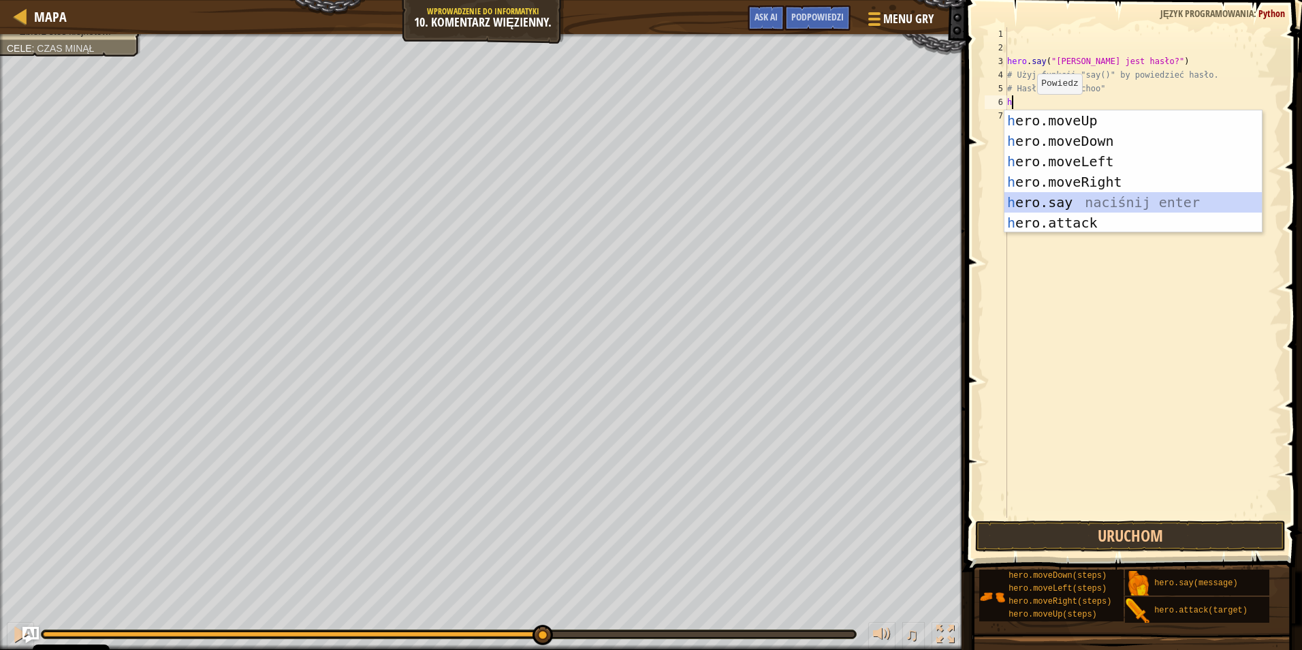
click at [1078, 199] on div "h ero.moveUp naciśnij enter h ero.moveDown naciśnij enter h ero.moveLeft naciśn…" at bounding box center [1133, 191] width 257 height 163
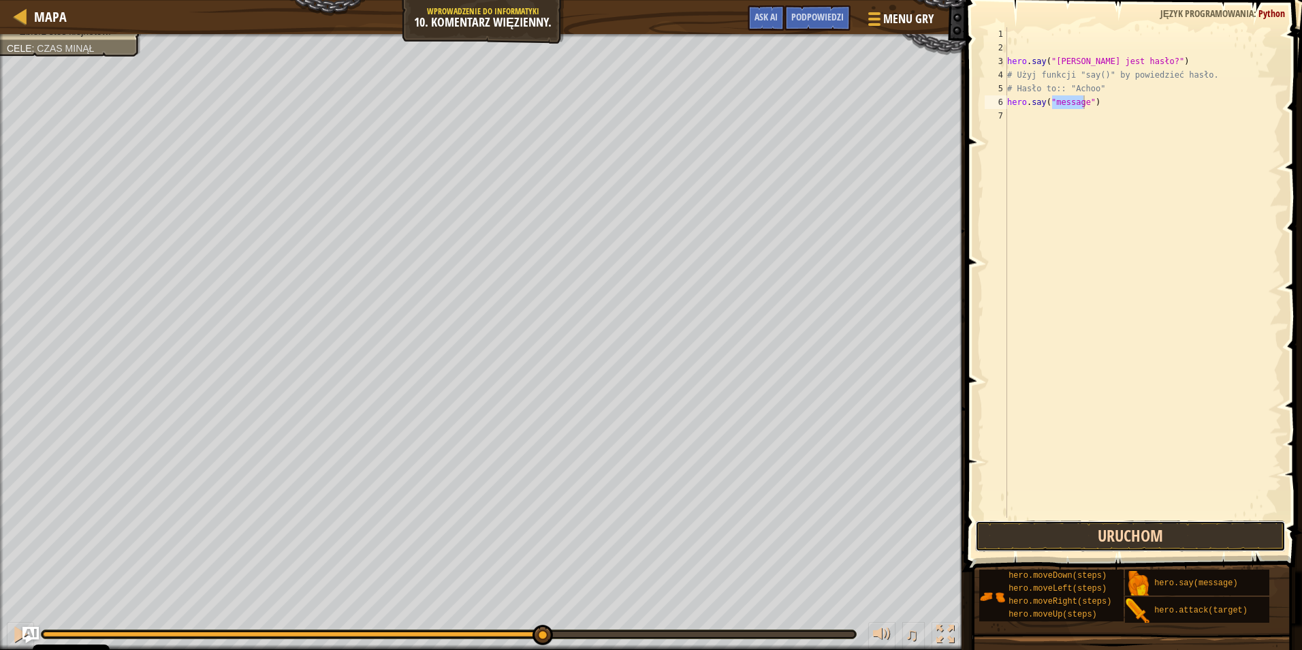
click at [1048, 536] on button "Uruchom" at bounding box center [1130, 535] width 311 height 31
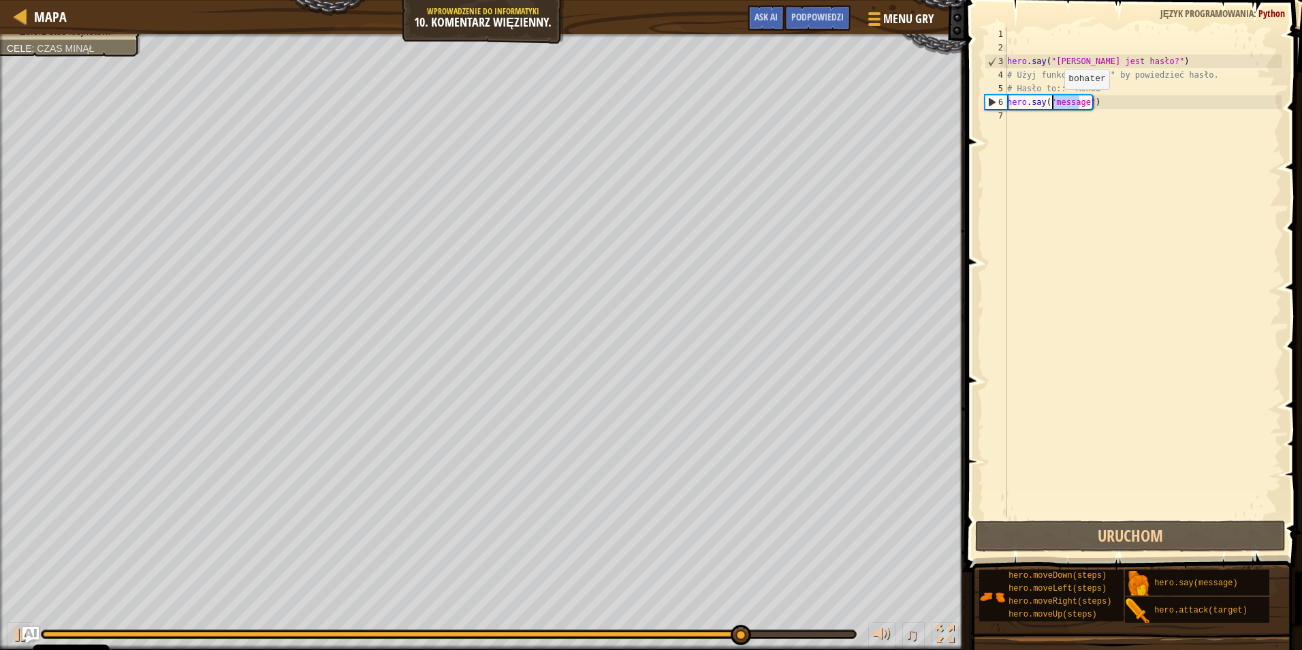
drag, startPoint x: 1081, startPoint y: 101, endPoint x: 1053, endPoint y: 103, distance: 28.0
click at [1053, 103] on div "hero . say ( "[PERSON_NAME] jest hasło?" ) # Użyj funkcji "say()" by powiedzieć…" at bounding box center [1143, 286] width 277 height 518
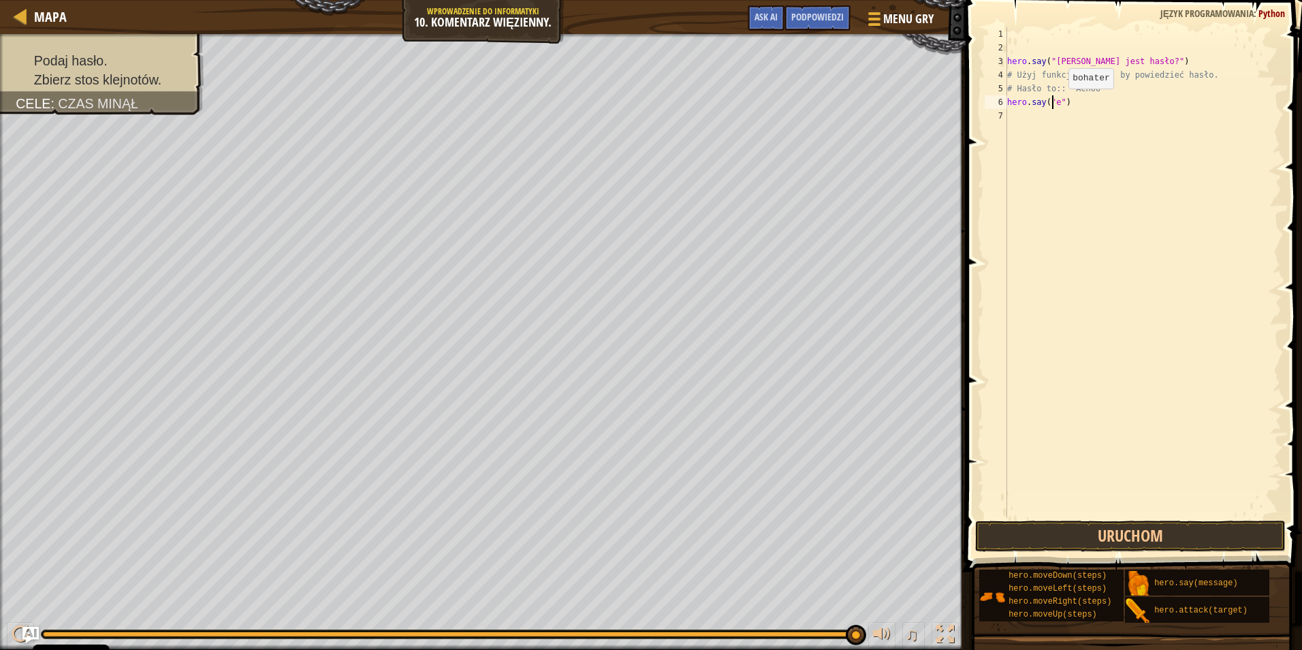
click at [1057, 102] on div "hero . say ( "[PERSON_NAME] jest hasło?" ) # Użyj funkcji "say()" by powiedzieć…" at bounding box center [1143, 286] width 277 height 518
type textarea "hero.say("")"
click at [1056, 529] on button "Uruchom" at bounding box center [1130, 535] width 311 height 31
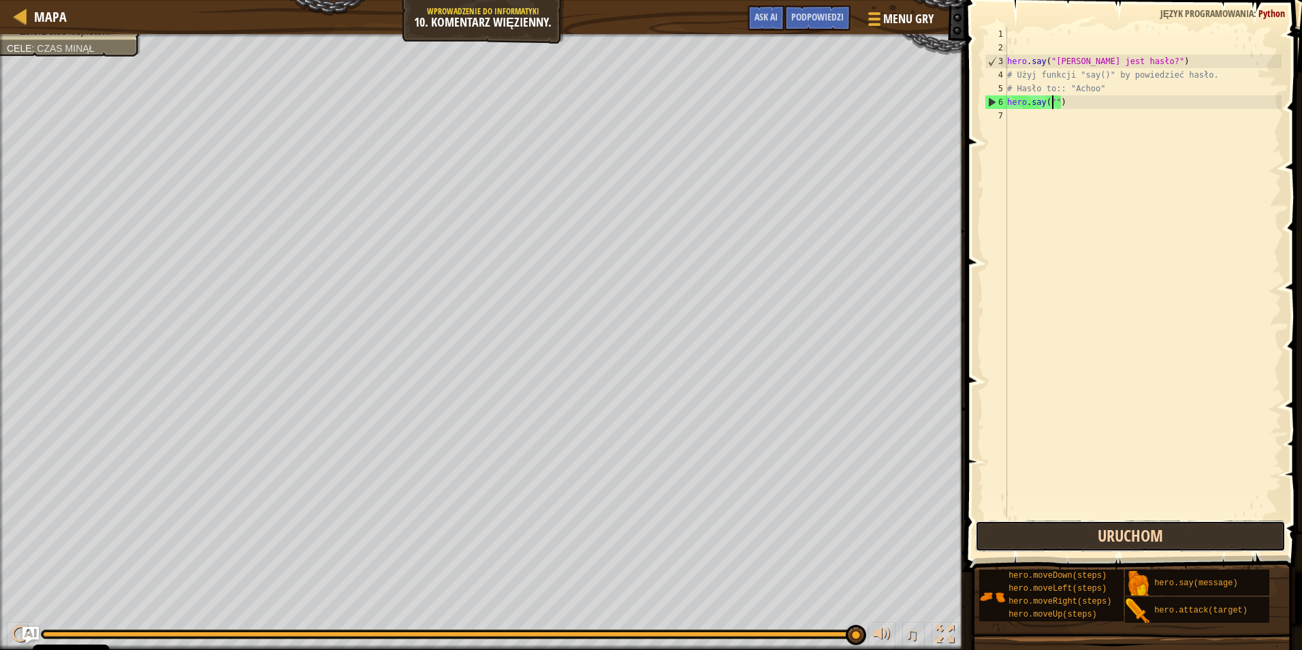
click at [1029, 539] on button "Uruchom" at bounding box center [1130, 535] width 311 height 31
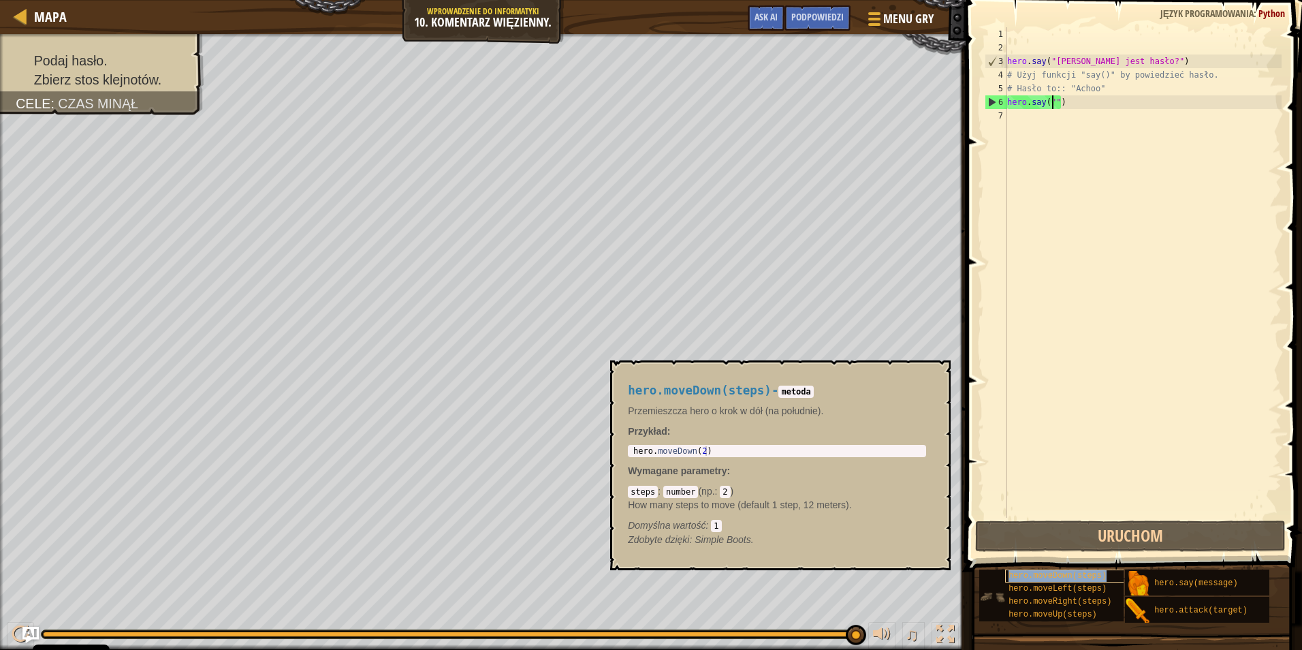
click at [1045, 579] on span "hero.moveDown(steps)" at bounding box center [1058, 576] width 98 height 10
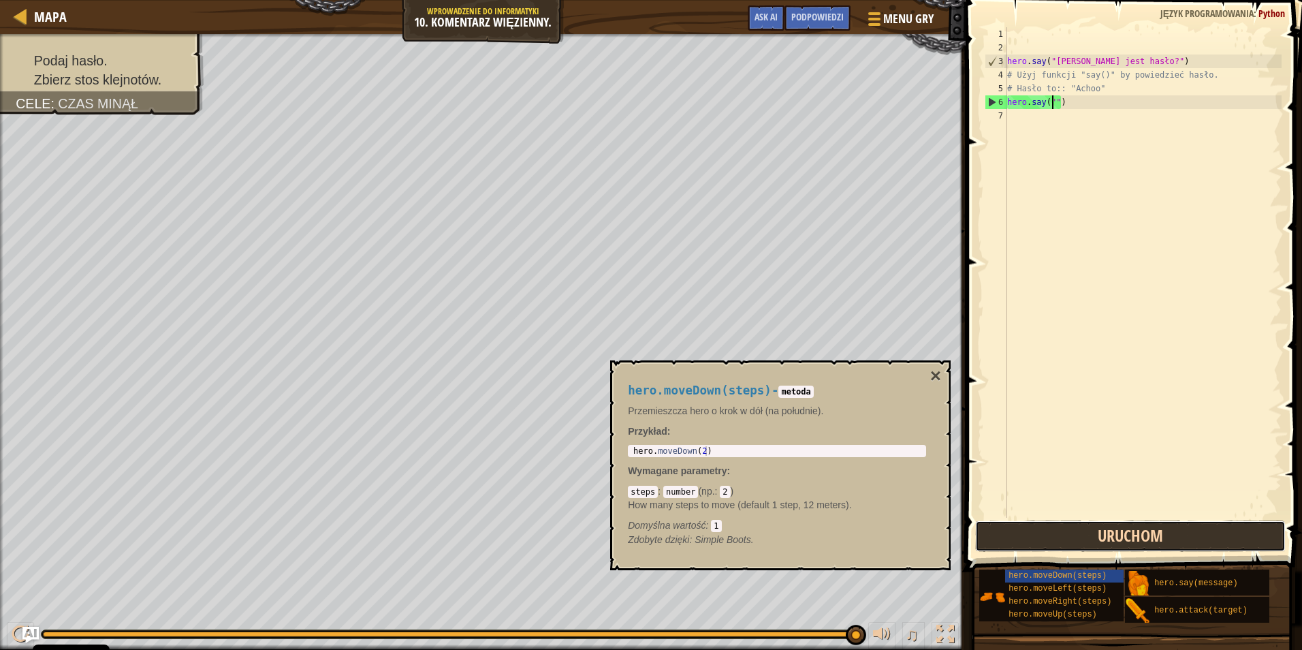
click at [1029, 550] on button "Uruchom" at bounding box center [1130, 535] width 311 height 31
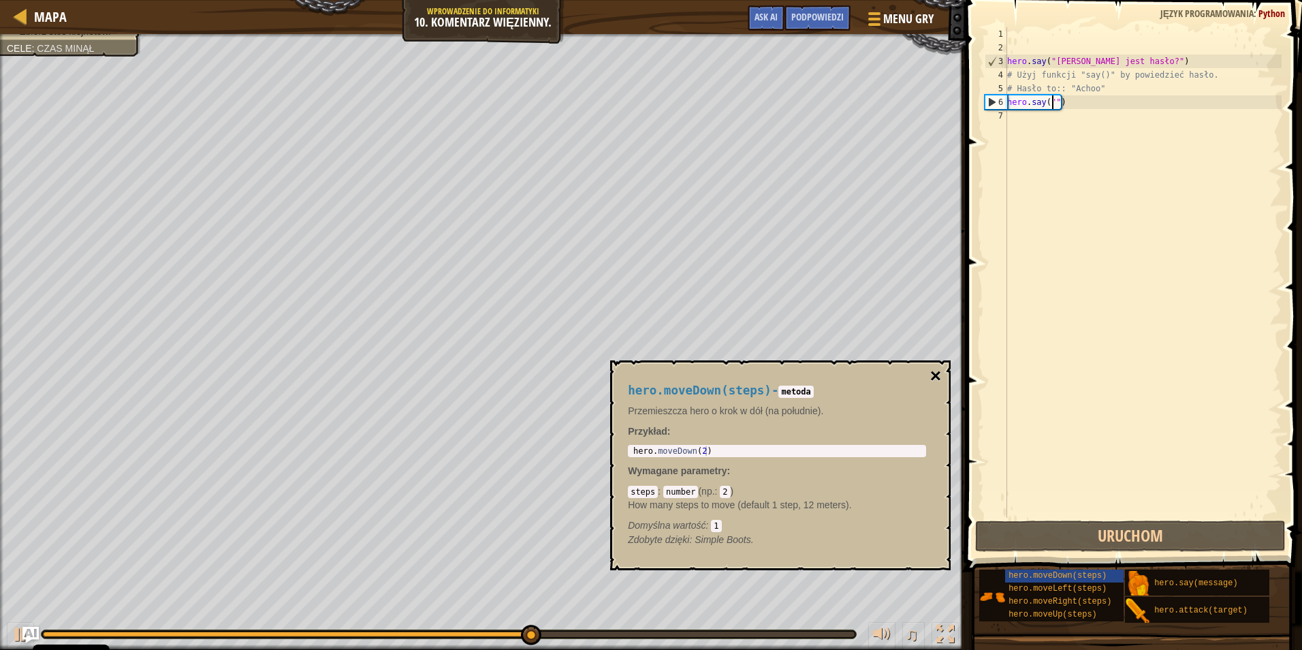
click at [934, 381] on button "×" at bounding box center [935, 375] width 11 height 19
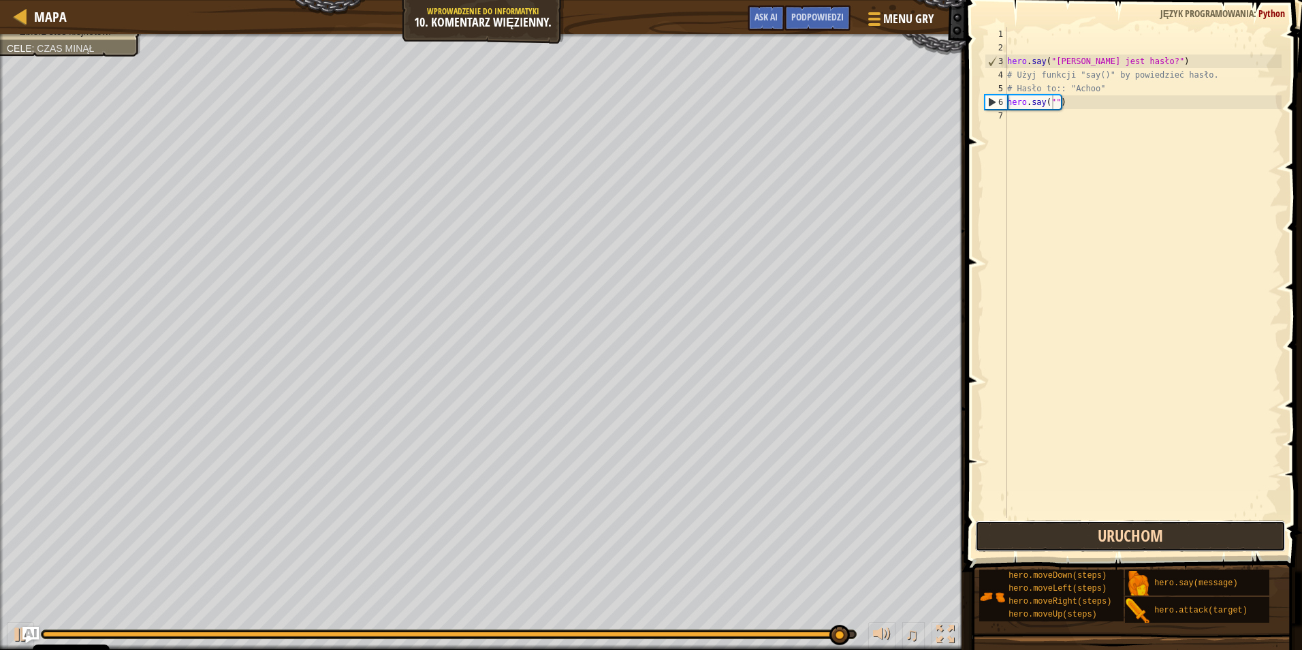
click at [1099, 546] on button "Uruchom" at bounding box center [1130, 535] width 311 height 31
click at [1099, 545] on button "Uruchom" at bounding box center [1130, 535] width 311 height 31
